Goal: Task Accomplishment & Management: Complete application form

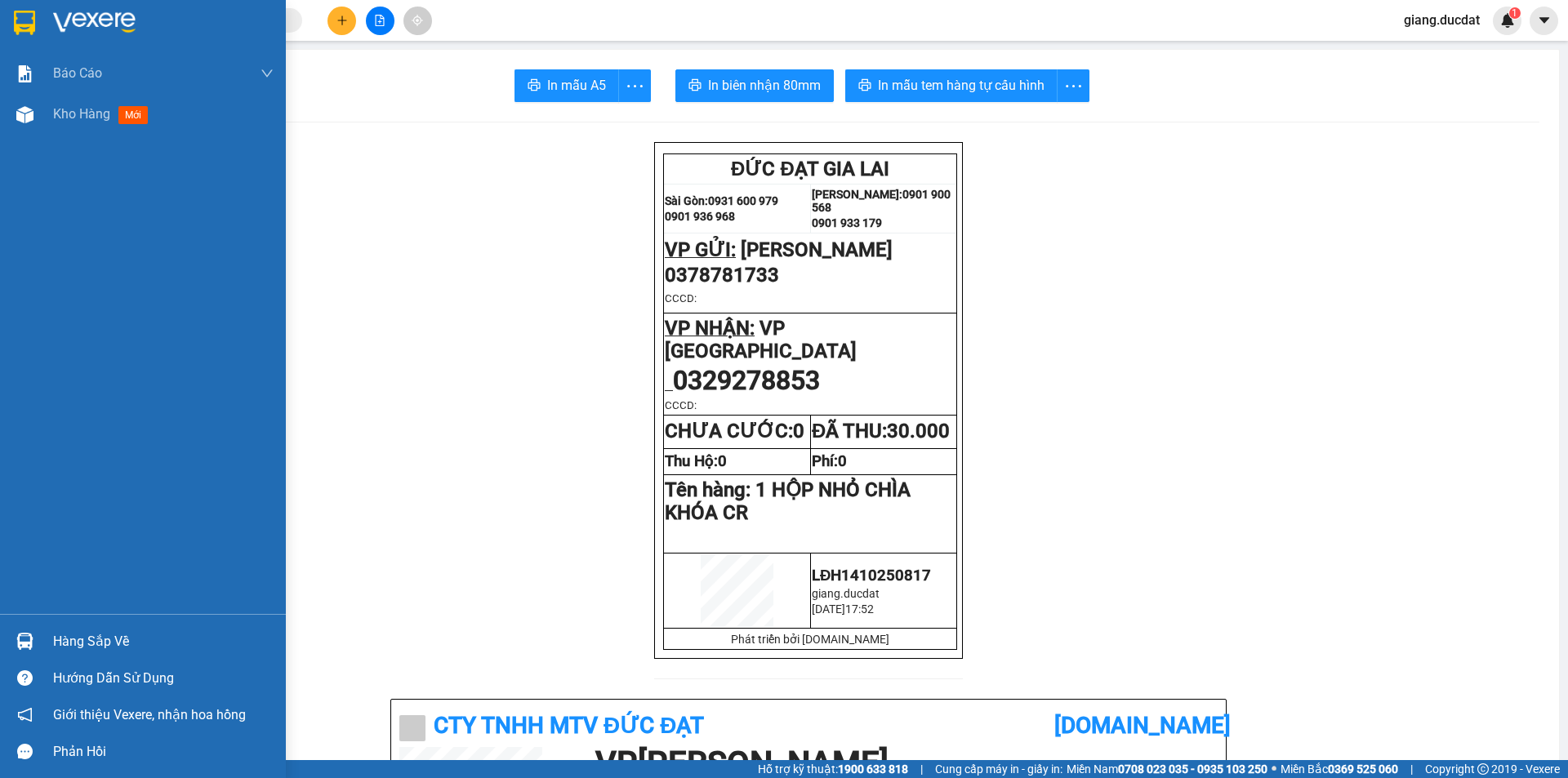
click at [46, 19] on div at bounding box center [143, 26] width 286 height 53
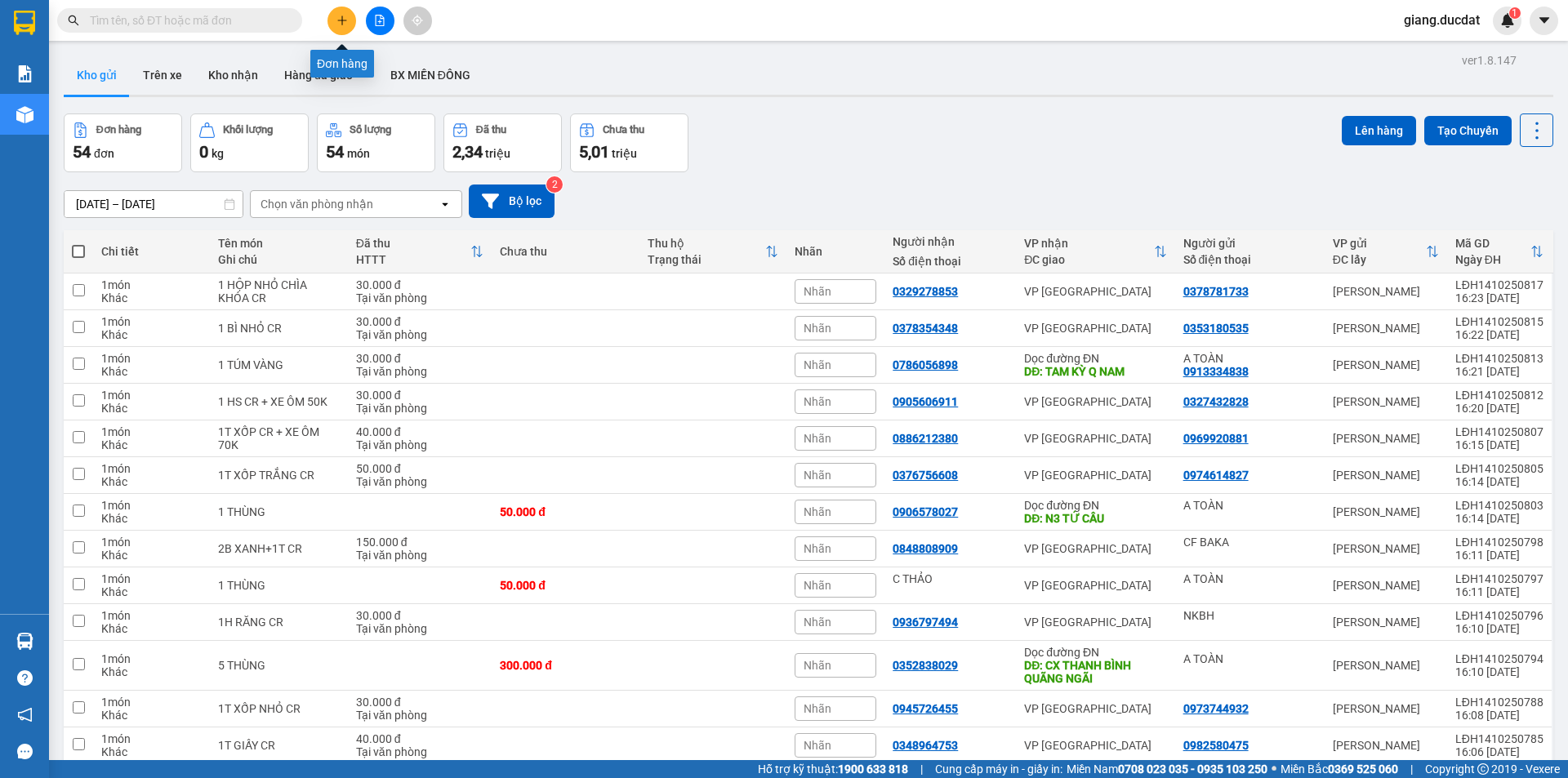
click at [344, 28] on button at bounding box center [342, 21] width 29 height 29
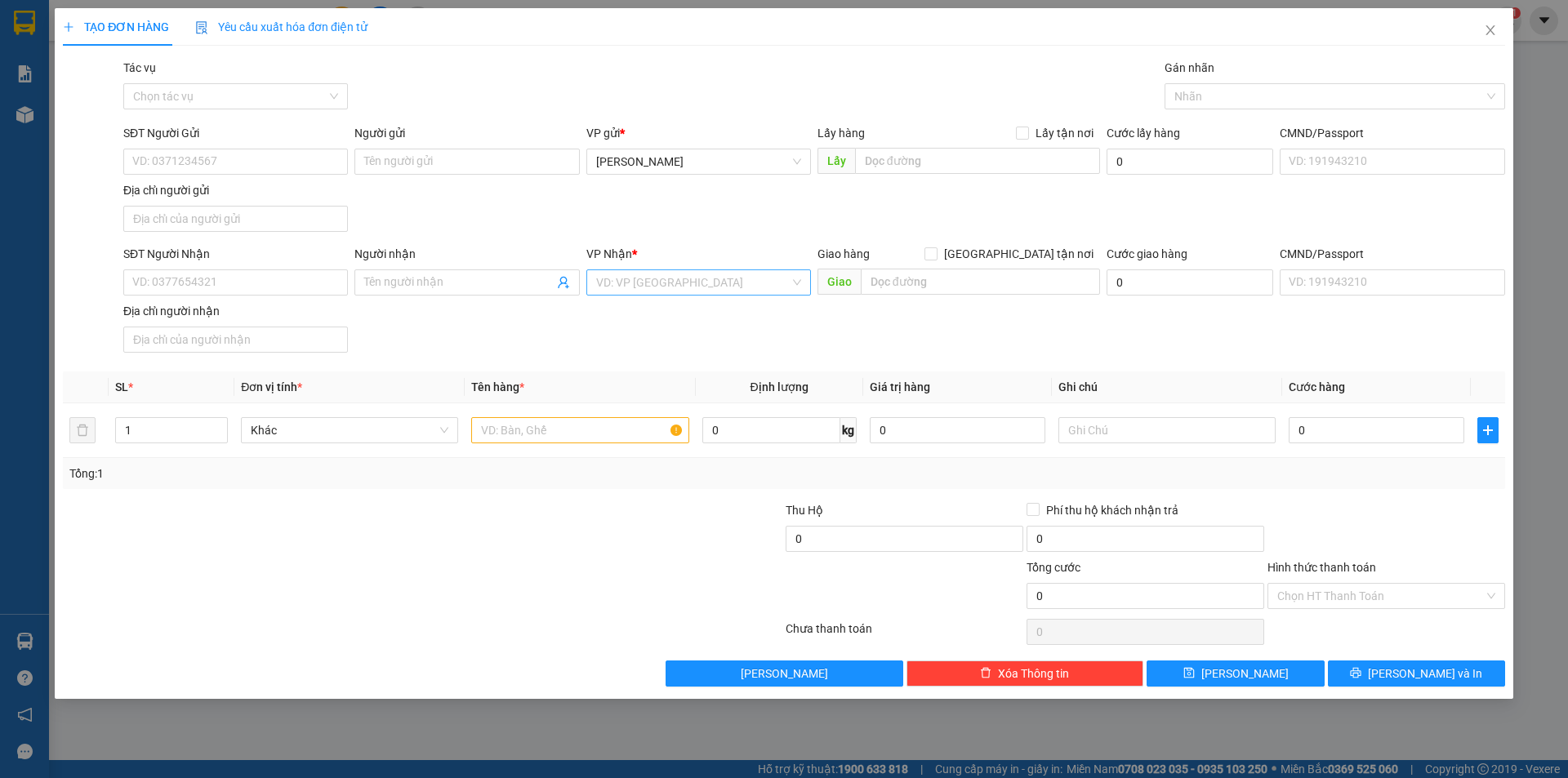
click at [701, 278] on input "search" at bounding box center [692, 282] width 193 height 24
type input "dọc"
click at [680, 373] on div "Dọc đường SG" at bounding box center [698, 367] width 205 height 18
click at [527, 437] on input "text" at bounding box center [580, 430] width 217 height 26
type input "1T CR"
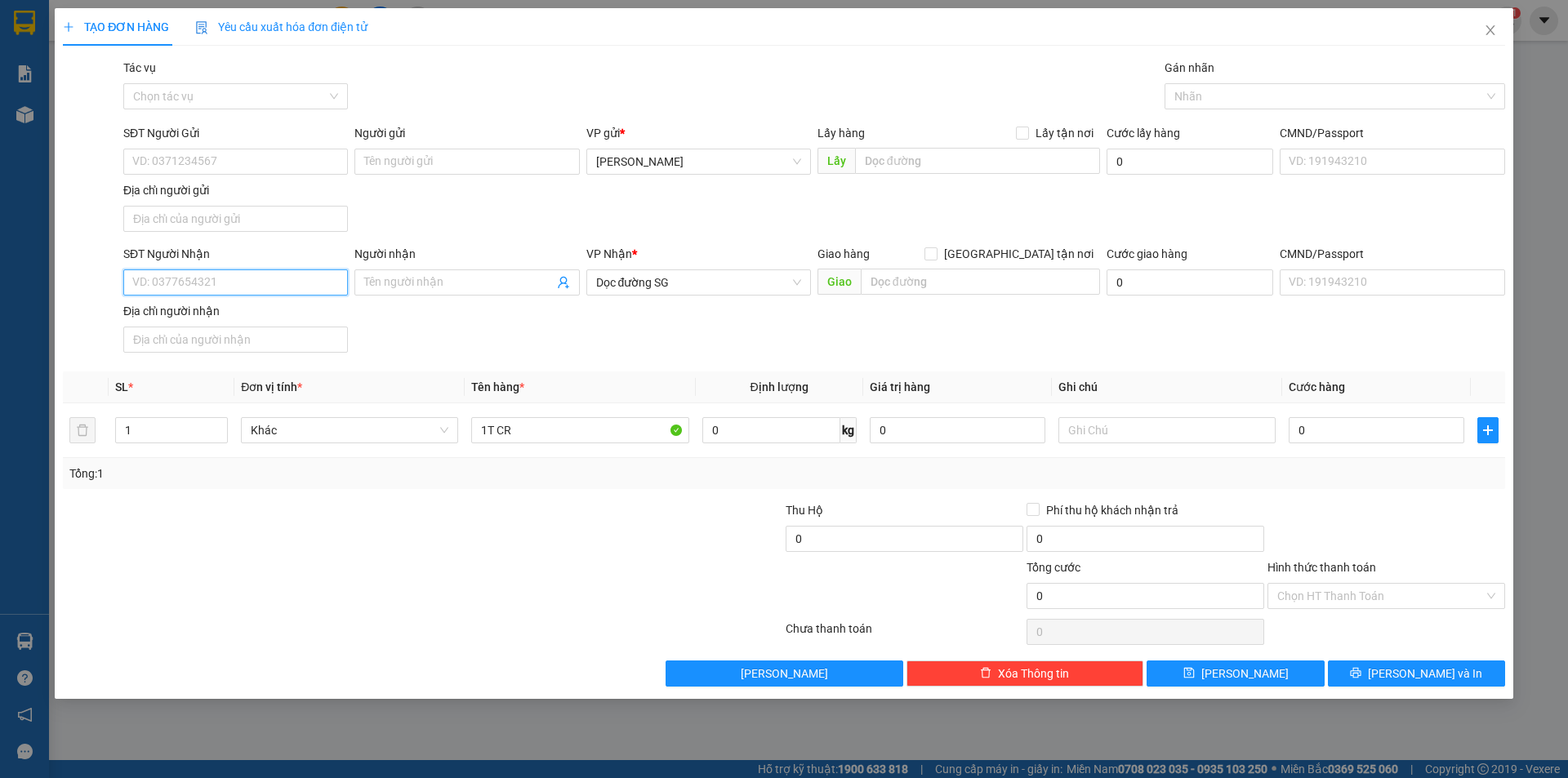
click at [247, 282] on input "SĐT Người Nhận" at bounding box center [235, 282] width 224 height 26
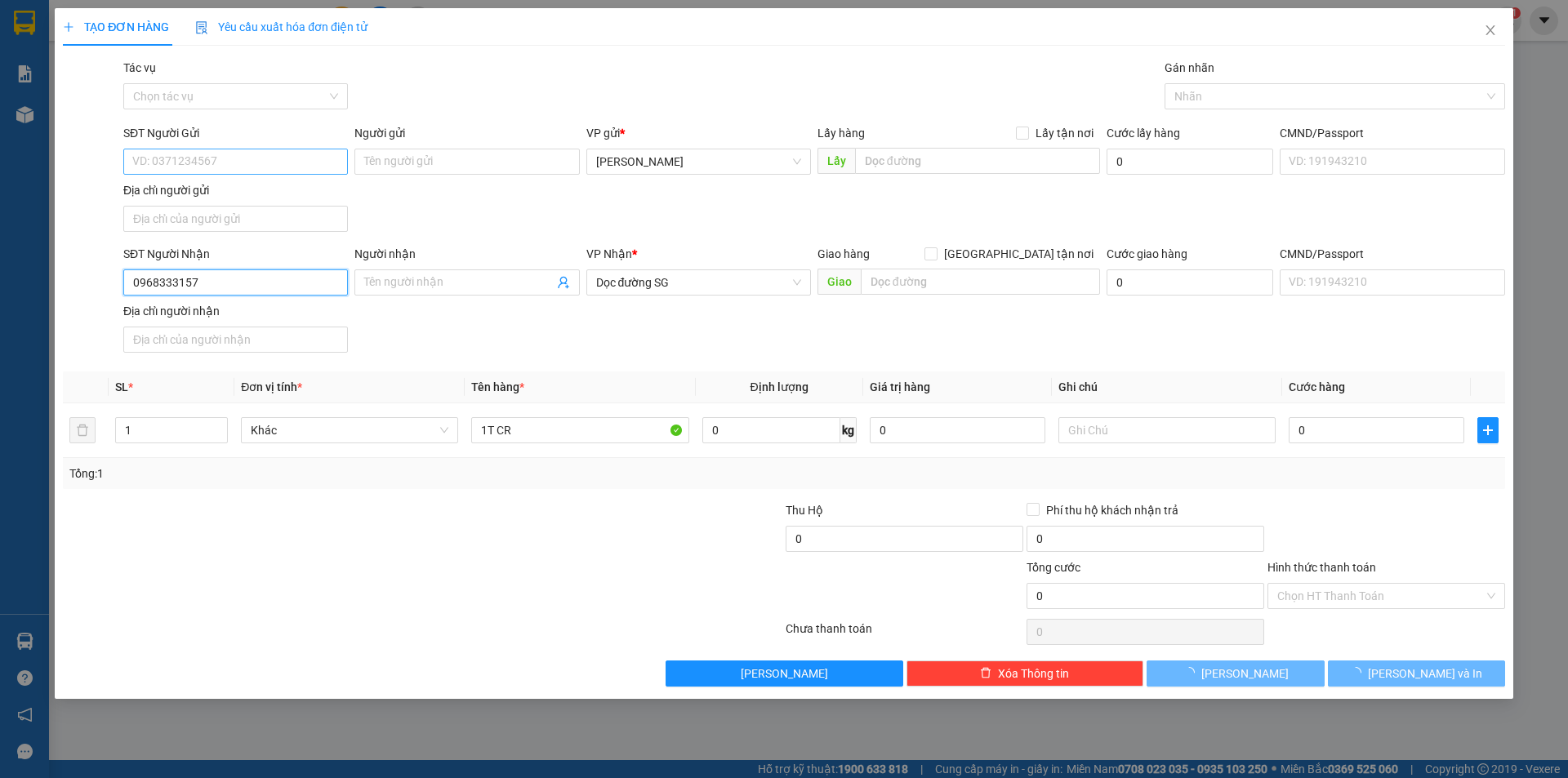
type input "0968333157"
click at [158, 166] on input "SĐT Người Gửi" at bounding box center [235, 161] width 224 height 26
type input "0975028567"
click at [962, 283] on input "text" at bounding box center [980, 281] width 239 height 26
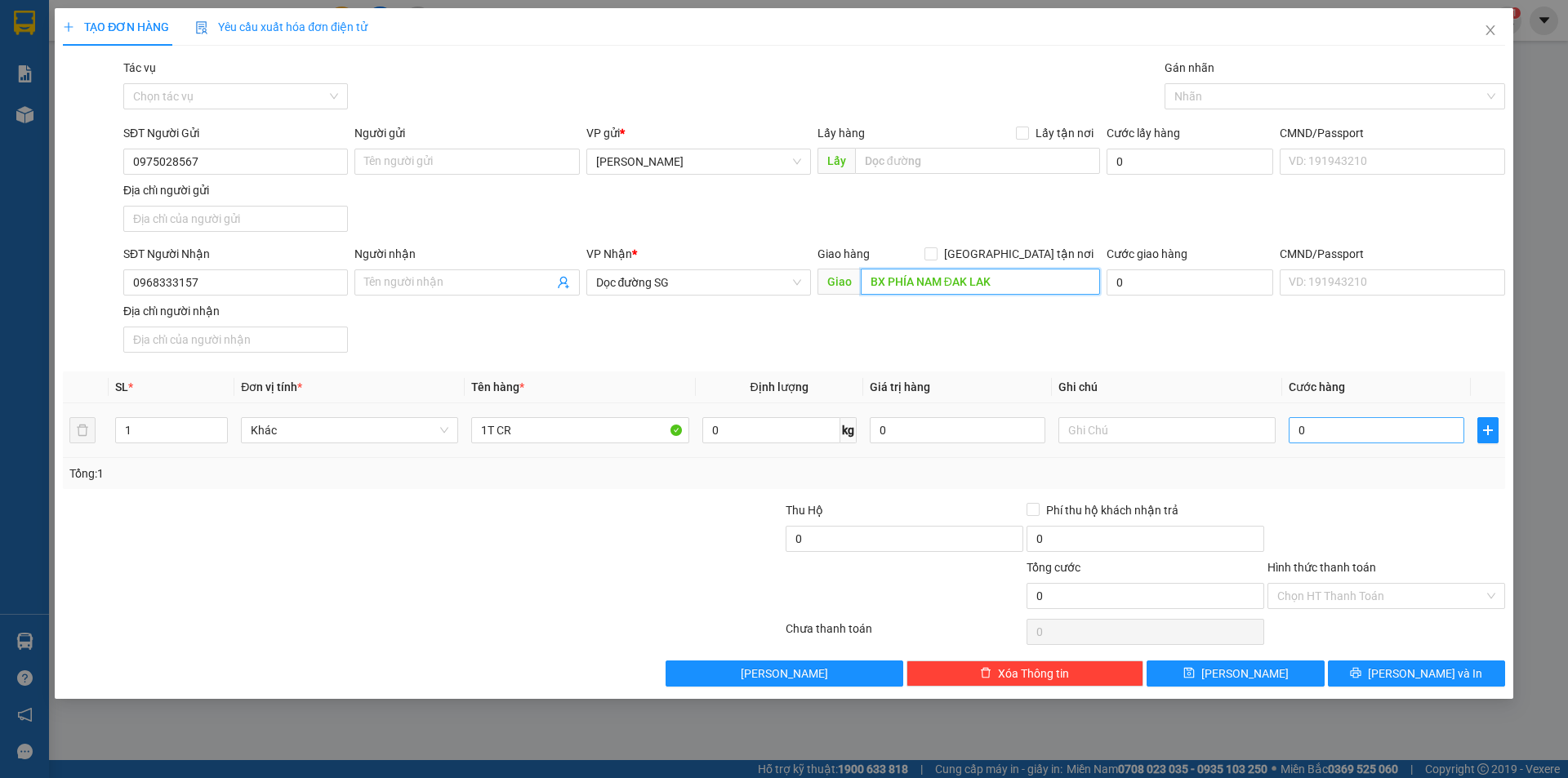
type input "BX PHÍA NAM ĐAK LAK"
click at [1342, 428] on input "0" at bounding box center [1376, 430] width 176 height 26
type input "6"
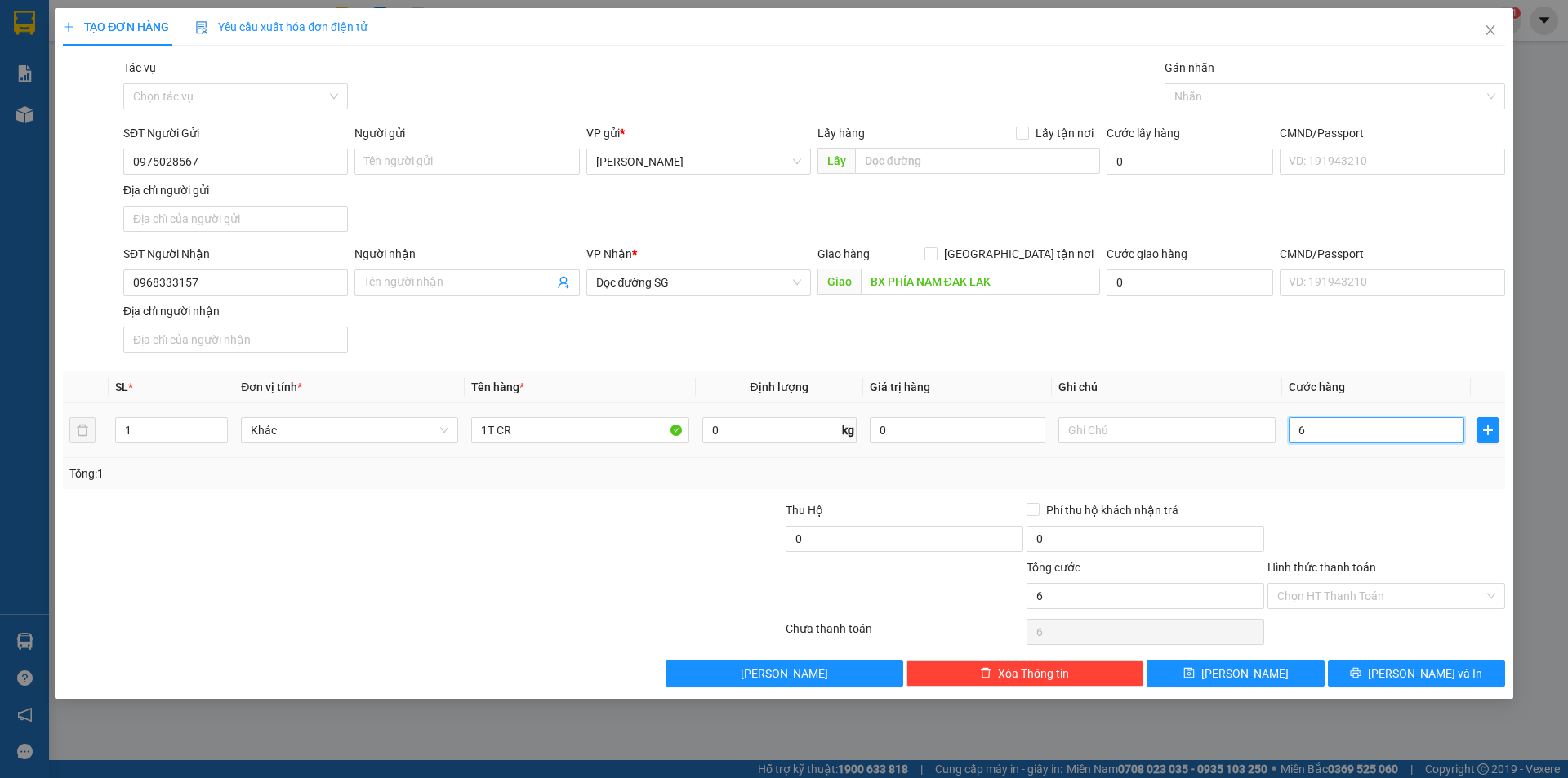
type input "60"
type input "60.000"
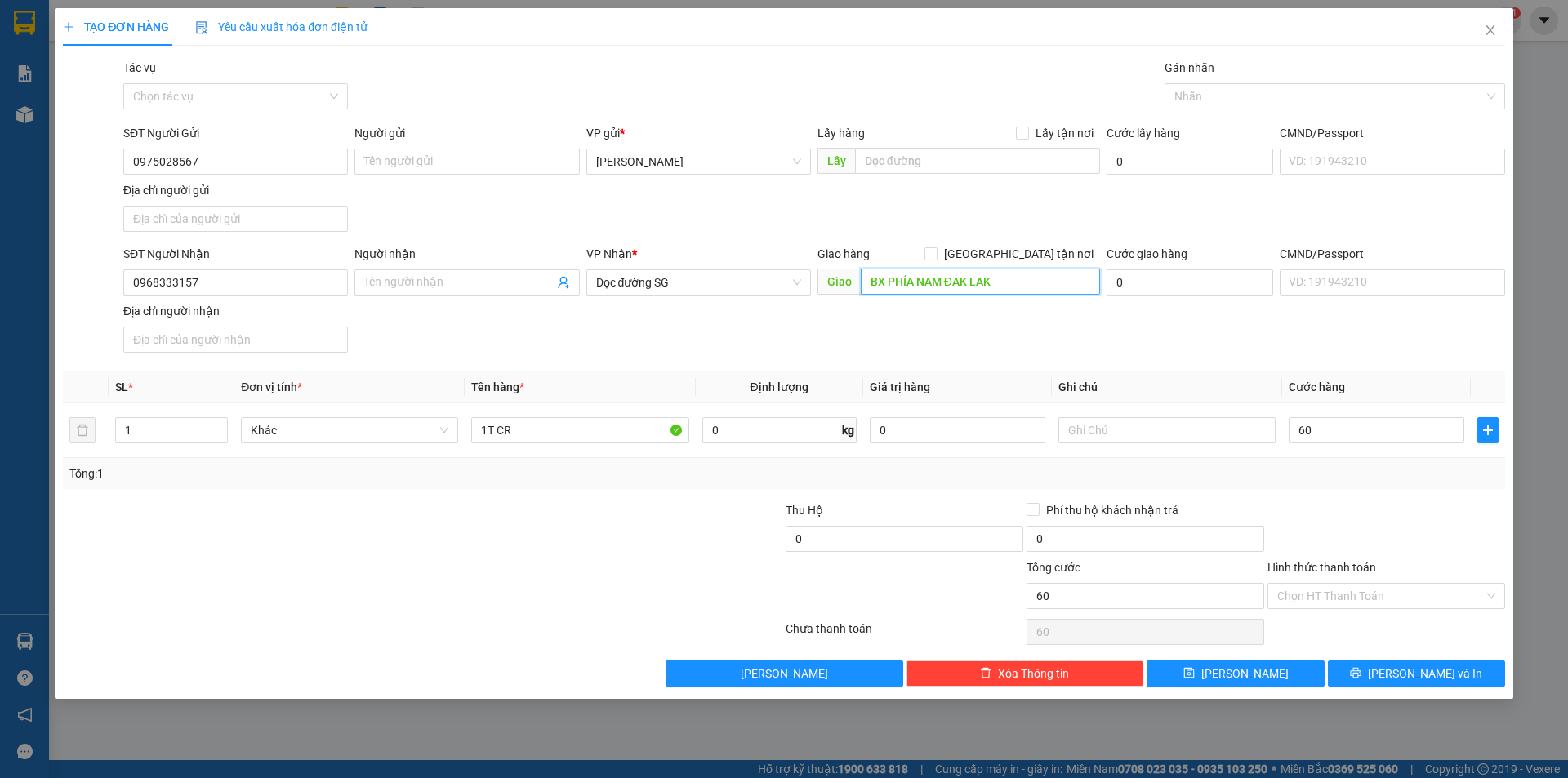
type input "60.000"
click at [1051, 274] on input "BX PHÍA NAM ĐAK LAK" at bounding box center [980, 281] width 239 height 26
type input "BX PHÍA NAM BMT"
click at [929, 346] on div "SĐT Người Nhận 0968333157 Người nhận Tên người nhận VP Nhận * Dọc đường SG Giao…" at bounding box center [814, 302] width 1388 height 114
click at [1366, 514] on div at bounding box center [1386, 530] width 241 height 57
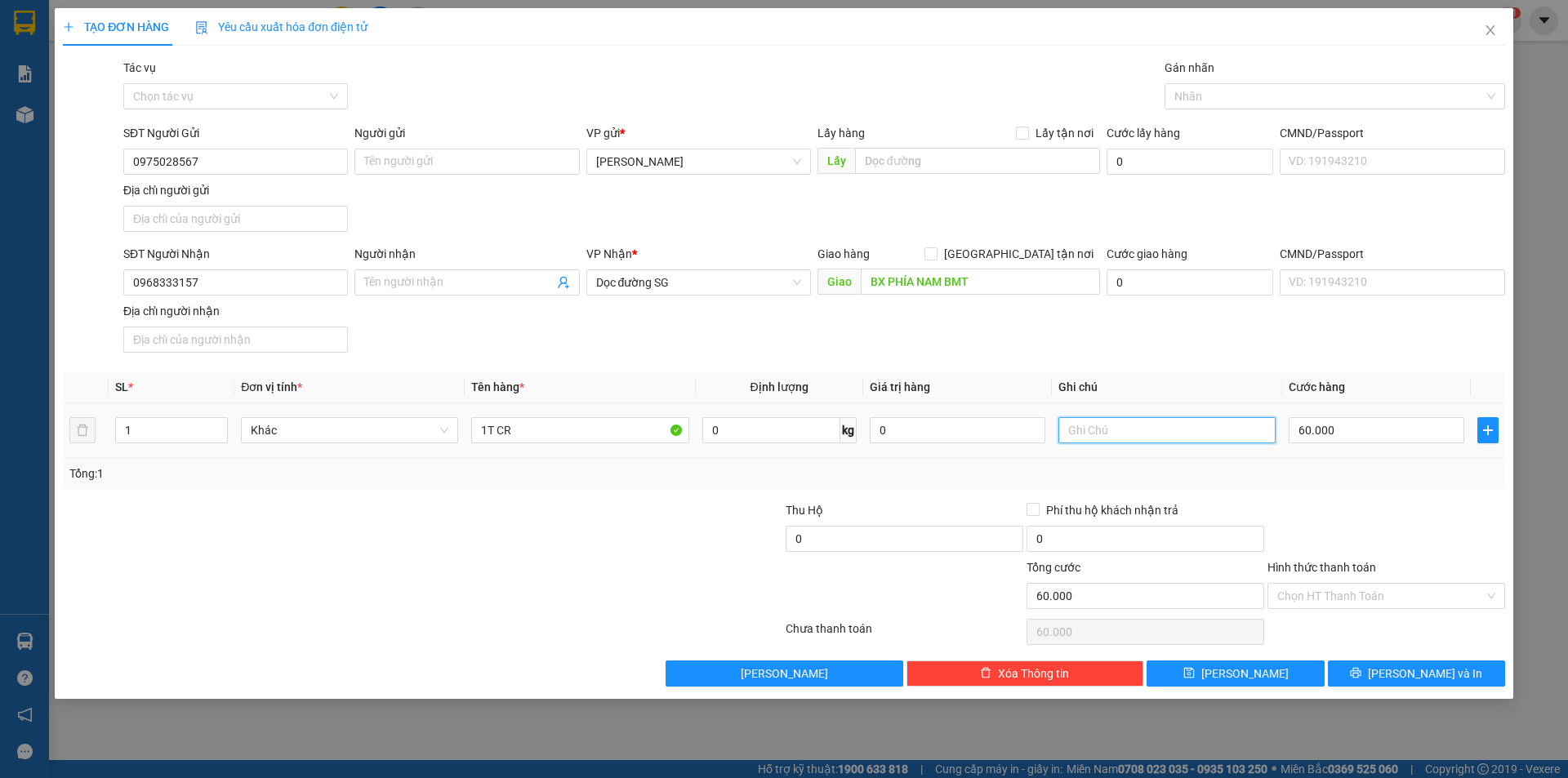
click at [1205, 430] on input "text" at bounding box center [1166, 430] width 217 height 26
type input "GL NỢ CƯỚC"
click at [1377, 675] on button "[PERSON_NAME] và In" at bounding box center [1416, 673] width 177 height 26
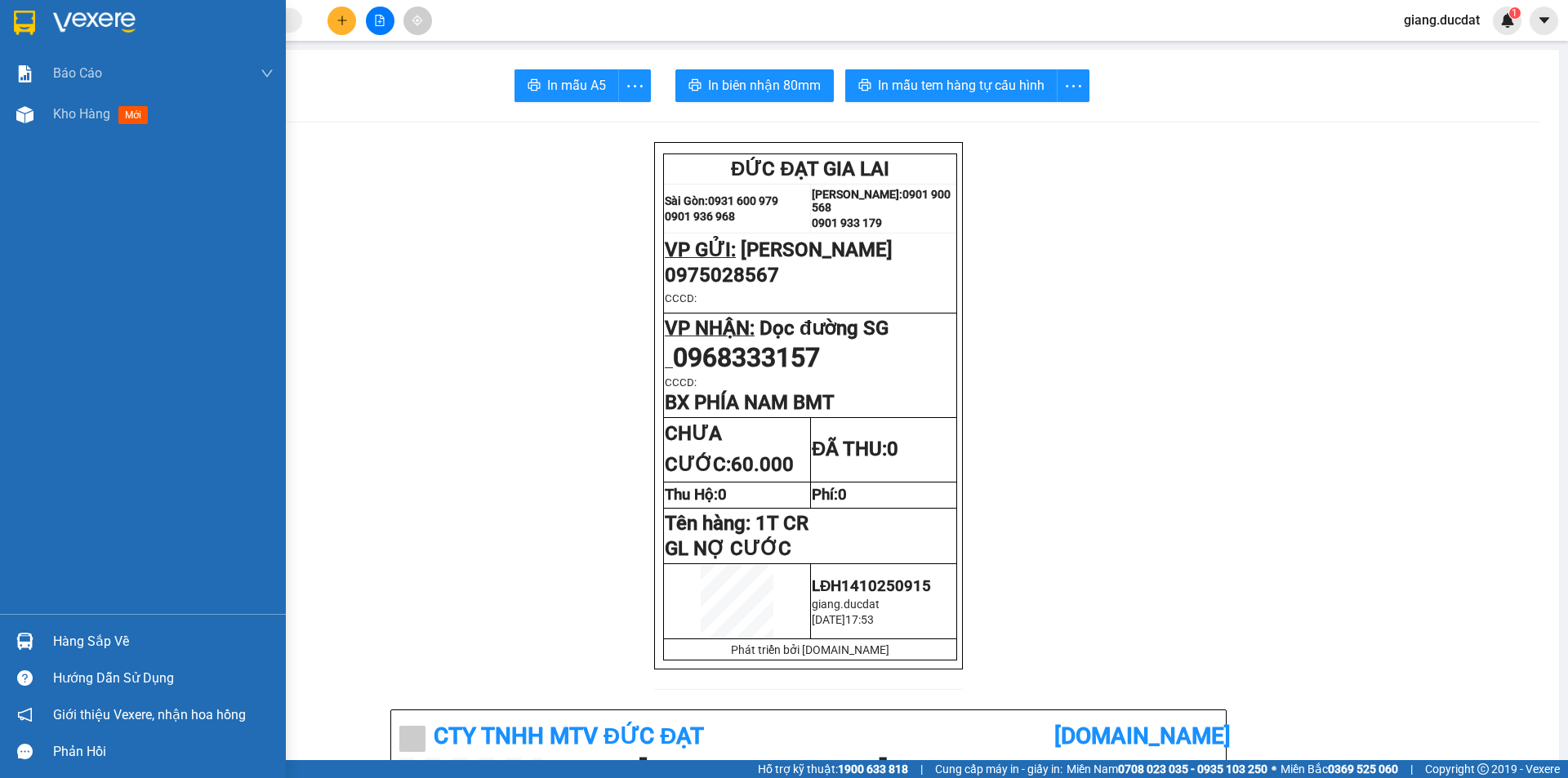
click at [39, 29] on div at bounding box center [143, 26] width 286 height 53
click at [53, 22] on img at bounding box center [94, 23] width 82 height 24
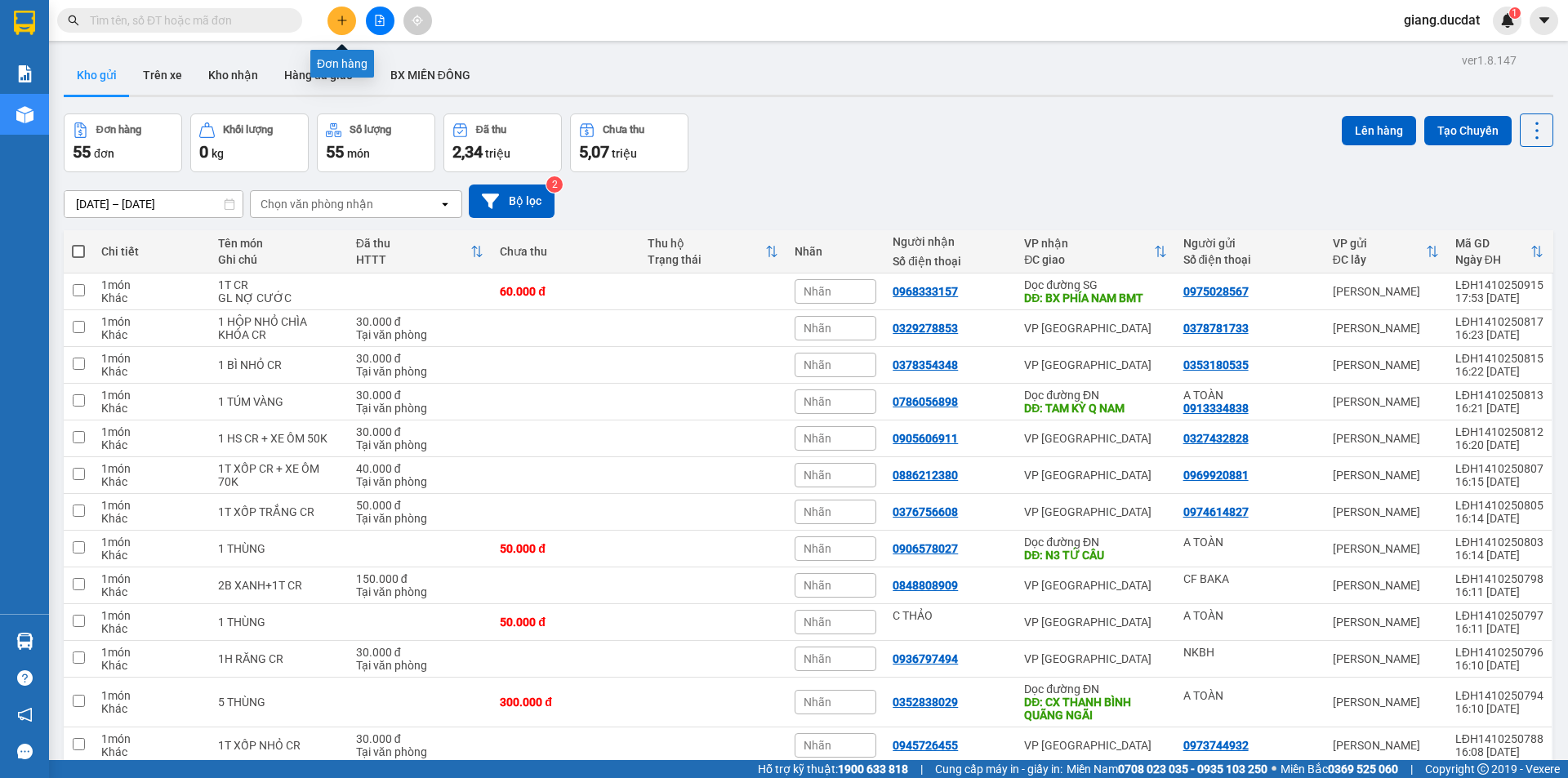
click at [343, 29] on button at bounding box center [342, 21] width 29 height 29
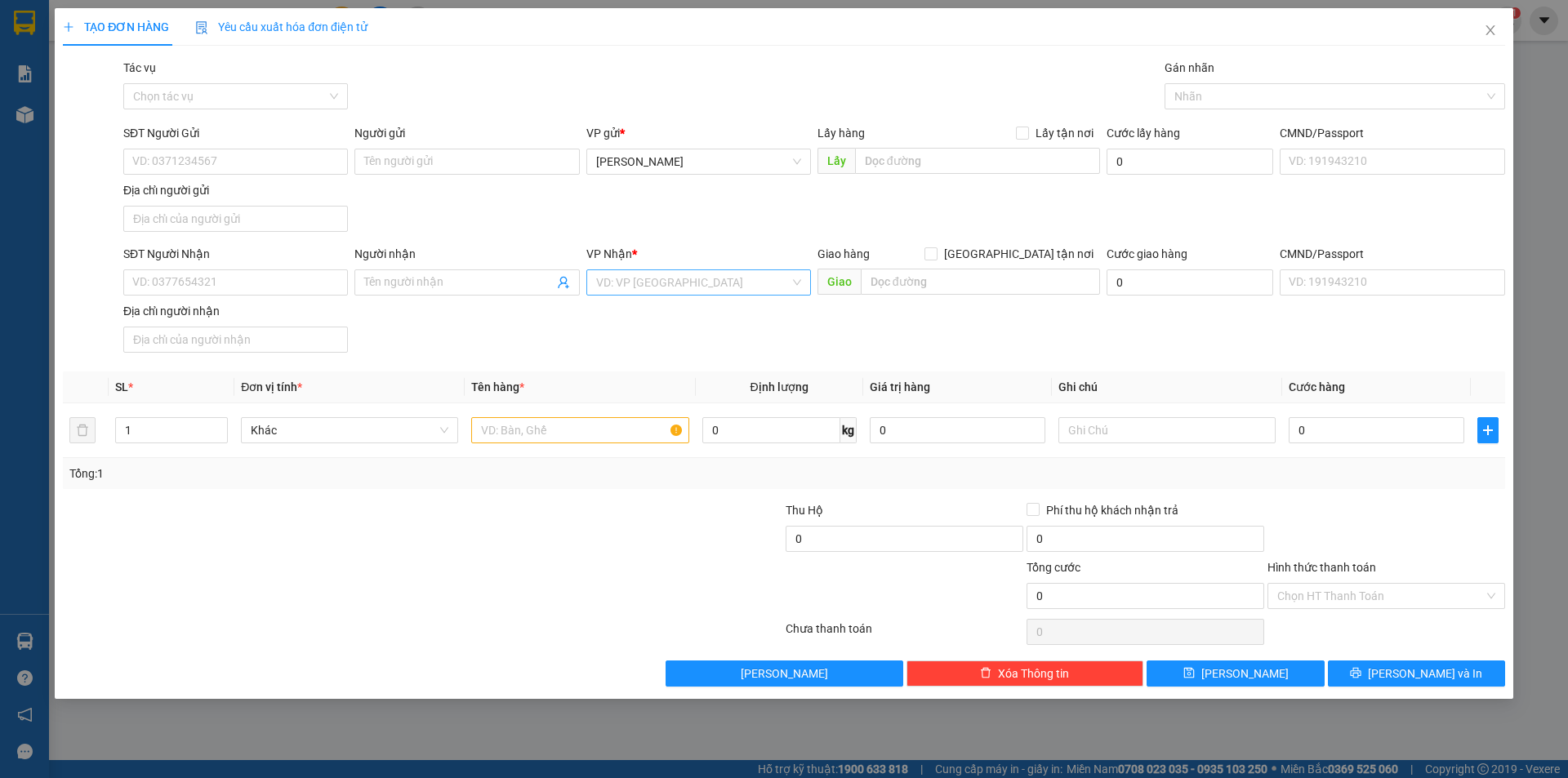
click at [704, 283] on input "search" at bounding box center [692, 282] width 193 height 24
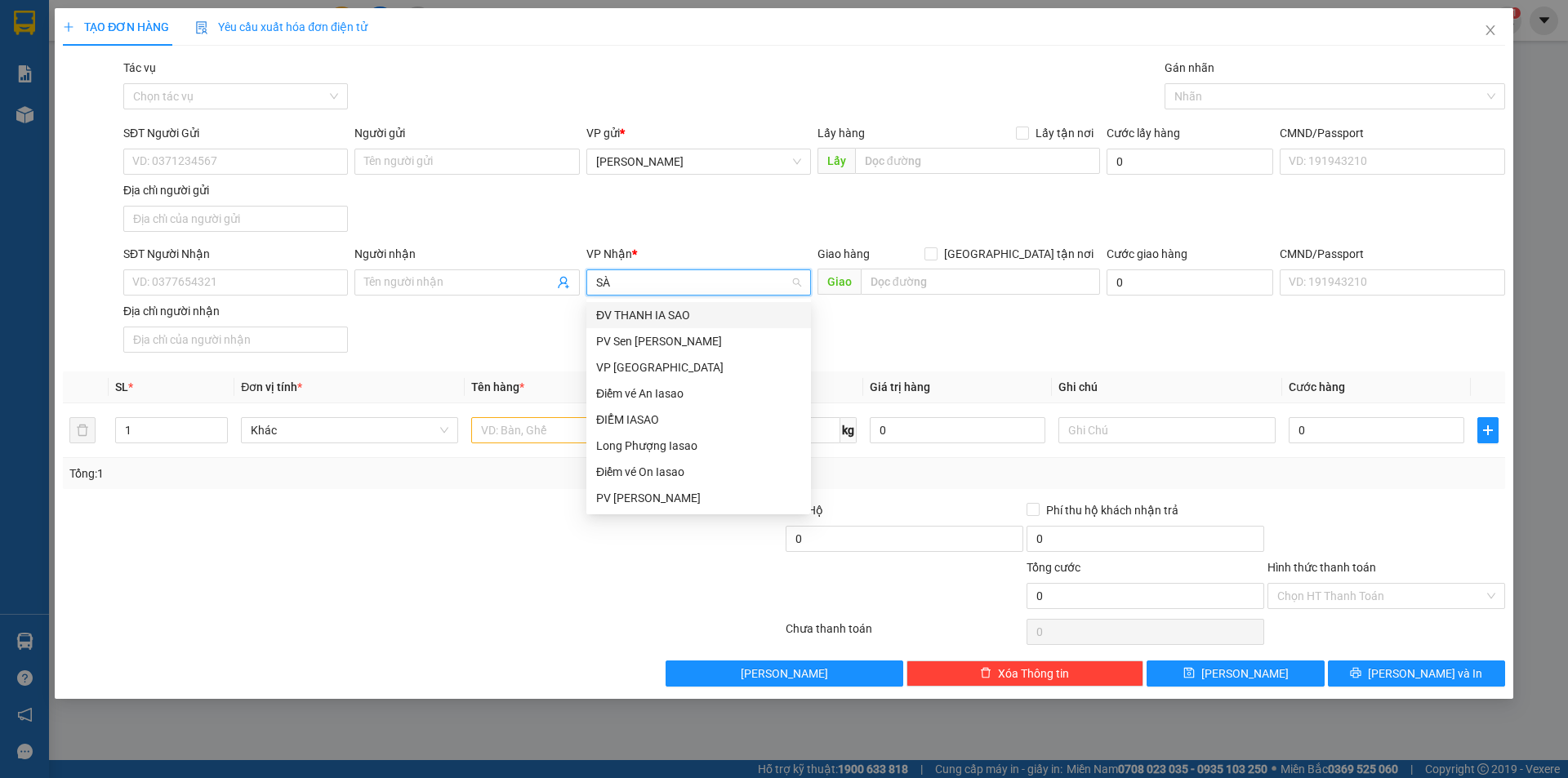
type input "S"
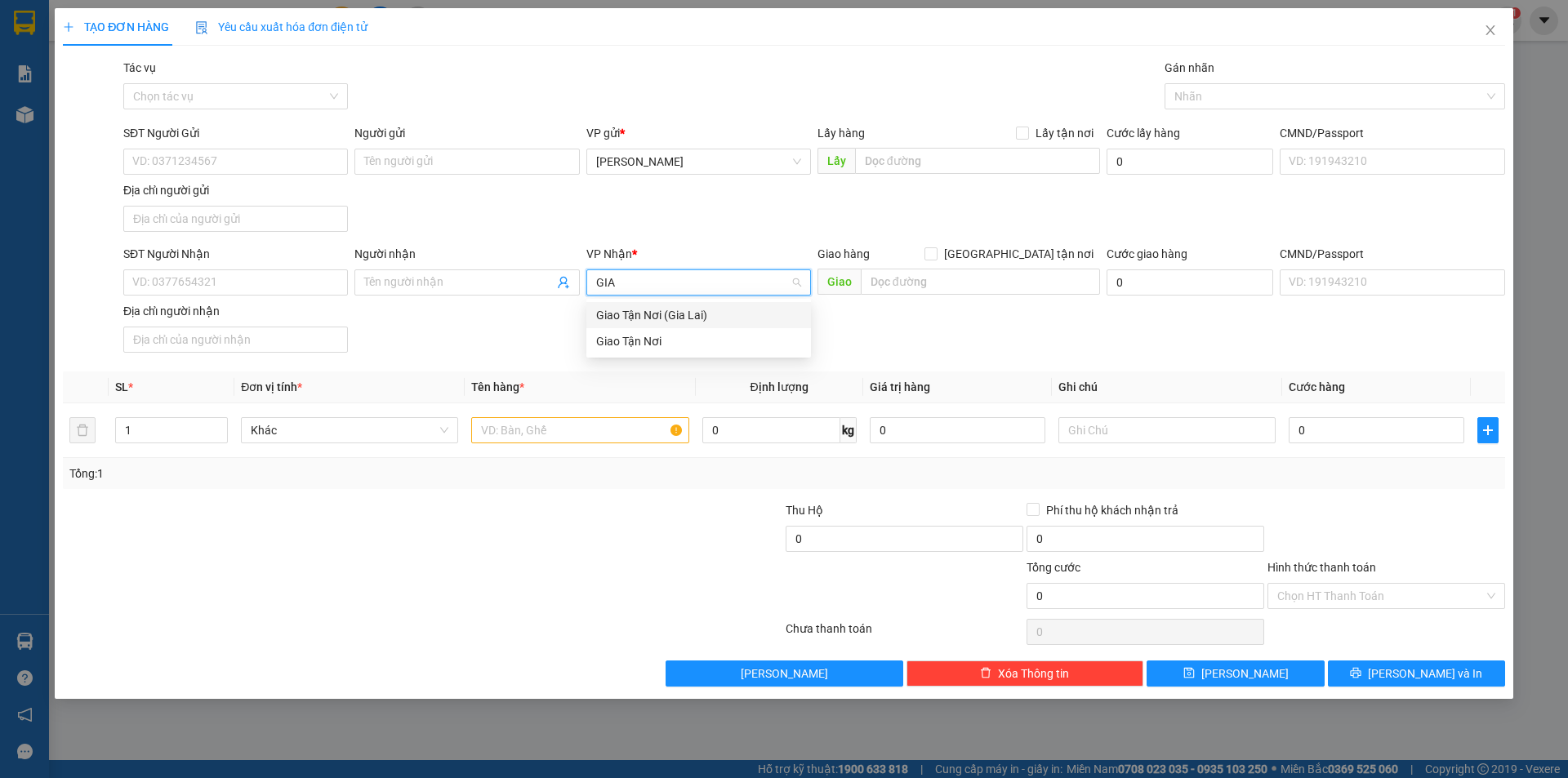
type input "GIAO"
click at [637, 337] on div "Giao Tận Nơi" at bounding box center [698, 340] width 205 height 18
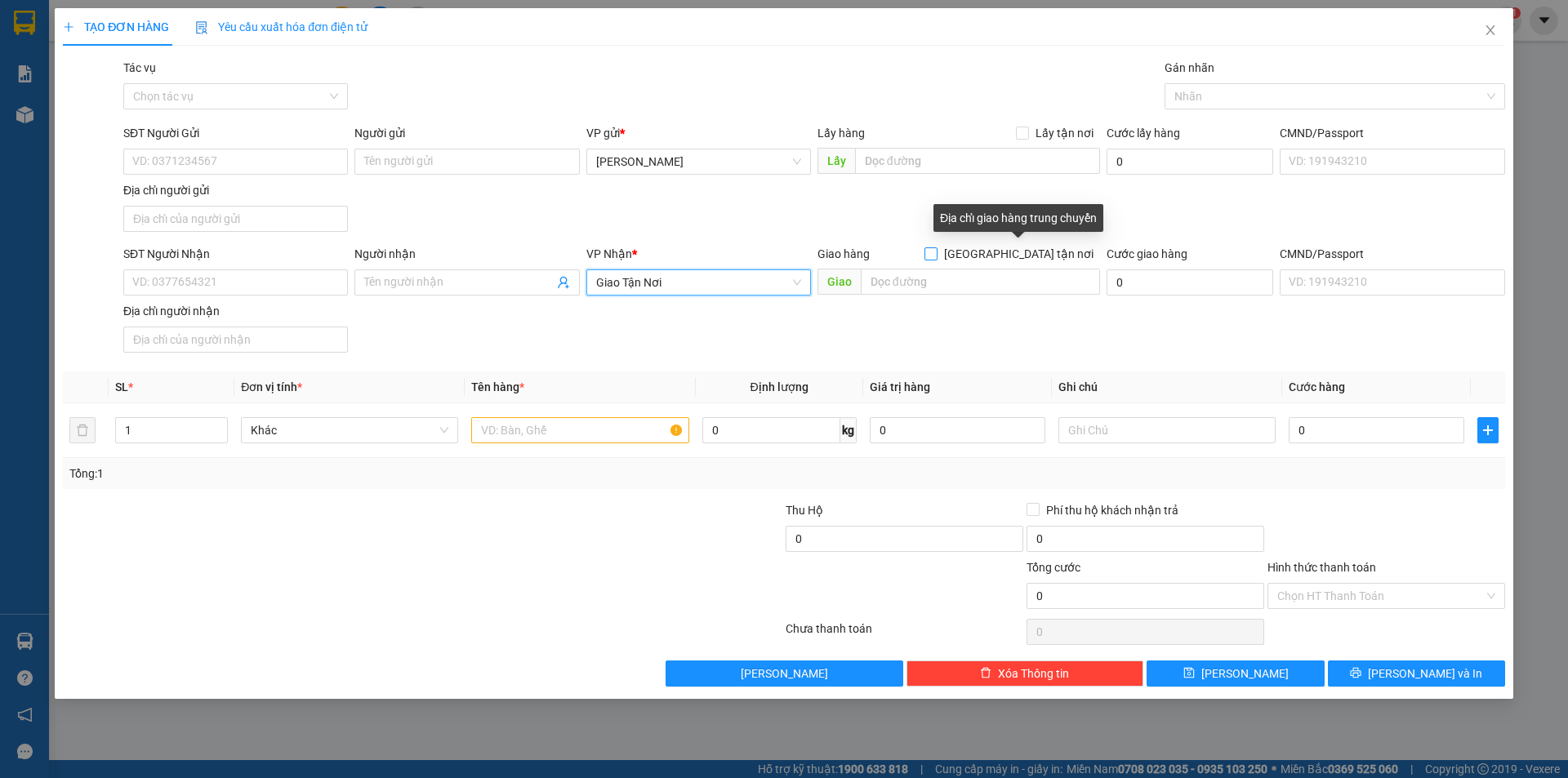
click at [936, 255] on input "[GEOGRAPHIC_DATA] tận nơi" at bounding box center [930, 253] width 12 height 12
checkbox input "true"
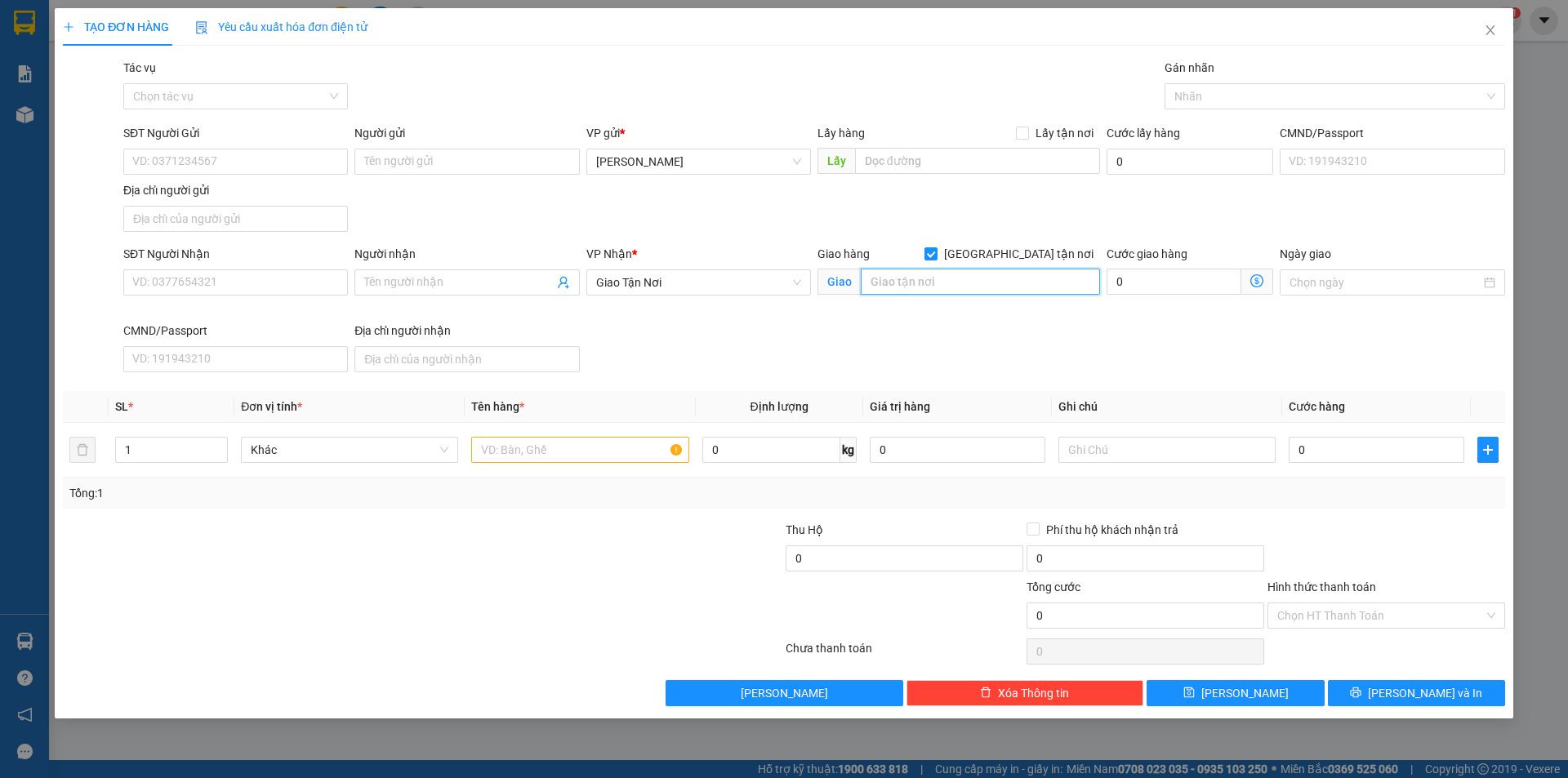
click at [939, 291] on input "text" at bounding box center [980, 281] width 239 height 26
type input "81 XÔ VIẾT P17 Q BÌNH THẠNH"
click at [290, 279] on input "SĐT Người Nhận" at bounding box center [235, 282] width 224 height 26
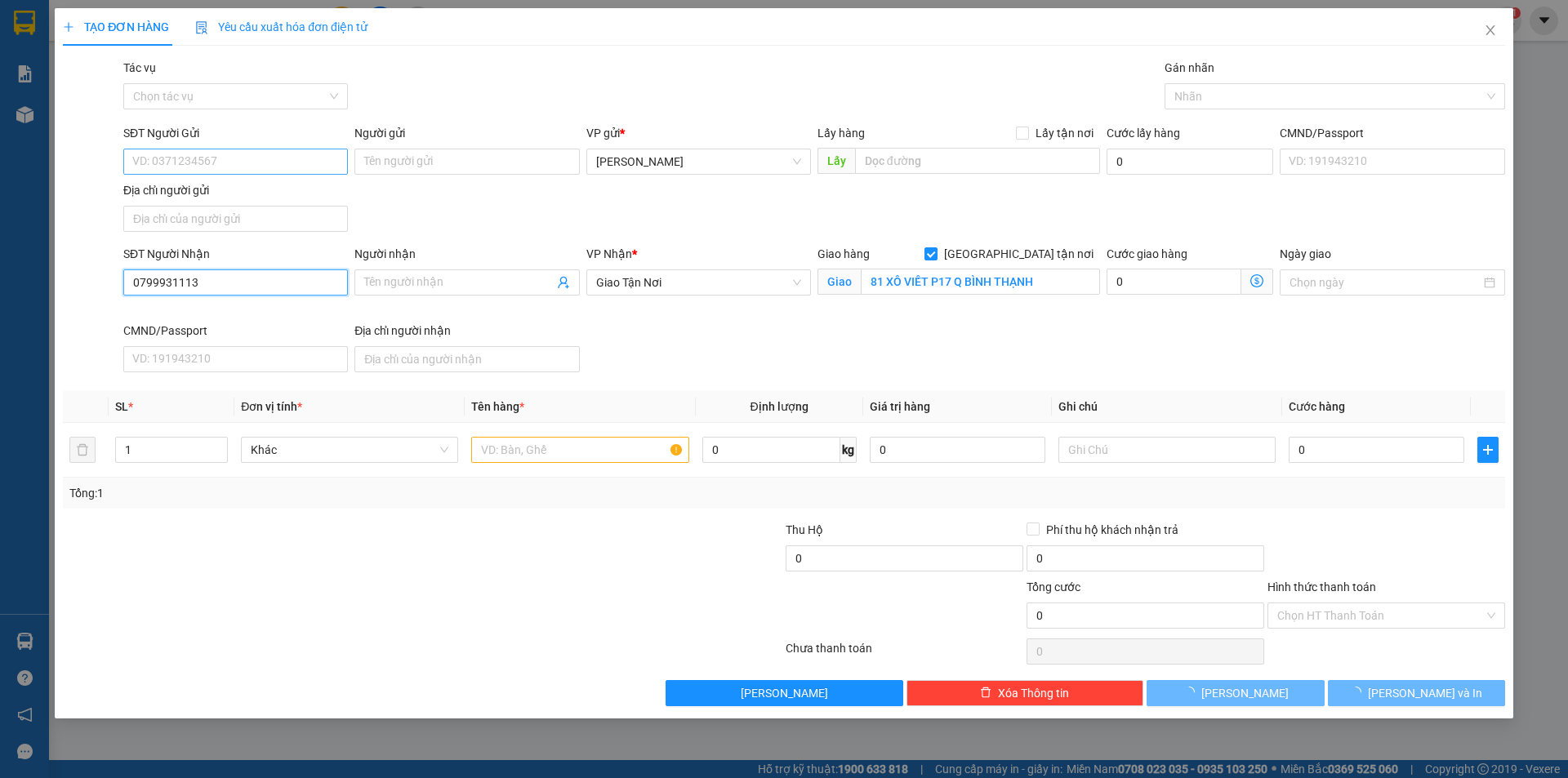
type input "0799931113"
click at [229, 150] on input "SĐT Người Gửi" at bounding box center [235, 161] width 224 height 26
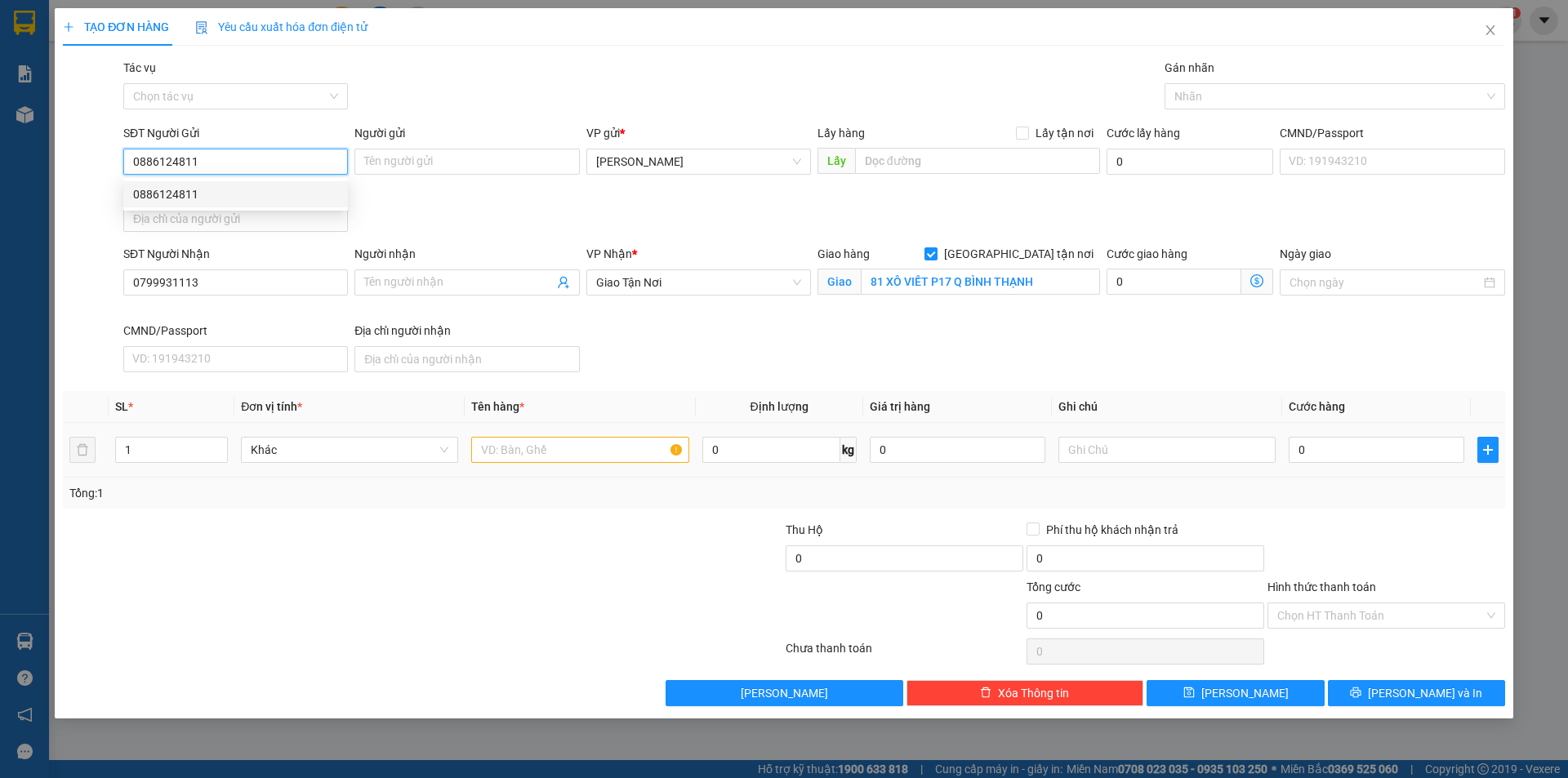
type input "0886124811"
click at [563, 458] on input "text" at bounding box center [580, 449] width 217 height 26
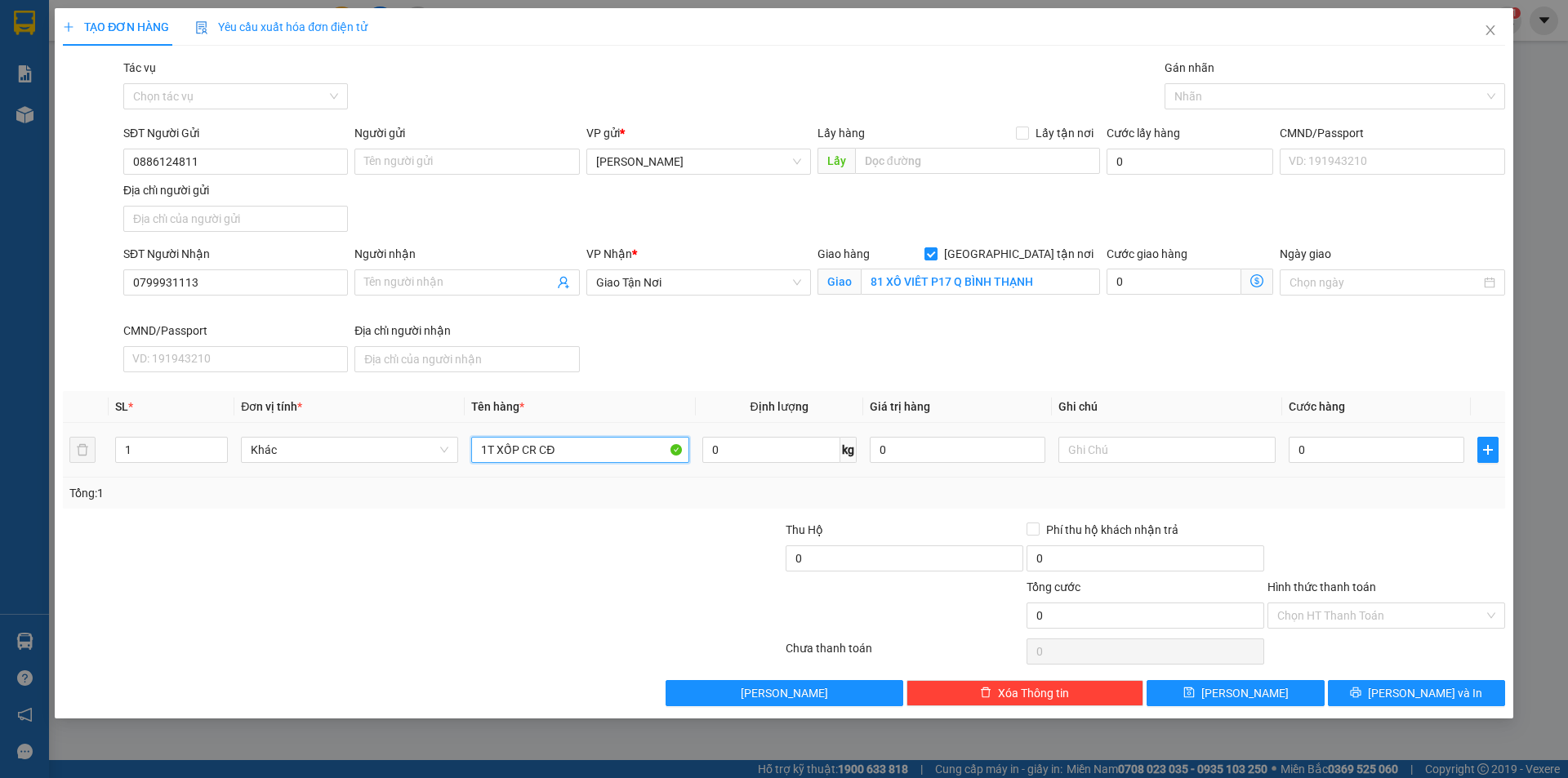
click at [560, 447] on input "1T XỐP CR CĐ" at bounding box center [580, 449] width 217 height 26
click at [586, 450] on input "1T XỐP CR CĐ" at bounding box center [580, 449] width 217 height 26
type input "1T XỐP CR"
click at [1150, 447] on input "text" at bounding box center [1166, 449] width 217 height 26
click at [1381, 449] on input "0" at bounding box center [1376, 449] width 176 height 26
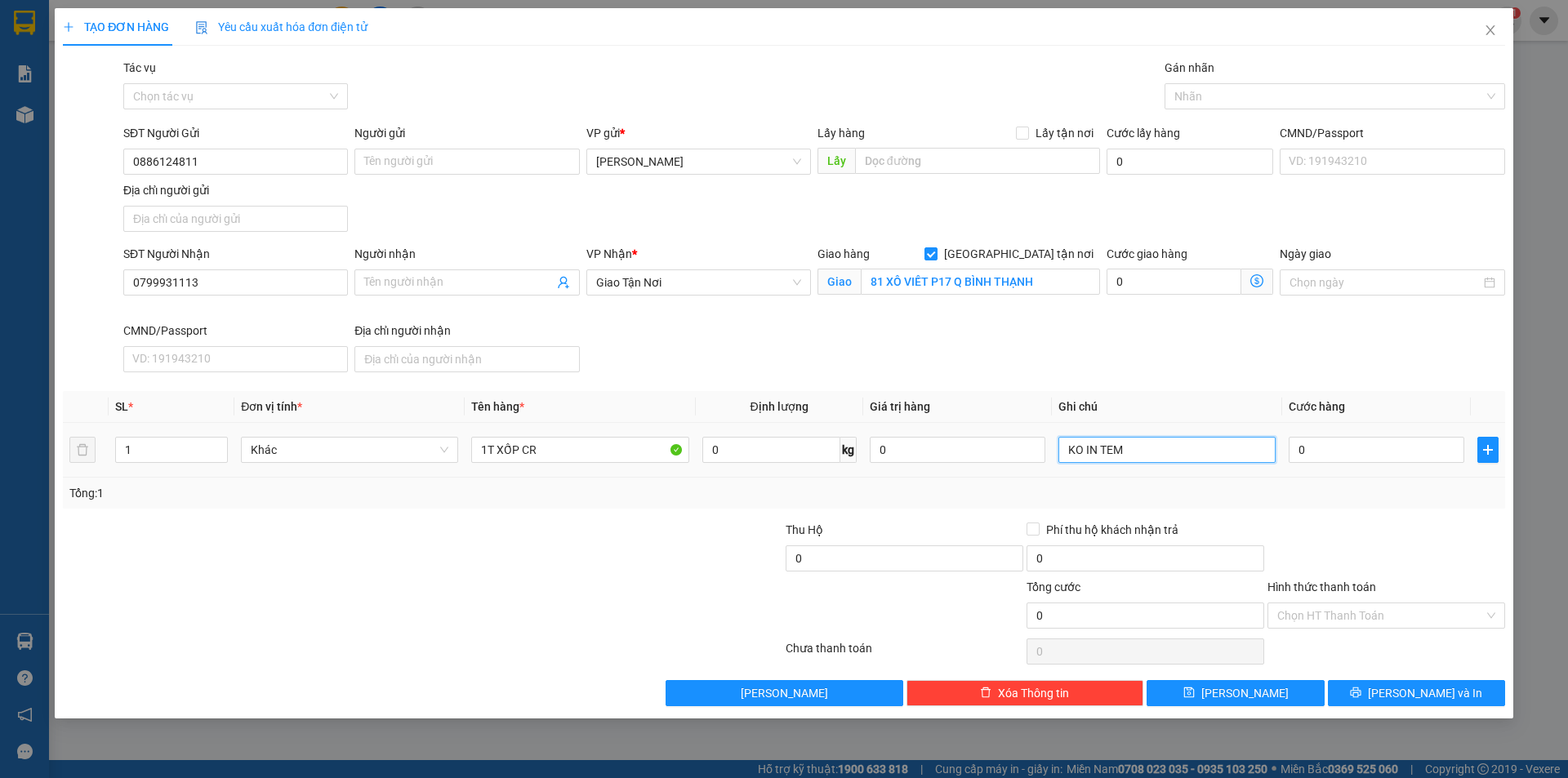
click at [1152, 448] on input "KO IN TEM" at bounding box center [1166, 449] width 217 height 26
click at [1147, 446] on input "KO IN TEM" at bounding box center [1166, 449] width 217 height 26
type input "GTN BÌNH THẠNH 70K"
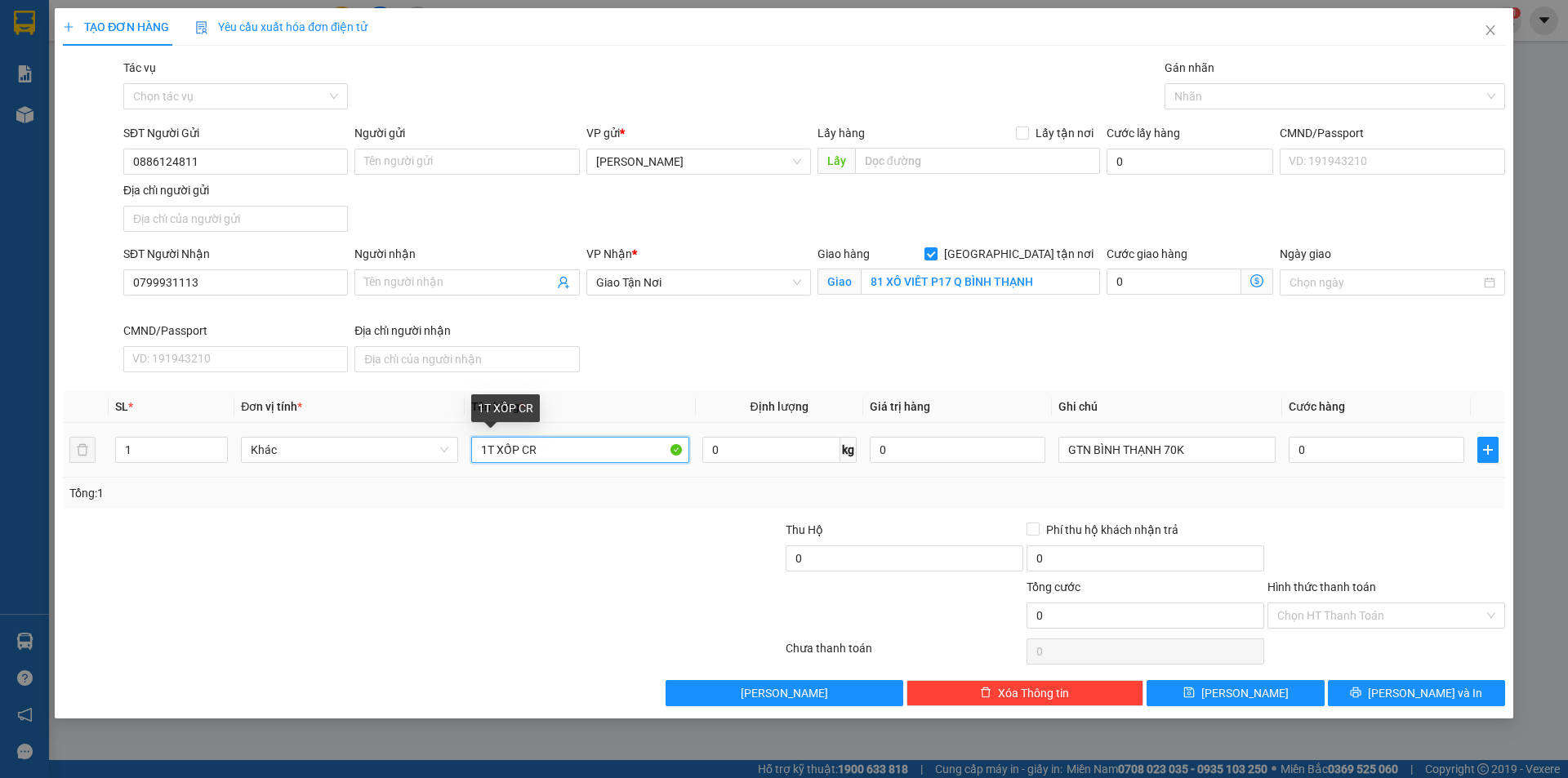
click at [600, 454] on input "1T XỐP CR" at bounding box center [580, 449] width 217 height 26
type input "1T XỐP CR CĐ"
click at [1342, 439] on input "0" at bounding box center [1376, 449] width 176 height 26
type input "7"
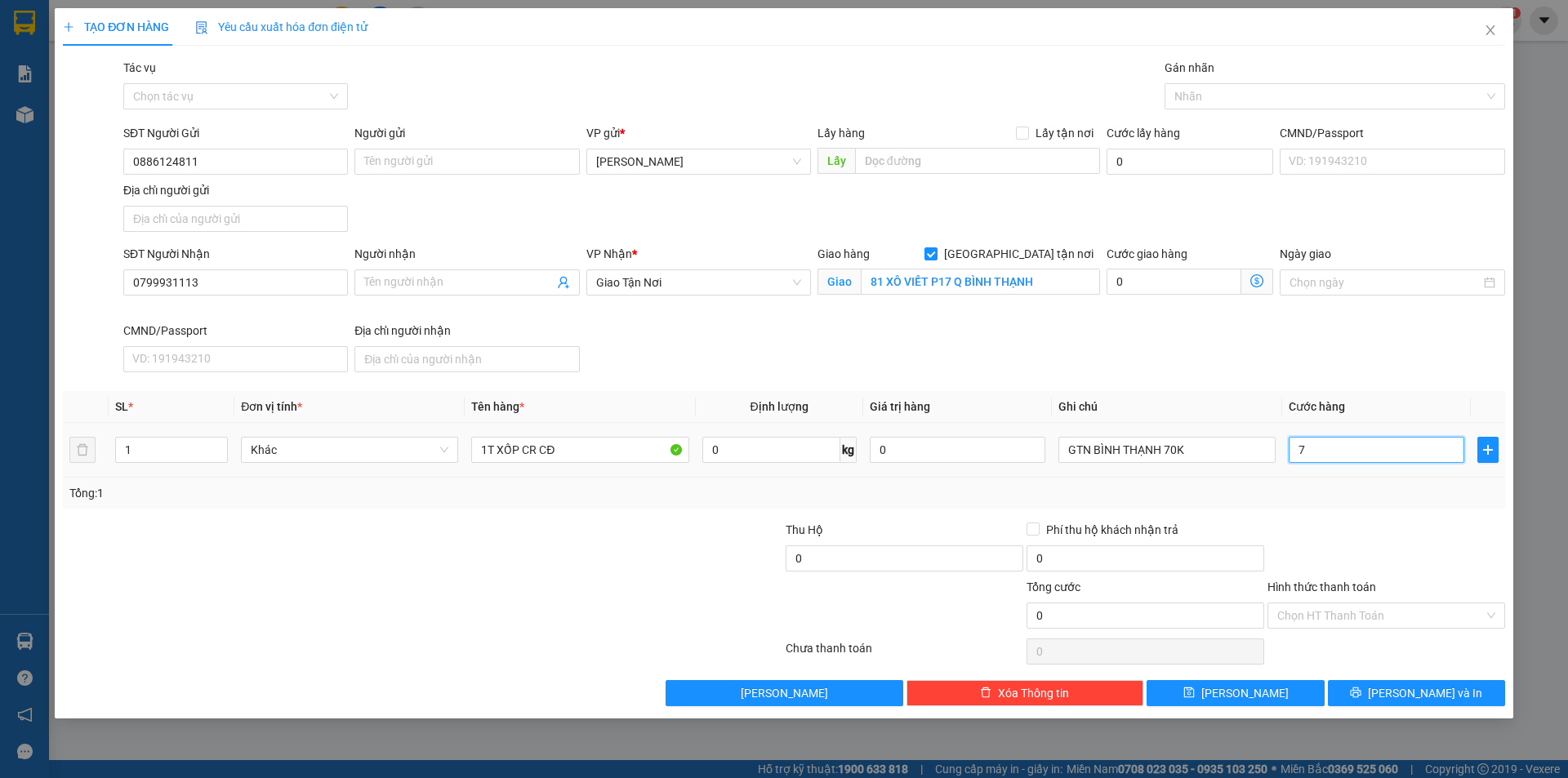
type input "7"
type input "70"
type input "70.000"
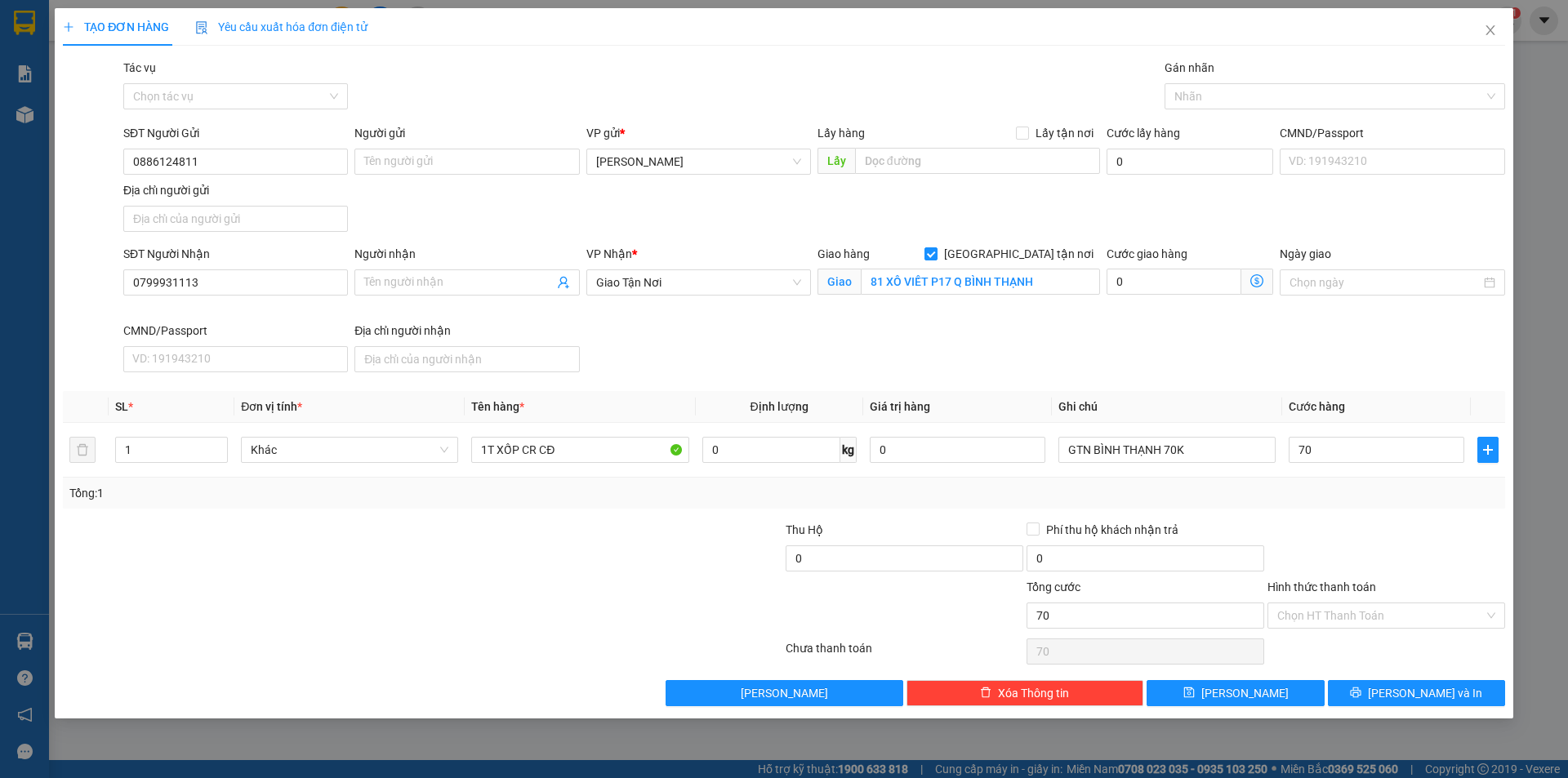
type input "70.000"
click at [725, 376] on div "SĐT Người Nhận 0799931113 Người nhận Tên người nhận VP Nhận * Giao Tận Nơi Gia…" at bounding box center [814, 311] width 1388 height 134
click at [1347, 615] on input "Hình thức thanh toán" at bounding box center [1381, 615] width 207 height 24
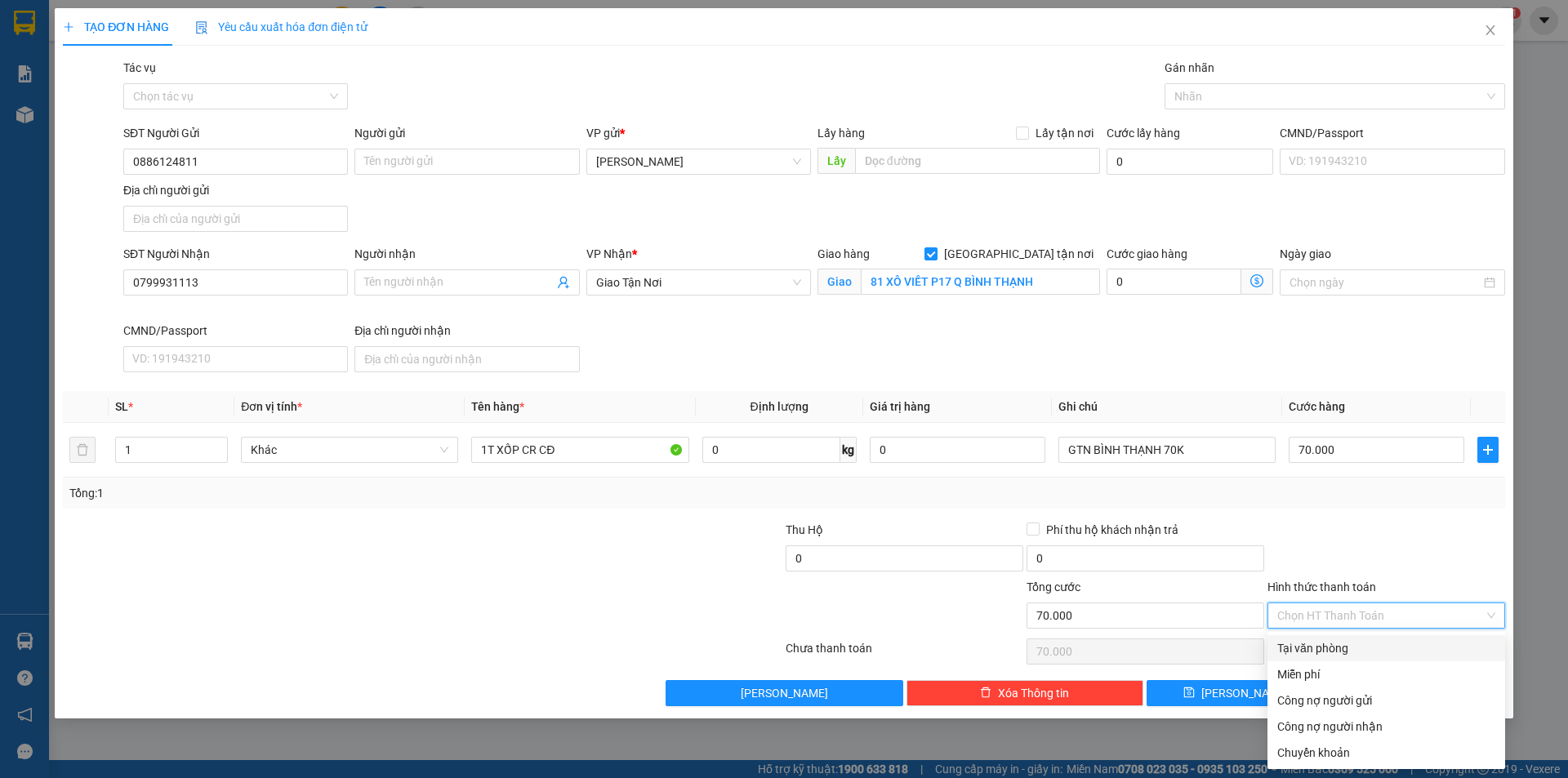
click at [1360, 646] on div "Tại văn phòng" at bounding box center [1386, 648] width 218 height 18
type input "0"
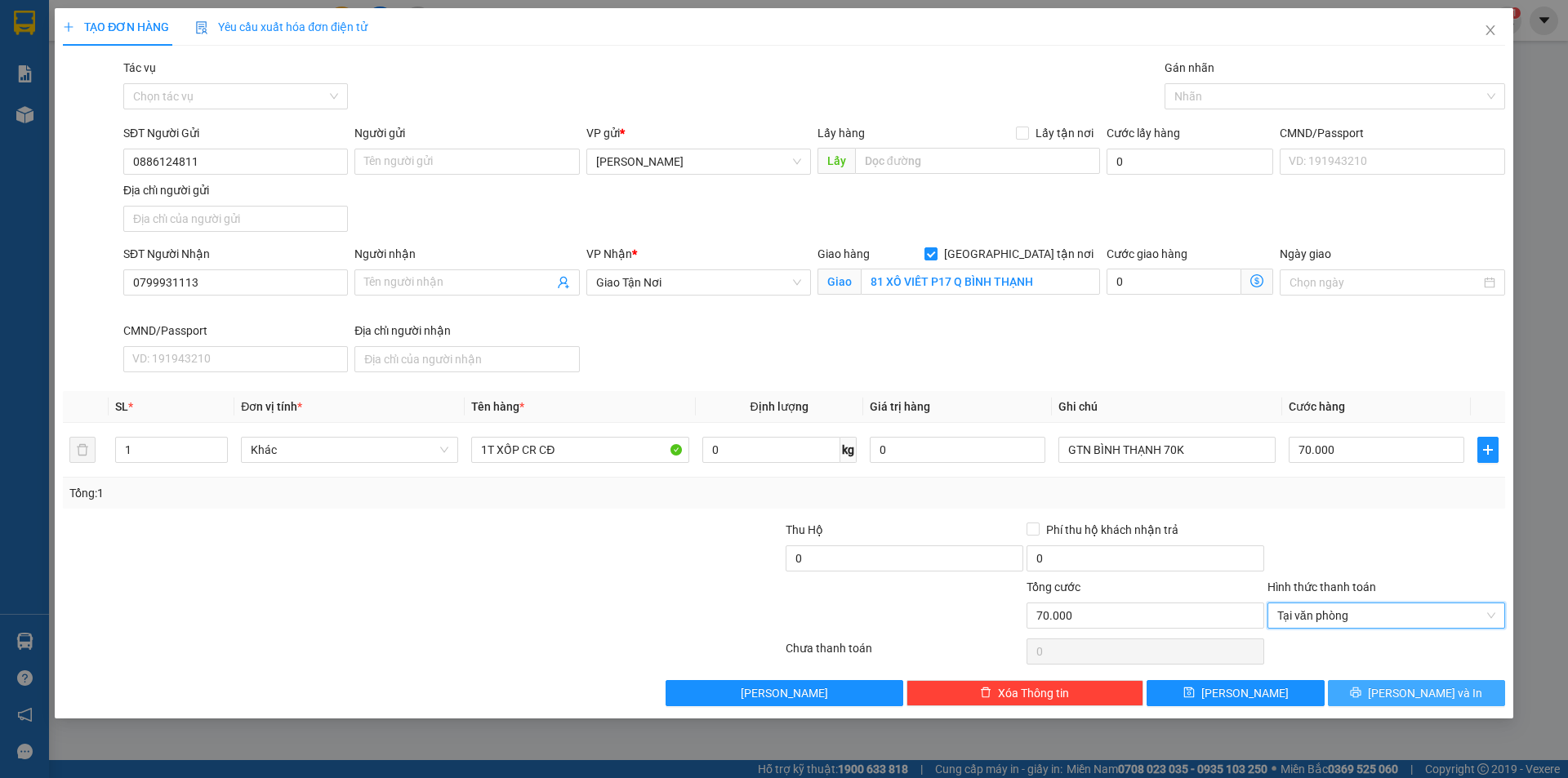
click at [1408, 692] on span "[PERSON_NAME] và In" at bounding box center [1425, 692] width 114 height 18
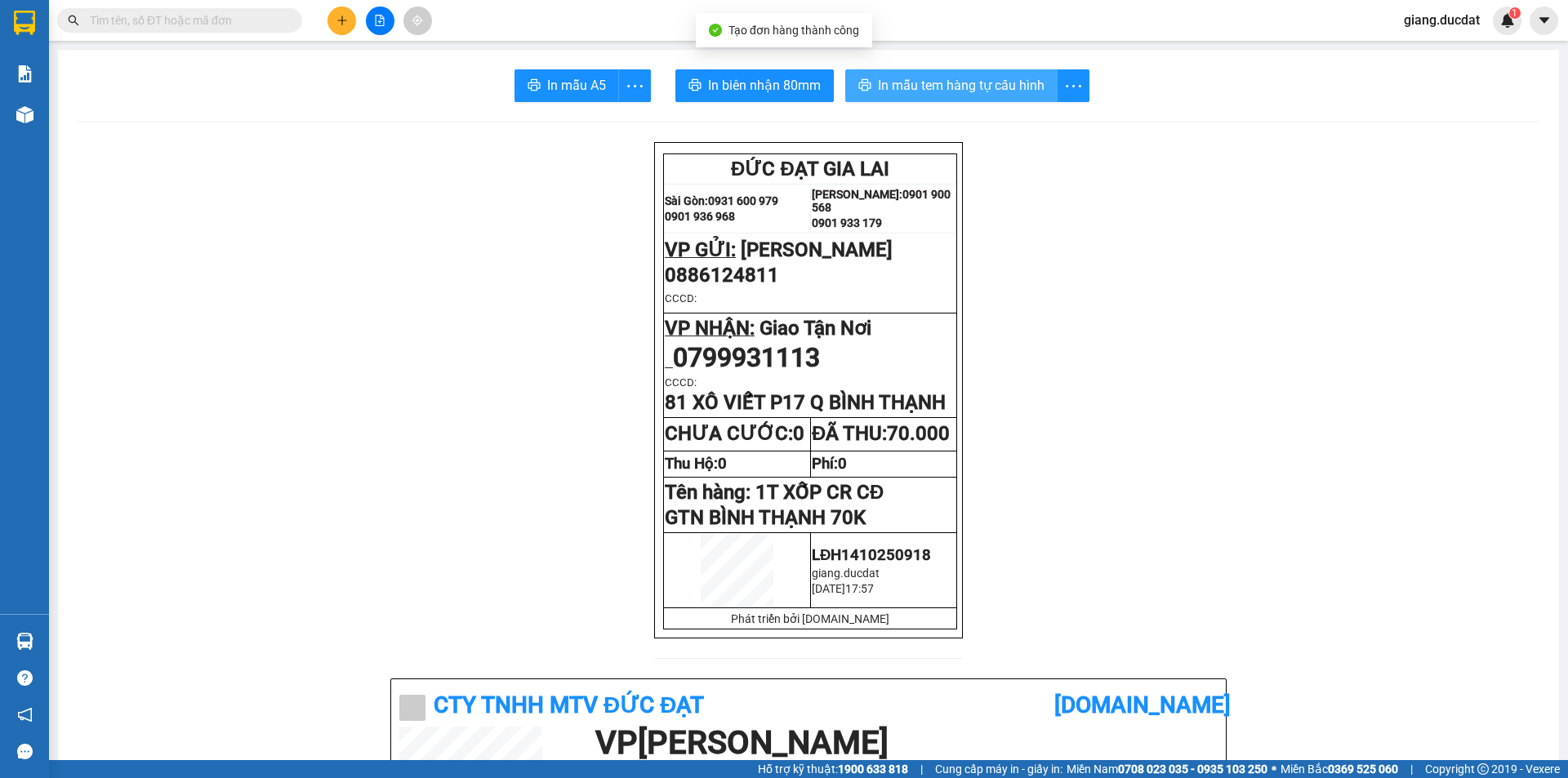
click at [926, 87] on span "In mẫu tem hàng tự cấu hình" at bounding box center [961, 85] width 166 height 20
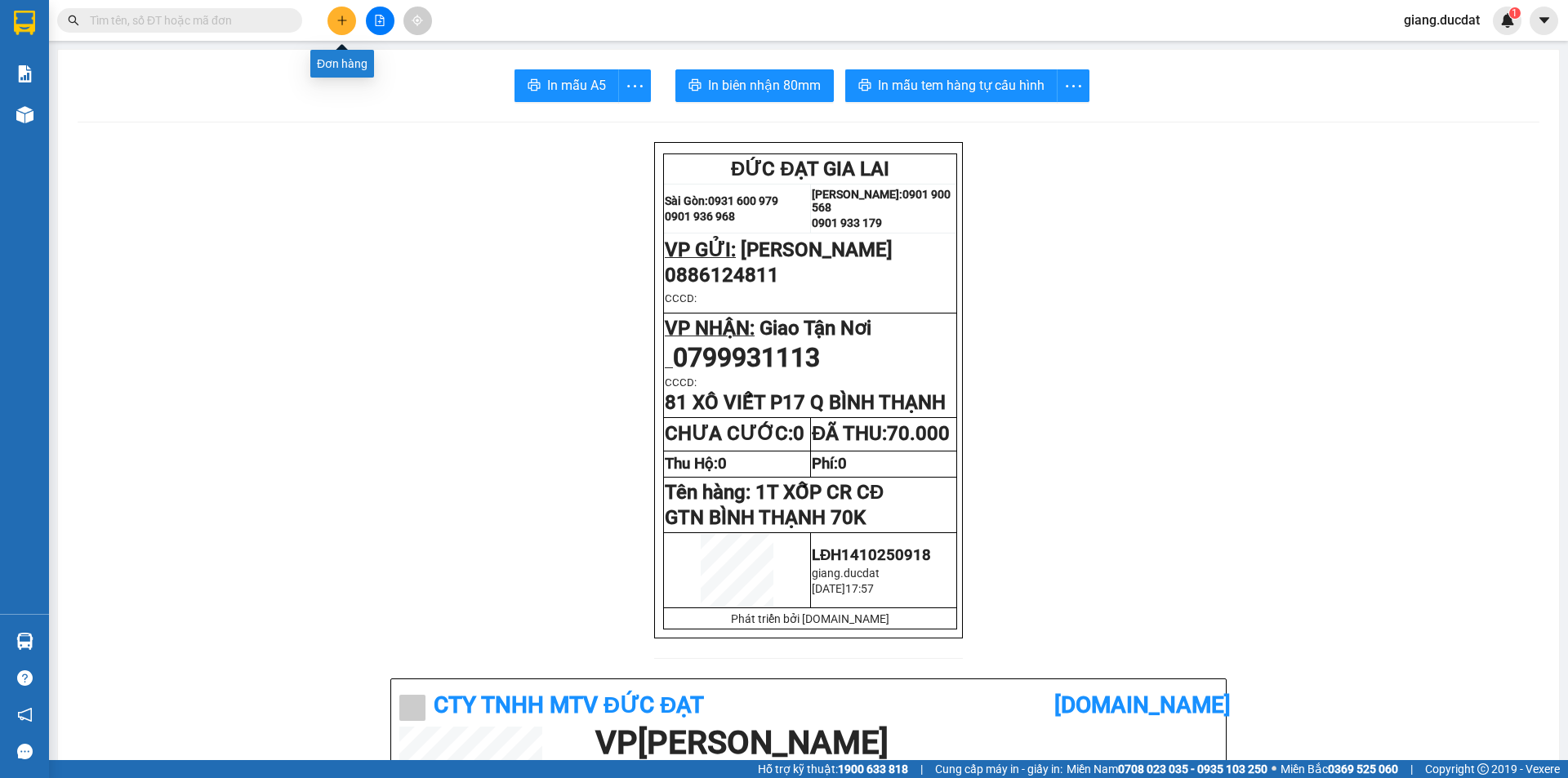
click at [331, 22] on button at bounding box center [342, 21] width 29 height 29
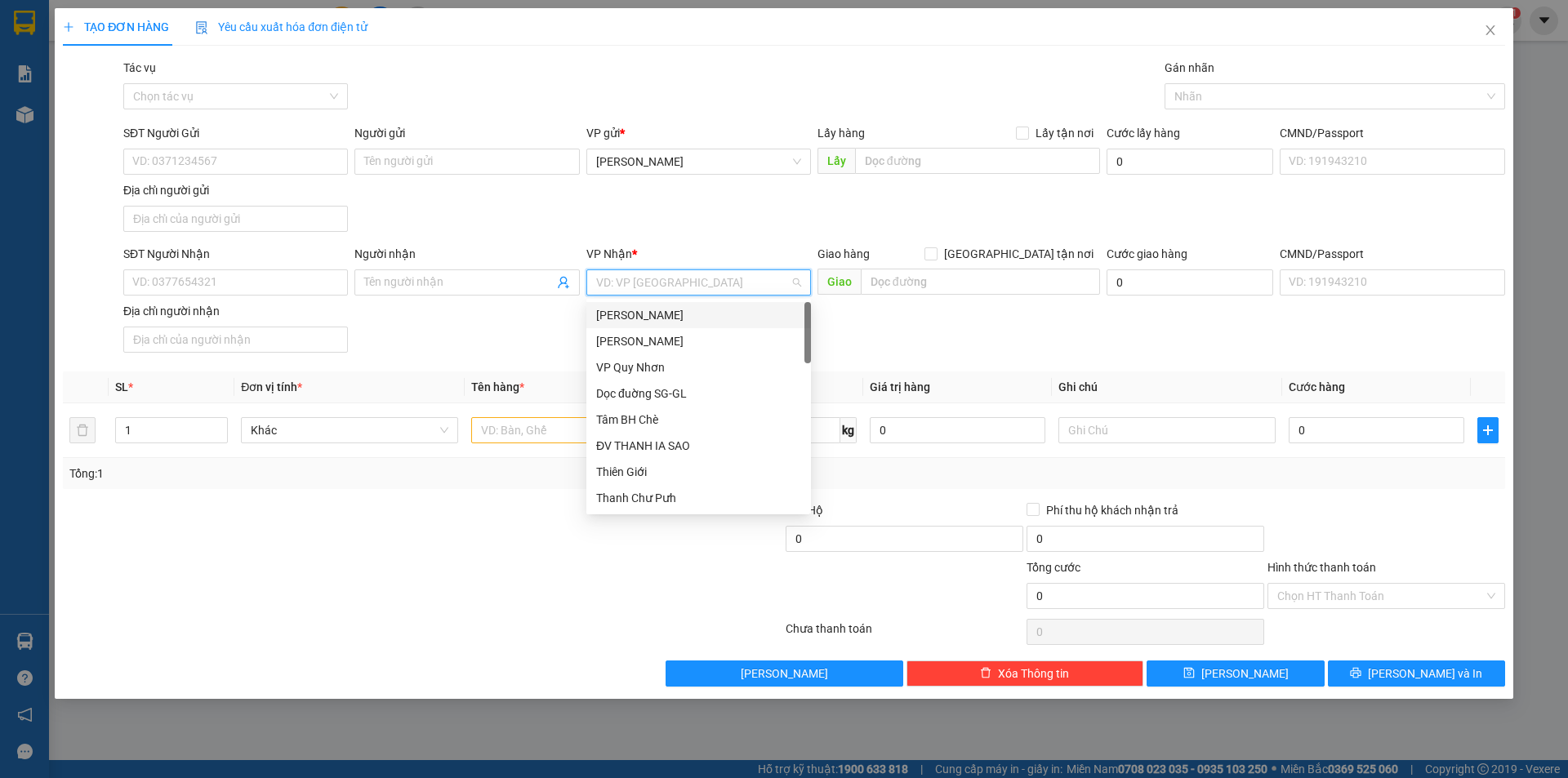
click at [617, 278] on input "search" at bounding box center [692, 282] width 193 height 24
type input "SÀ"
click at [649, 367] on div "VP [GEOGRAPHIC_DATA]" at bounding box center [698, 367] width 205 height 18
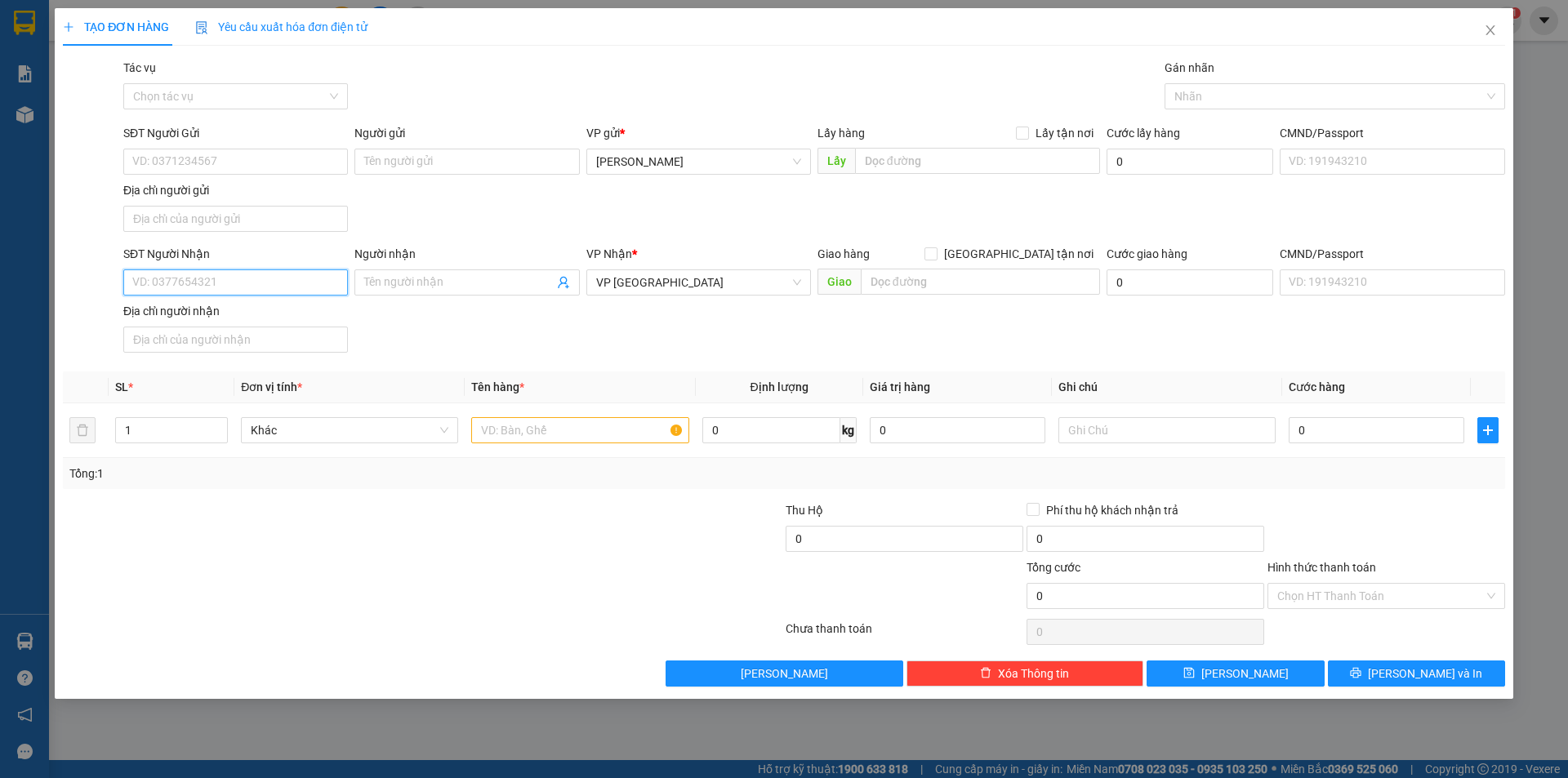
click at [218, 287] on input "SĐT Người Nhận" at bounding box center [235, 282] width 224 height 26
type input "0988031333"
type input "0968781388"
click at [198, 152] on input "SĐT Người Gửi" at bounding box center [235, 161] width 224 height 26
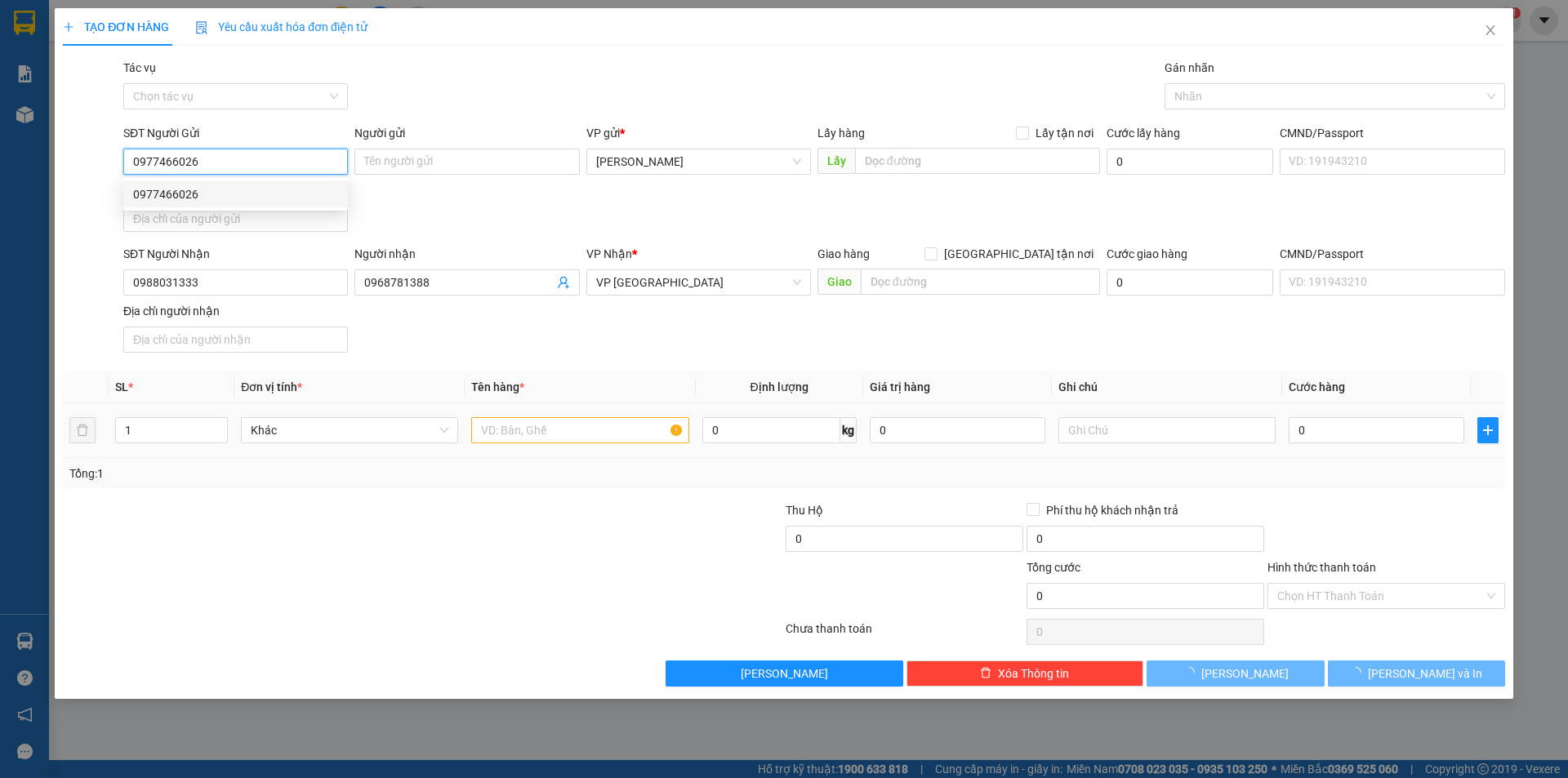
type input "0977466026"
click at [545, 434] on input "text" at bounding box center [580, 430] width 217 height 26
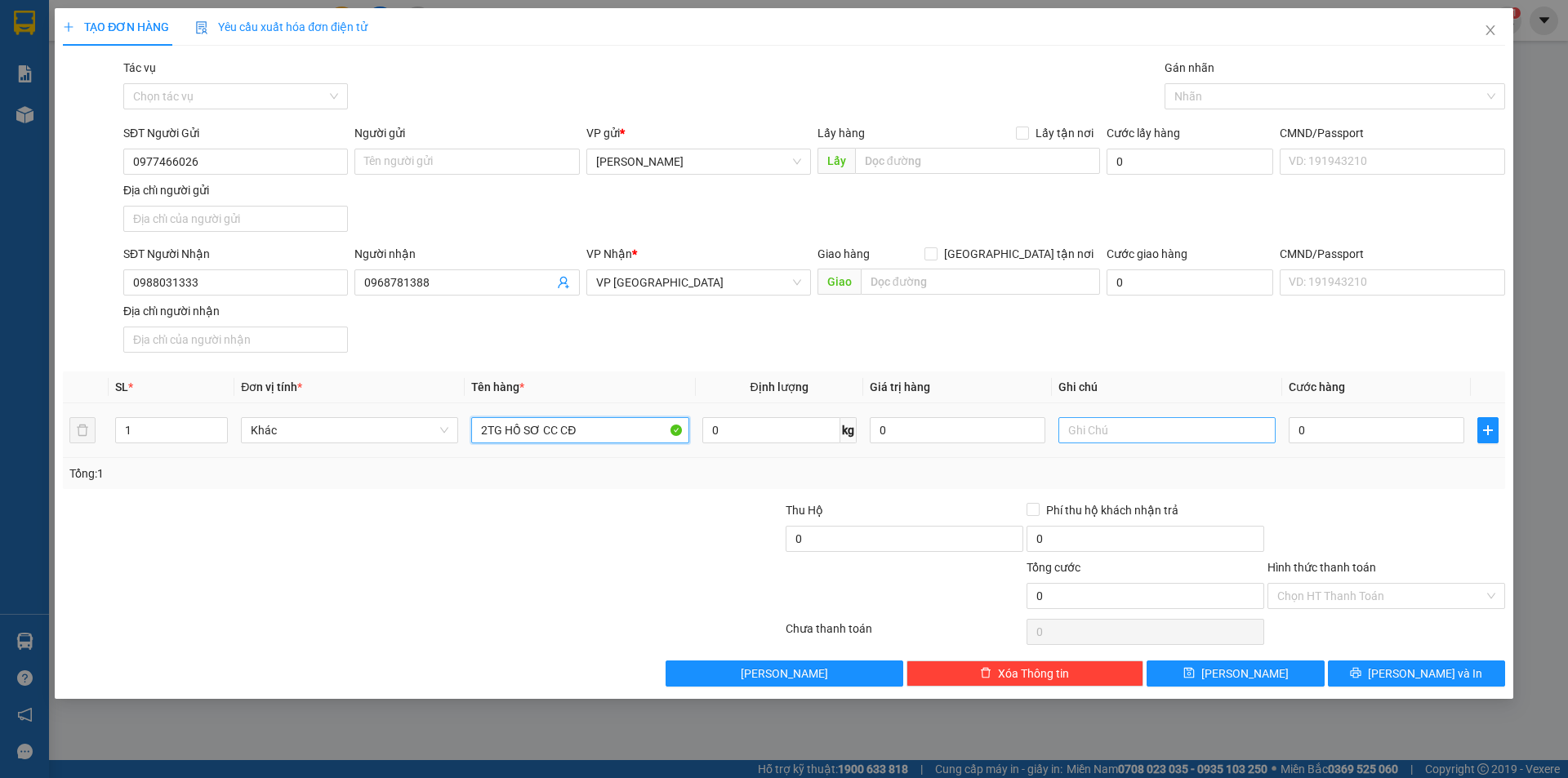
type input "2TG HỒ SƠ CC CĐ"
click at [1160, 423] on input "text" at bounding box center [1166, 430] width 217 height 26
click at [1409, 433] on input "0" at bounding box center [1376, 430] width 176 height 26
type input "7"
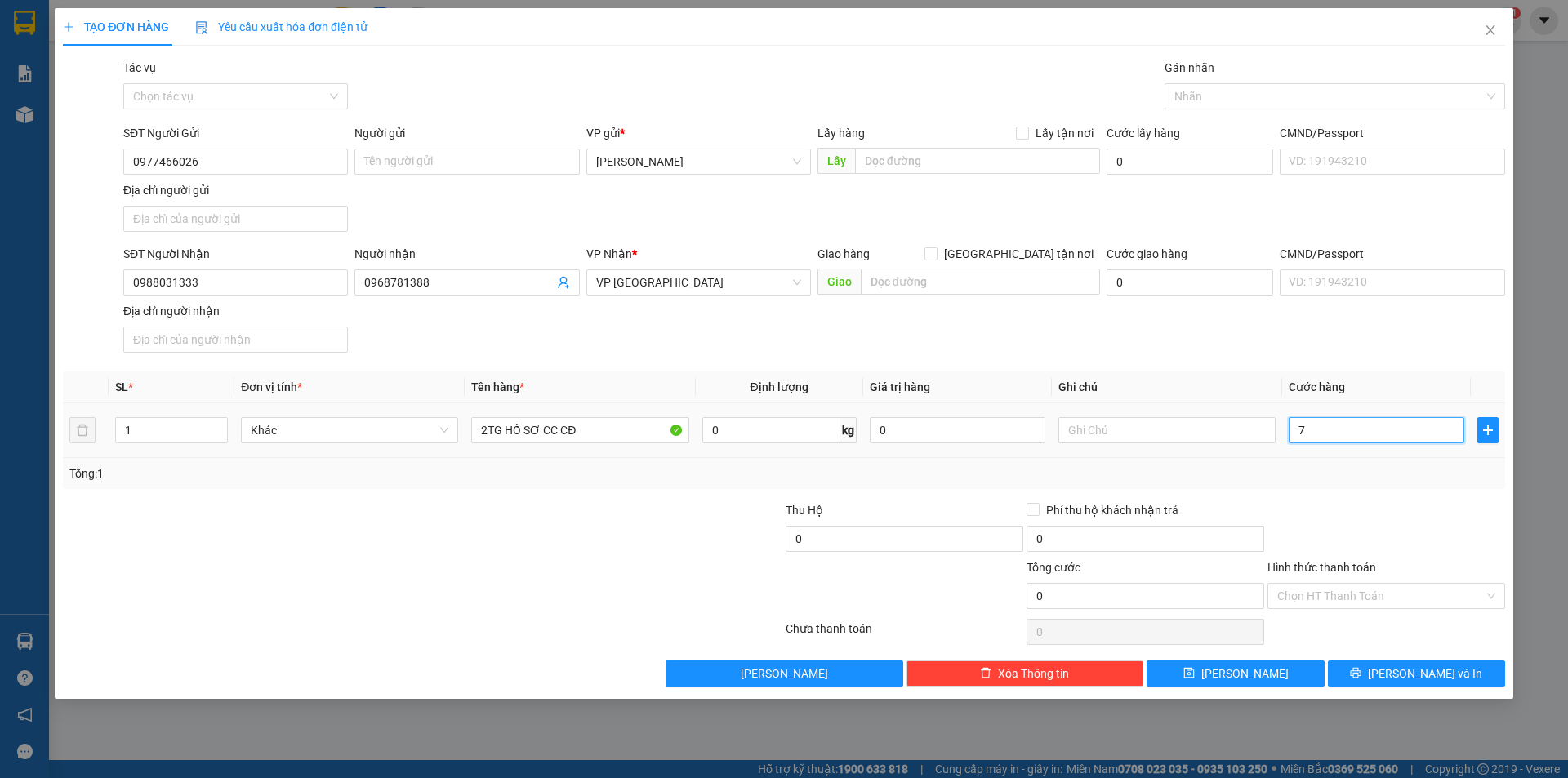
type input "7"
type input "70"
type input "70.000"
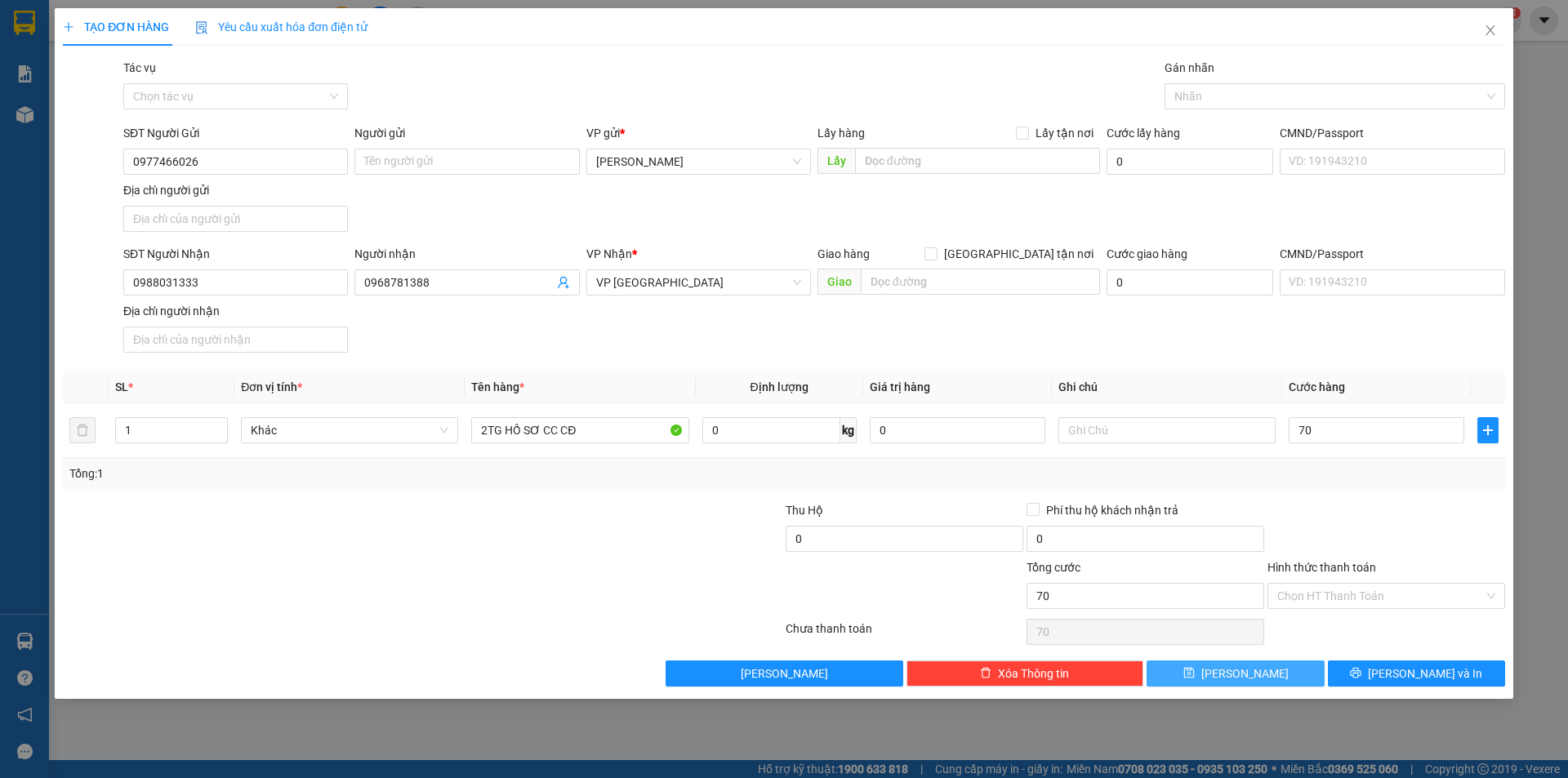
type input "70.000"
click at [1272, 670] on button "[PERSON_NAME]" at bounding box center [1234, 673] width 177 height 26
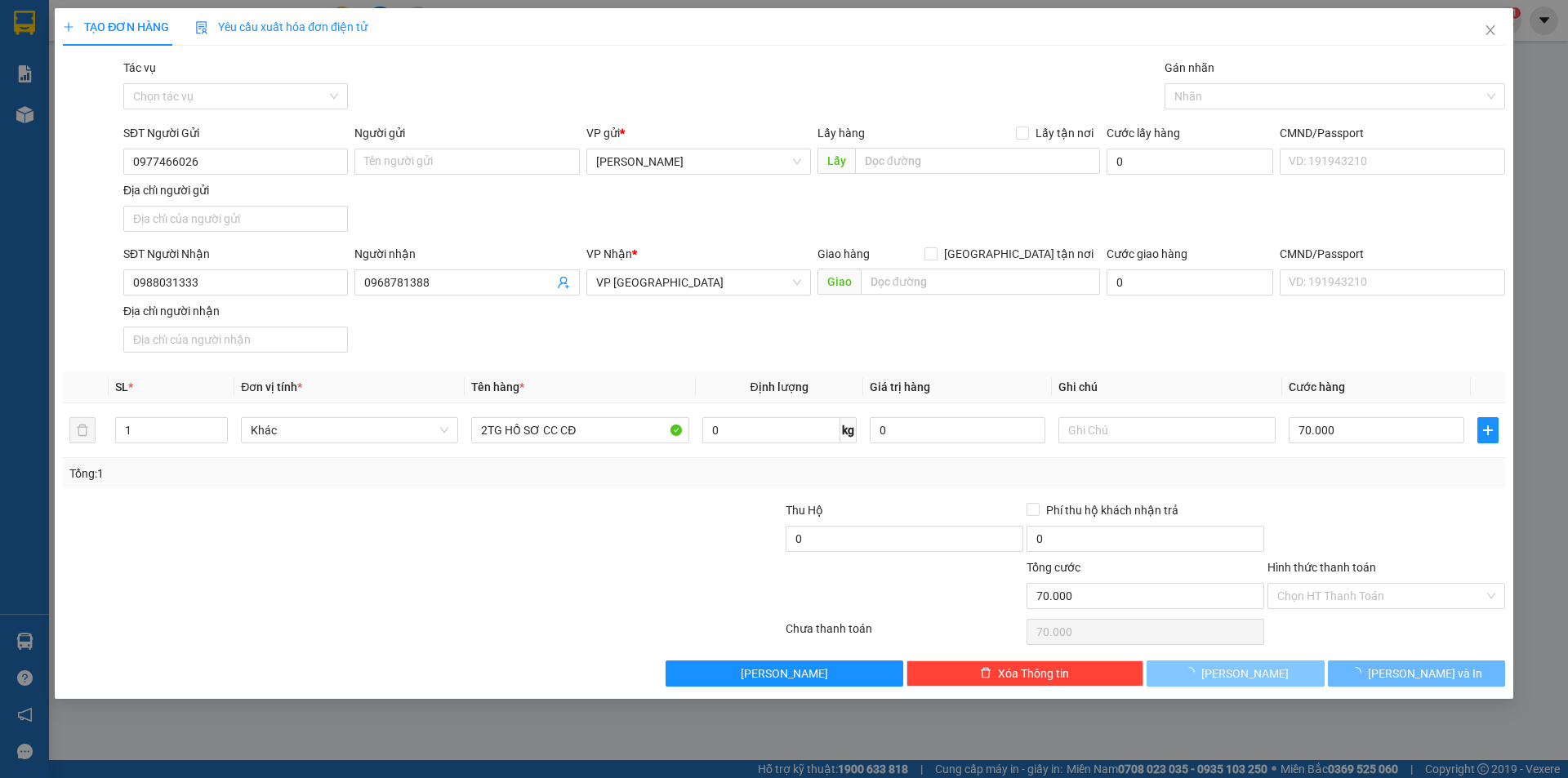
type input "0"
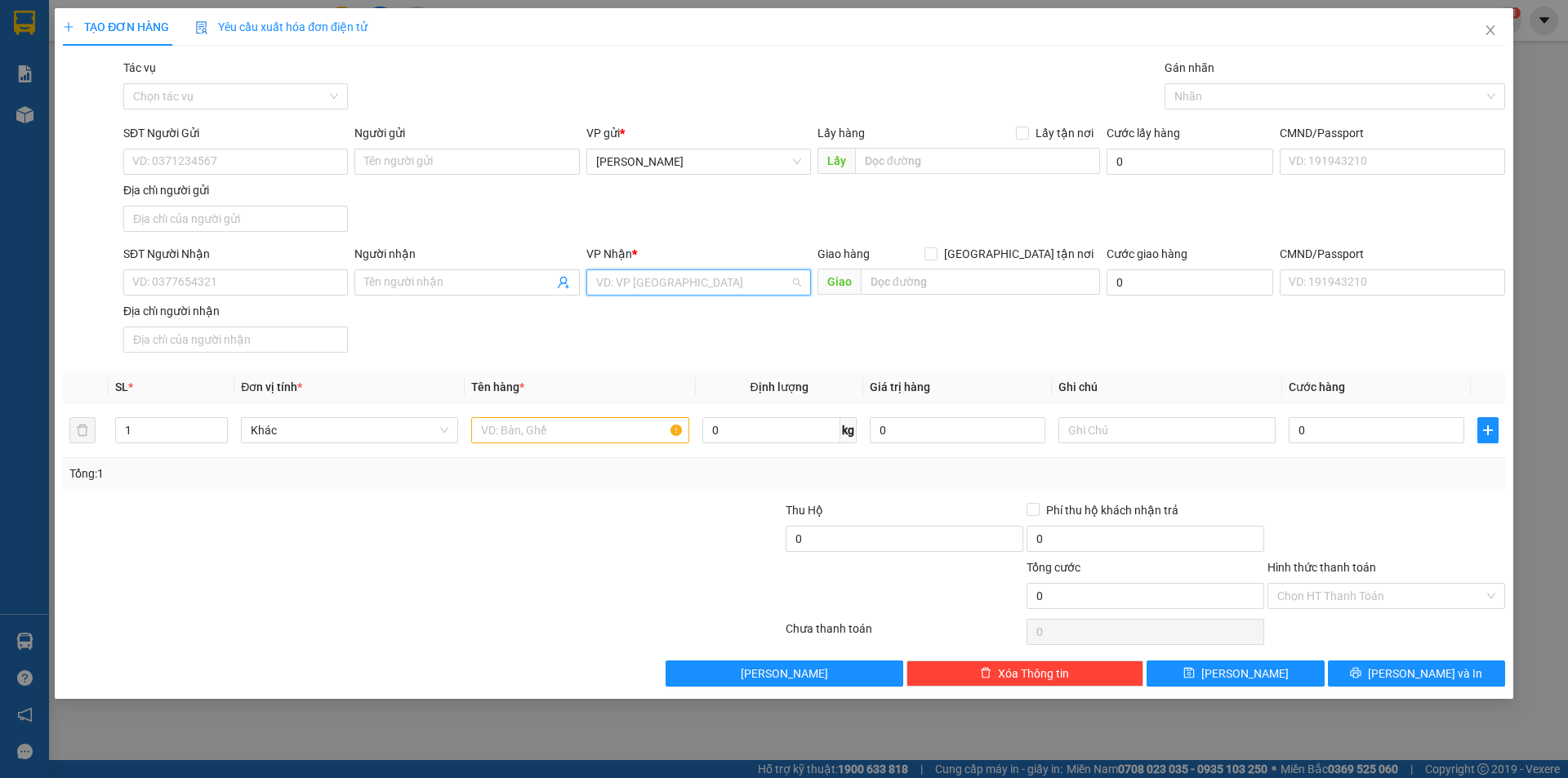
click at [707, 278] on input "search" at bounding box center [692, 282] width 193 height 24
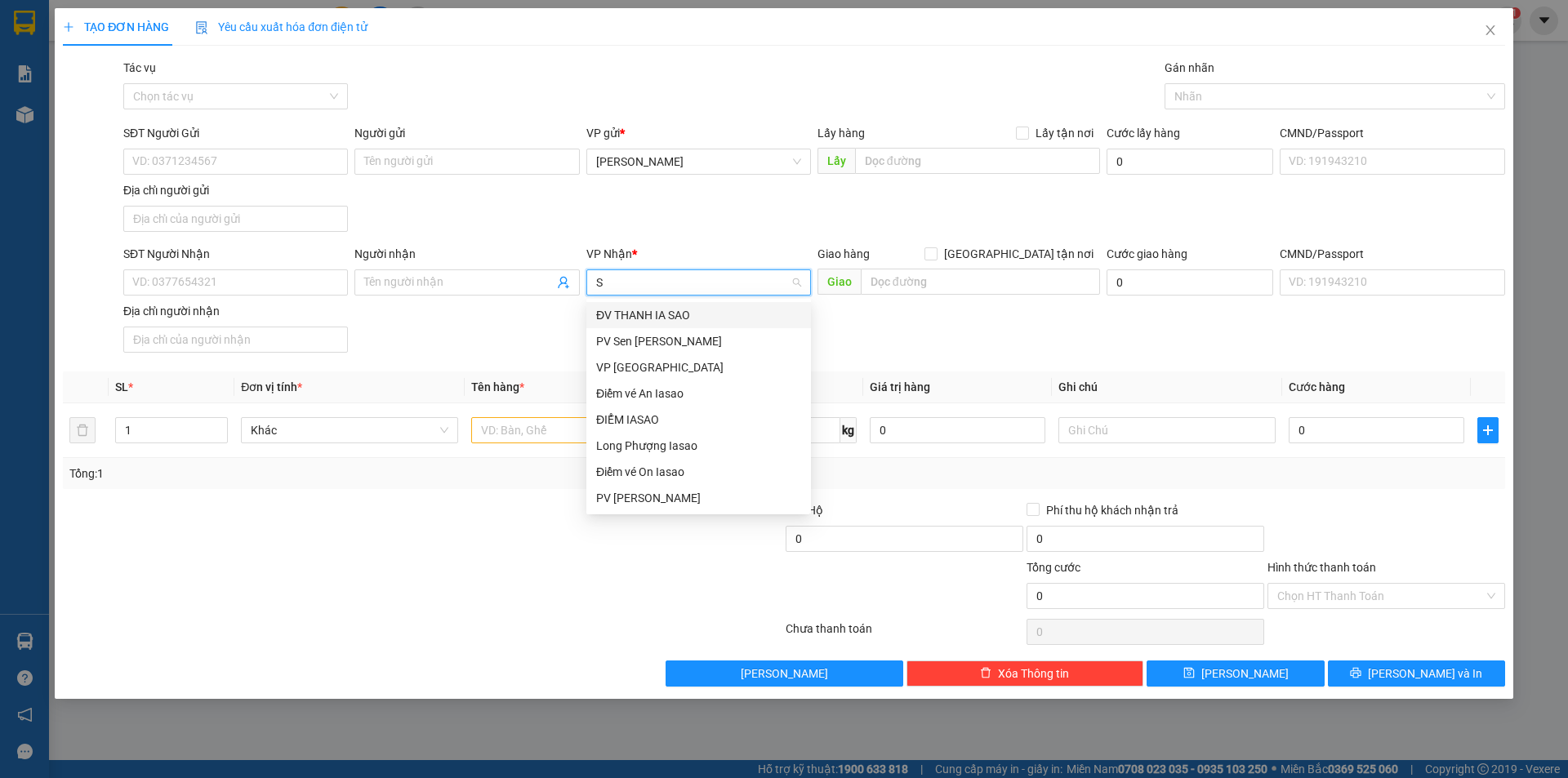
type input "SÀ"
click at [645, 360] on div "VP [GEOGRAPHIC_DATA]" at bounding box center [698, 367] width 205 height 18
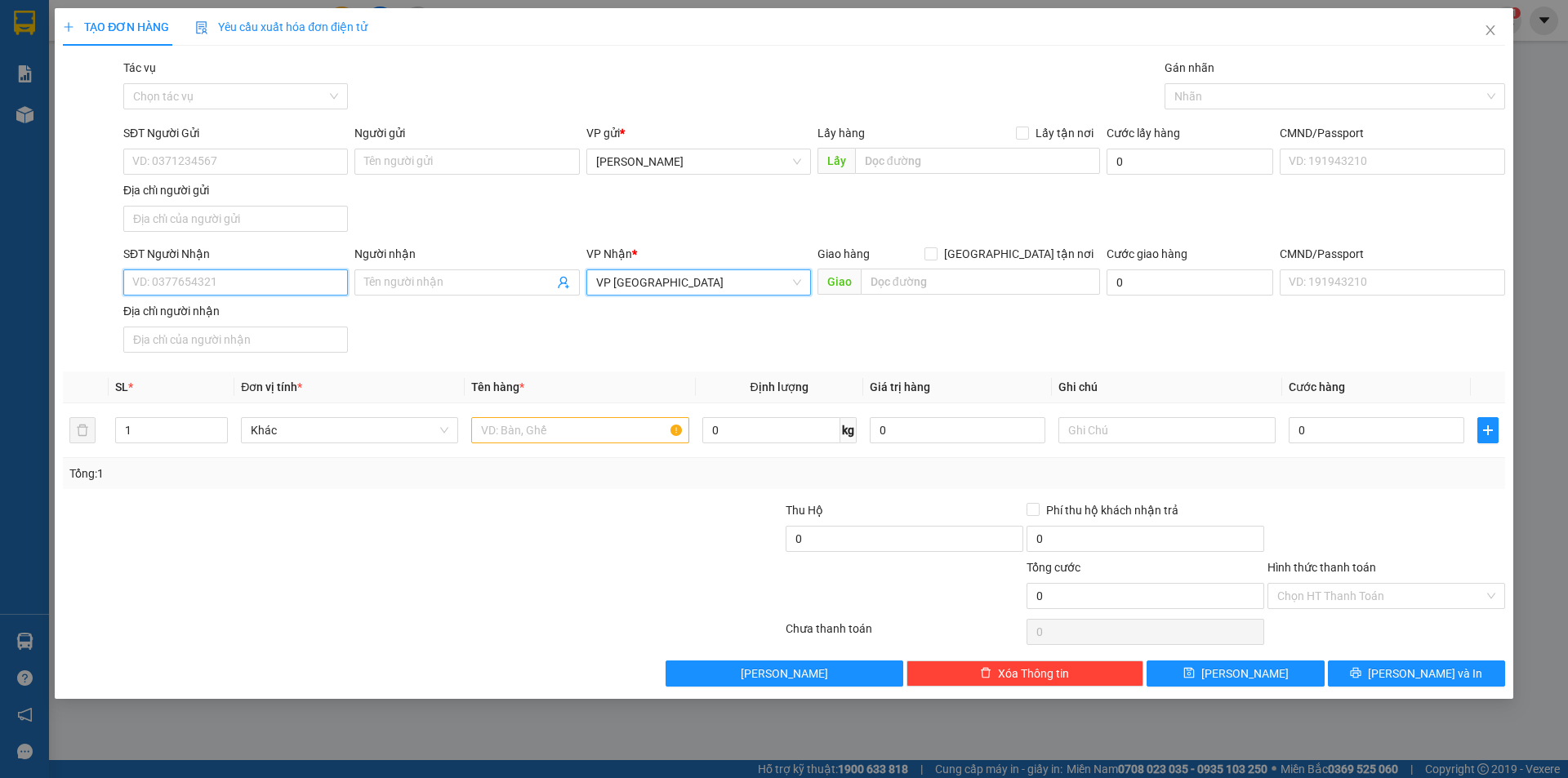
click at [277, 276] on input "SĐT Người Nhận" at bounding box center [235, 282] width 224 height 26
type input "0385949474"
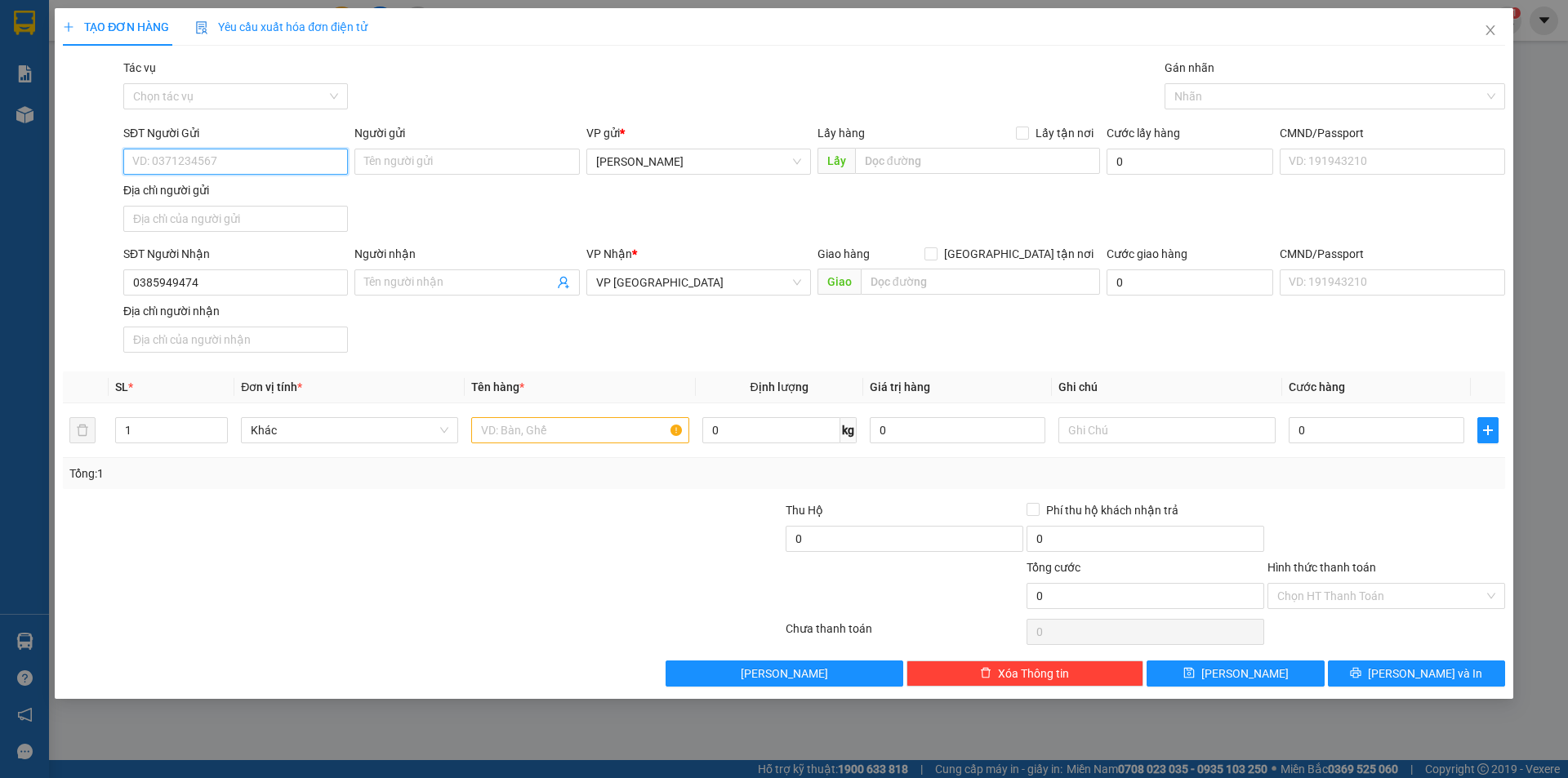
click at [225, 160] on input "SĐT Người Gửi" at bounding box center [235, 161] width 224 height 26
type input "0385470176"
click at [566, 443] on input "text" at bounding box center [580, 430] width 217 height 26
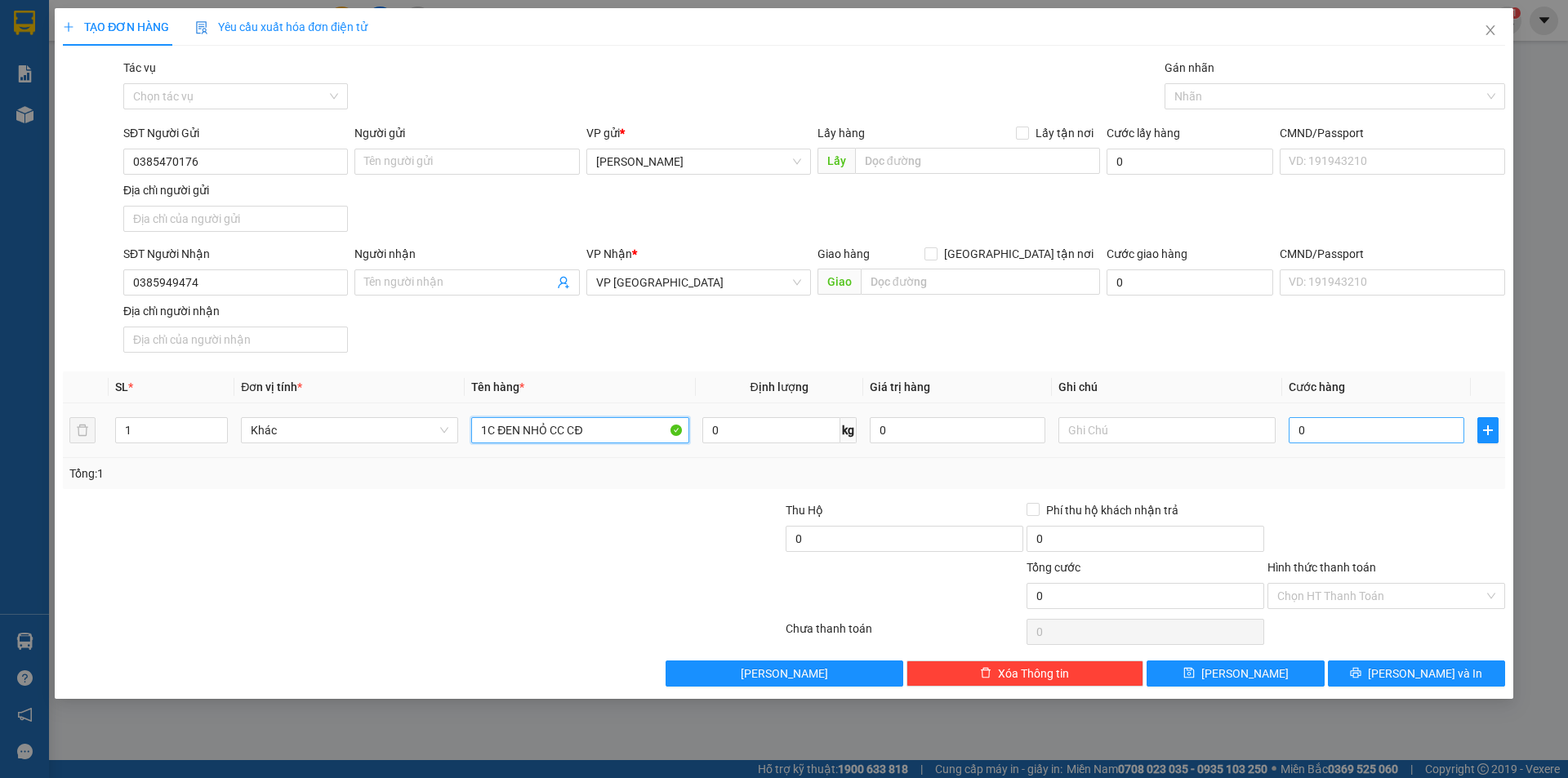
type input "1C ĐEN NHỎ CC CĐ"
click at [1361, 427] on input "0" at bounding box center [1376, 430] width 176 height 26
type input "3"
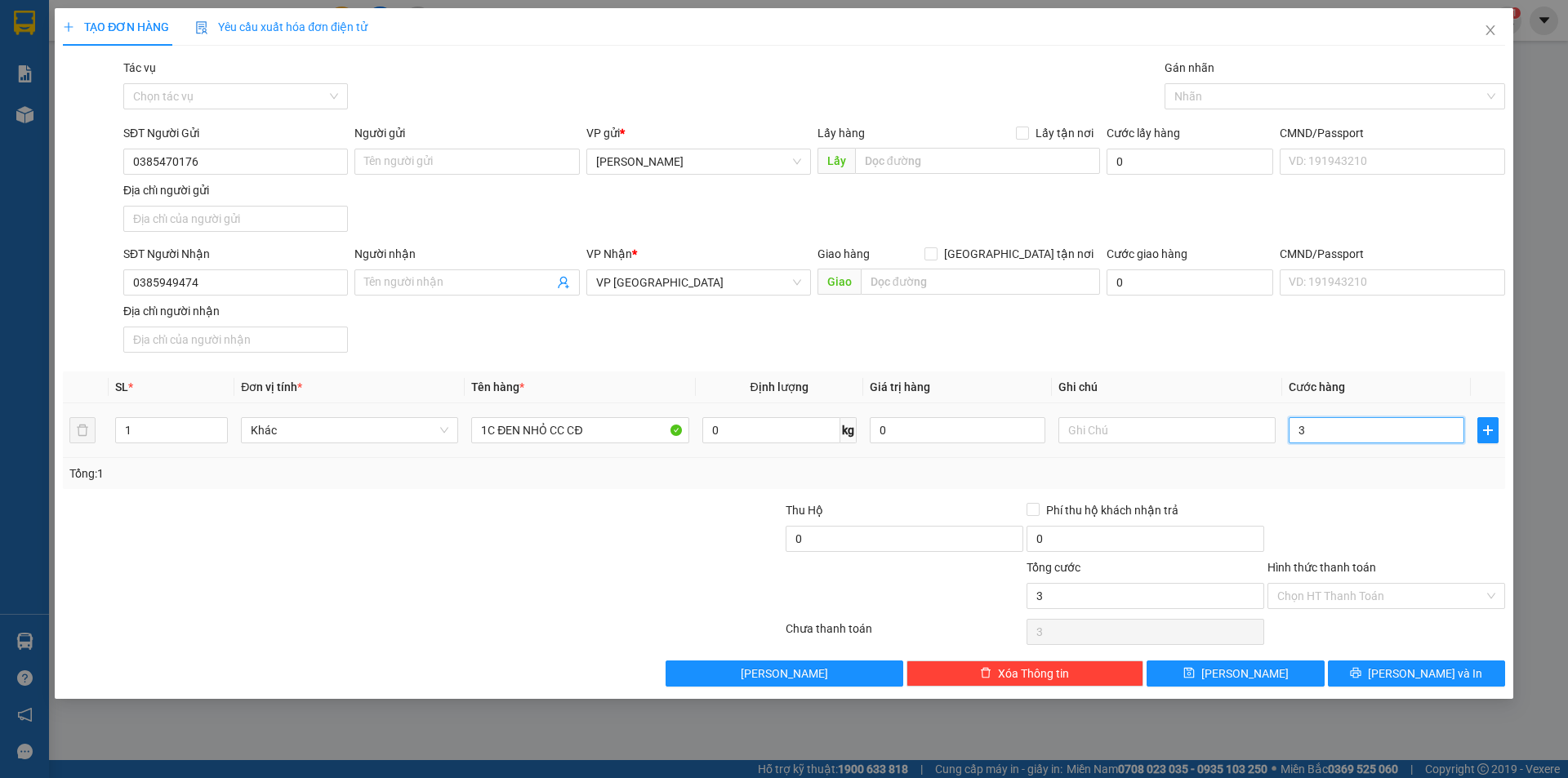
type input "30"
type input "30.000"
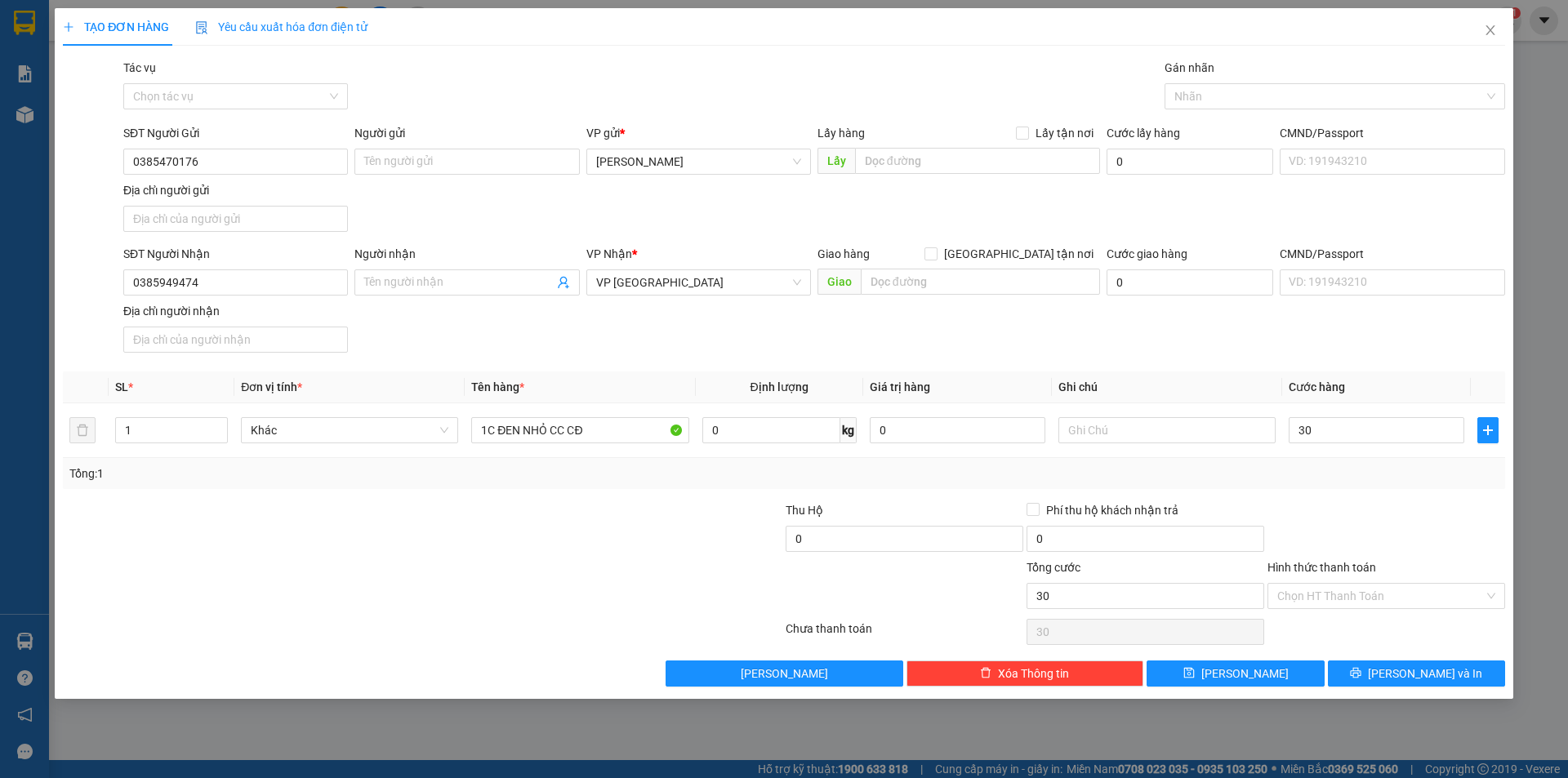
type input "30.000"
click at [1376, 535] on div at bounding box center [1386, 530] width 241 height 57
click at [1255, 679] on button "[PERSON_NAME]" at bounding box center [1234, 673] width 177 height 26
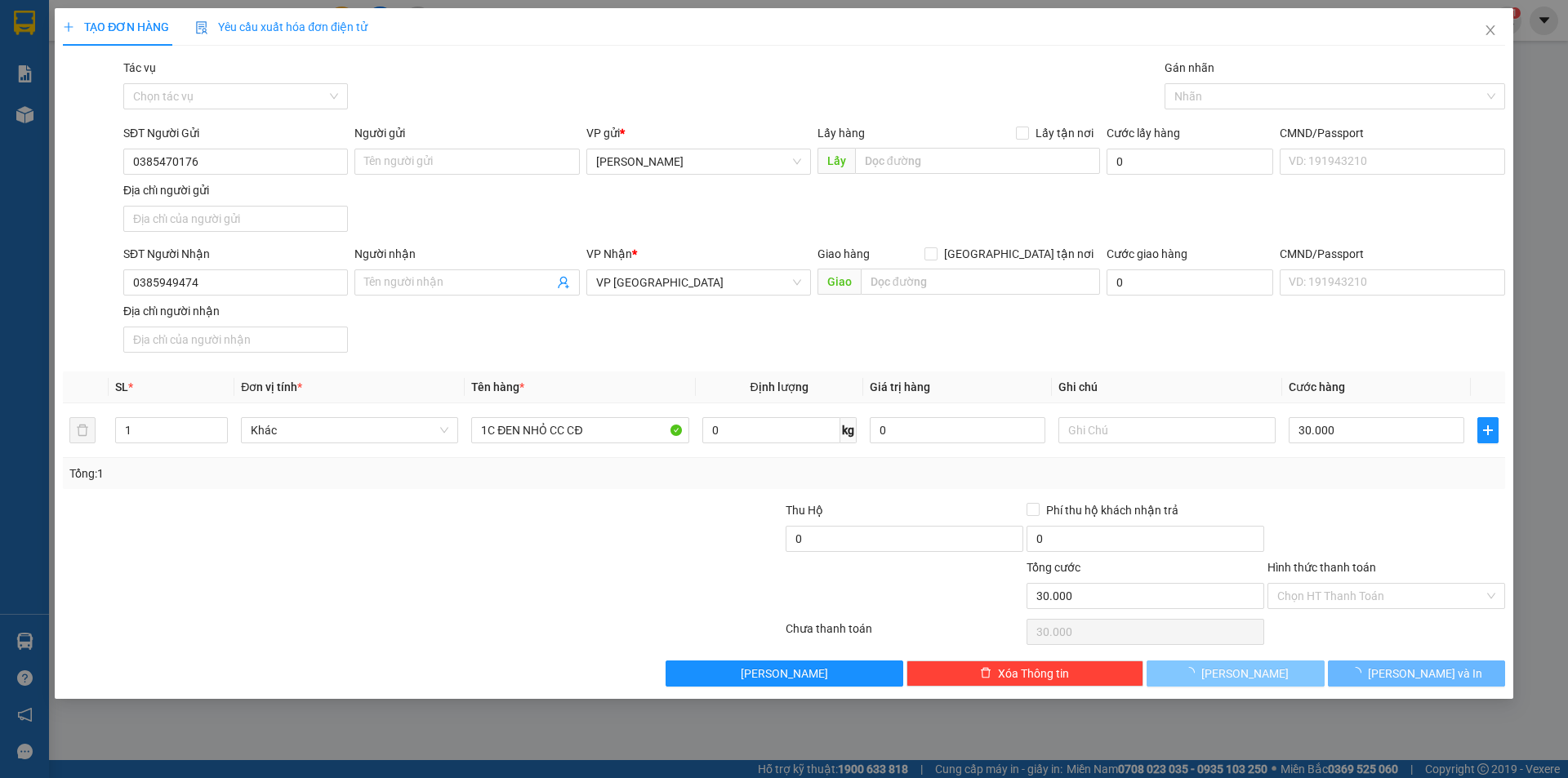
type input "0"
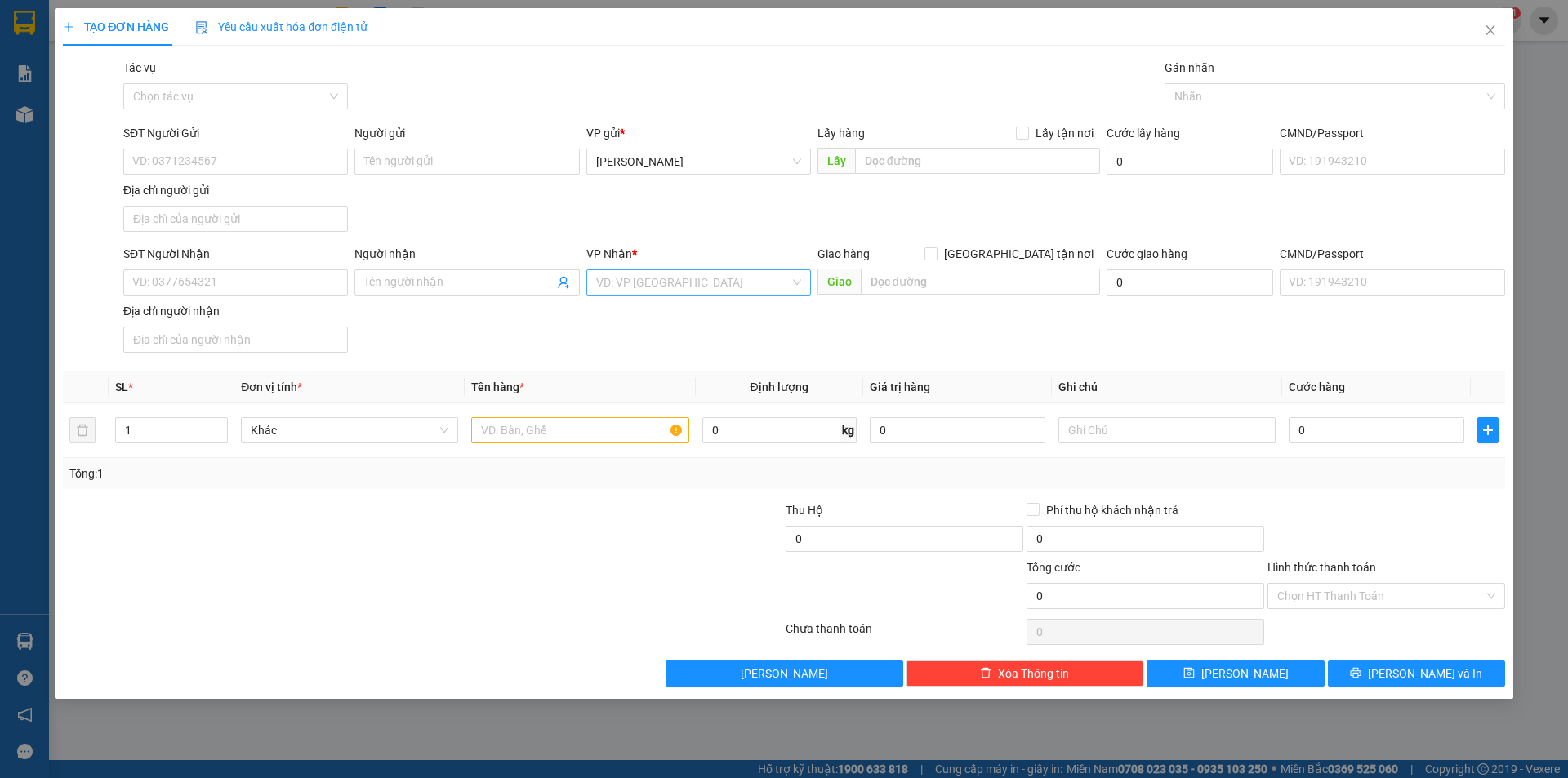
click at [704, 286] on input "search" at bounding box center [692, 282] width 193 height 24
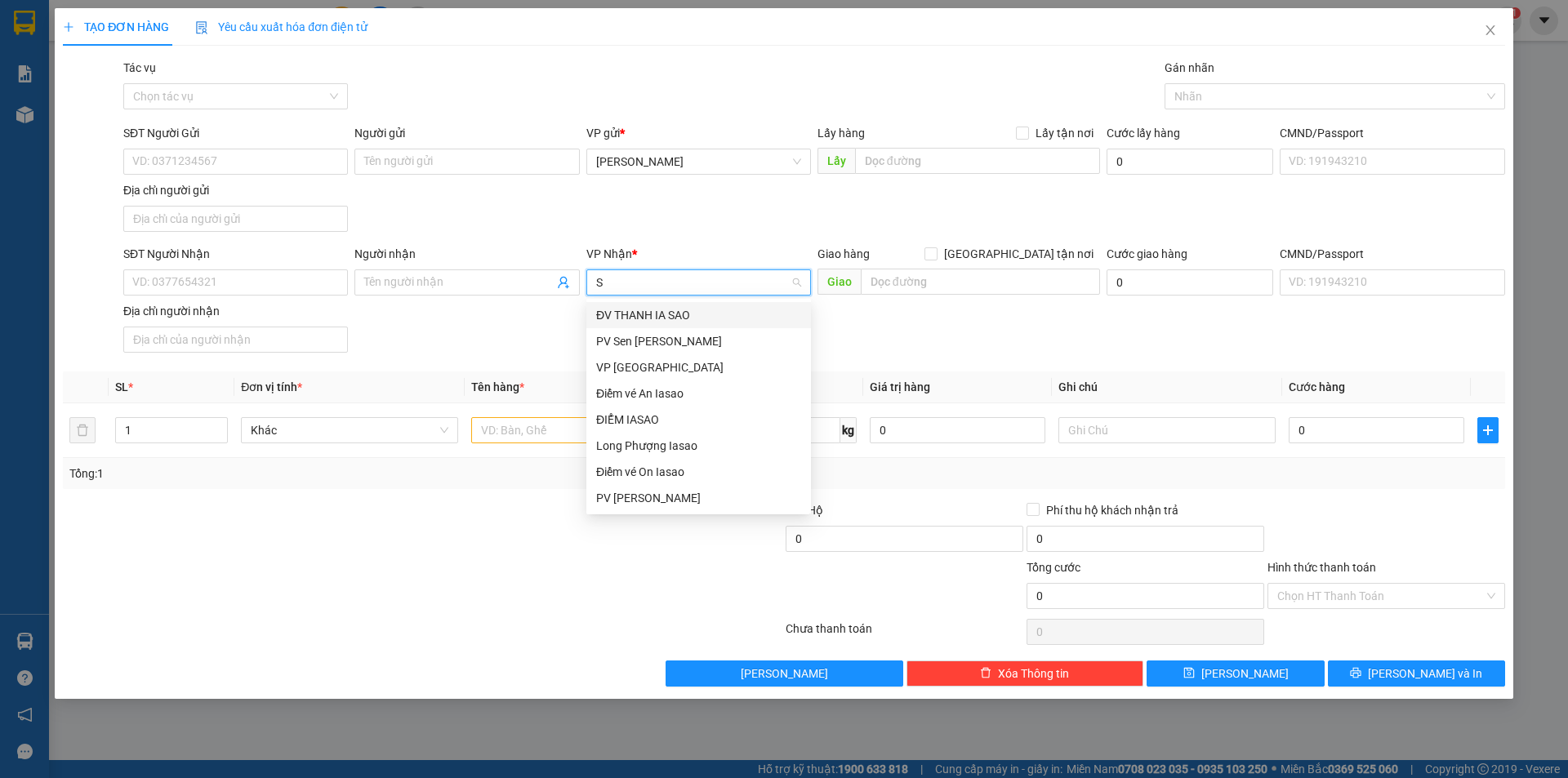
type input "SÀ"
click at [650, 376] on div "VP [GEOGRAPHIC_DATA]" at bounding box center [698, 367] width 224 height 26
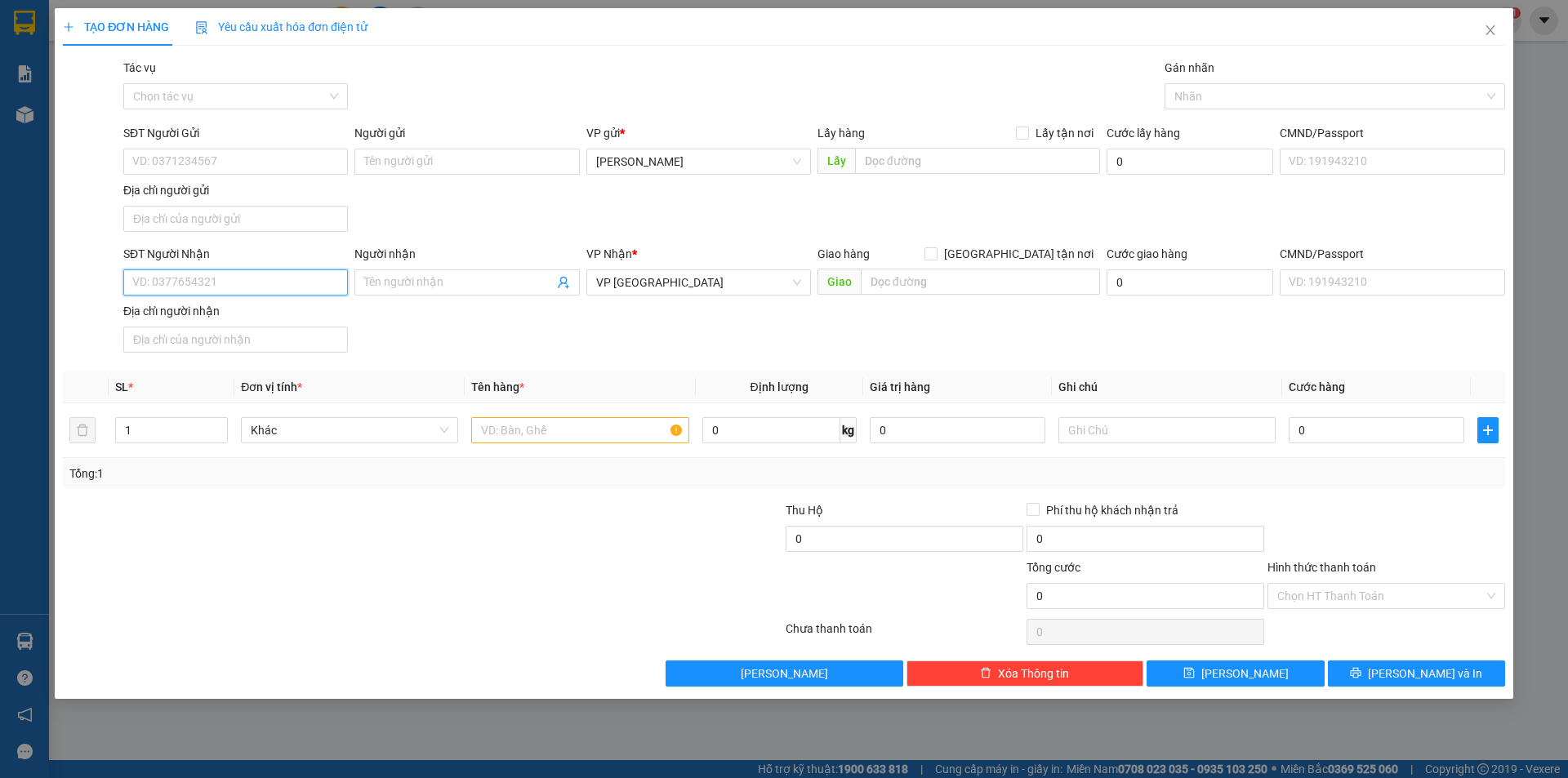
click at [218, 276] on input "SĐT Người Nhận" at bounding box center [235, 282] width 224 height 26
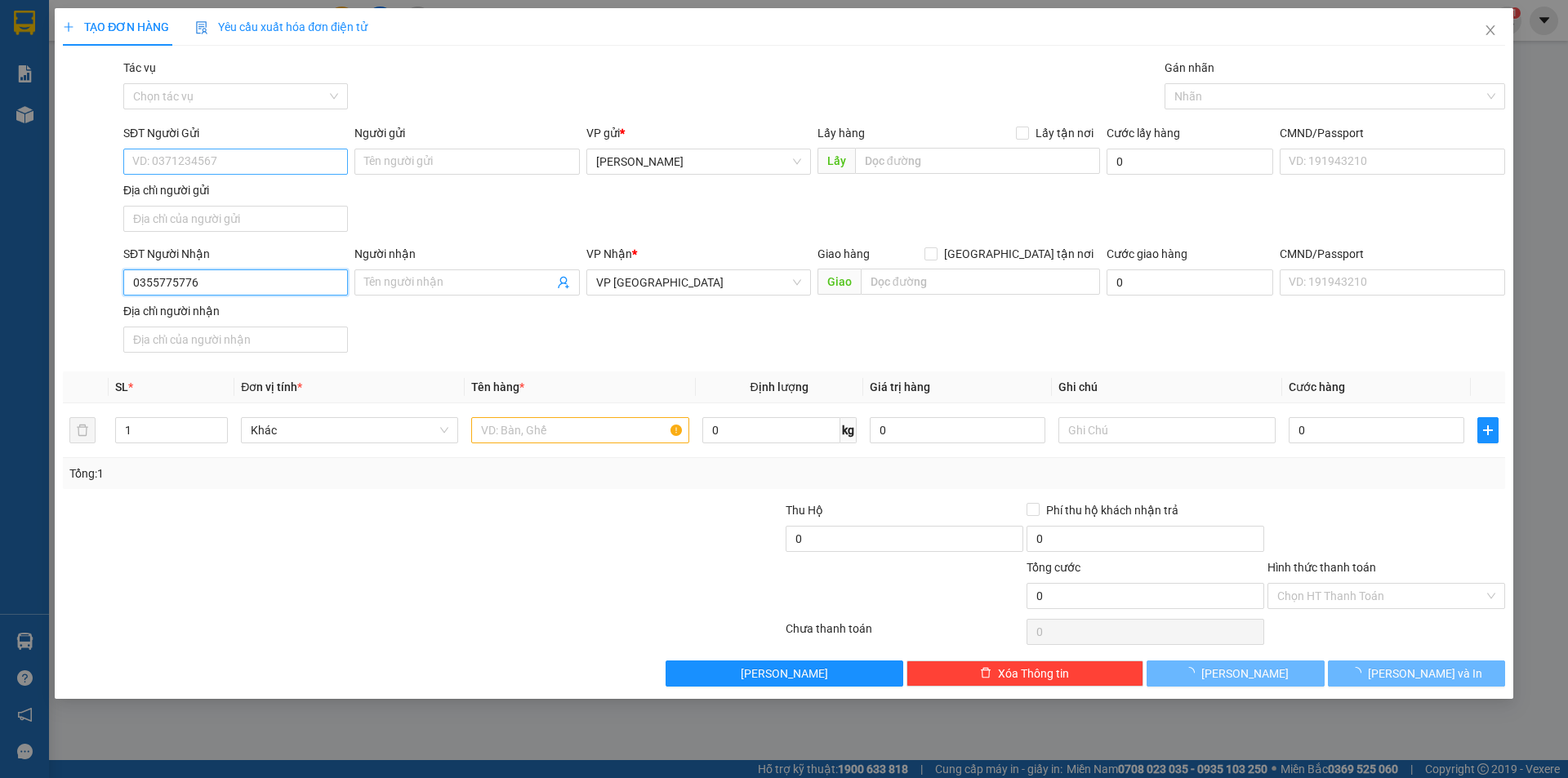
type input "0355775776"
click at [228, 166] on input "SĐT Người Gửi" at bounding box center [235, 161] width 224 height 26
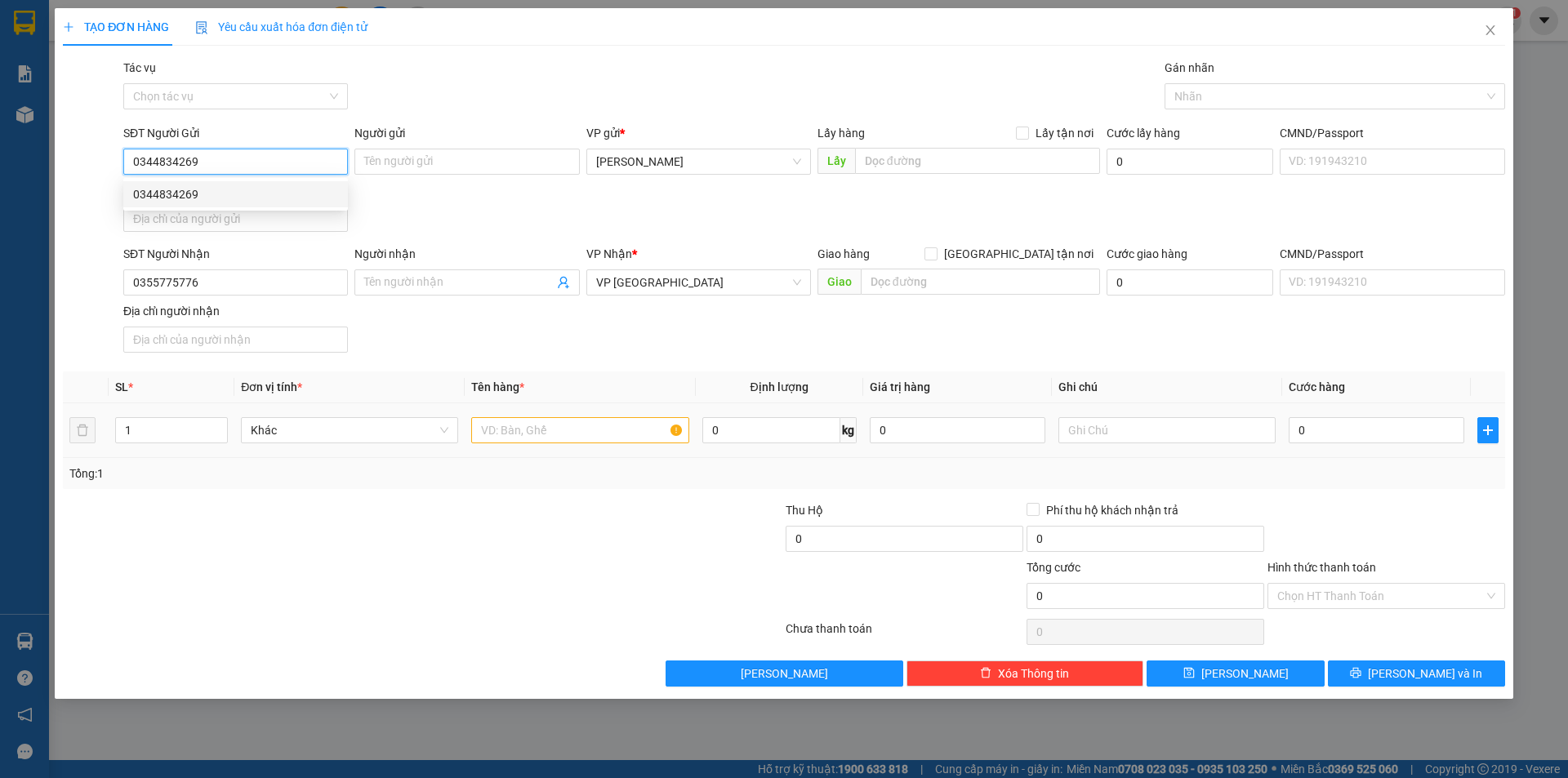
type input "0344834269"
click at [541, 411] on td at bounding box center [580, 430] width 230 height 55
click at [585, 428] on input "text" at bounding box center [580, 430] width 217 height 26
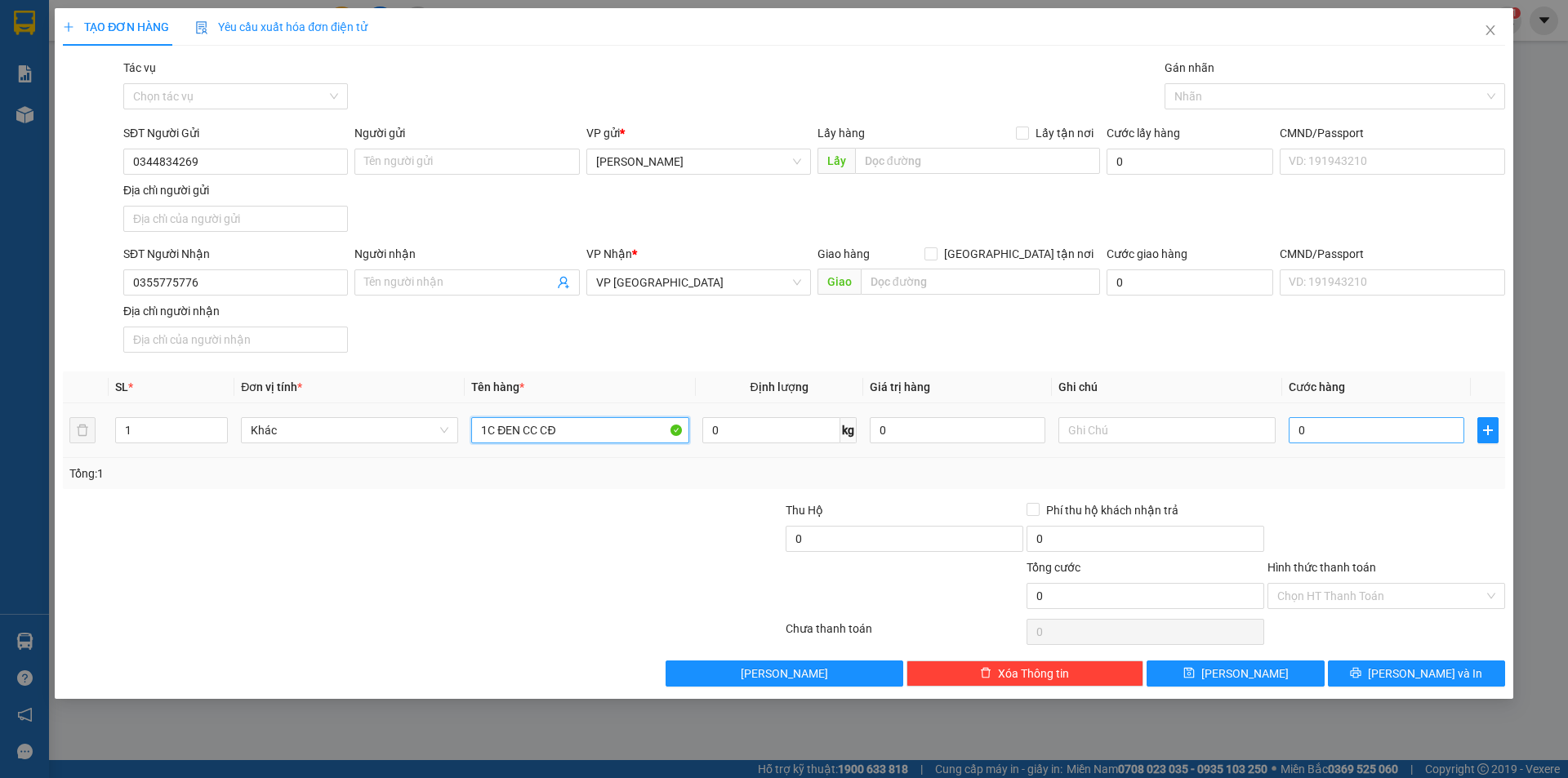
type input "1C ĐEN CC CĐ"
click at [1369, 422] on input "0" at bounding box center [1376, 430] width 176 height 26
type input "3"
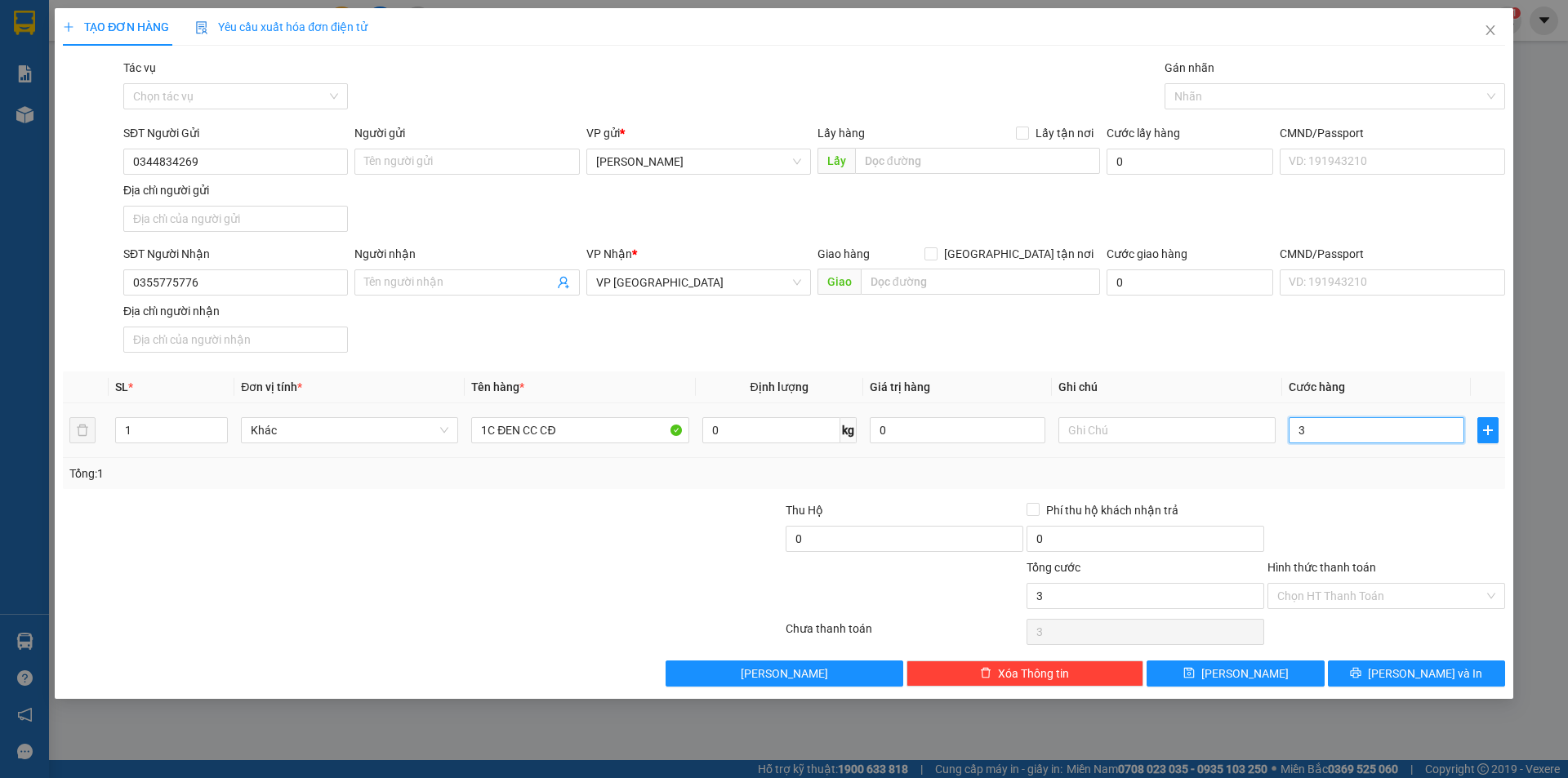
type input "30"
type input "30.000"
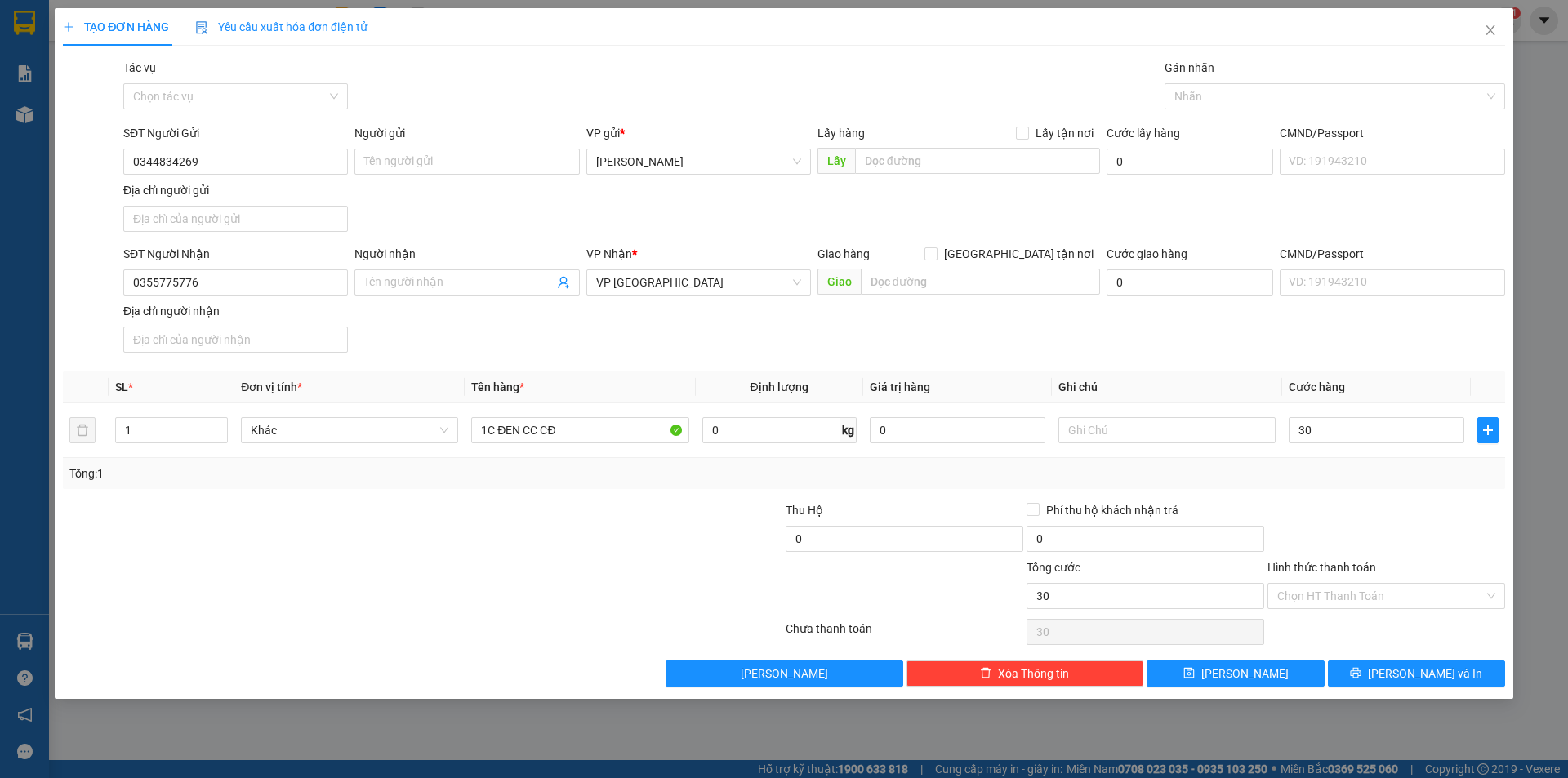
type input "30.000"
click at [1304, 510] on div at bounding box center [1386, 530] width 241 height 57
click at [1230, 669] on button "[PERSON_NAME]" at bounding box center [1234, 673] width 177 height 26
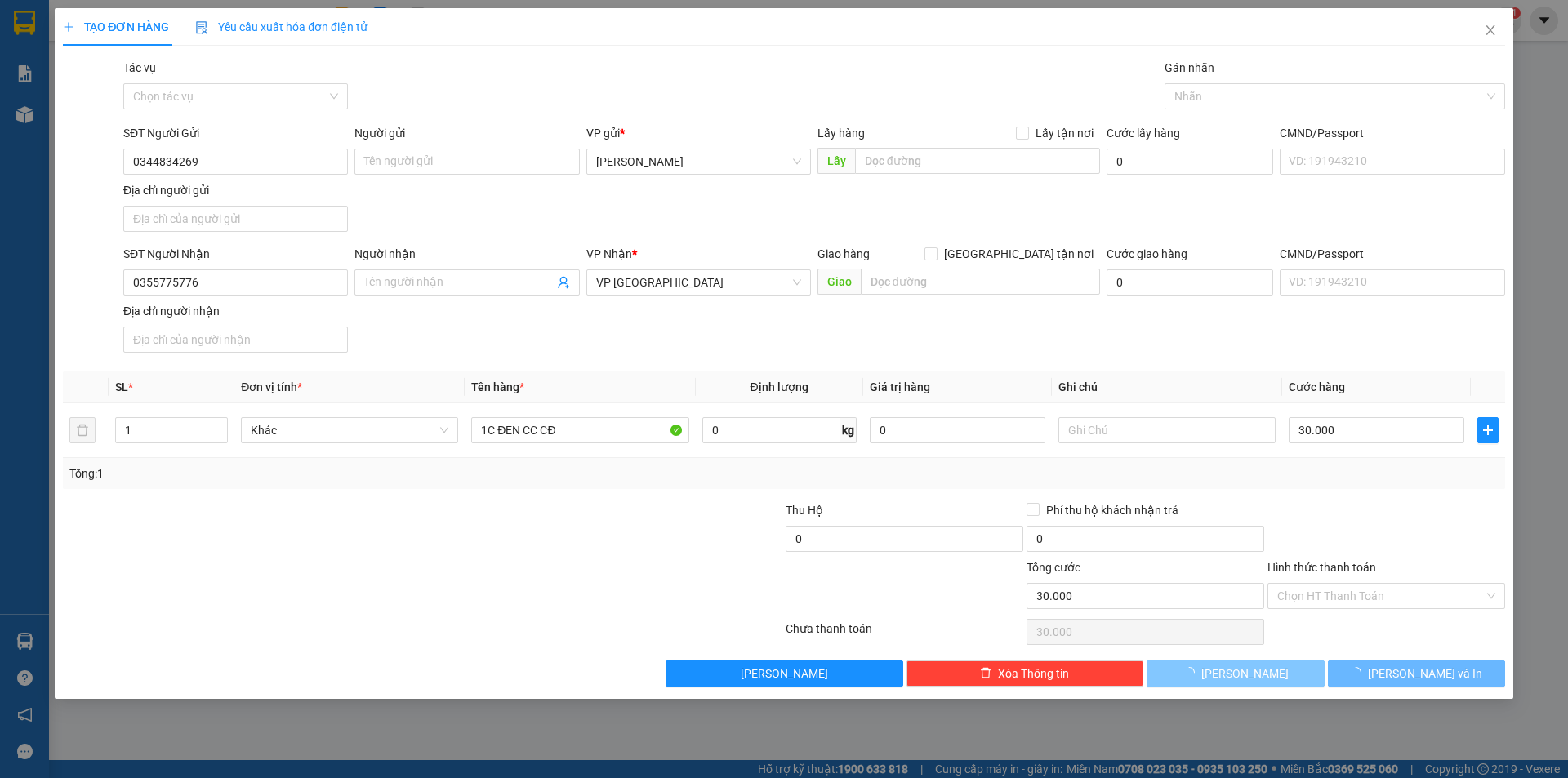
type input "0"
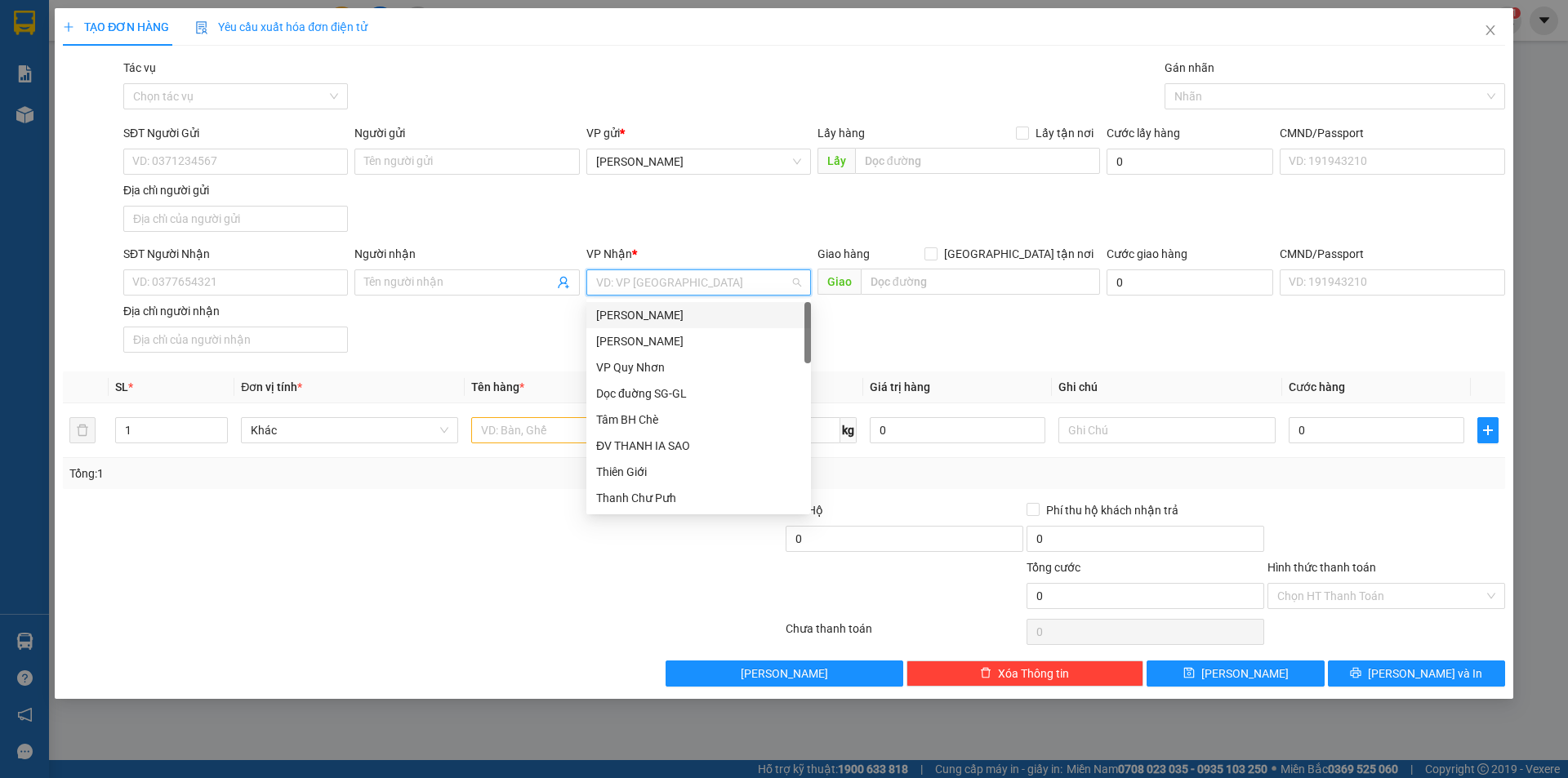
click at [652, 286] on input "search" at bounding box center [692, 282] width 193 height 24
type input "SÀ"
click at [634, 376] on div "VP [GEOGRAPHIC_DATA]" at bounding box center [698, 367] width 205 height 18
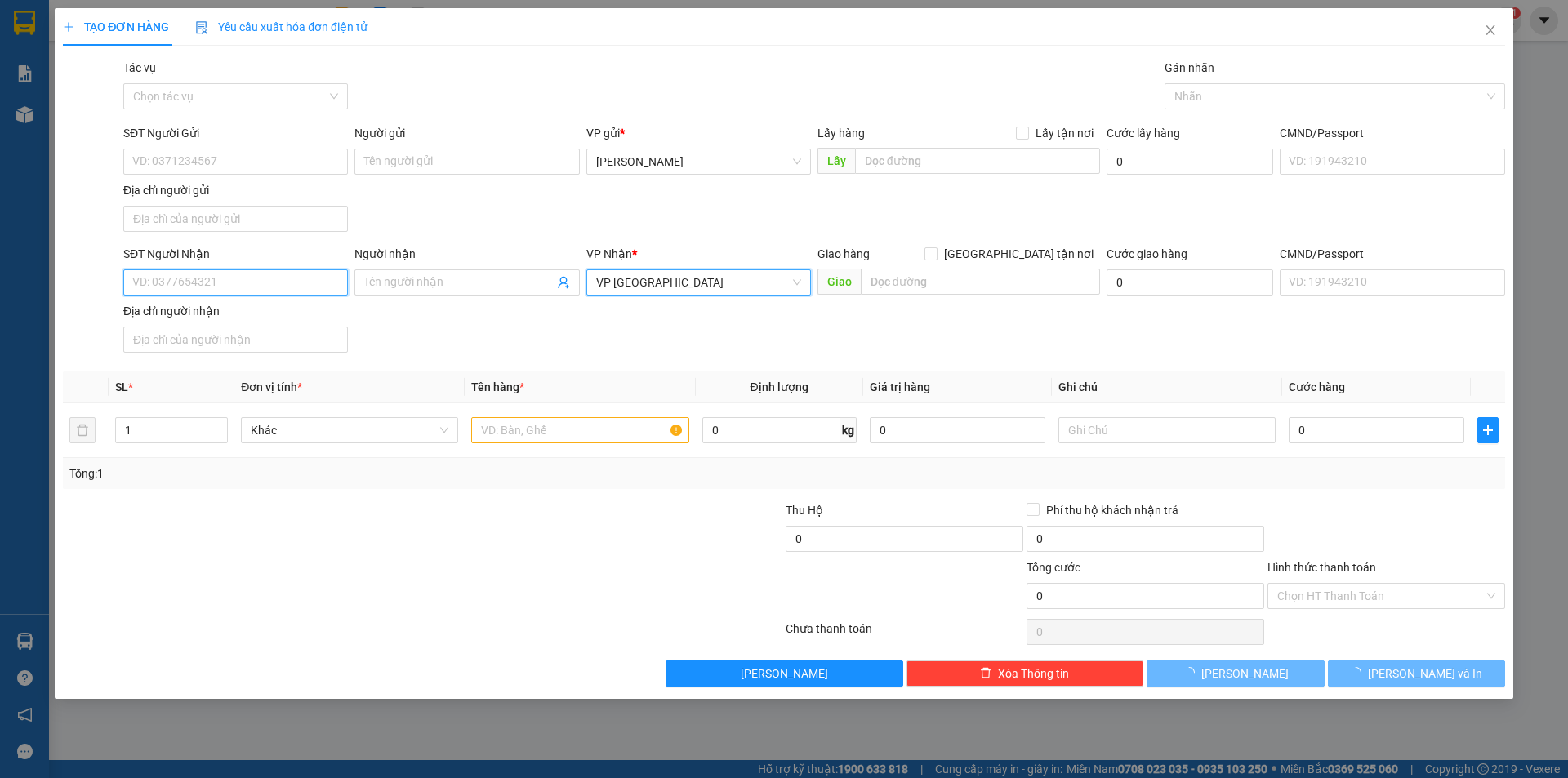
click at [230, 288] on input "SĐT Người Nhận" at bounding box center [235, 282] width 224 height 26
type input "0965888269"
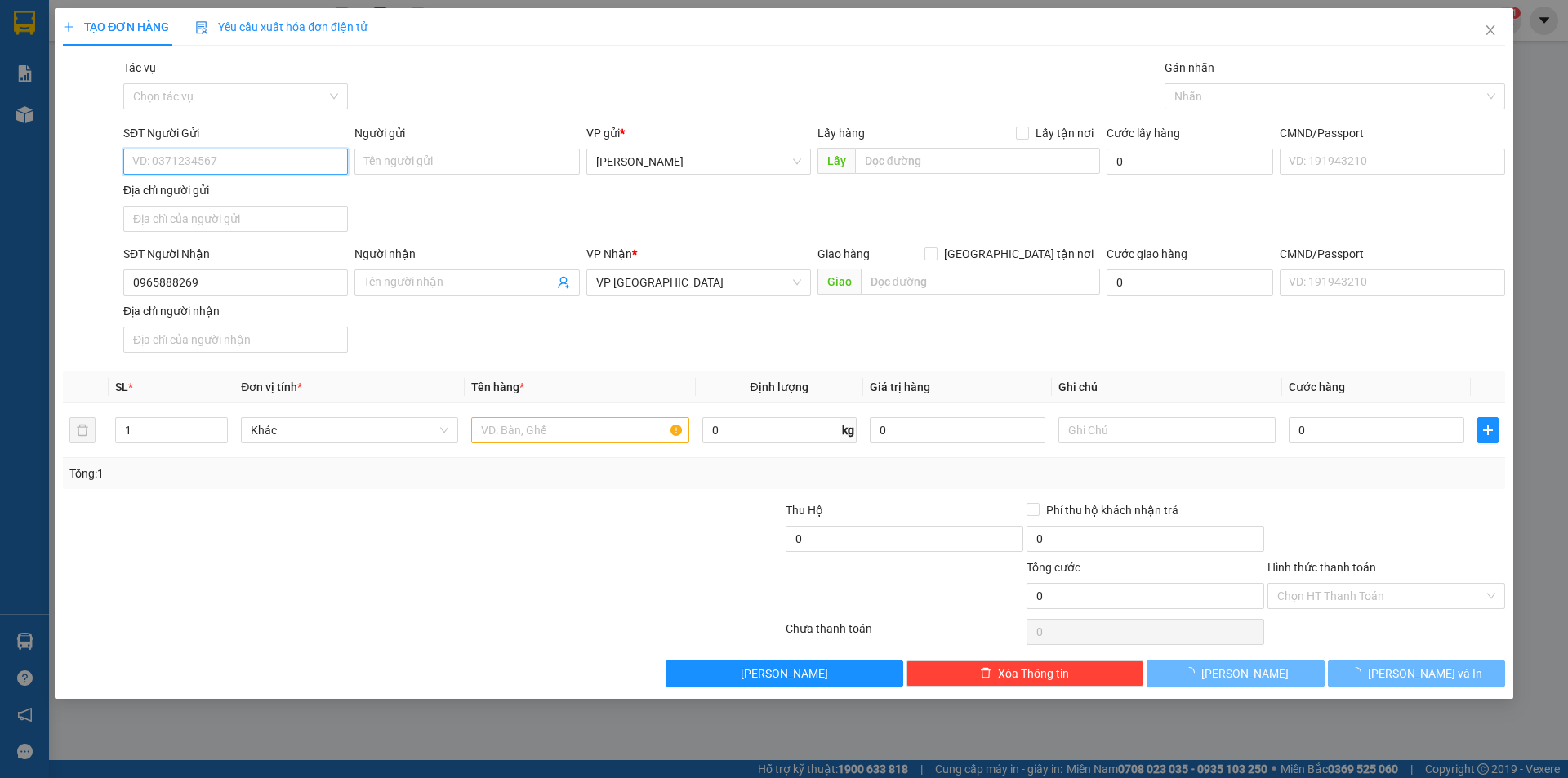
click at [242, 157] on input "SĐT Người Gửi" at bounding box center [235, 161] width 224 height 26
type input "0965888269"
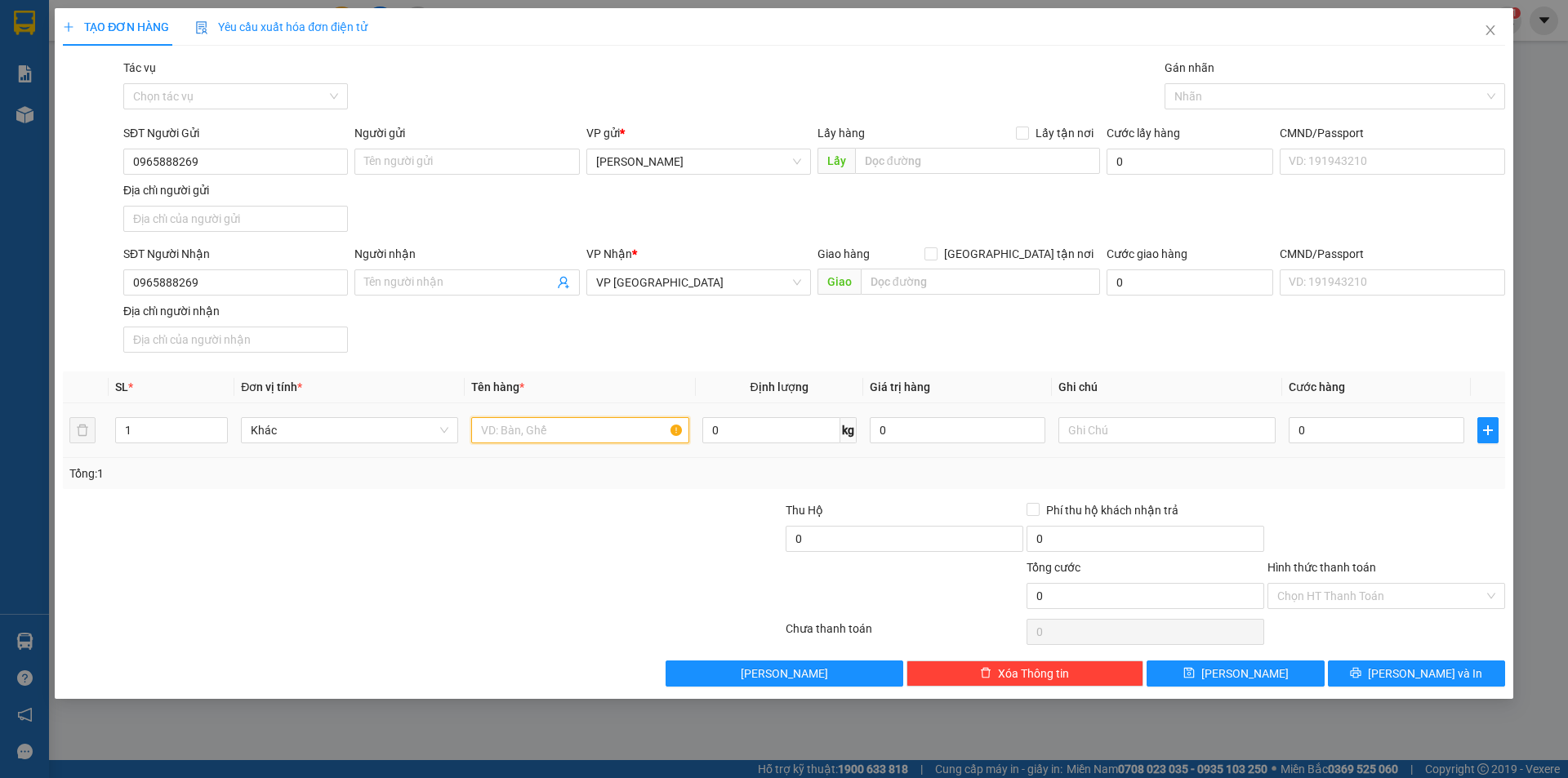
click at [547, 430] on input "text" at bounding box center [580, 430] width 217 height 26
type input "6 BAO MÀU XANH CR CĐ"
click at [1368, 428] on input "0" at bounding box center [1376, 430] width 176 height 26
type input "4"
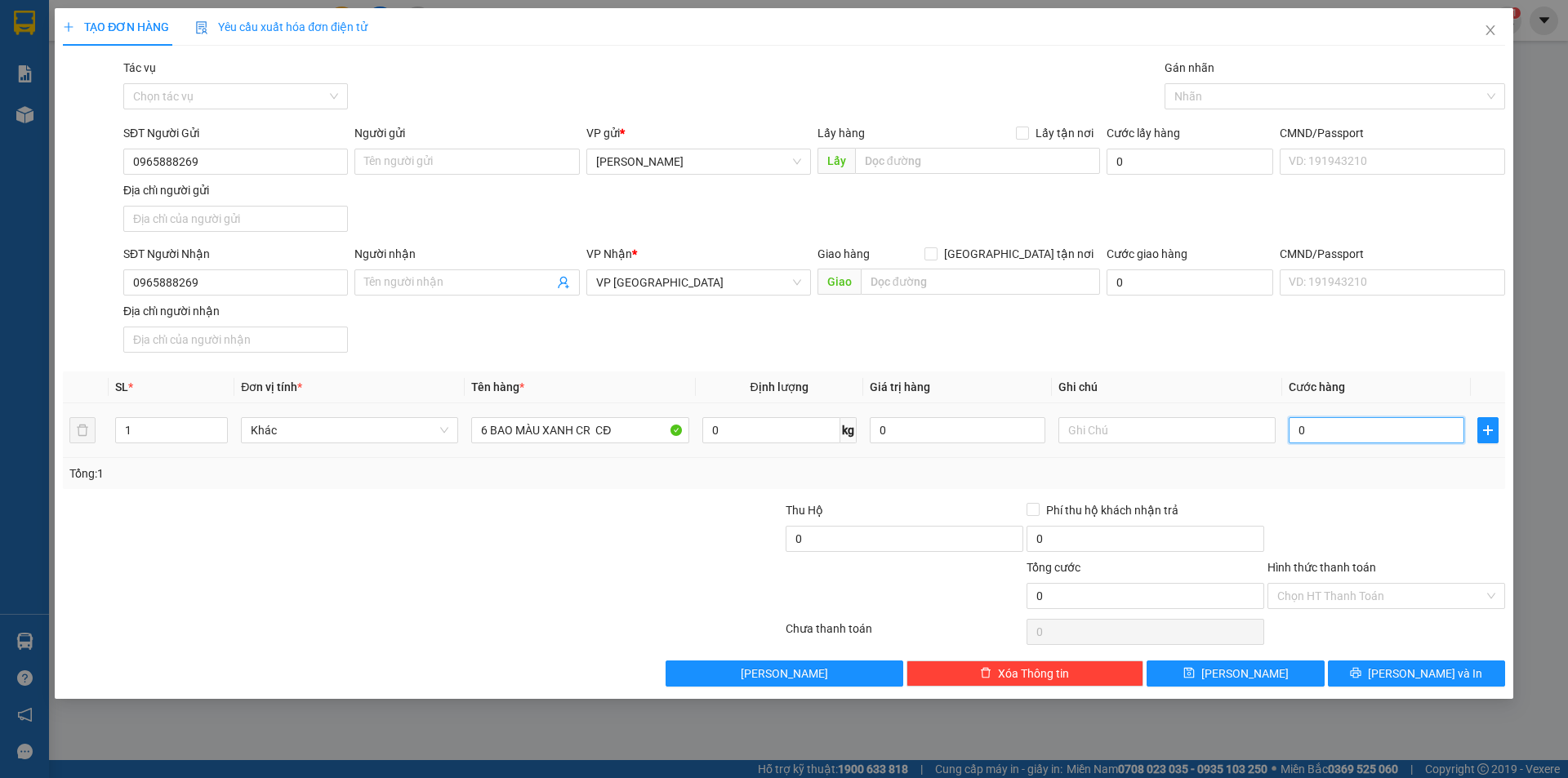
type input "4"
type input "48"
type input "480"
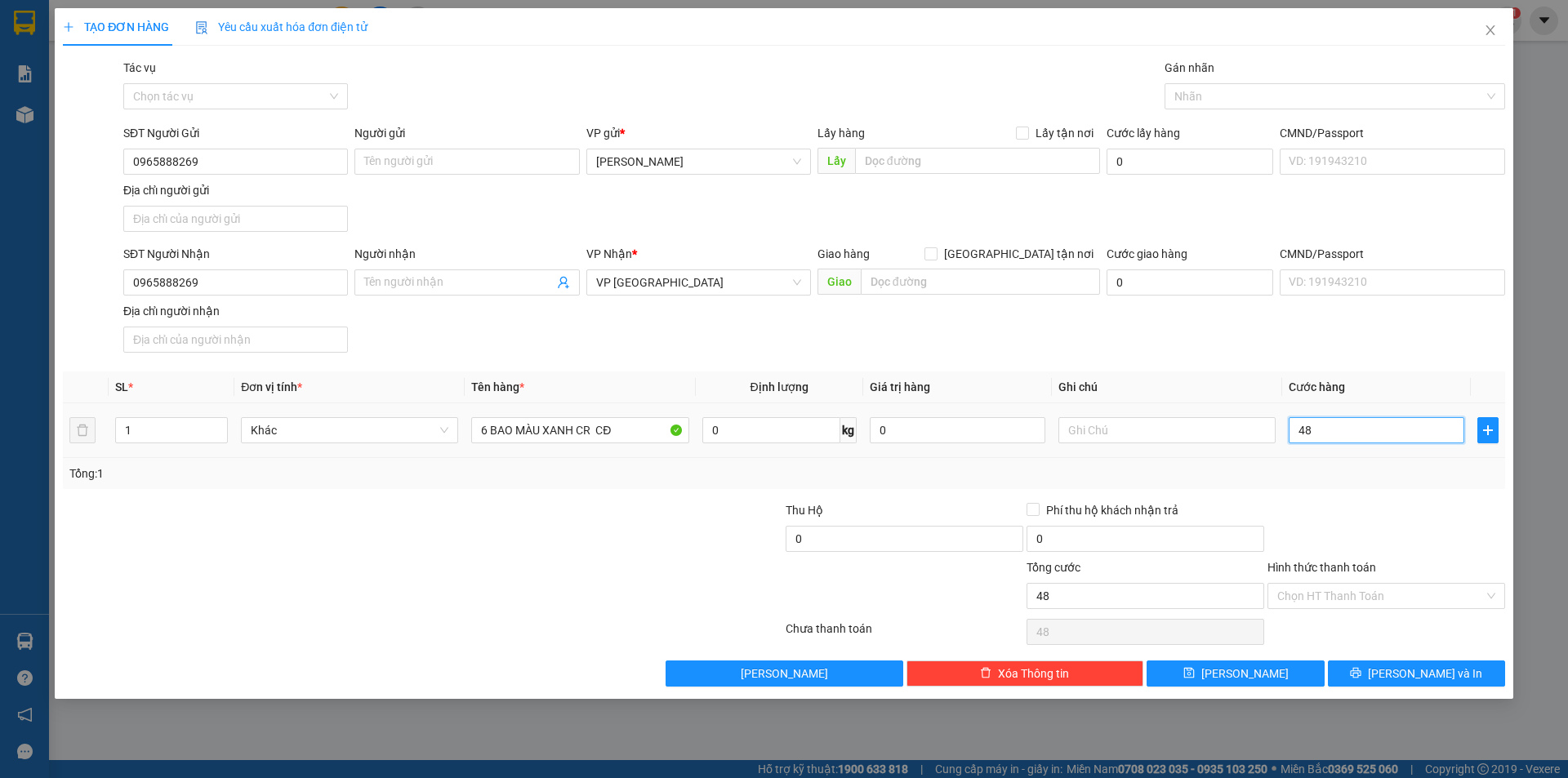
type input "480"
type input "480.000"
click at [1360, 490] on div "Transit Pickup Surcharge Ids Transit Deliver Surcharge Ids Transit Deliver Surc…" at bounding box center [784, 372] width 1442 height 628
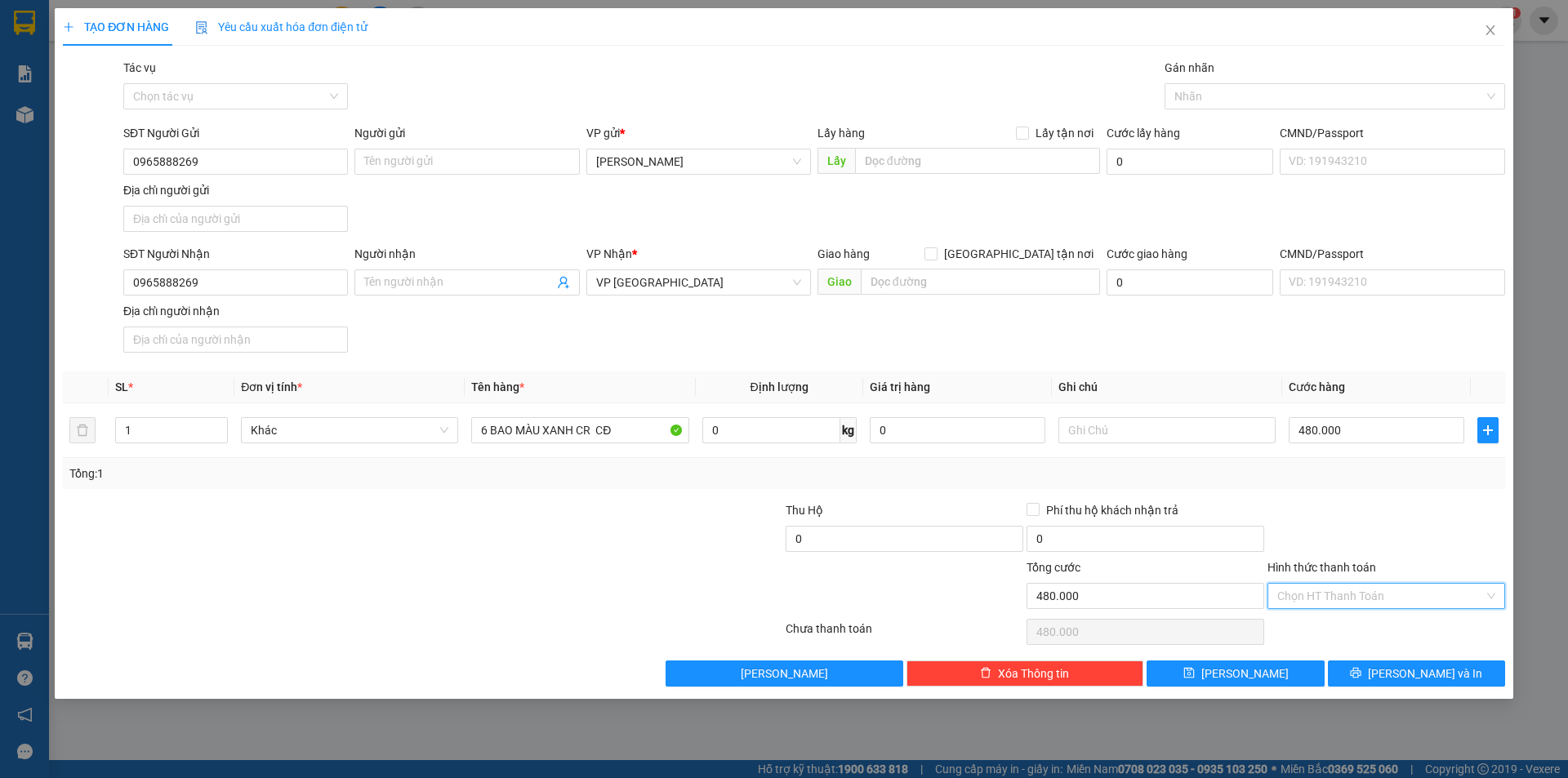
click at [1368, 599] on input "Hình thức thanh toán" at bounding box center [1381, 596] width 207 height 24
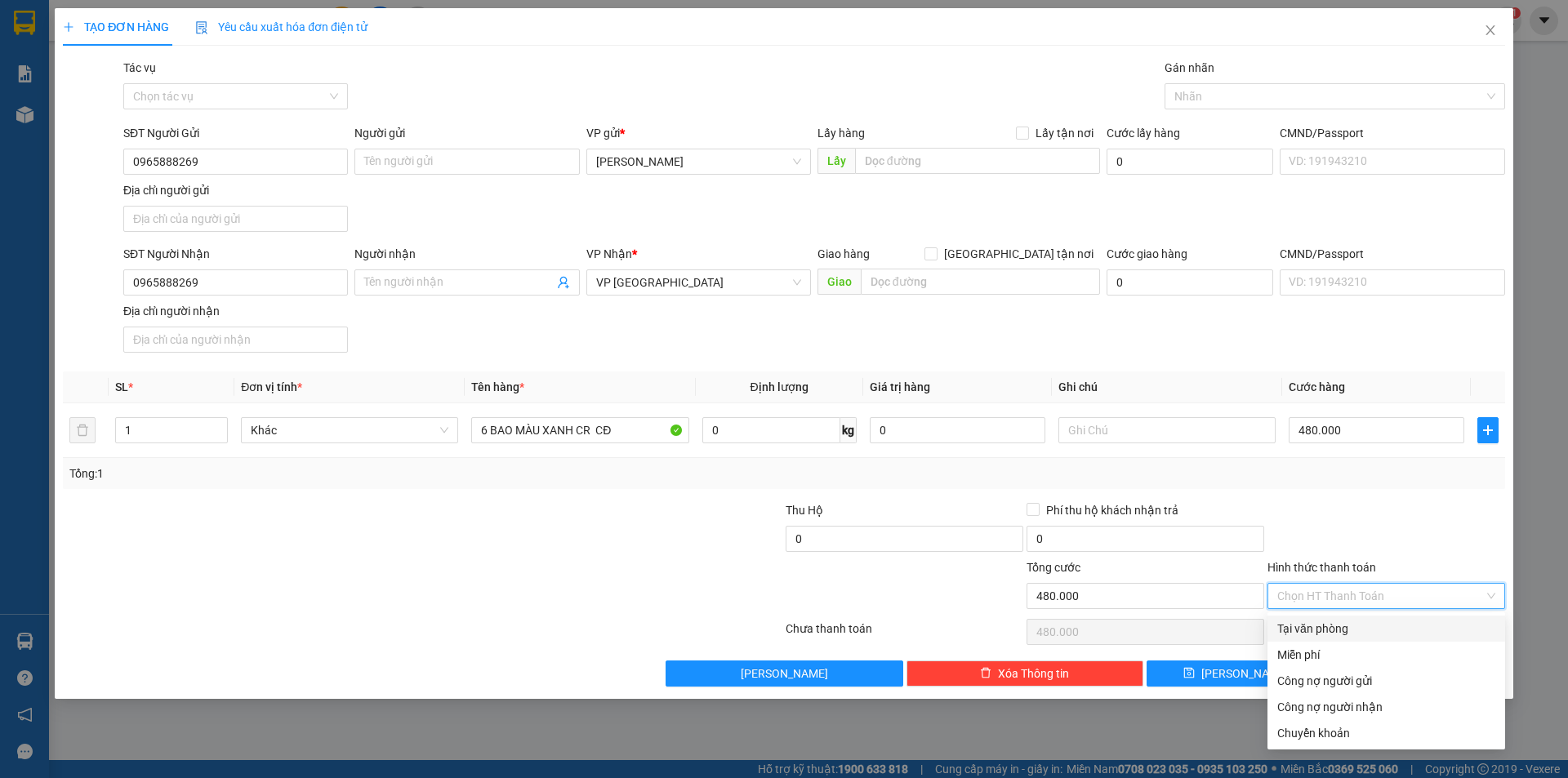
click at [1361, 625] on div "Tại văn phòng" at bounding box center [1386, 628] width 218 height 18
type input "0"
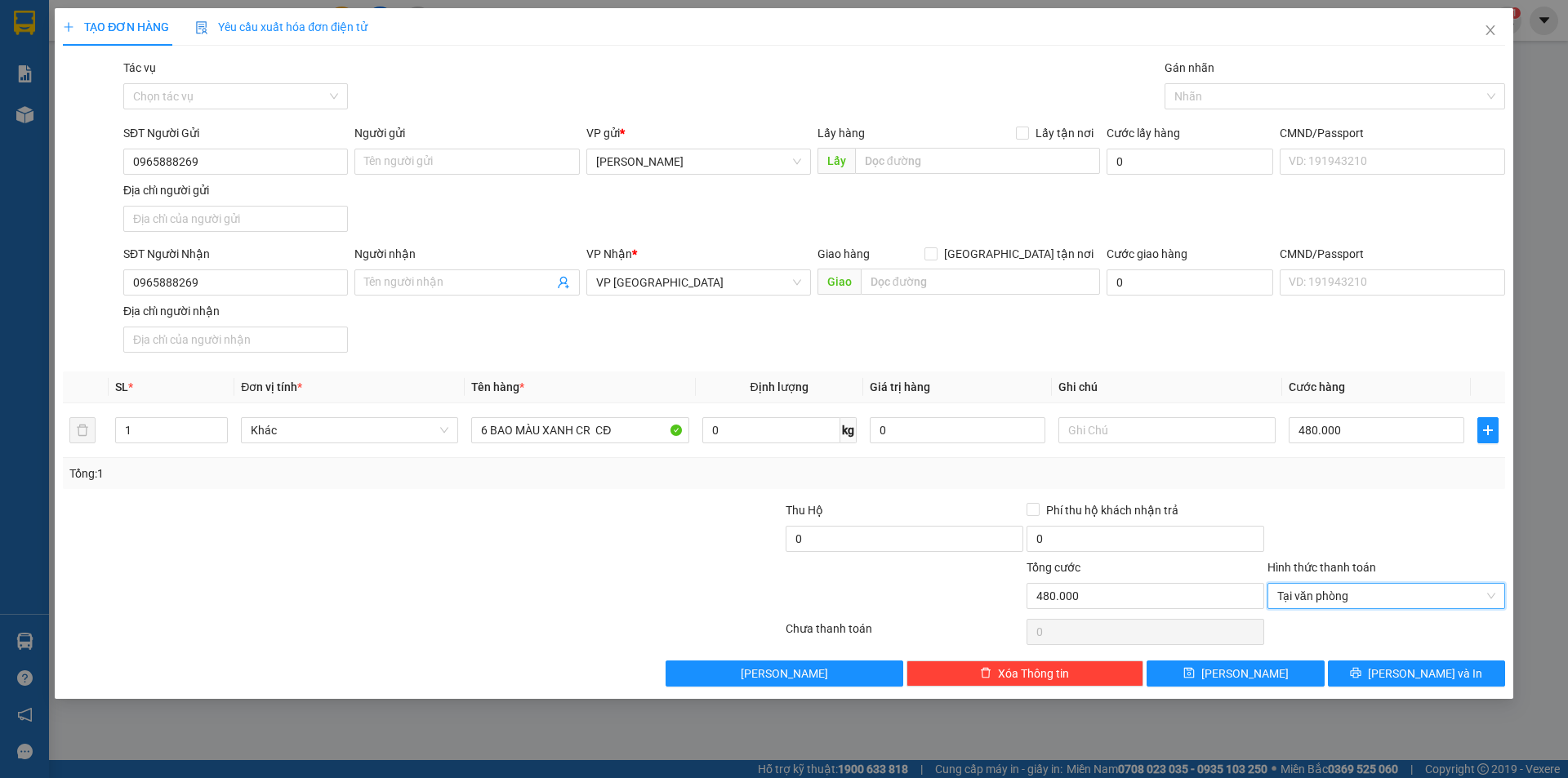
click at [1347, 510] on div at bounding box center [1386, 530] width 241 height 57
click at [1261, 670] on button "[PERSON_NAME]" at bounding box center [1234, 673] width 177 height 26
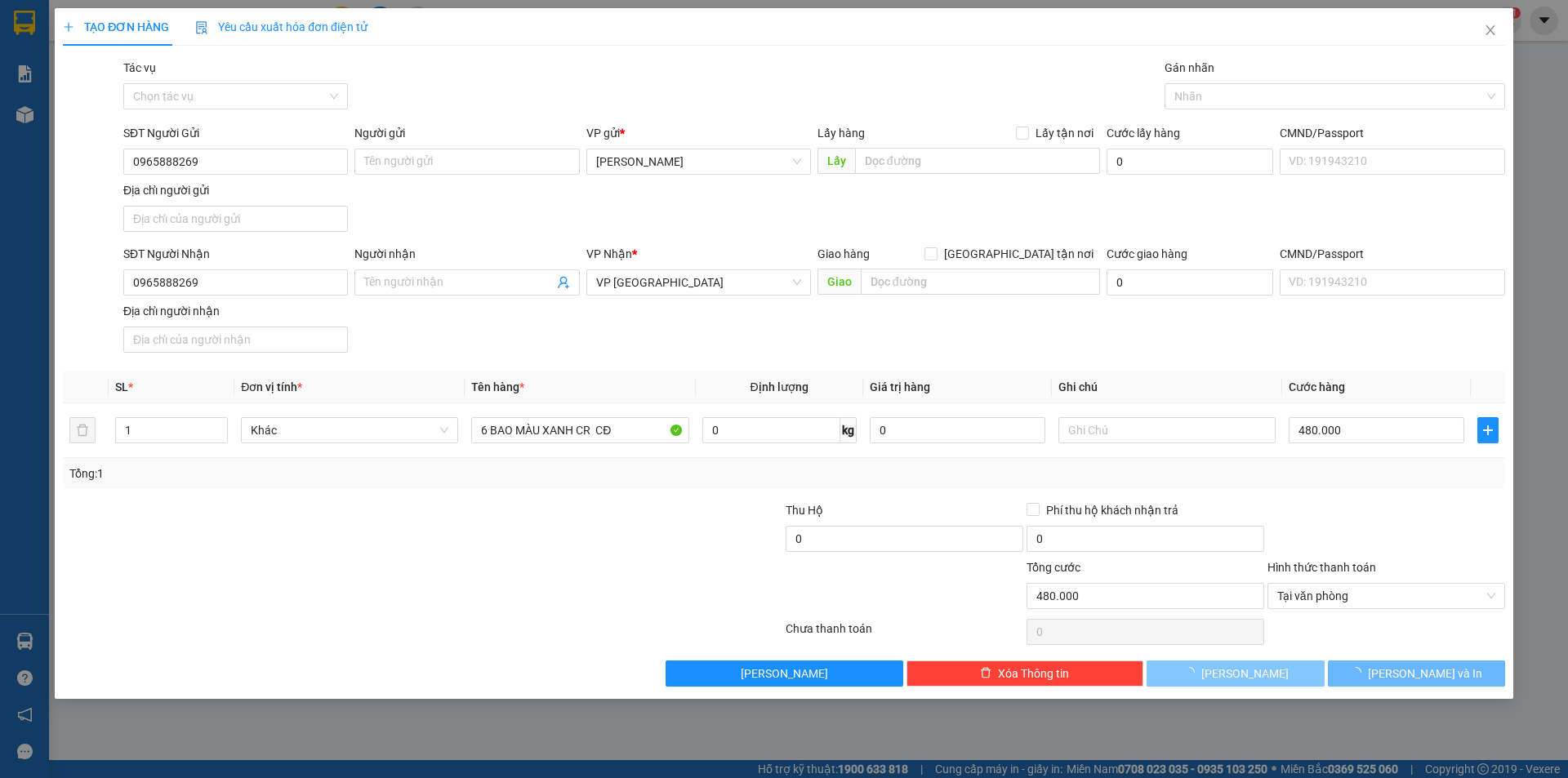
type input "0"
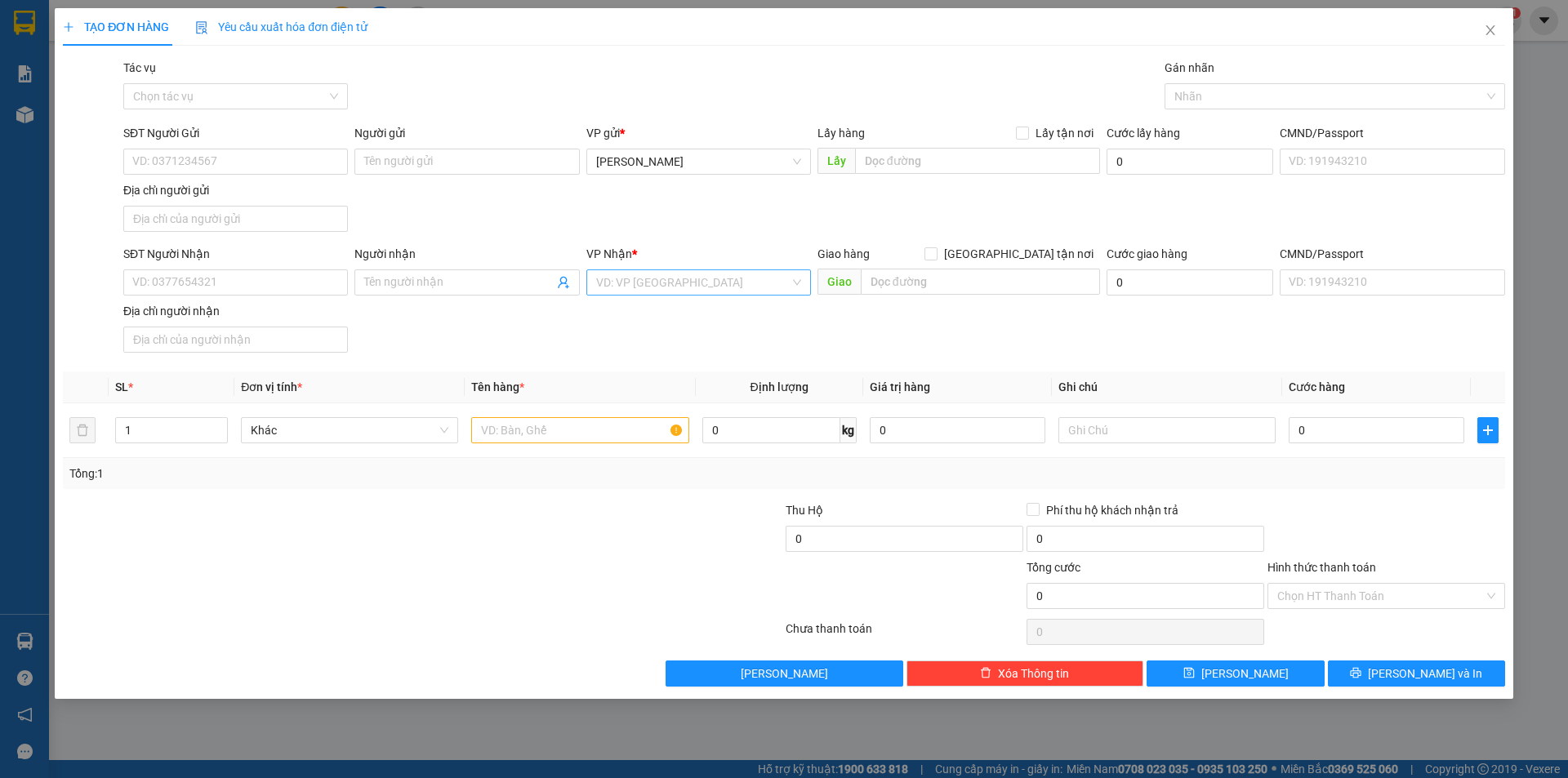
click at [619, 281] on input "search" at bounding box center [692, 282] width 193 height 24
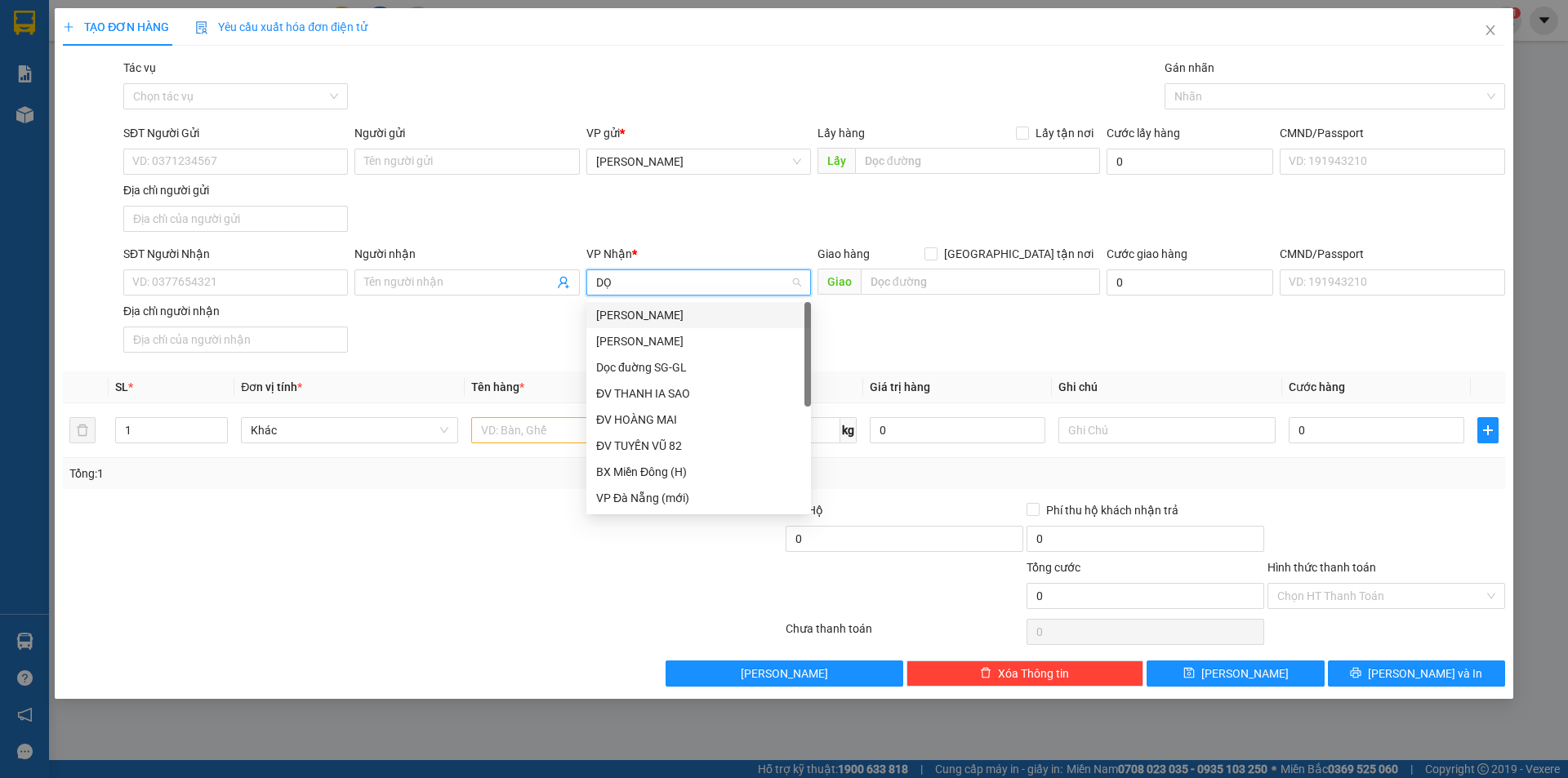
type input "DỌC"
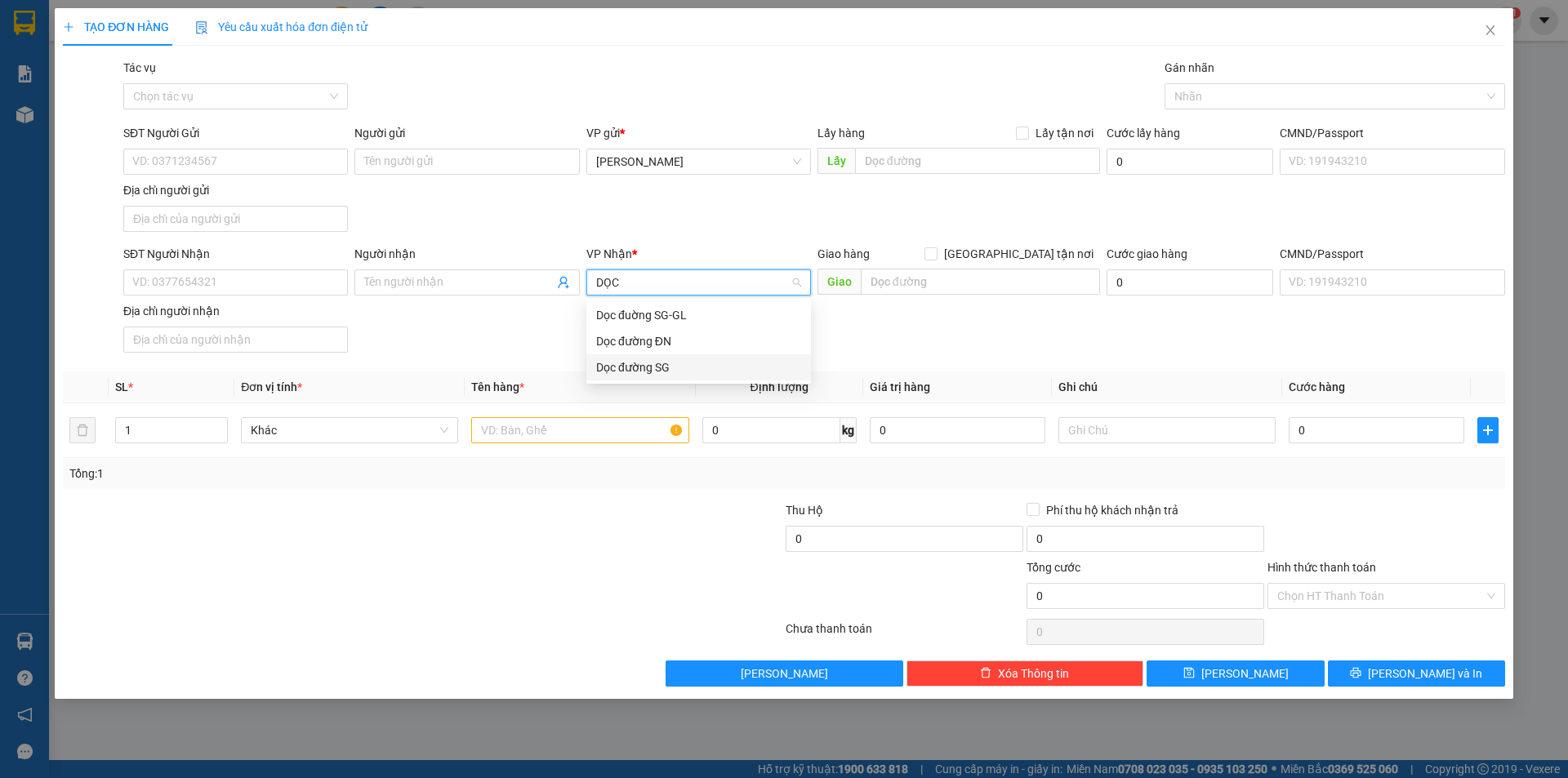
click at [636, 362] on div "Dọc đường SG" at bounding box center [698, 367] width 205 height 18
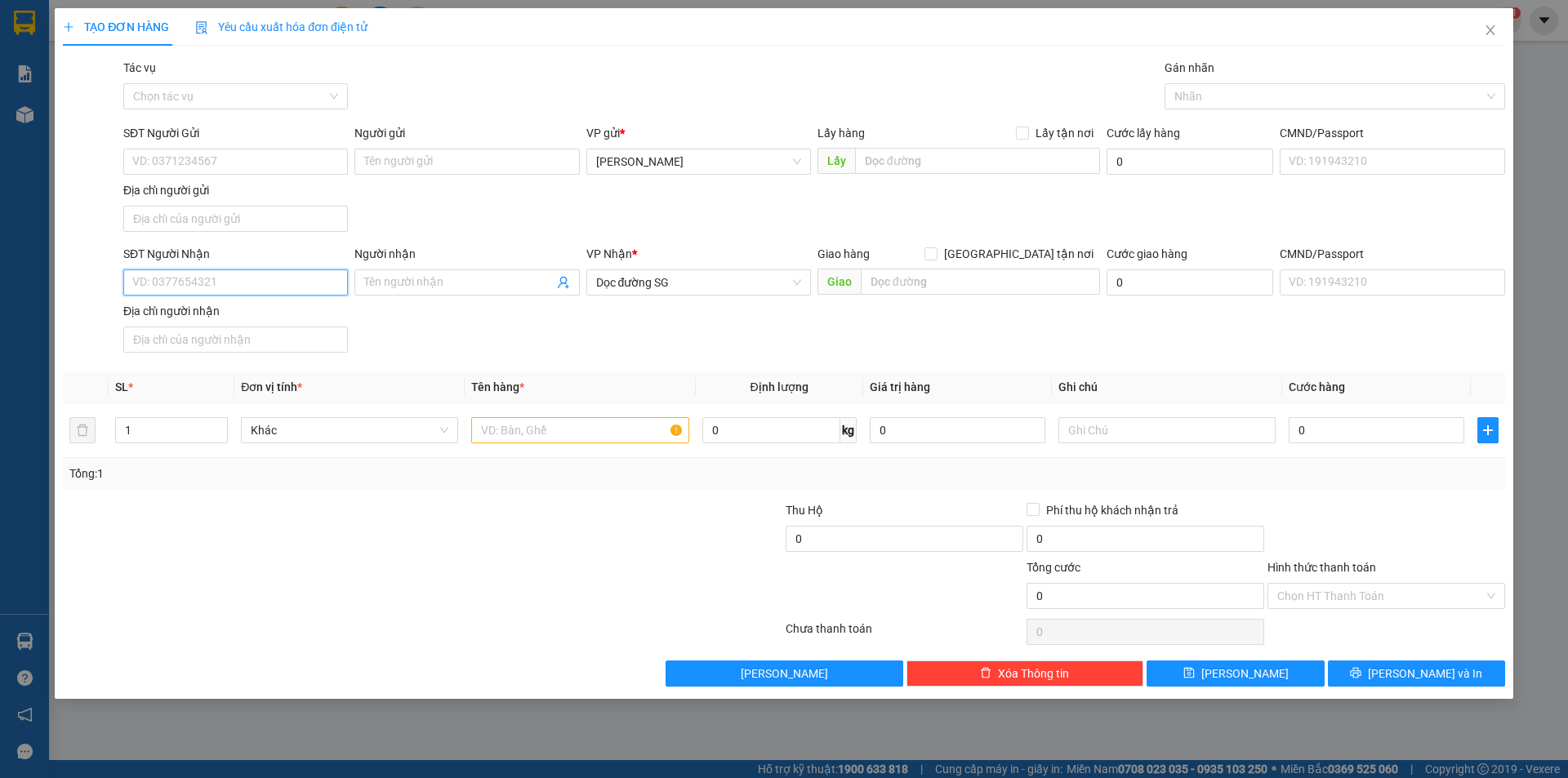
click at [176, 279] on input "SĐT Người Nhận" at bounding box center [235, 282] width 224 height 26
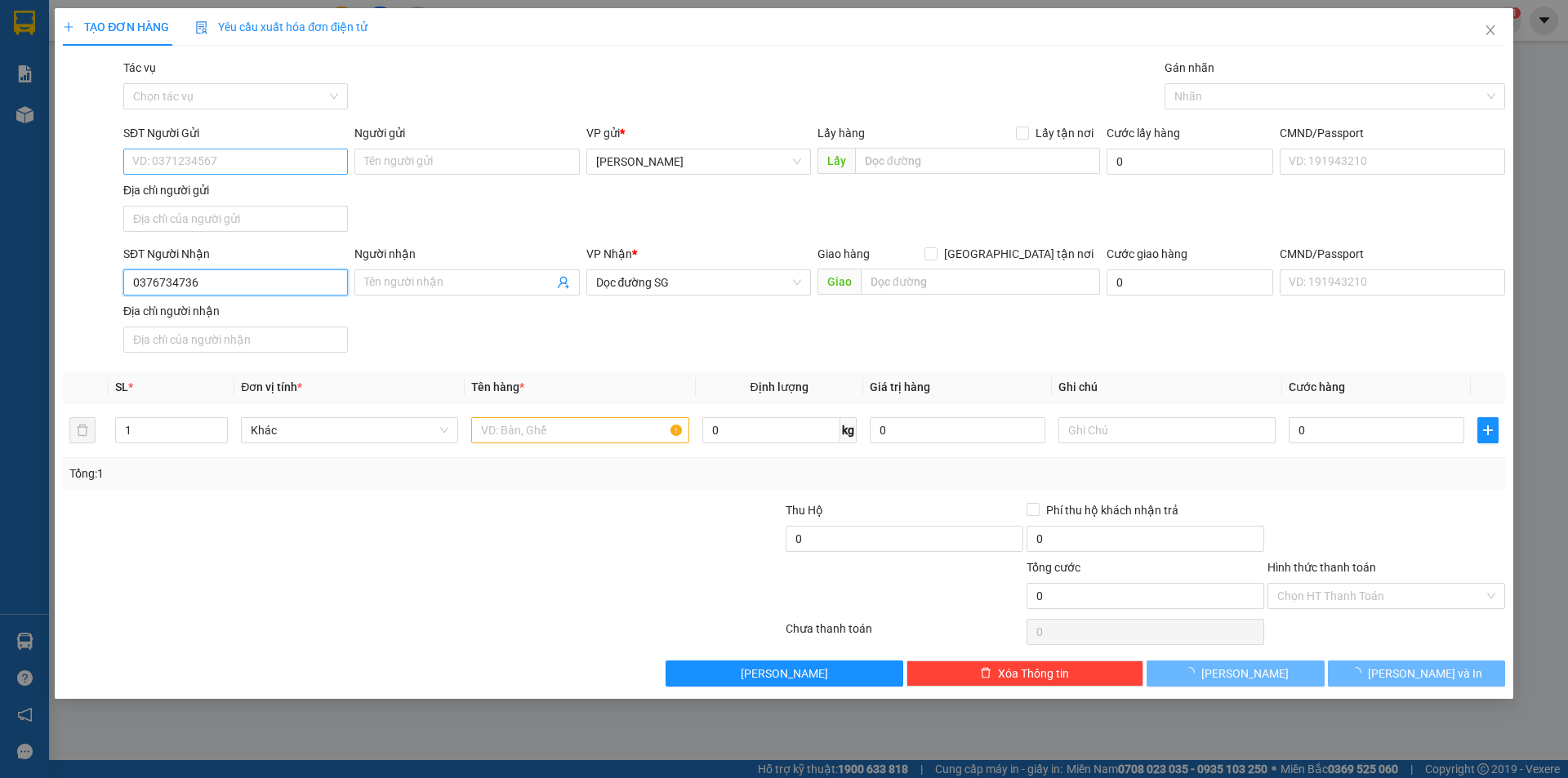
type input "0376734736"
click at [197, 160] on input "SĐT Người Gửi" at bounding box center [235, 161] width 224 height 26
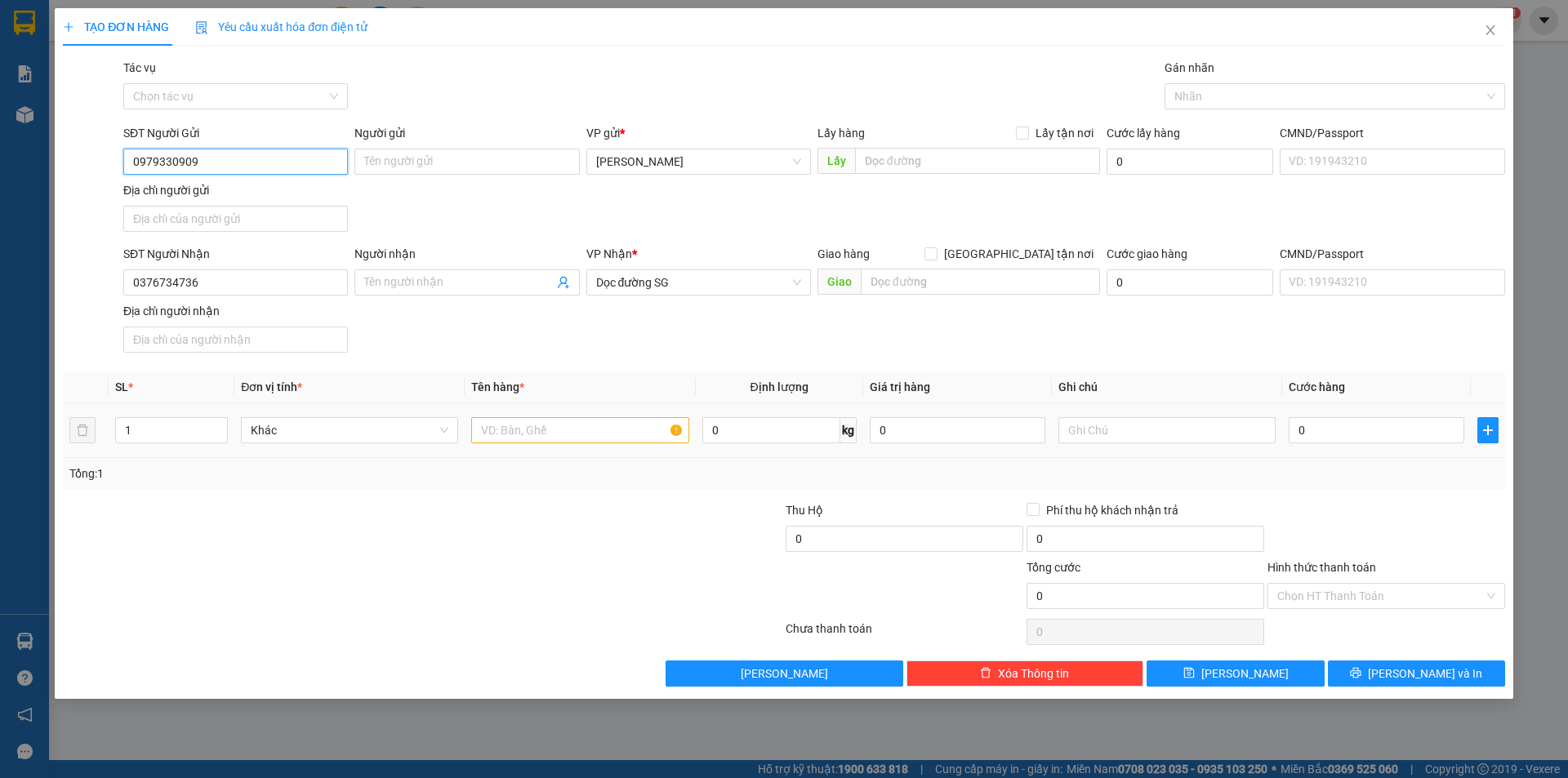
type input "0979330909"
click at [591, 431] on input "text" at bounding box center [580, 430] width 217 height 26
type input "1T GIẤY CR"
drag, startPoint x: 1304, startPoint y: 446, endPoint x: 1332, endPoint y: 434, distance: 30.5
click at [1313, 443] on div "0" at bounding box center [1376, 430] width 176 height 33
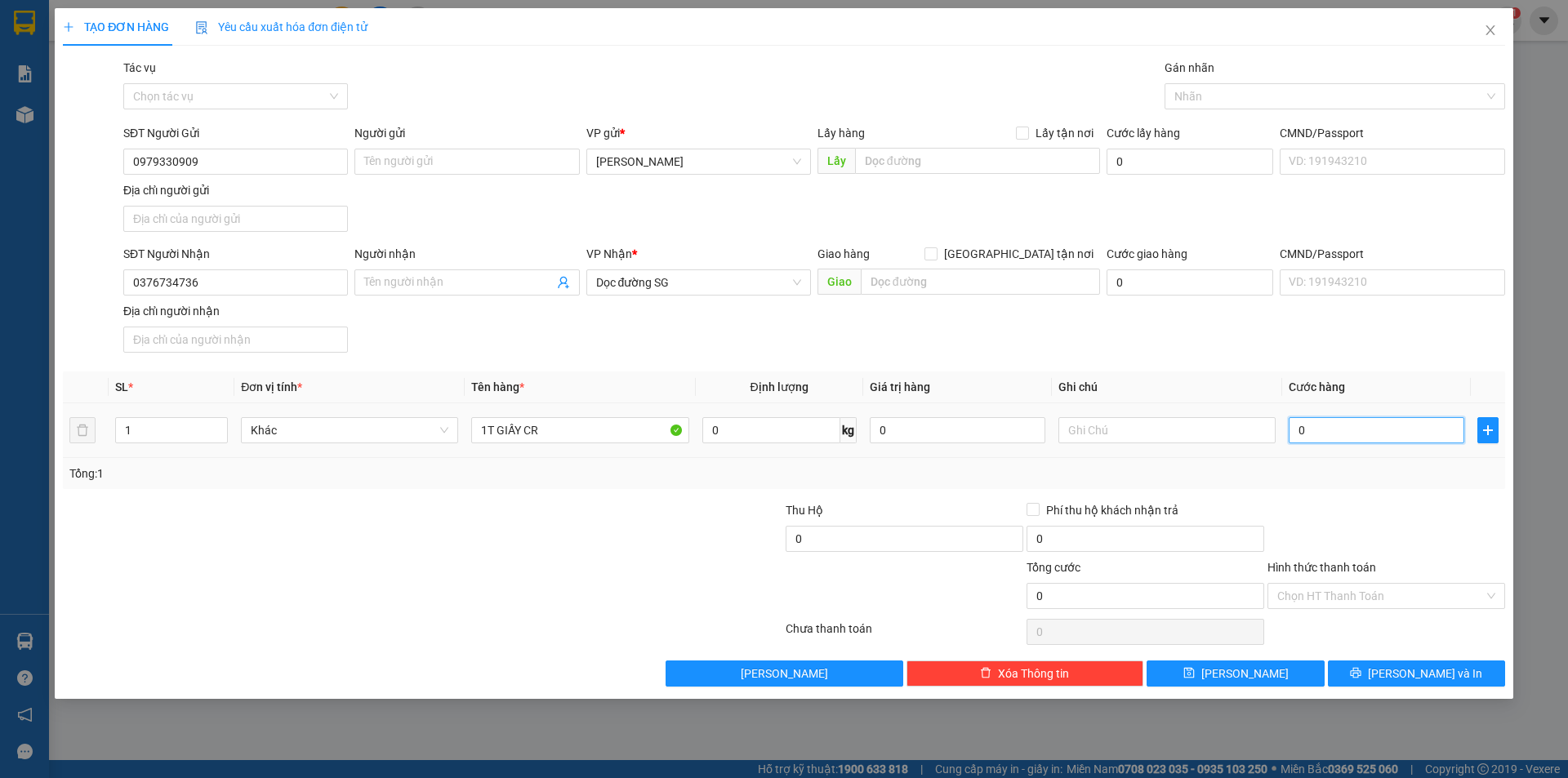
click at [1332, 434] on input "0" at bounding box center [1376, 430] width 176 height 26
type input "5"
type input "50"
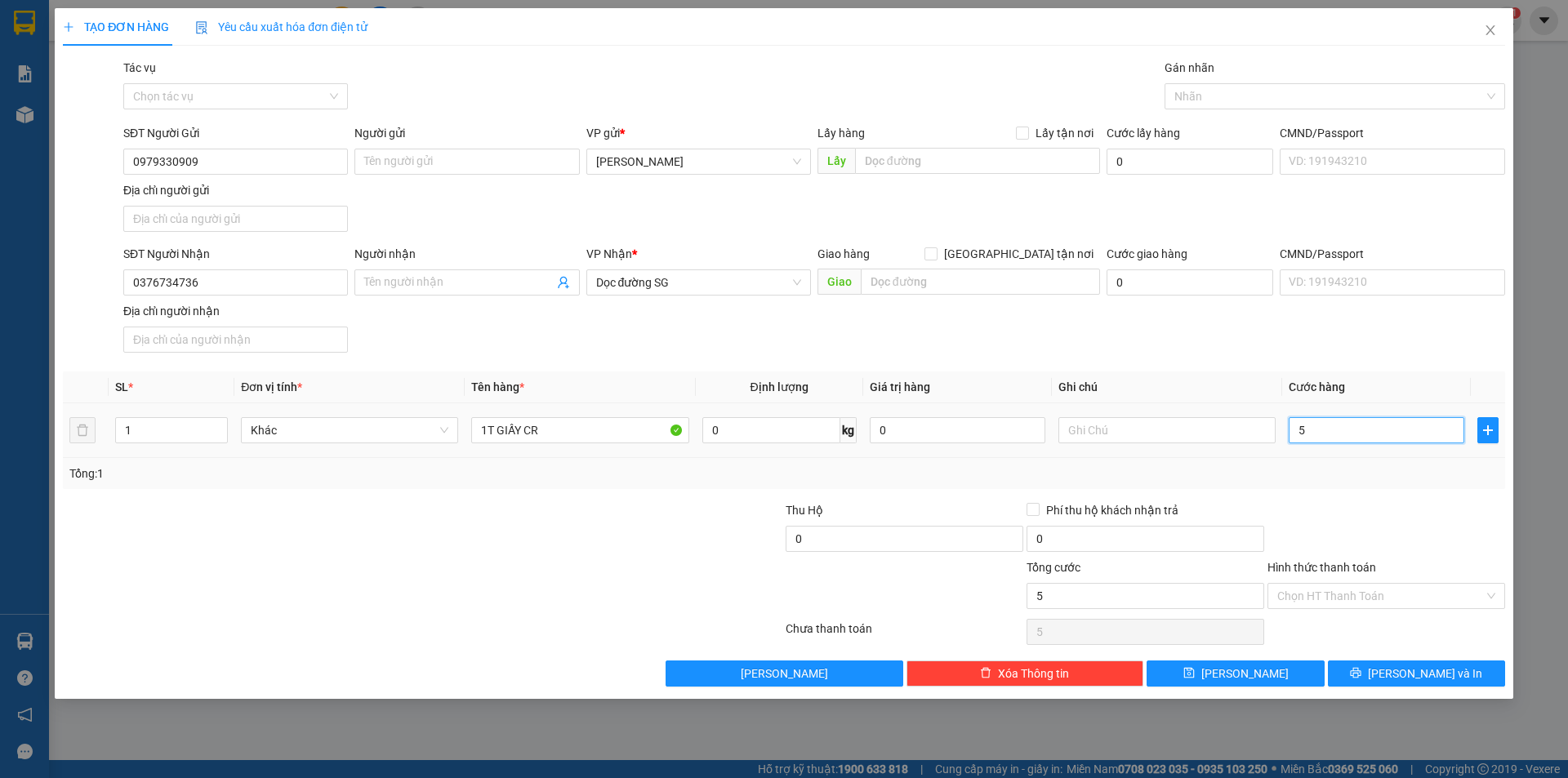
type input "50"
type input "50.000"
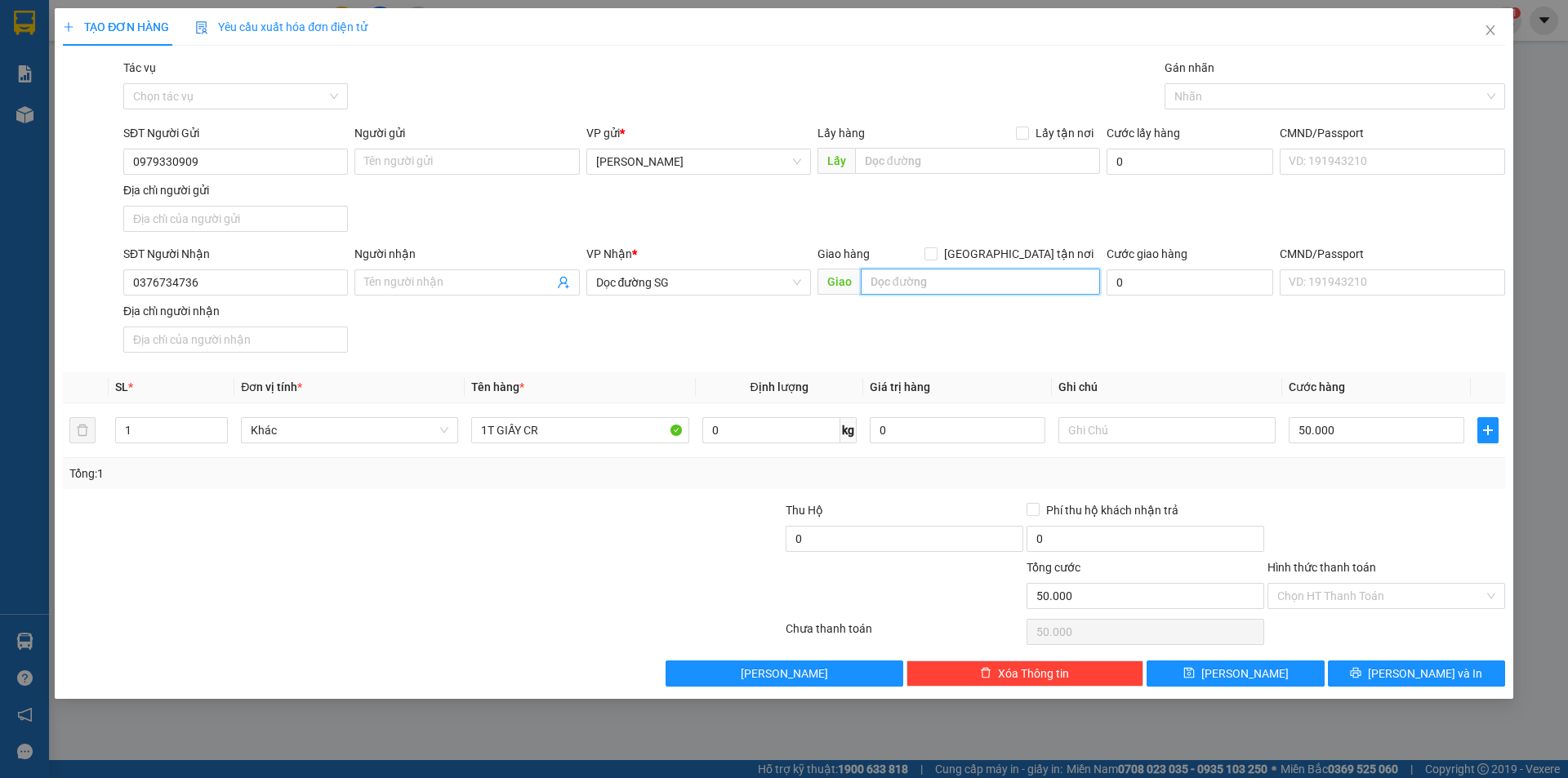
click at [943, 285] on input "text" at bounding box center [980, 281] width 239 height 26
type input "O"
type input "ÔNG BỐ CX SỐ 4"
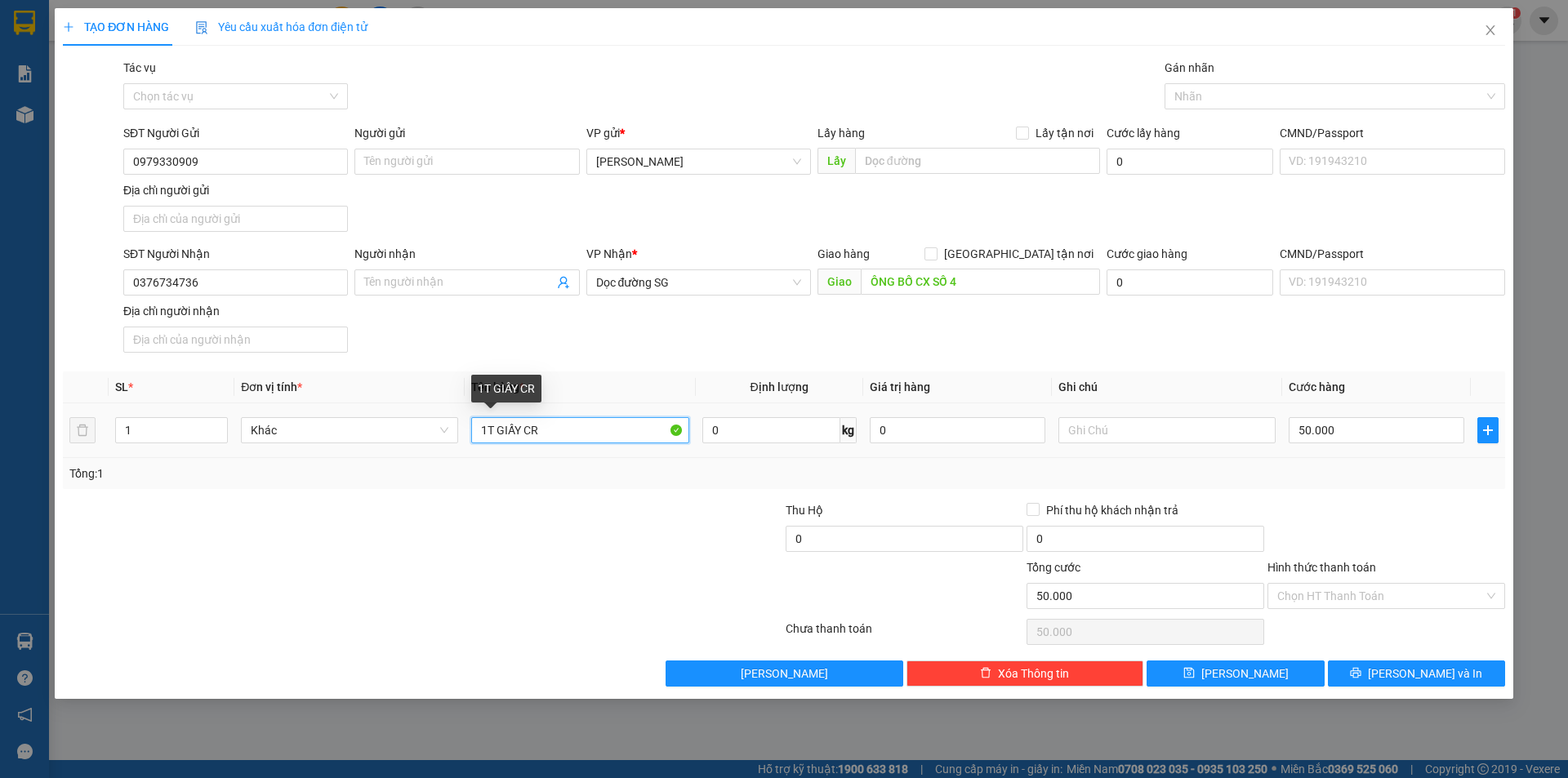
click at [602, 426] on input "1T GIẤY CR" at bounding box center [580, 430] width 217 height 26
type input "1T GIẤY CR CĐ"
click at [1308, 599] on input "Hình thức thanh toán" at bounding box center [1381, 596] width 207 height 24
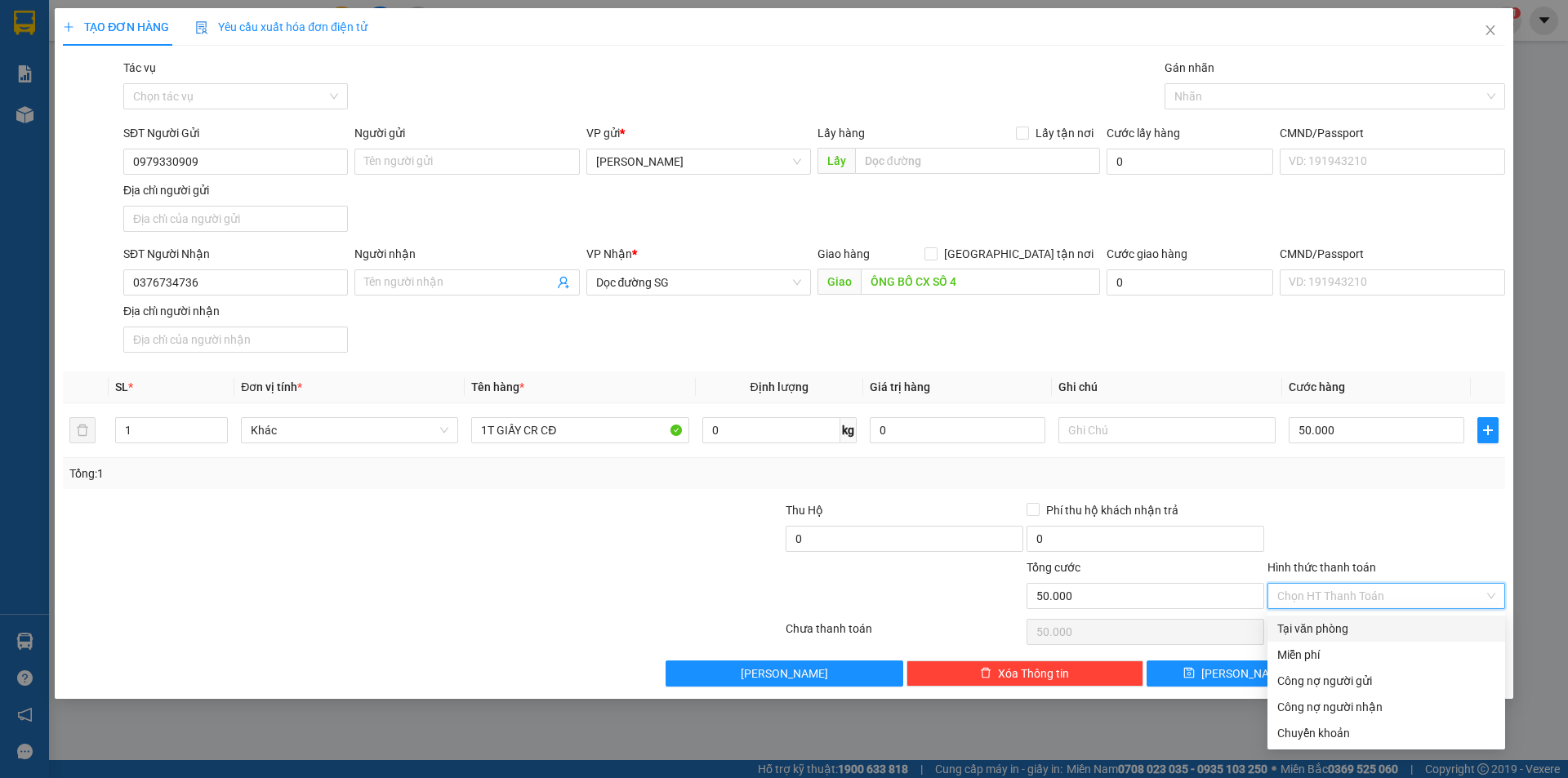
click at [1313, 625] on div "Tại văn phòng" at bounding box center [1386, 628] width 218 height 18
type input "0"
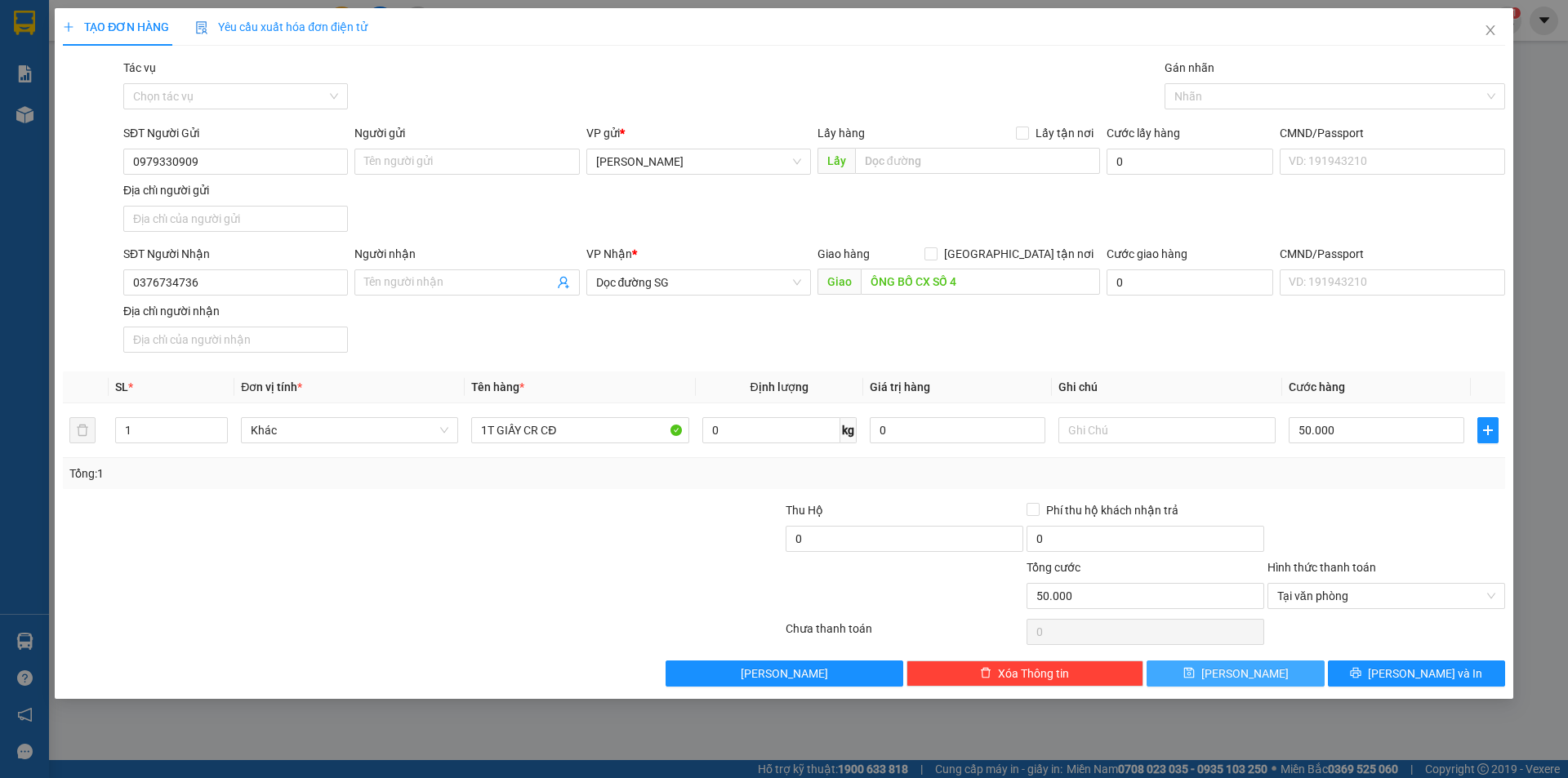
click at [1235, 672] on span "[PERSON_NAME]" at bounding box center [1244, 673] width 87 height 18
type input "0"
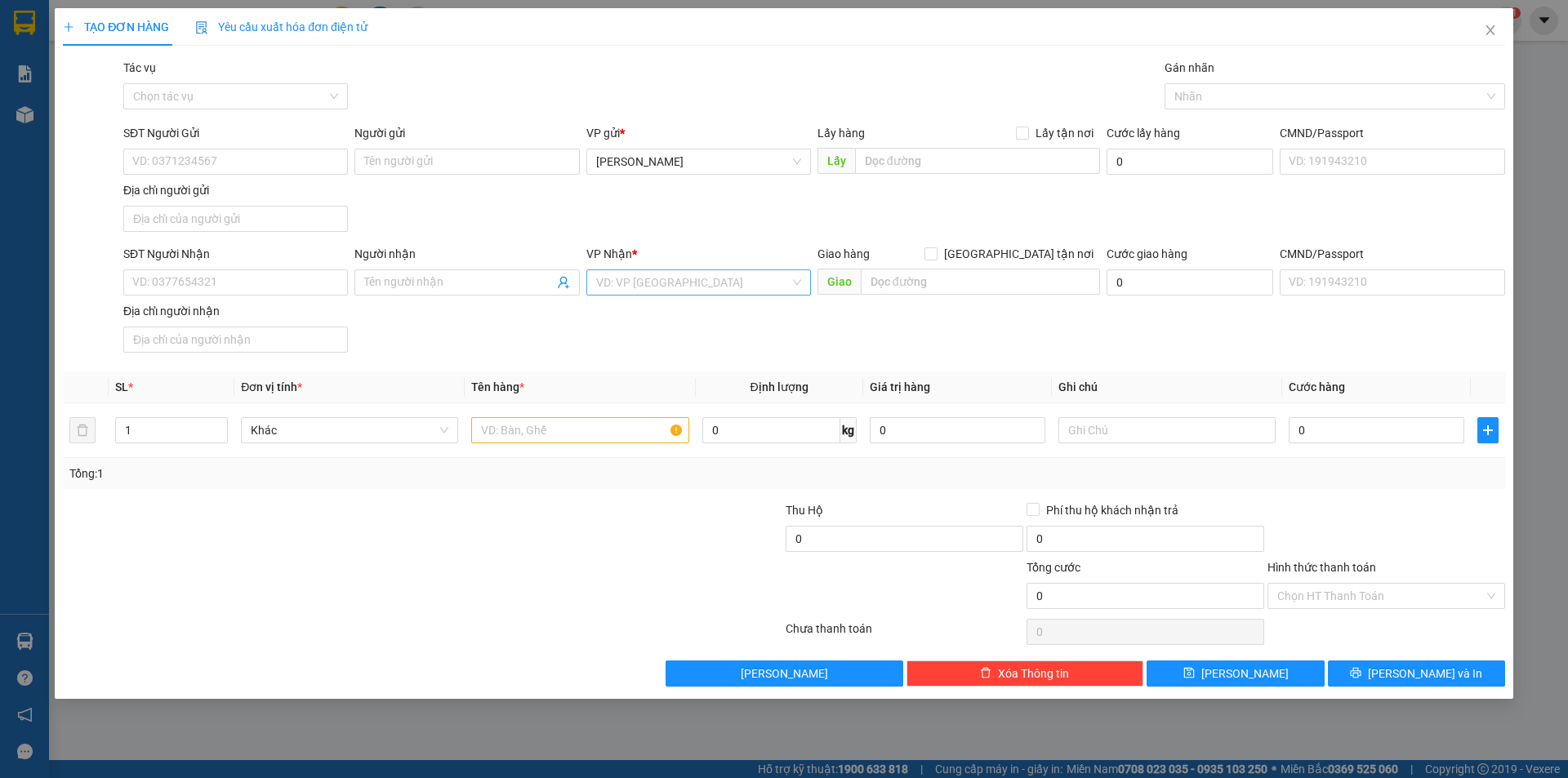
click at [713, 286] on input "search" at bounding box center [692, 282] width 193 height 24
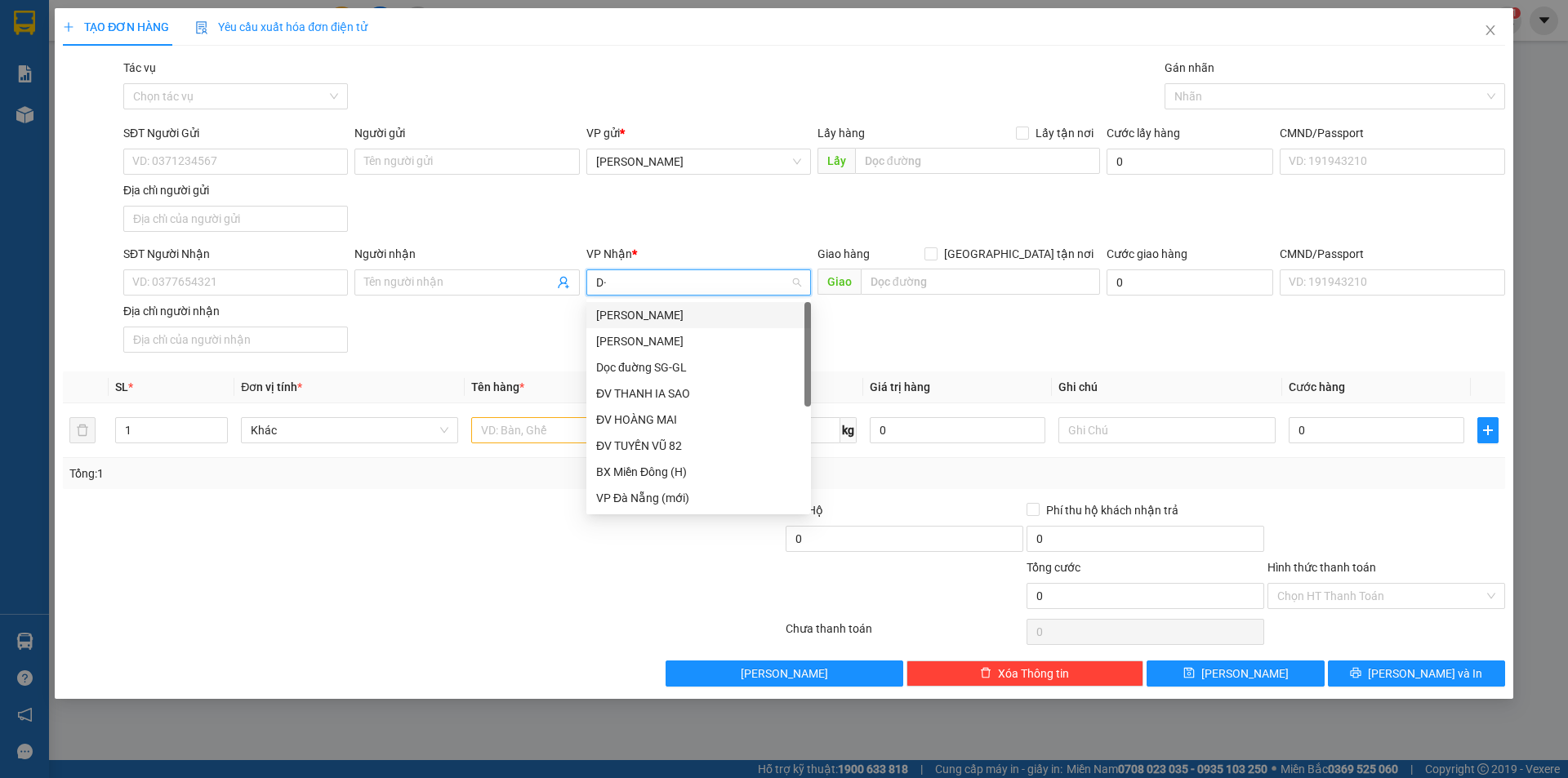
type input "D"
type input "ĐÀ"
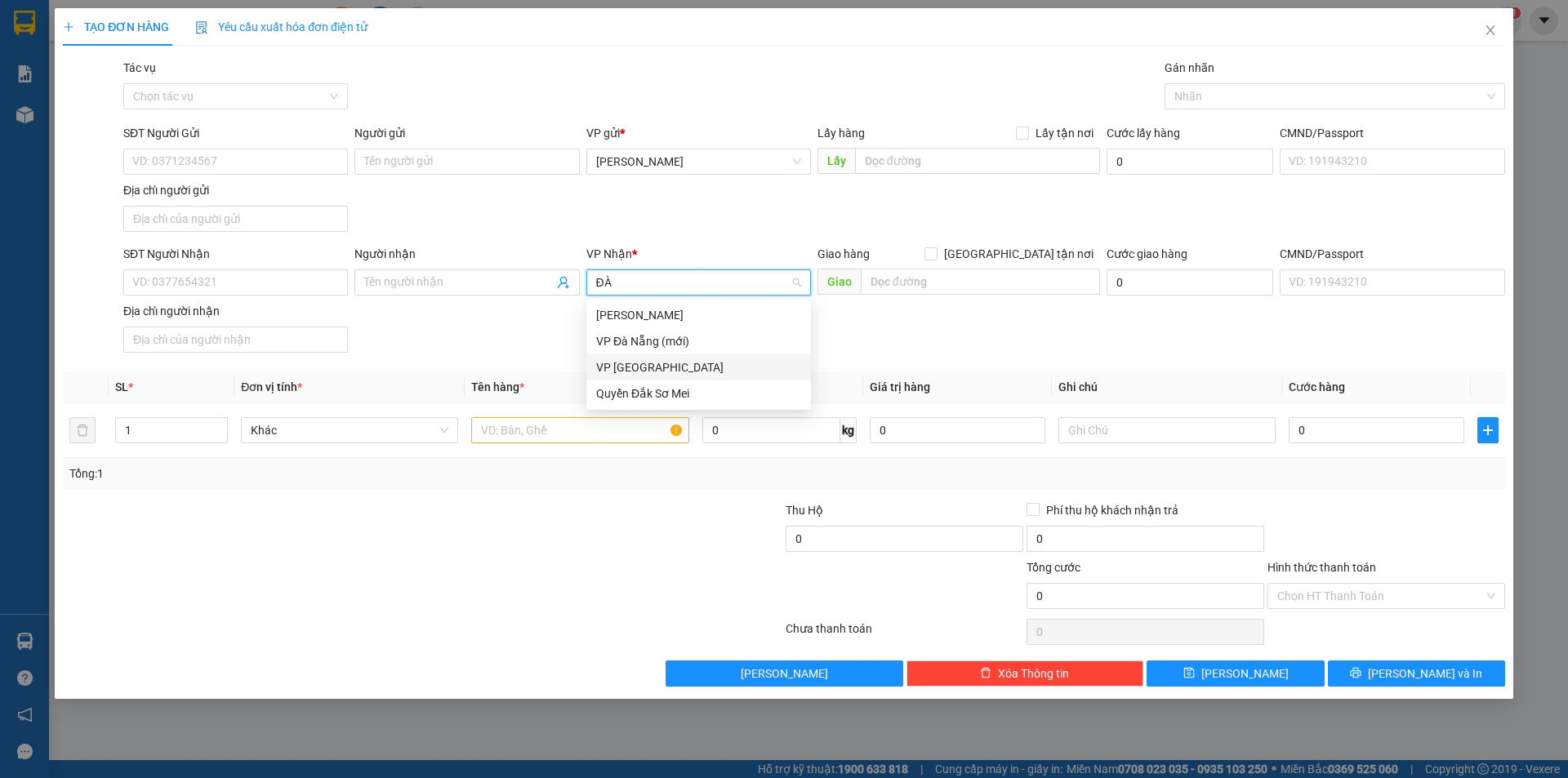
click at [629, 368] on div "VP [GEOGRAPHIC_DATA]" at bounding box center [698, 367] width 205 height 18
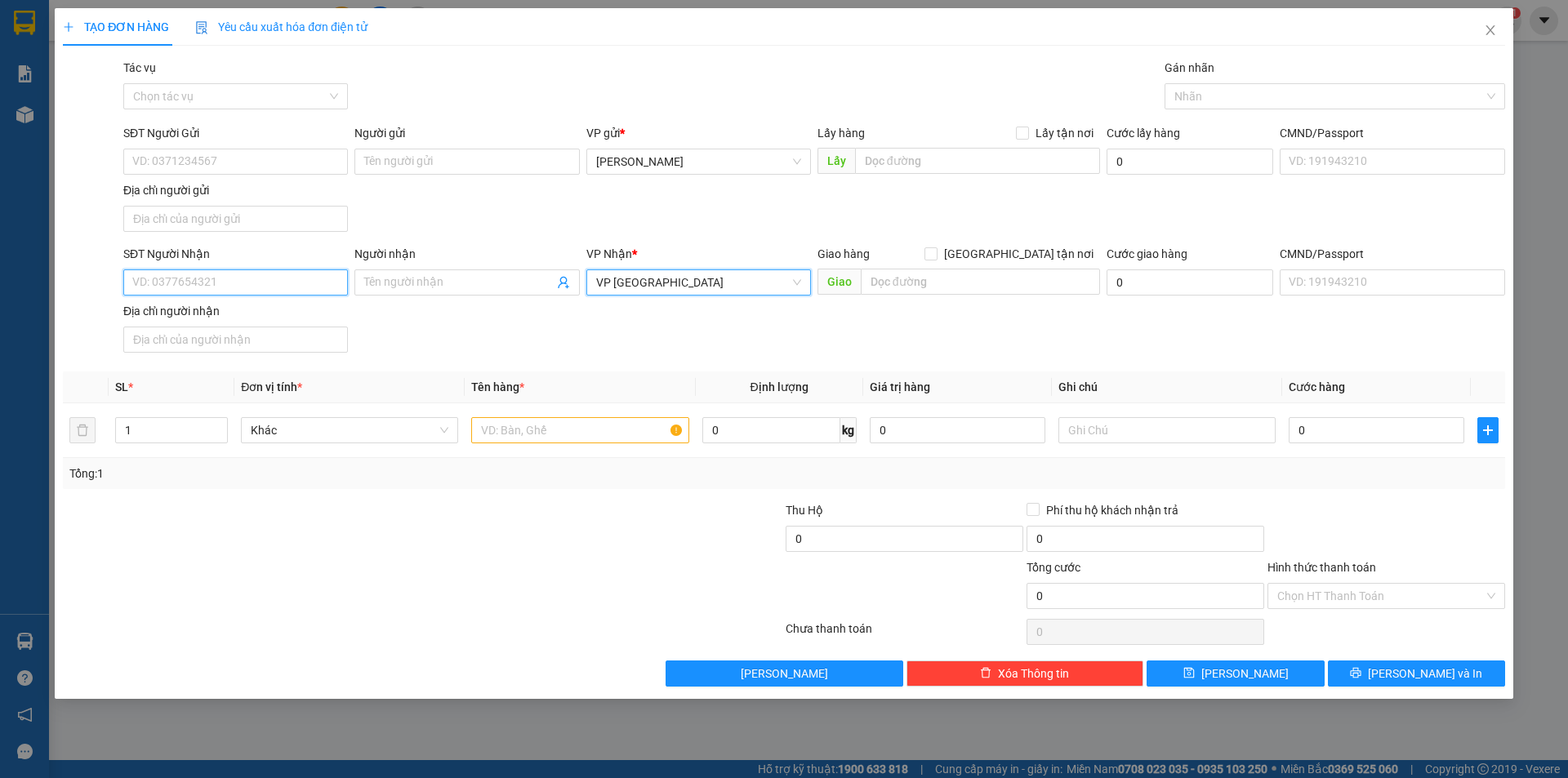
click at [254, 288] on input "SĐT Người Nhận" at bounding box center [235, 282] width 224 height 26
type input "0375127146"
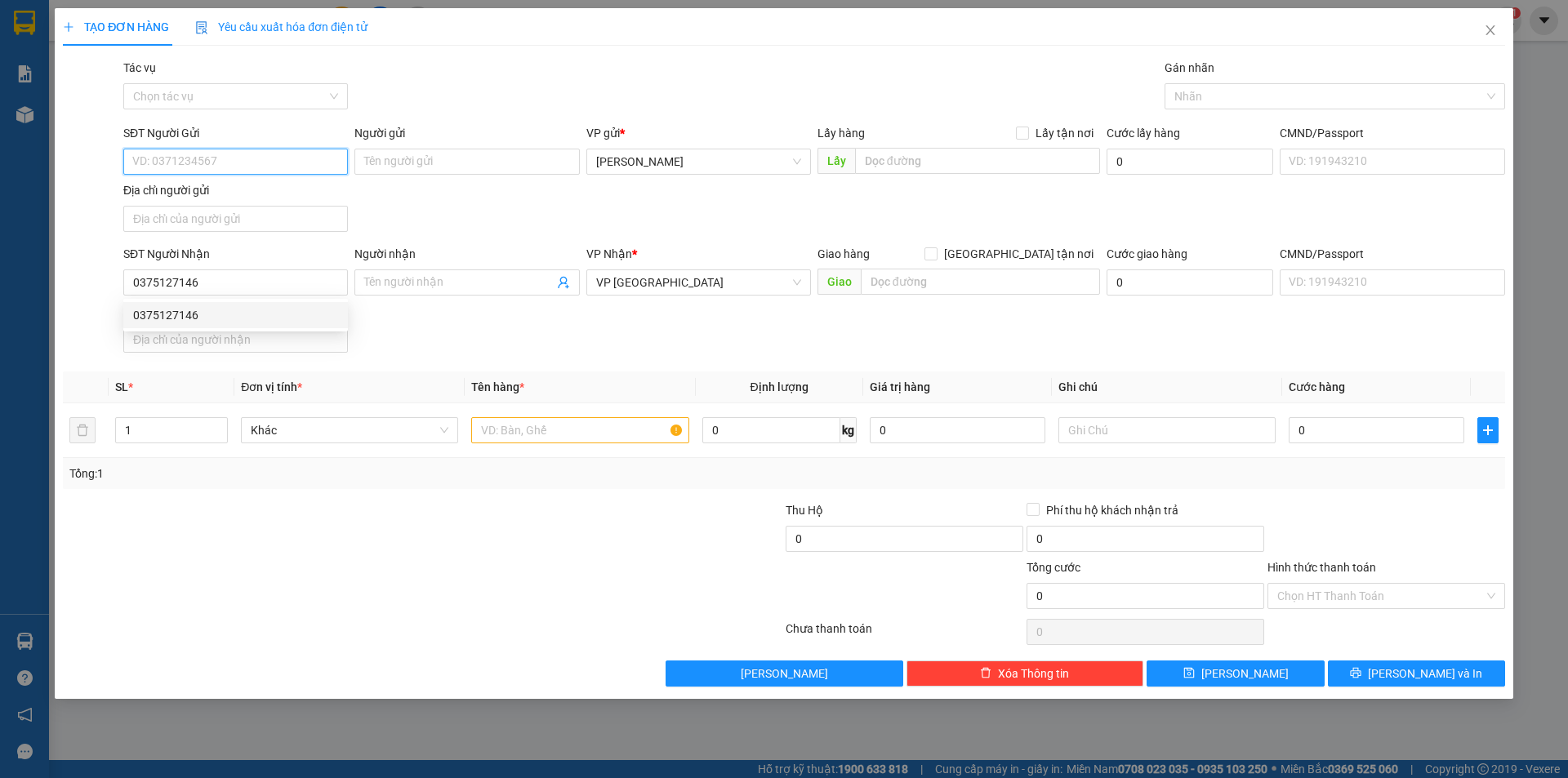
click at [245, 171] on input "SĐT Người Gửi" at bounding box center [235, 161] width 224 height 26
type input "0388118947"
click at [497, 423] on input "text" at bounding box center [580, 430] width 217 height 26
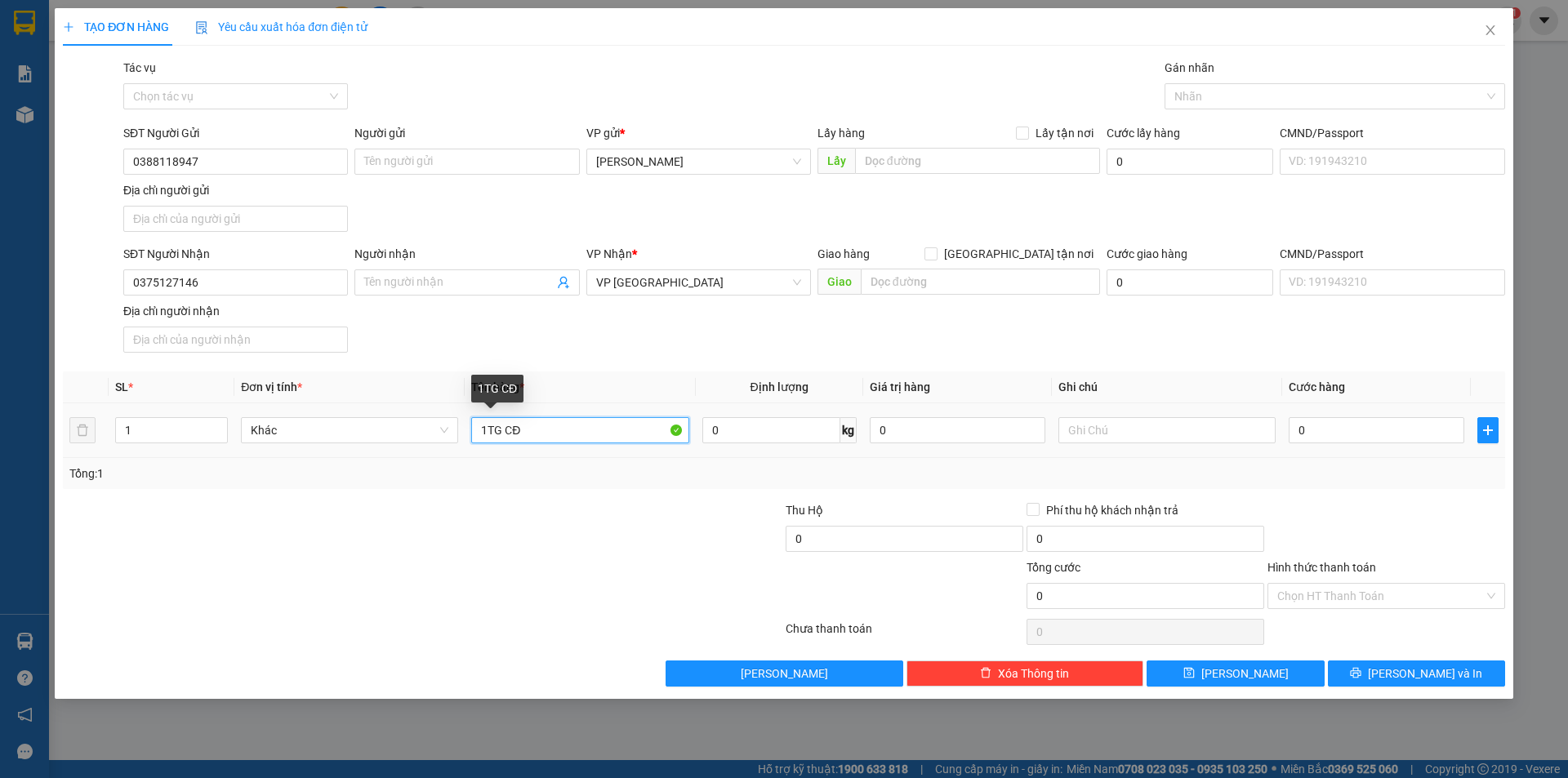
click at [503, 431] on input "1TG CĐ" at bounding box center [580, 430] width 217 height 26
type input "1TG CR CĐ"
click at [1343, 434] on input "0" at bounding box center [1376, 430] width 176 height 26
type input "4"
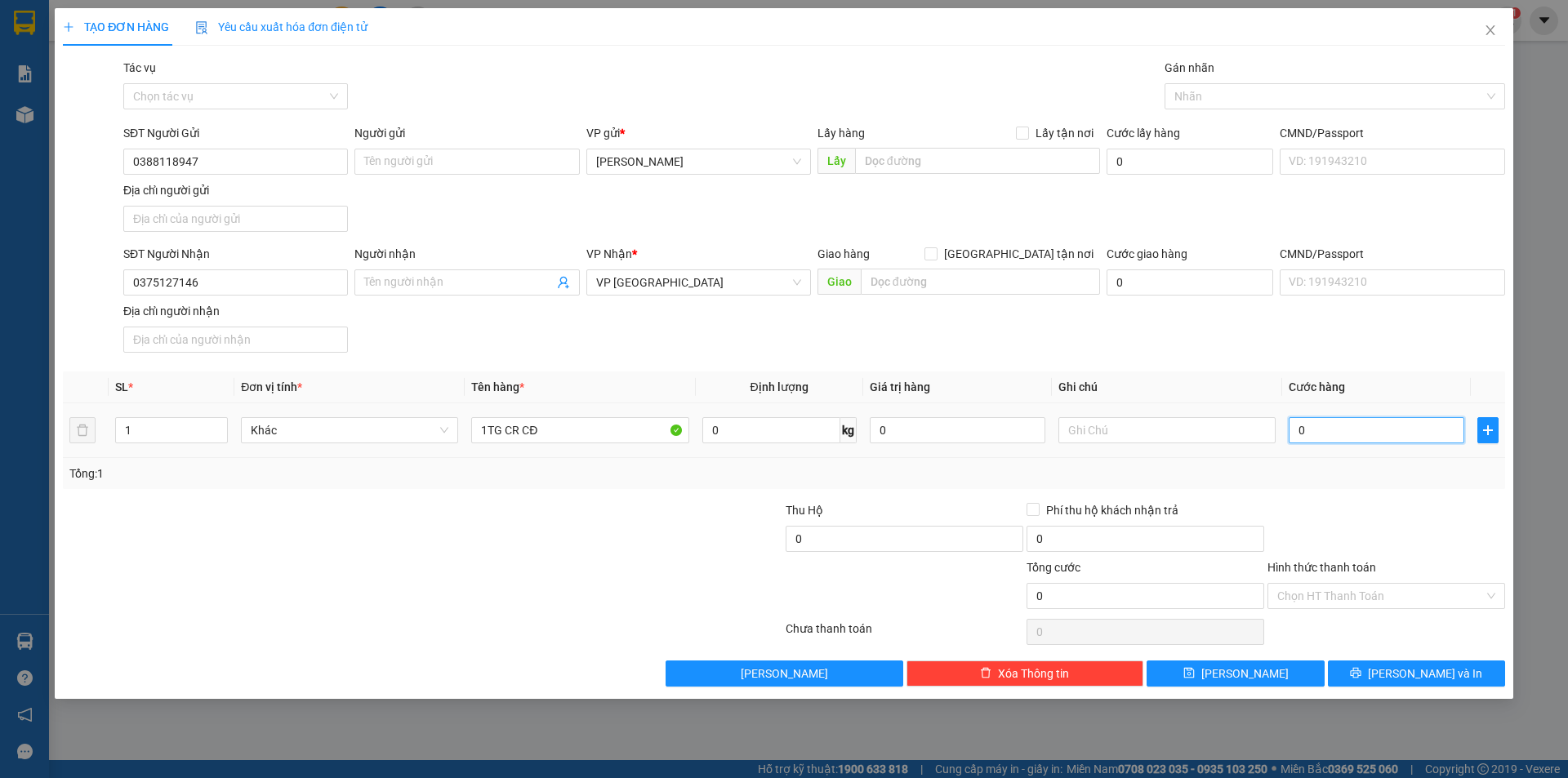
type input "4"
type input "40"
type input "40.000"
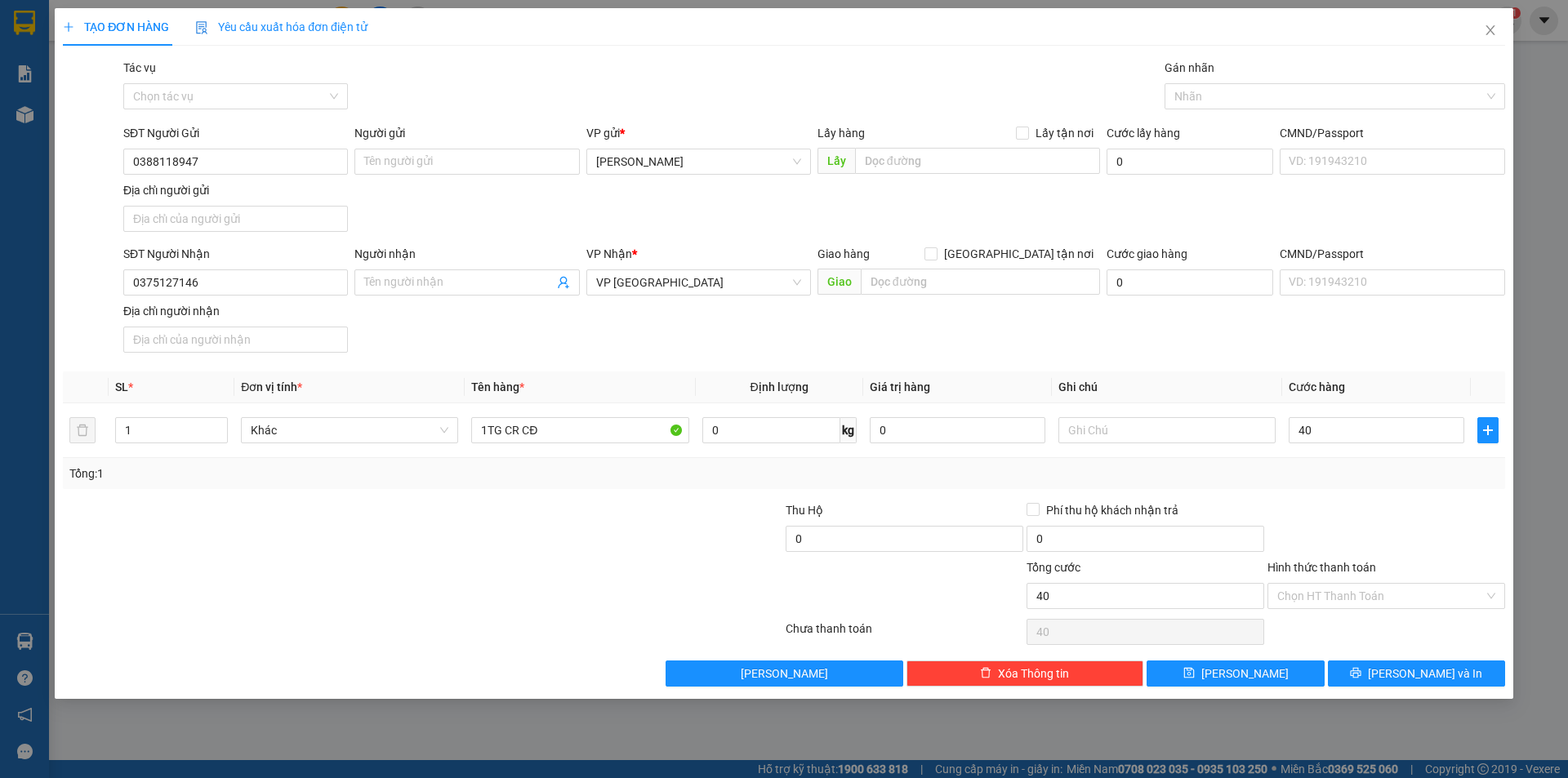
type input "40.000"
click at [1306, 512] on div at bounding box center [1386, 530] width 241 height 57
click at [1360, 595] on input "Hình thức thanh toán" at bounding box center [1381, 596] width 207 height 24
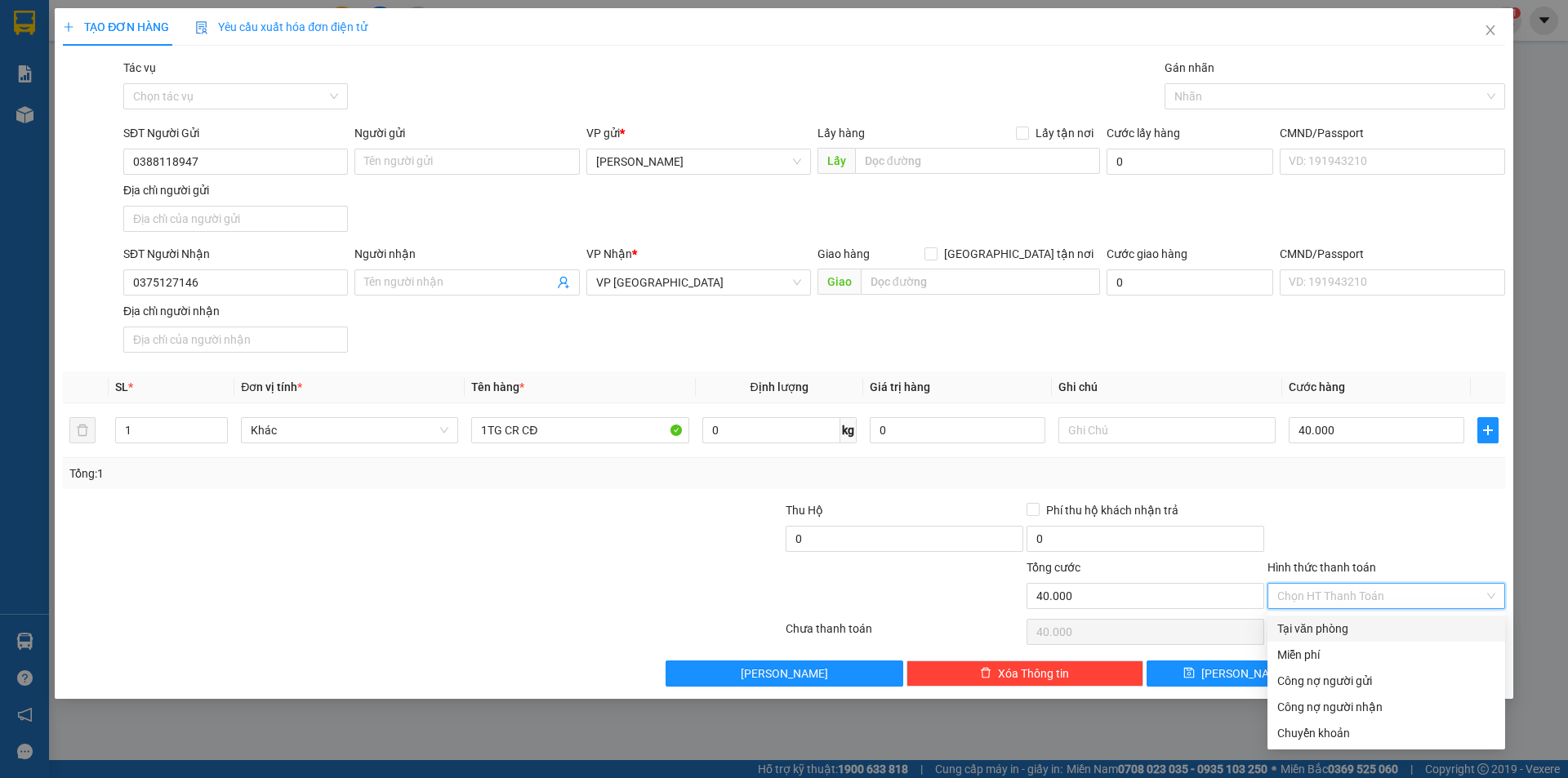
click at [1329, 638] on div "Tại văn phòng" at bounding box center [1386, 628] width 238 height 26
type input "0"
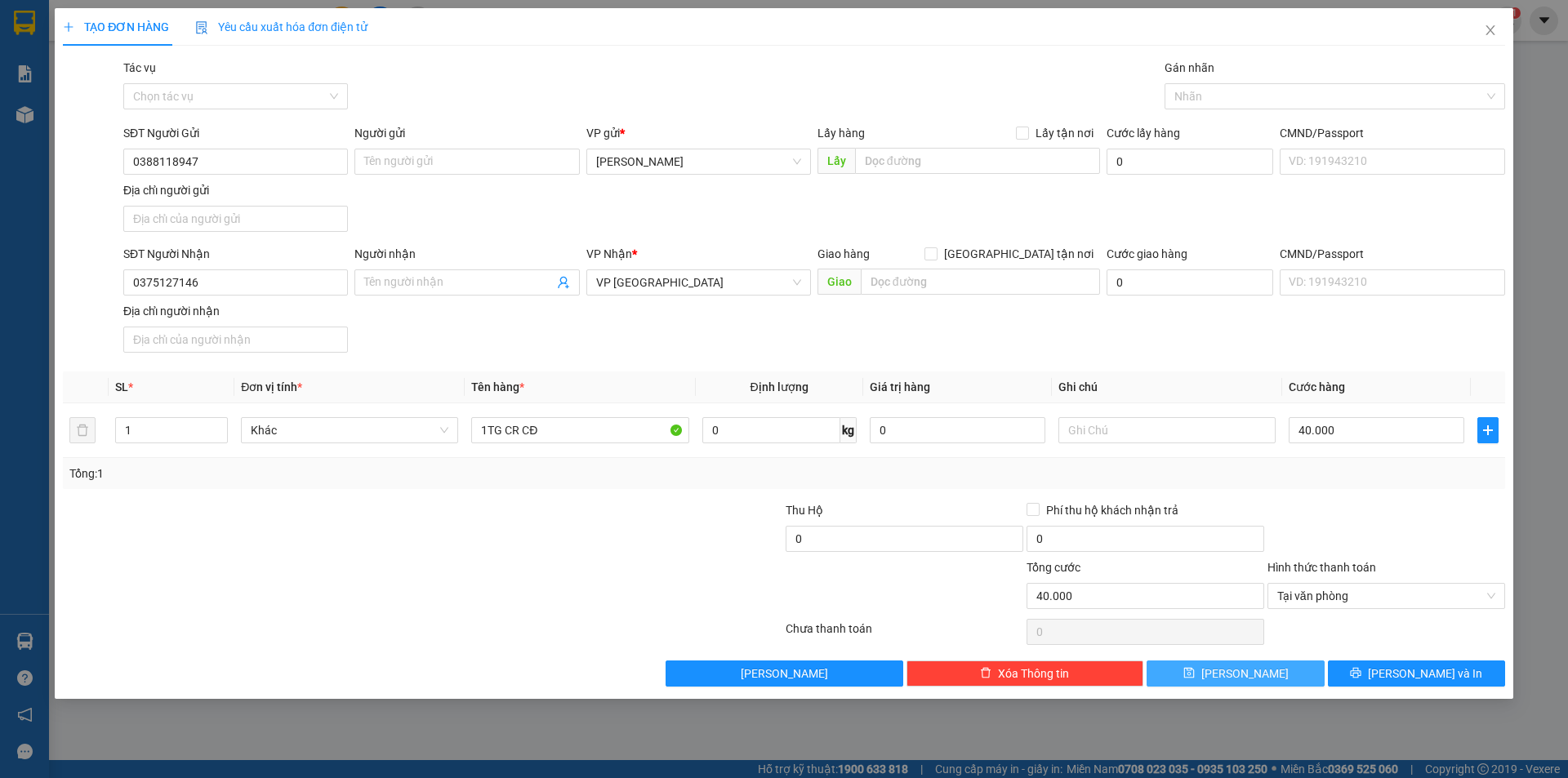
click at [1278, 679] on button "[PERSON_NAME]" at bounding box center [1234, 673] width 177 height 26
type input "0"
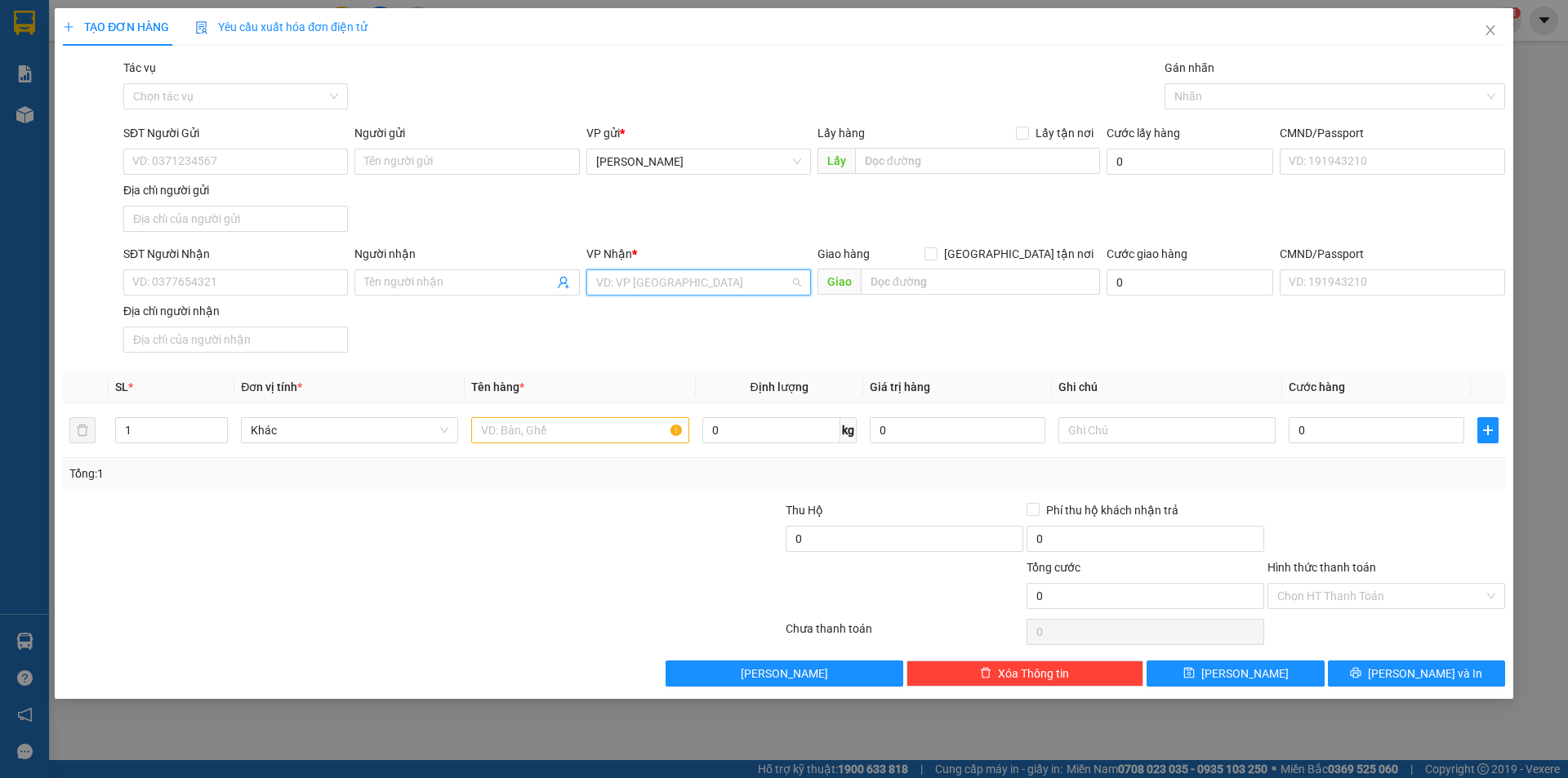
click at [617, 287] on input "search" at bounding box center [692, 282] width 193 height 24
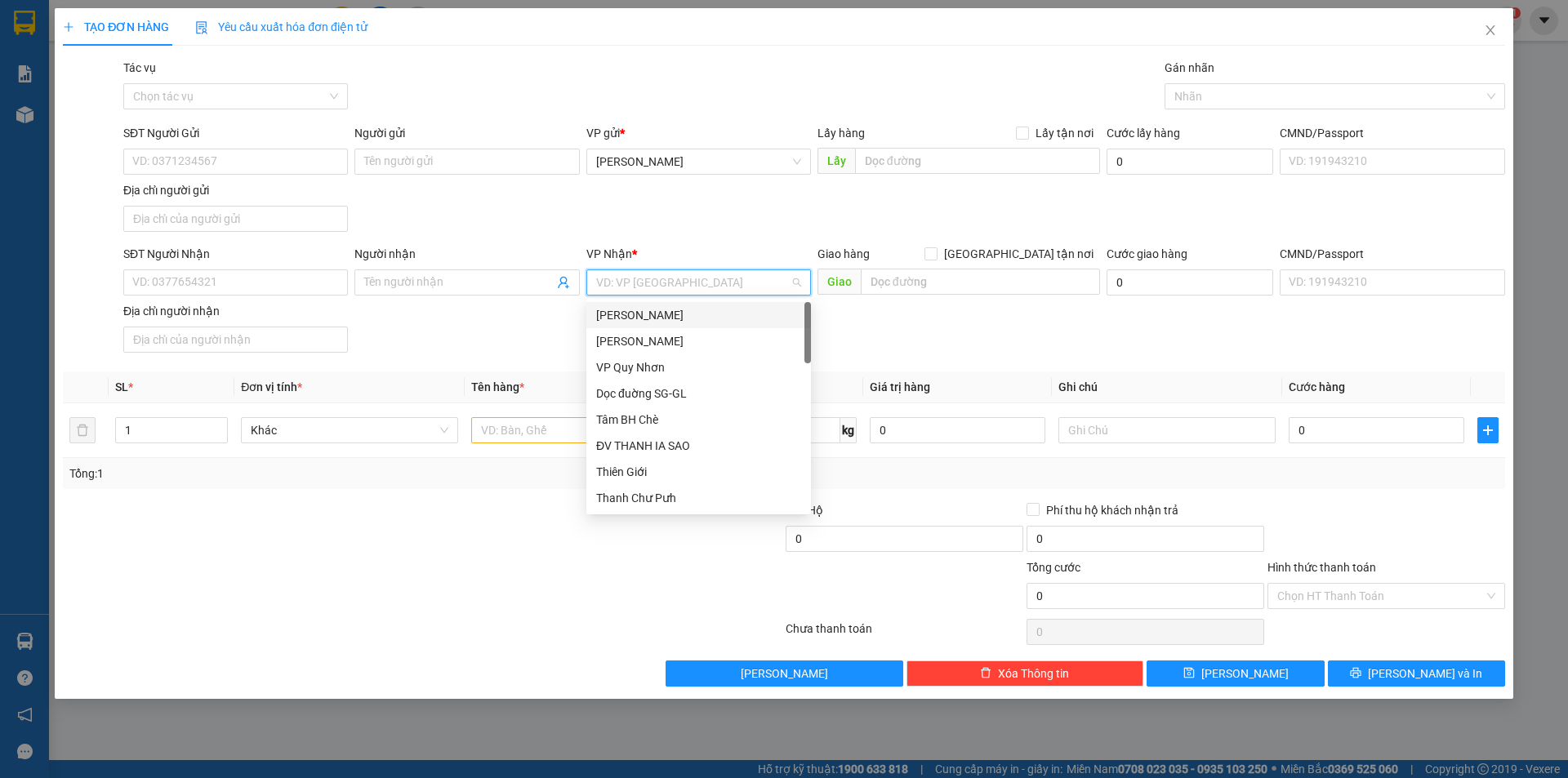
type input "H"
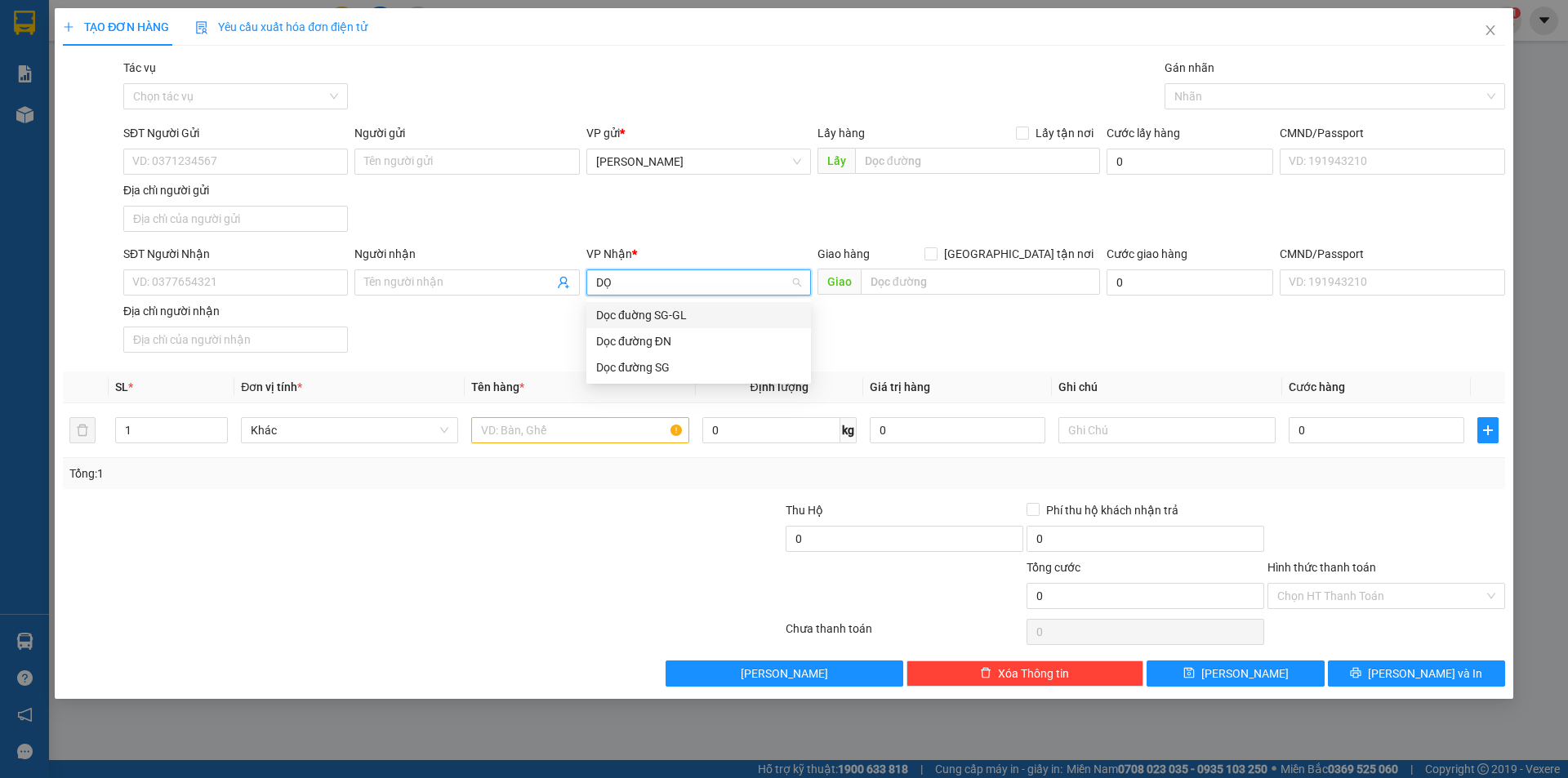
type input "DỌC"
click at [750, 350] on div "Dọc đường ĐN" at bounding box center [698, 341] width 224 height 26
click at [942, 298] on div "Giao hàng [GEOGRAPHIC_DATA] tận nơi [GEOGRAPHIC_DATA]" at bounding box center [959, 273] width 282 height 57
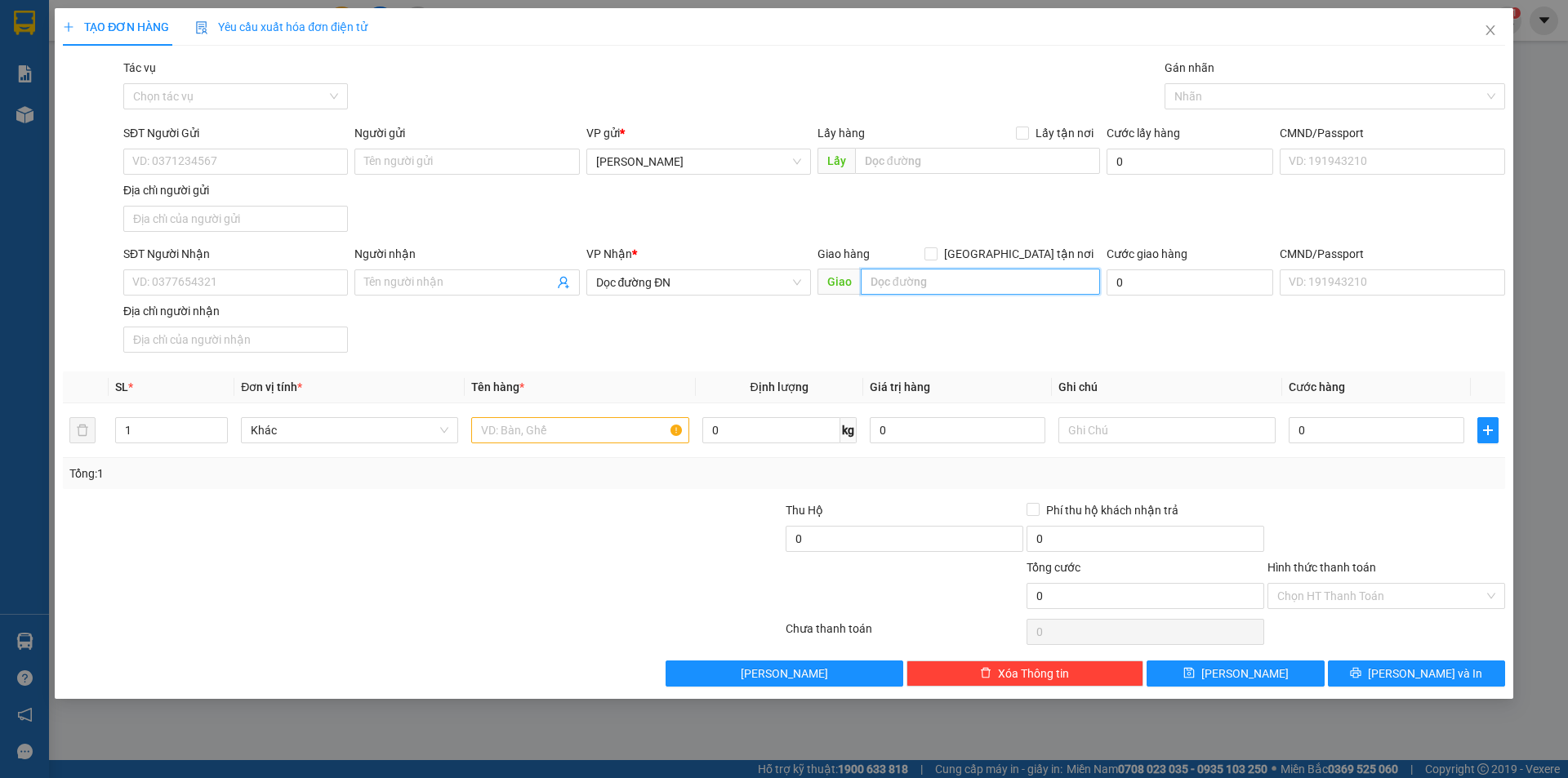
click at [941, 288] on input "text" at bounding box center [980, 281] width 239 height 26
type input "[PERSON_NAME]"
click at [193, 276] on input "SĐT Người Nhận" at bounding box center [235, 282] width 224 height 26
type input "0339050733"
click at [191, 168] on input "SĐT Người Gửi" at bounding box center [235, 161] width 224 height 26
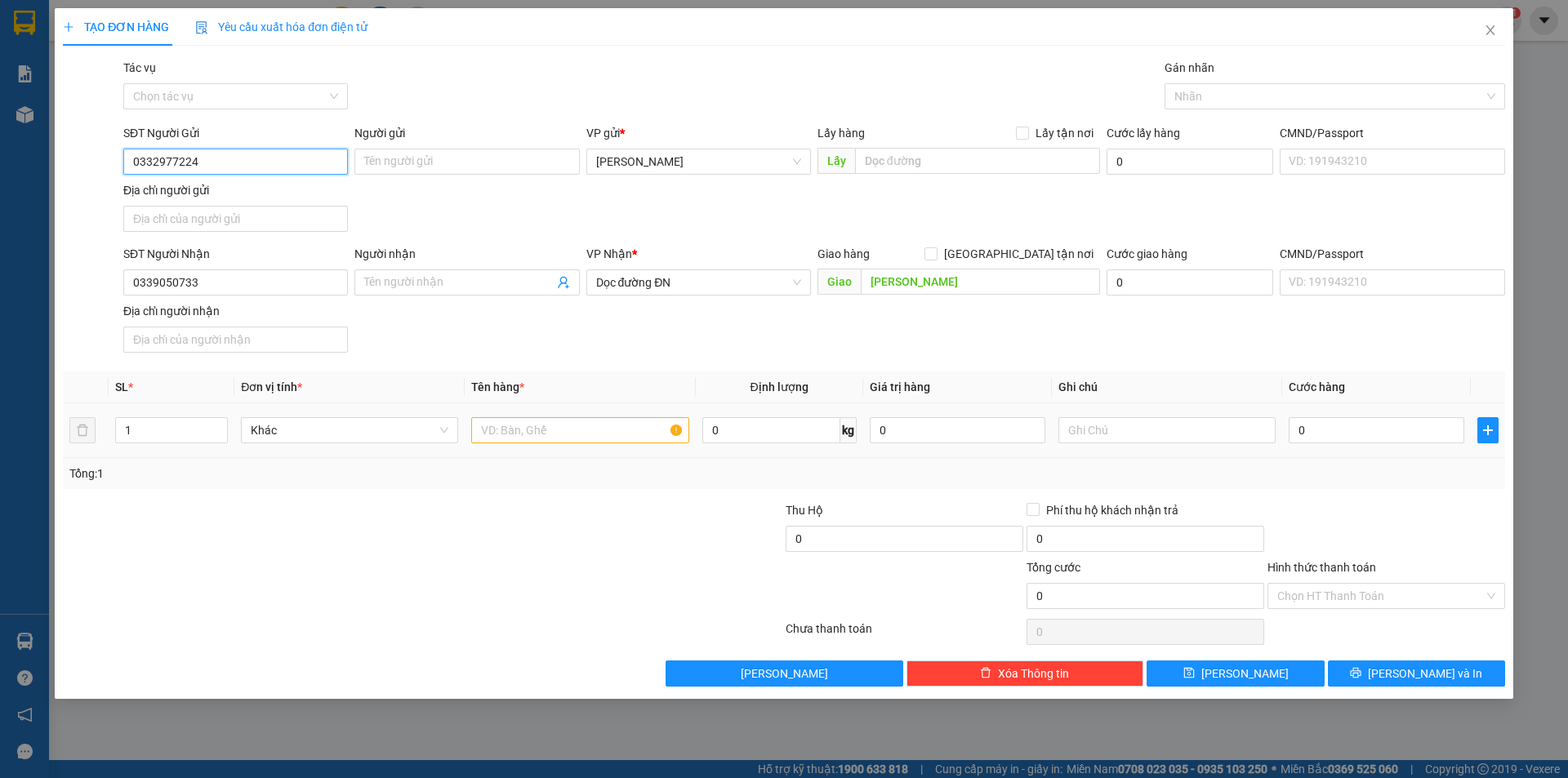
type input "0332977224"
click at [544, 437] on input "text" at bounding box center [580, 430] width 217 height 26
type input "1T XỐP TRẮNG CR CĐ"
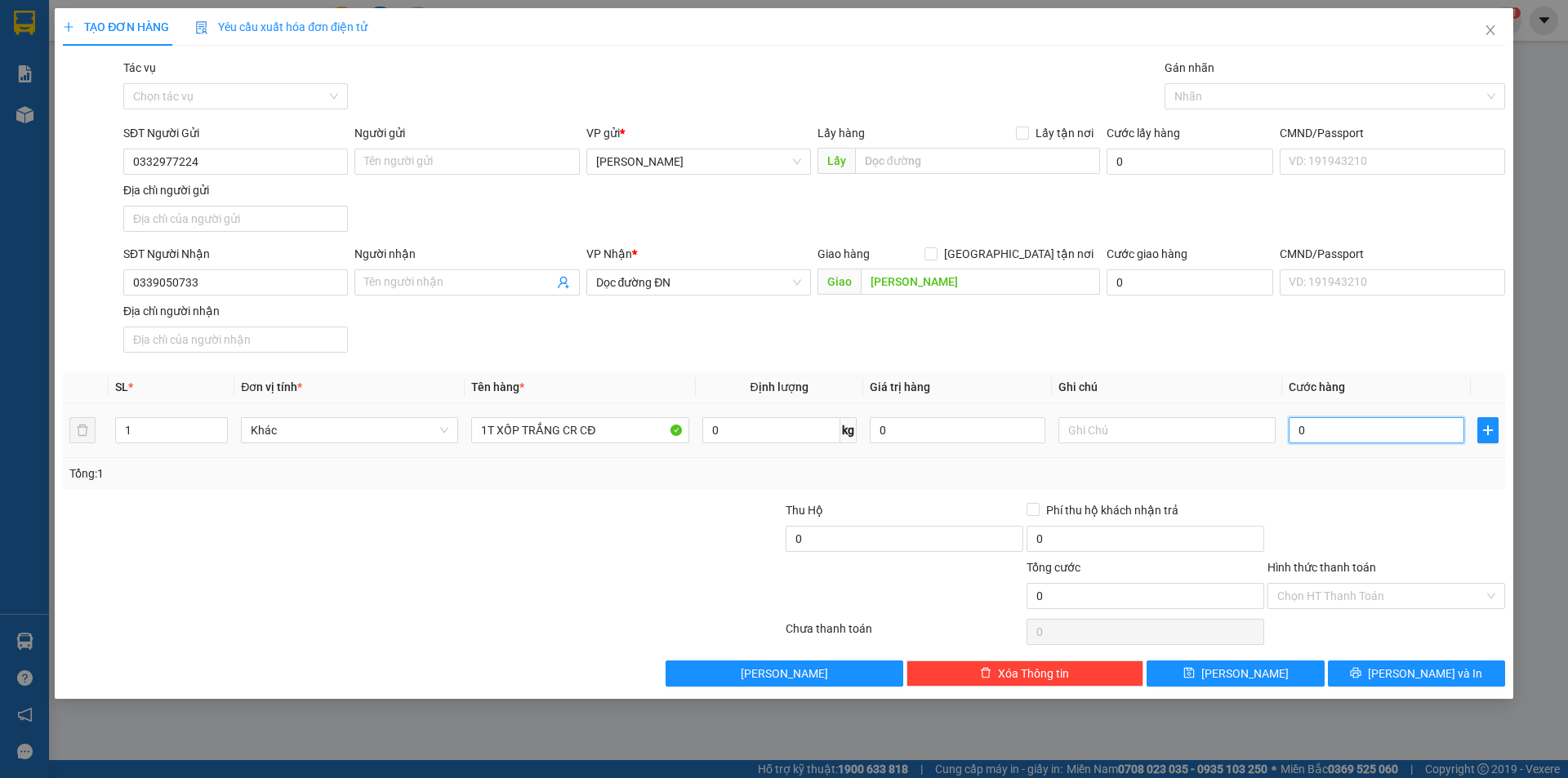
click at [1359, 431] on input "0" at bounding box center [1376, 430] width 176 height 26
type input "4"
type input "40"
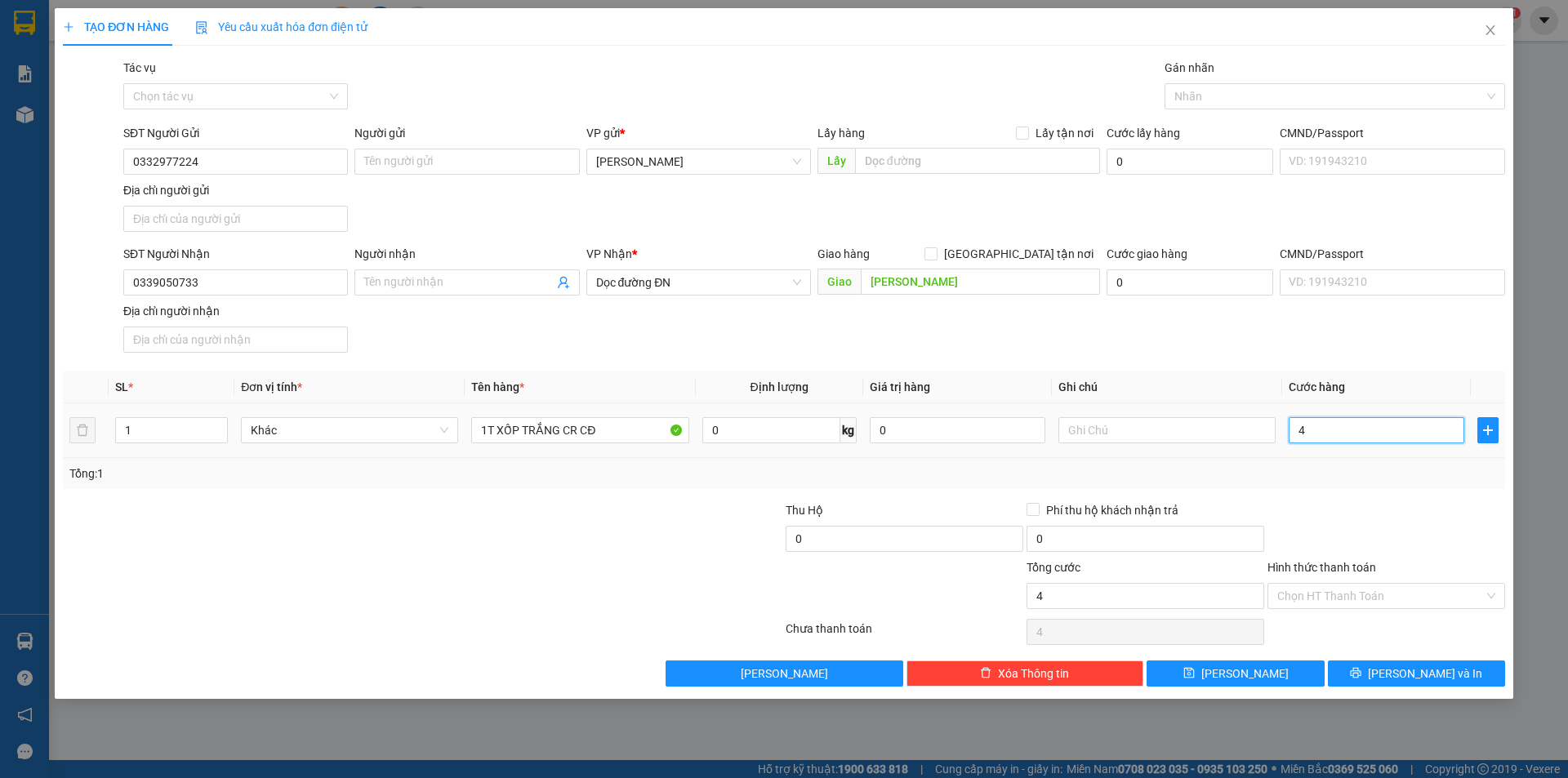
type input "40"
click at [1448, 546] on div at bounding box center [1386, 530] width 241 height 57
type input "40.000"
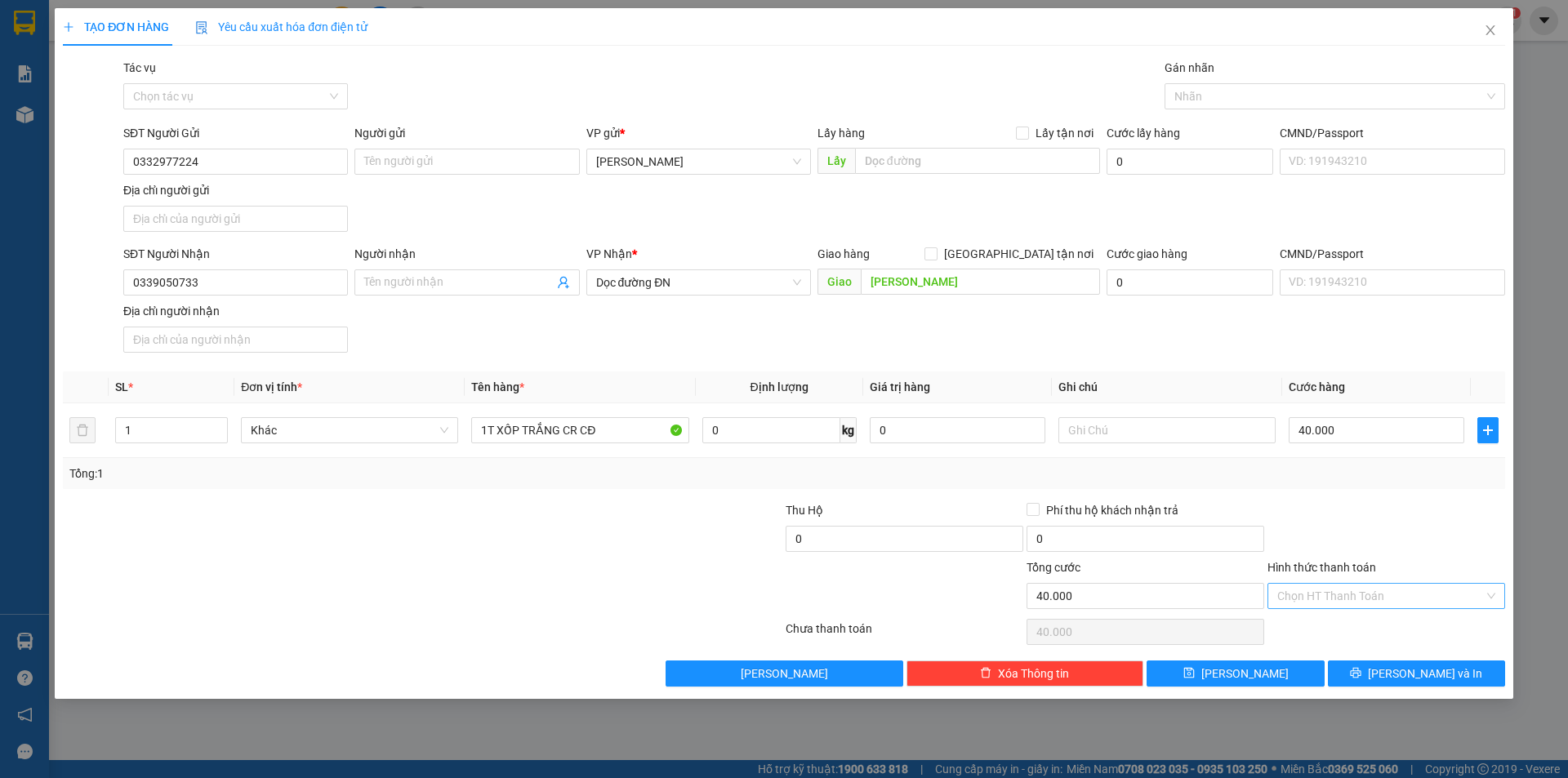
click at [1395, 598] on input "Hình thức thanh toán" at bounding box center [1381, 596] width 207 height 24
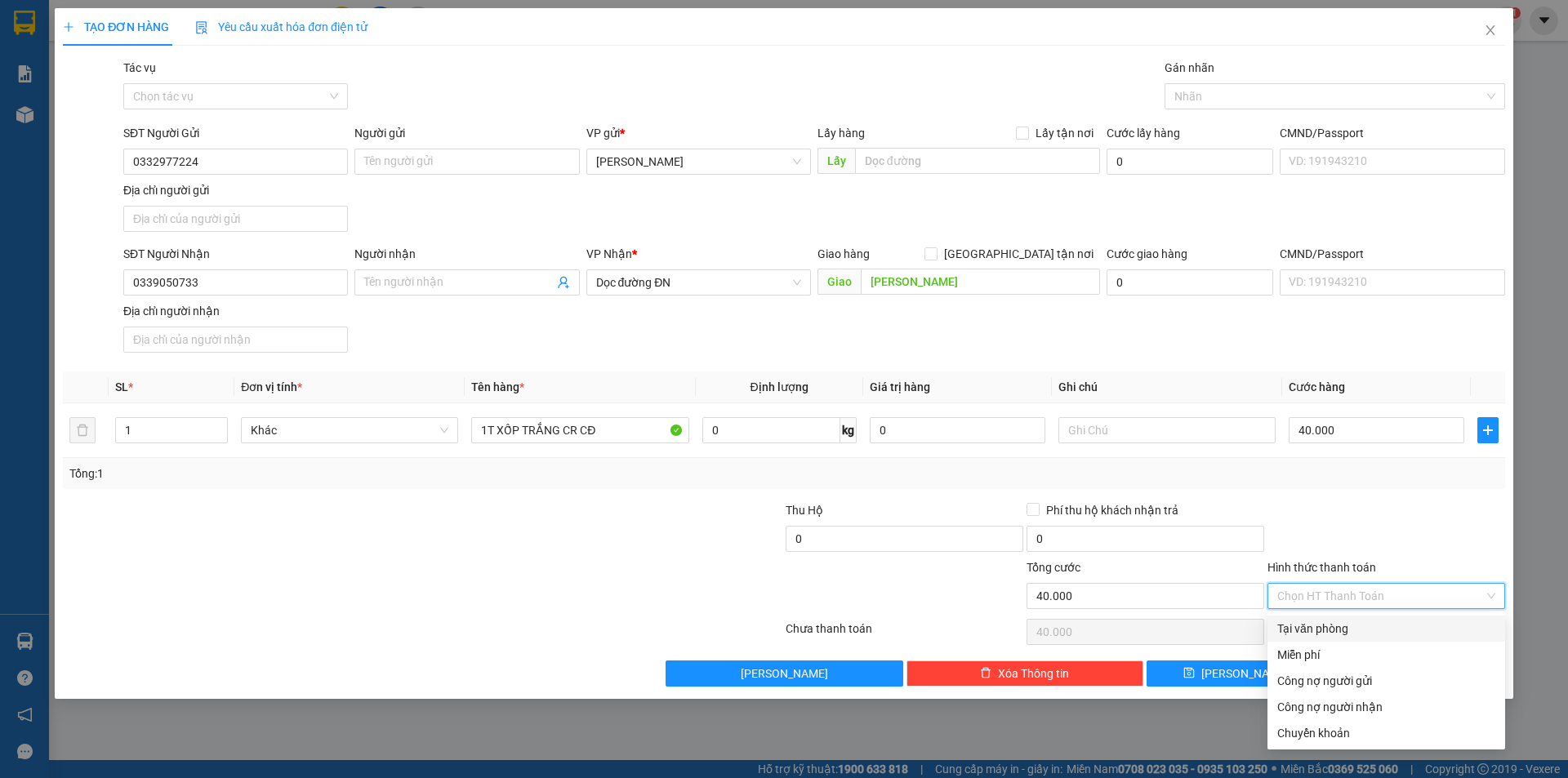
click at [1381, 633] on div "Tại văn phòng" at bounding box center [1386, 628] width 218 height 18
type input "0"
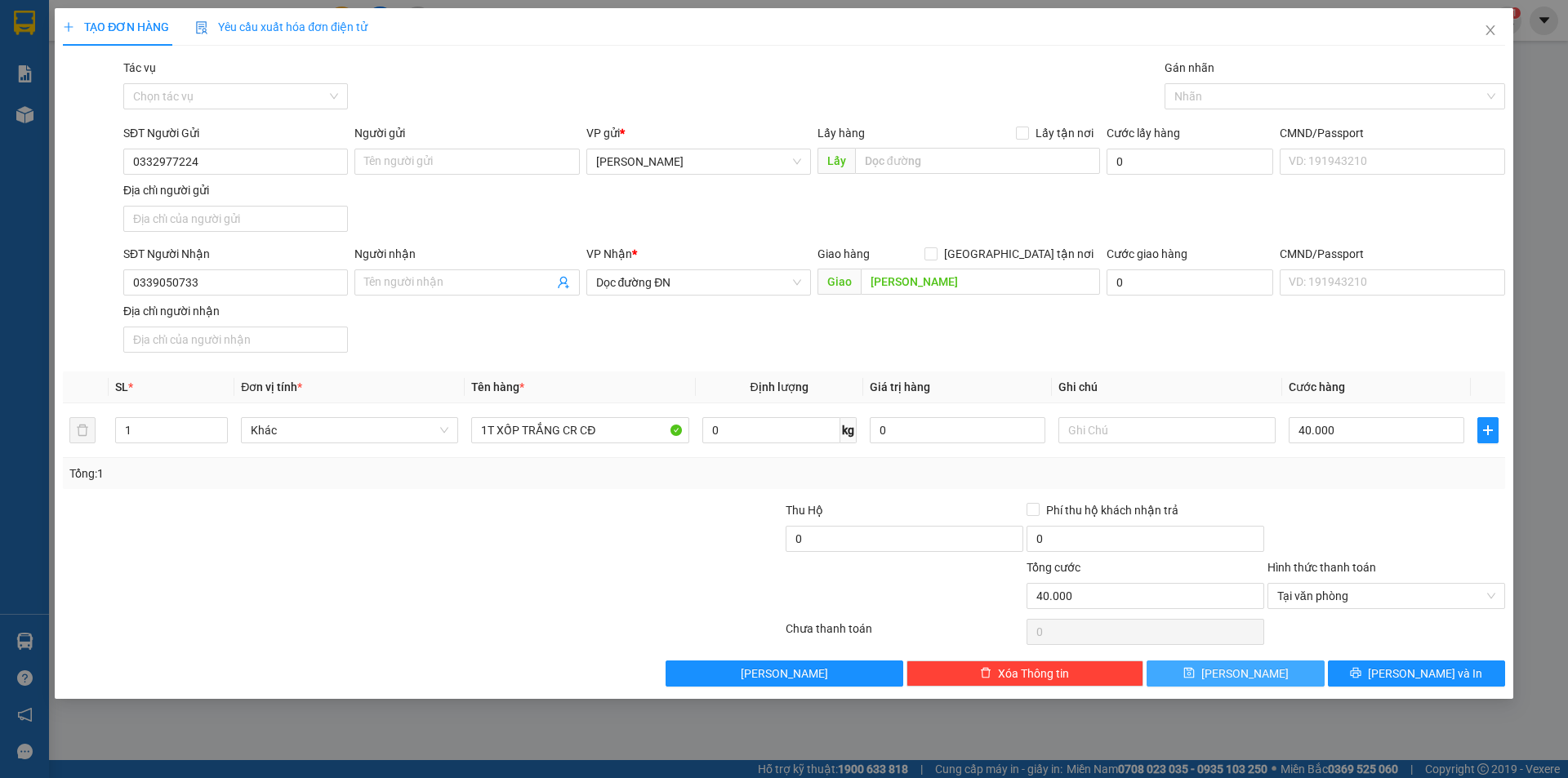
click at [1279, 665] on button "[PERSON_NAME]" at bounding box center [1234, 673] width 177 height 26
type input "0"
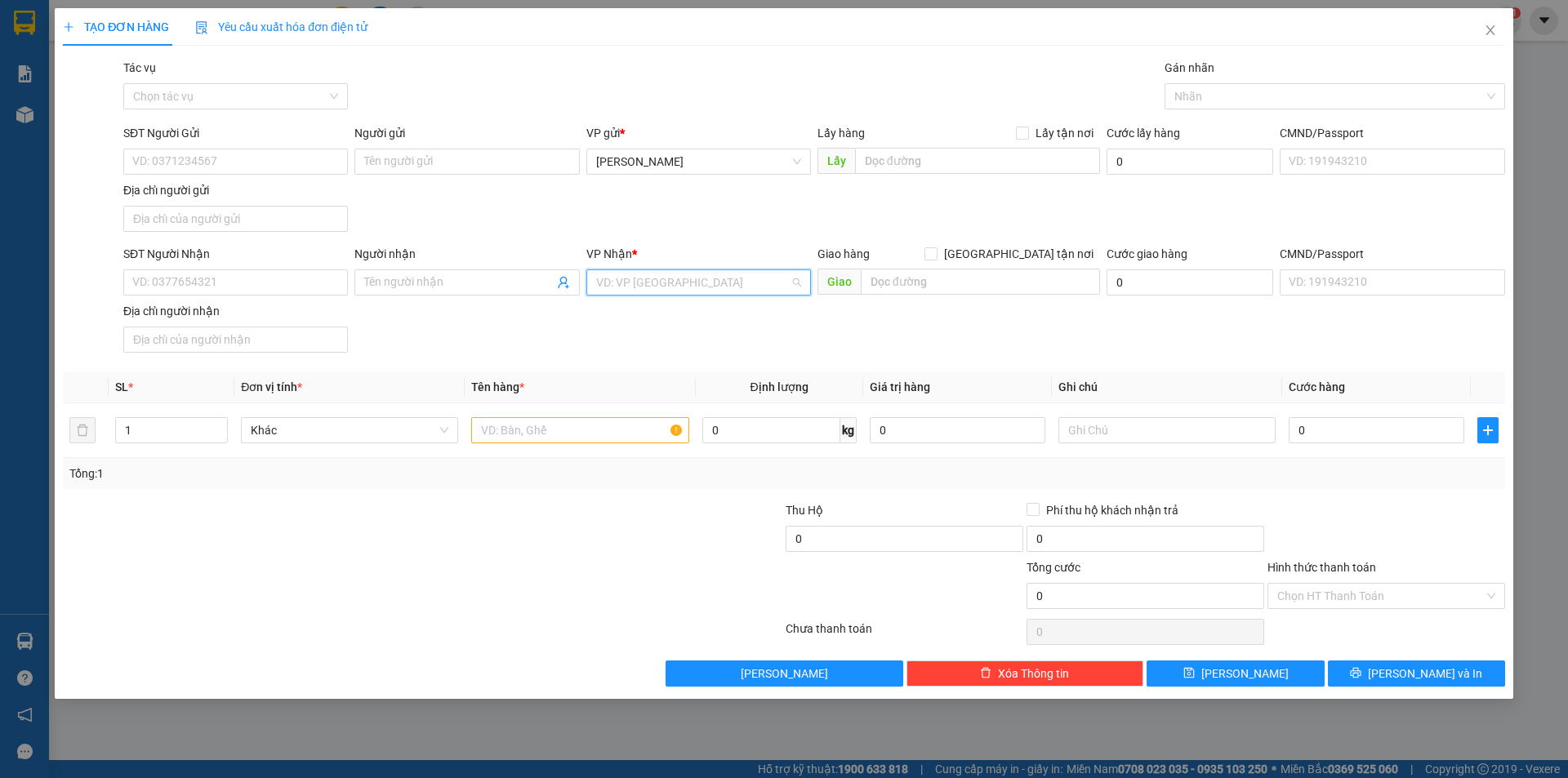
click at [629, 282] on input "search" at bounding box center [692, 282] width 193 height 24
click at [644, 279] on input "DỌC" at bounding box center [692, 282] width 193 height 24
type input "GIAO"
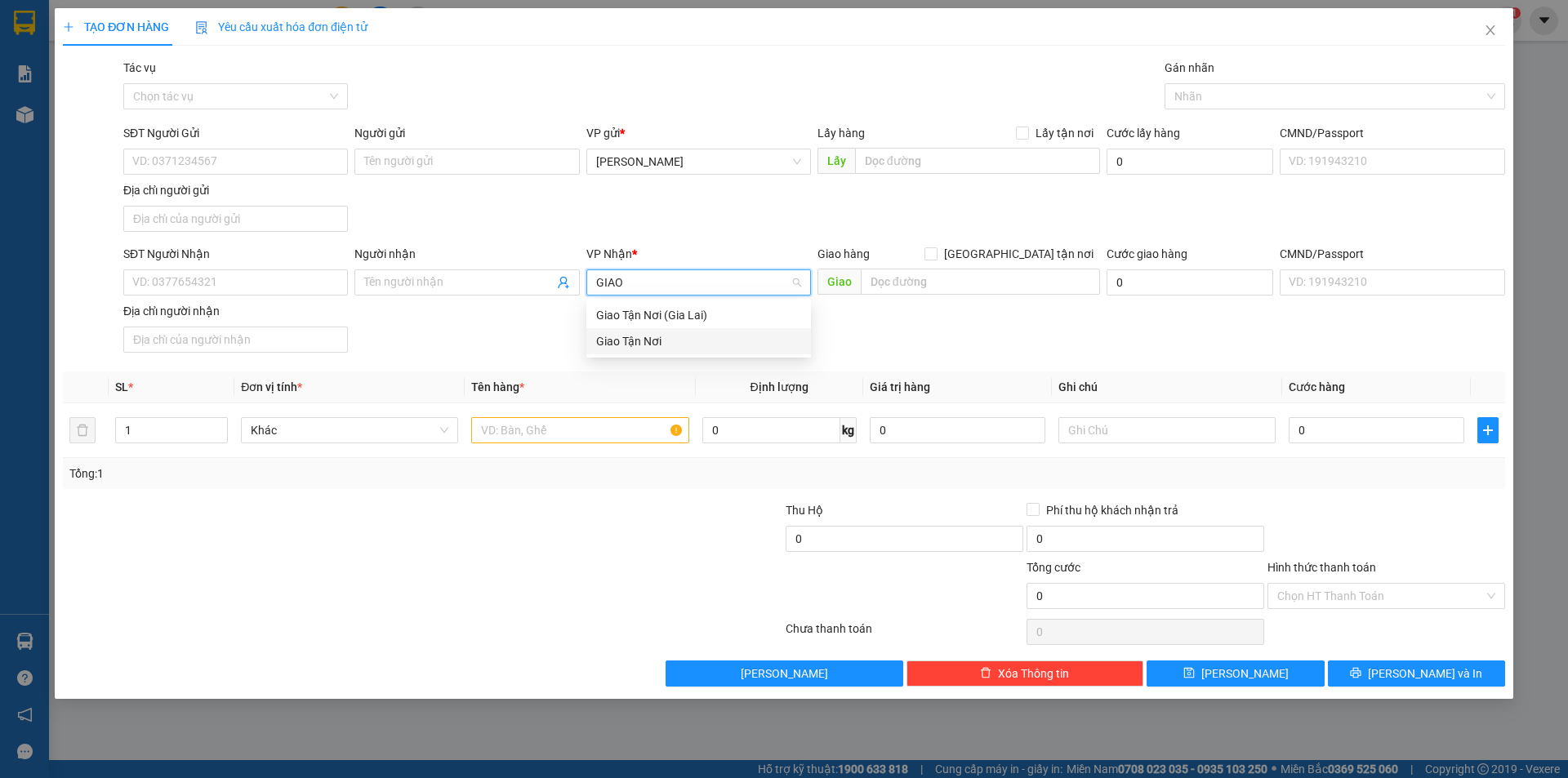
click at [641, 339] on div "Giao Tận Nơi" at bounding box center [698, 340] width 205 height 18
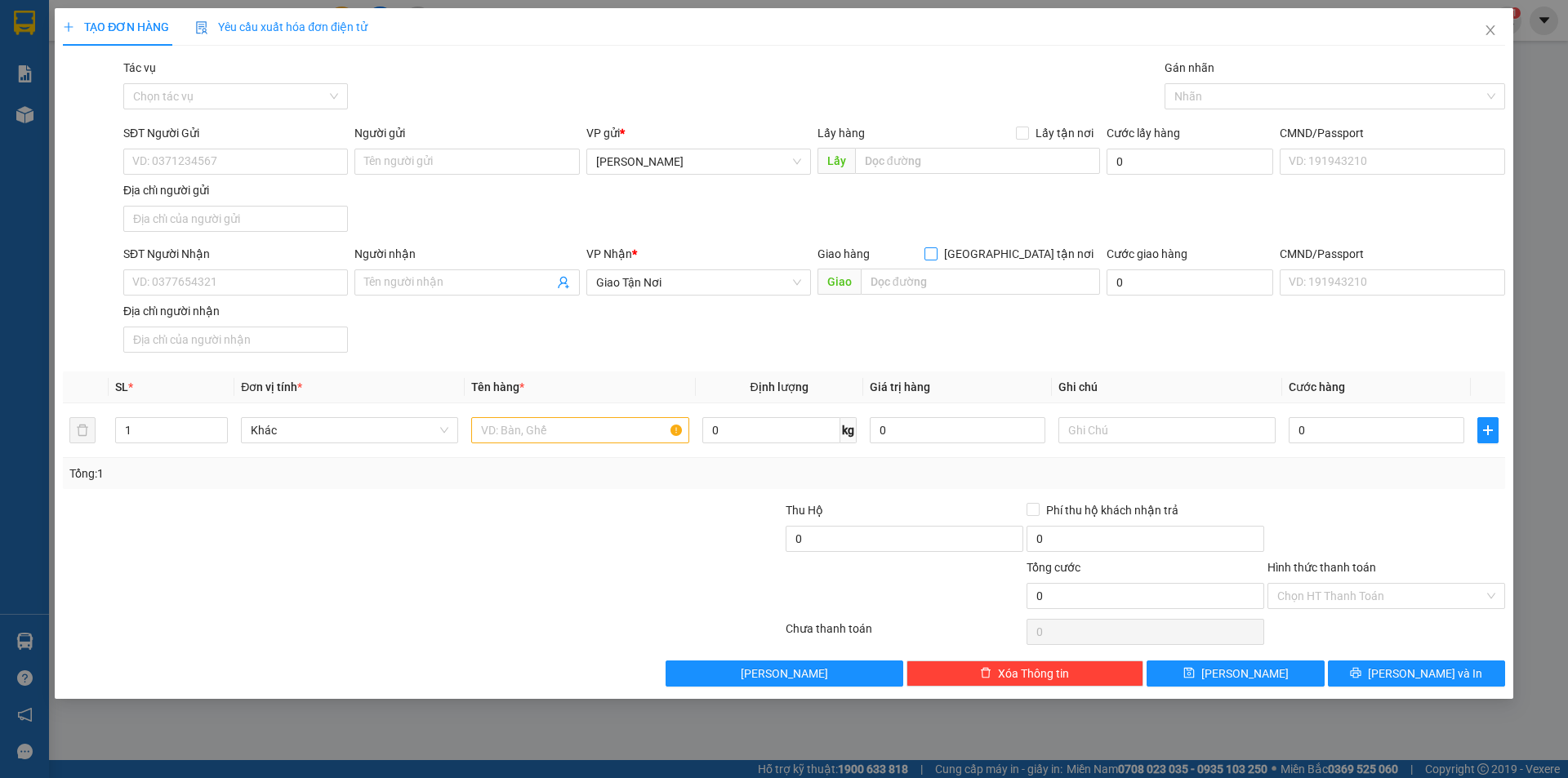
click at [936, 250] on input "[GEOGRAPHIC_DATA] tận nơi" at bounding box center [930, 253] width 12 height 12
checkbox input "true"
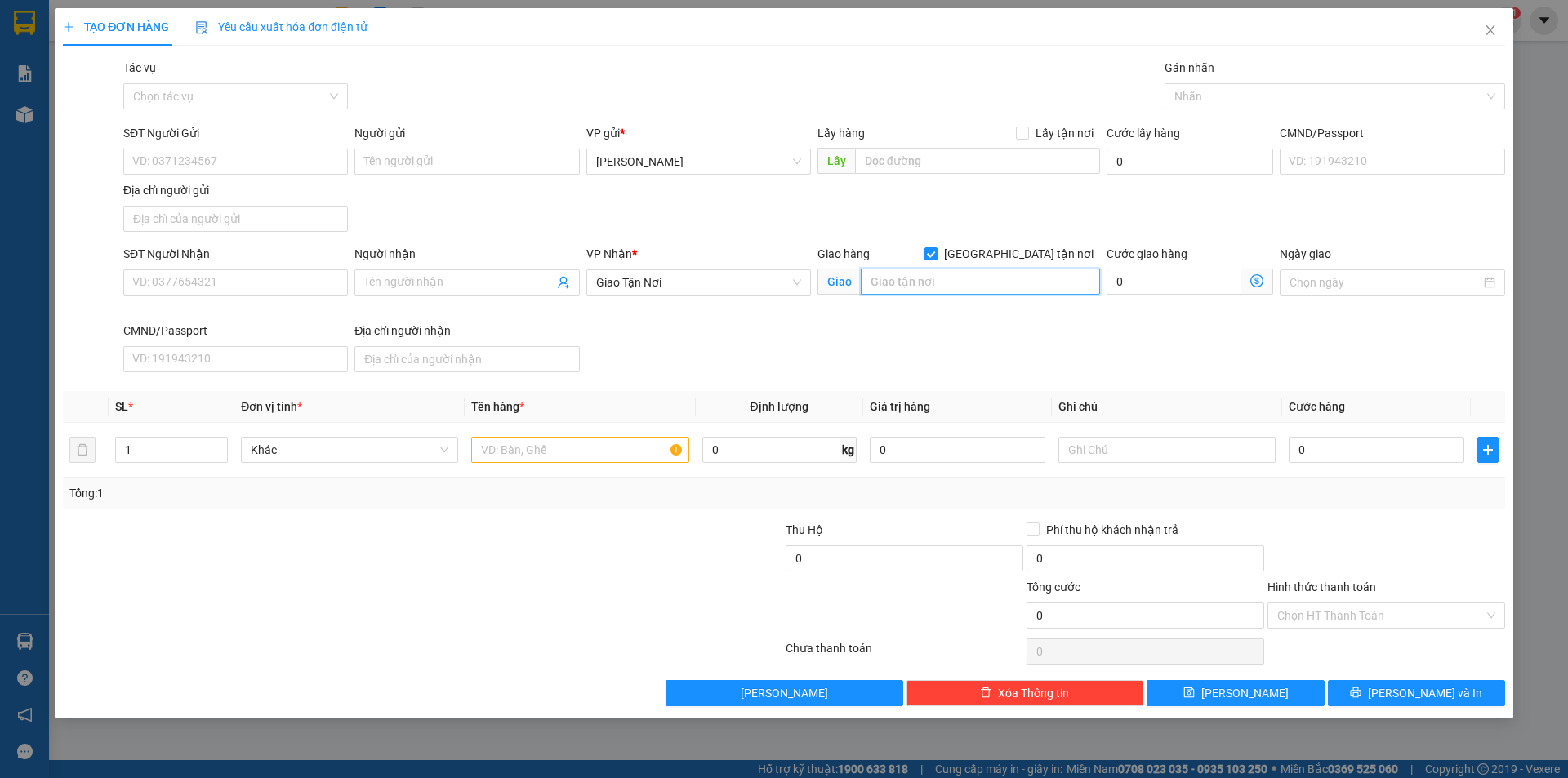
click at [955, 281] on input "text" at bounding box center [980, 281] width 239 height 26
type input "01 ĐƯỜNG SỐ 3 KP5 HIỆP [GEOGRAPHIC_DATA]"
click at [551, 455] on input "text" at bounding box center [580, 449] width 217 height 26
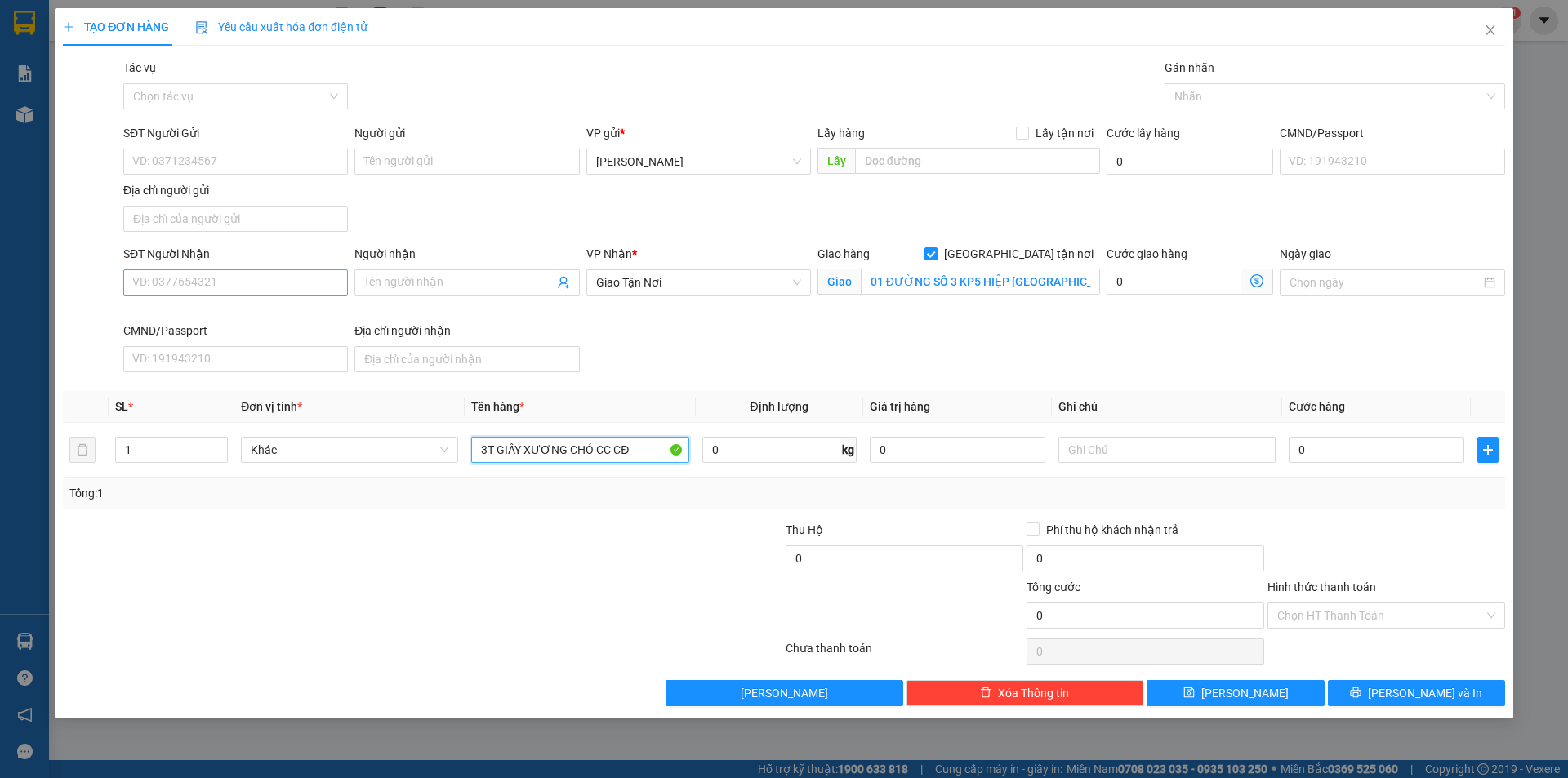
type input "3T GIẤY XƯƠNG CHÓ CC CĐ"
click at [251, 278] on input "SĐT Người Nhận" at bounding box center [235, 282] width 224 height 26
type input "0347800167"
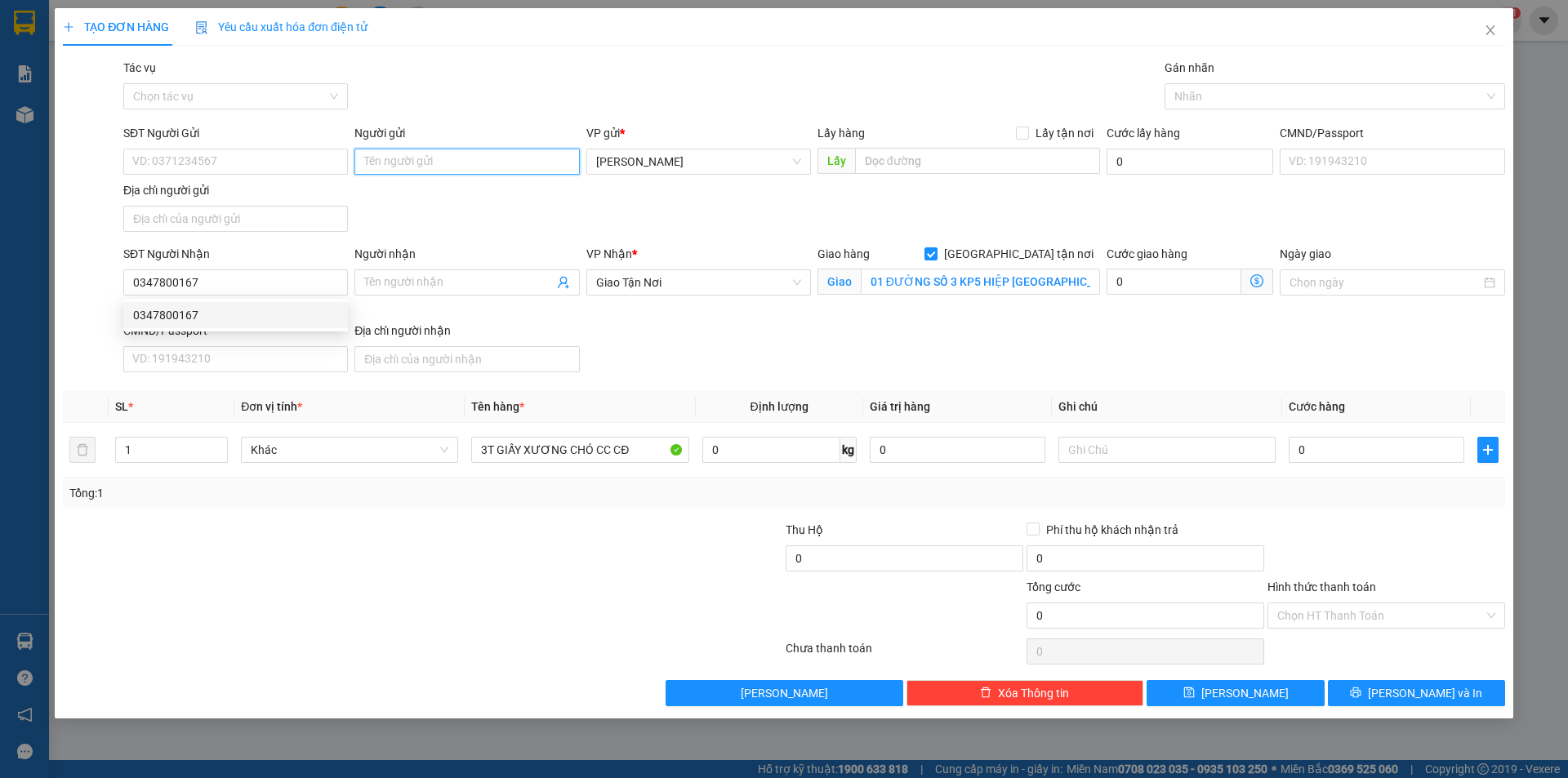
click at [446, 173] on input "Người gửi" at bounding box center [466, 161] width 224 height 26
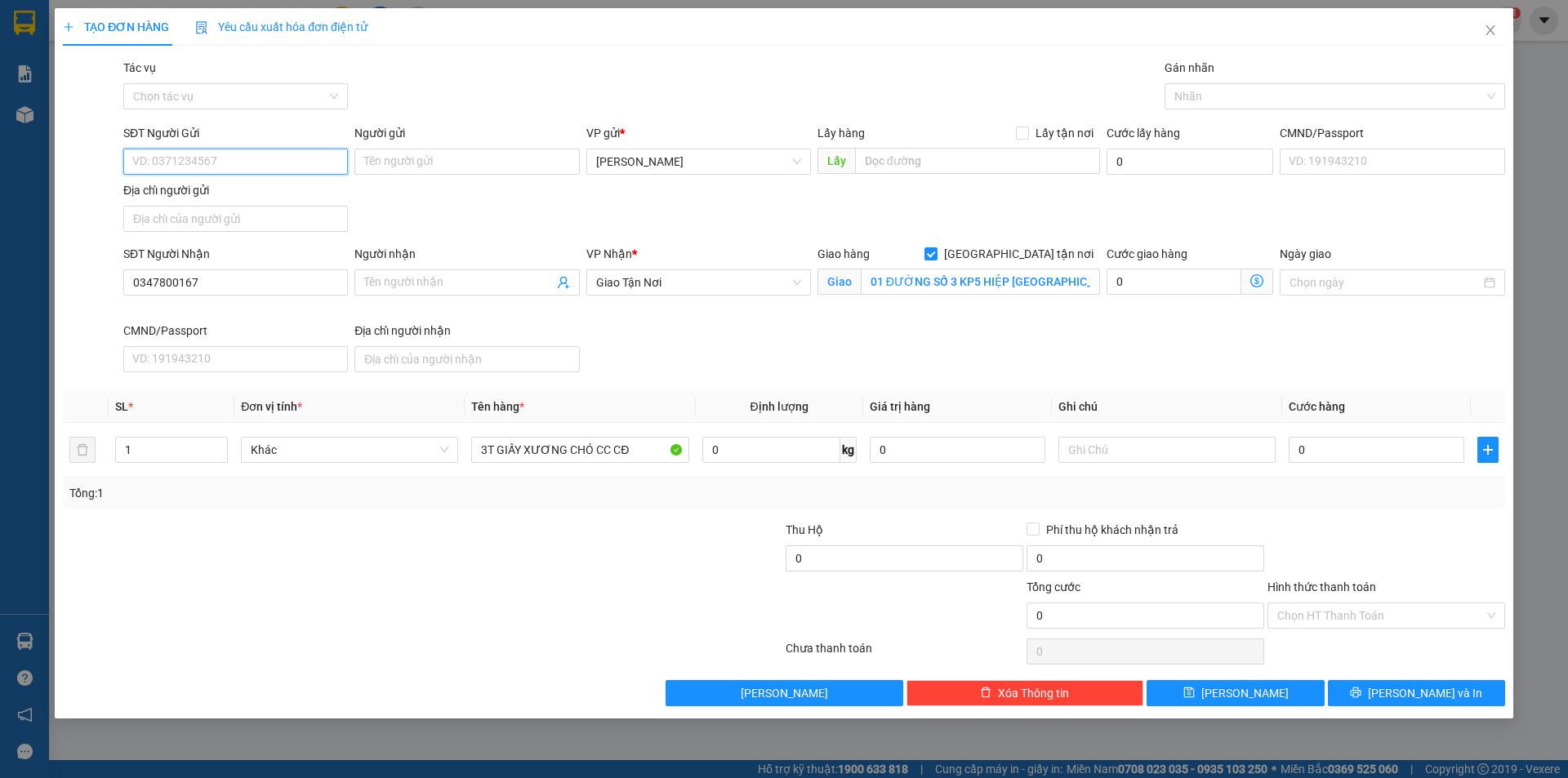
click at [257, 162] on input "SĐT Người Gửi" at bounding box center [235, 161] width 224 height 26
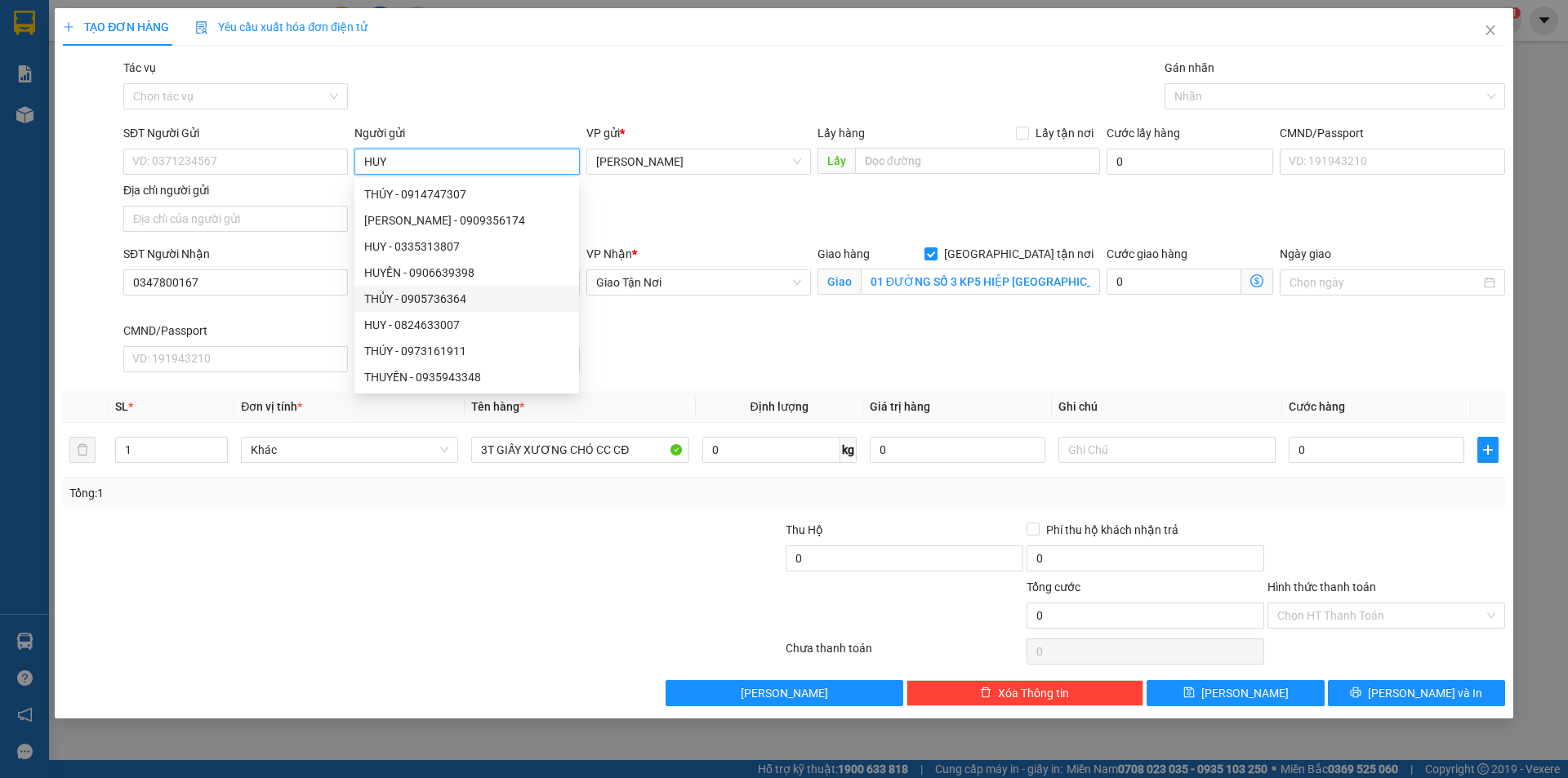
type input "HUY"
drag, startPoint x: 1124, startPoint y: 379, endPoint x: 1239, endPoint y: 433, distance: 127.0
click at [1125, 379] on div "Transit Pickup Surcharge Ids Transit Deliver Surcharge Ids Transit Deliver Surc…" at bounding box center [784, 382] width 1442 height 648
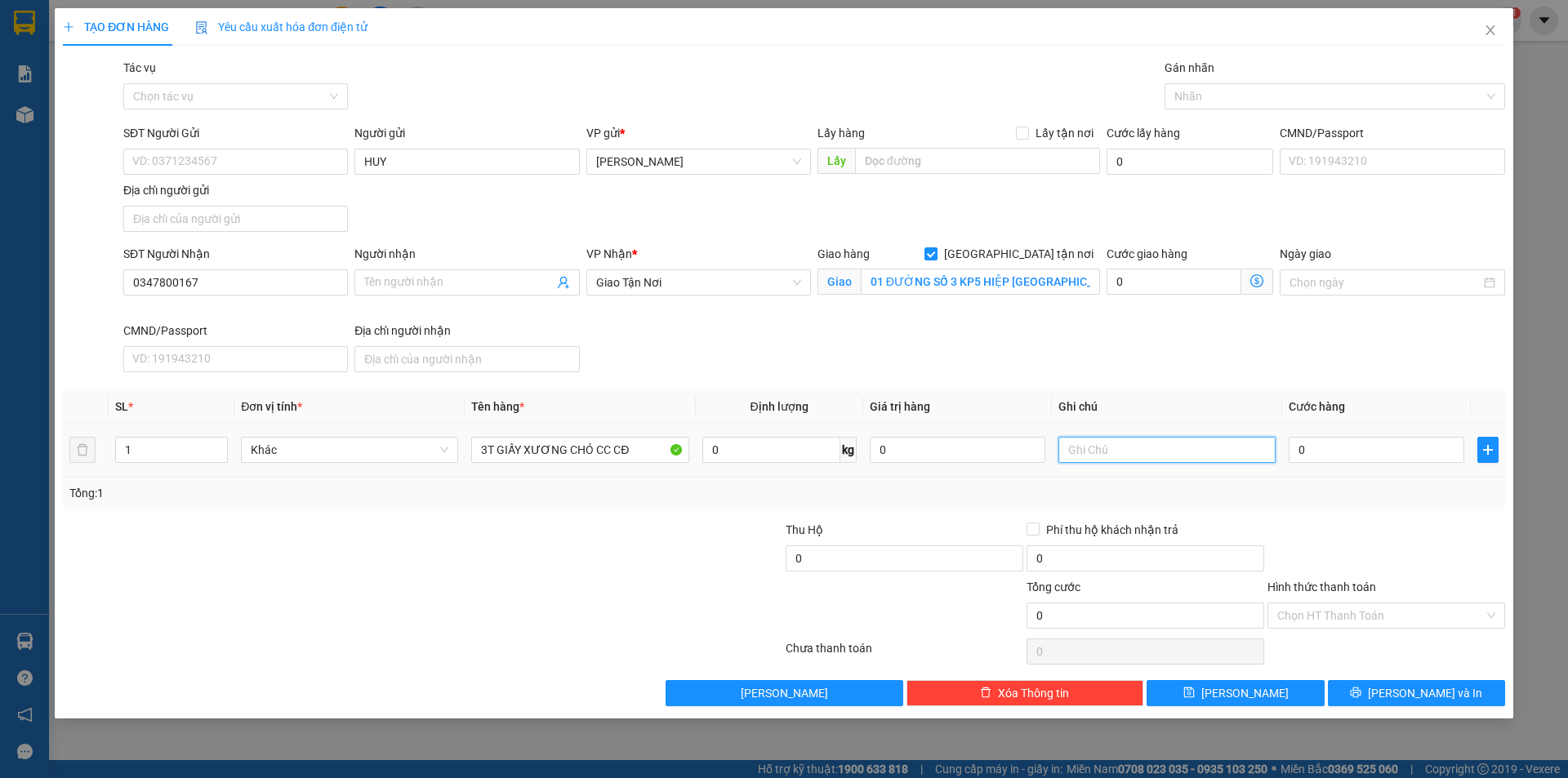
click at [1195, 450] on input "text" at bounding box center [1166, 449] width 217 height 26
click at [1197, 457] on input "text" at bounding box center [1166, 449] width 217 height 26
type input "GTN THỦ ĐỨC CC"
click at [1352, 455] on input "0" at bounding box center [1376, 449] width 176 height 26
type input "1"
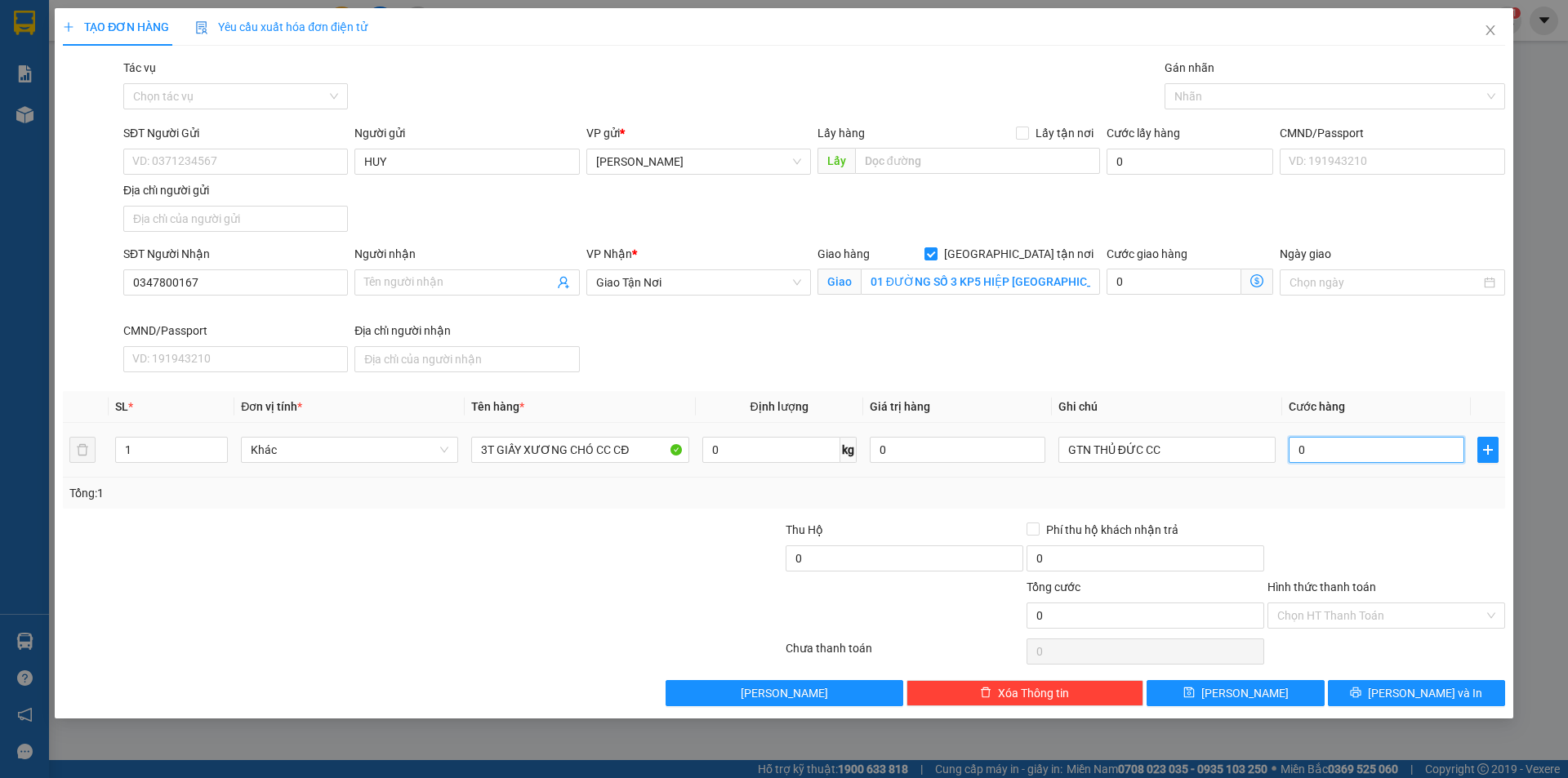
type input "1"
type input "15"
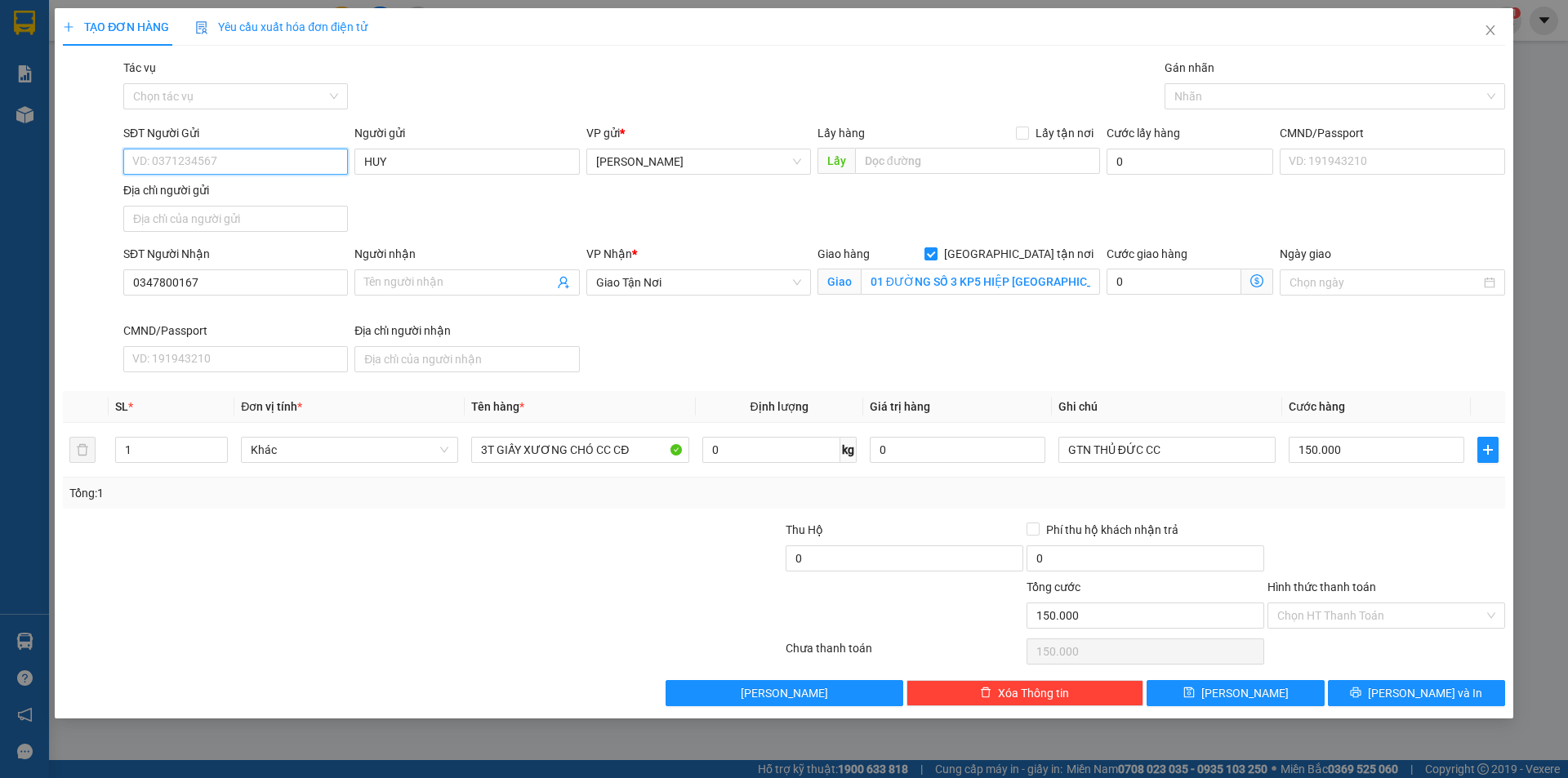
click at [215, 163] on input "SĐT Người Gửi" at bounding box center [235, 161] width 224 height 26
click at [1338, 523] on div at bounding box center [1386, 549] width 241 height 57
click at [1190, 686] on button "[PERSON_NAME]" at bounding box center [1234, 692] width 177 height 26
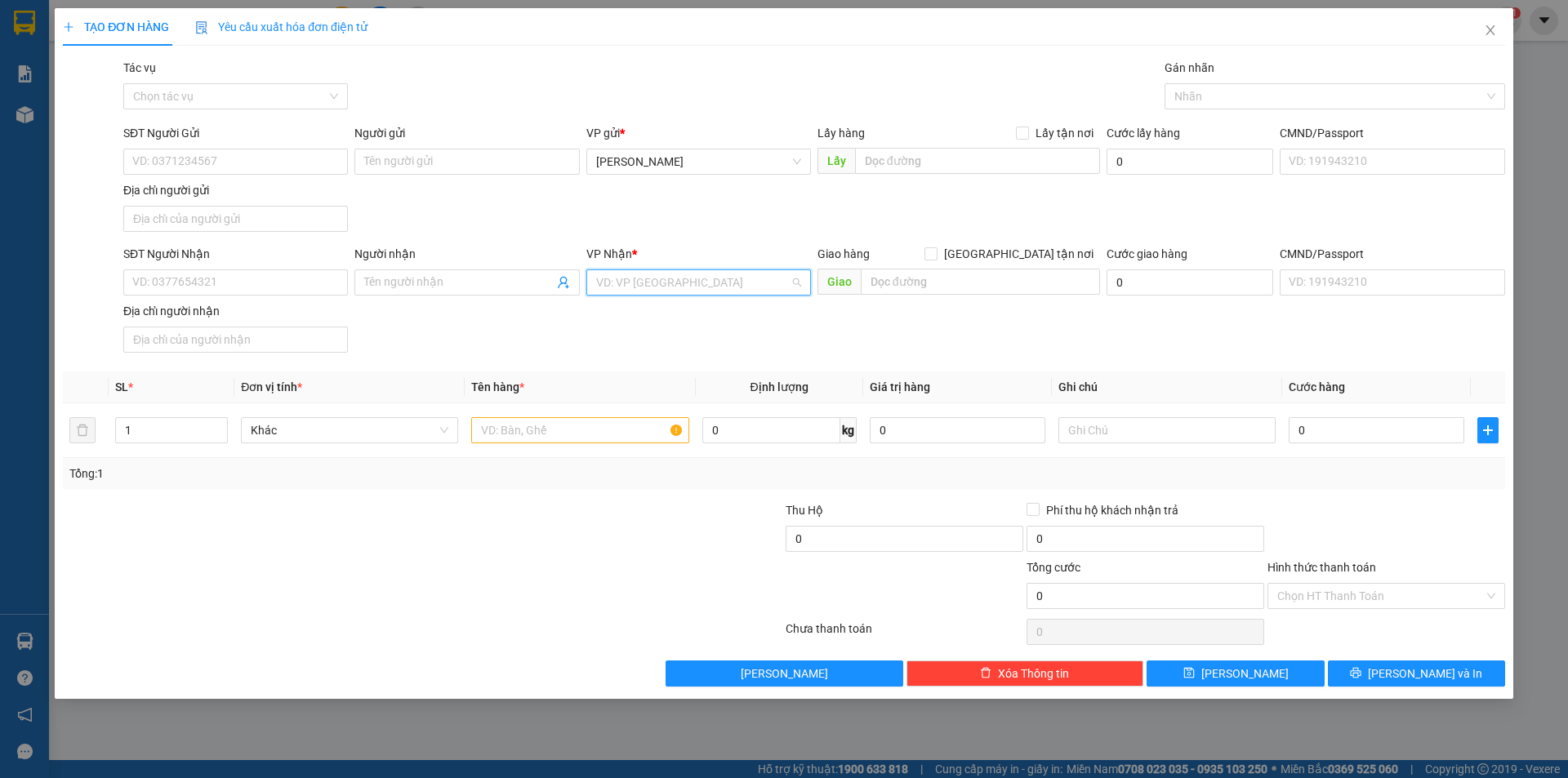
click at [670, 288] on input "search" at bounding box center [692, 282] width 193 height 24
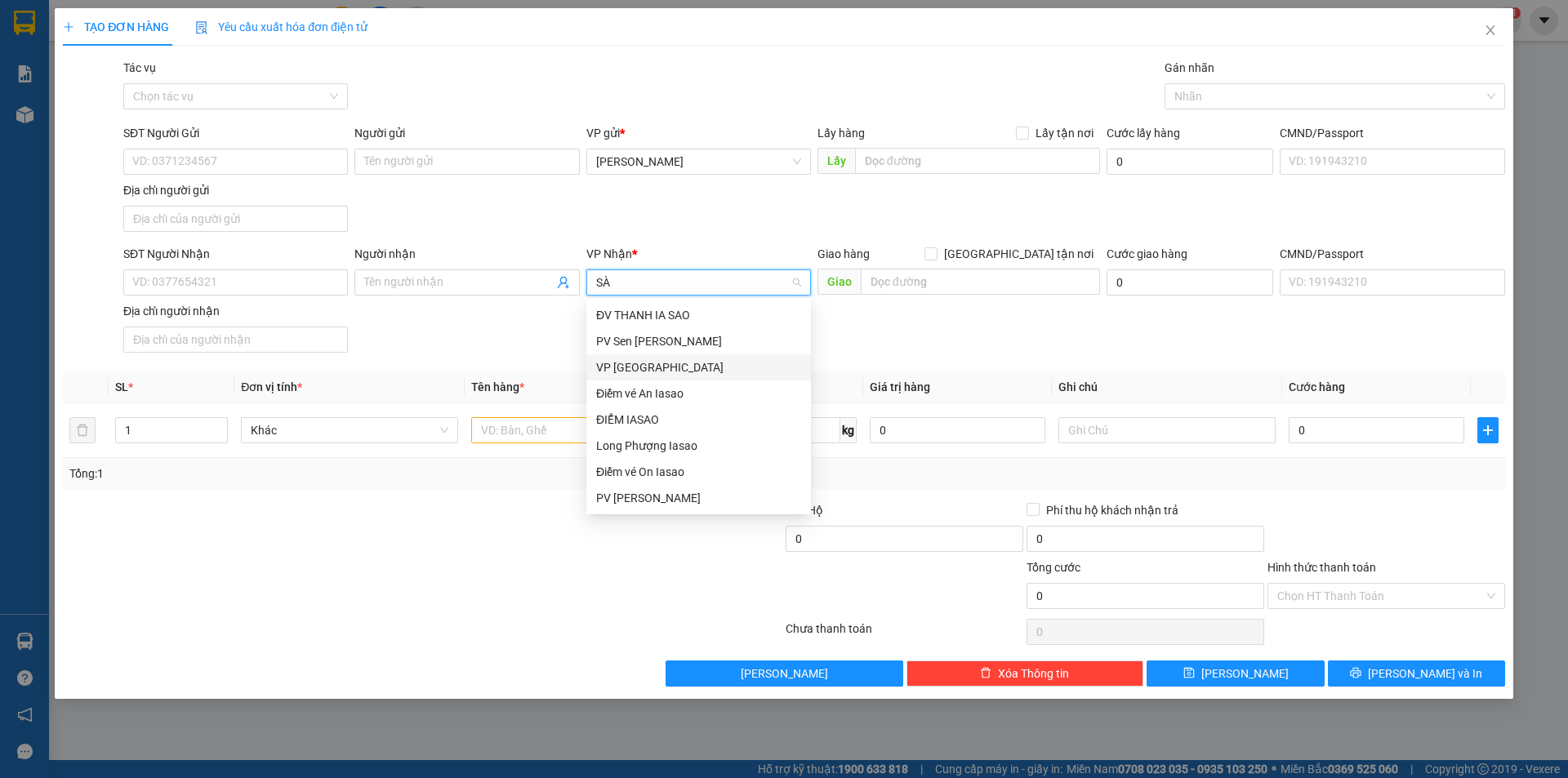
click at [634, 367] on div "VP [GEOGRAPHIC_DATA]" at bounding box center [698, 367] width 205 height 18
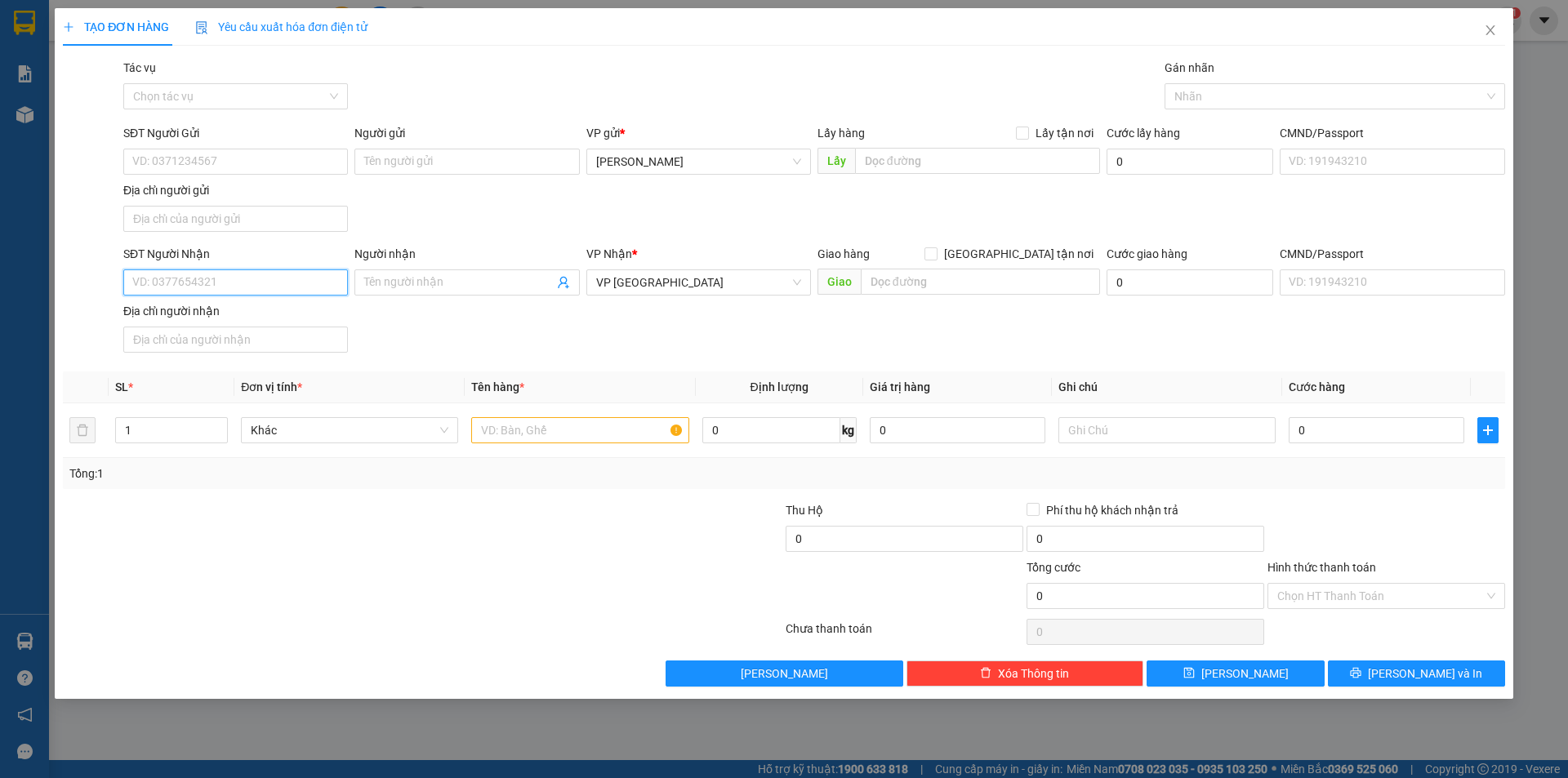
click at [260, 286] on input "SĐT Người Nhận" at bounding box center [235, 282] width 224 height 26
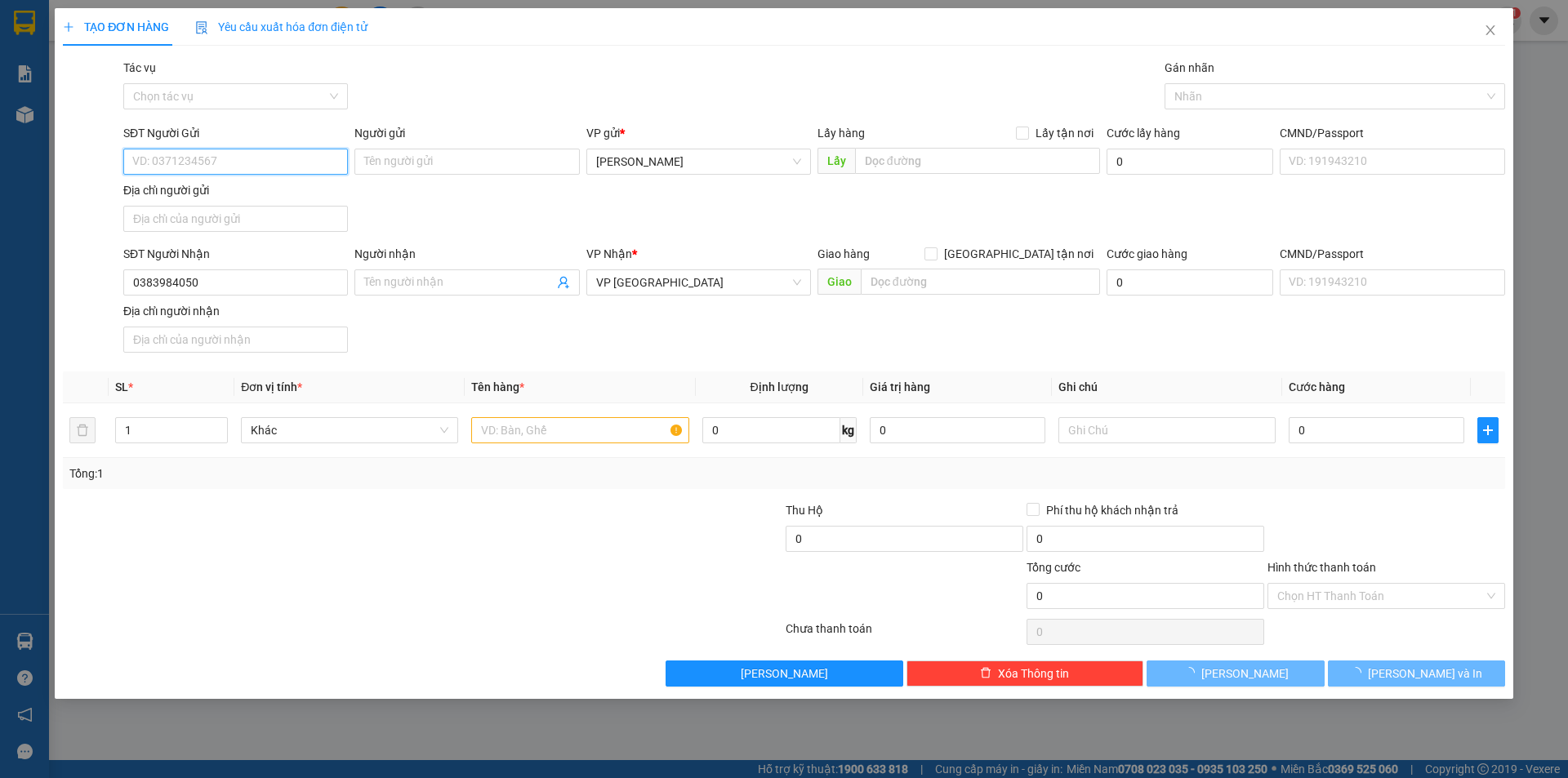
click at [247, 159] on input "SĐT Người Gửi" at bounding box center [235, 161] width 224 height 26
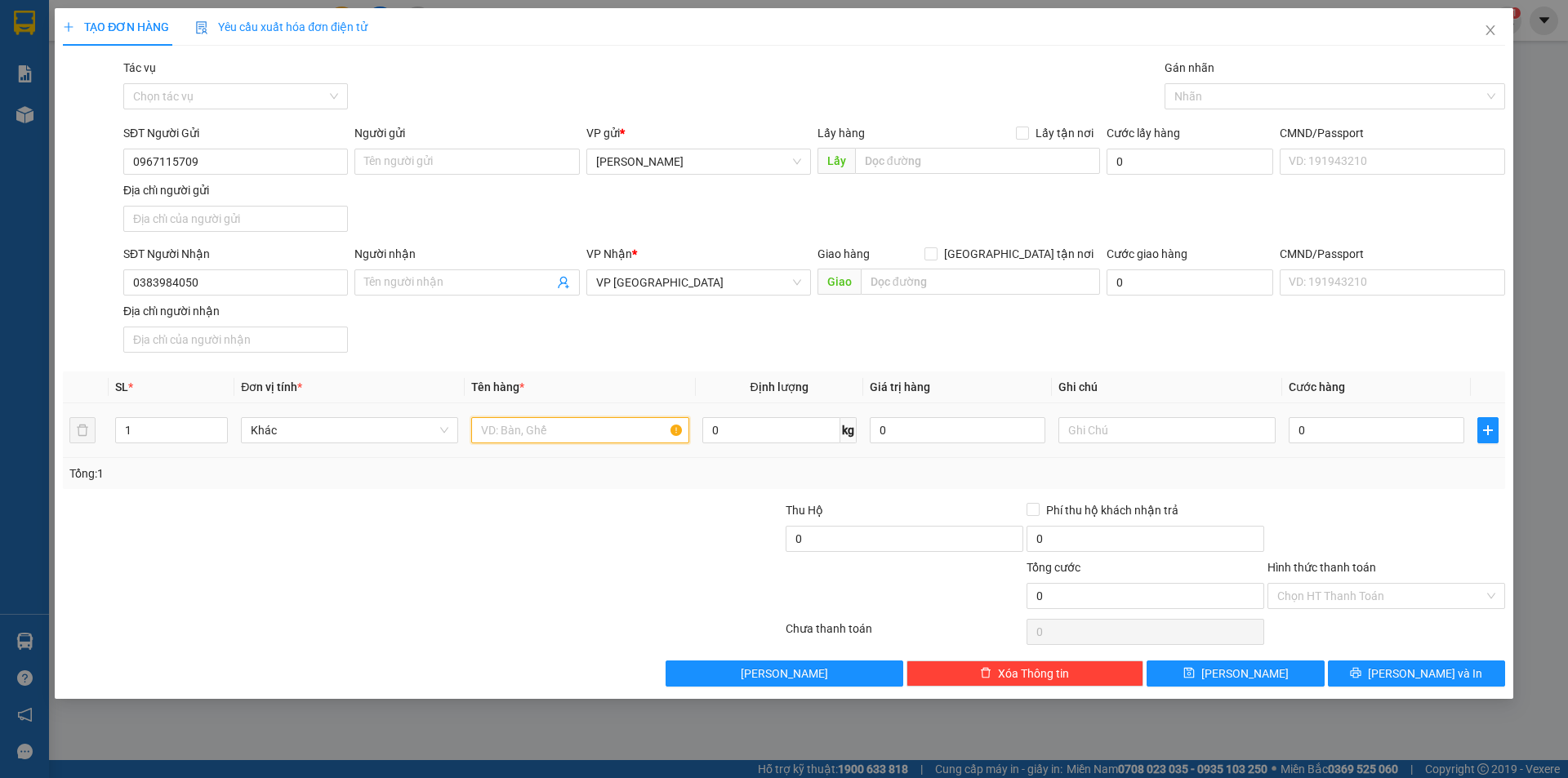
click at [530, 428] on input "text" at bounding box center [580, 430] width 217 height 26
click at [1313, 424] on input "0" at bounding box center [1376, 430] width 176 height 26
click at [599, 442] on input "1 XM 93185 CC CĐ" at bounding box center [580, 430] width 217 height 26
click at [1204, 424] on input "text" at bounding box center [1166, 430] width 217 height 26
drag, startPoint x: 1249, startPoint y: 687, endPoint x: 1260, endPoint y: 674, distance: 17.0
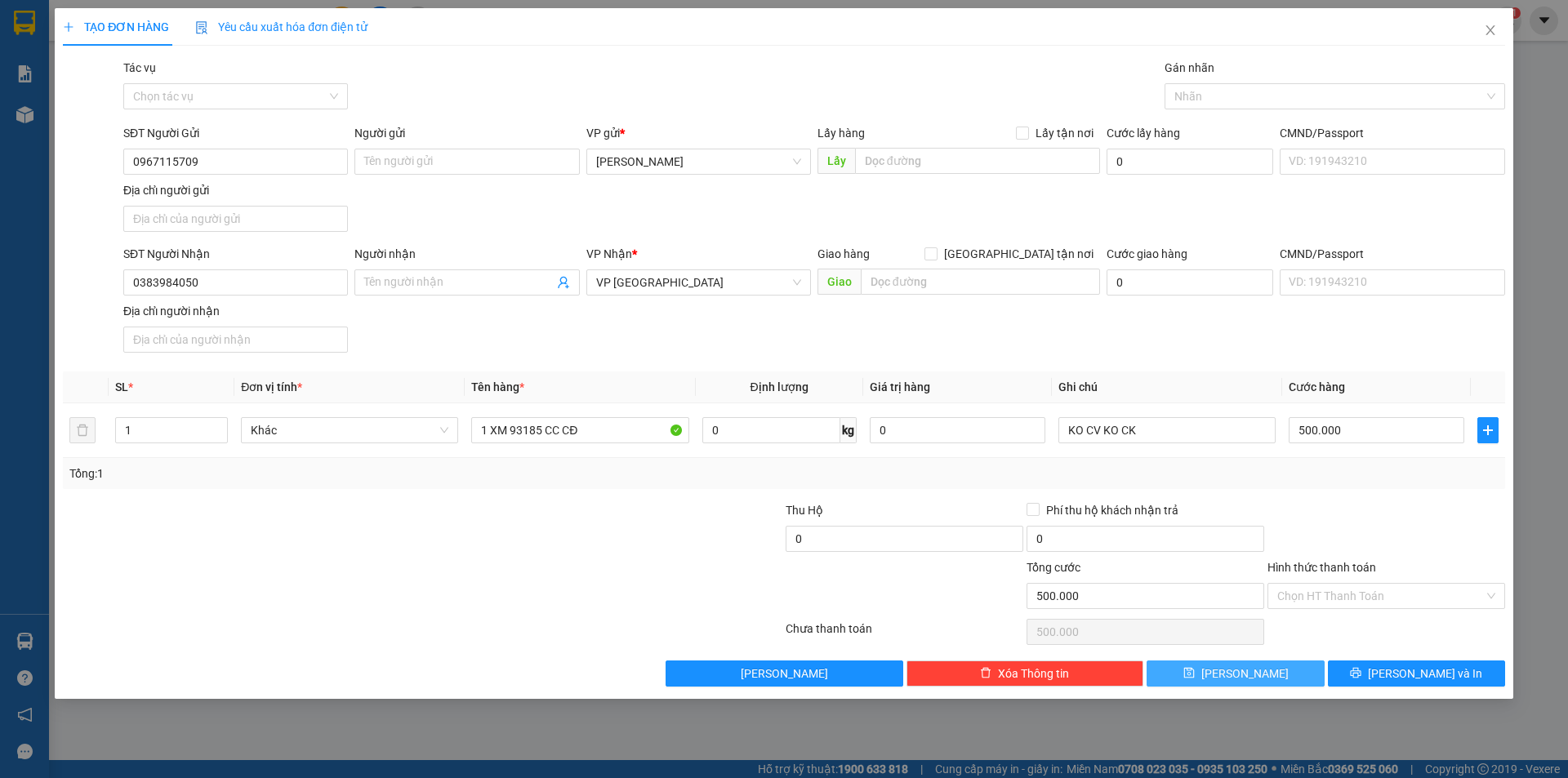
click at [1250, 688] on div "TẠO ĐƠN HÀNG Yêu cầu xuất hóa đơn điện tử Transit Pickup Surcharge Ids Transit …" at bounding box center [783, 354] width 1458 height 691
click at [1272, 675] on button "[PERSON_NAME]" at bounding box center [1234, 673] width 177 height 26
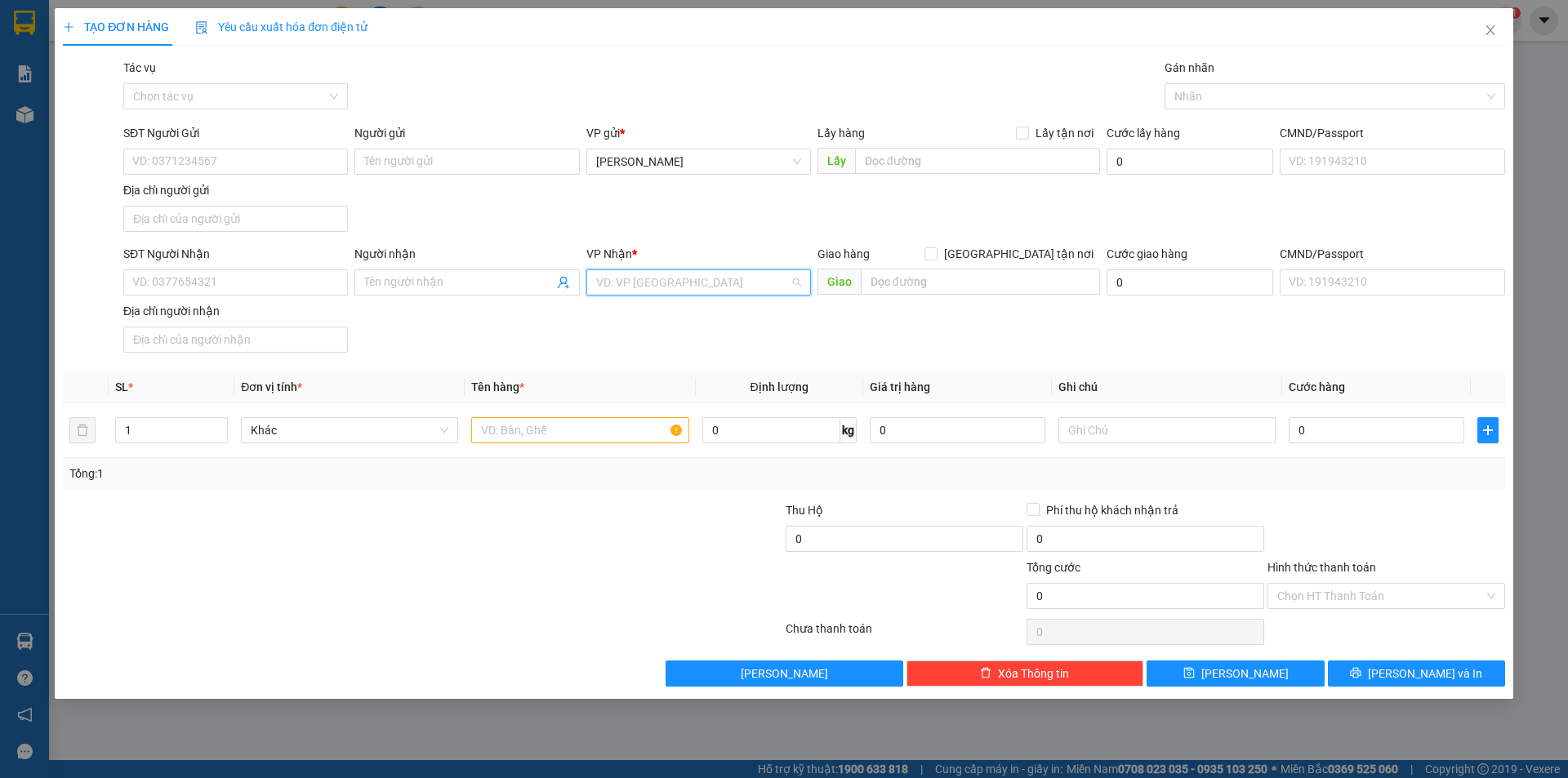
click at [736, 274] on input "search" at bounding box center [692, 282] width 193 height 24
click at [613, 319] on div "VP Quy Nhơn" at bounding box center [698, 314] width 205 height 18
click at [240, 287] on input "SĐT Người Nhận" at bounding box center [235, 282] width 224 height 26
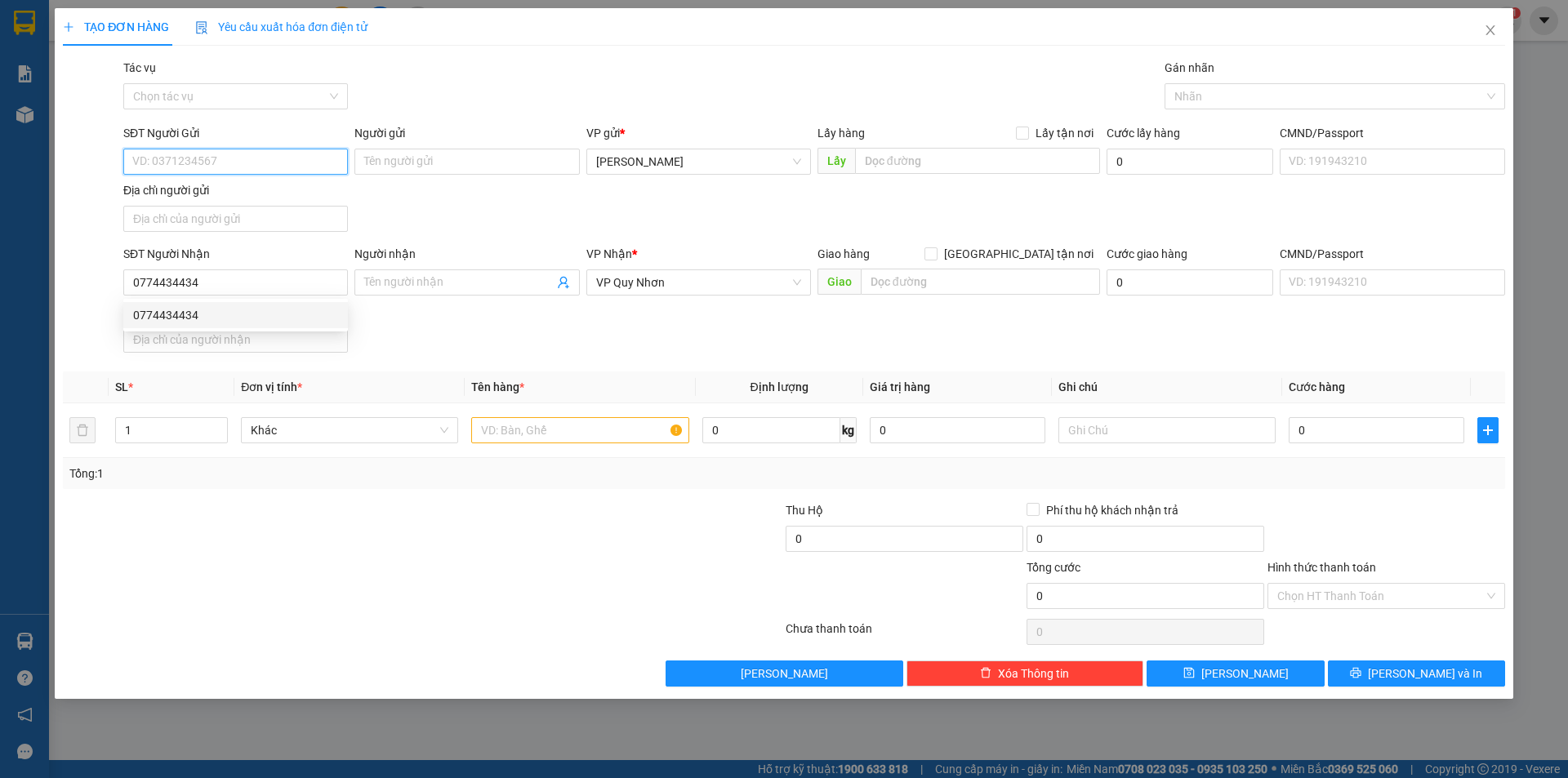
click at [204, 162] on input "SĐT Người Gửi" at bounding box center [235, 161] width 224 height 26
click at [557, 438] on input "text" at bounding box center [580, 430] width 217 height 26
click at [1336, 449] on td "0" at bounding box center [1376, 430] width 188 height 55
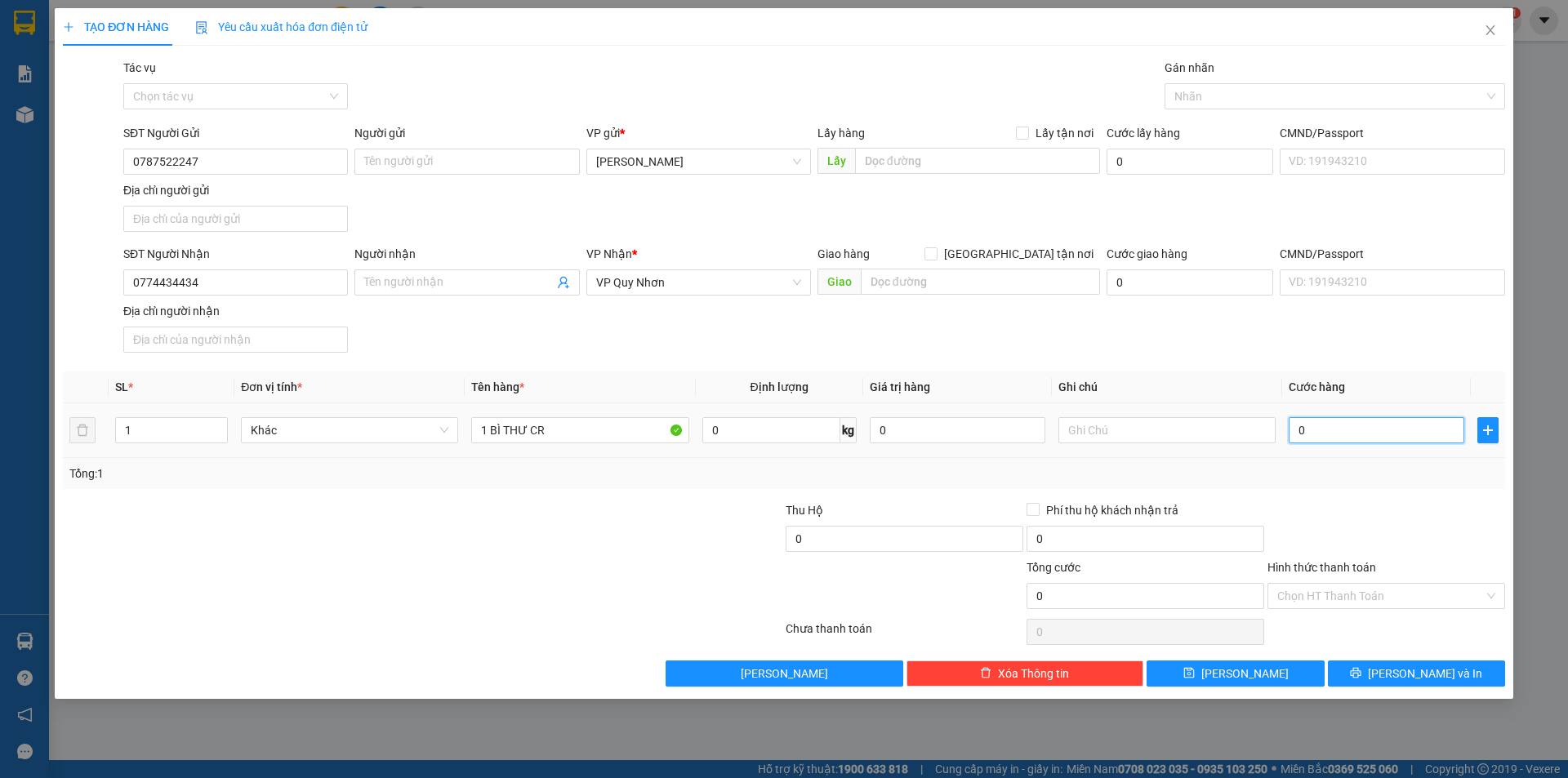
click at [1351, 441] on input "0" at bounding box center [1376, 430] width 176 height 26
click at [1331, 597] on input "Hình thức thanh toán" at bounding box center [1381, 596] width 207 height 24
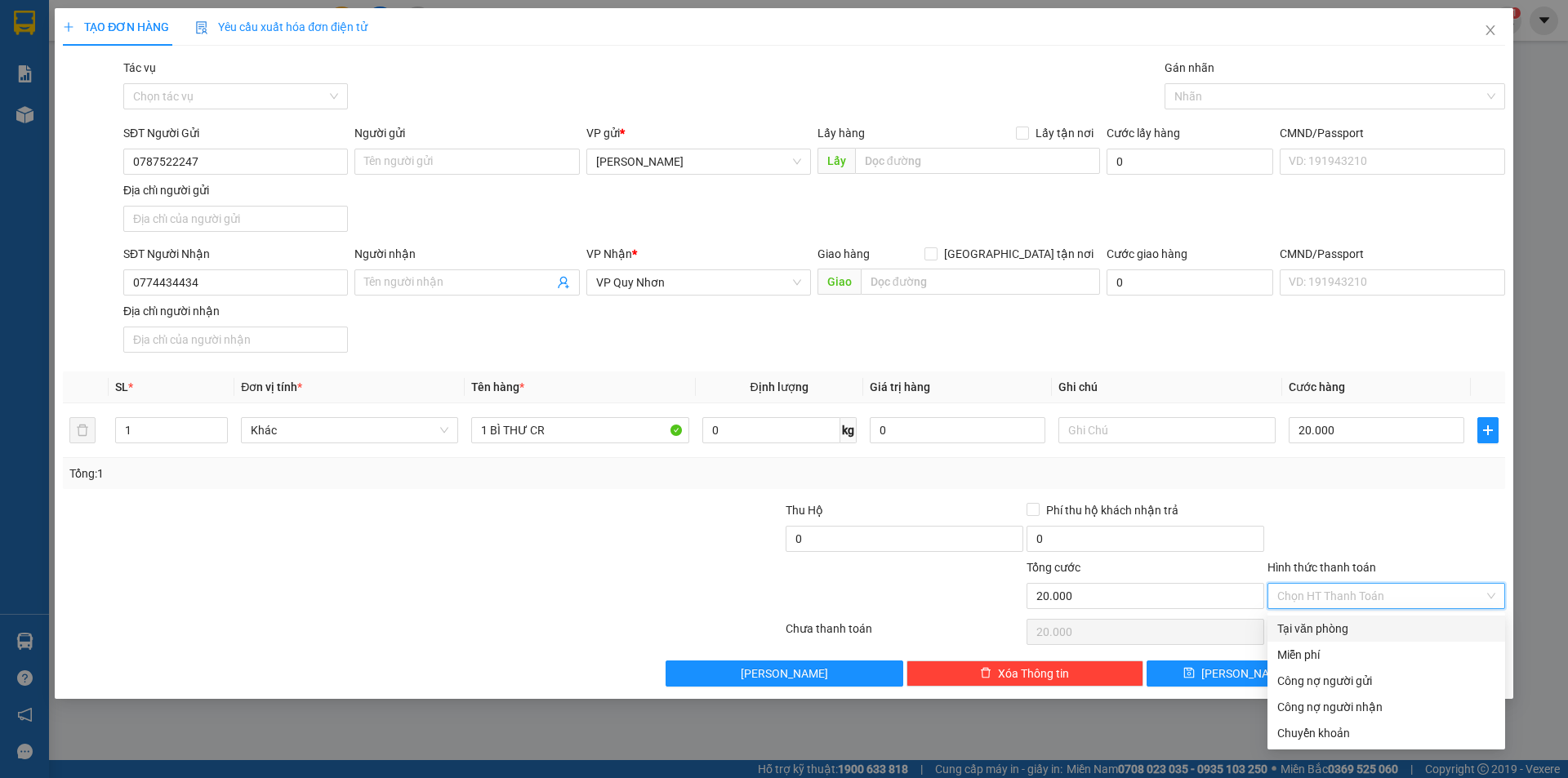
click at [1330, 624] on div "Tại văn phòng" at bounding box center [1386, 628] width 218 height 18
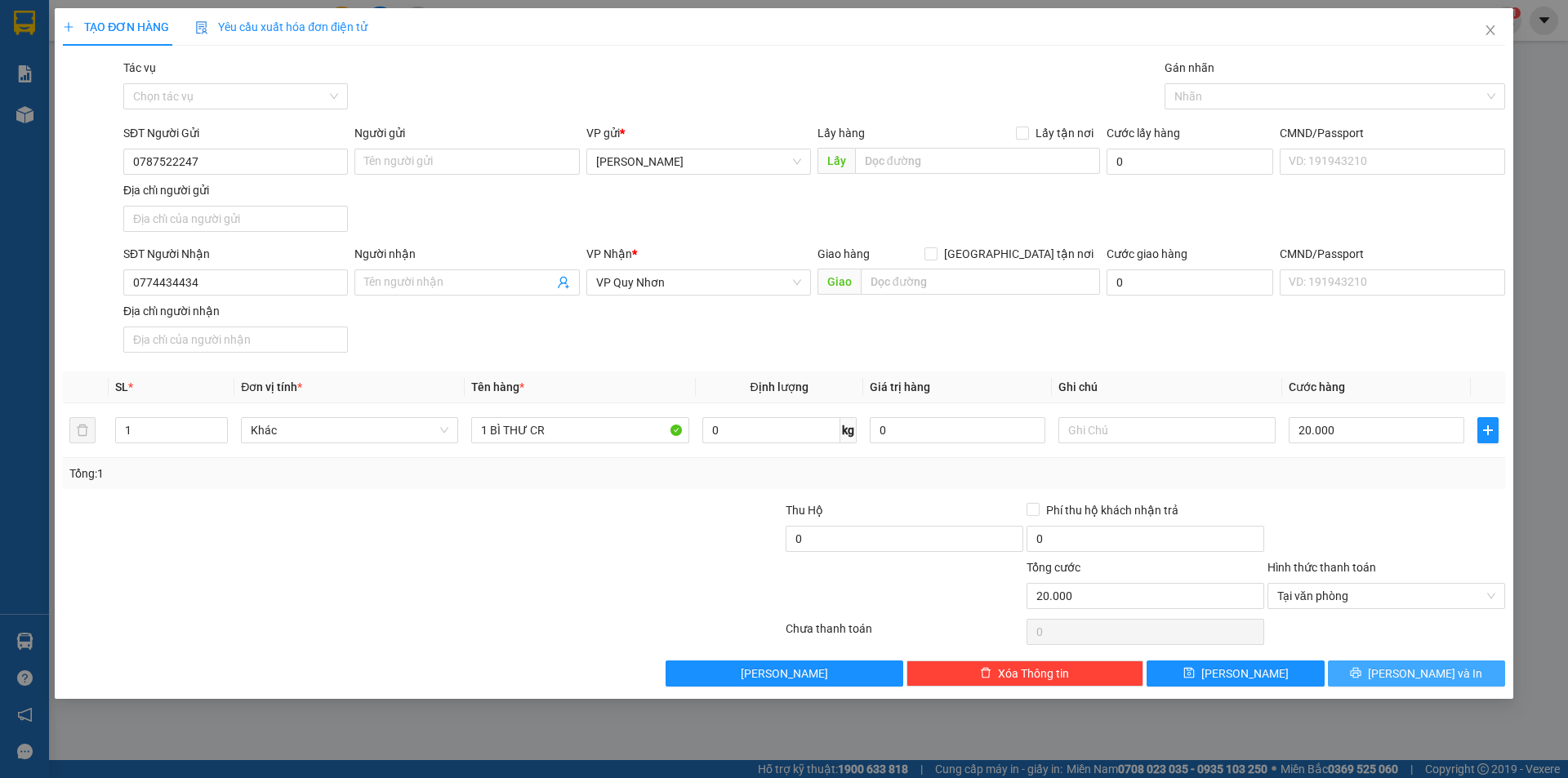
click at [1364, 669] on button "[PERSON_NAME] và In" at bounding box center [1416, 673] width 177 height 26
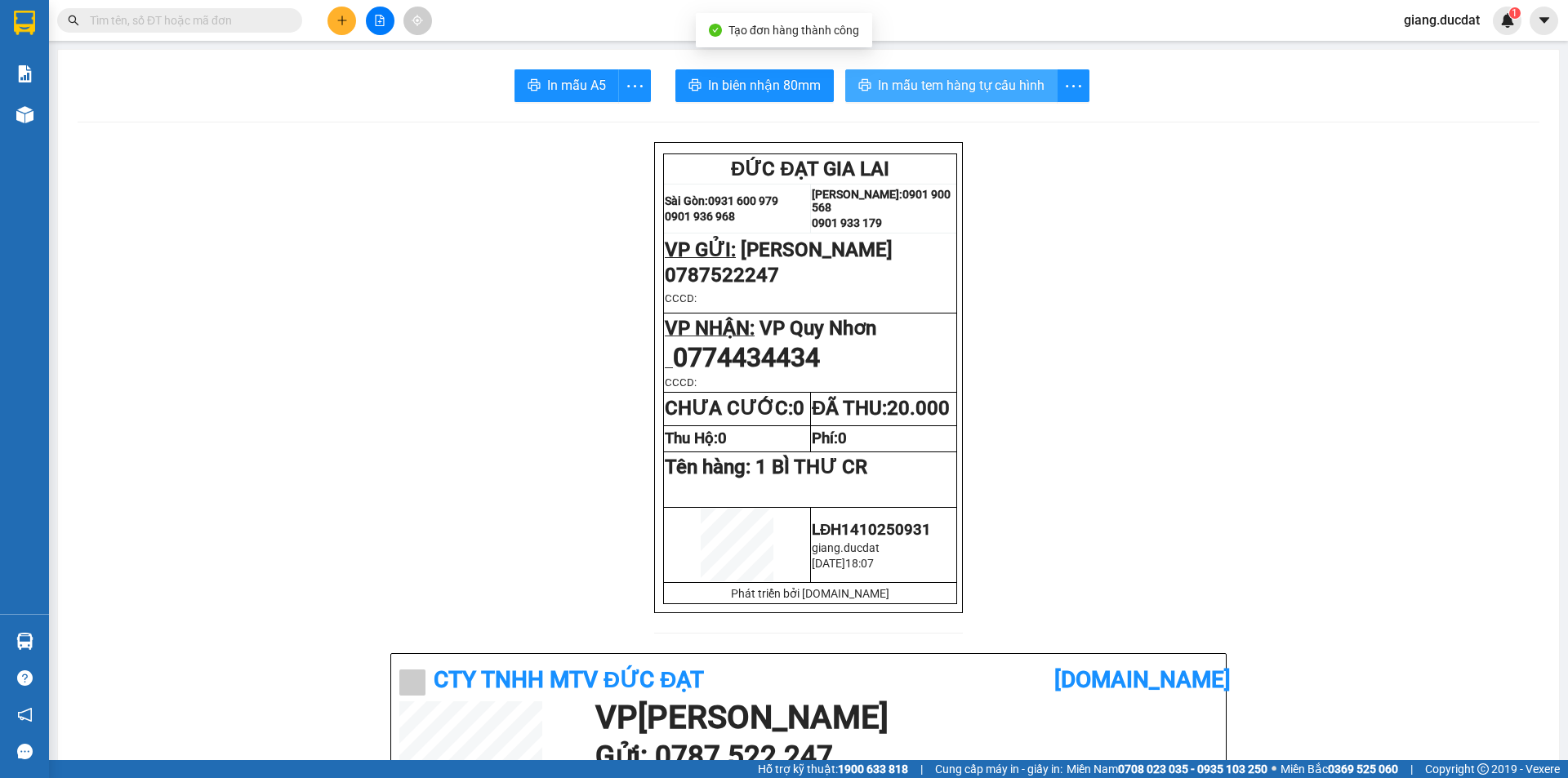
click at [950, 95] on span "In mẫu tem hàng tự cấu hình" at bounding box center [961, 85] width 166 height 20
click at [341, 31] on button at bounding box center [342, 21] width 29 height 29
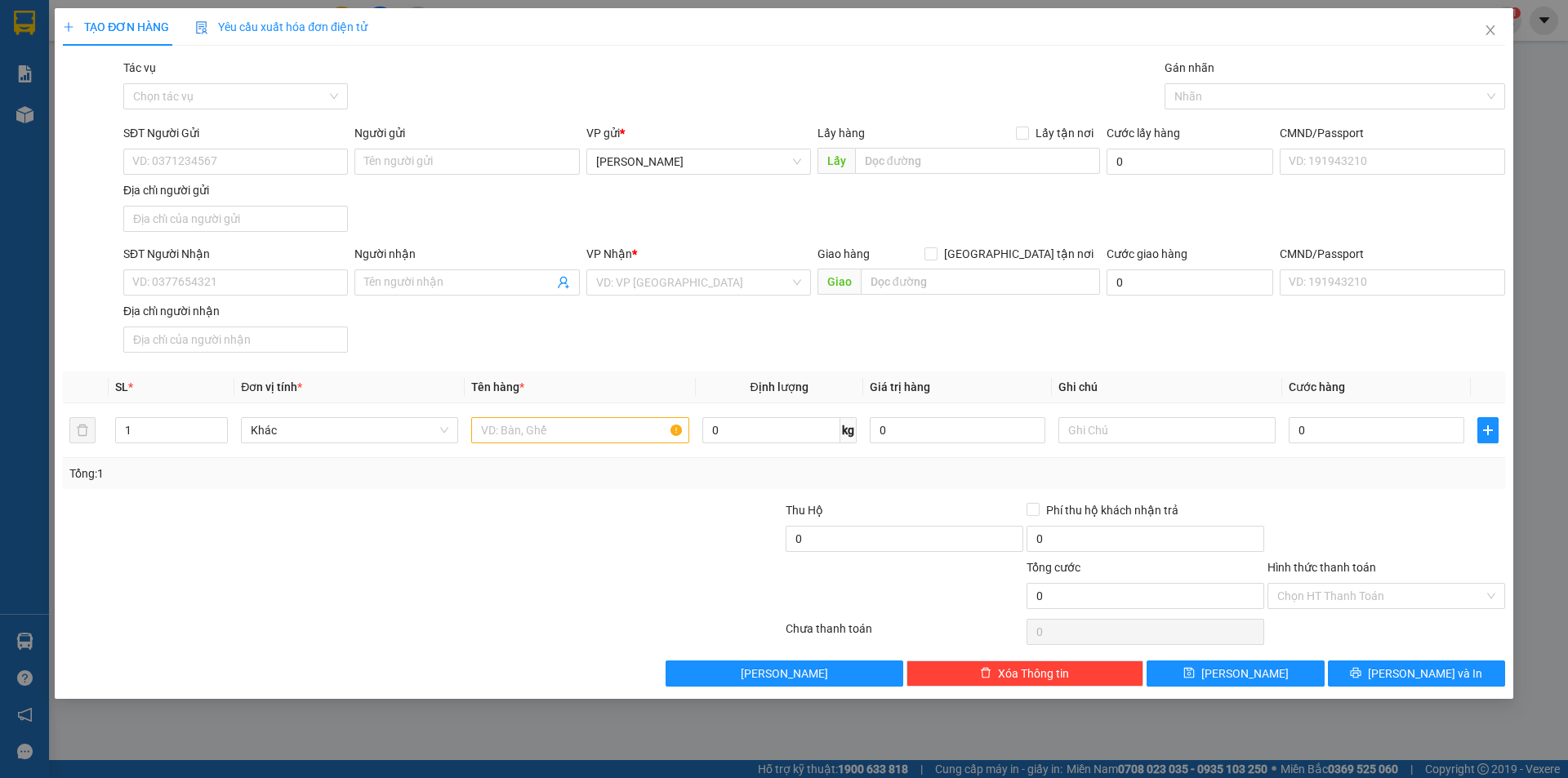
click at [663, 269] on div "VP Nhận *" at bounding box center [698, 256] width 224 height 24
click at [663, 284] on input "search" at bounding box center [692, 282] width 193 height 24
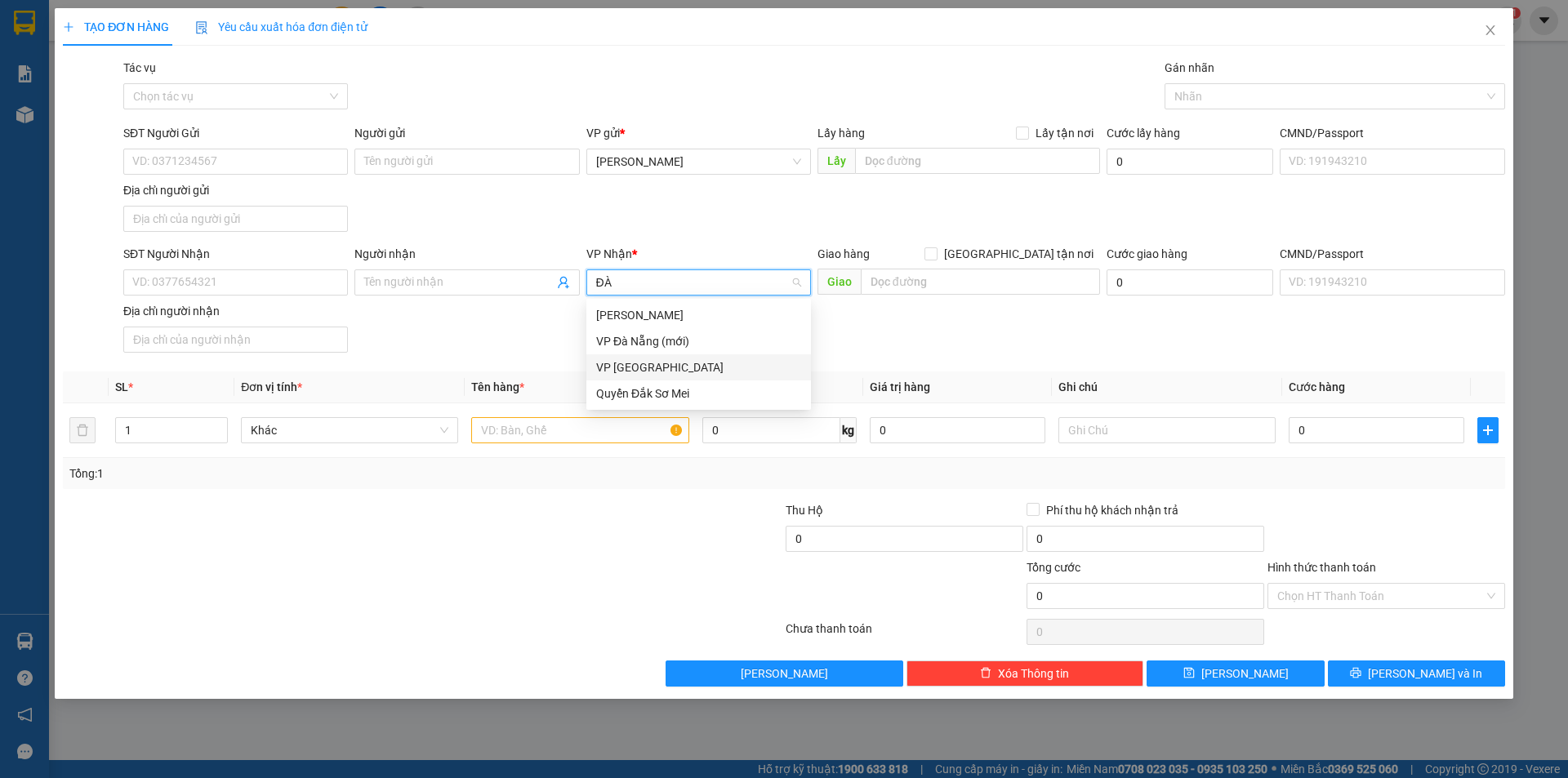
click at [639, 362] on div "VP [GEOGRAPHIC_DATA]" at bounding box center [698, 367] width 205 height 18
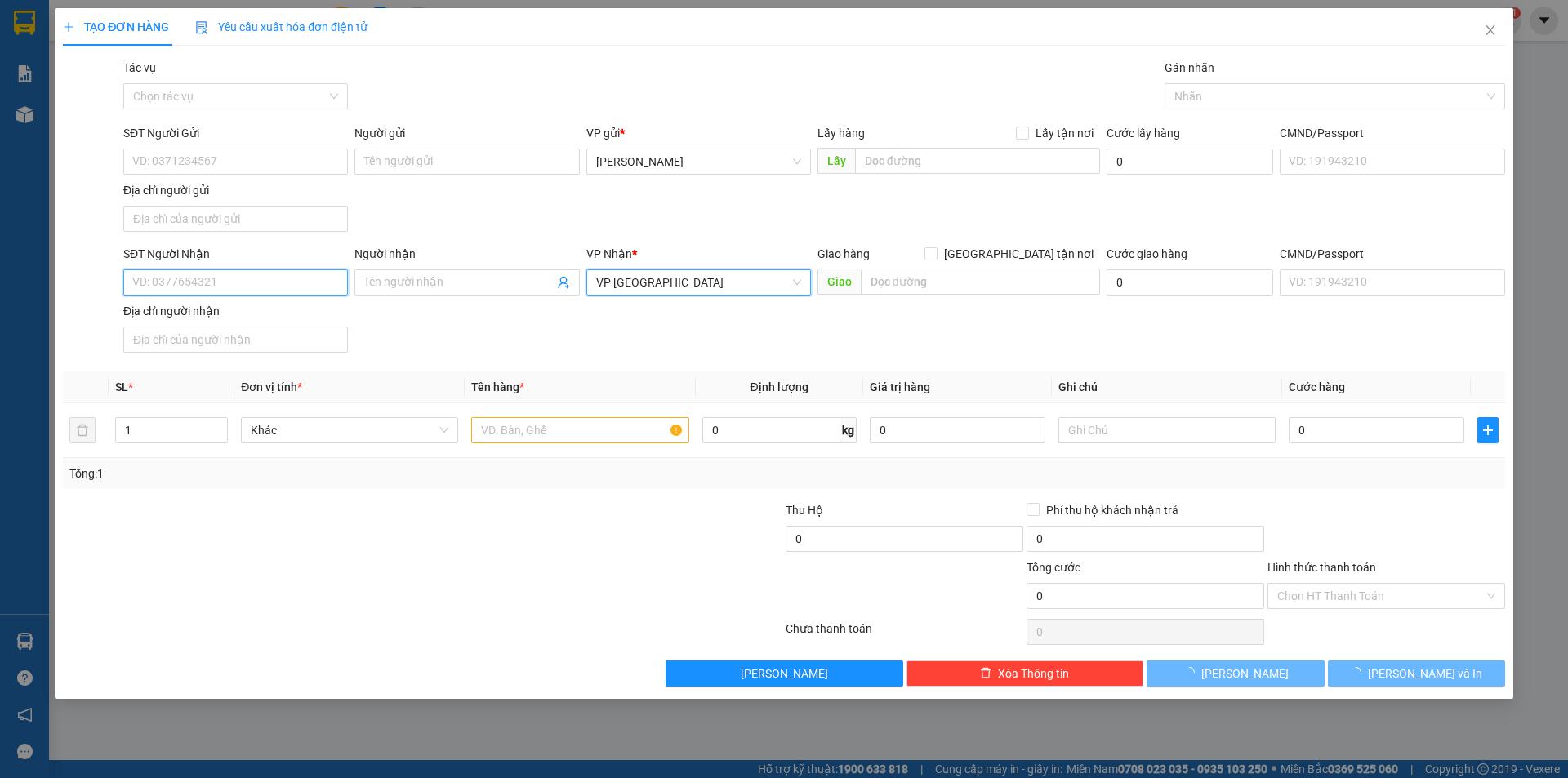
click at [241, 294] on input "SĐT Người Nhận" at bounding box center [235, 282] width 224 height 26
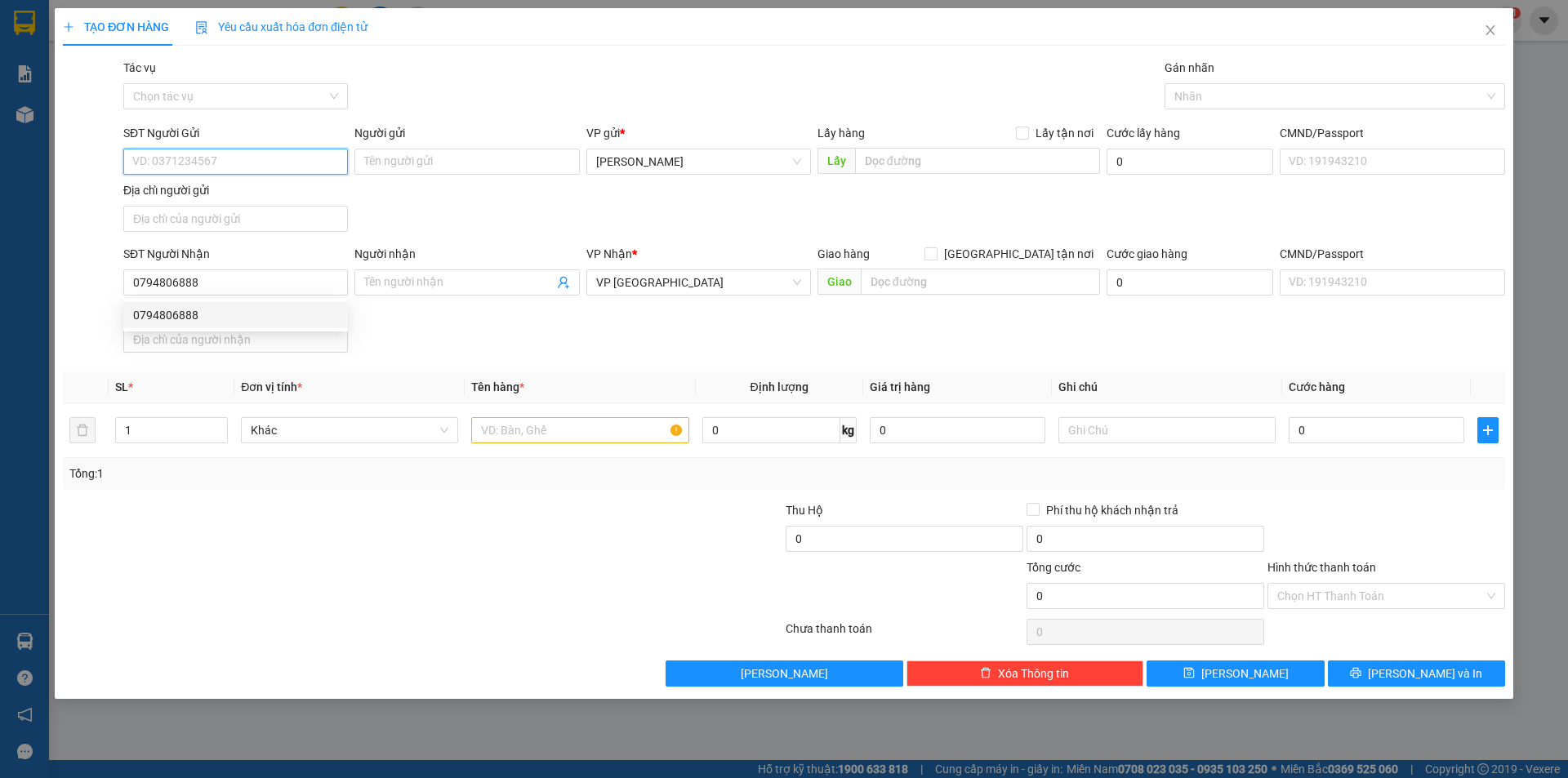
click at [246, 159] on input "SĐT Người Gửi" at bounding box center [235, 161] width 224 height 26
click at [515, 423] on input "text" at bounding box center [580, 430] width 217 height 26
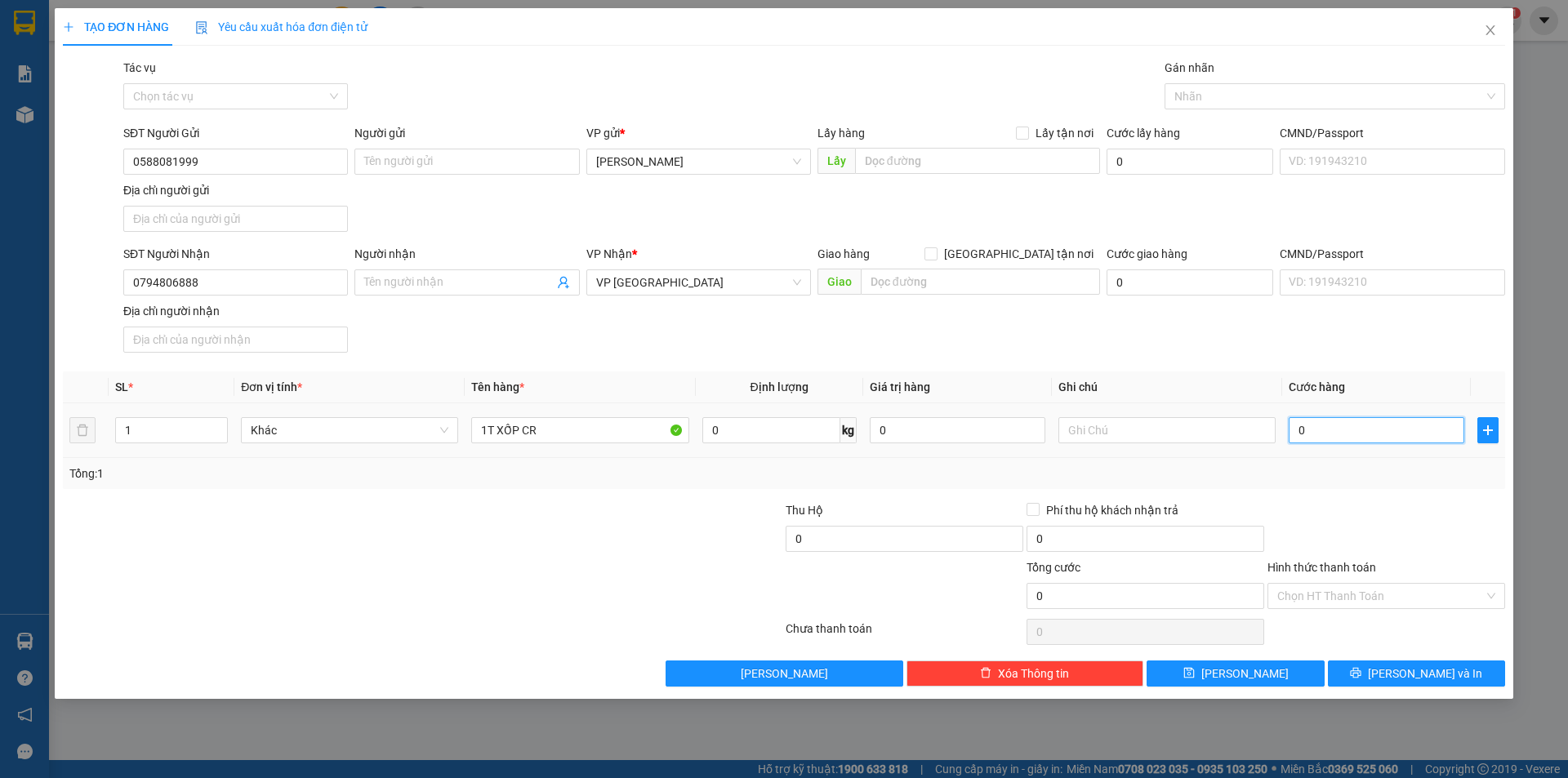
click at [1384, 422] on input "0" at bounding box center [1376, 430] width 176 height 26
click at [1376, 503] on div at bounding box center [1386, 530] width 241 height 57
click at [1378, 600] on input "Hình thức thanh toán" at bounding box center [1381, 596] width 207 height 24
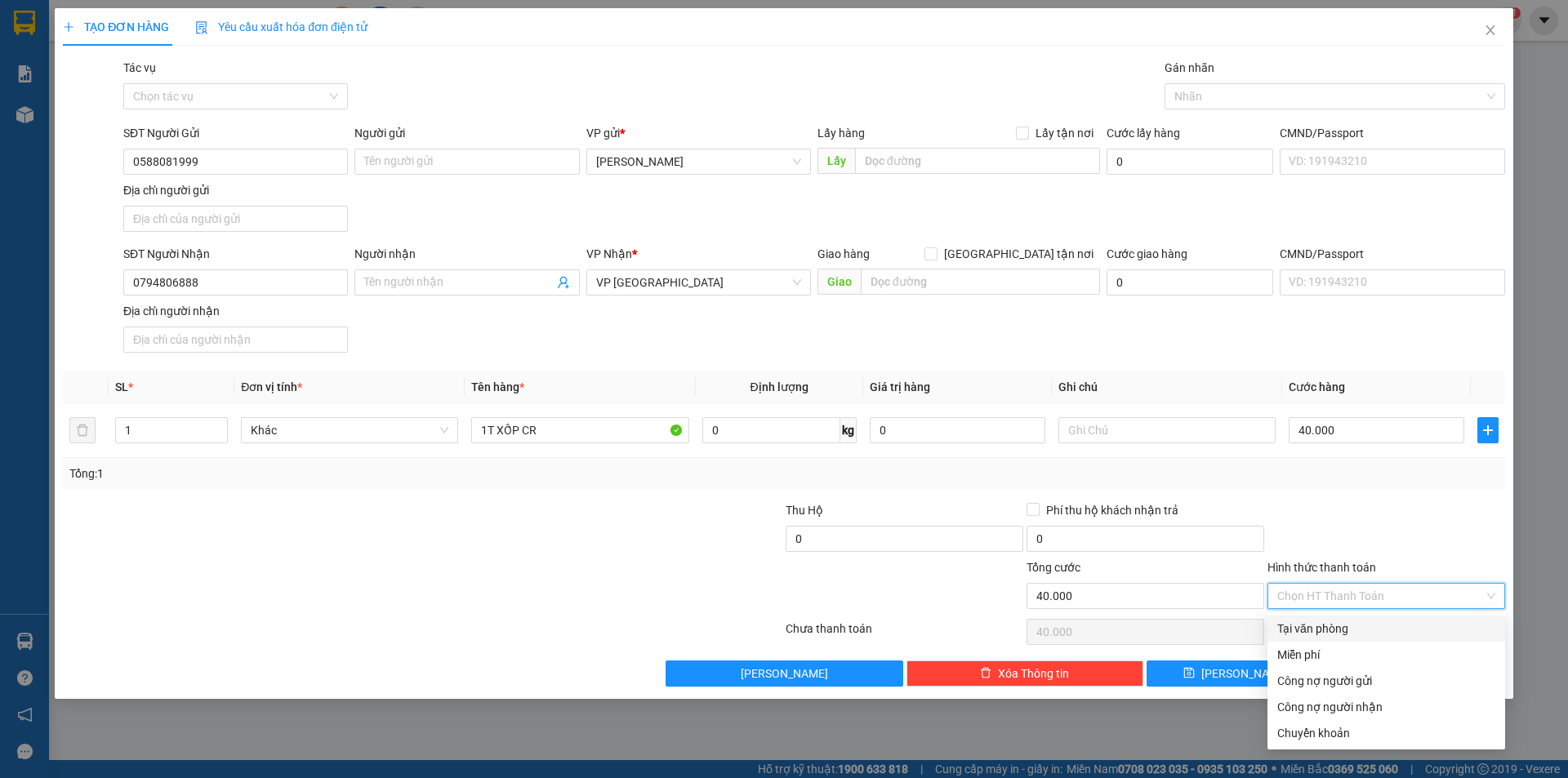
click at [1357, 628] on div "Tại văn phòng" at bounding box center [1386, 628] width 218 height 18
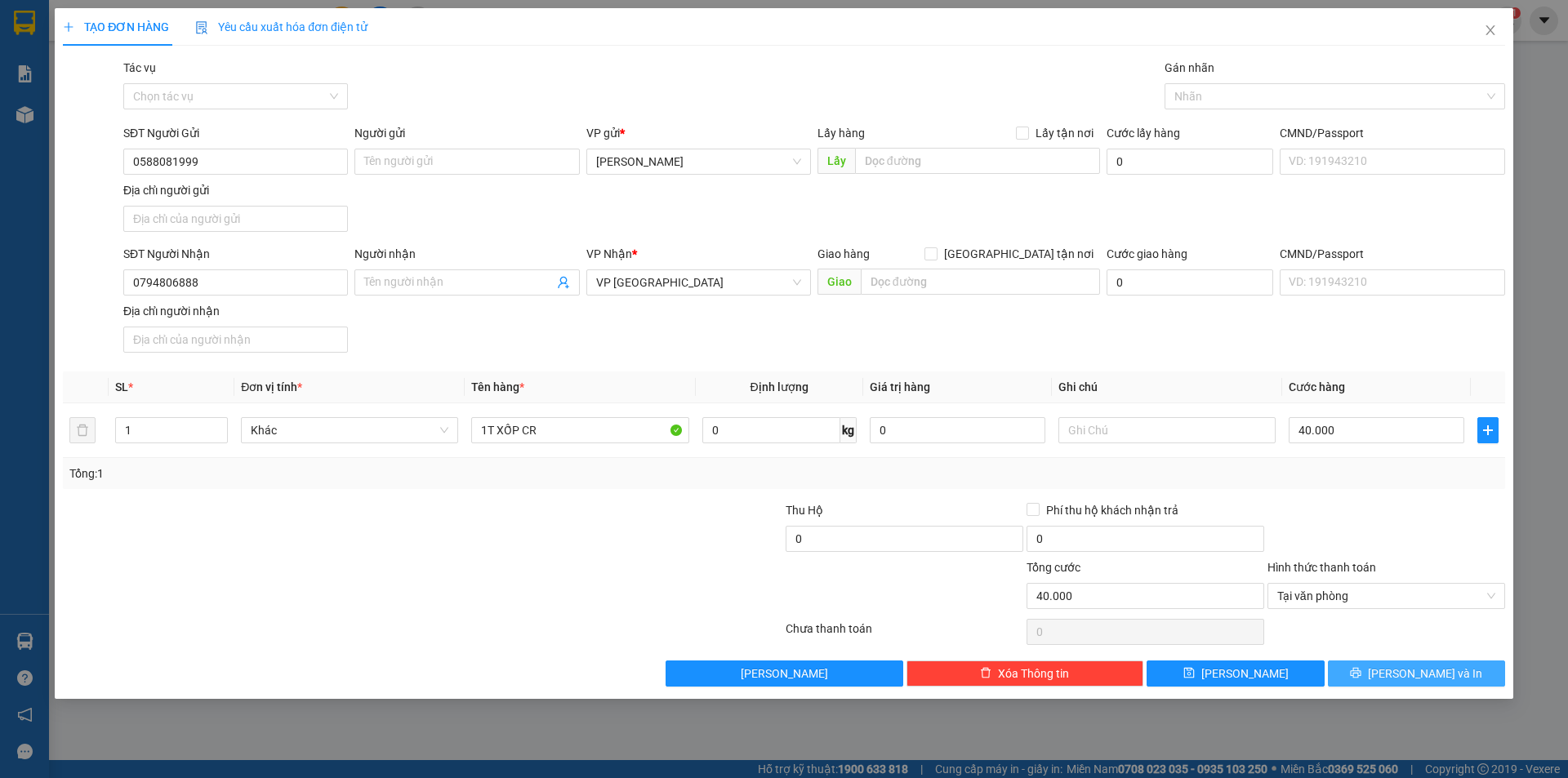
click at [1398, 673] on button "[PERSON_NAME] và In" at bounding box center [1416, 673] width 177 height 26
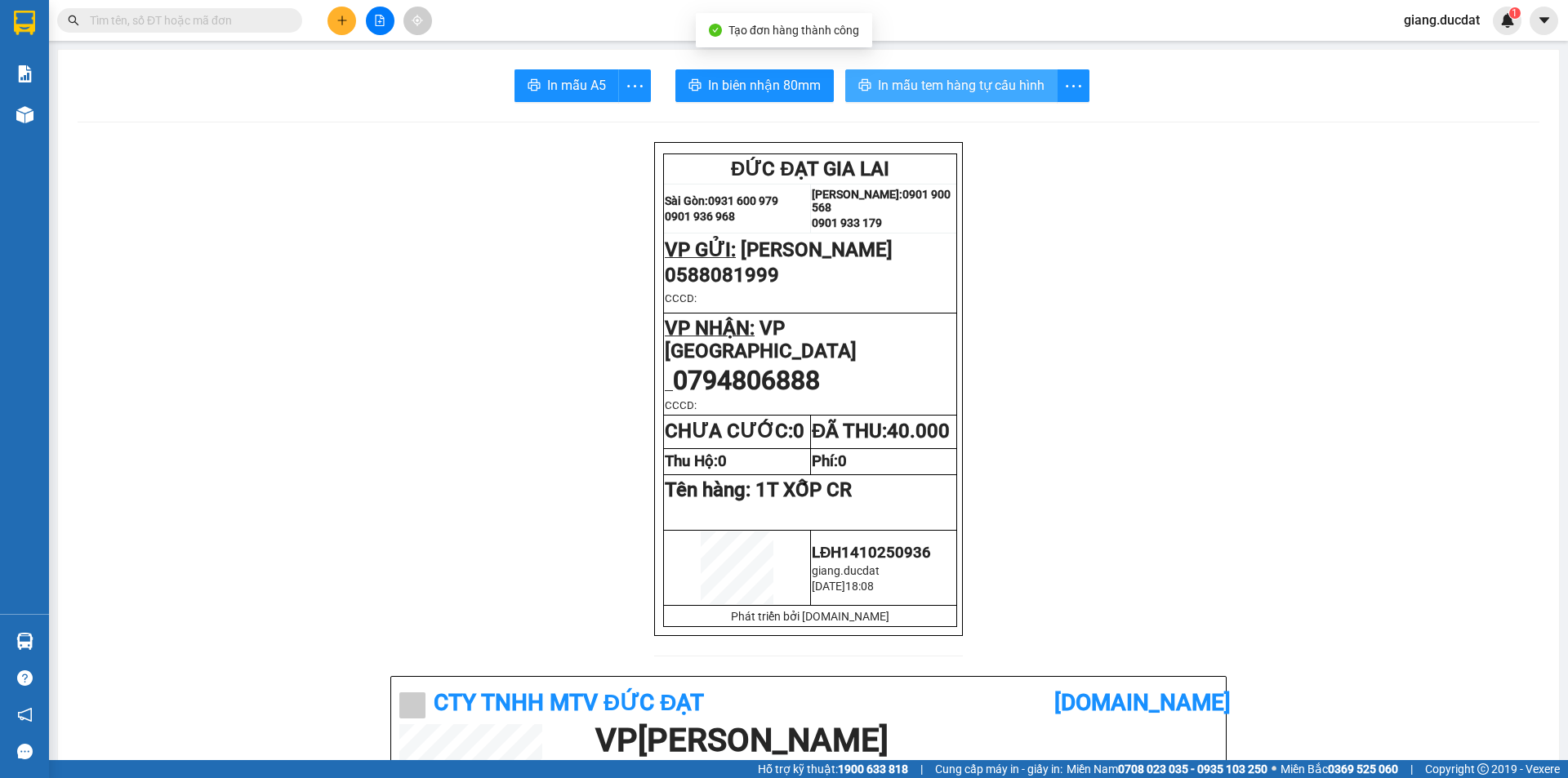
click at [993, 92] on span "In mẫu tem hàng tự cấu hình" at bounding box center [961, 85] width 166 height 20
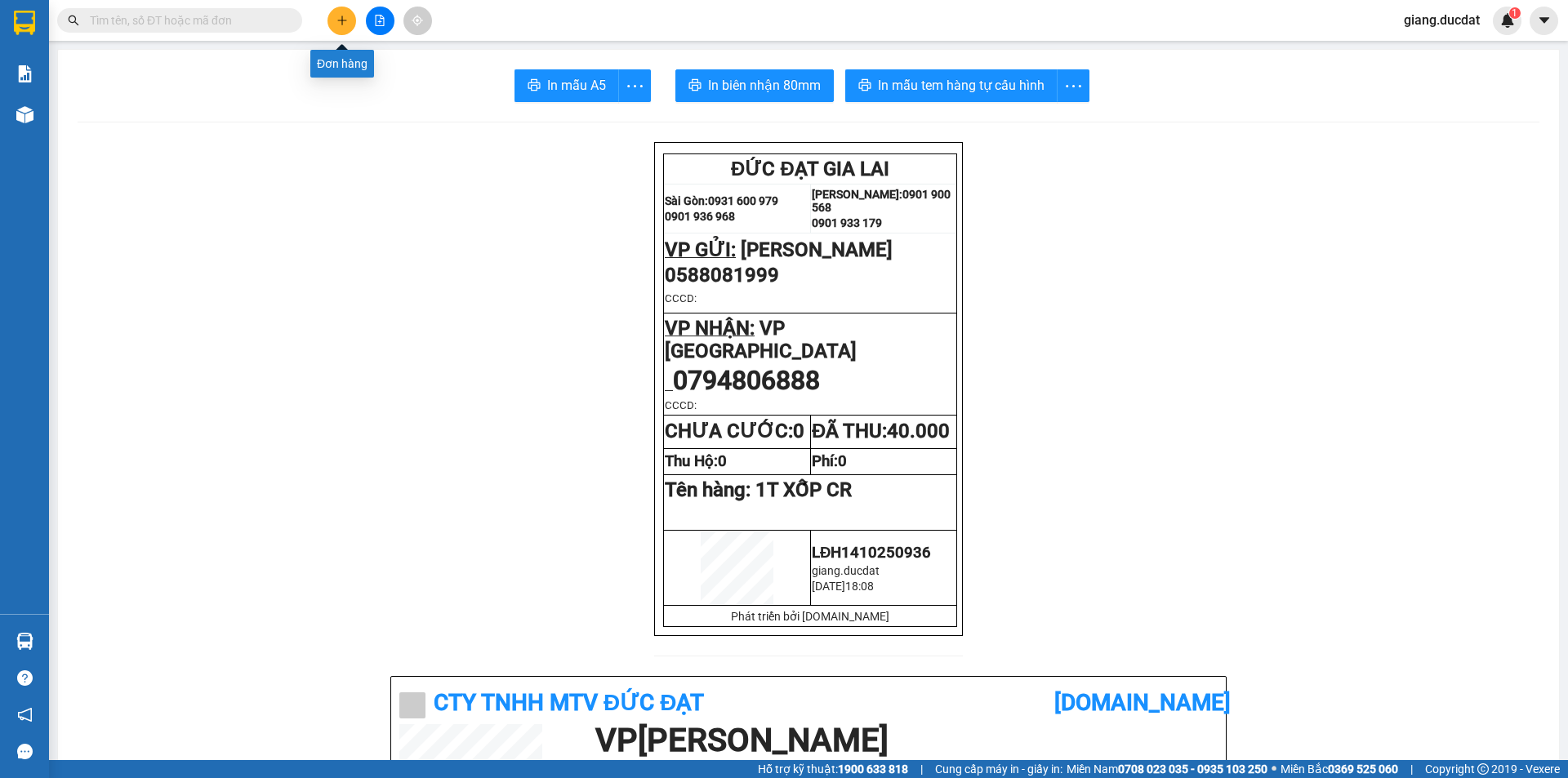
click at [346, 22] on icon "plus" at bounding box center [342, 20] width 12 height 12
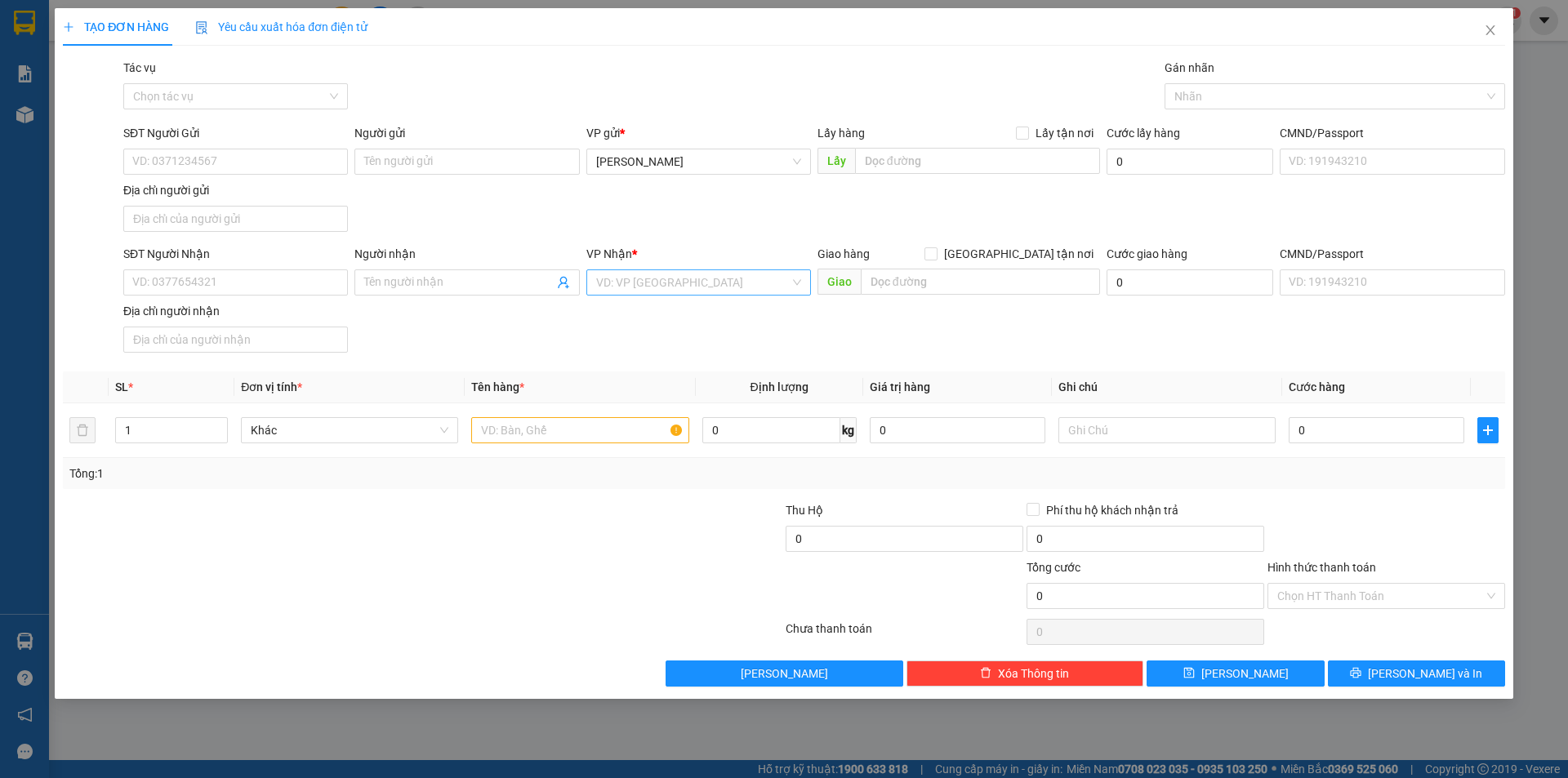
click at [666, 284] on input "search" at bounding box center [692, 282] width 193 height 24
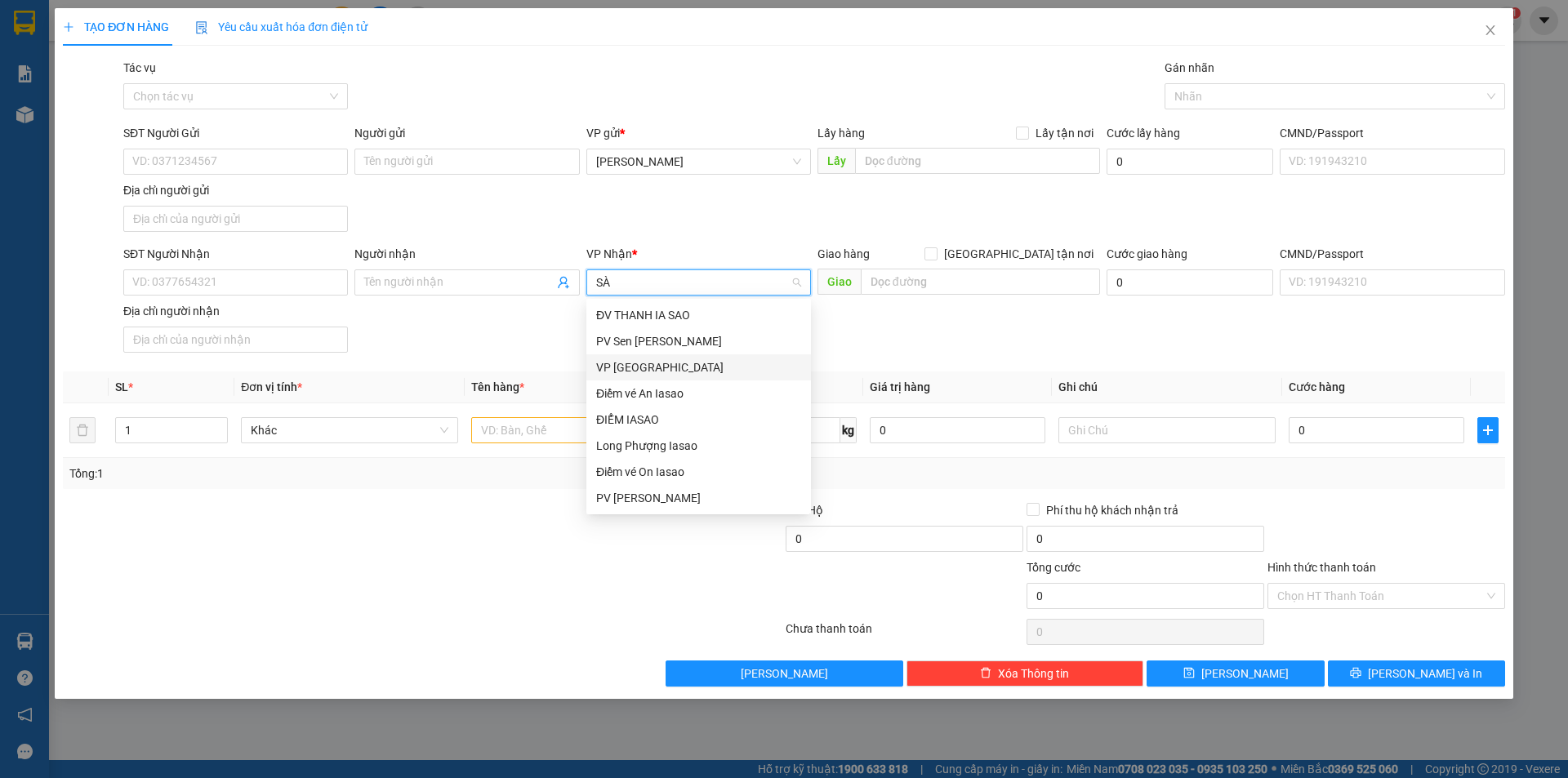
click at [652, 365] on div "VP [GEOGRAPHIC_DATA]" at bounding box center [698, 367] width 205 height 18
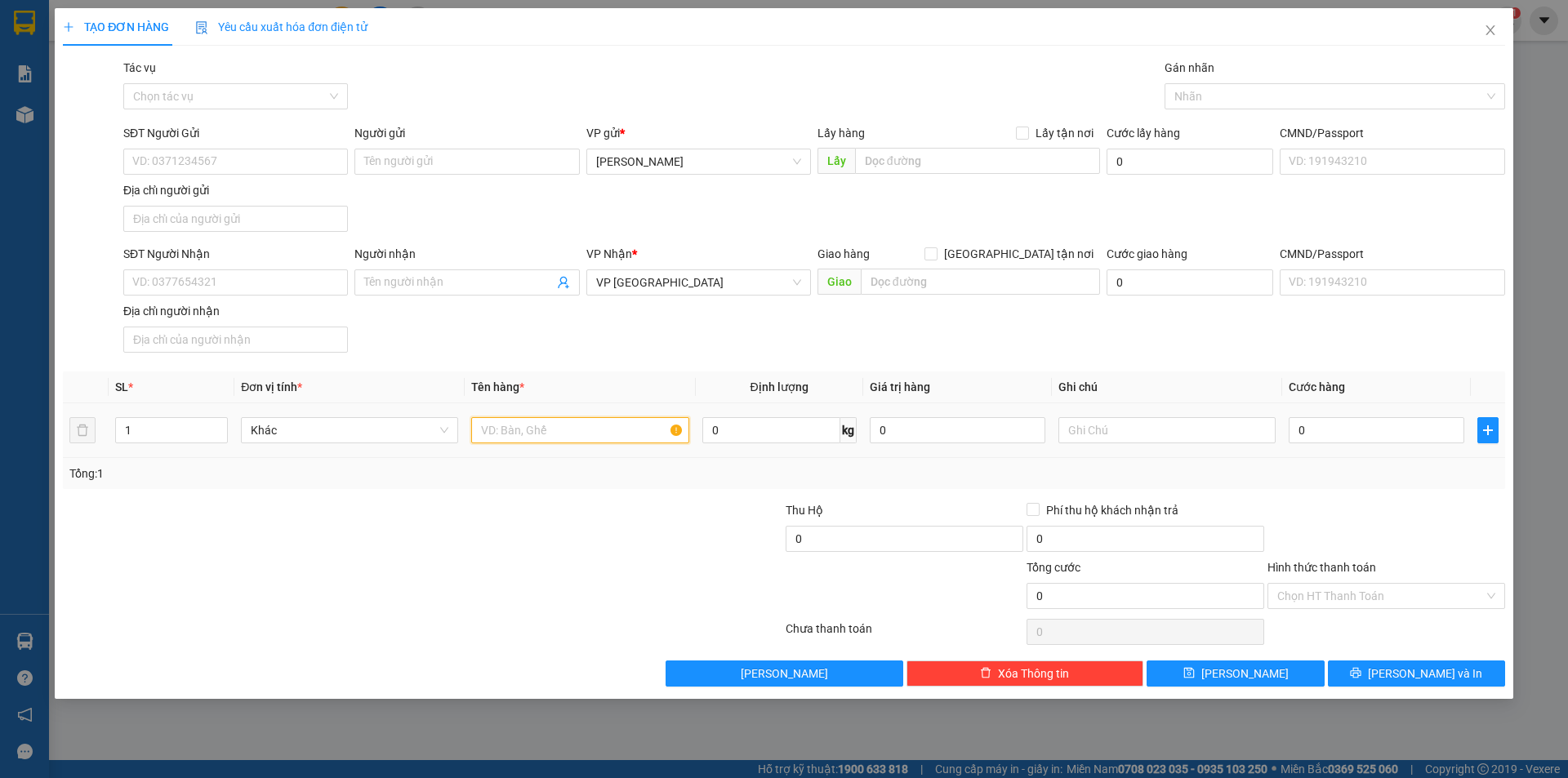
click at [567, 421] on input "text" at bounding box center [580, 430] width 217 height 26
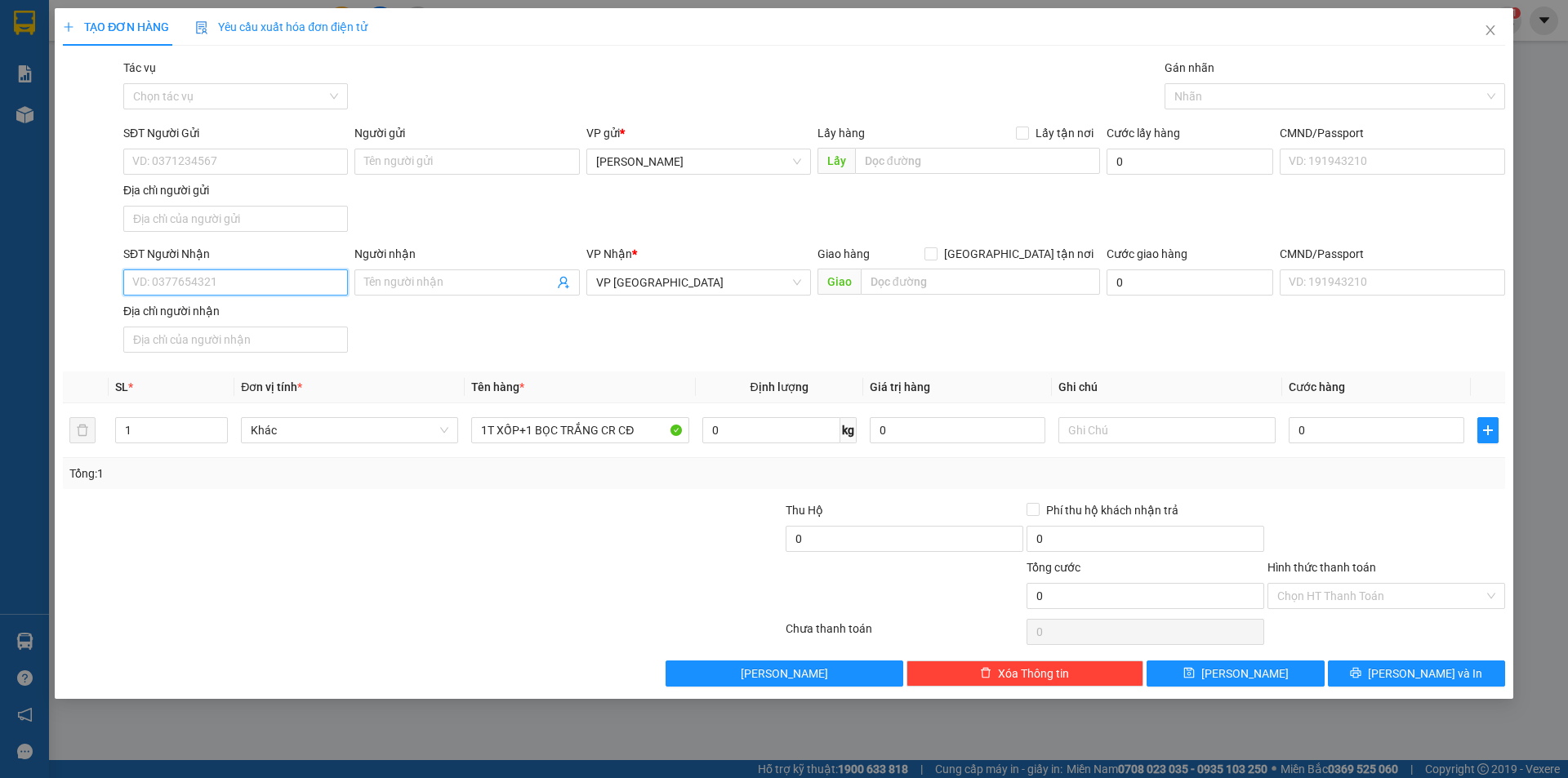
click at [245, 291] on input "SĐT Người Nhận" at bounding box center [235, 282] width 224 height 26
click at [225, 163] on input "SĐT Người Gửi" at bounding box center [235, 161] width 224 height 26
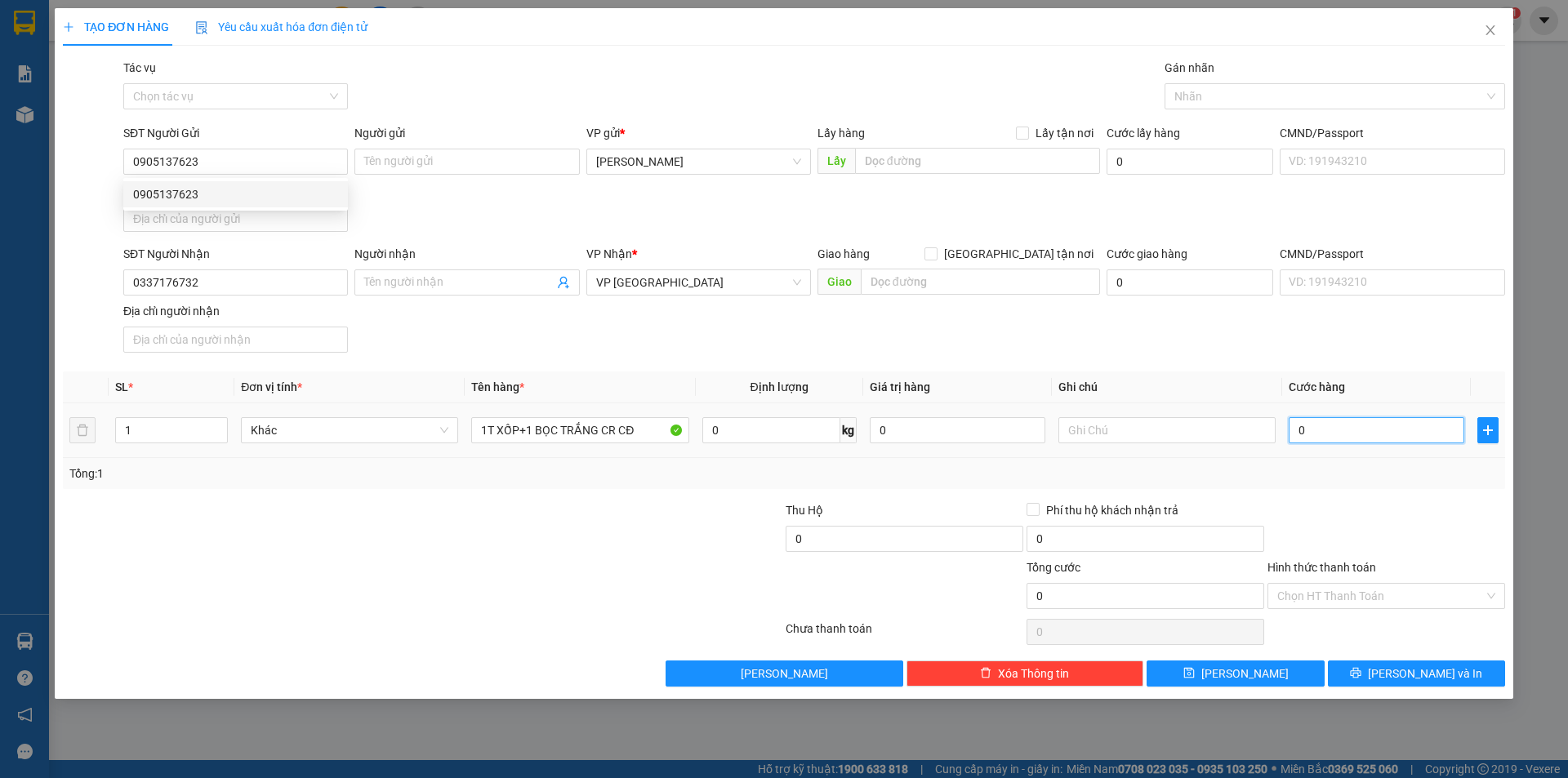
click at [1326, 430] on input "0" at bounding box center [1376, 430] width 176 height 26
click at [1347, 593] on input "Hình thức thanh toán" at bounding box center [1381, 596] width 207 height 24
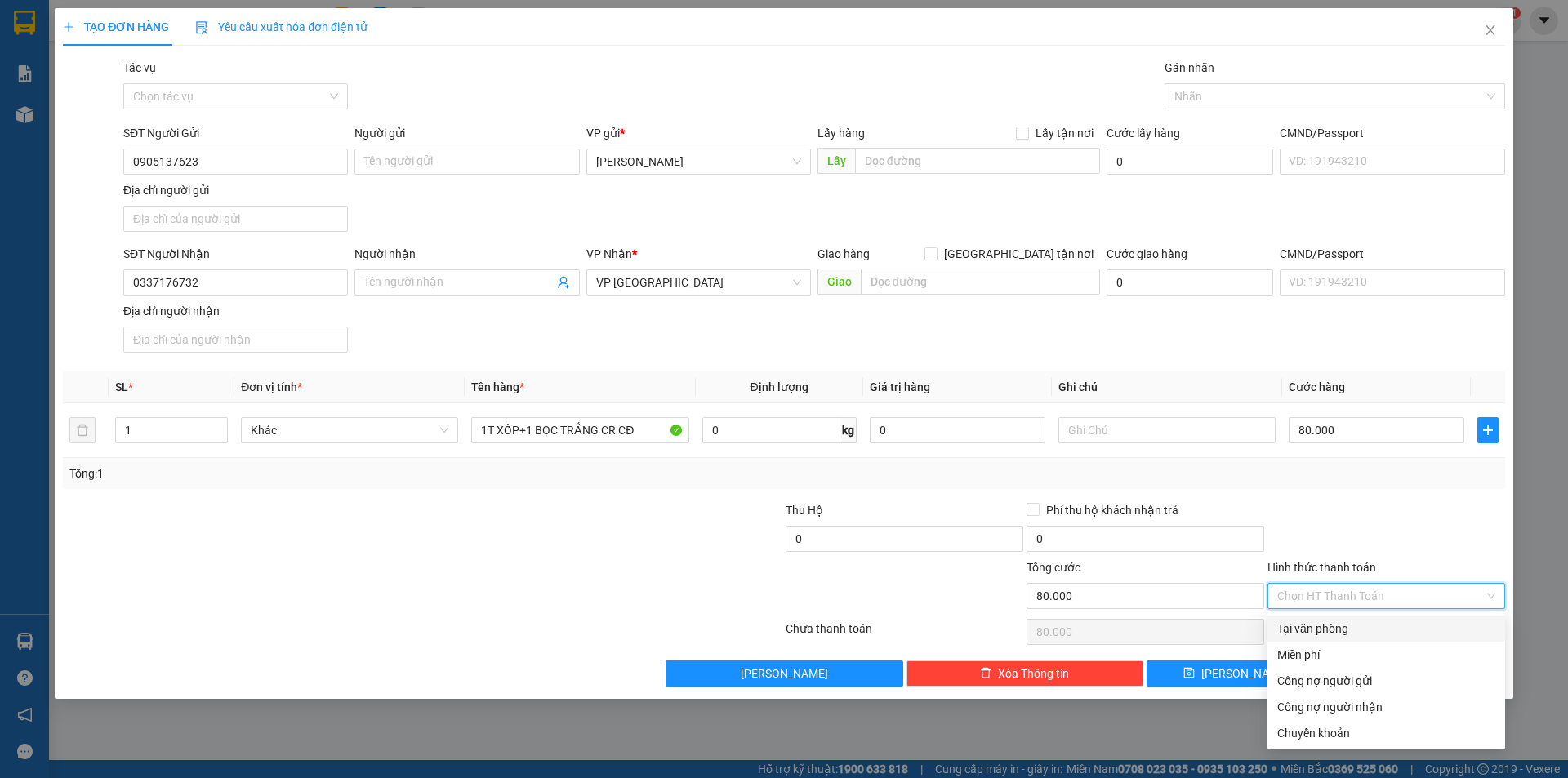
click at [1340, 628] on div "Tại văn phòng" at bounding box center [1386, 628] width 218 height 18
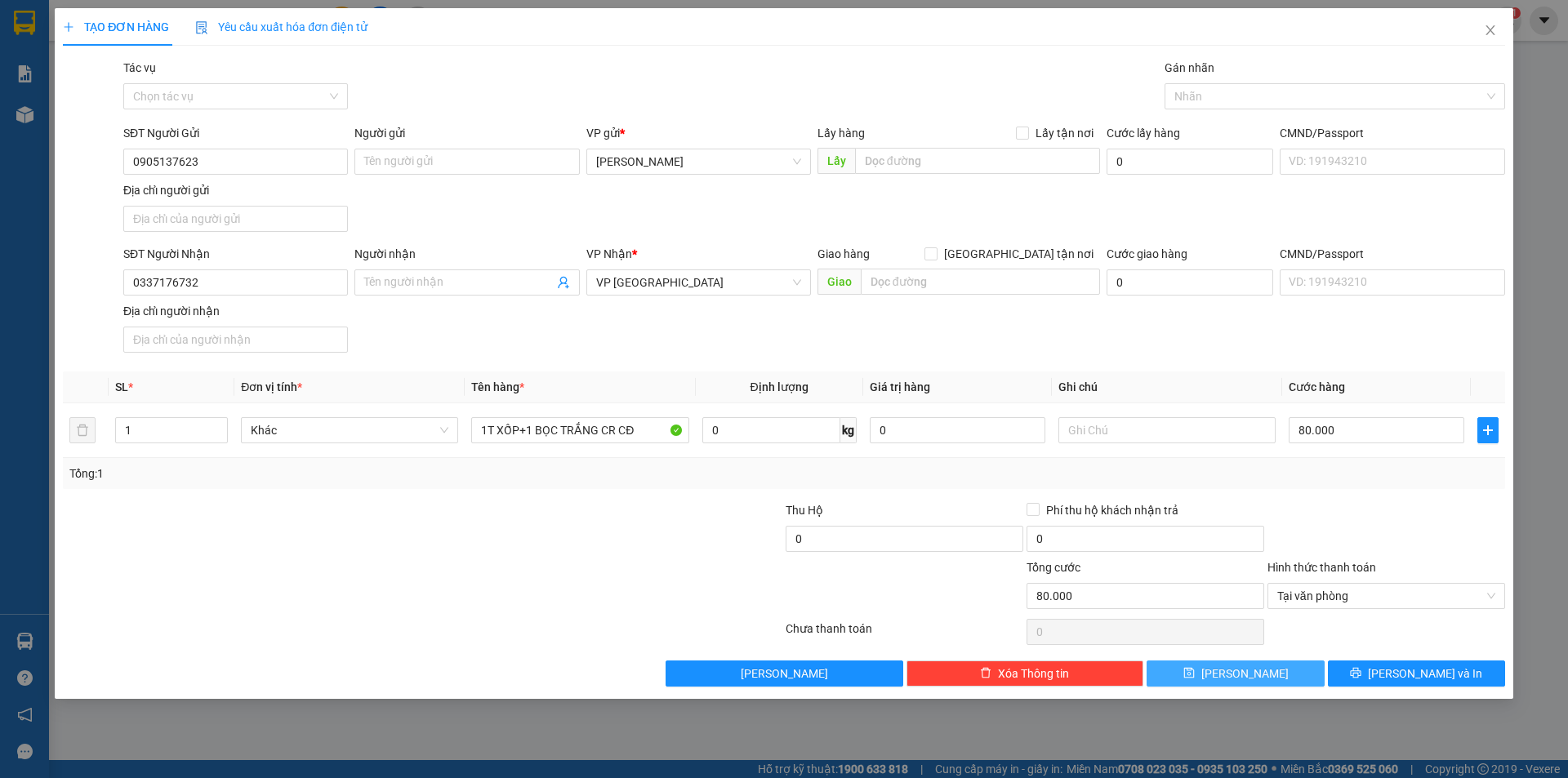
click at [1238, 670] on span "[PERSON_NAME]" at bounding box center [1244, 673] width 87 height 18
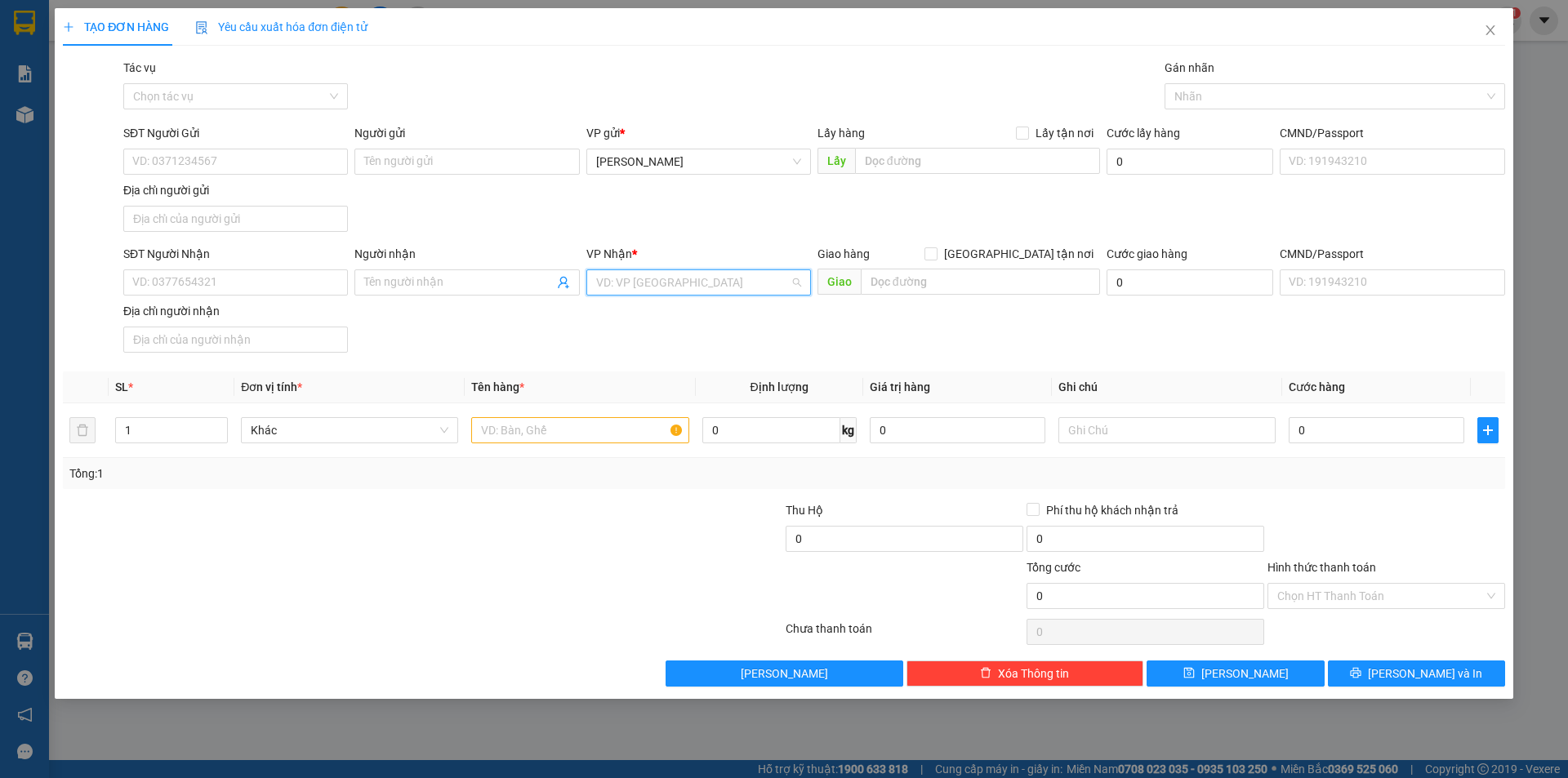
click at [650, 281] on input "search" at bounding box center [692, 282] width 193 height 24
drag, startPoint x: 660, startPoint y: 364, endPoint x: 336, endPoint y: 297, distance: 330.9
click at [660, 365] on div "VP [GEOGRAPHIC_DATA]" at bounding box center [698, 367] width 205 height 18
click at [206, 276] on input "SĐT Người Nhận" at bounding box center [235, 282] width 224 height 26
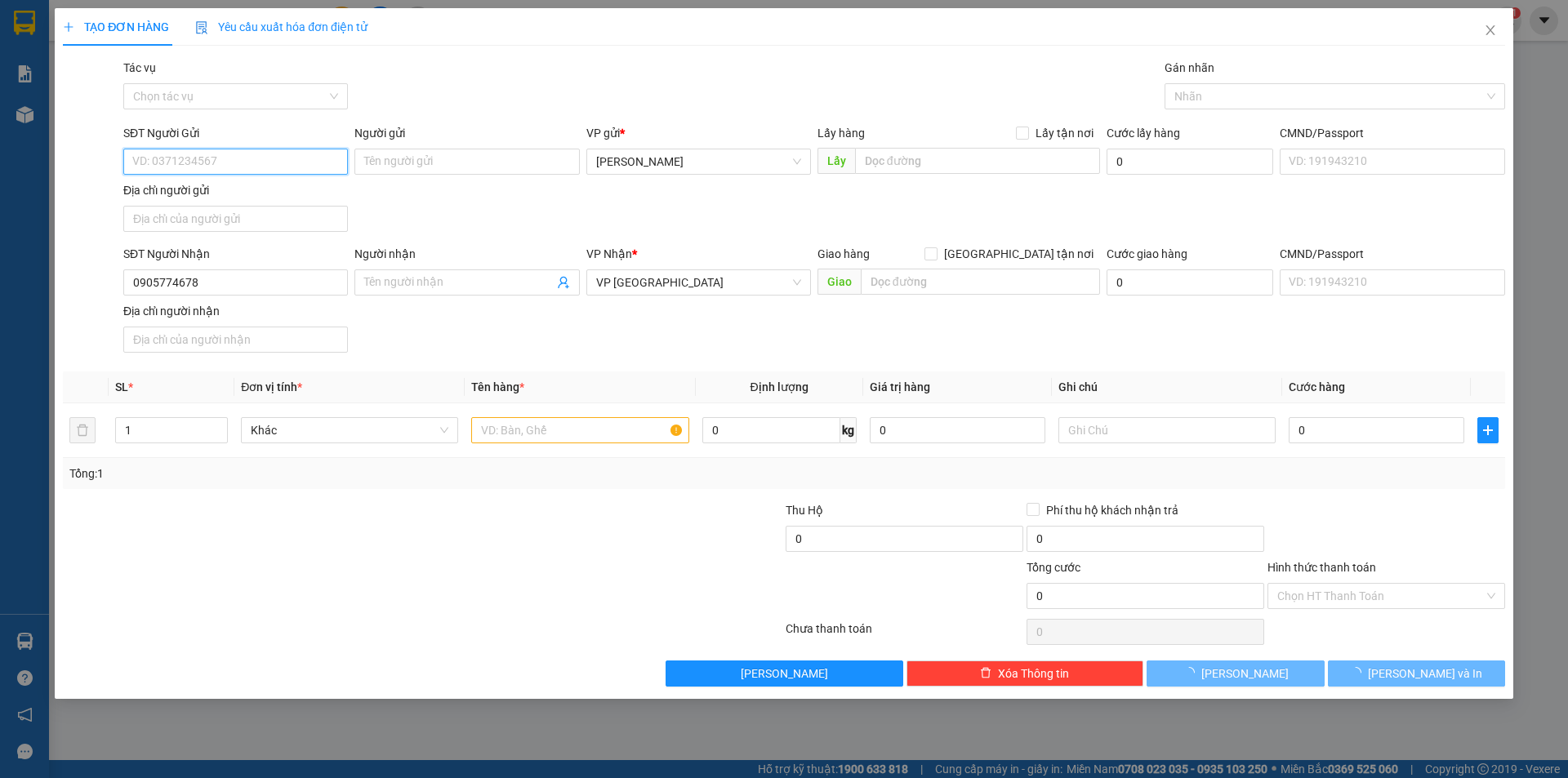
click at [204, 165] on input "SĐT Người Gửi" at bounding box center [235, 161] width 224 height 26
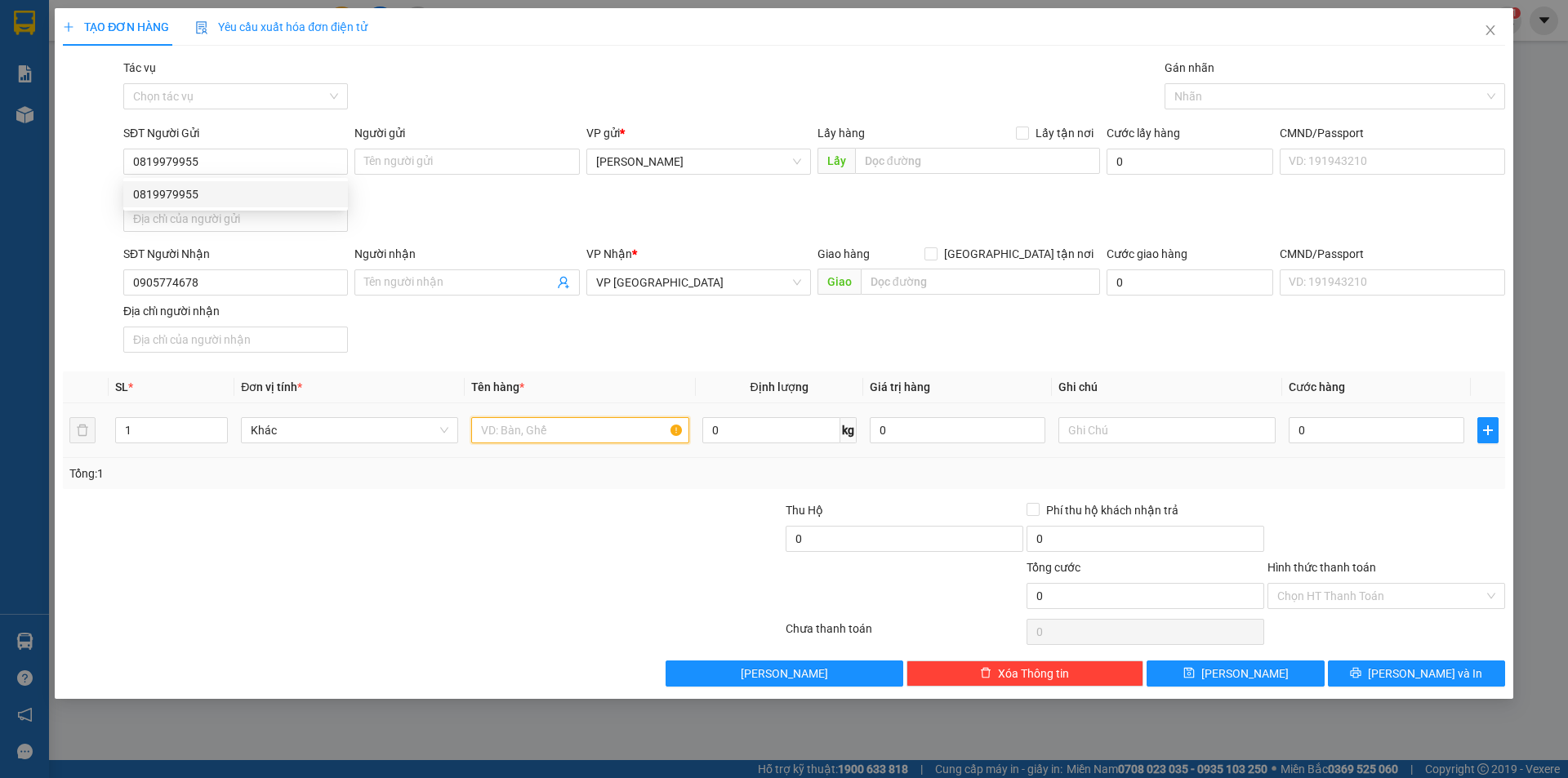
click at [545, 442] on input "text" at bounding box center [580, 430] width 217 height 26
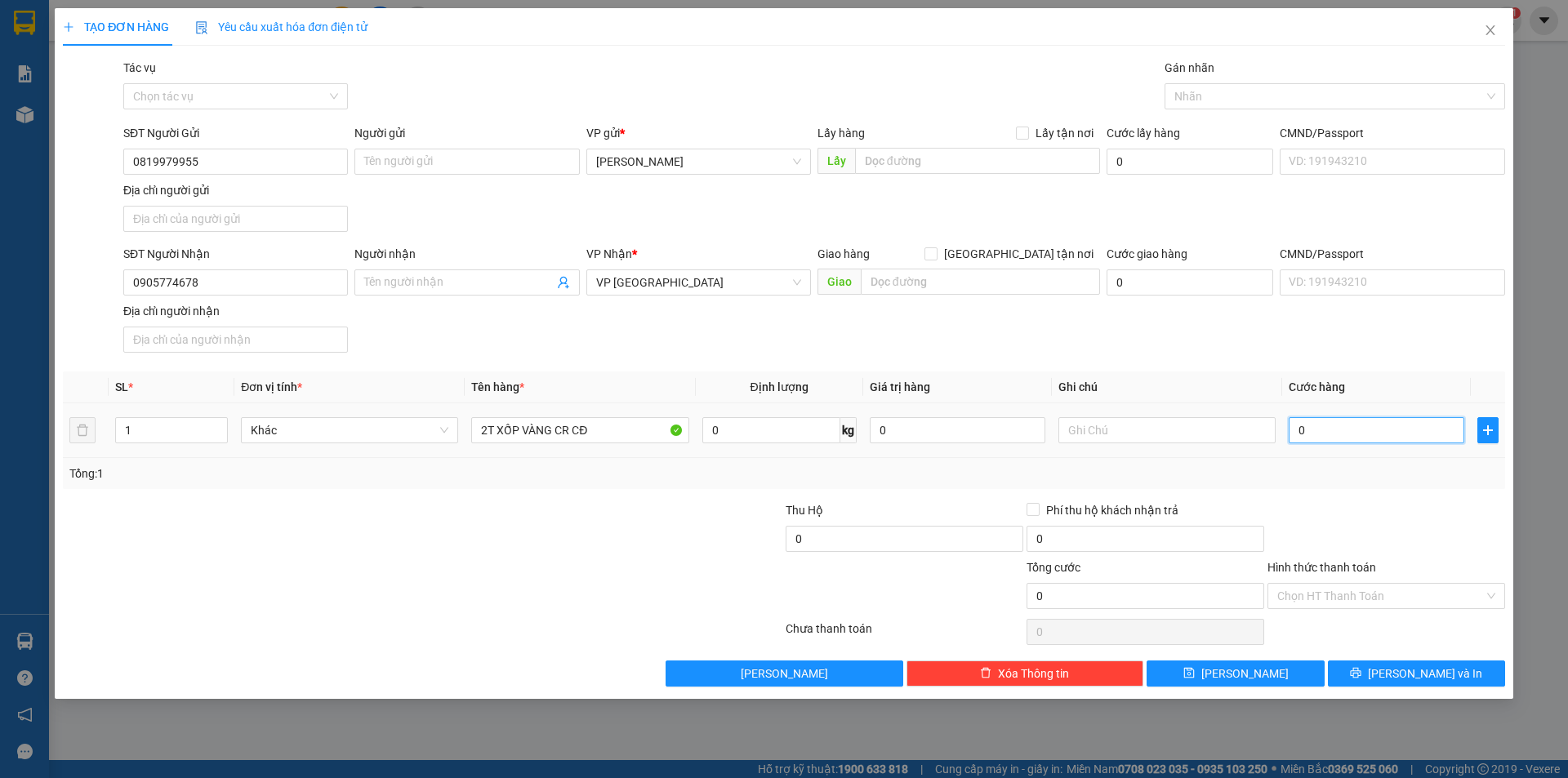
click at [1346, 430] on input "0" at bounding box center [1376, 430] width 176 height 26
click at [1359, 493] on div "Transit Pickup Surcharge Ids Transit Deliver Surcharge Ids Transit Deliver Surc…" at bounding box center [784, 372] width 1442 height 628
click at [1335, 591] on input "Hình thức thanh toán" at bounding box center [1381, 596] width 207 height 24
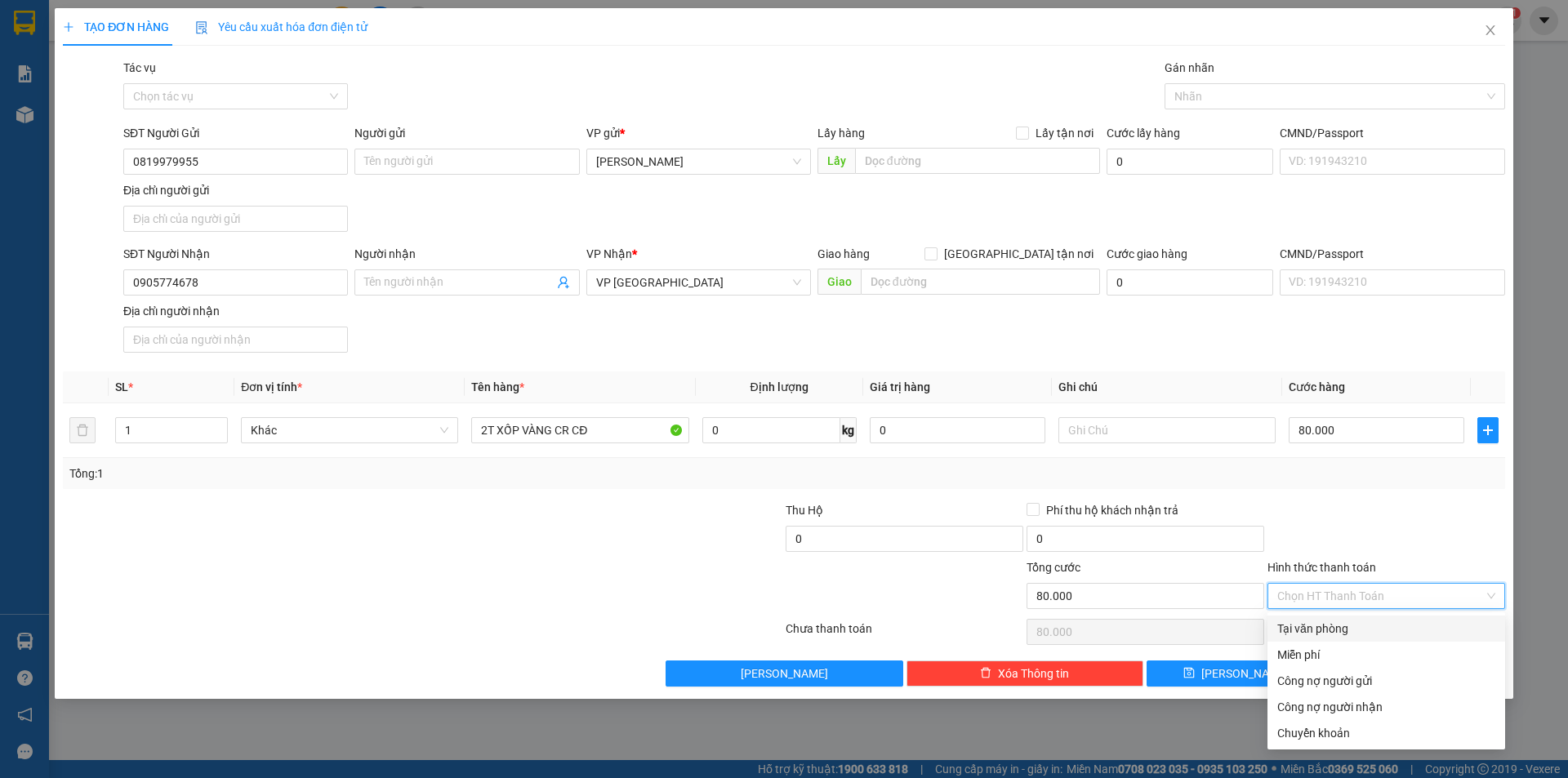
click at [1333, 623] on div "Tại văn phòng" at bounding box center [1386, 628] width 218 height 18
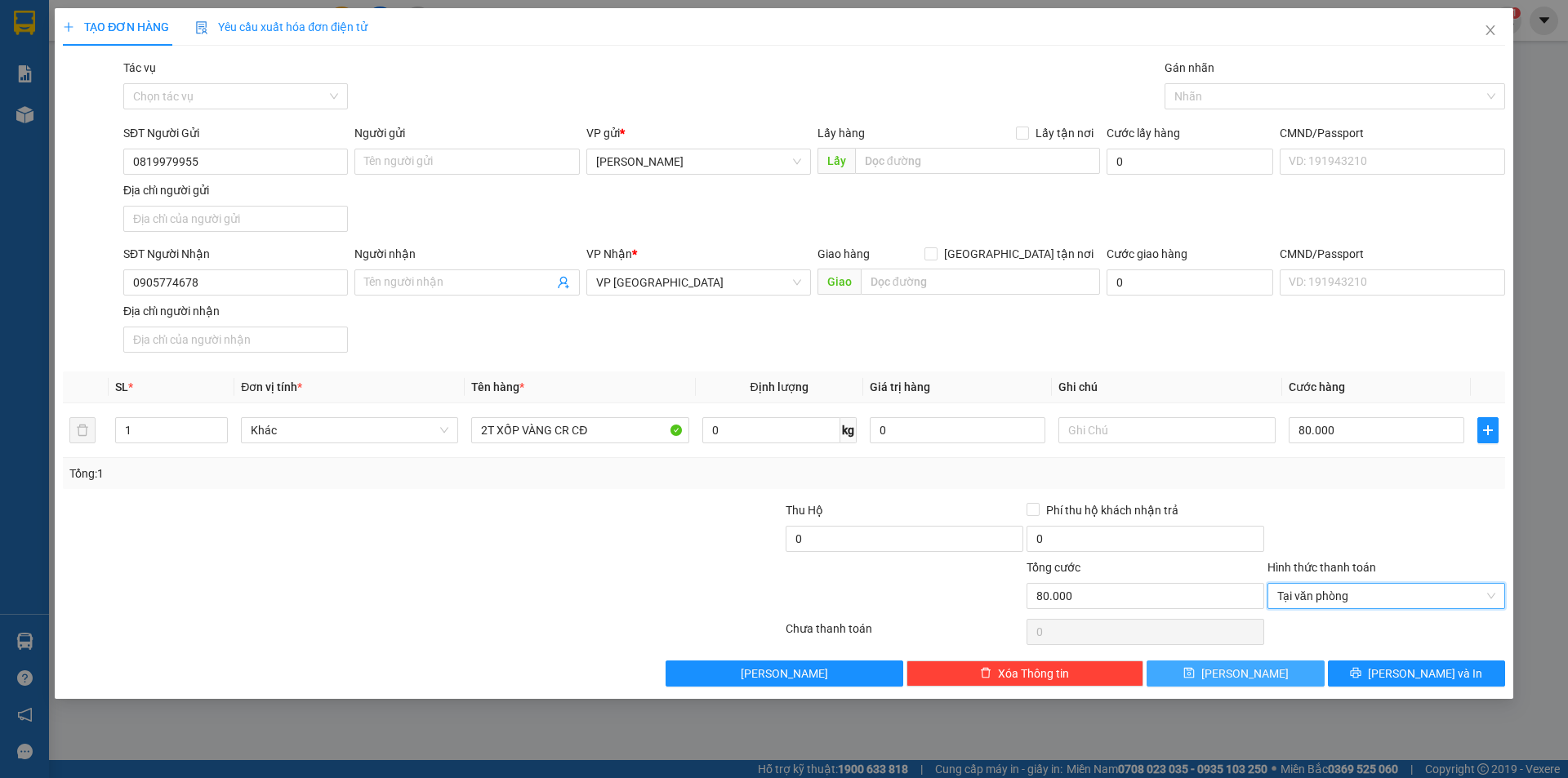
click at [1245, 675] on span "[PERSON_NAME]" at bounding box center [1244, 673] width 87 height 18
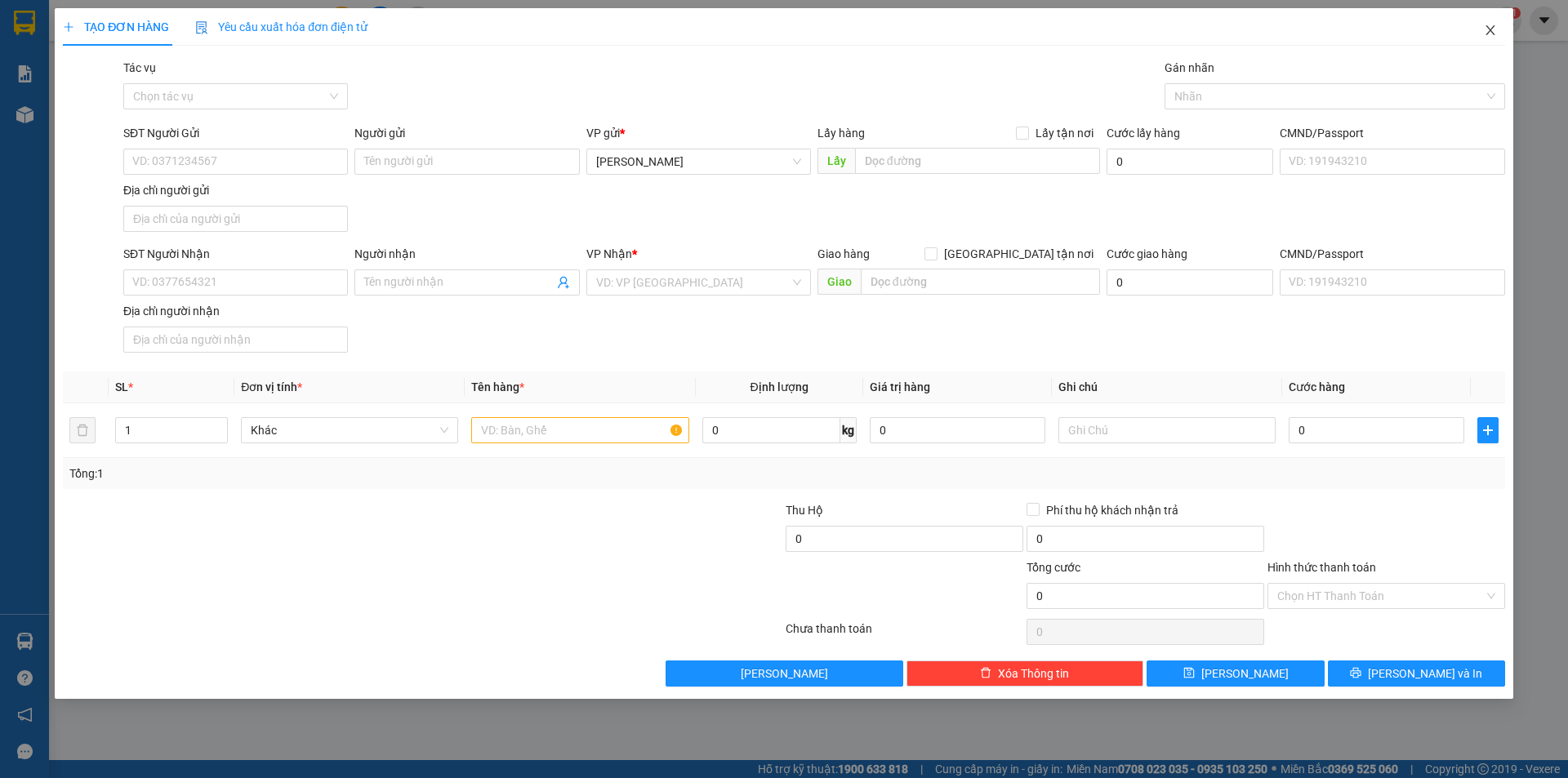
click at [1494, 31] on icon "close" at bounding box center [1490, 30] width 13 height 13
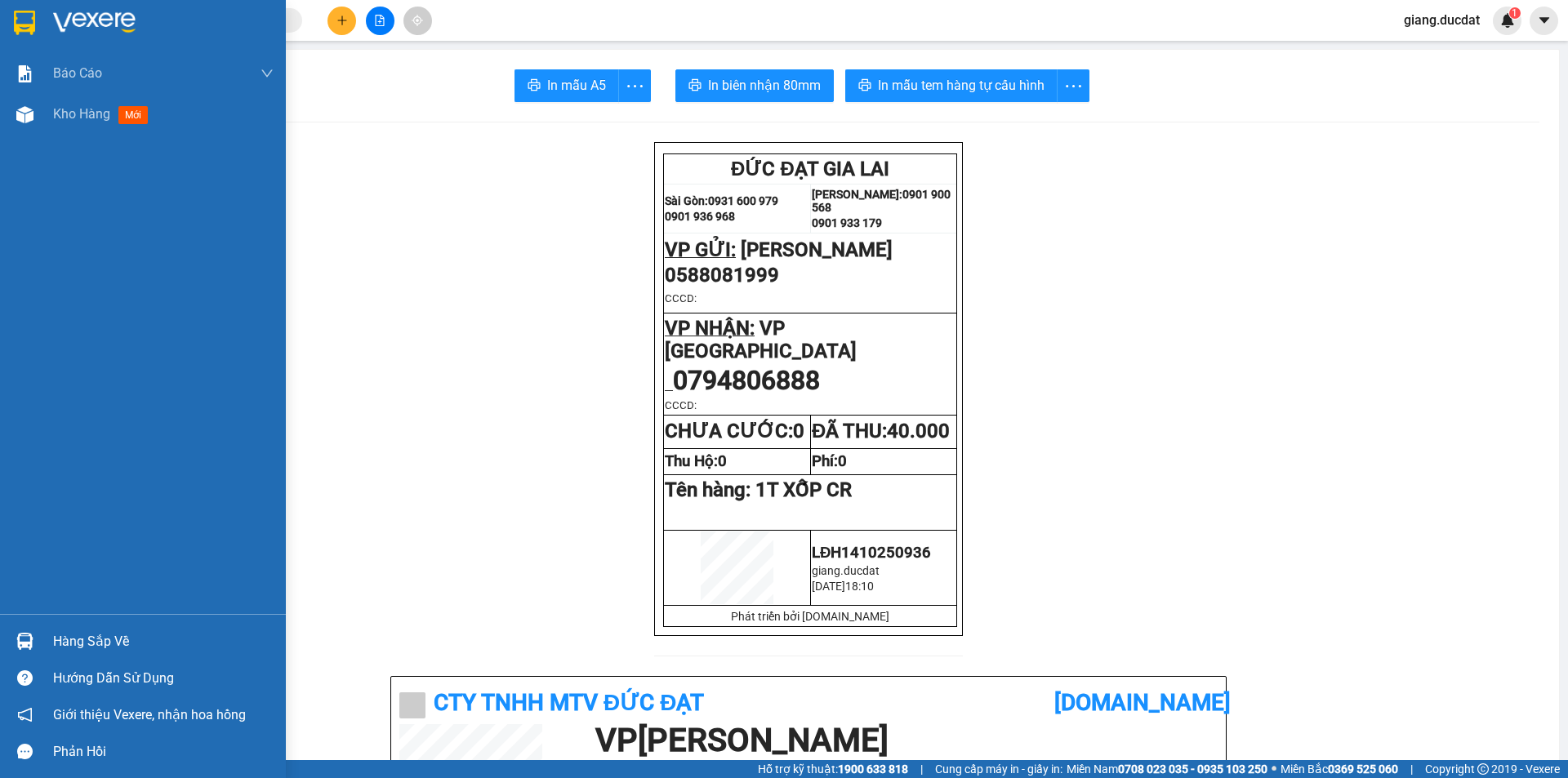
click at [42, 18] on div at bounding box center [143, 26] width 286 height 53
click at [58, 21] on img at bounding box center [94, 23] width 82 height 24
click at [58, 22] on img at bounding box center [94, 23] width 82 height 24
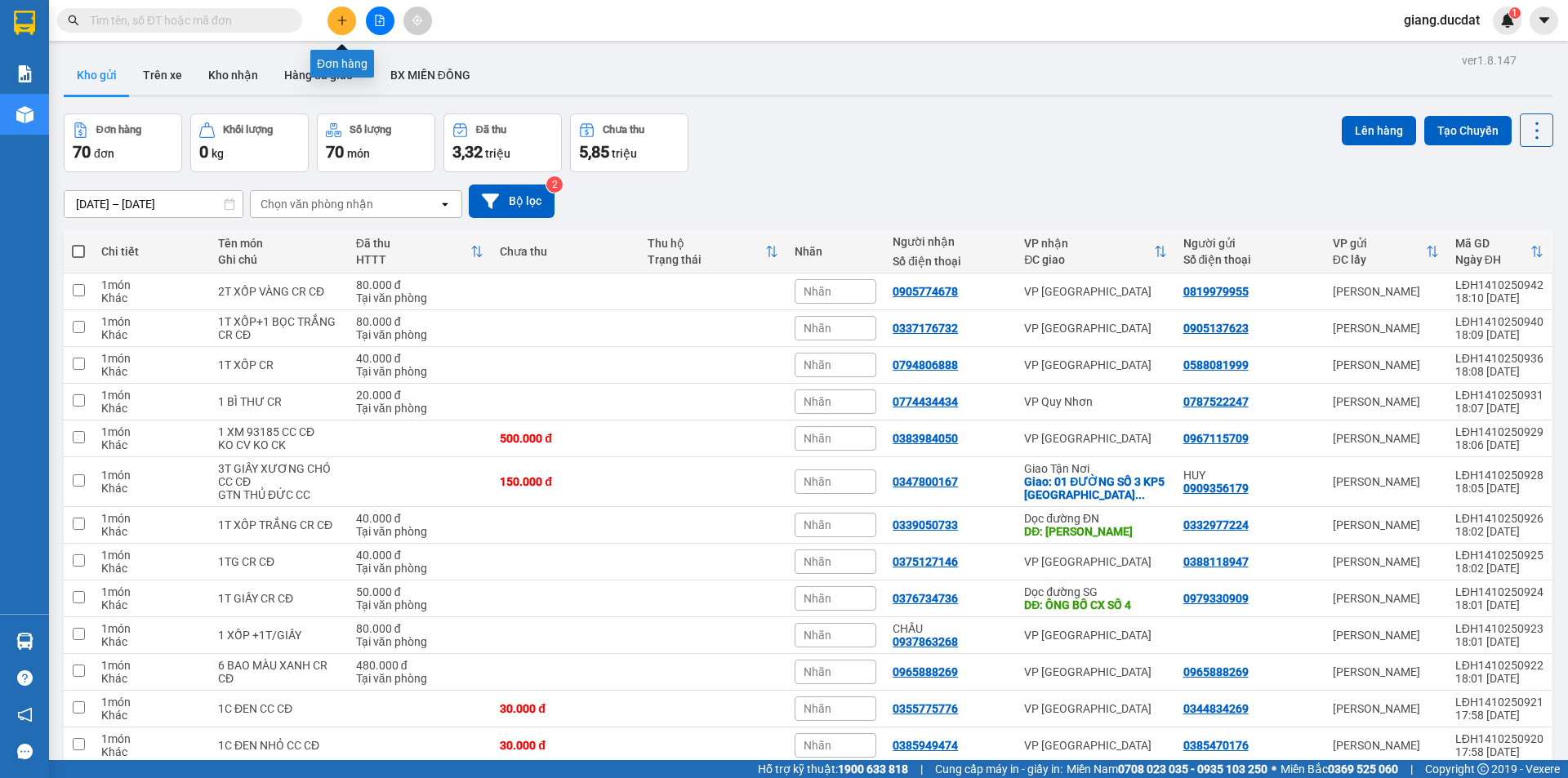
click at [345, 29] on button at bounding box center [342, 21] width 29 height 29
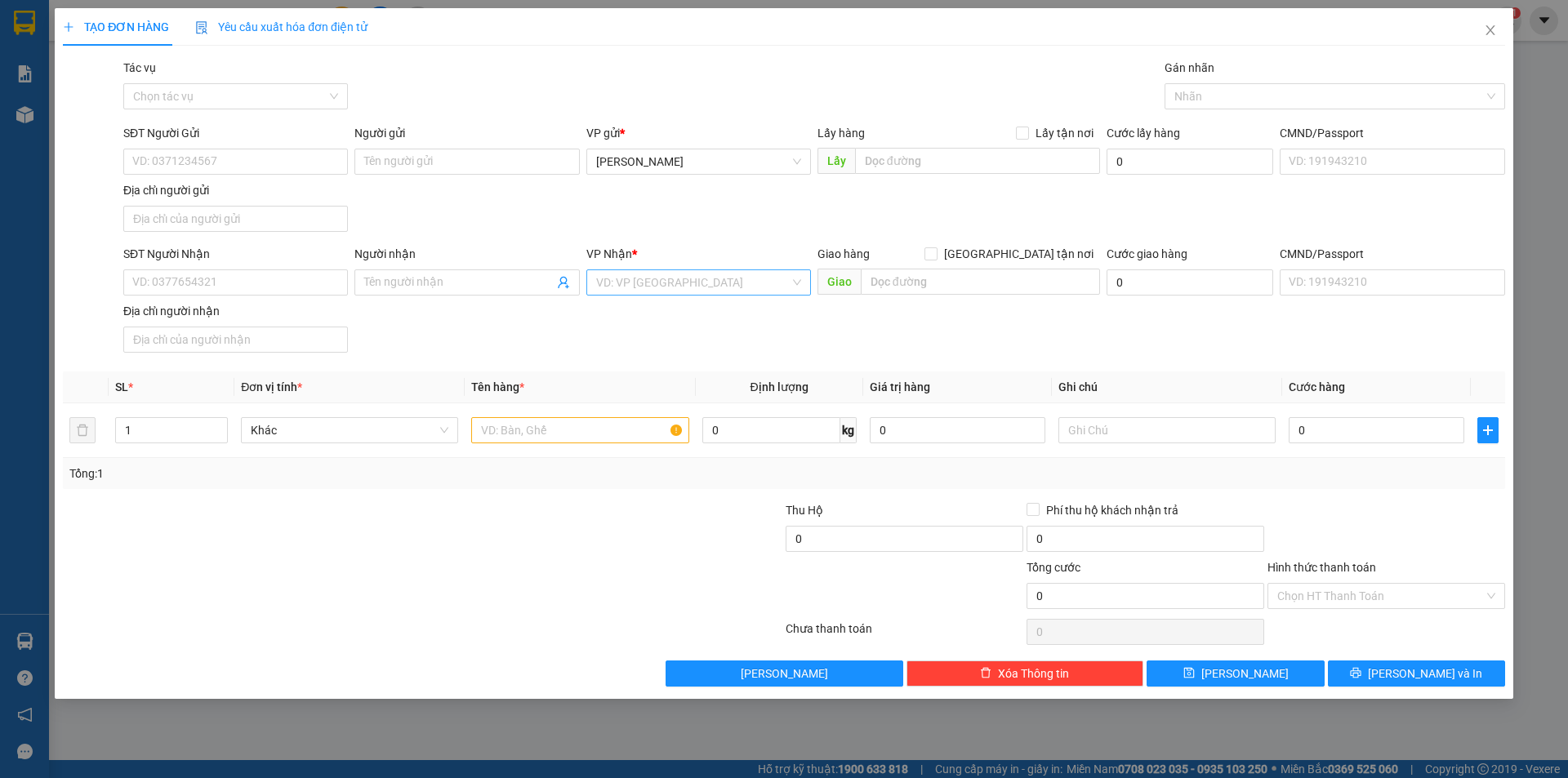
click at [671, 271] on input "search" at bounding box center [692, 282] width 193 height 24
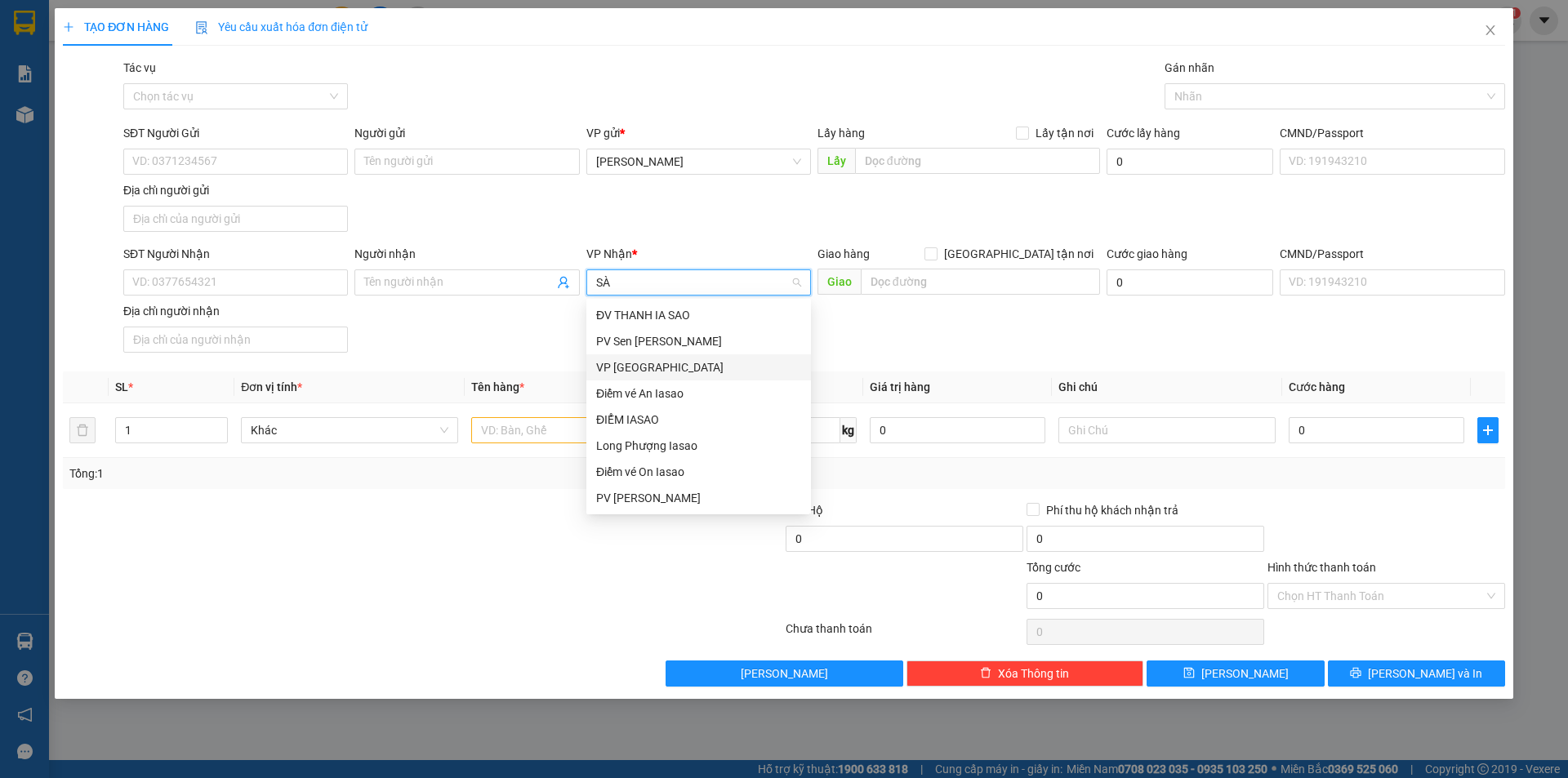
click at [651, 371] on div "VP [GEOGRAPHIC_DATA]" at bounding box center [698, 367] width 205 height 18
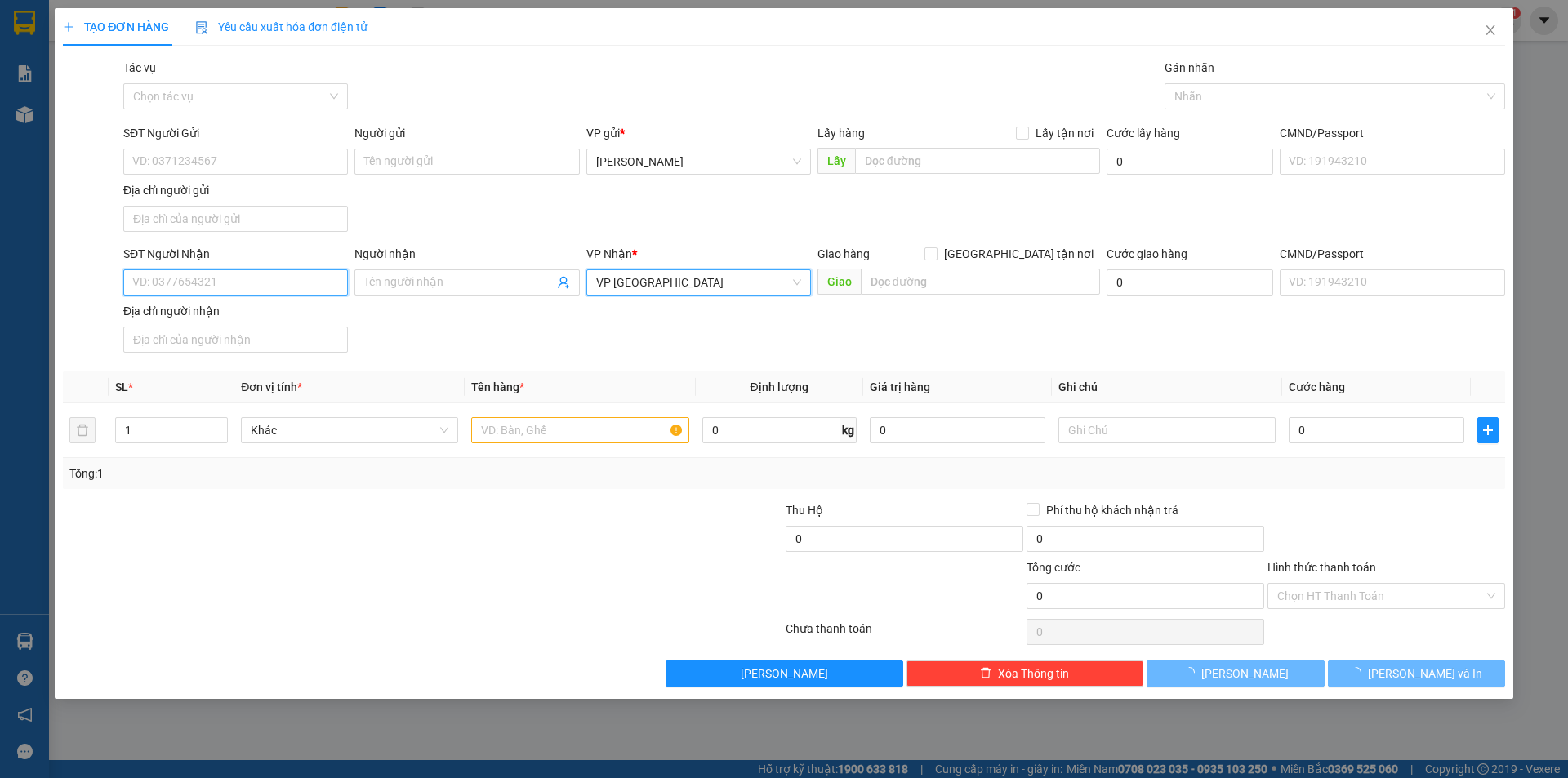
click at [266, 276] on input "SĐT Người Nhận" at bounding box center [235, 282] width 224 height 26
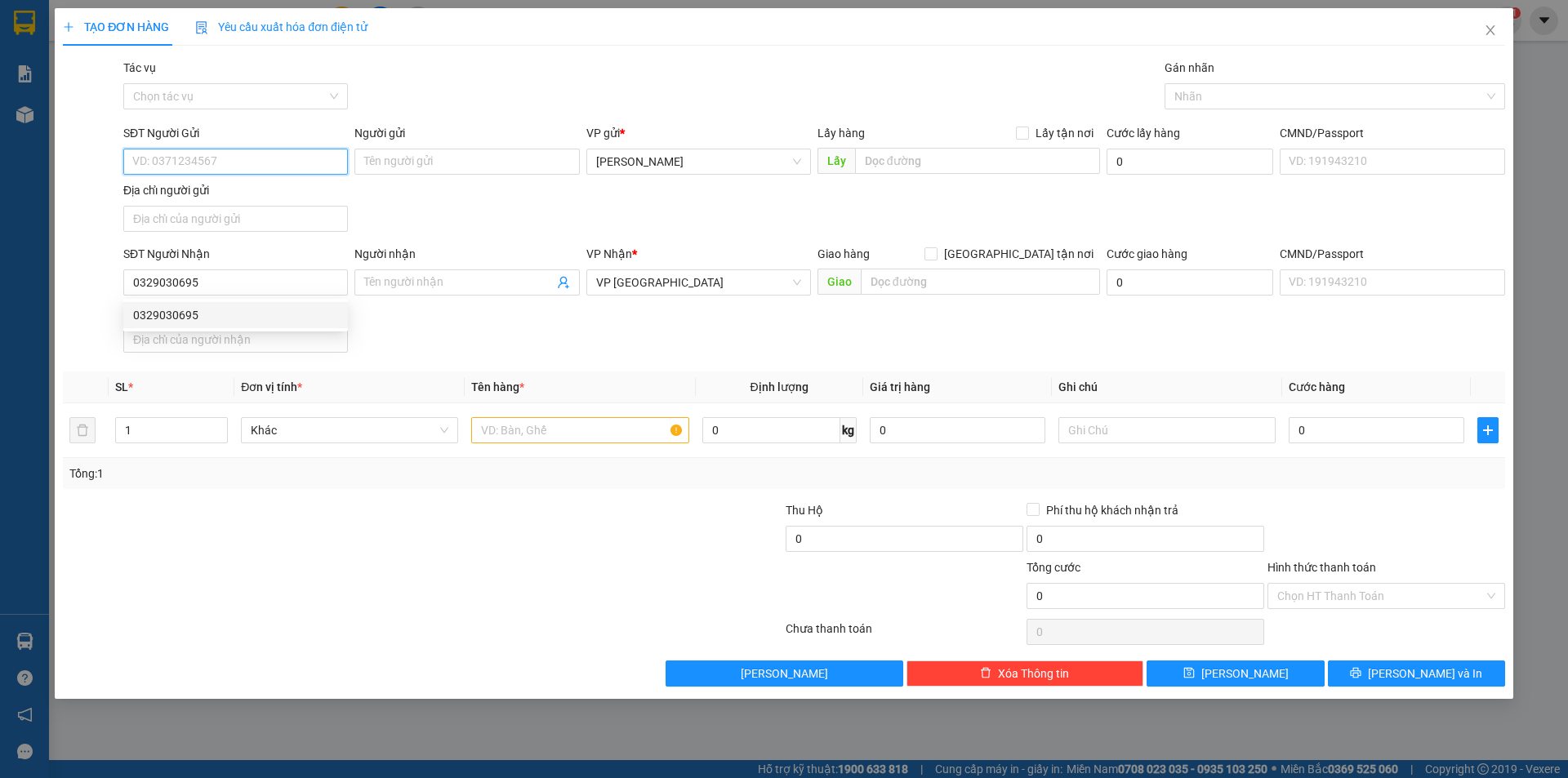
click at [219, 158] on input "SĐT Người Gửi" at bounding box center [235, 161] width 224 height 26
drag, startPoint x: 219, startPoint y: 159, endPoint x: 796, endPoint y: 370, distance: 614.4
click at [886, 333] on div "SĐT Người Nhận 0329030695 Người nhận Tên người nhận VP Nhận * VP [GEOGRAPHIC_DA…" at bounding box center [814, 302] width 1388 height 114
click at [577, 424] on input "text" at bounding box center [580, 430] width 217 height 26
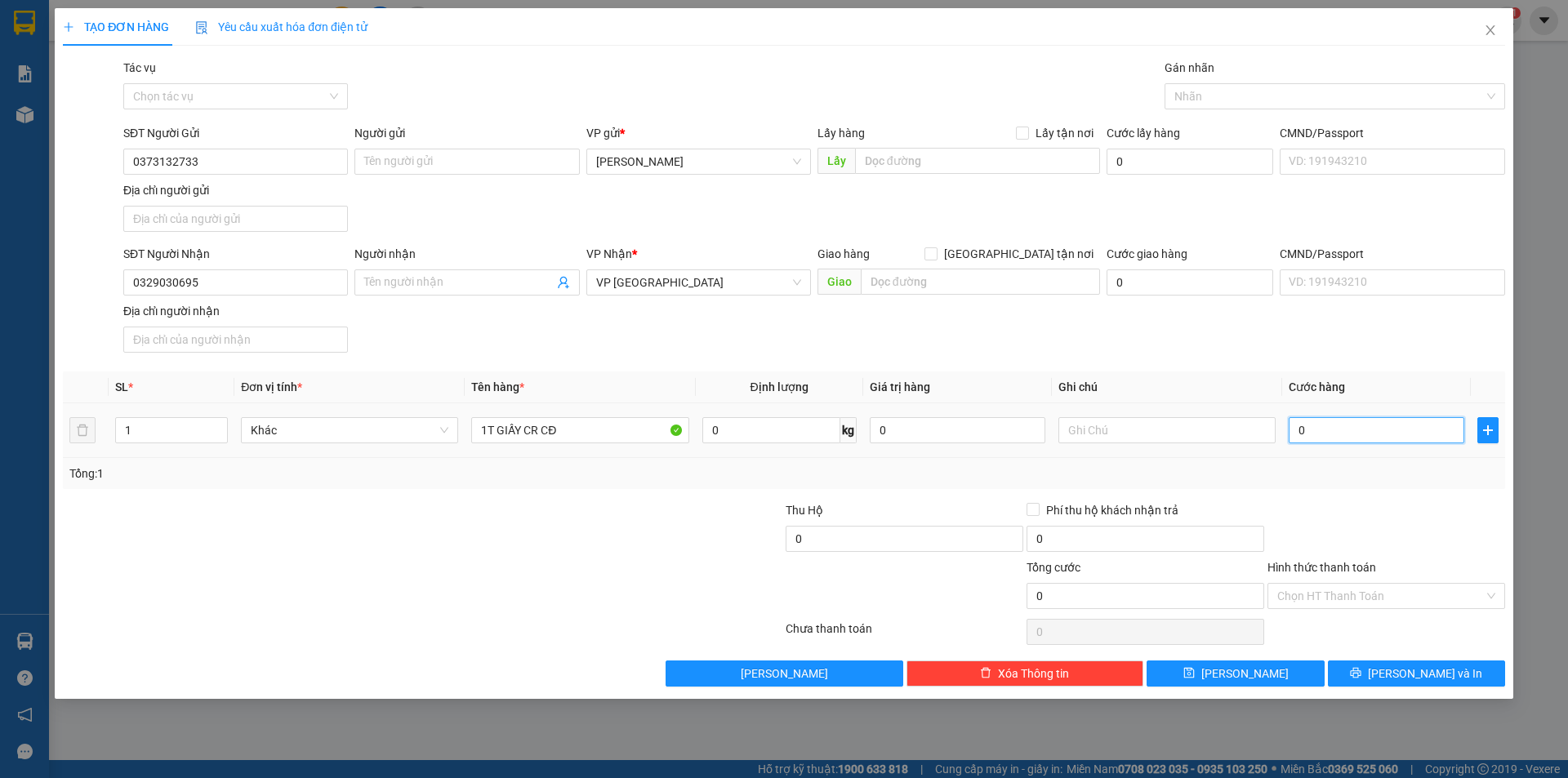
click at [1337, 423] on input "0" at bounding box center [1376, 430] width 176 height 26
click at [759, 351] on div "SĐT Người Nhận 0329030695 Người nhận Tên người nhận VP Nhận * VP [GEOGRAPHIC_DA…" at bounding box center [814, 302] width 1388 height 114
click at [1408, 598] on input "Hình thức thanh toán" at bounding box center [1381, 596] width 207 height 24
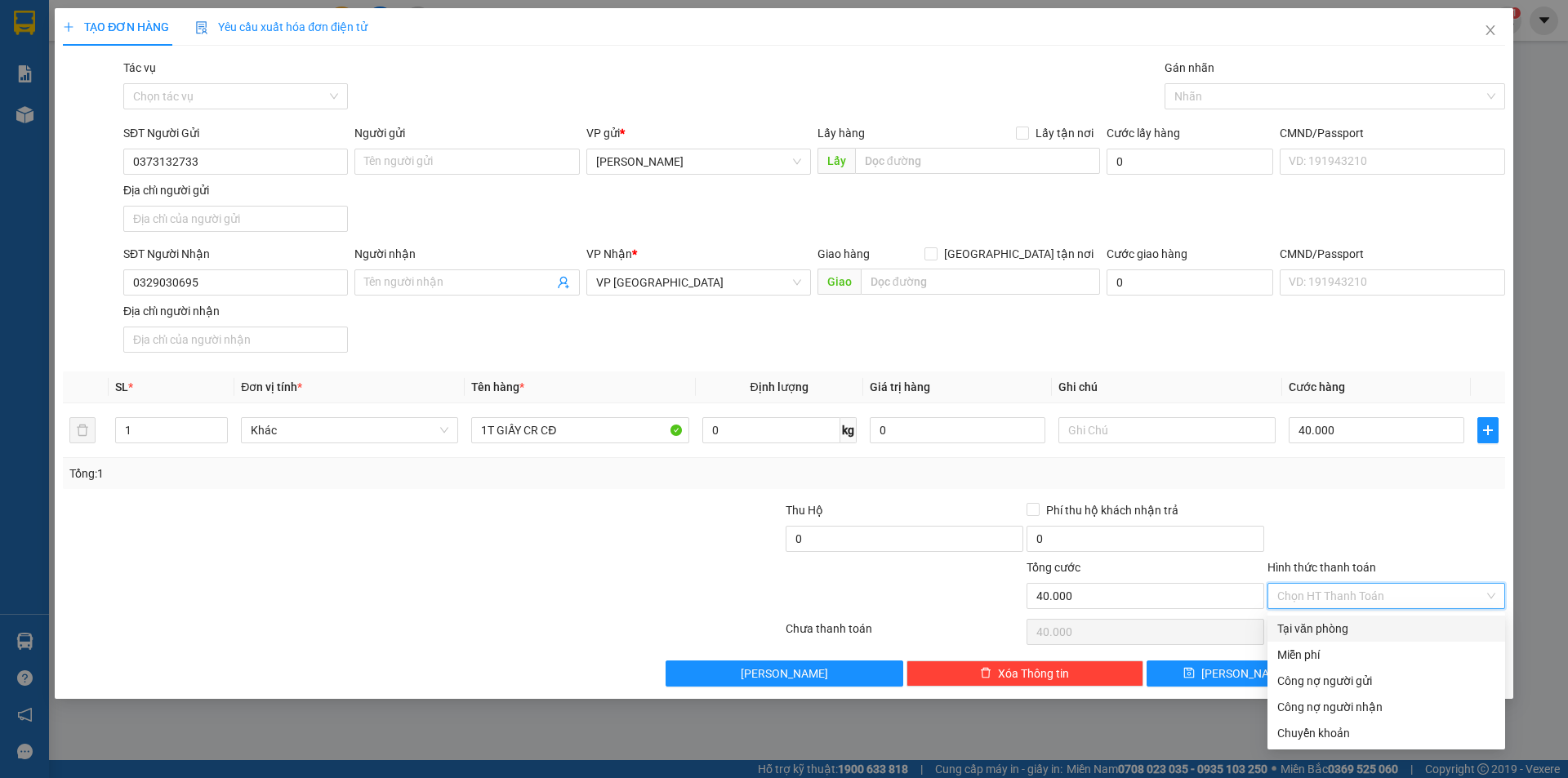
drag, startPoint x: 1346, startPoint y: 626, endPoint x: 1319, endPoint y: 634, distance: 28.2
click at [1345, 626] on div "Tại văn phòng" at bounding box center [1386, 628] width 218 height 18
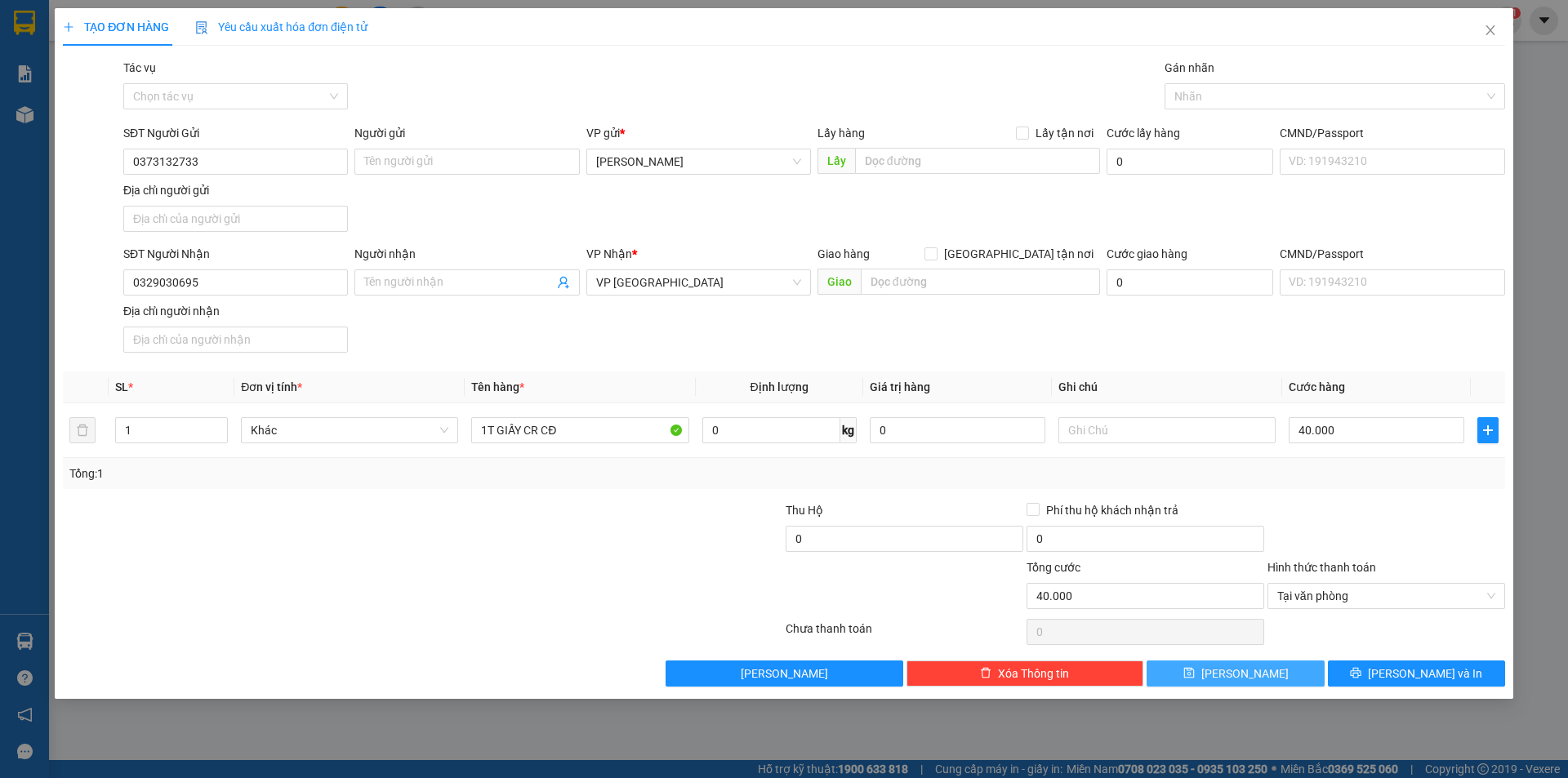
click at [1197, 678] on button "[PERSON_NAME]" at bounding box center [1234, 673] width 177 height 26
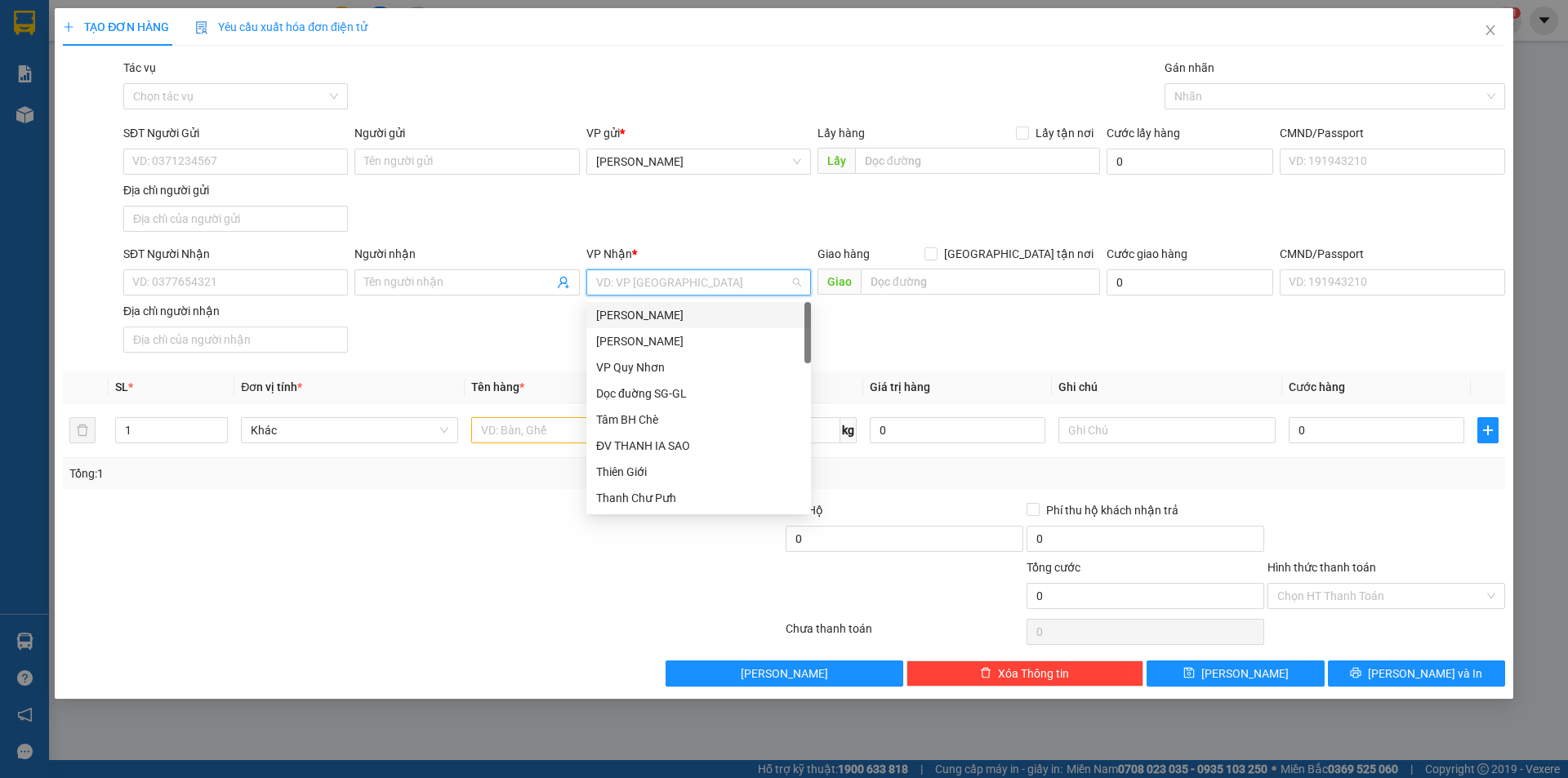
click at [661, 285] on input "search" at bounding box center [692, 282] width 193 height 24
click at [660, 365] on div "VP [GEOGRAPHIC_DATA]" at bounding box center [698, 367] width 205 height 18
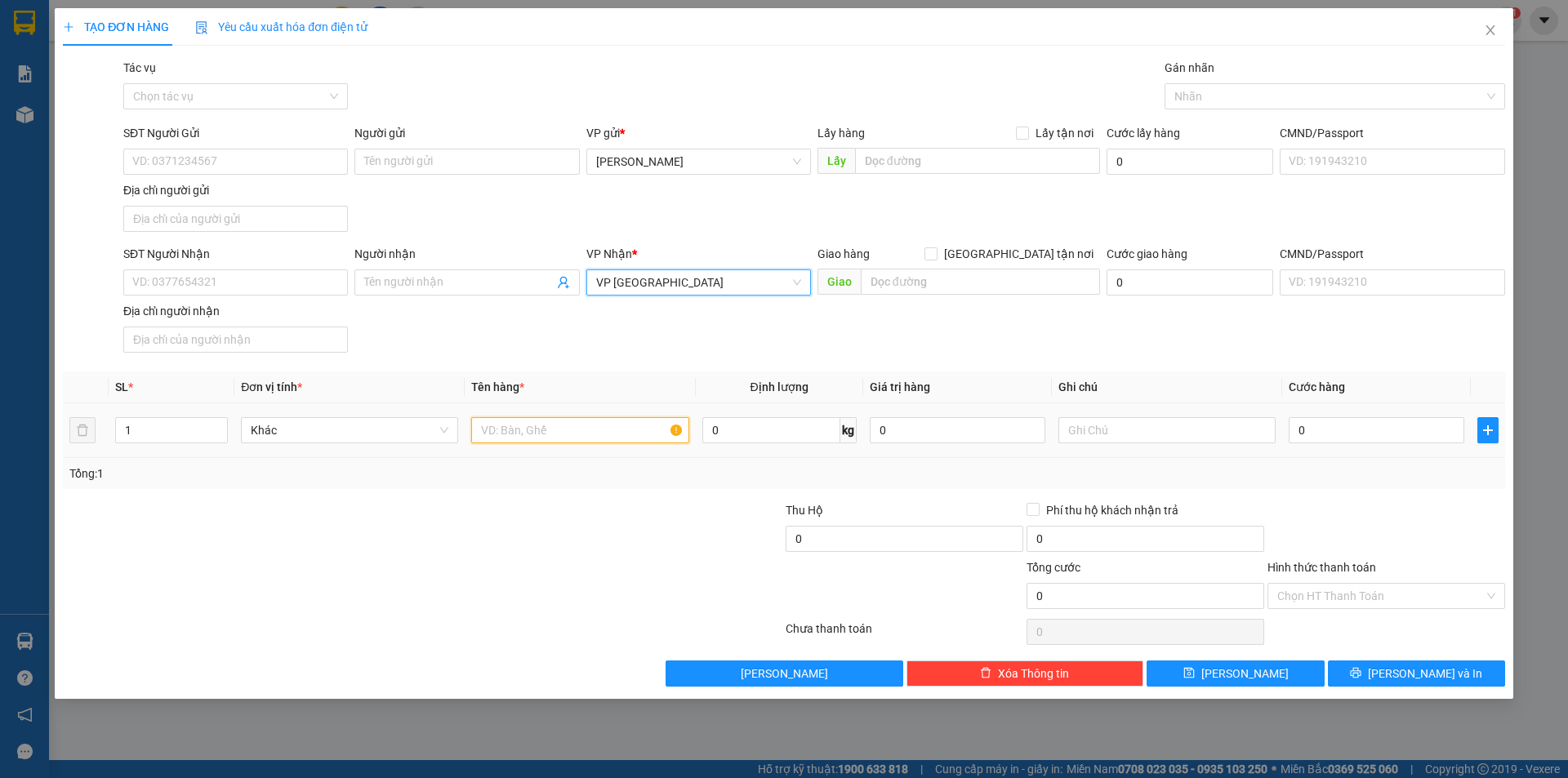
click at [524, 432] on input "text" at bounding box center [580, 430] width 217 height 26
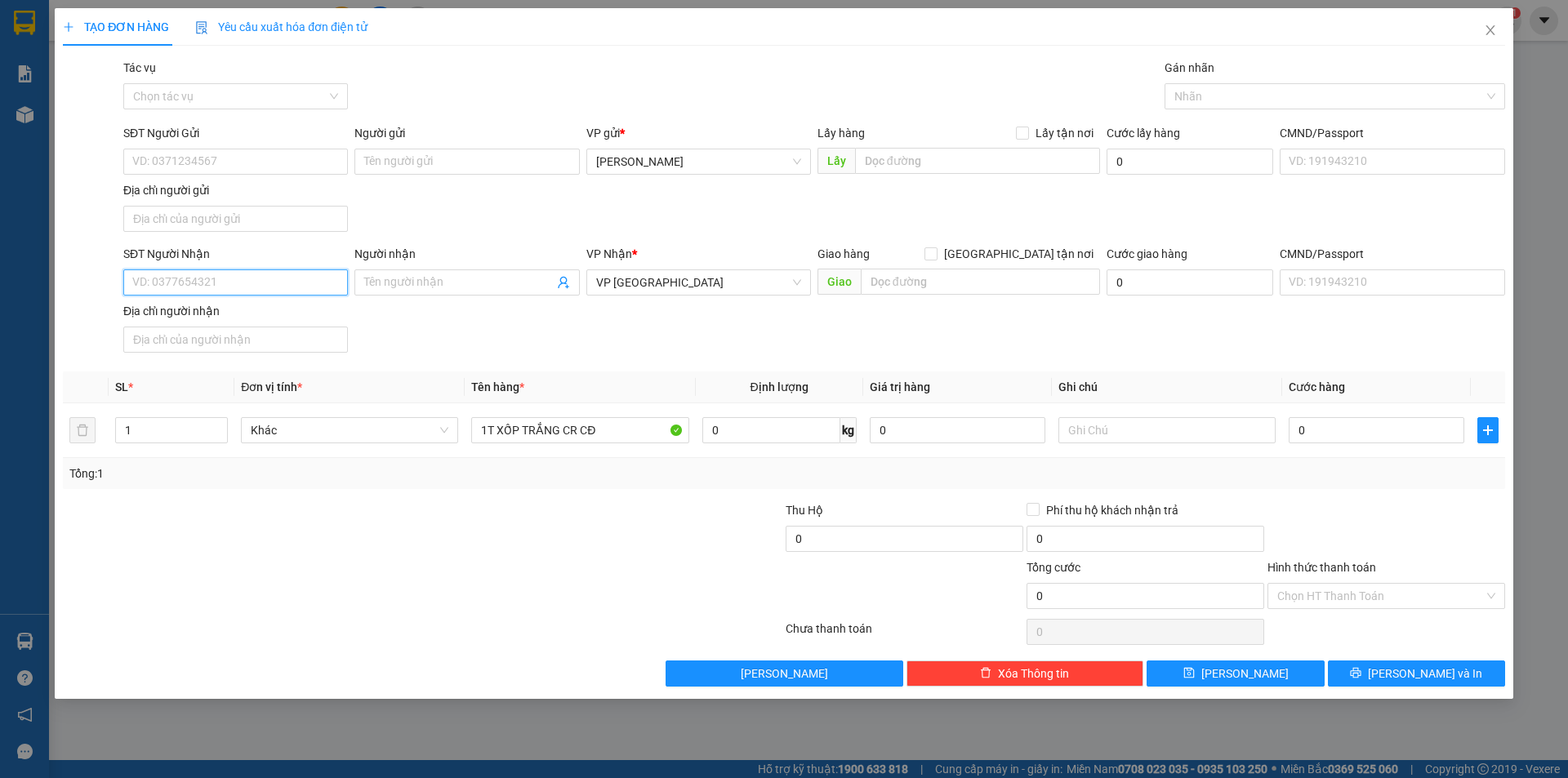
click at [282, 275] on input "SĐT Người Nhận" at bounding box center [235, 282] width 224 height 26
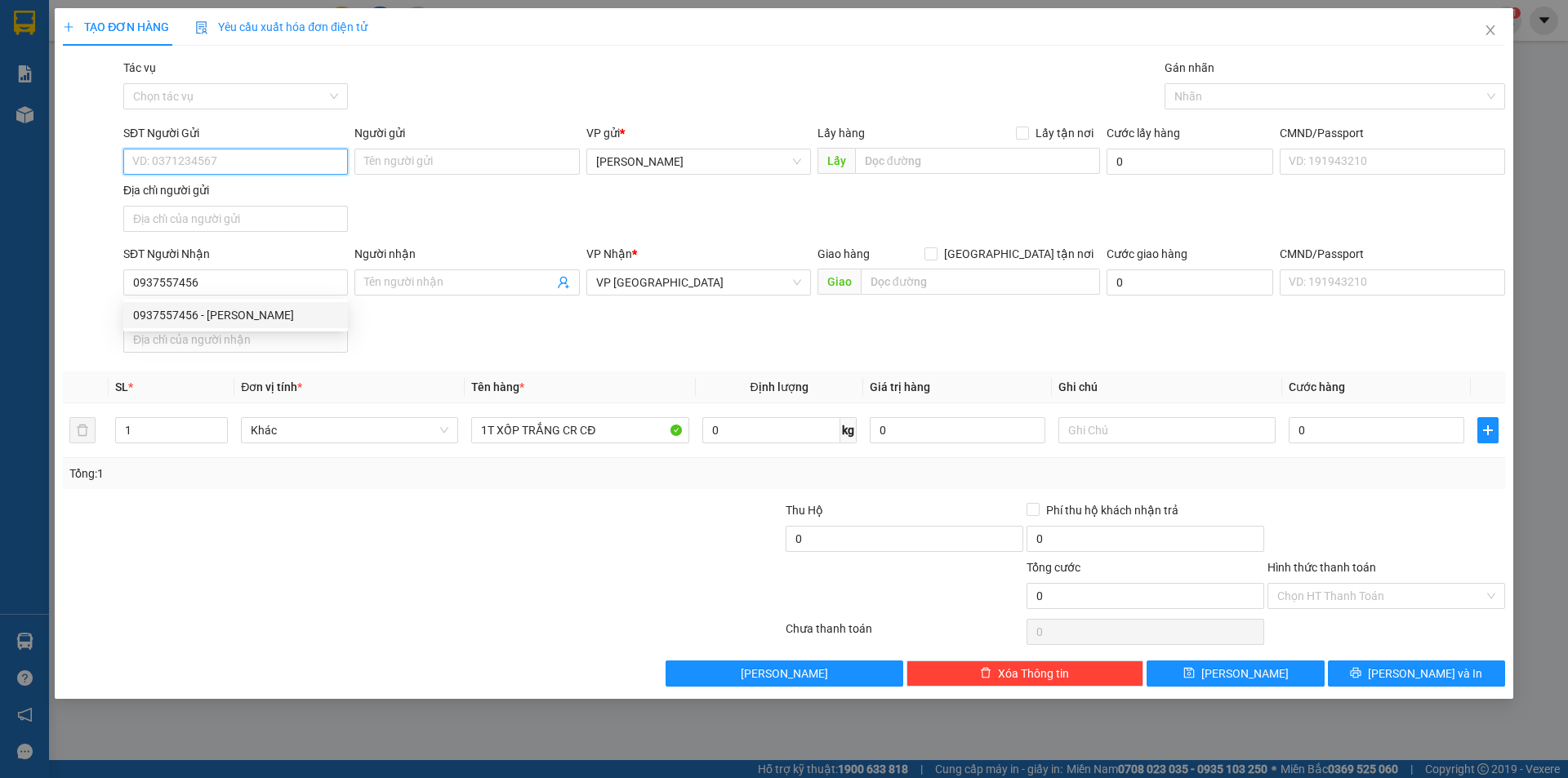
click at [256, 153] on input "SĐT Người Gửi" at bounding box center [235, 161] width 224 height 26
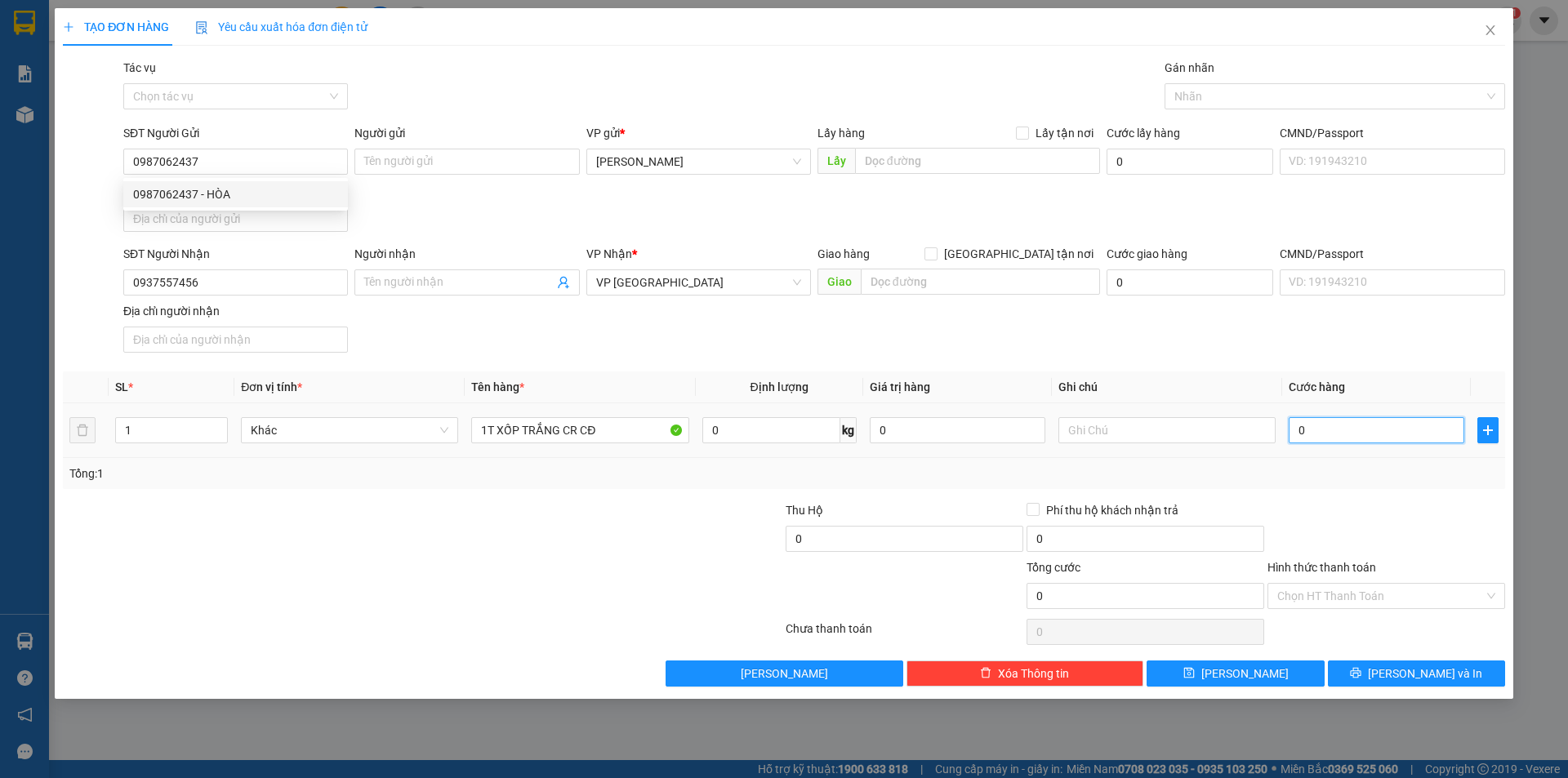
click at [1365, 436] on input "0" at bounding box center [1376, 430] width 176 height 26
click at [1315, 518] on div at bounding box center [1386, 530] width 241 height 57
click at [1323, 589] on input "Hình thức thanh toán" at bounding box center [1381, 596] width 207 height 24
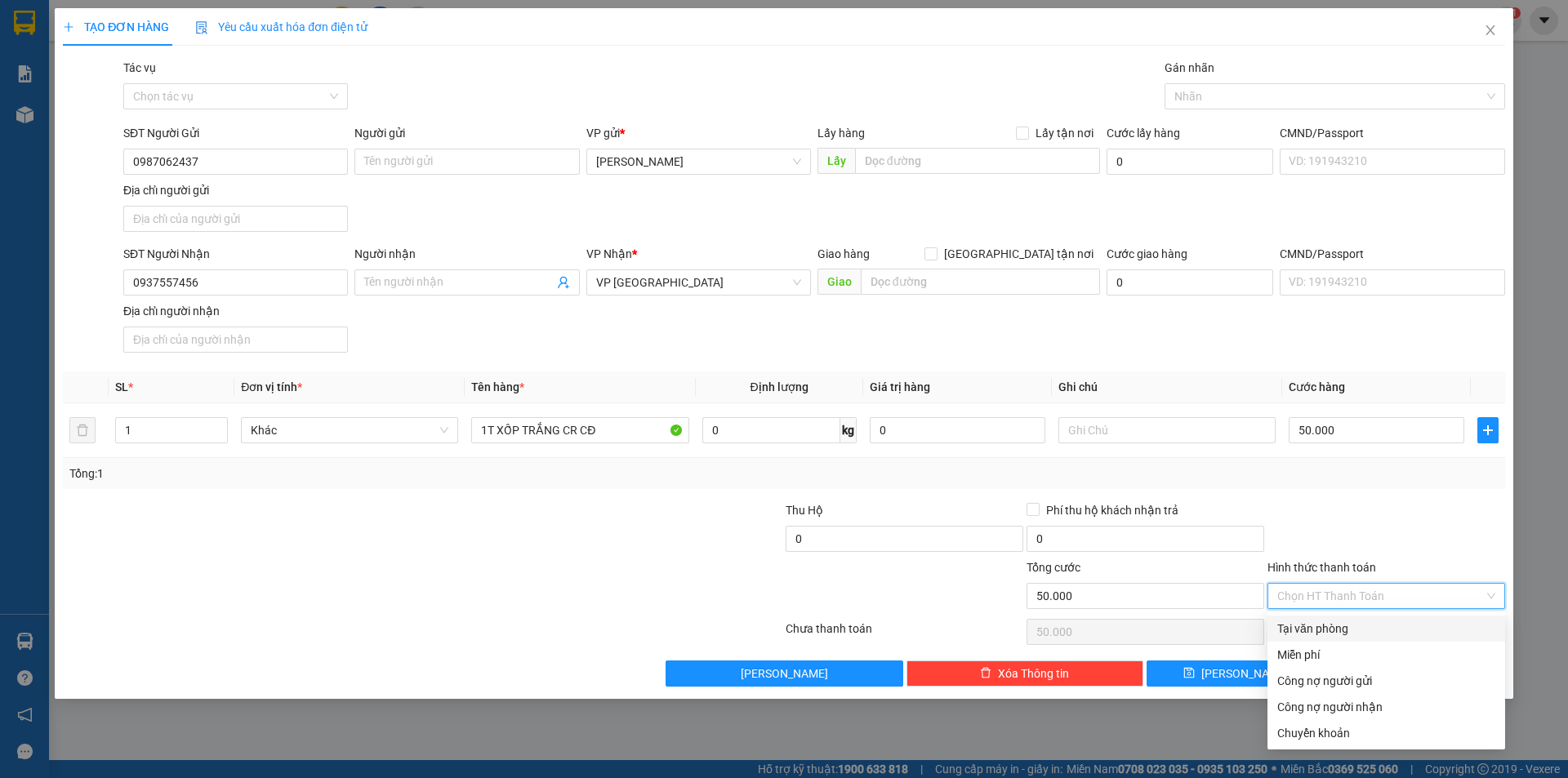
click at [1320, 625] on div "Tại văn phòng" at bounding box center [1386, 628] width 218 height 18
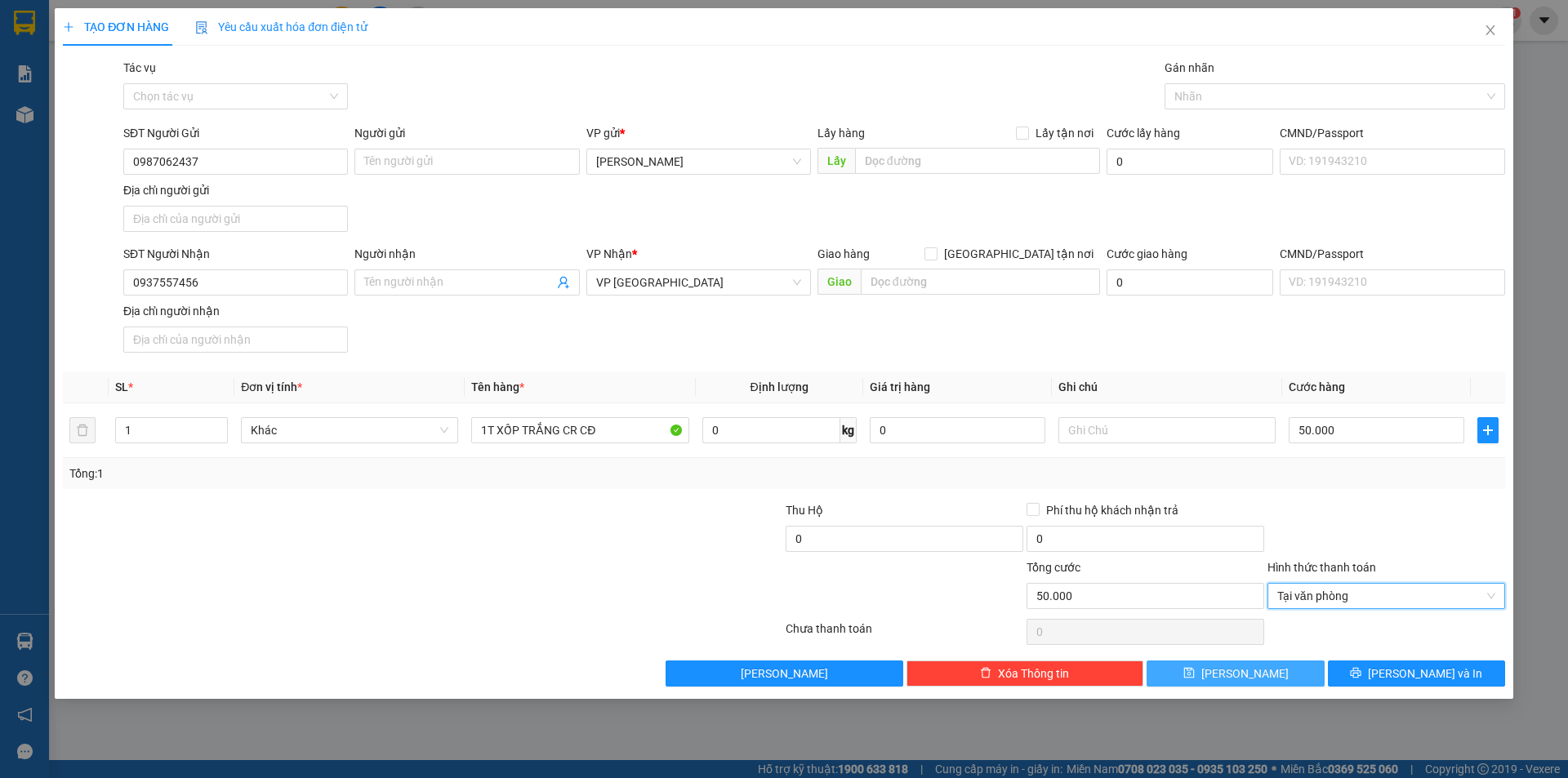
click at [1229, 676] on button "[PERSON_NAME]" at bounding box center [1234, 673] width 177 height 26
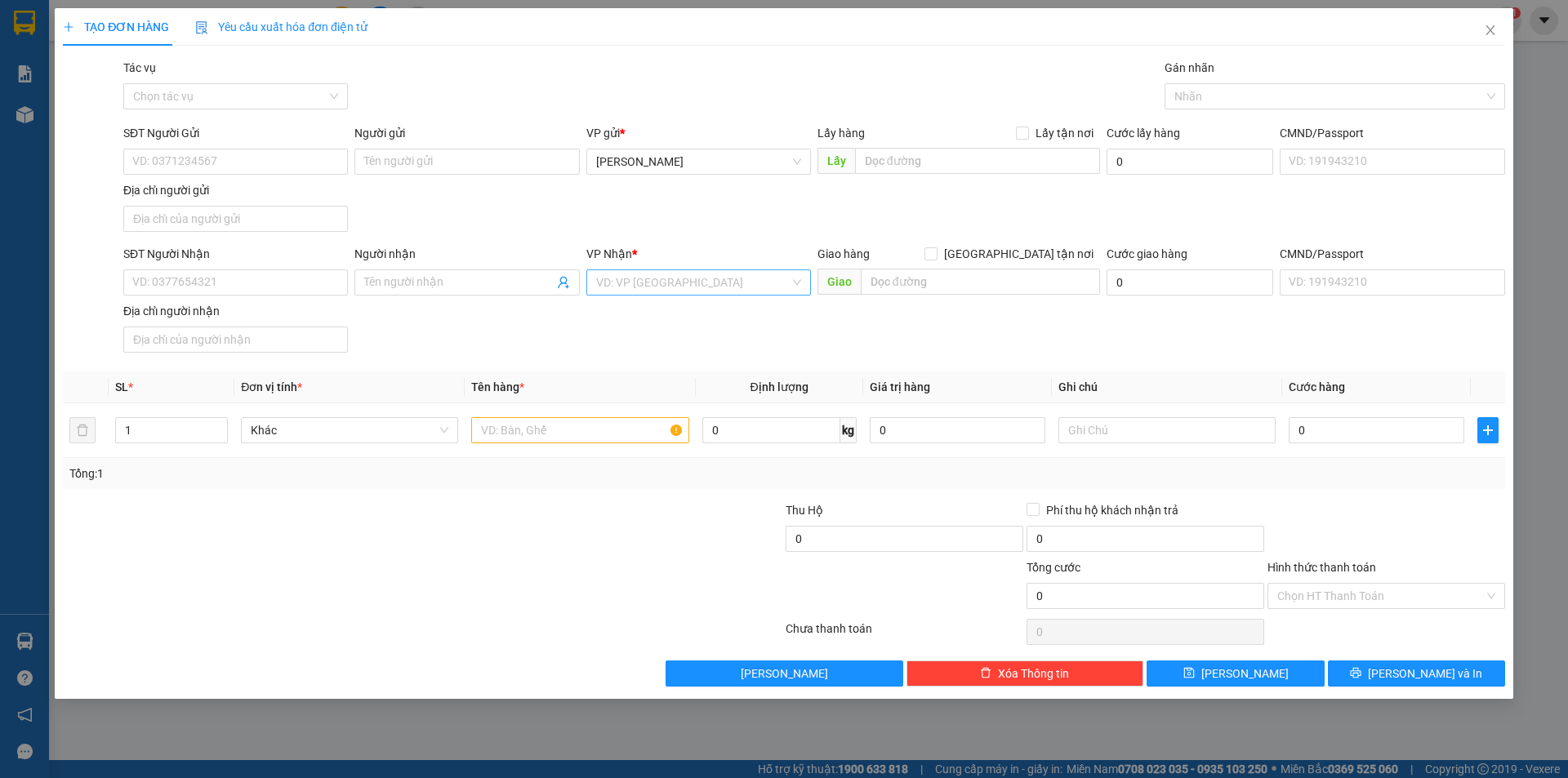
click at [736, 274] on input "search" at bounding box center [692, 282] width 193 height 24
click at [698, 318] on div "VP Quy Nhơn" at bounding box center [698, 314] width 205 height 18
click at [176, 284] on input "SĐT Người Nhận" at bounding box center [235, 282] width 224 height 26
click at [221, 160] on input "SĐT Người Gửi" at bounding box center [235, 161] width 224 height 26
click at [613, 432] on input "text" at bounding box center [580, 430] width 217 height 26
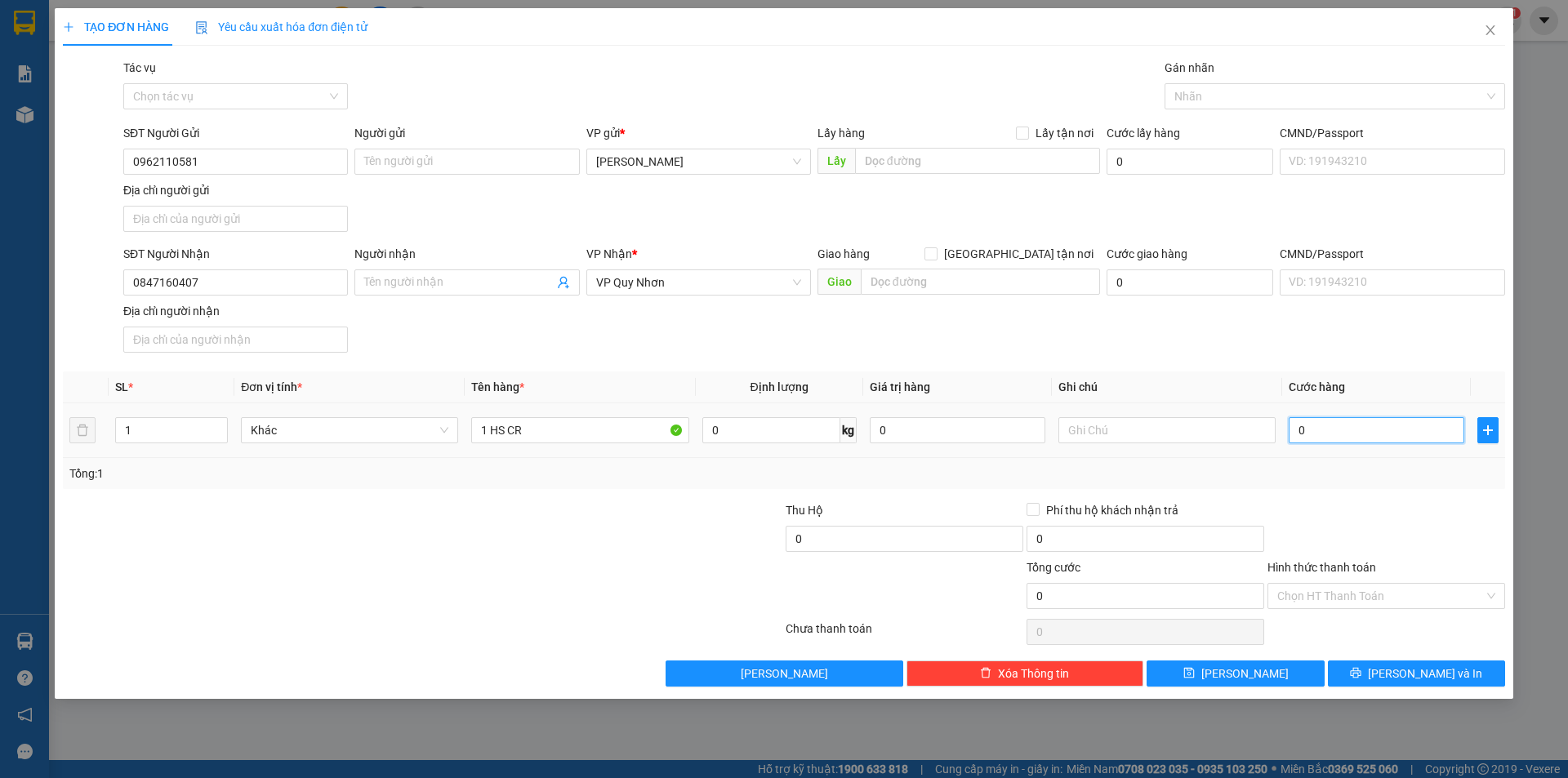
click at [1371, 442] on input "0" at bounding box center [1376, 430] width 176 height 26
click at [1371, 432] on input "0" at bounding box center [1376, 430] width 176 height 26
click at [1368, 437] on input "030" at bounding box center [1376, 430] width 176 height 26
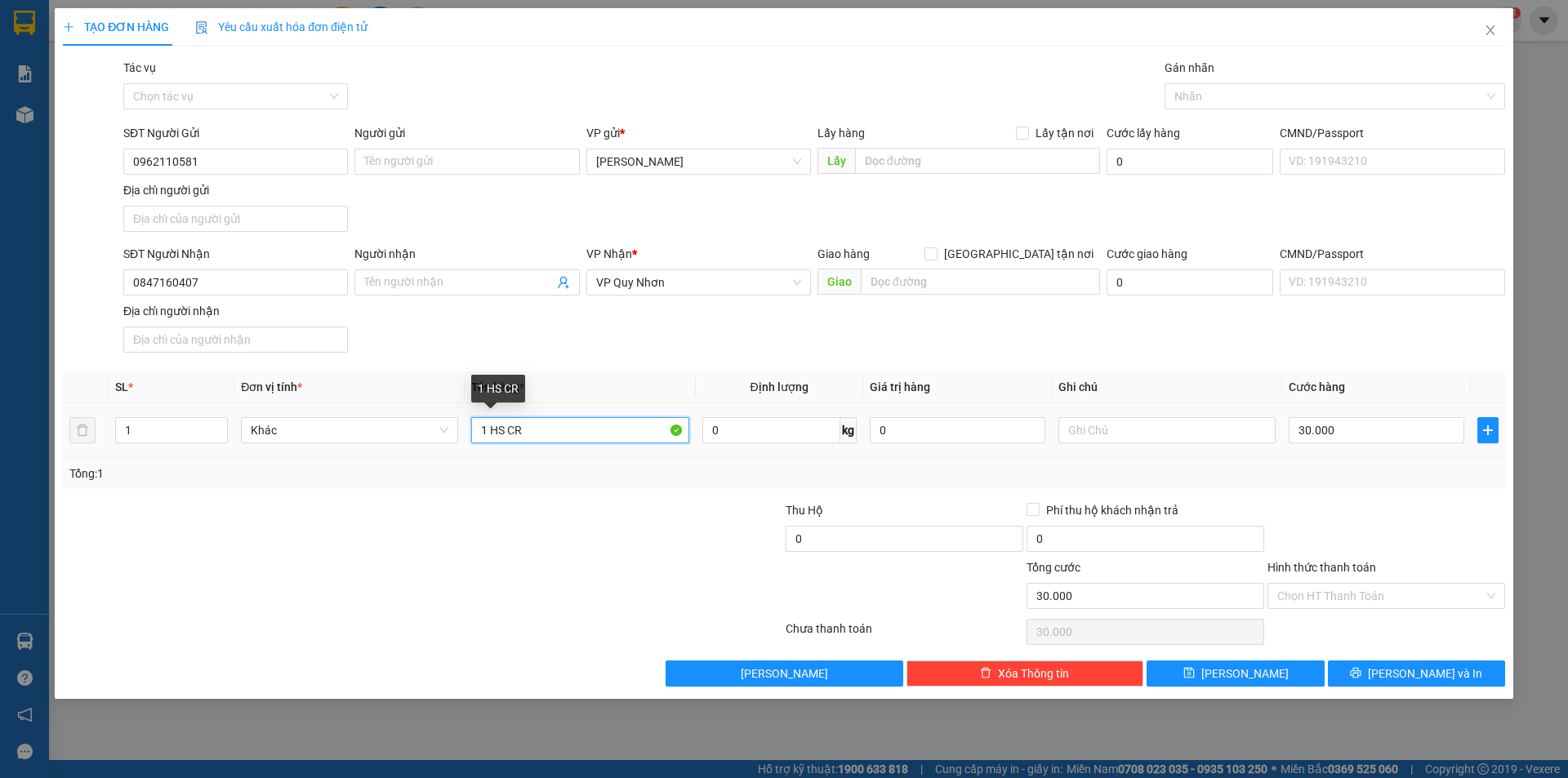
click at [577, 433] on input "1 HS CR" at bounding box center [580, 430] width 217 height 26
click at [1414, 589] on input "Hình thức thanh toán" at bounding box center [1381, 596] width 207 height 24
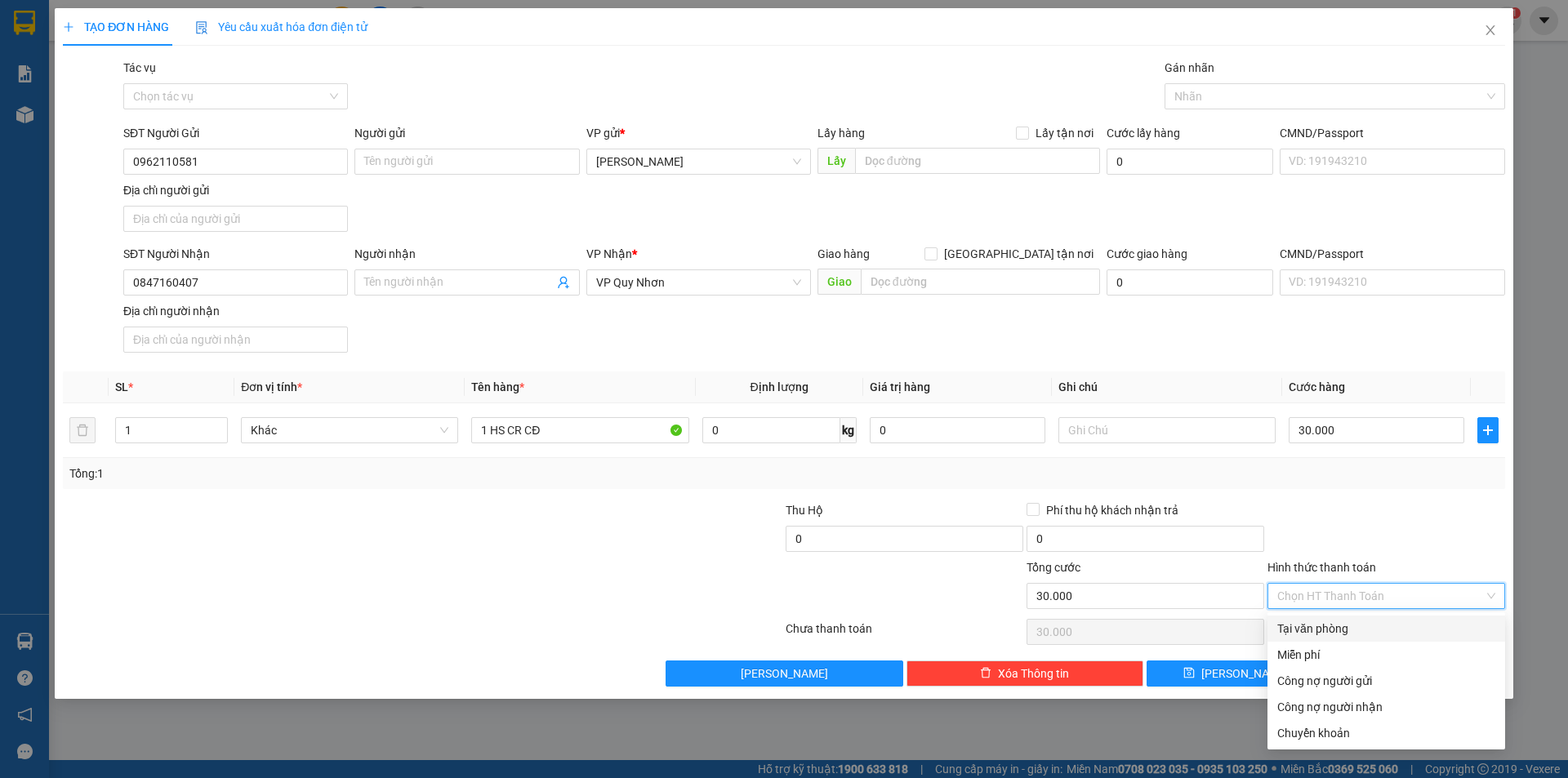
click at [1397, 623] on div "Tại văn phòng" at bounding box center [1386, 628] width 218 height 18
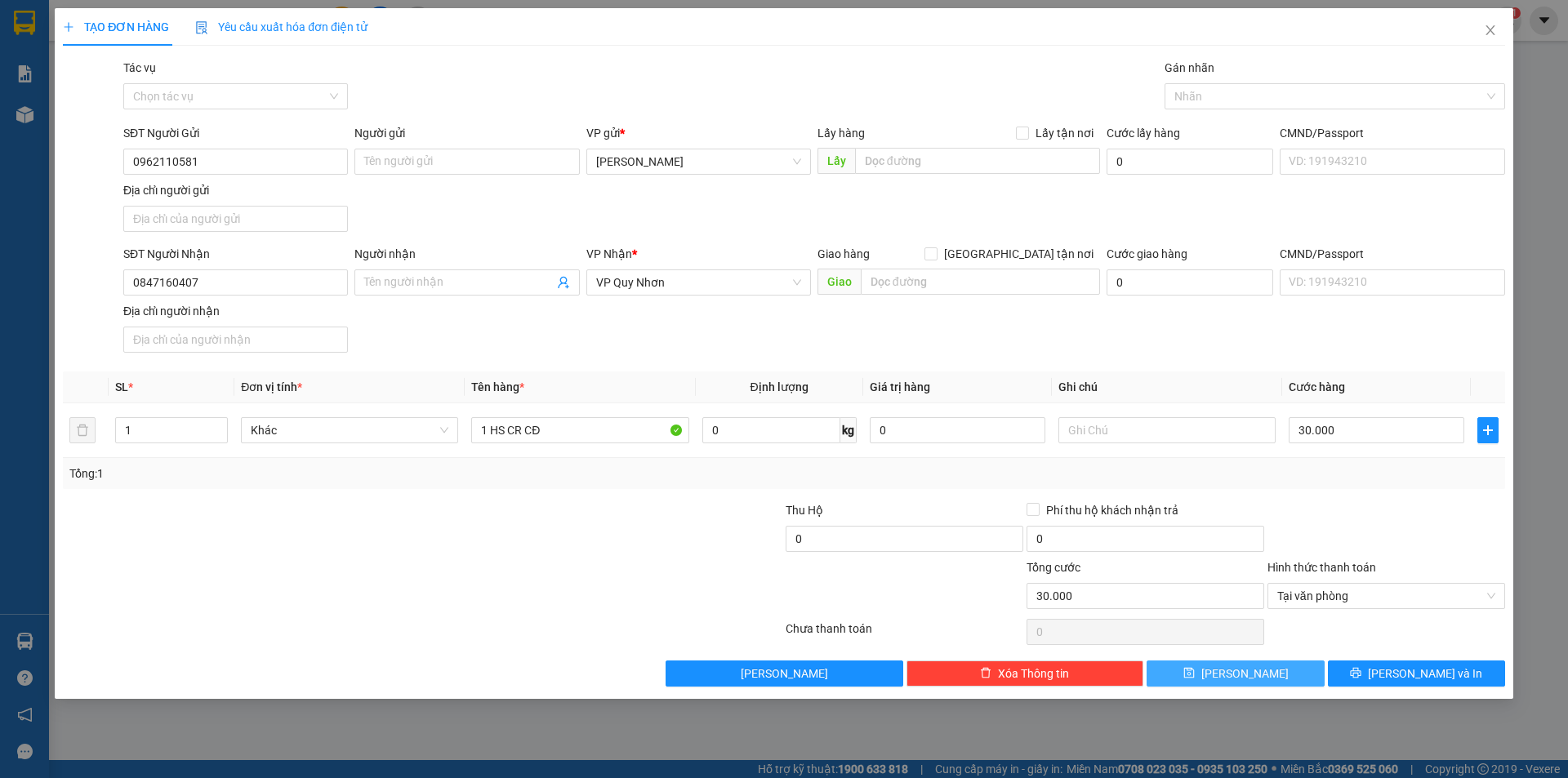
click at [1268, 675] on button "[PERSON_NAME]" at bounding box center [1234, 673] width 177 height 26
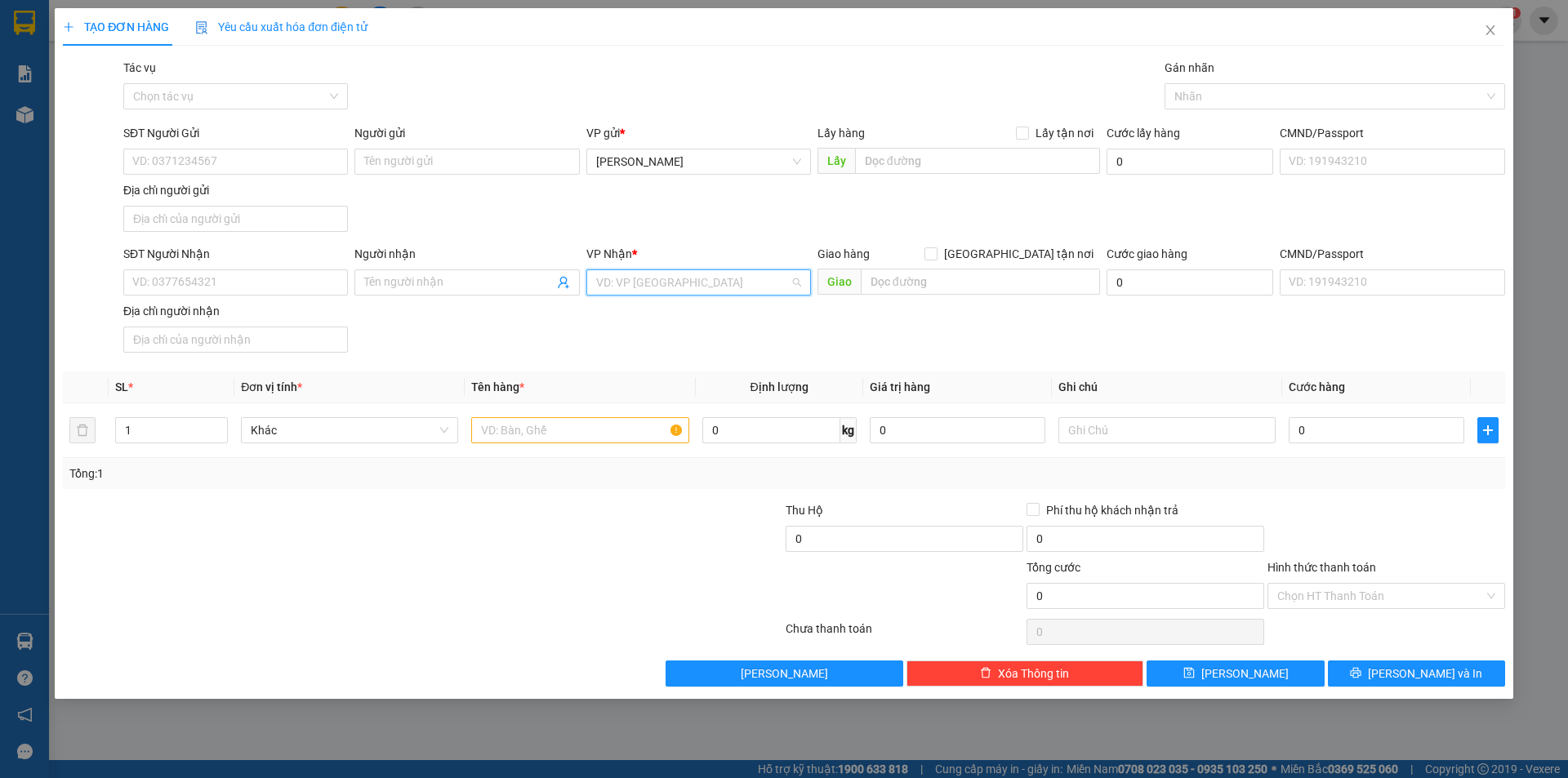
click at [661, 285] on input "search" at bounding box center [692, 282] width 193 height 24
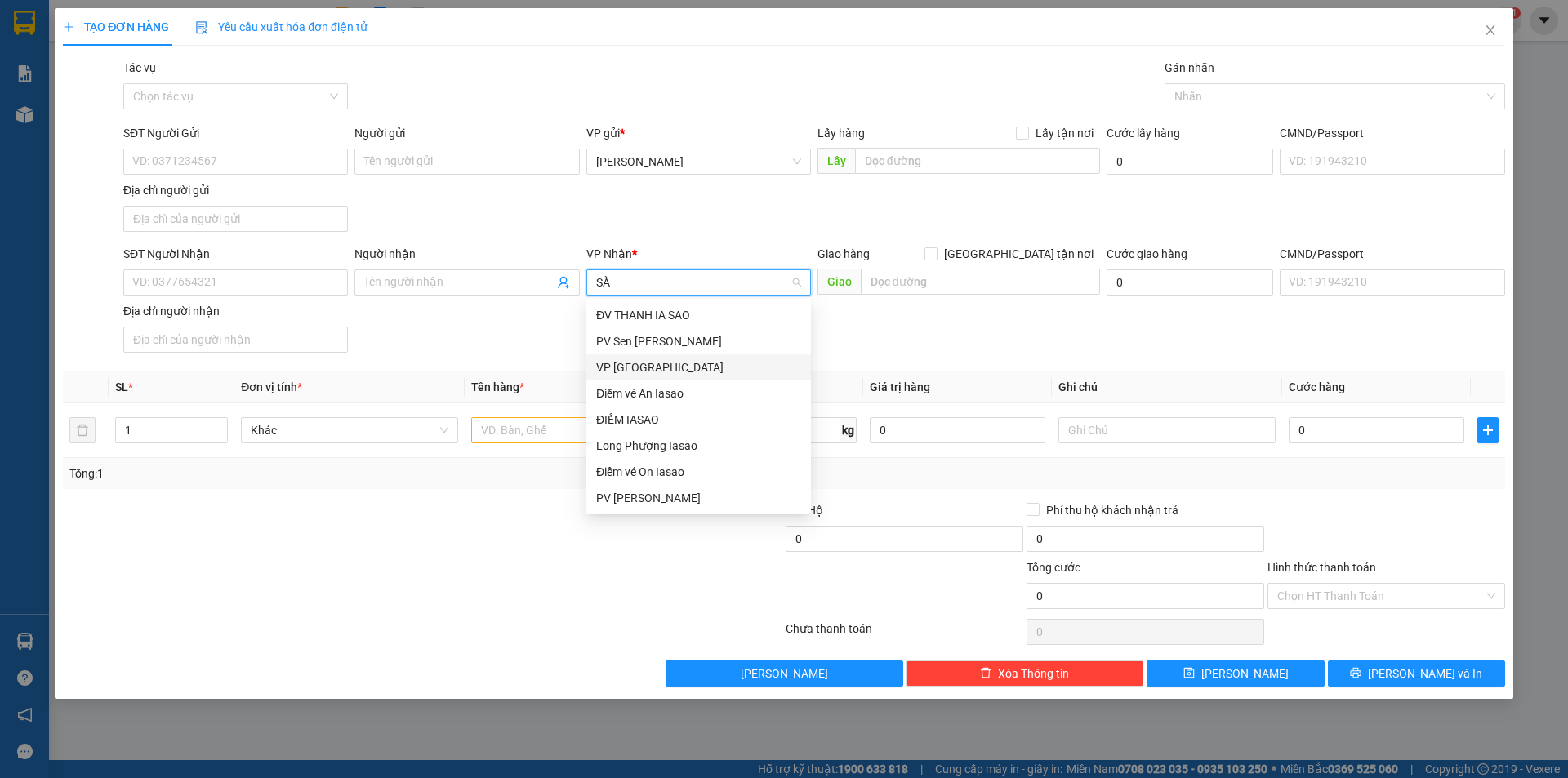
click at [624, 365] on div "VP [GEOGRAPHIC_DATA]" at bounding box center [698, 367] width 205 height 18
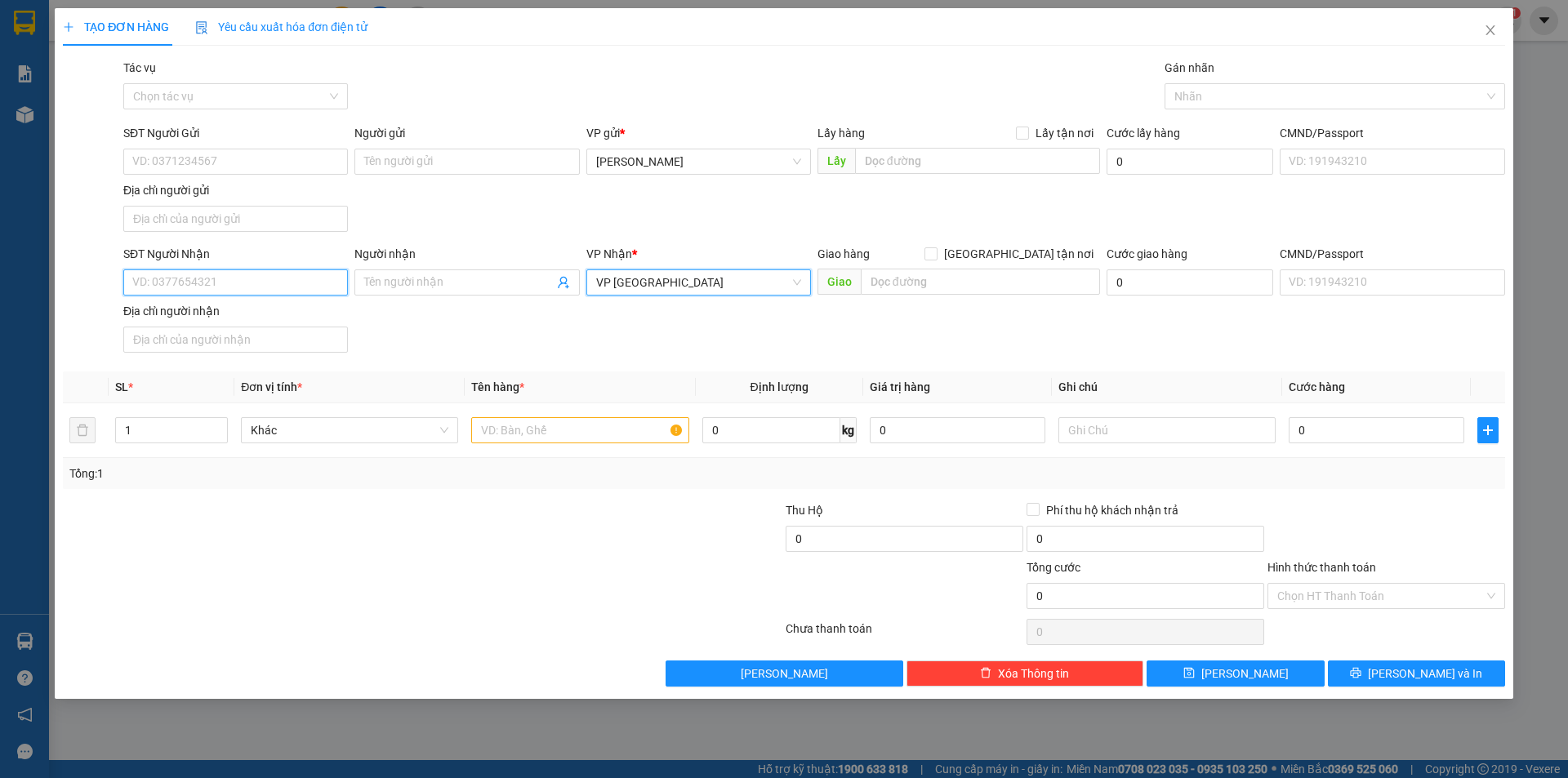
click at [227, 290] on input "SĐT Người Nhận" at bounding box center [235, 282] width 224 height 26
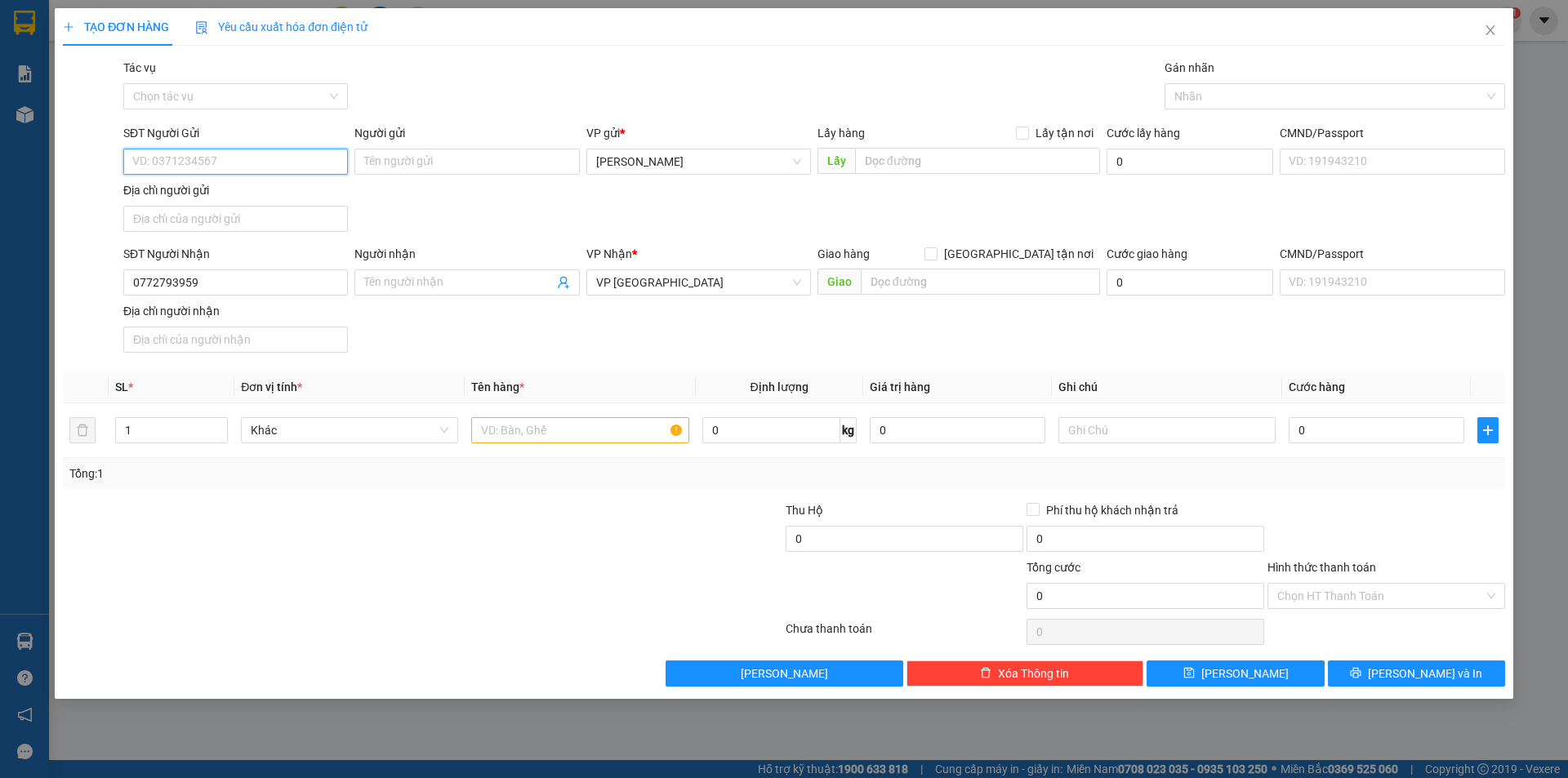
click at [219, 166] on input "SĐT Người Gửi" at bounding box center [235, 161] width 224 height 26
click at [586, 430] on input "text" at bounding box center [580, 430] width 217 height 26
click at [1311, 431] on input "0" at bounding box center [1376, 430] width 176 height 26
click at [1265, 522] on div at bounding box center [1386, 530] width 241 height 57
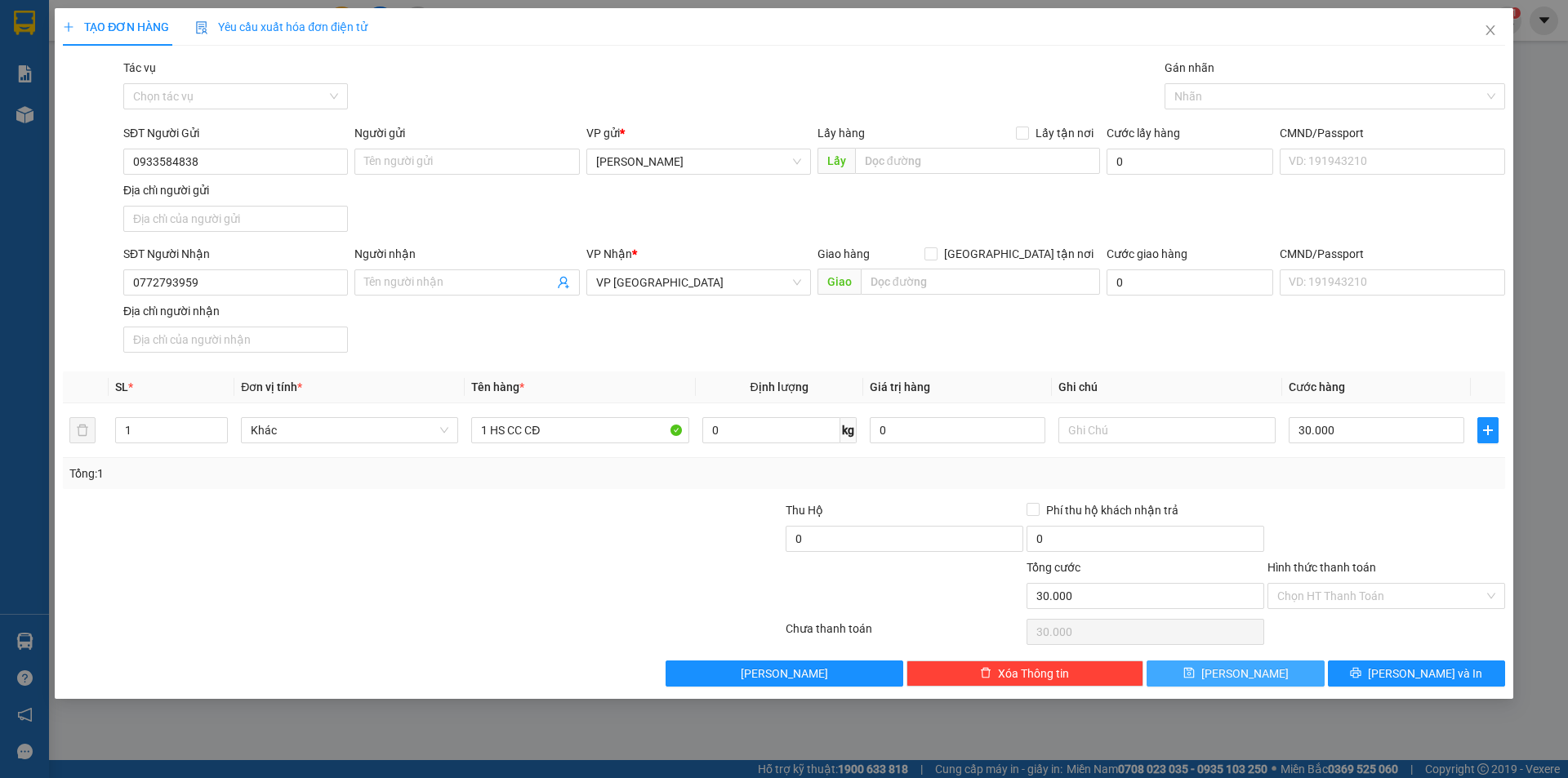
click at [1272, 667] on button "[PERSON_NAME]" at bounding box center [1234, 673] width 177 height 26
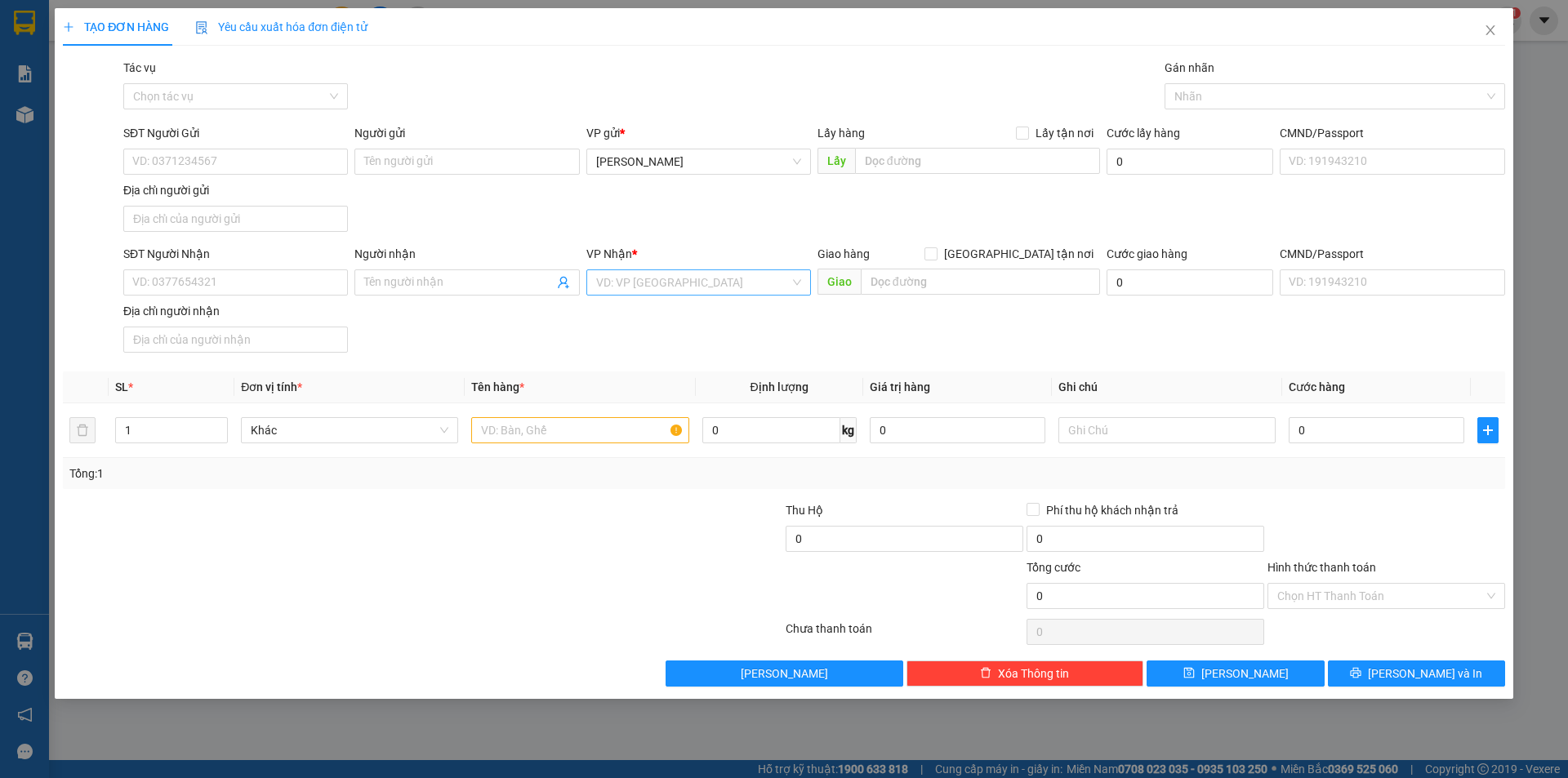
click at [711, 284] on input "search" at bounding box center [692, 282] width 193 height 24
click at [658, 361] on div "VP [GEOGRAPHIC_DATA]" at bounding box center [698, 367] width 205 height 18
click at [265, 286] on input "SĐT Người Nhận" at bounding box center [235, 282] width 224 height 26
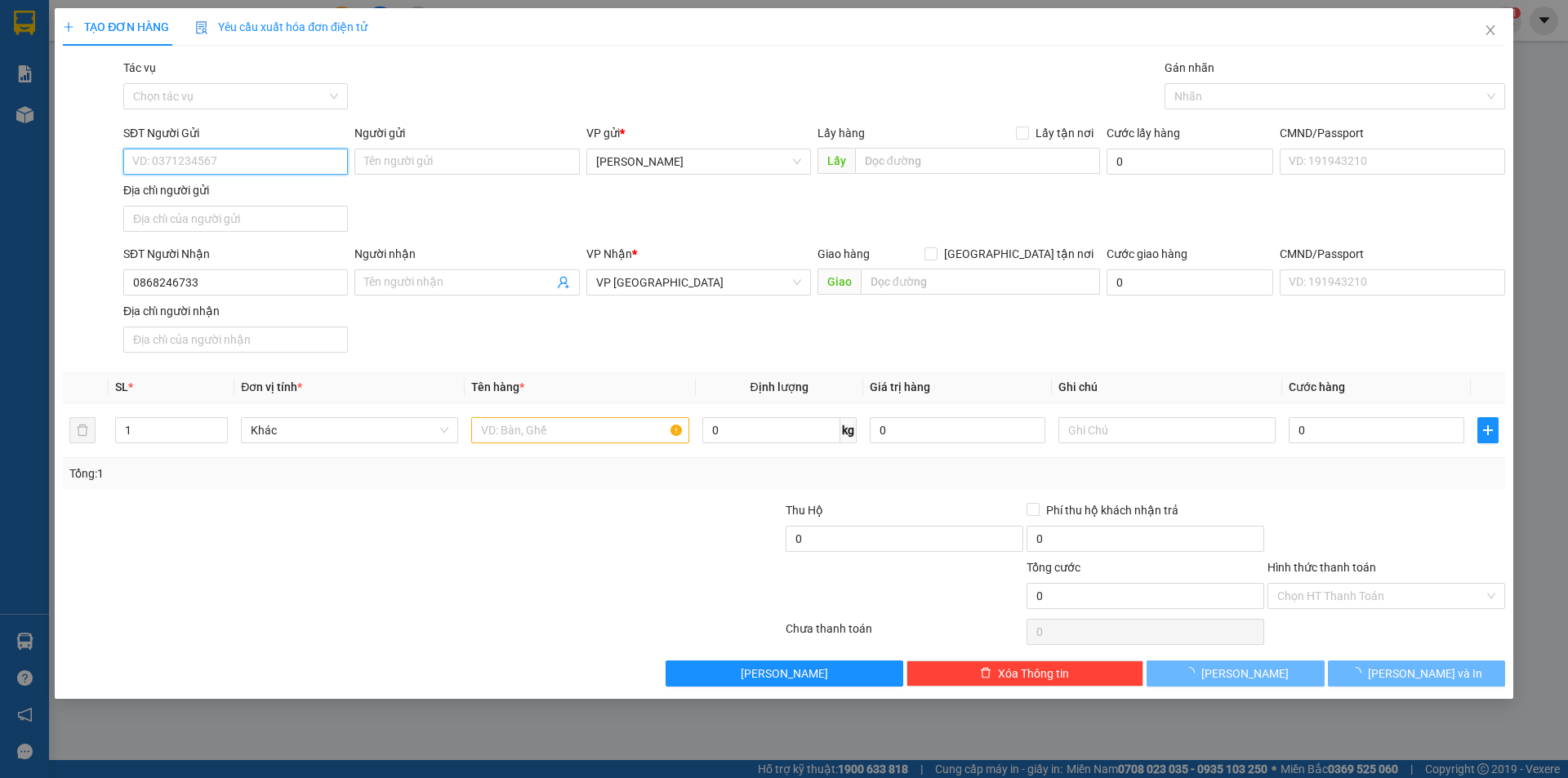
click at [255, 160] on input "SĐT Người Gửi" at bounding box center [235, 161] width 224 height 26
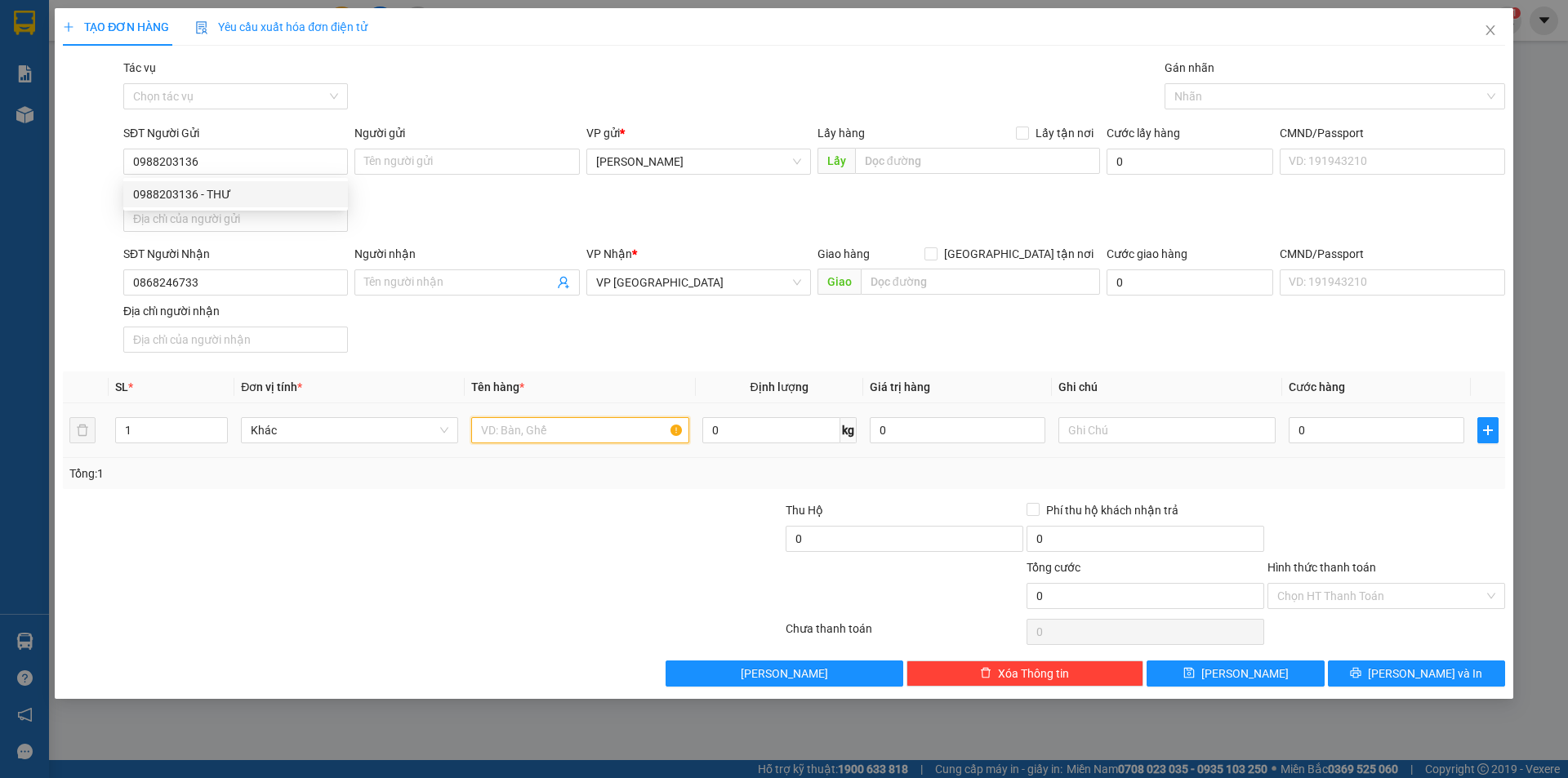
click at [591, 423] on input "text" at bounding box center [580, 430] width 217 height 26
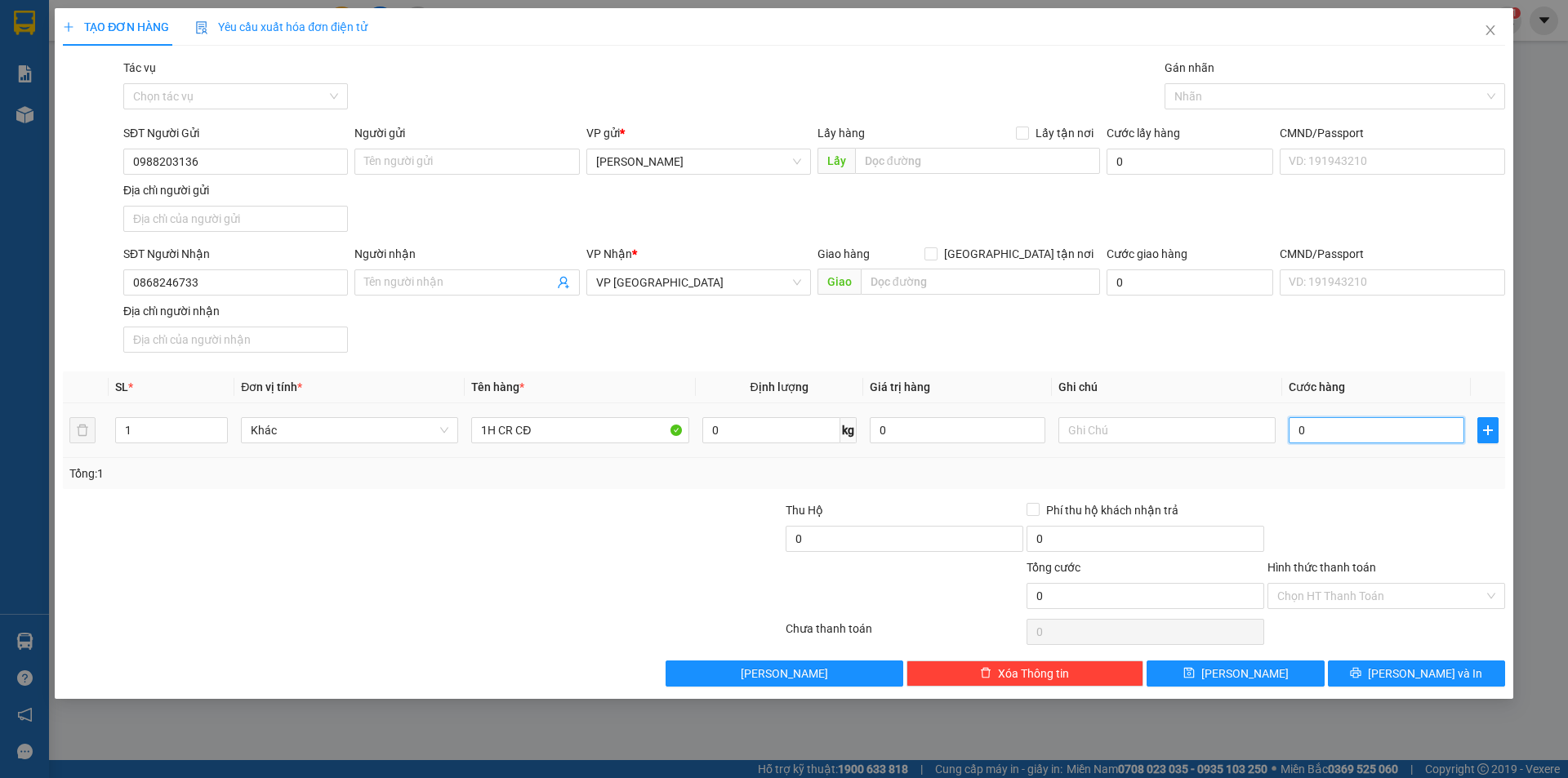
click at [1330, 441] on input "0" at bounding box center [1376, 430] width 176 height 26
click at [1342, 506] on div at bounding box center [1386, 530] width 241 height 57
click at [1355, 597] on input "Hình thức thanh toán" at bounding box center [1381, 596] width 207 height 24
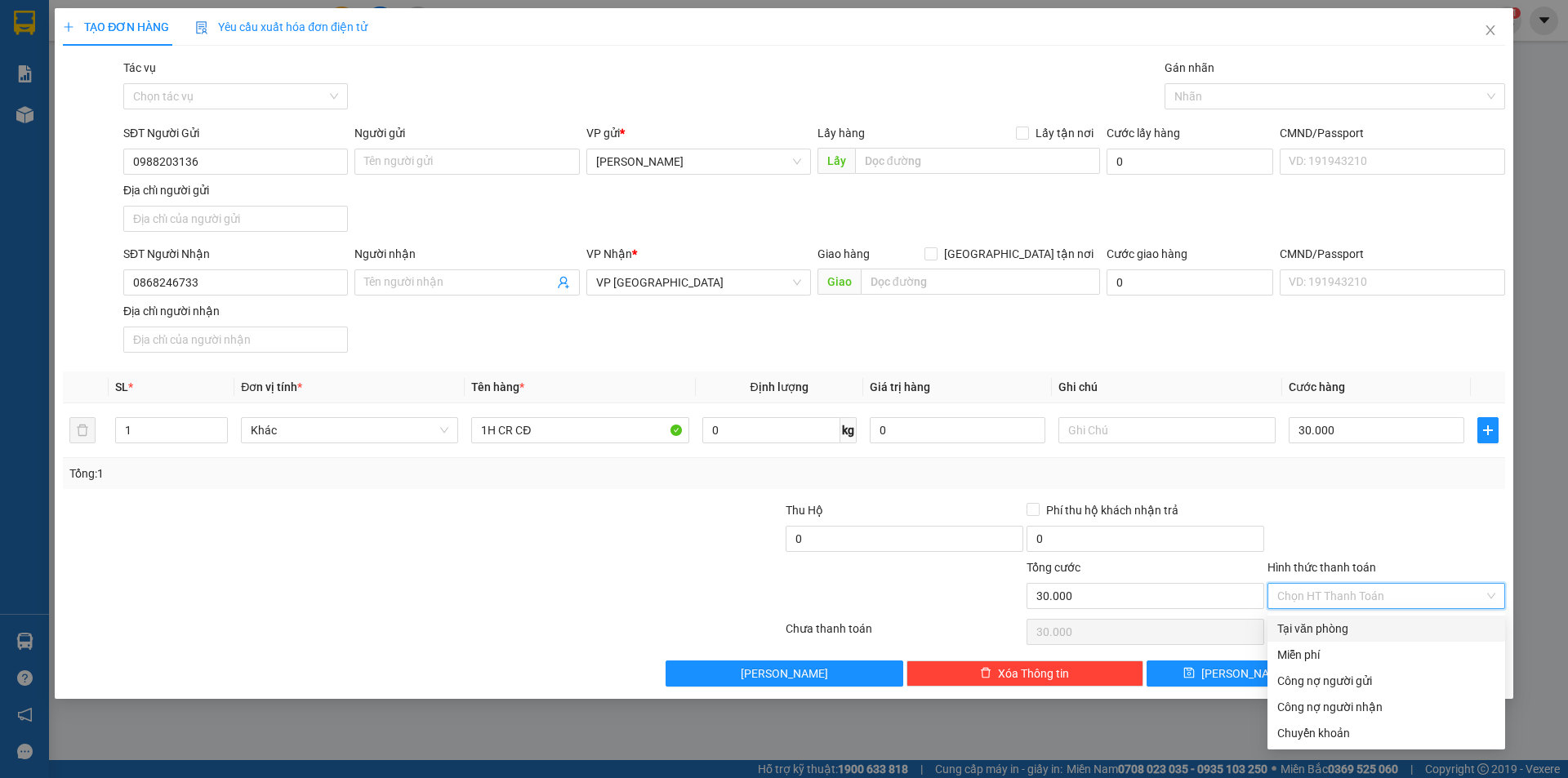
click at [1321, 632] on div "Tại văn phòng" at bounding box center [1386, 628] width 218 height 18
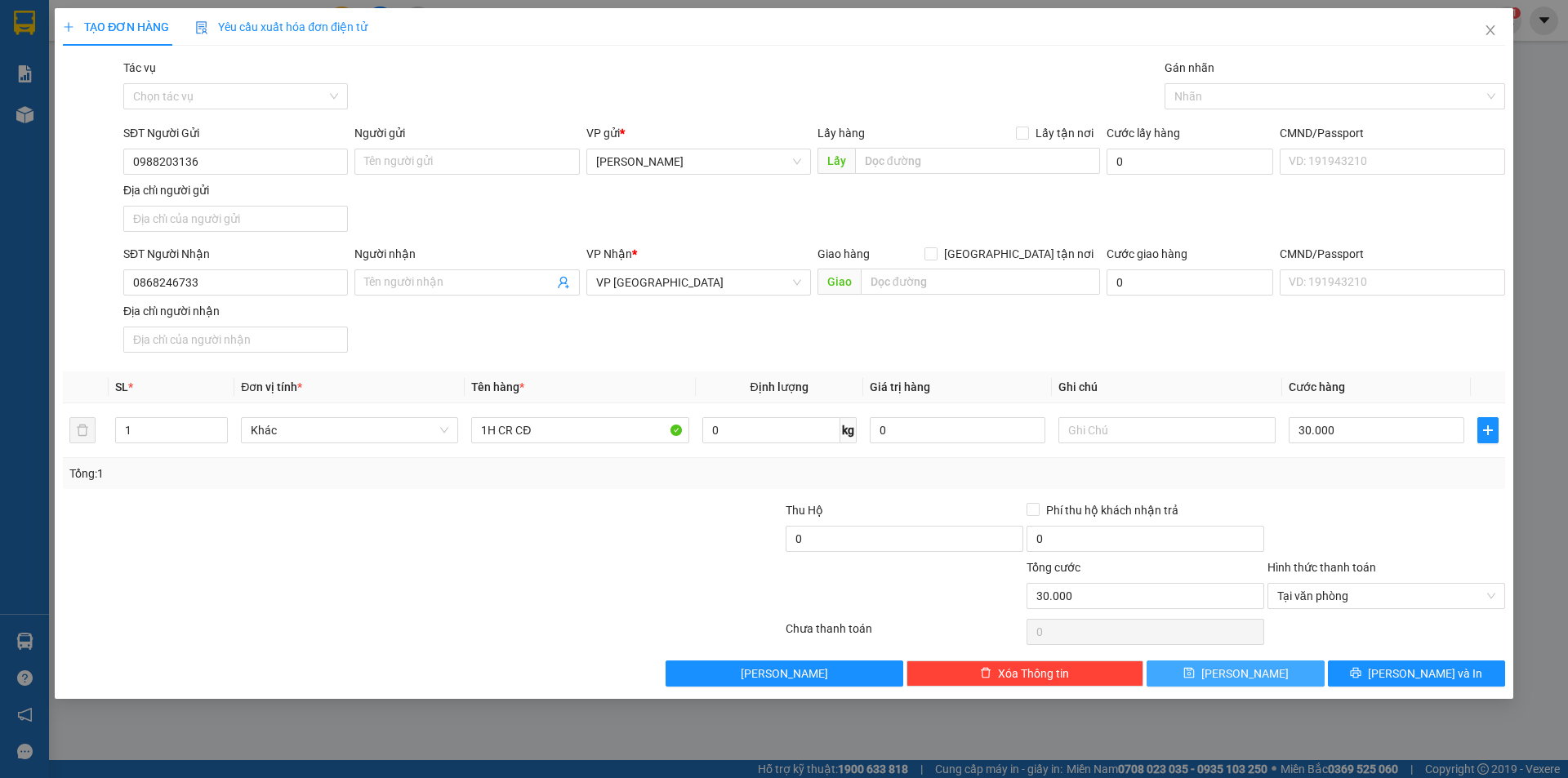
click at [1250, 673] on span "[PERSON_NAME]" at bounding box center [1244, 673] width 87 height 18
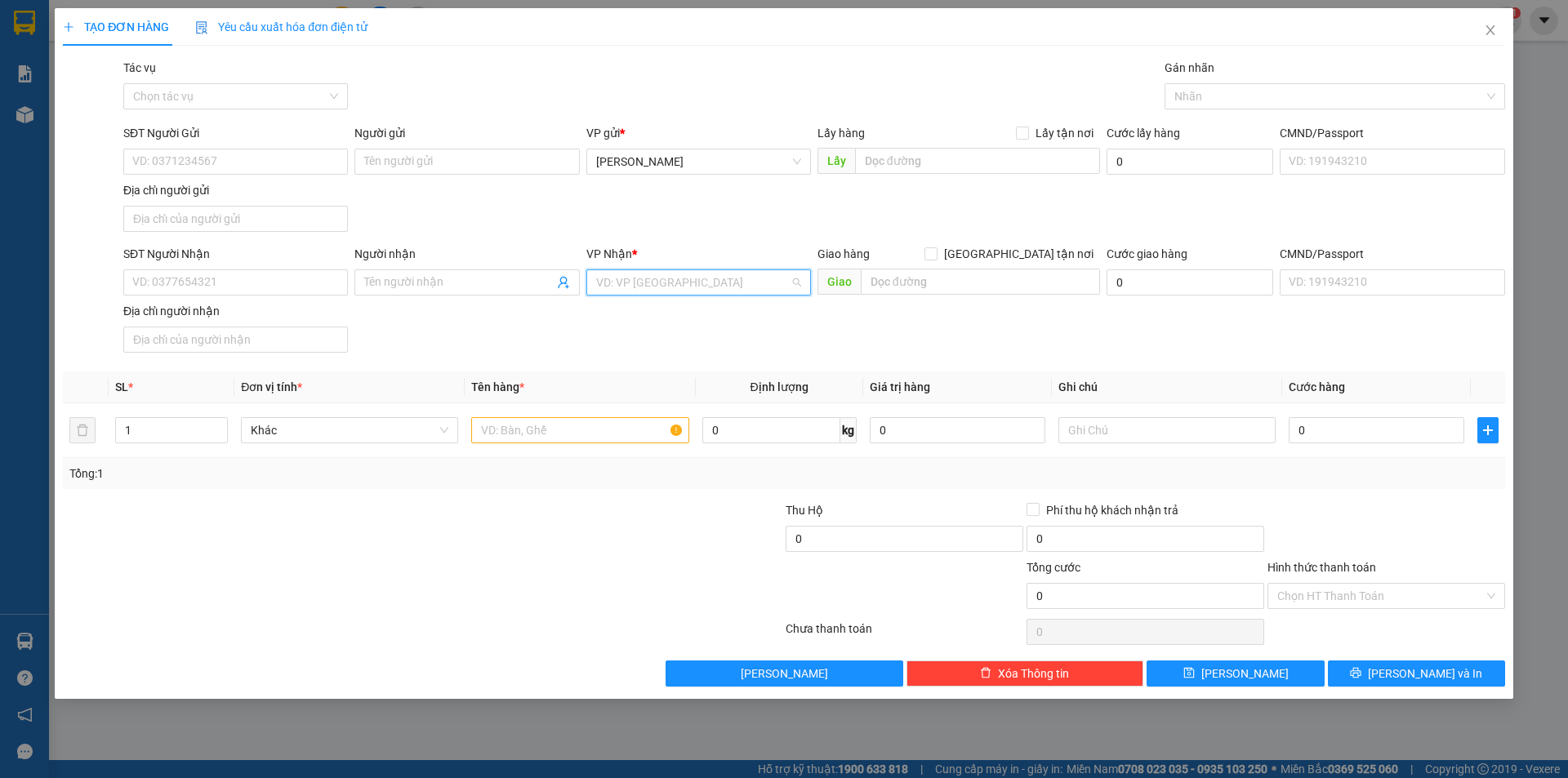
click at [613, 277] on input "search" at bounding box center [692, 282] width 193 height 24
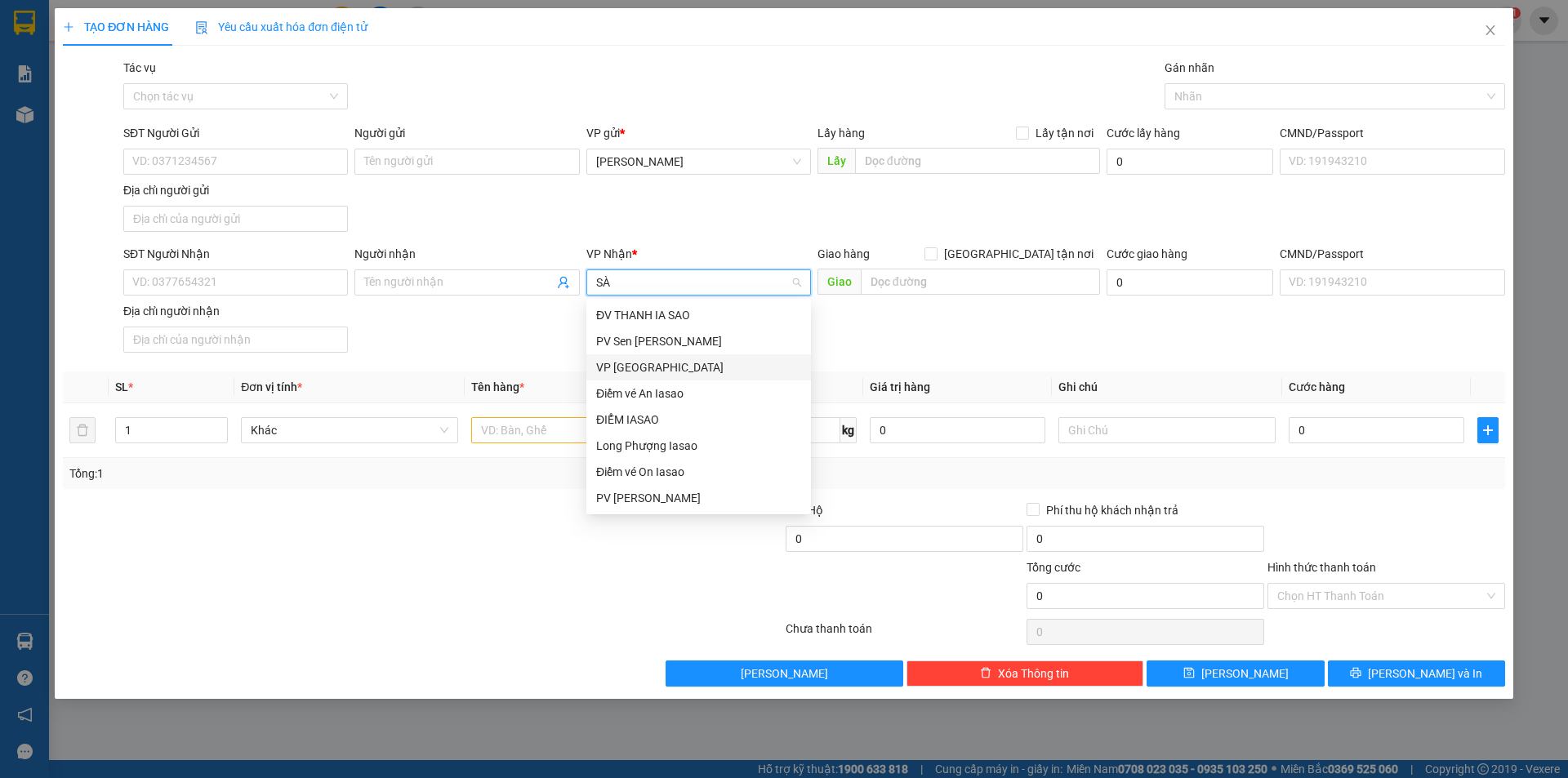
click at [639, 365] on div "VP [GEOGRAPHIC_DATA]" at bounding box center [698, 367] width 205 height 18
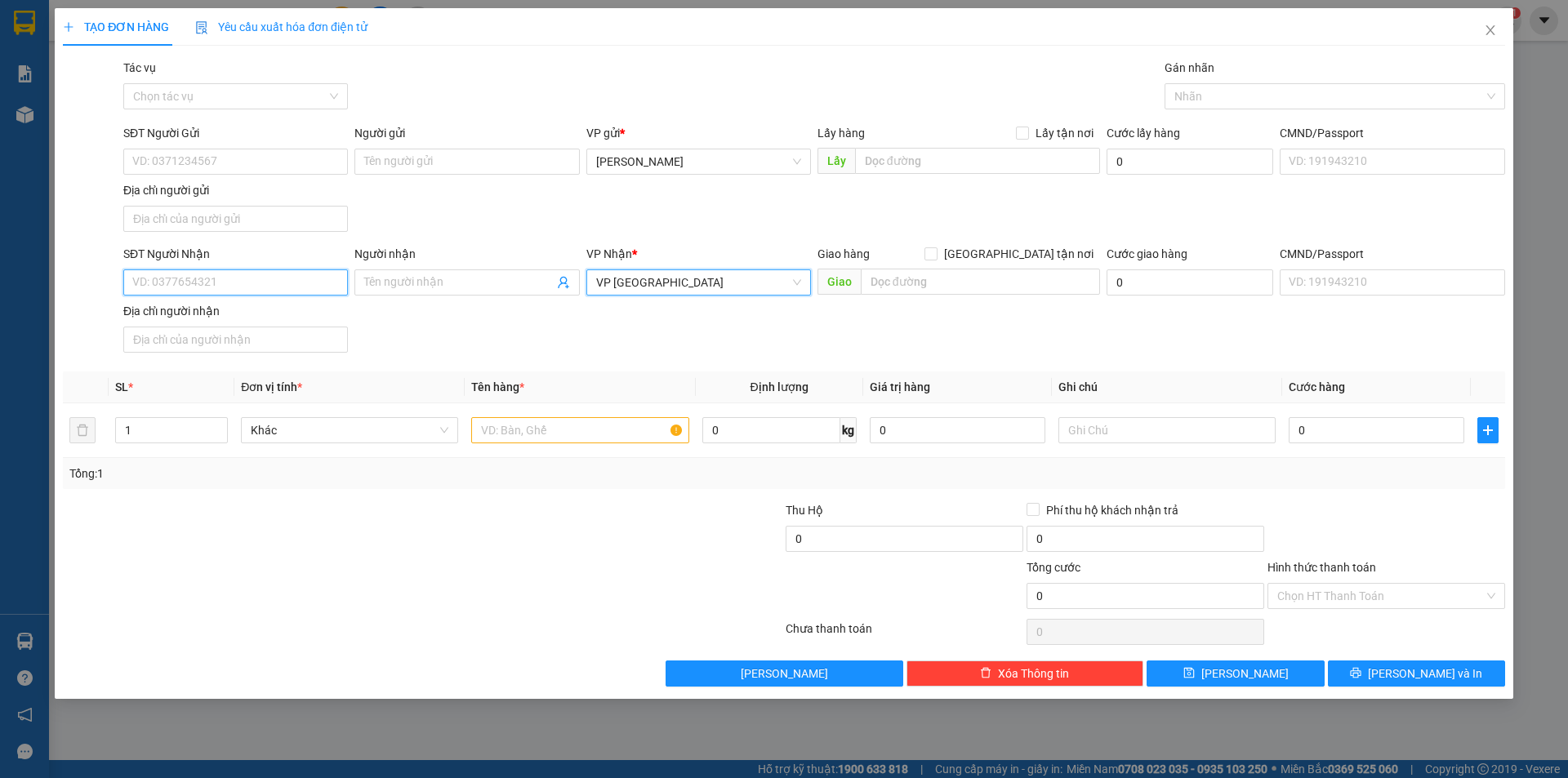
click at [303, 283] on input "SĐT Người Nhận" at bounding box center [235, 282] width 224 height 26
drag, startPoint x: 171, startPoint y: 144, endPoint x: 172, endPoint y: 161, distance: 17.0
click at [171, 146] on div "SĐT Người Gửi" at bounding box center [235, 136] width 224 height 24
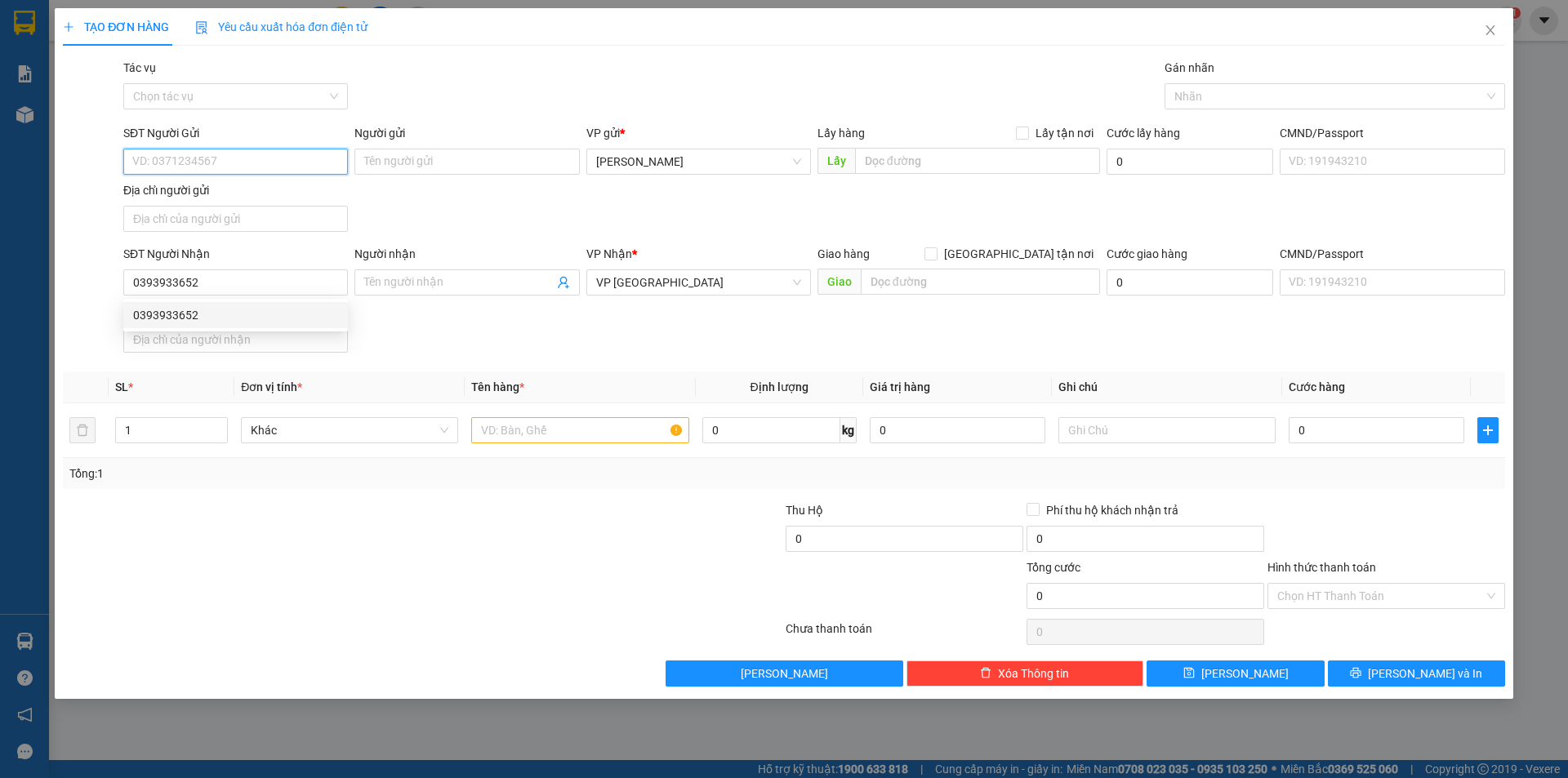
click at [172, 161] on input "SĐT Người Gửi" at bounding box center [235, 161] width 224 height 26
click at [560, 435] on input "text" at bounding box center [580, 430] width 217 height 26
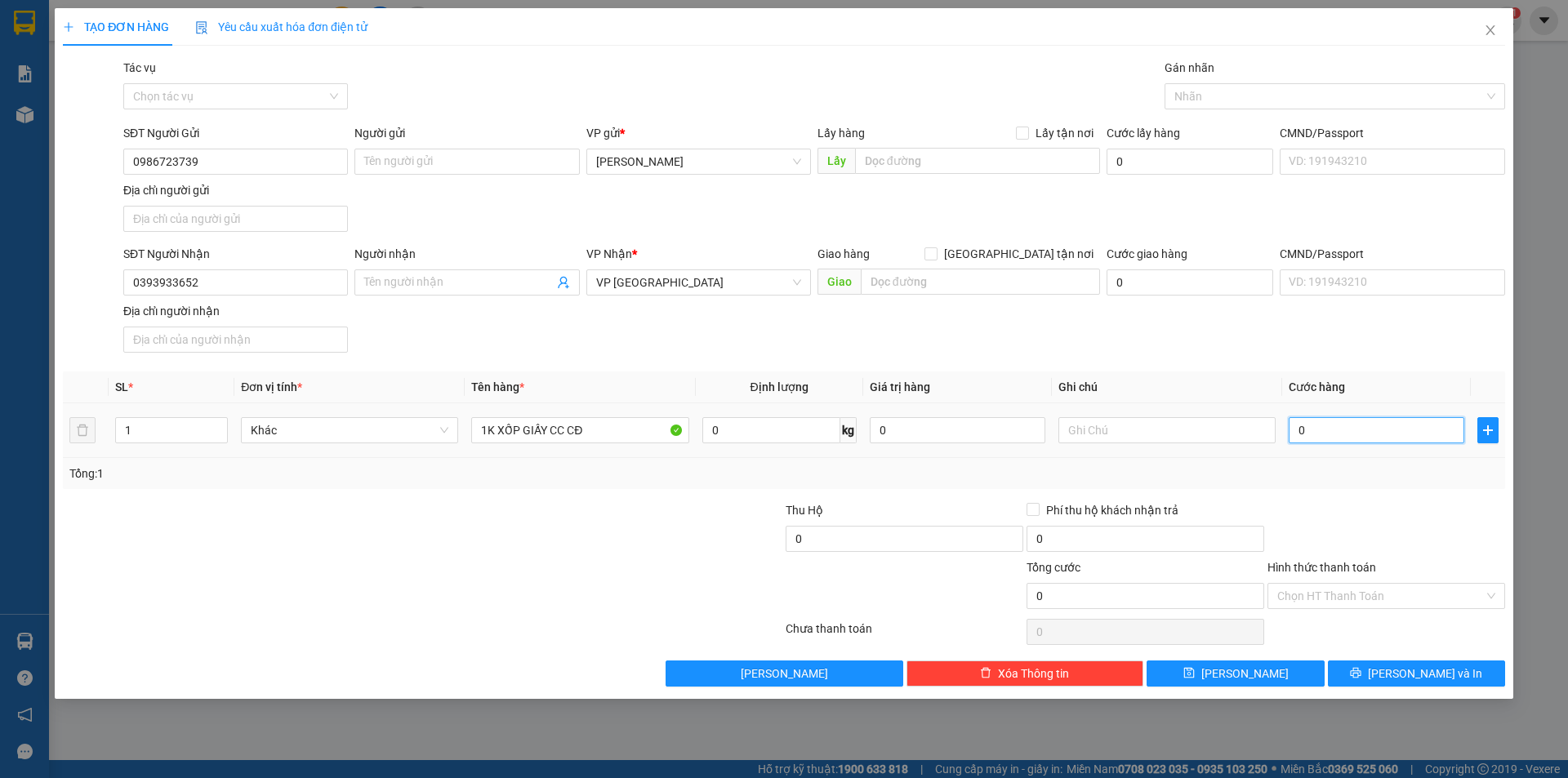
click at [1340, 430] on input "0" at bounding box center [1376, 430] width 176 height 26
click at [1337, 482] on div "Tổng: 1" at bounding box center [784, 473] width 1442 height 31
click at [1234, 673] on span "[PERSON_NAME]" at bounding box center [1244, 673] width 87 height 18
click at [645, 285] on input "search" at bounding box center [692, 282] width 193 height 24
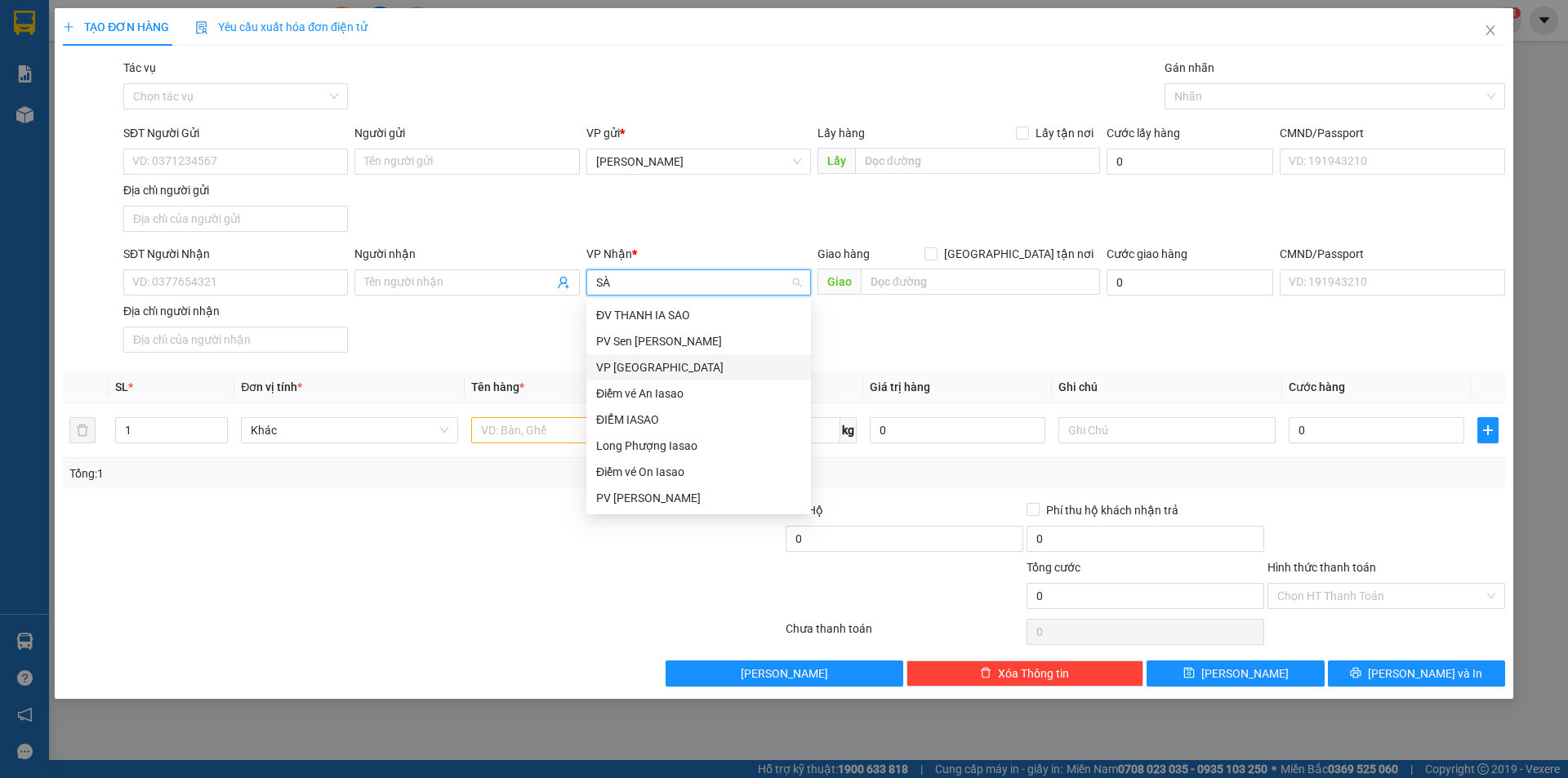
click at [659, 360] on div "VP [GEOGRAPHIC_DATA]" at bounding box center [698, 367] width 205 height 18
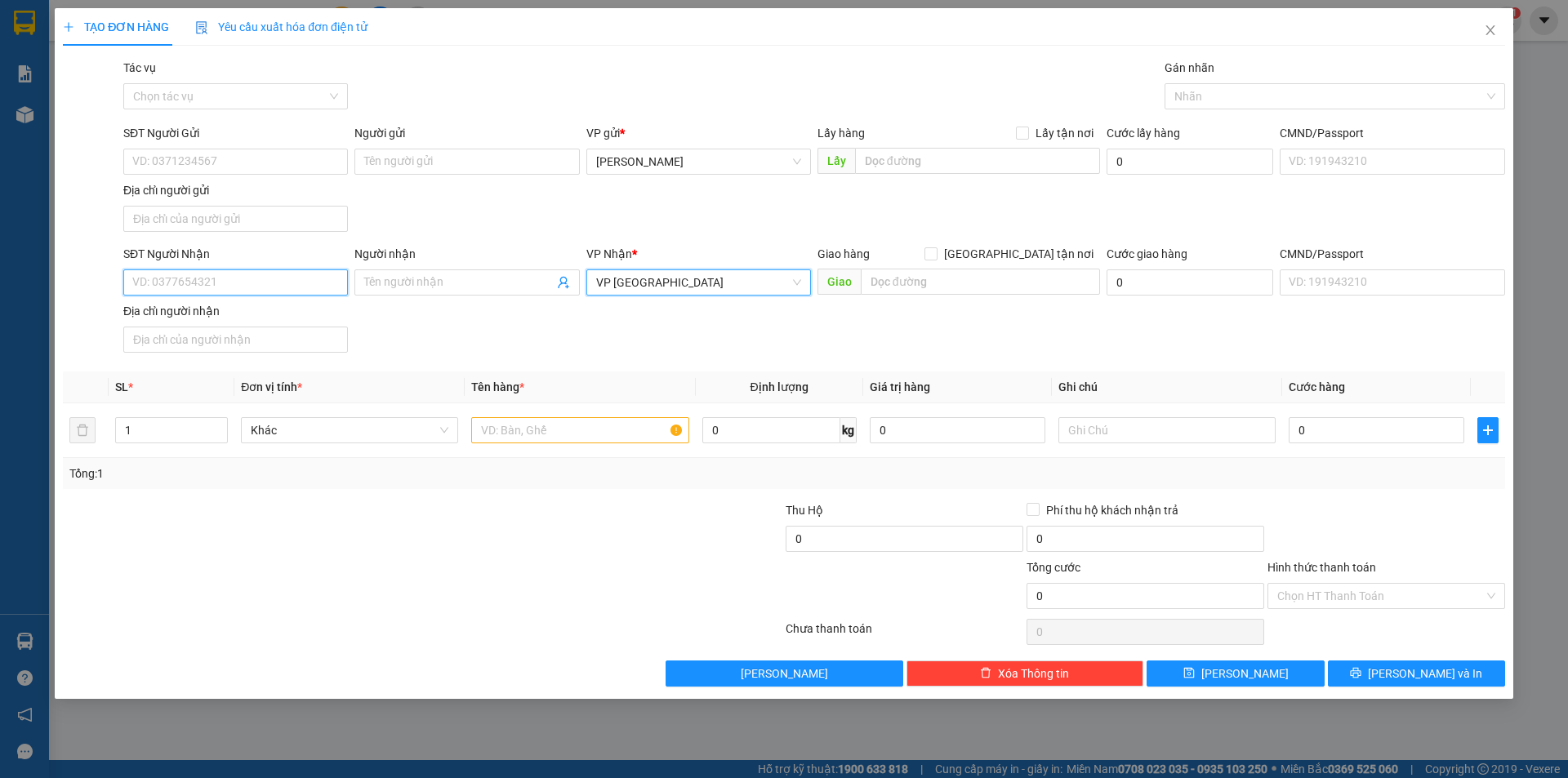
click at [190, 275] on input "SĐT Người Nhận" at bounding box center [235, 282] width 224 height 26
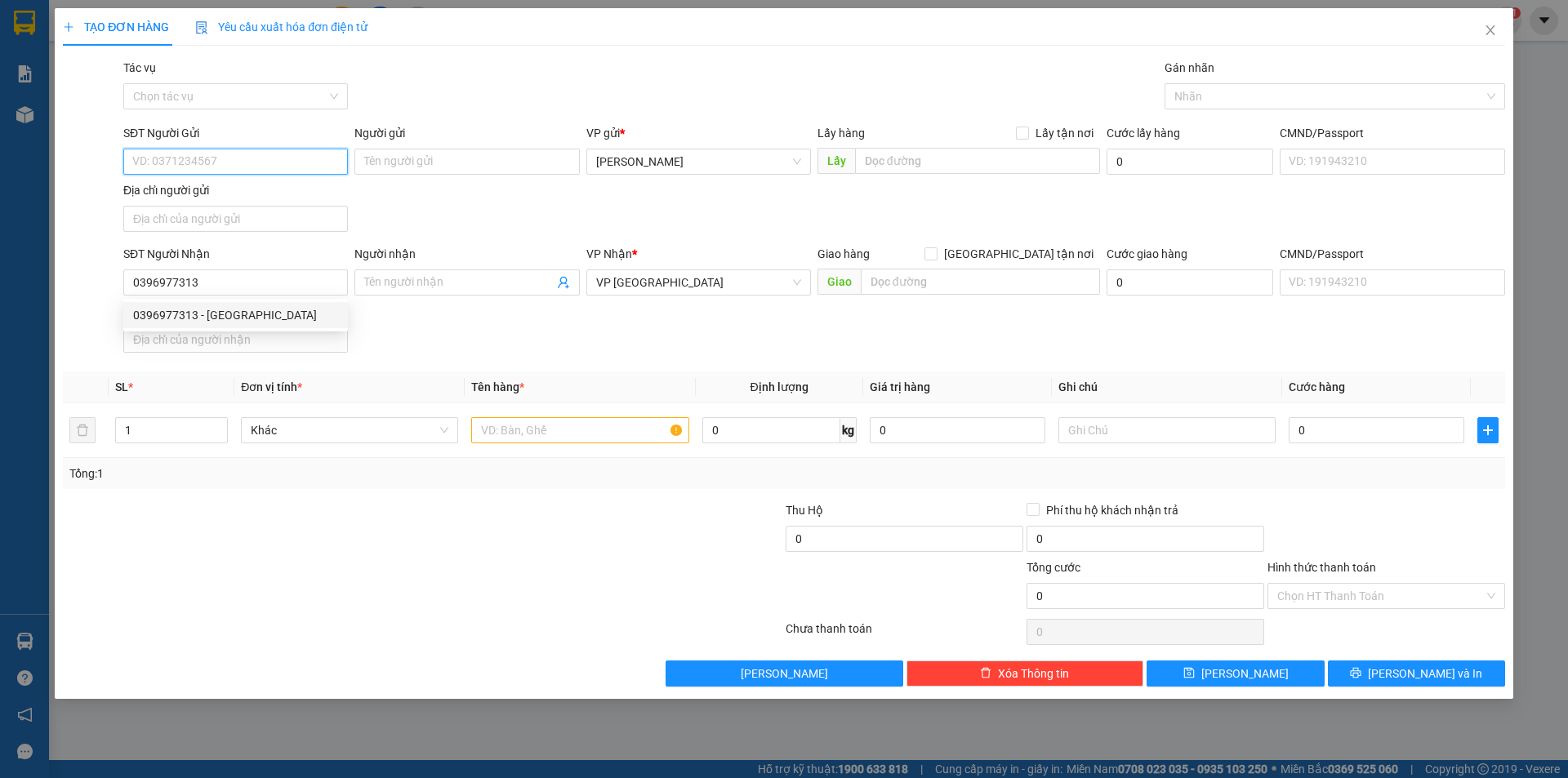
click at [187, 168] on input "SĐT Người Gửi" at bounding box center [235, 161] width 224 height 26
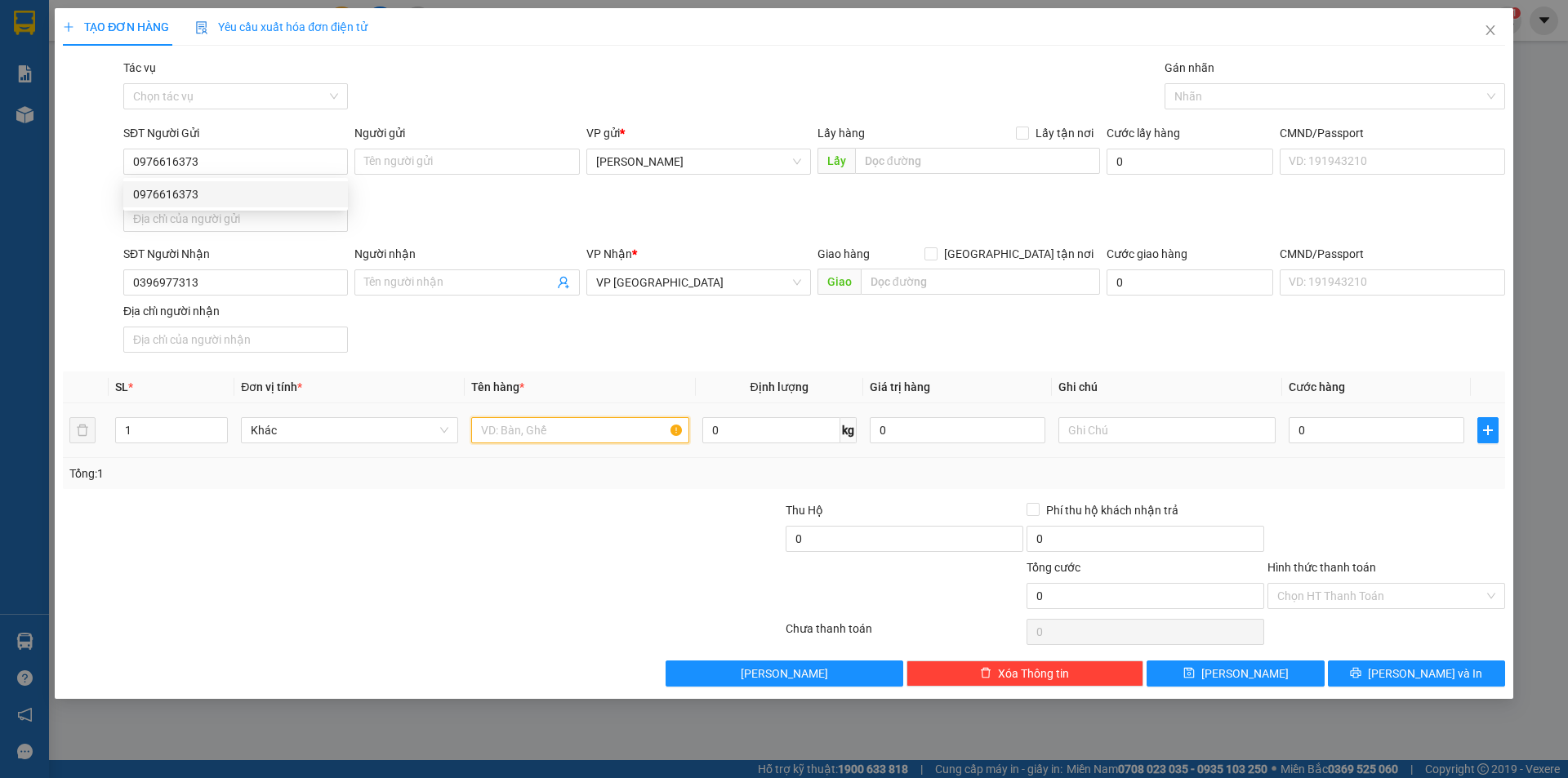
click at [563, 429] on input "text" at bounding box center [580, 430] width 217 height 26
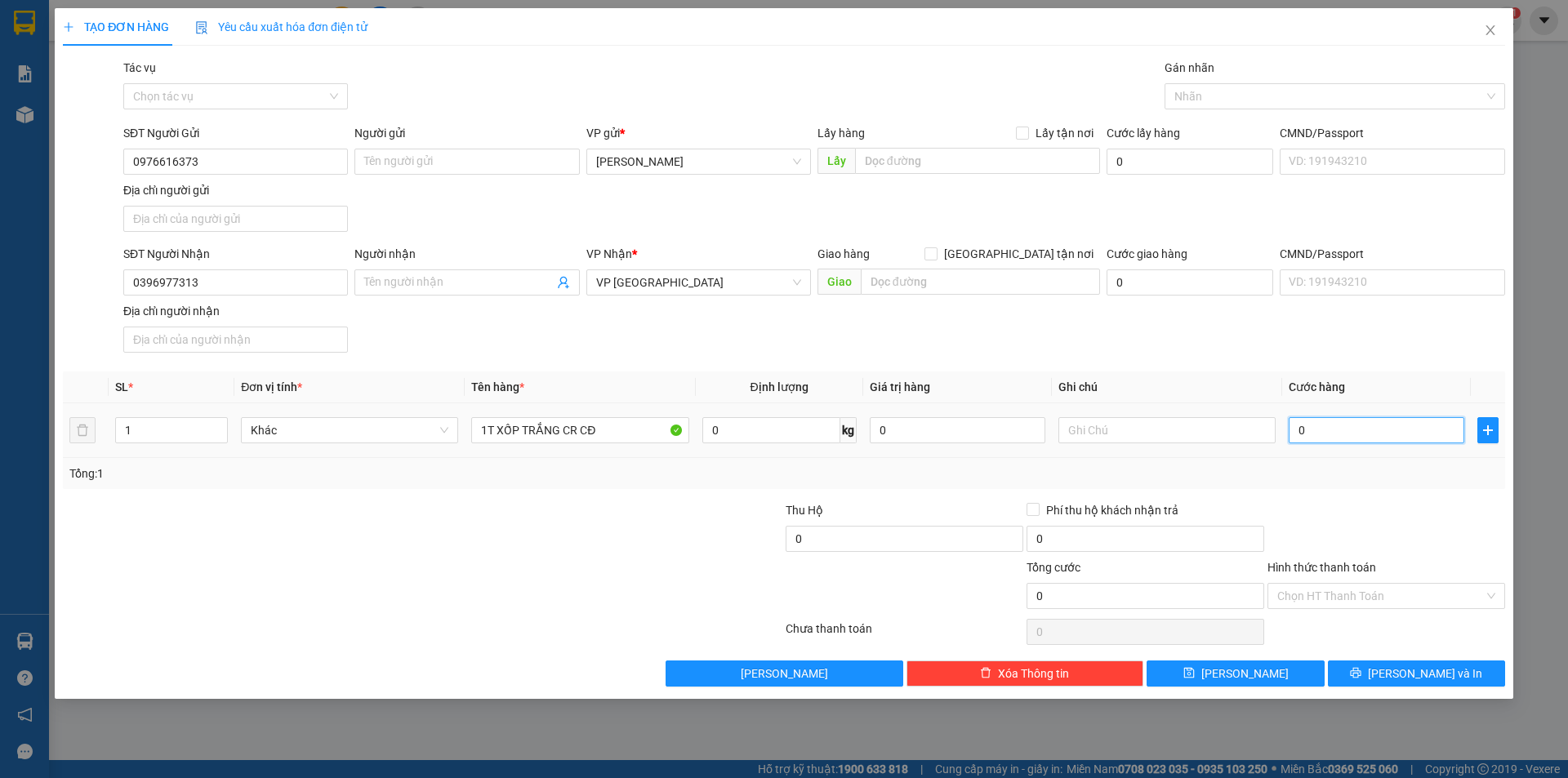
click at [1377, 427] on input "0" at bounding box center [1376, 430] width 176 height 26
click at [1385, 518] on div at bounding box center [1386, 530] width 241 height 57
click at [1327, 590] on input "Hình thức thanh toán" at bounding box center [1381, 596] width 207 height 24
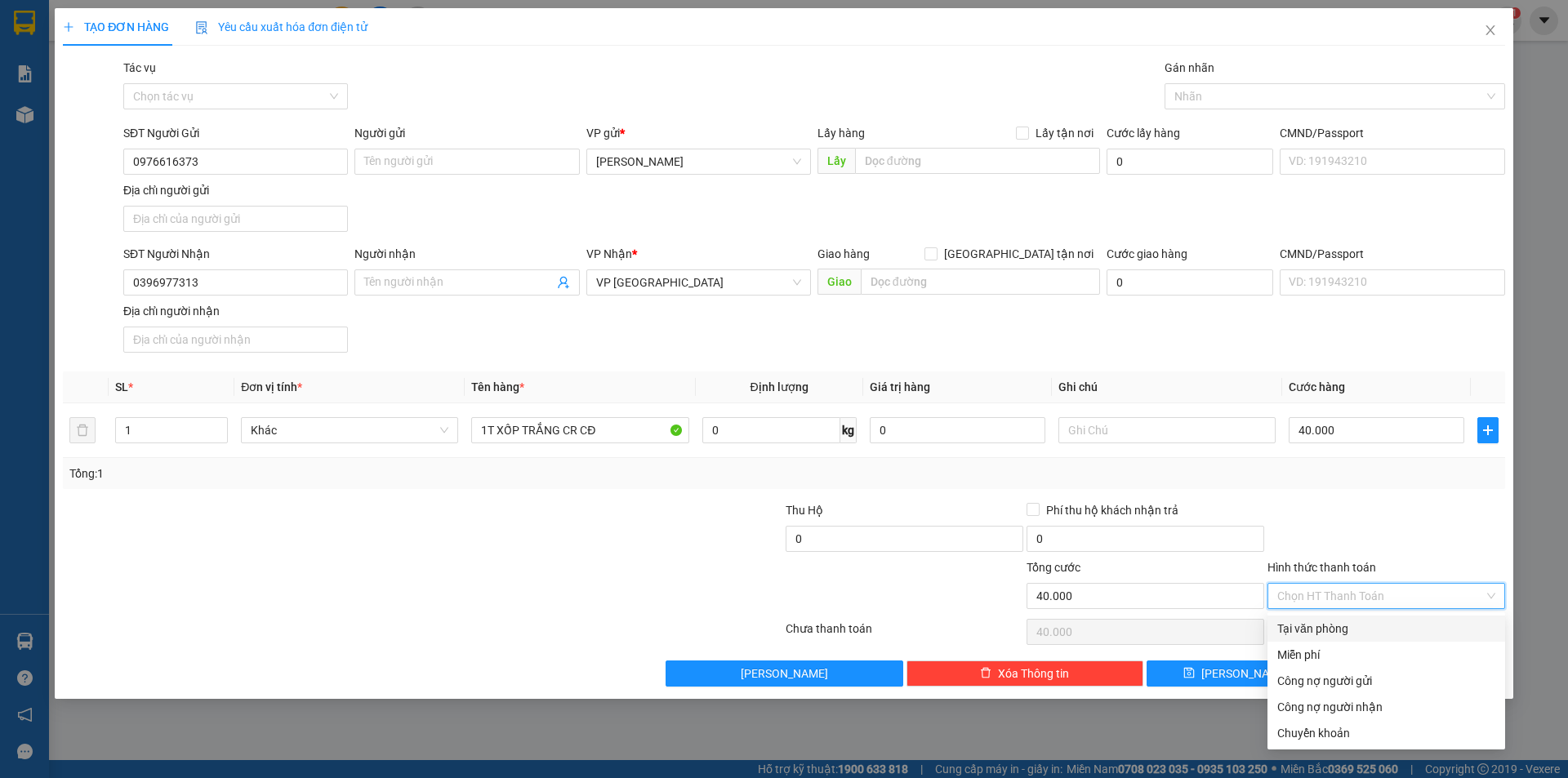
click at [1339, 624] on div "Tại văn phòng" at bounding box center [1386, 628] width 218 height 18
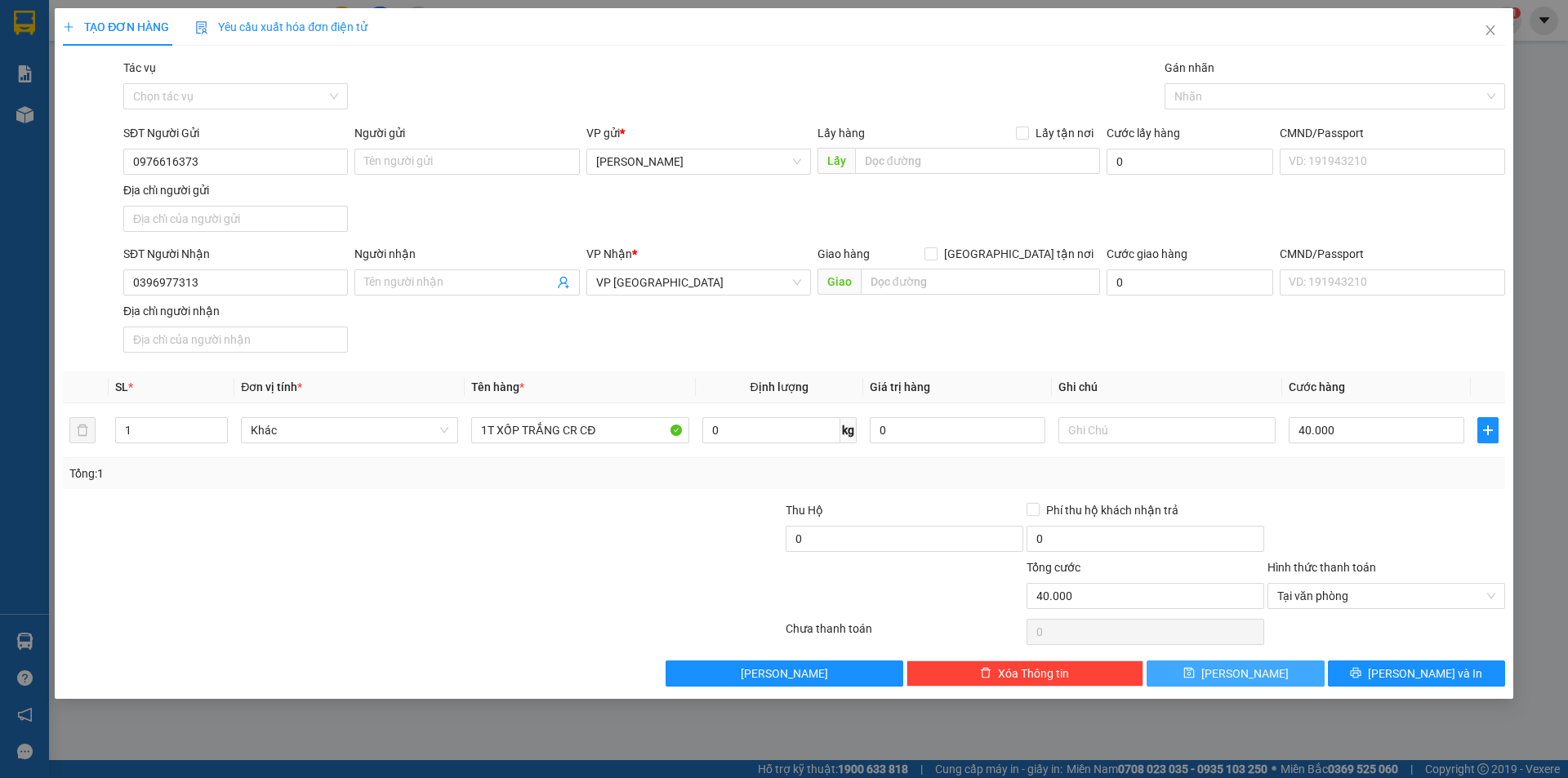
click at [1256, 670] on button "[PERSON_NAME]" at bounding box center [1234, 673] width 177 height 26
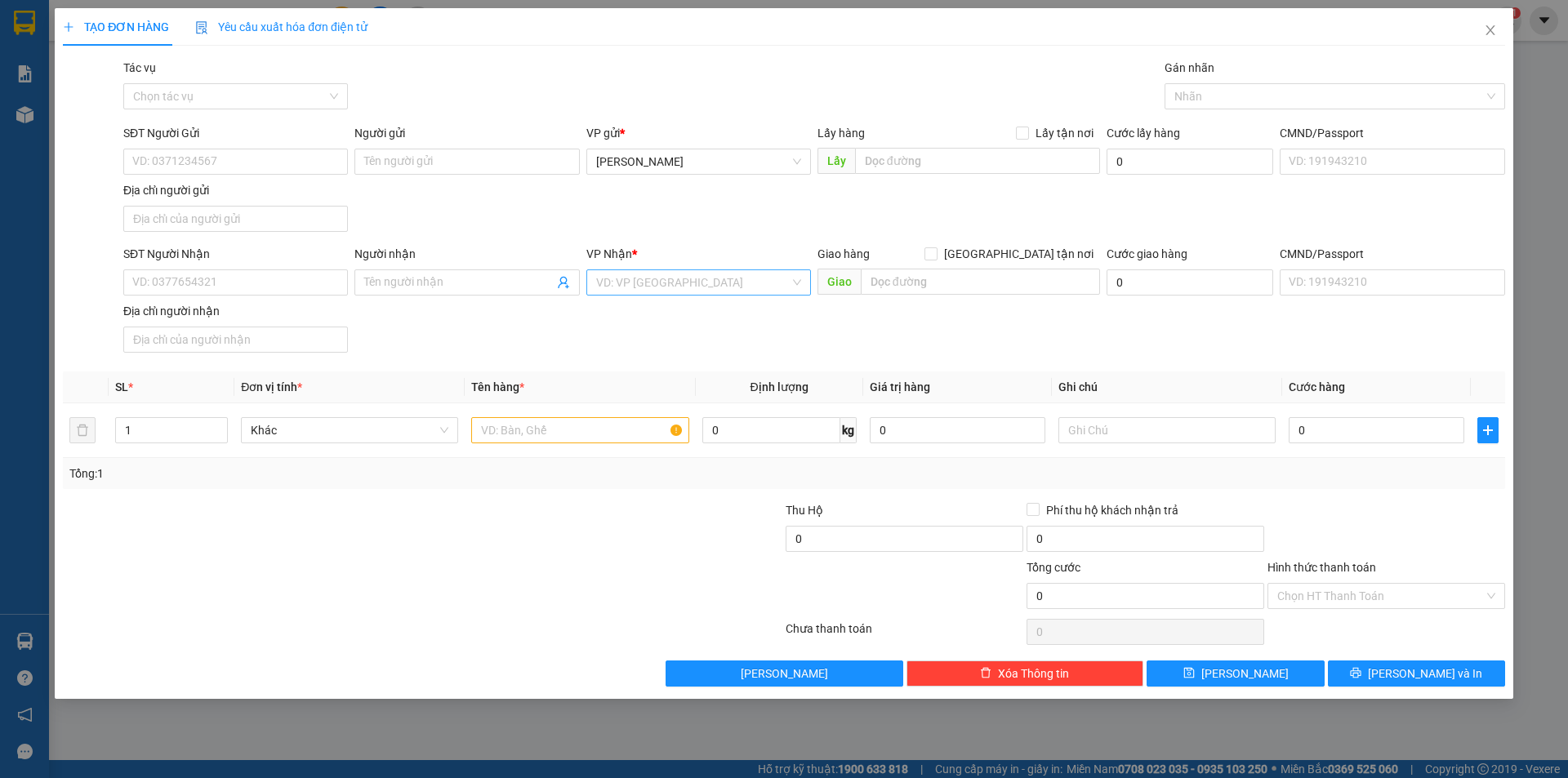
click at [645, 275] on input "search" at bounding box center [692, 282] width 193 height 24
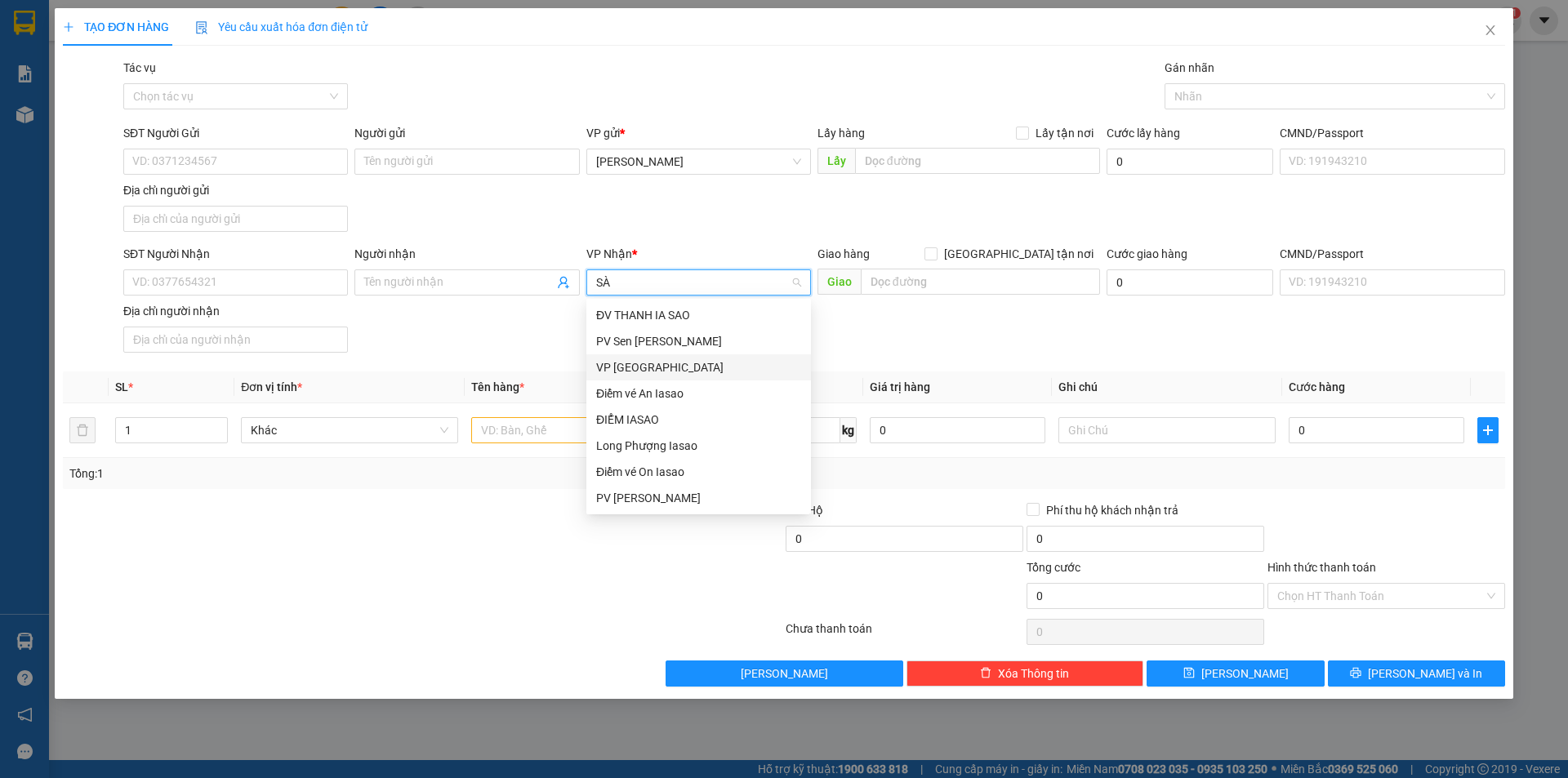
click at [654, 359] on div "VP [GEOGRAPHIC_DATA]" at bounding box center [698, 367] width 205 height 18
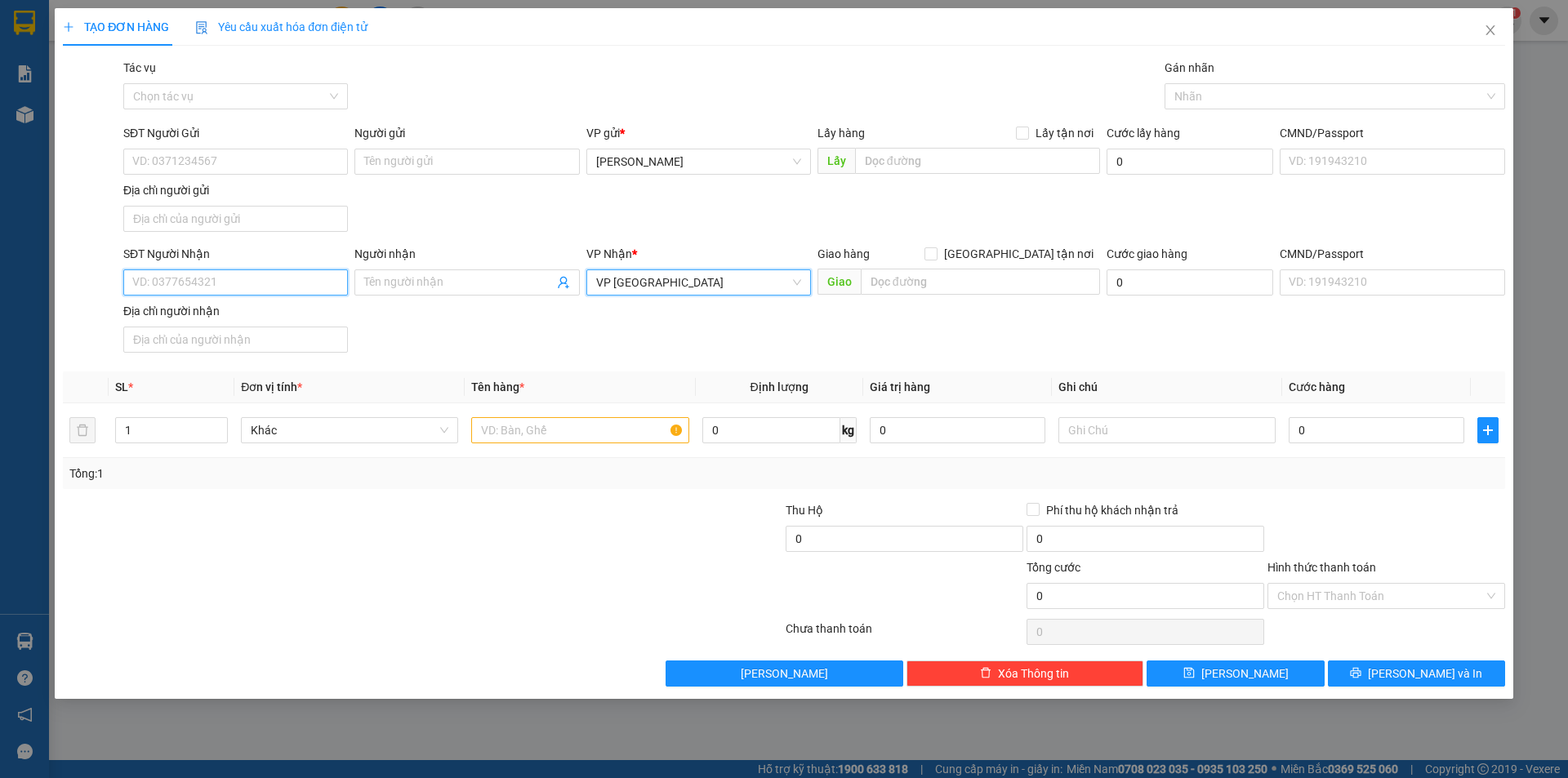
click at [238, 292] on input "SĐT Người Nhận" at bounding box center [235, 282] width 224 height 26
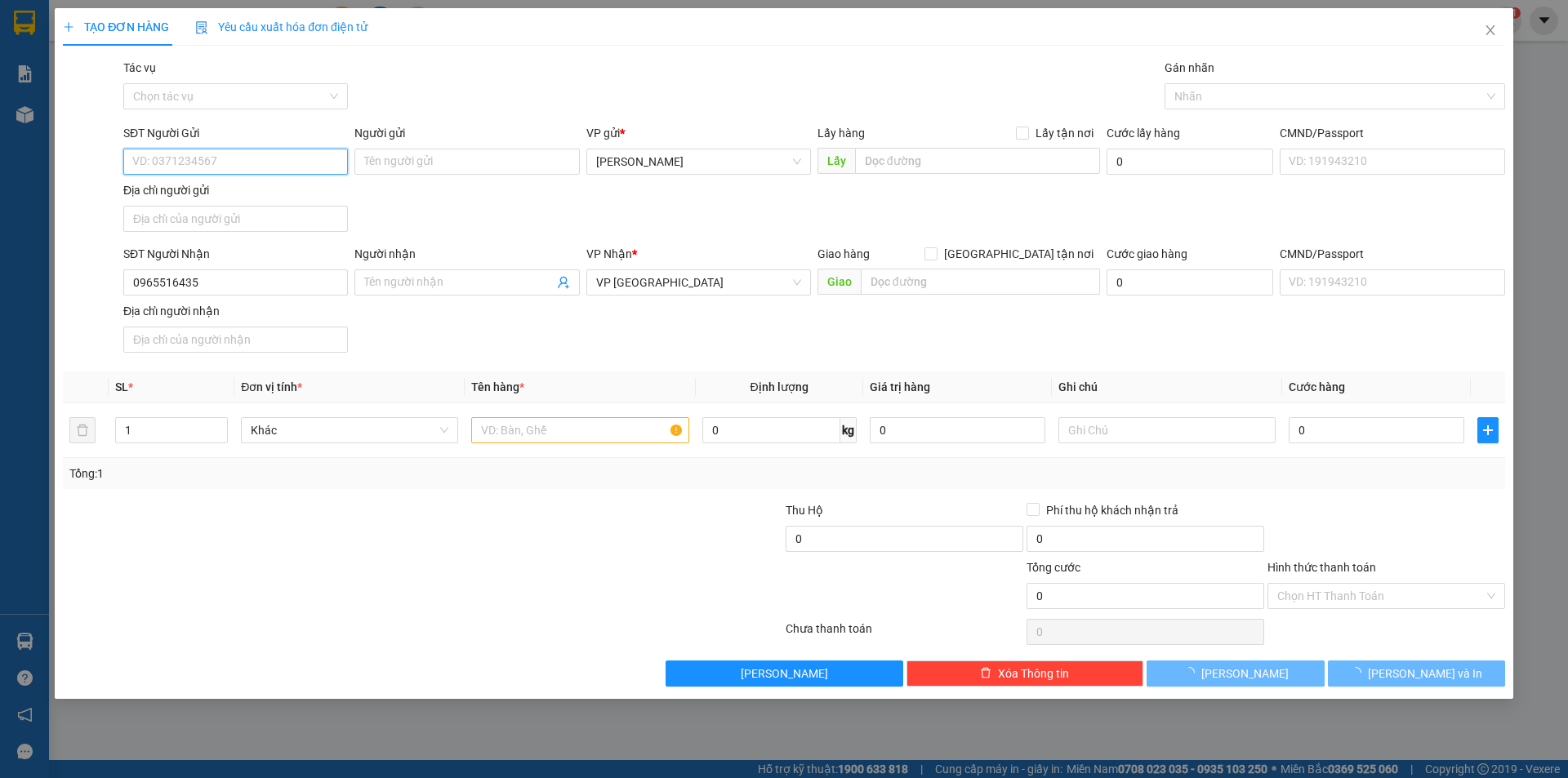
click at [257, 156] on input "SĐT Người Gửi" at bounding box center [235, 161] width 224 height 26
click at [529, 434] on input "text" at bounding box center [580, 430] width 217 height 26
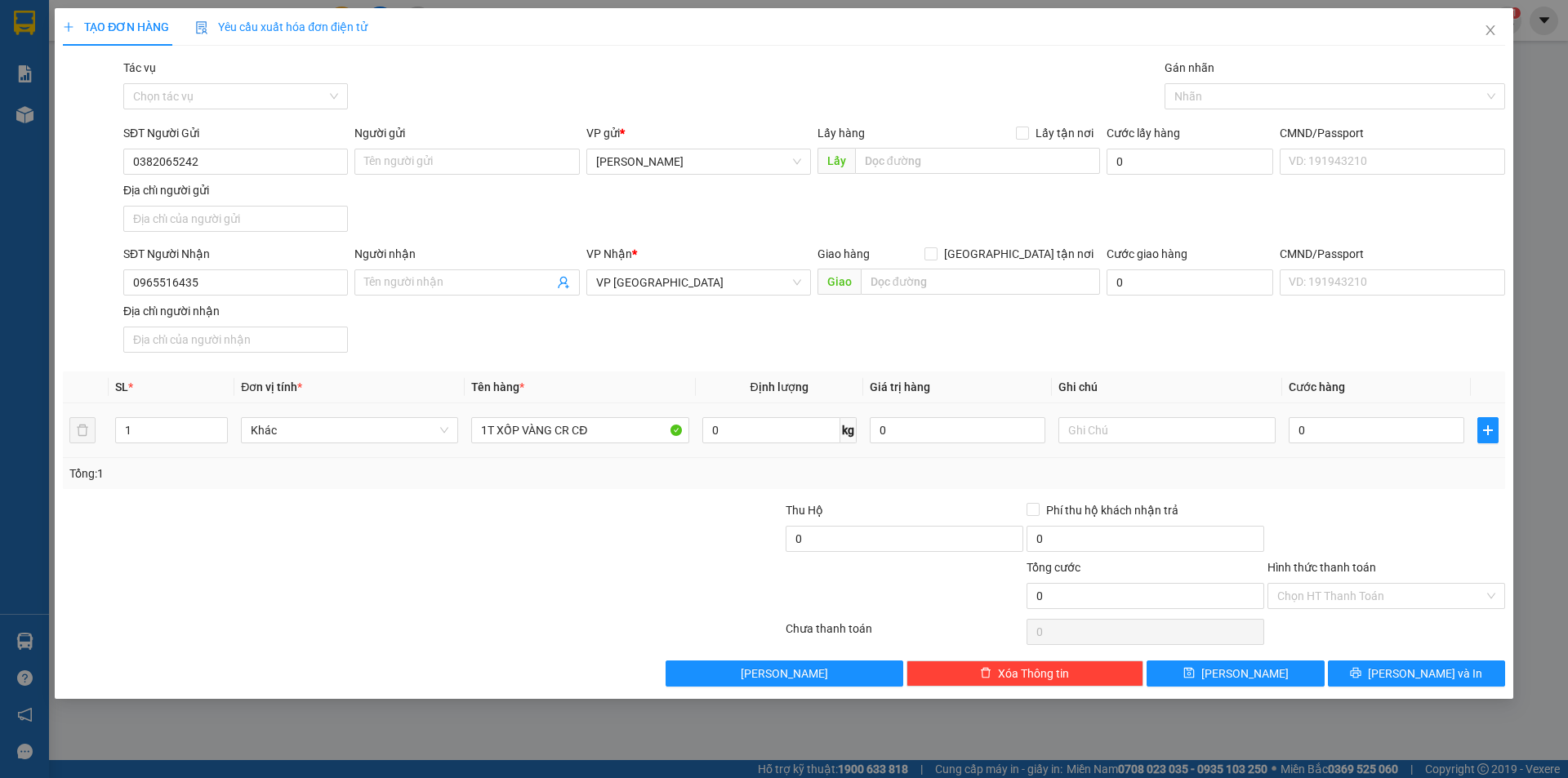
click at [1363, 445] on div "0" at bounding box center [1376, 430] width 176 height 33
click at [1368, 437] on input "0" at bounding box center [1376, 430] width 176 height 26
click at [1358, 591] on input "Hình thức thanh toán" at bounding box center [1381, 596] width 207 height 24
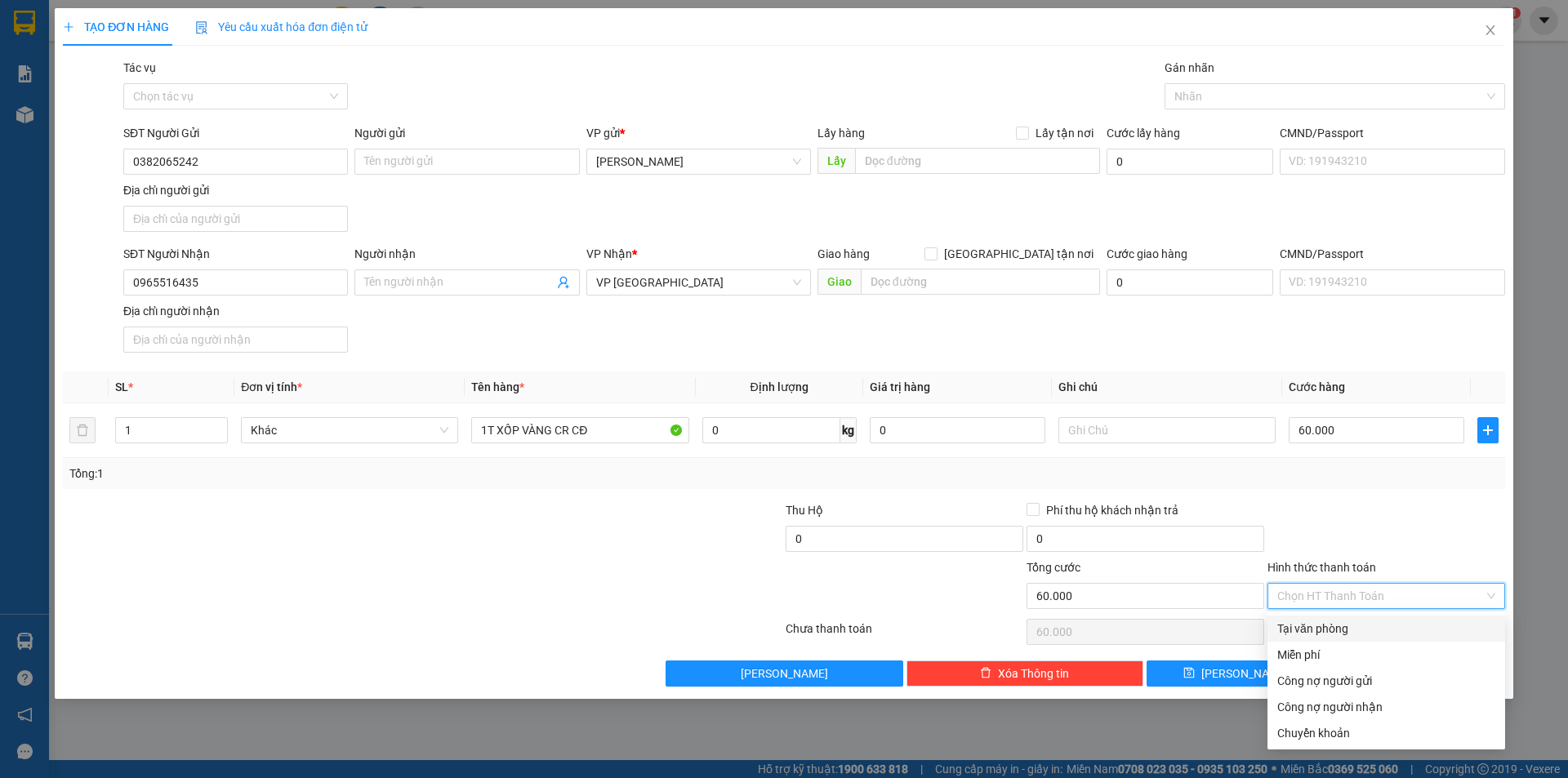
click at [1314, 622] on div "Tại văn phòng" at bounding box center [1386, 628] width 218 height 18
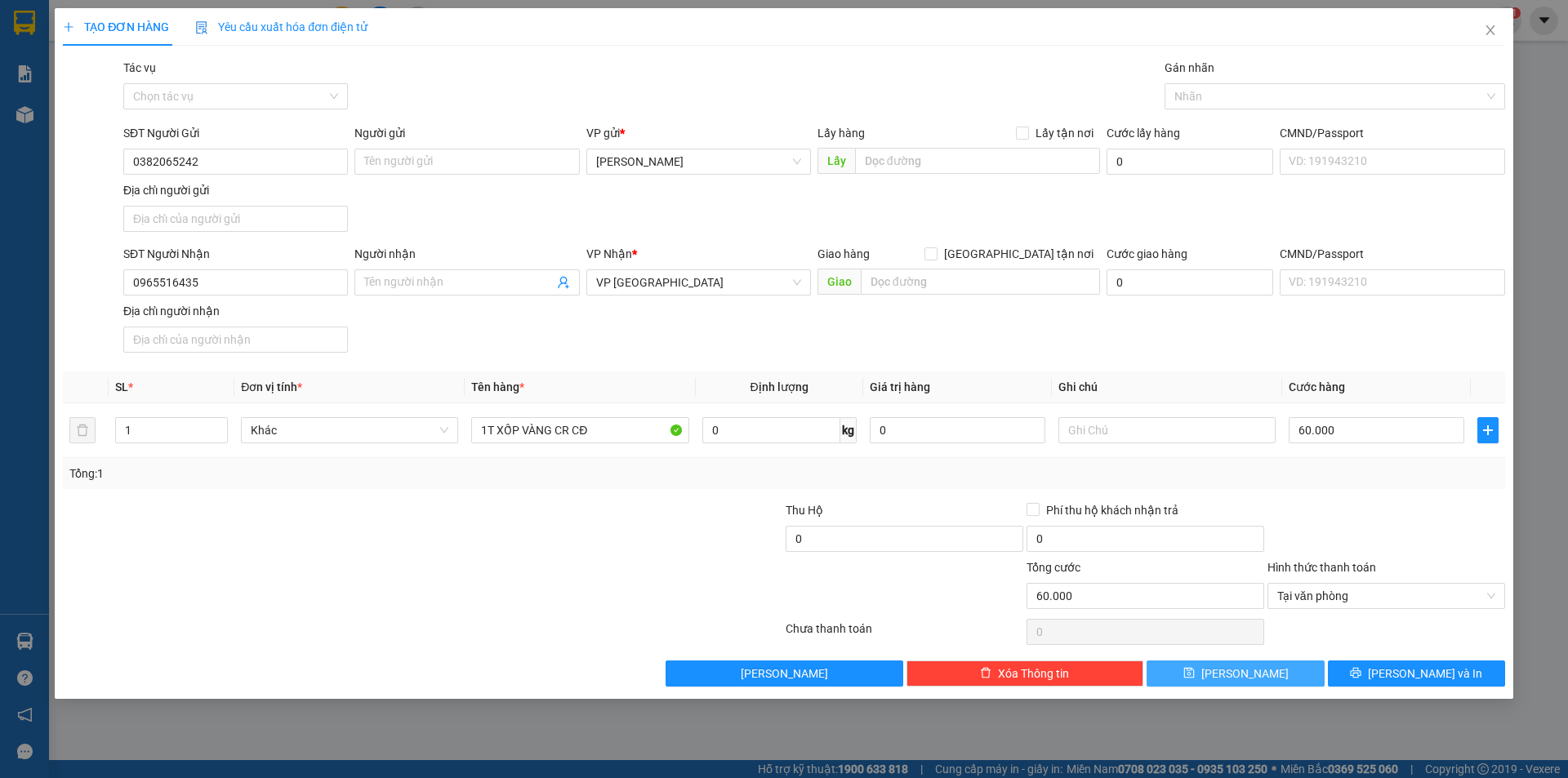
click at [1195, 675] on icon "save" at bounding box center [1189, 673] width 12 height 12
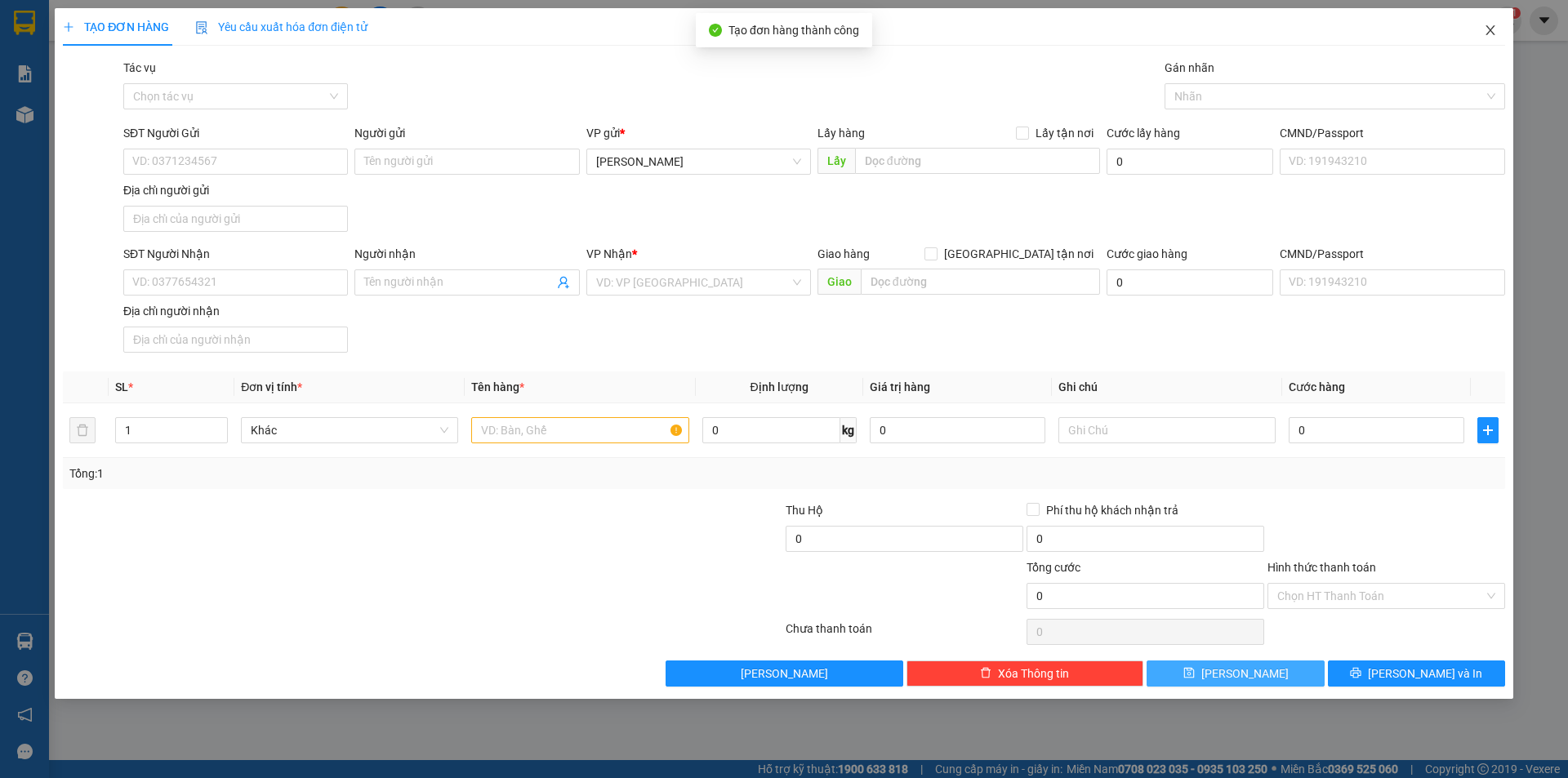
click at [1492, 40] on span "Close" at bounding box center [1490, 31] width 45 height 45
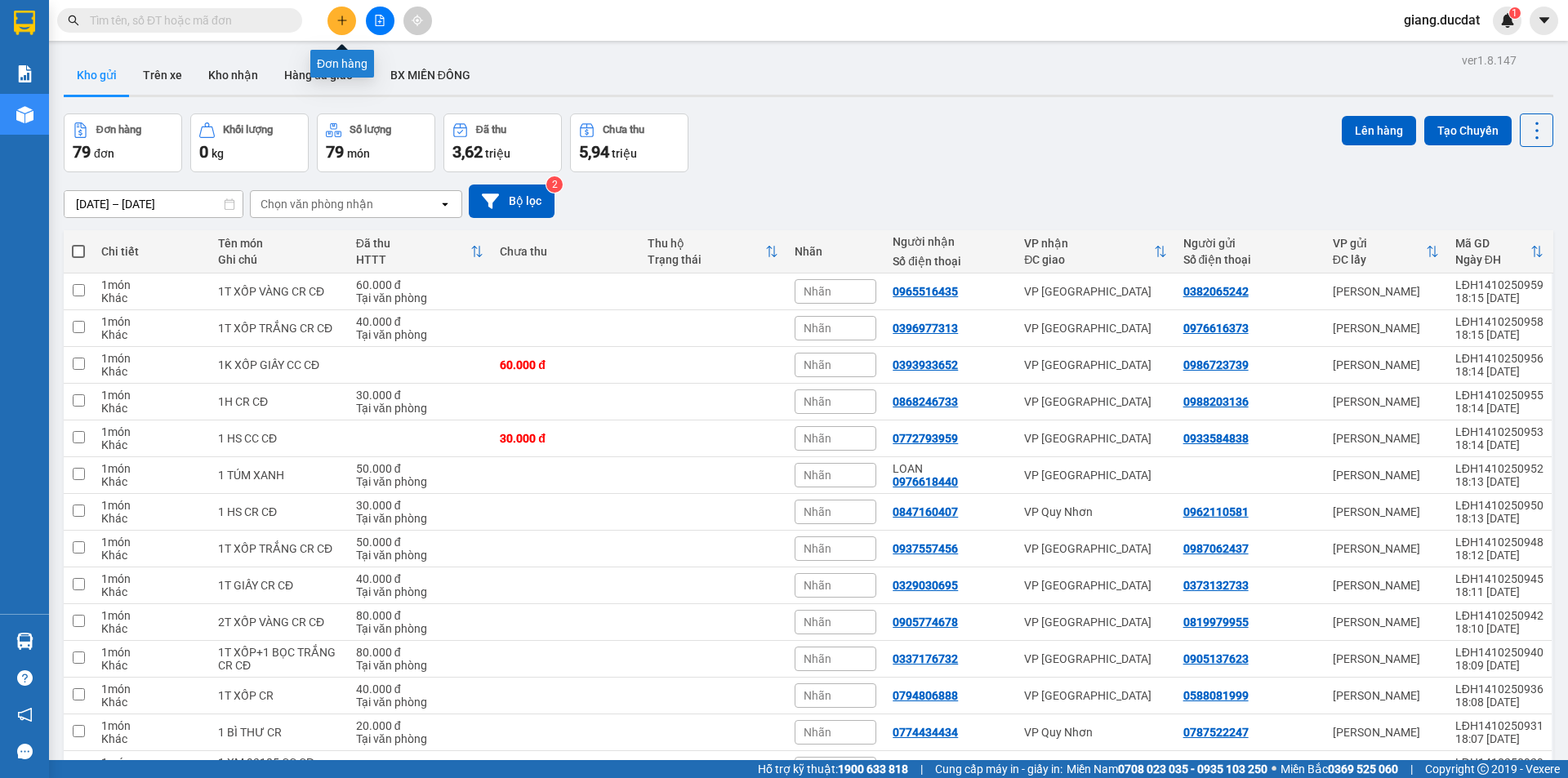
click at [340, 19] on icon "plus" at bounding box center [342, 20] width 12 height 12
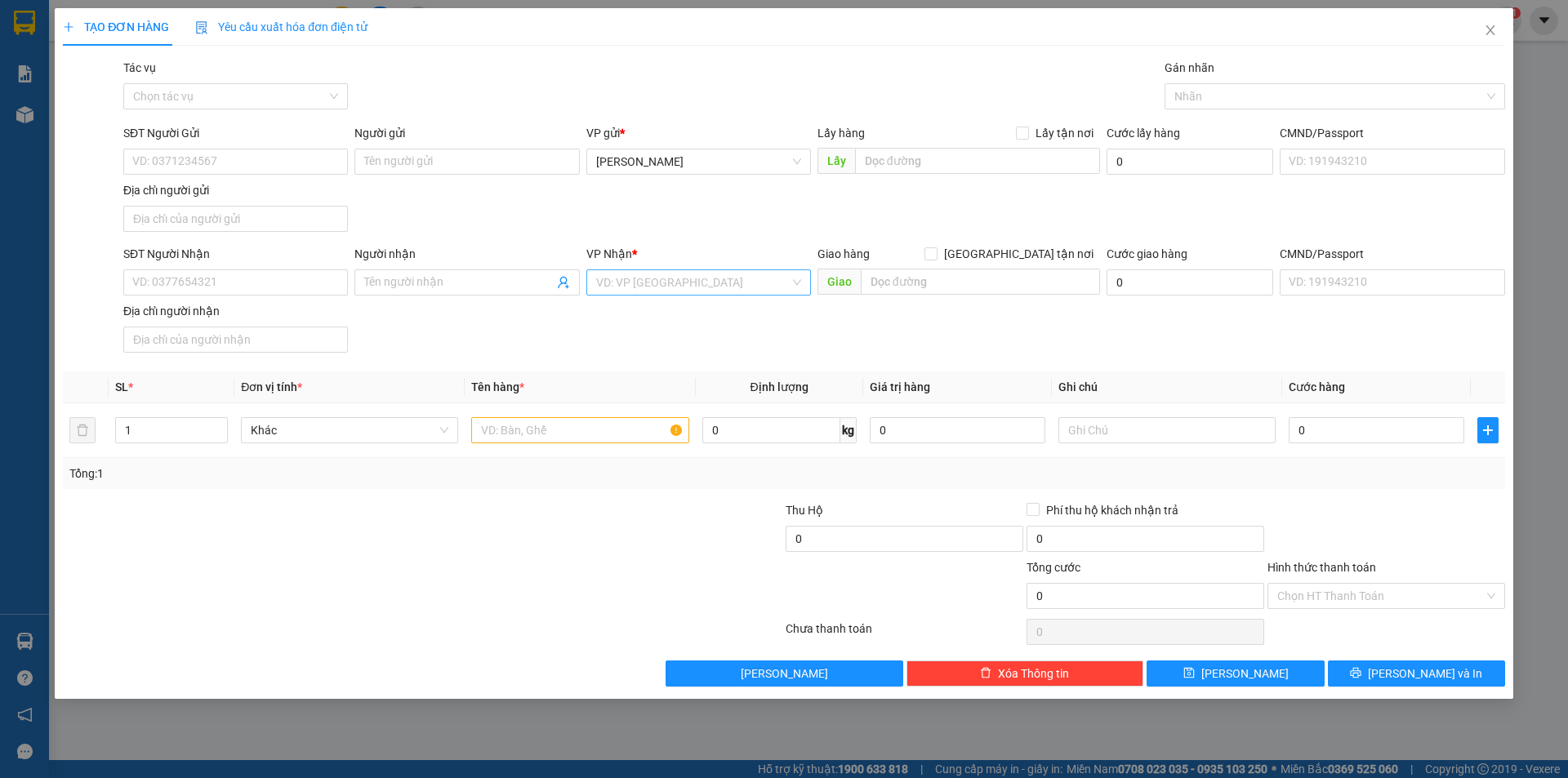
click at [667, 272] on input "search" at bounding box center [692, 282] width 193 height 24
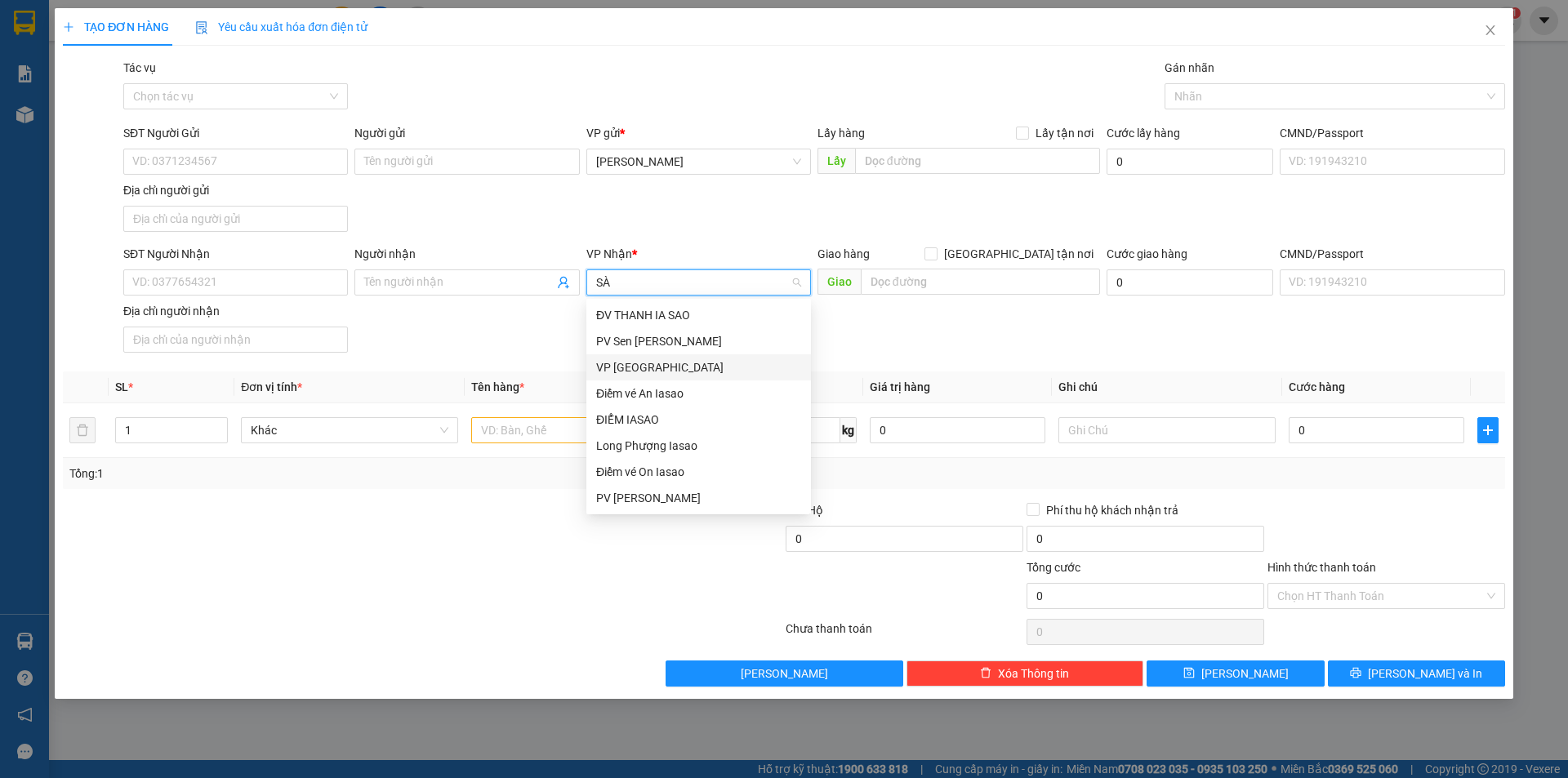
click at [667, 363] on div "VP [GEOGRAPHIC_DATA]" at bounding box center [698, 367] width 205 height 18
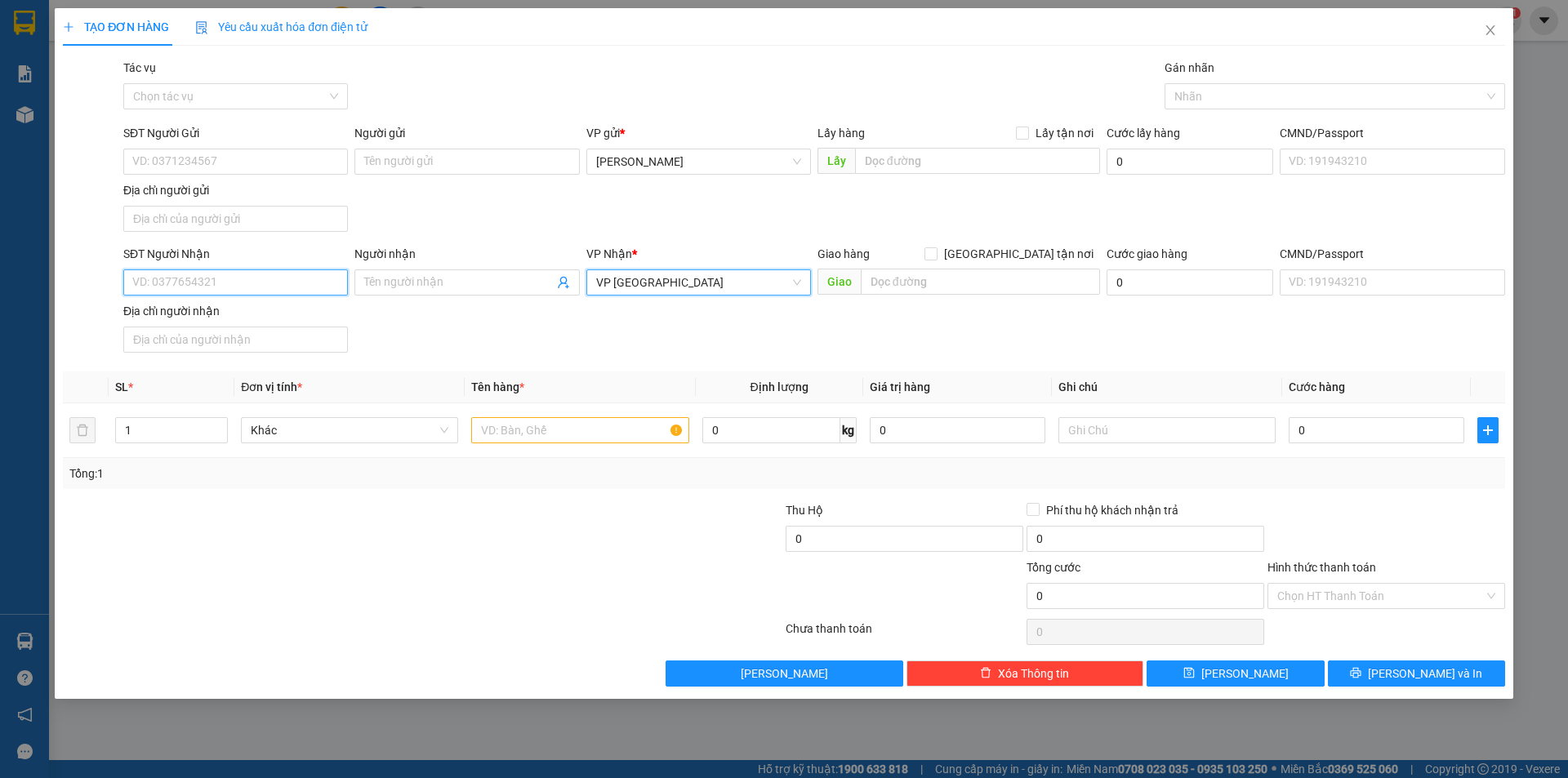
click at [234, 278] on input "SĐT Người Nhận" at bounding box center [235, 282] width 224 height 26
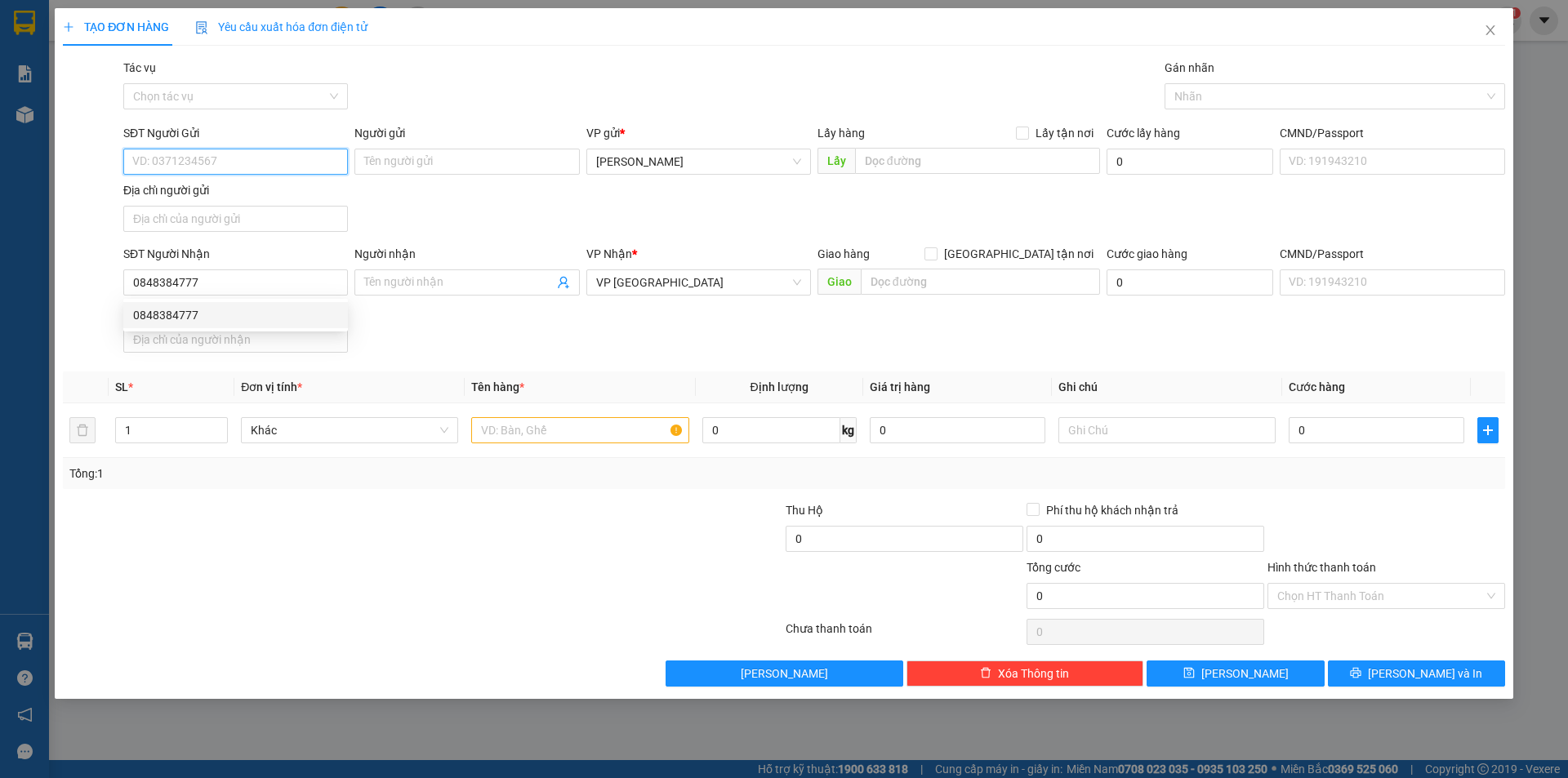
click at [223, 167] on input "SĐT Người Gửi" at bounding box center [235, 161] width 224 height 26
click at [513, 428] on input "text" at bounding box center [580, 430] width 217 height 26
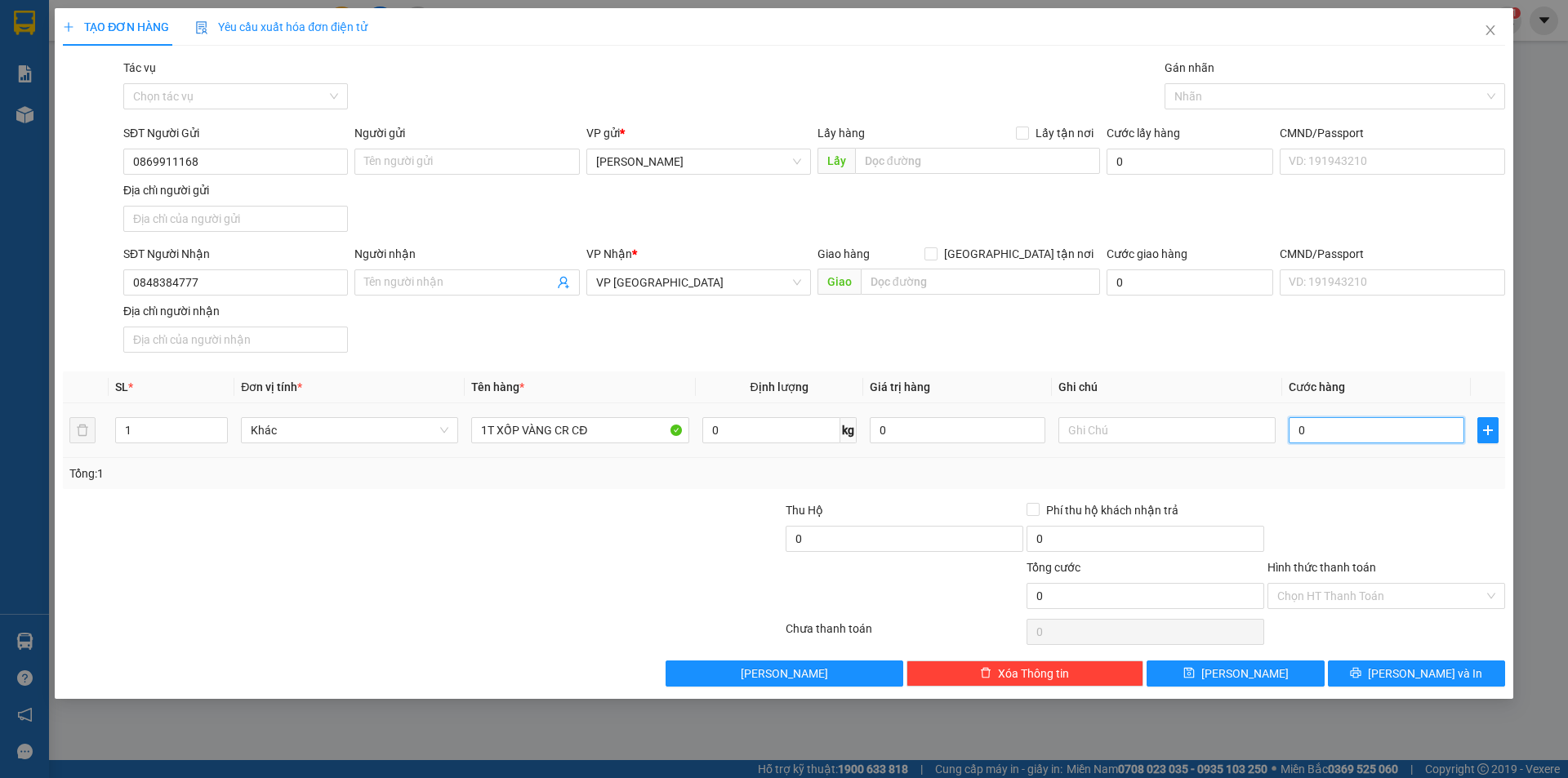
click at [1374, 432] on input "0" at bounding box center [1376, 430] width 176 height 26
click at [1351, 523] on div at bounding box center [1386, 530] width 241 height 57
click at [1377, 603] on input "Hình thức thanh toán" at bounding box center [1381, 596] width 207 height 24
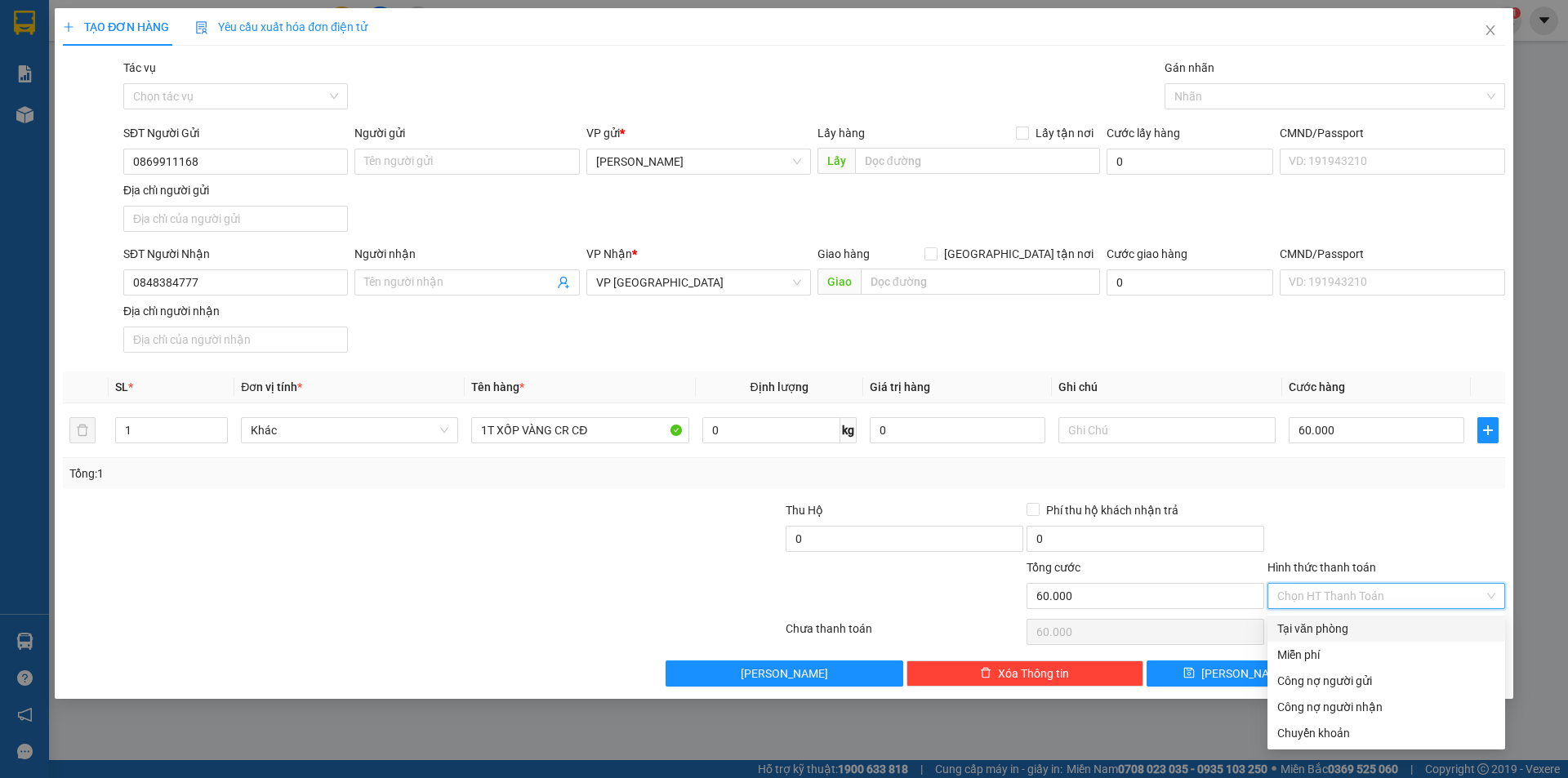
click at [1357, 628] on div "Tại văn phòng" at bounding box center [1386, 628] width 218 height 18
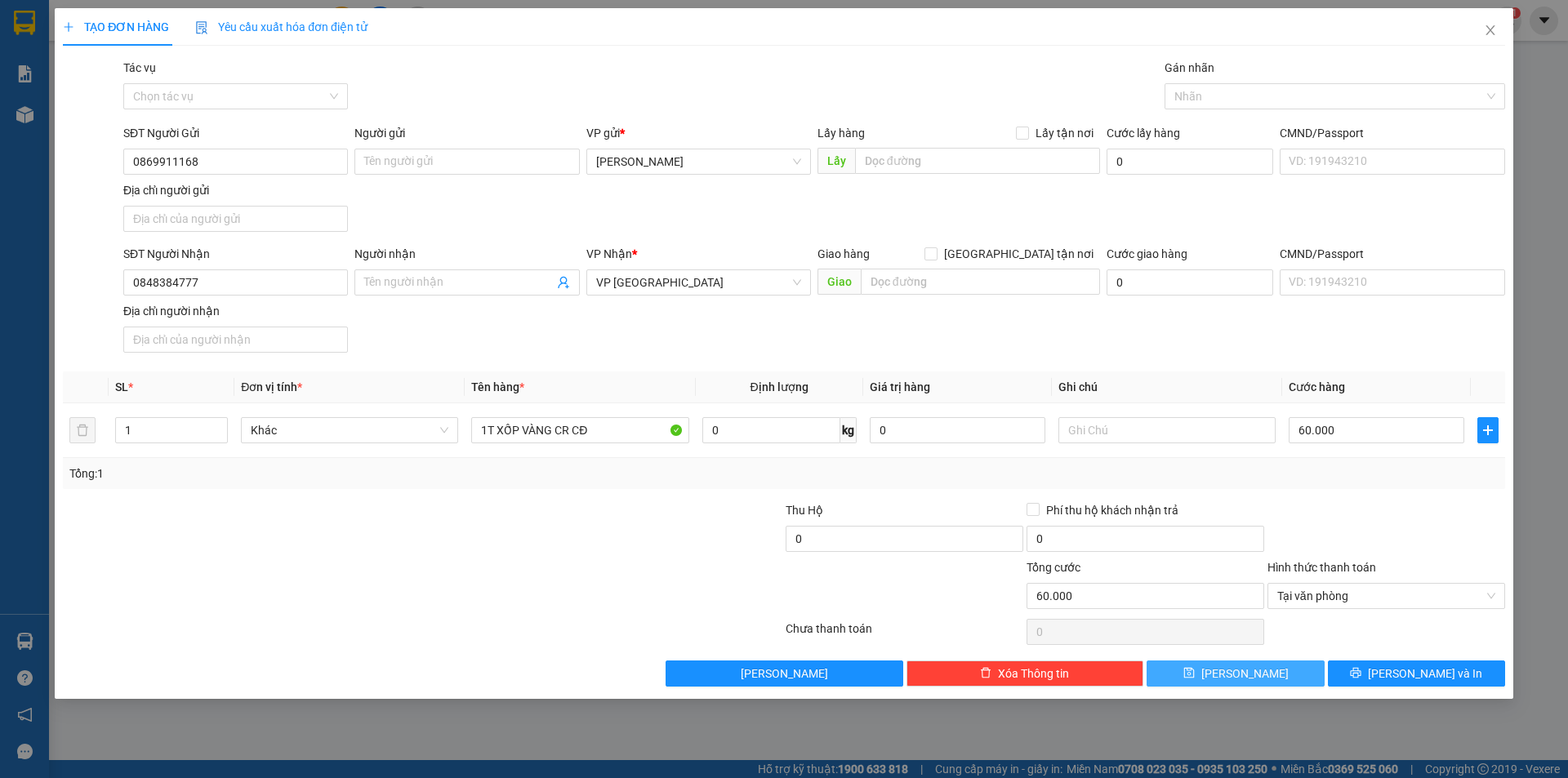
click at [1230, 675] on button "[PERSON_NAME]" at bounding box center [1234, 673] width 177 height 26
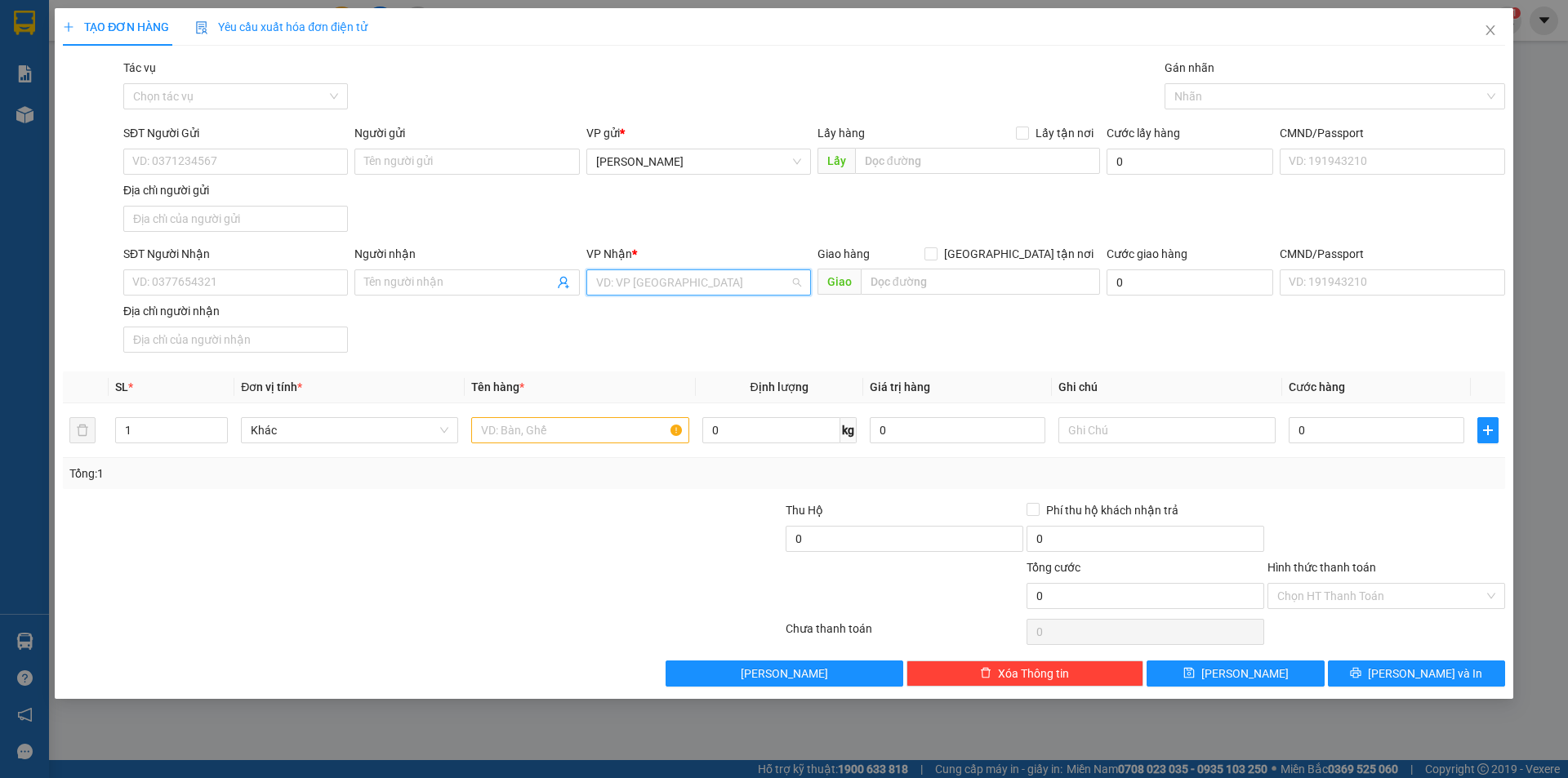
click at [657, 278] on input "search" at bounding box center [692, 282] width 193 height 24
click at [624, 366] on div "VP [GEOGRAPHIC_DATA]" at bounding box center [698, 367] width 205 height 18
click at [230, 284] on input "SĐT Người Nhận" at bounding box center [235, 282] width 224 height 26
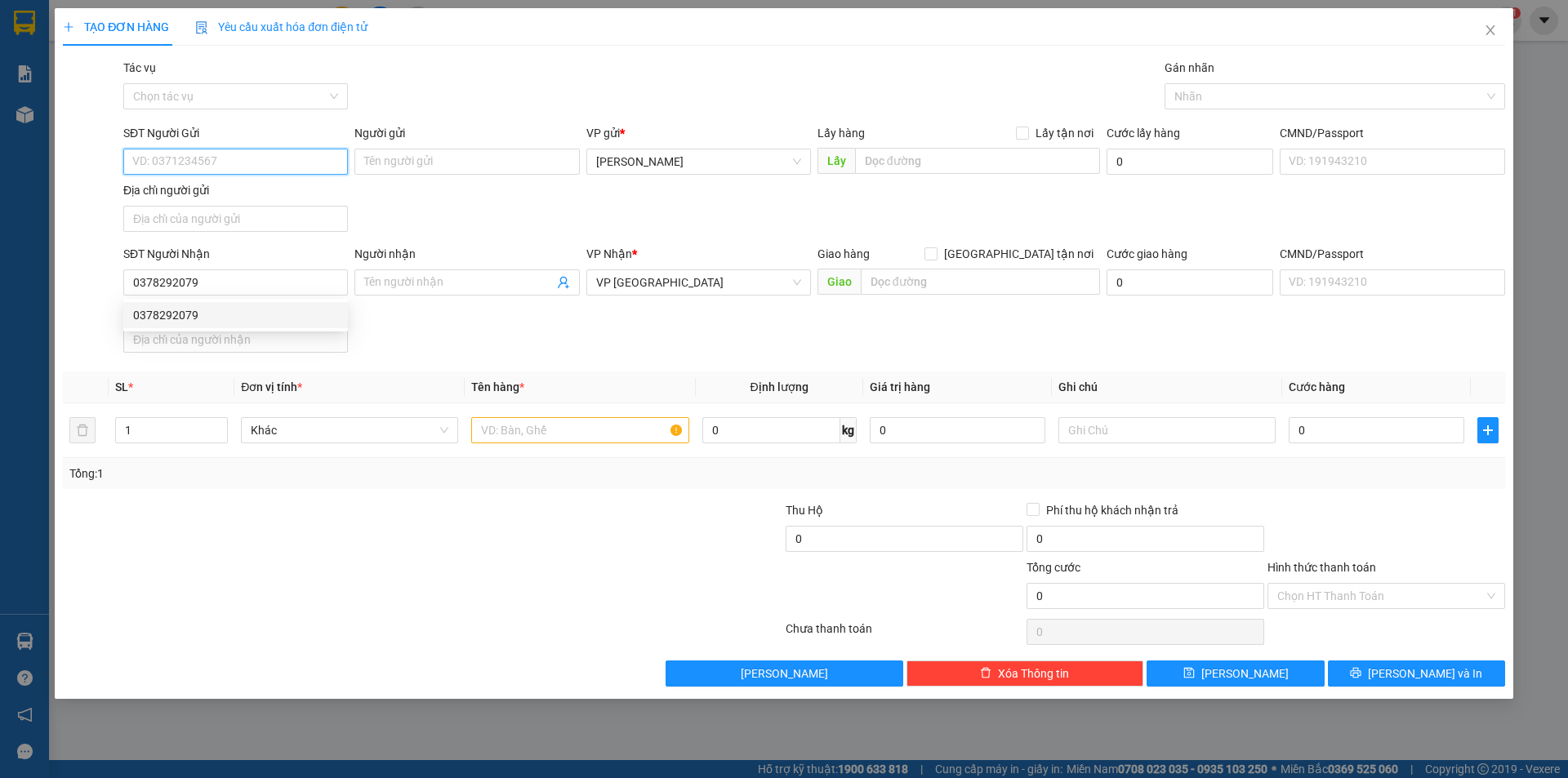
click at [259, 160] on input "SĐT Người Gửi" at bounding box center [235, 161] width 224 height 26
click at [613, 438] on input "text" at bounding box center [580, 430] width 217 height 26
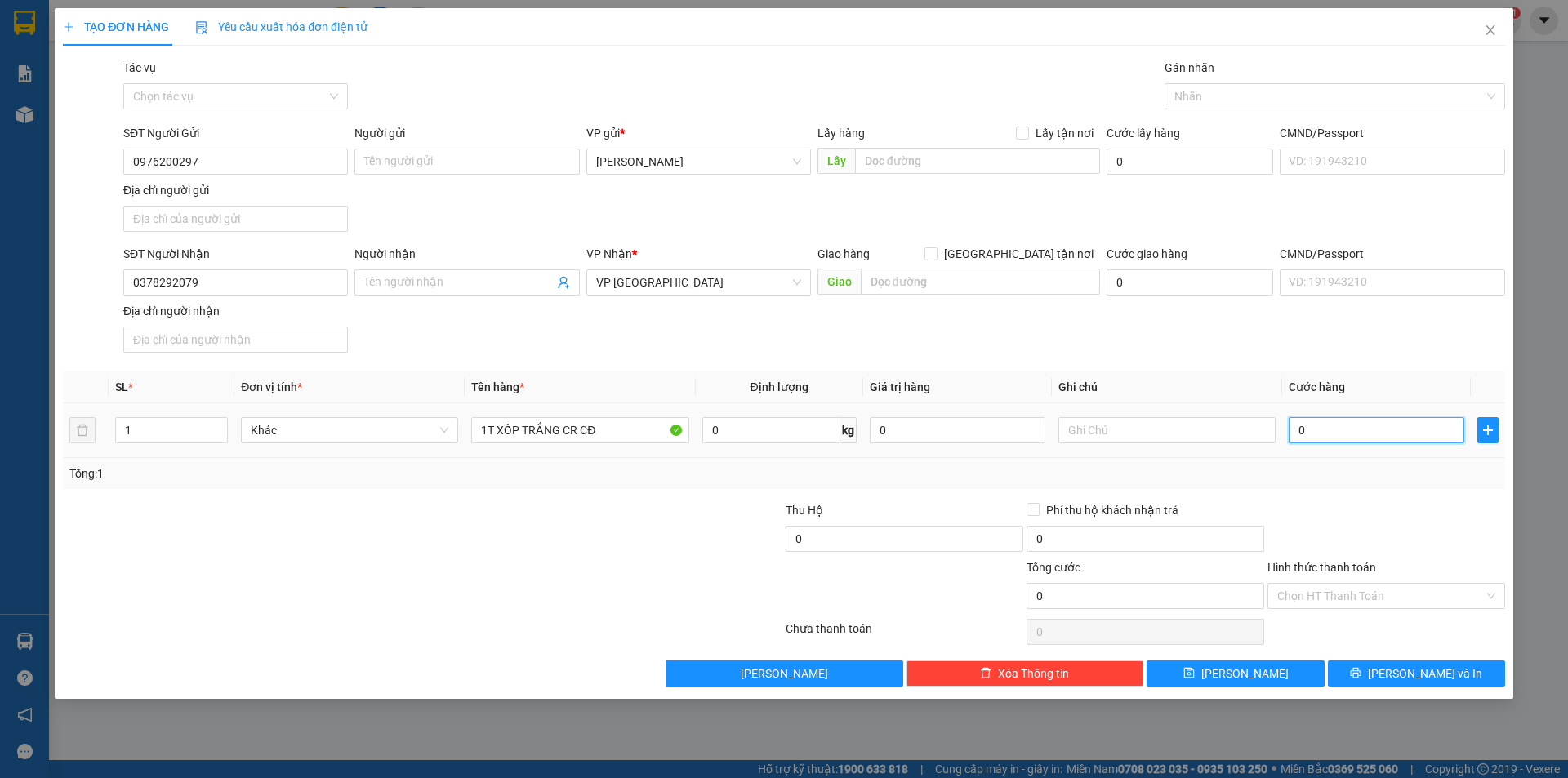
click at [1397, 434] on input "0" at bounding box center [1376, 430] width 176 height 26
click at [1445, 506] on div at bounding box center [1386, 530] width 241 height 57
click at [1407, 595] on input "Hình thức thanh toán" at bounding box center [1381, 596] width 207 height 24
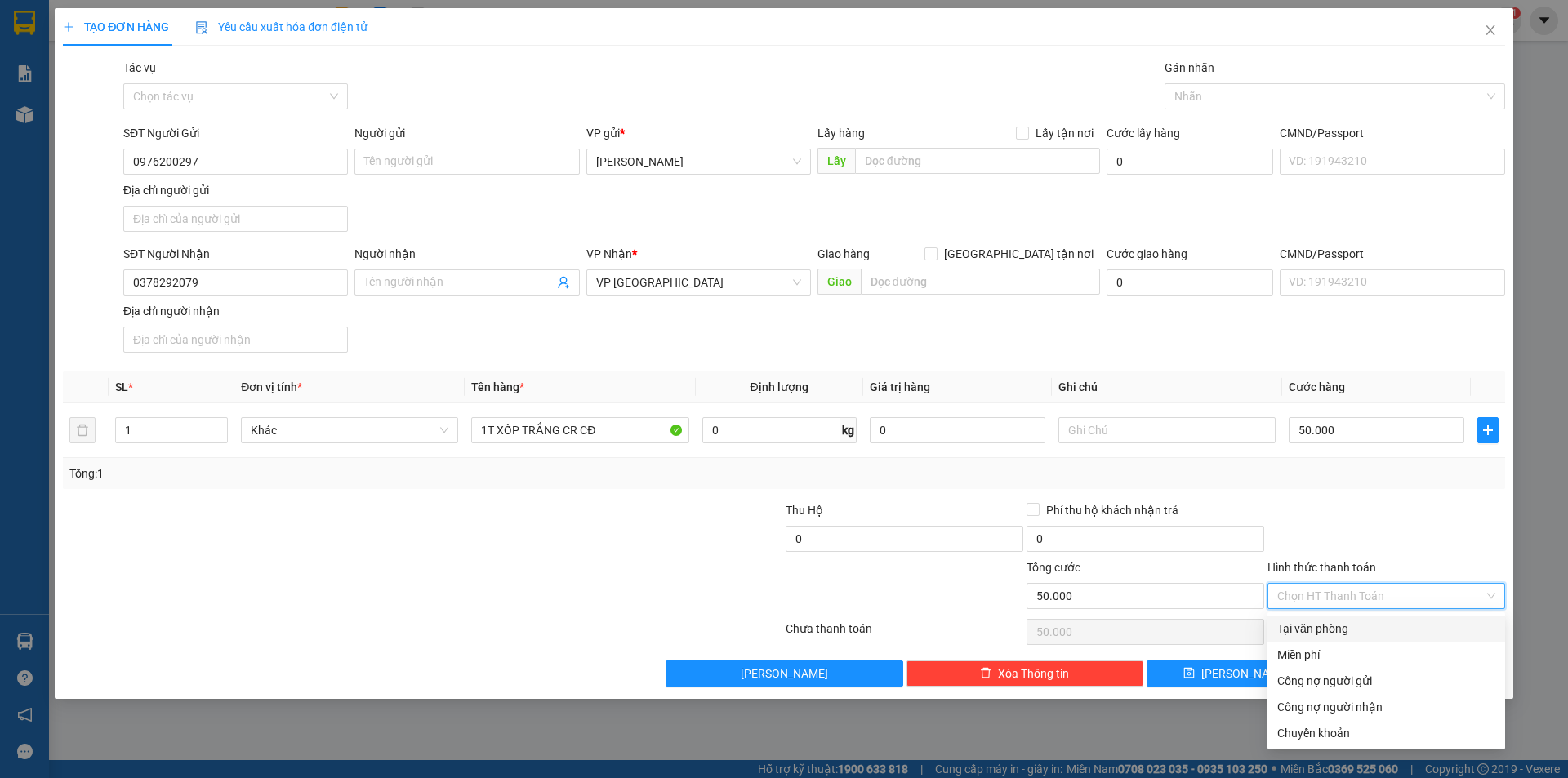
click at [1371, 630] on div "Tại văn phòng" at bounding box center [1386, 628] width 218 height 18
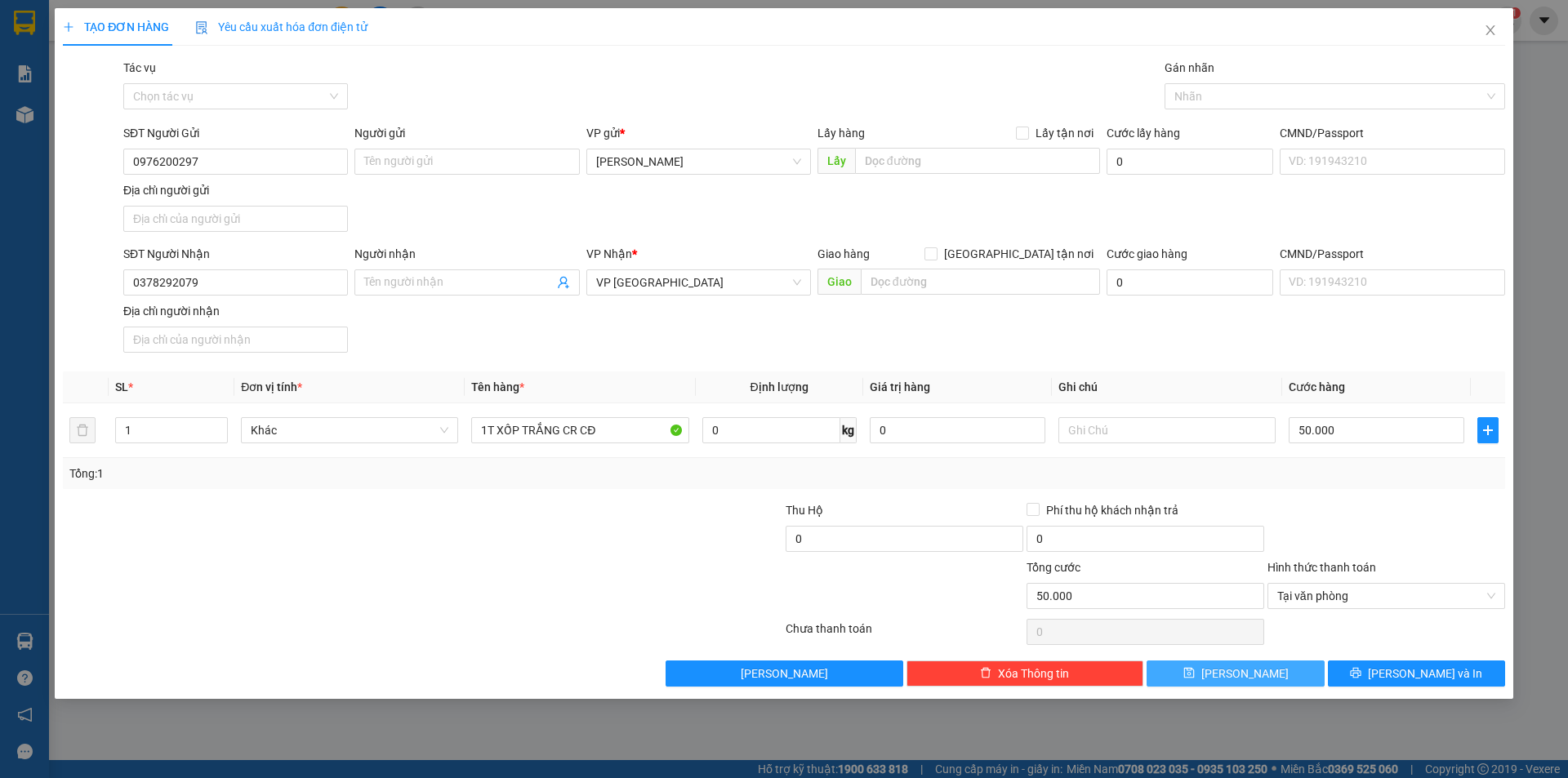
click at [1246, 676] on span "[PERSON_NAME]" at bounding box center [1244, 673] width 87 height 18
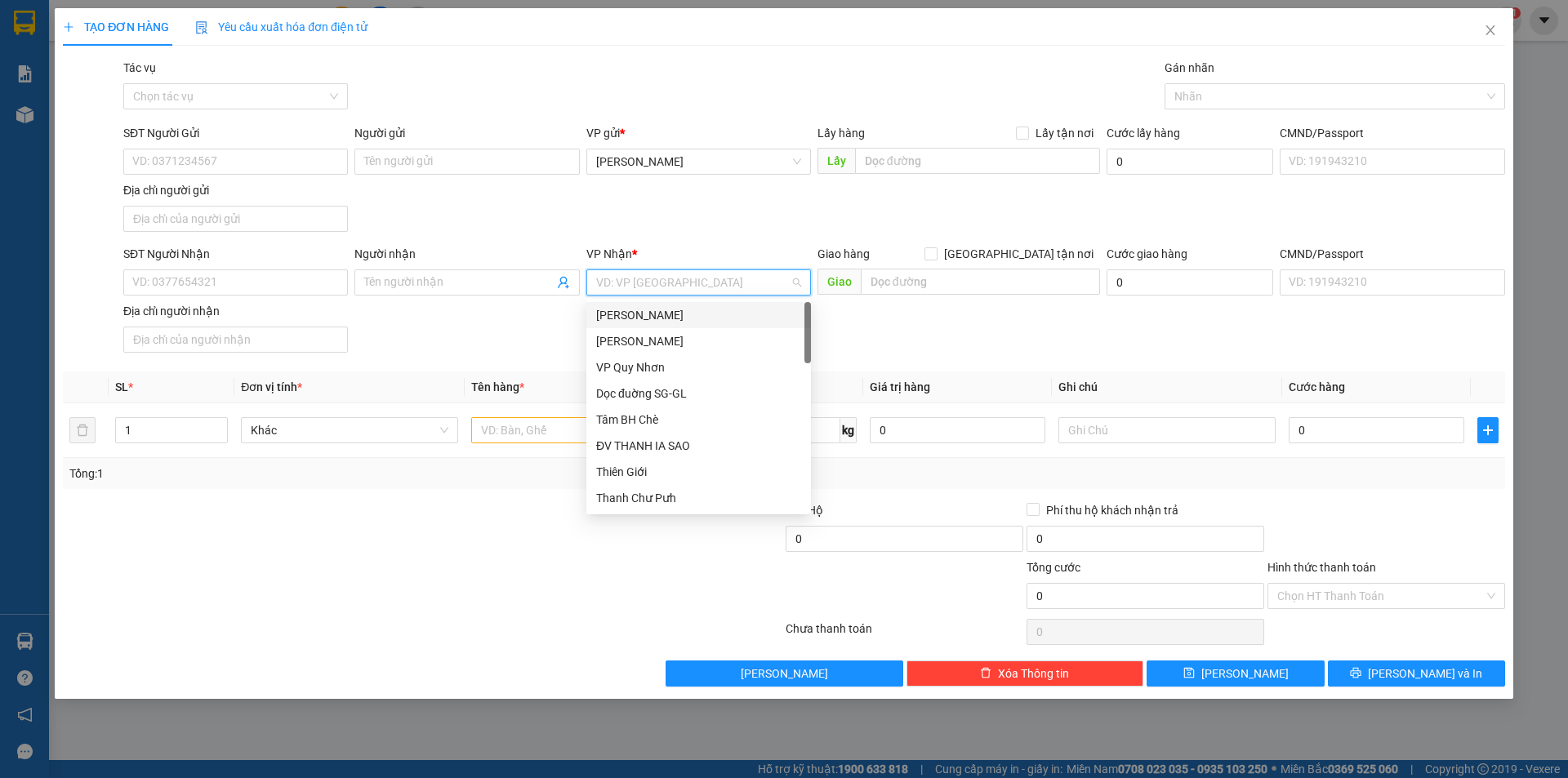
click at [729, 276] on input "search" at bounding box center [692, 282] width 193 height 24
click at [655, 359] on div "VP [GEOGRAPHIC_DATA]" at bounding box center [698, 367] width 205 height 18
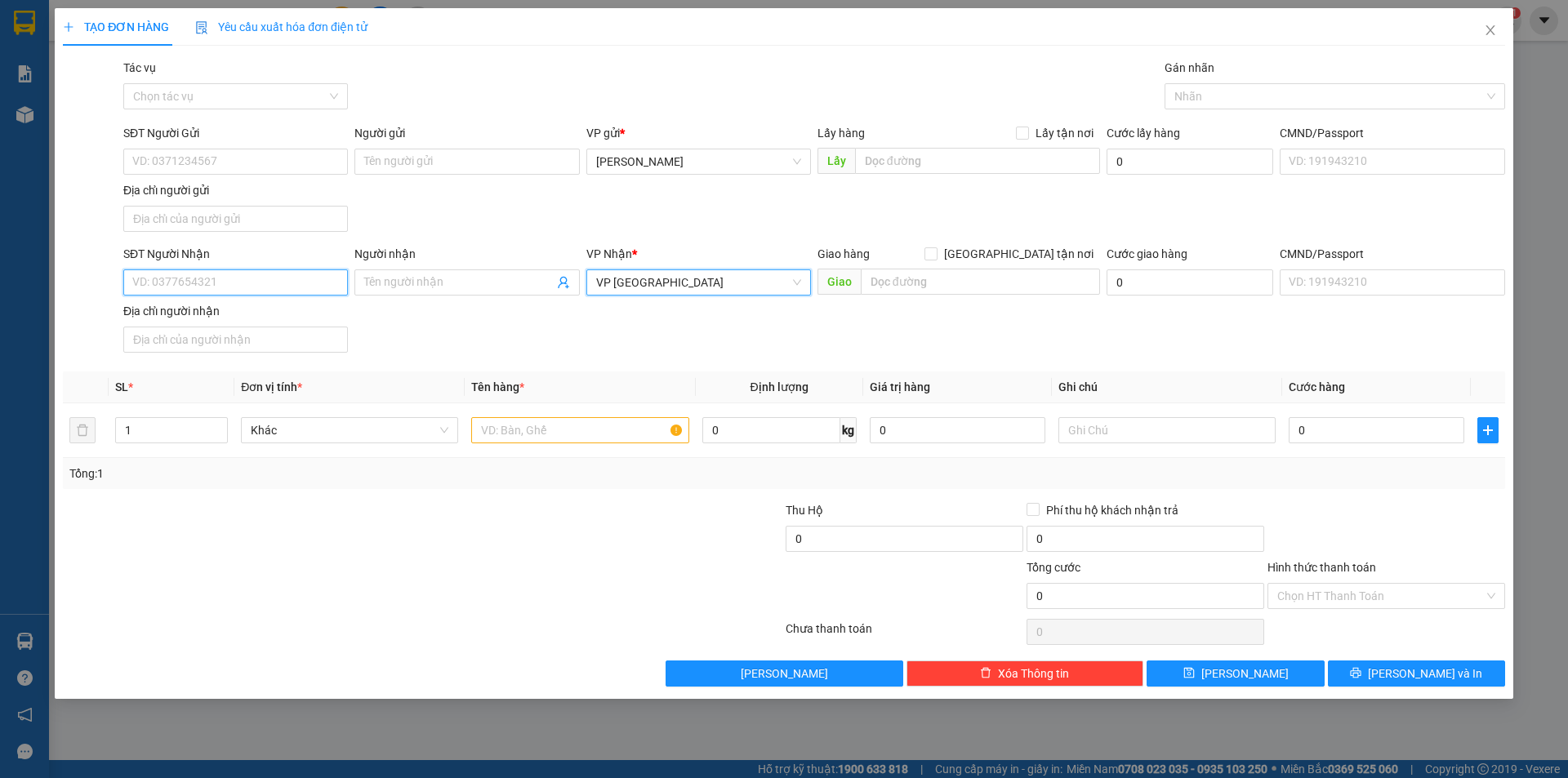
click at [247, 292] on input "SĐT Người Nhận" at bounding box center [235, 282] width 224 height 26
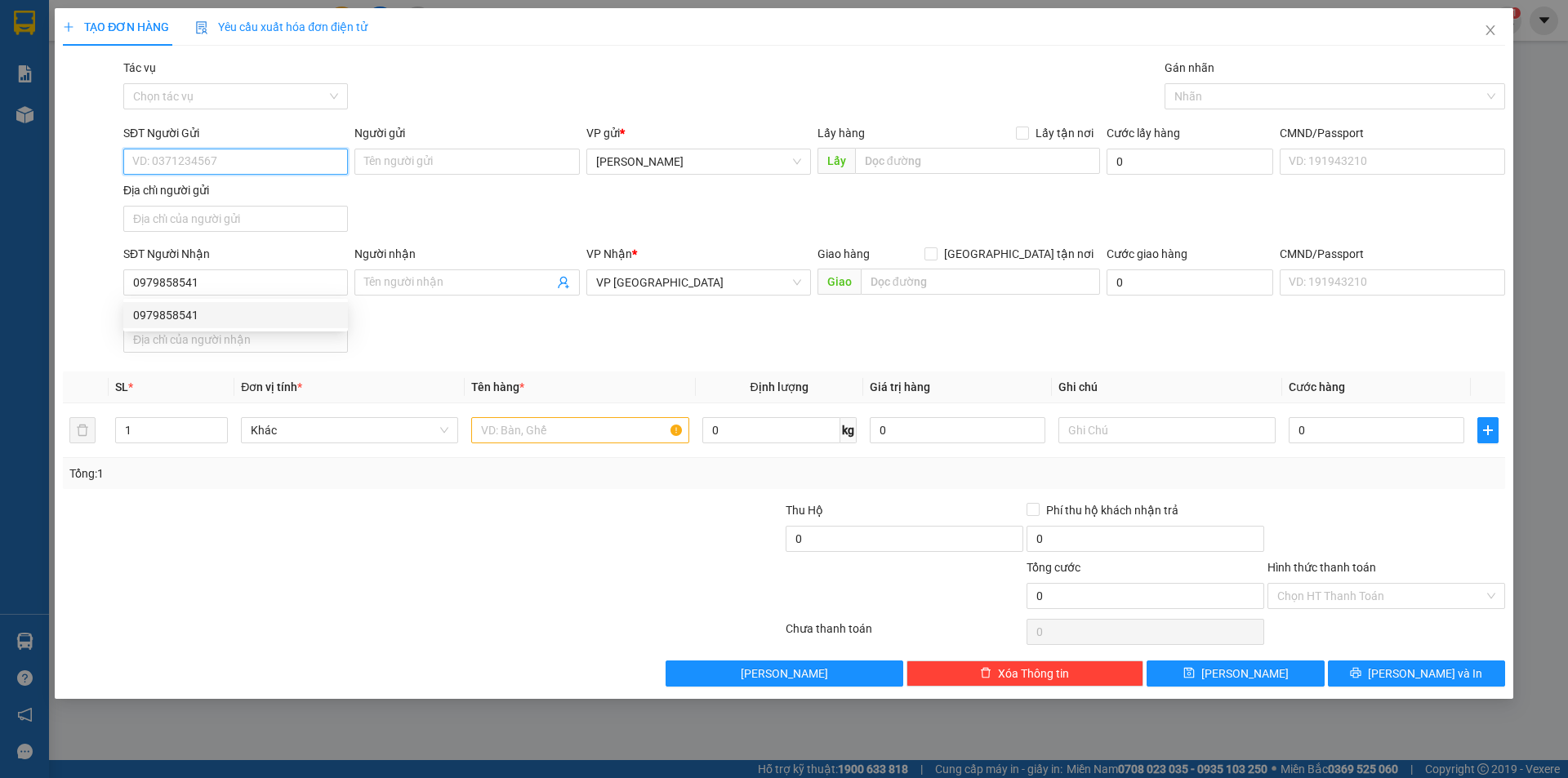
click at [196, 159] on input "SĐT Người Gửi" at bounding box center [235, 161] width 224 height 26
click at [514, 424] on input "text" at bounding box center [580, 430] width 217 height 26
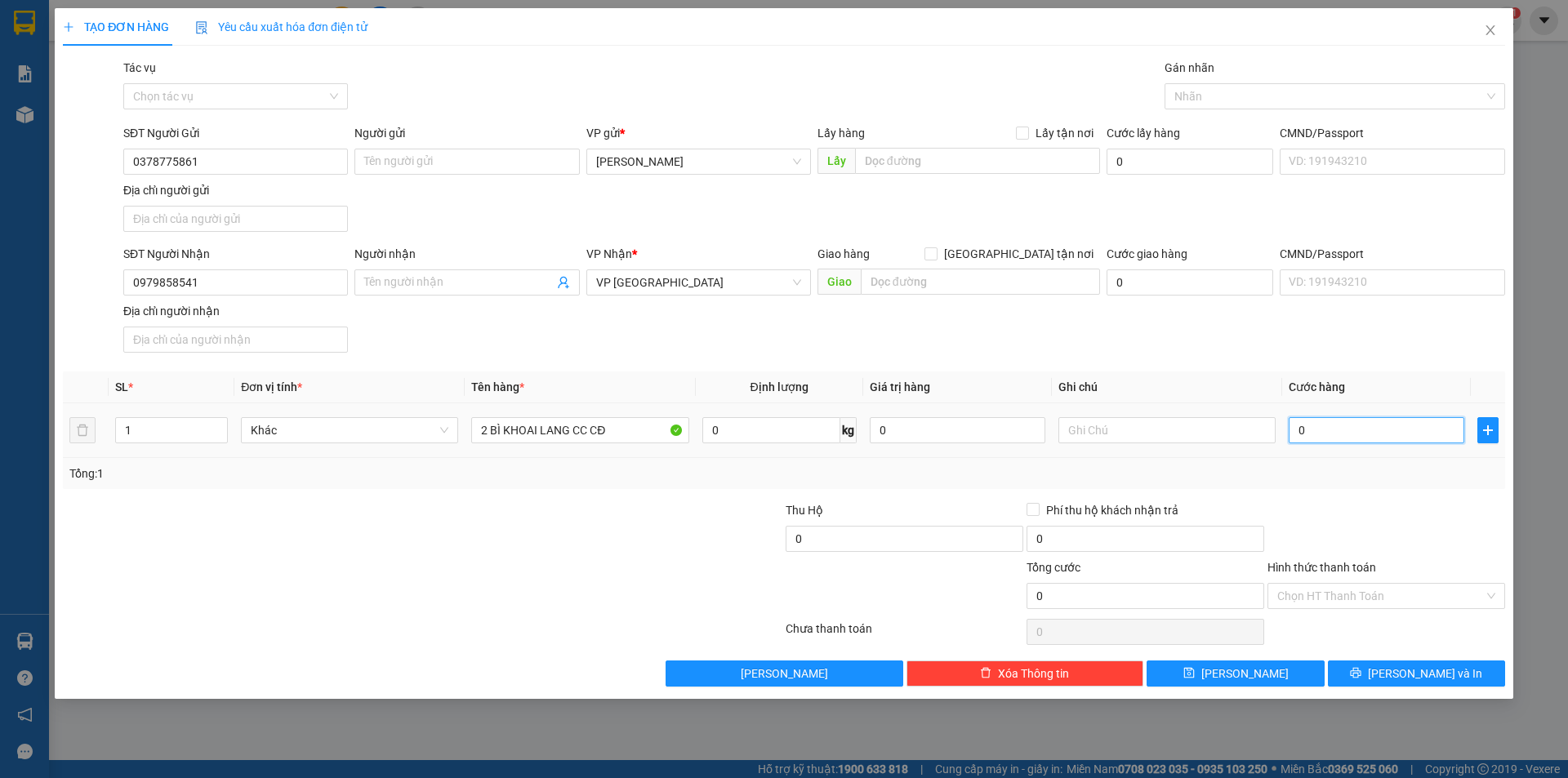
click at [1367, 436] on input "0" at bounding box center [1376, 430] width 176 height 26
click at [1332, 528] on div at bounding box center [1386, 530] width 241 height 57
click at [1250, 663] on button "[PERSON_NAME]" at bounding box center [1234, 673] width 177 height 26
click at [624, 276] on input "search" at bounding box center [692, 282] width 193 height 24
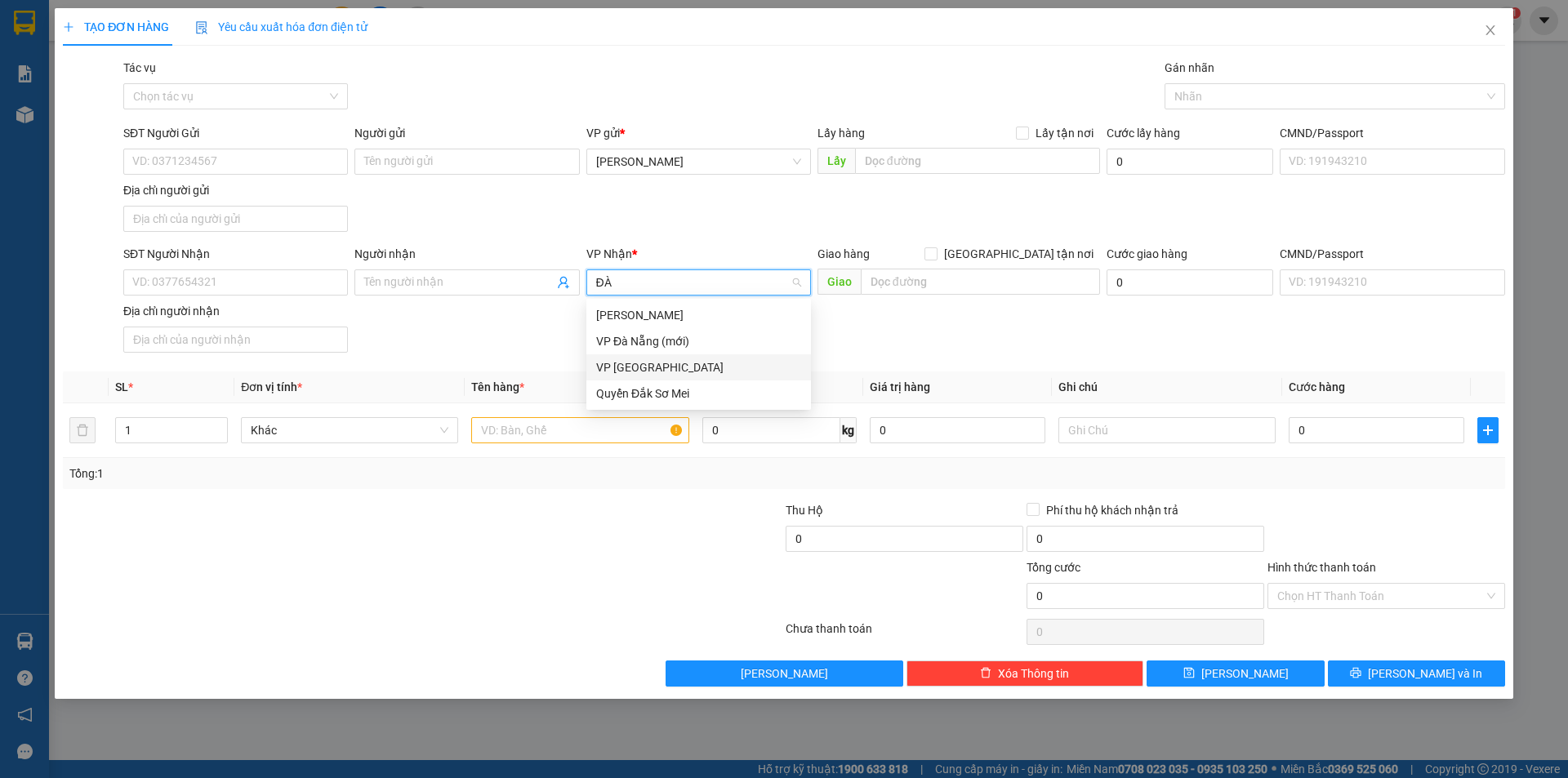
drag, startPoint x: 621, startPoint y: 366, endPoint x: 515, endPoint y: 311, distance: 119.4
click at [618, 366] on div "VP [GEOGRAPHIC_DATA]" at bounding box center [698, 367] width 205 height 18
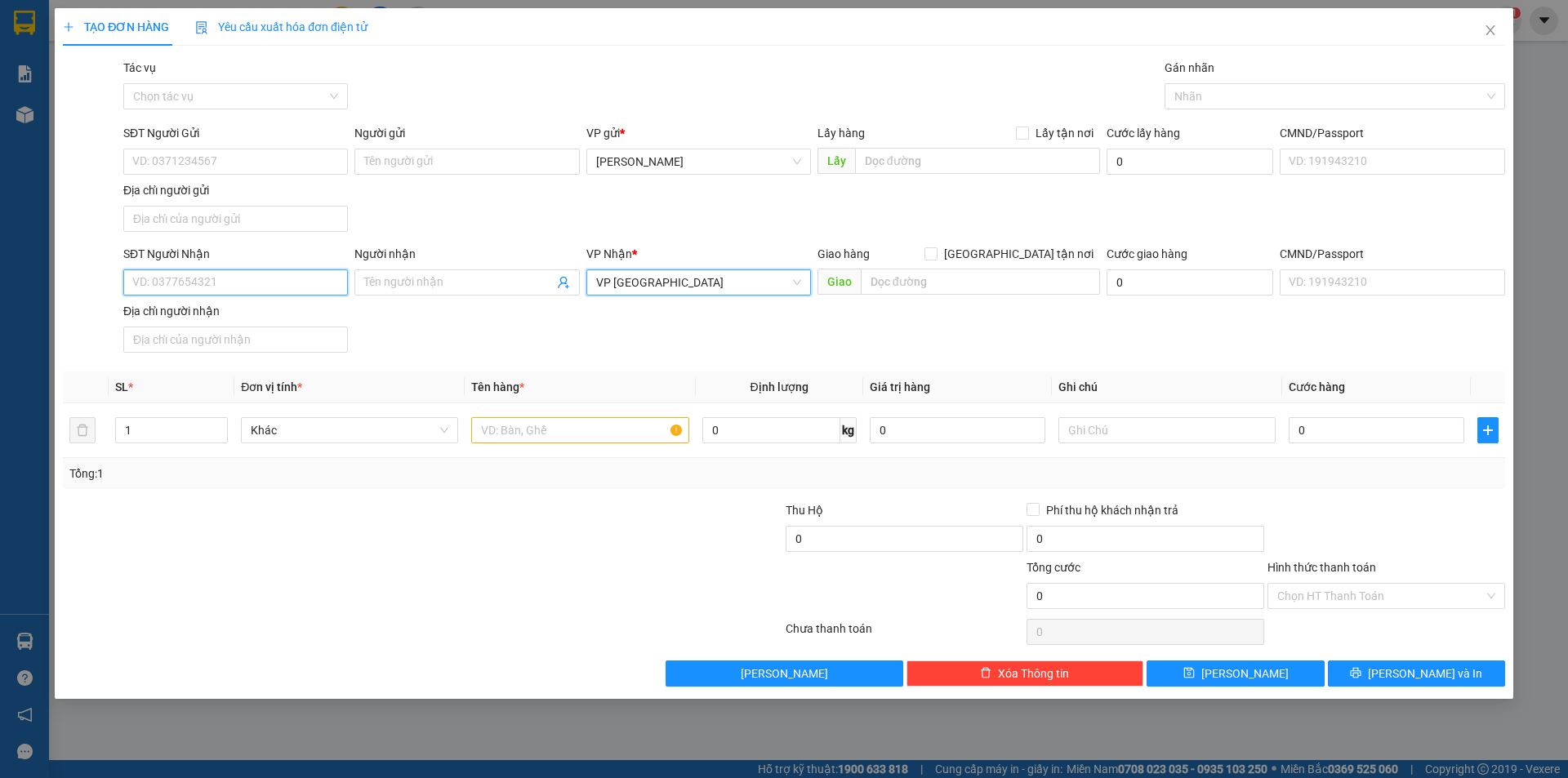
click at [280, 288] on input "SĐT Người Nhận" at bounding box center [235, 282] width 224 height 26
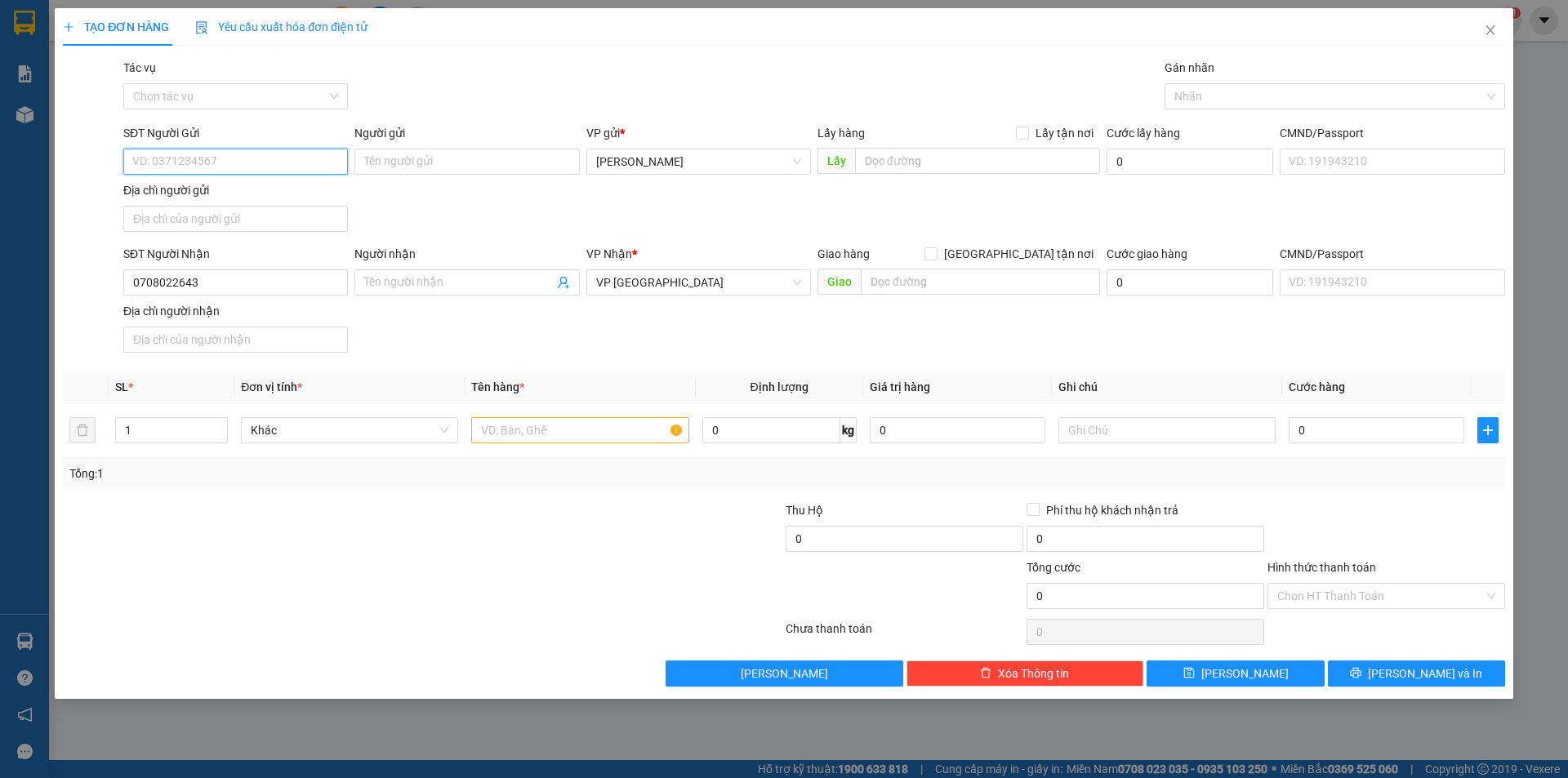
click at [262, 158] on input "SĐT Người Gửi" at bounding box center [235, 161] width 224 height 26
click at [534, 441] on input "text" at bounding box center [580, 430] width 217 height 26
click at [1375, 435] on input "0" at bounding box center [1376, 430] width 176 height 26
drag, startPoint x: 1385, startPoint y: 539, endPoint x: 1428, endPoint y: 547, distance: 43.7
click at [1386, 539] on div at bounding box center [1386, 530] width 241 height 57
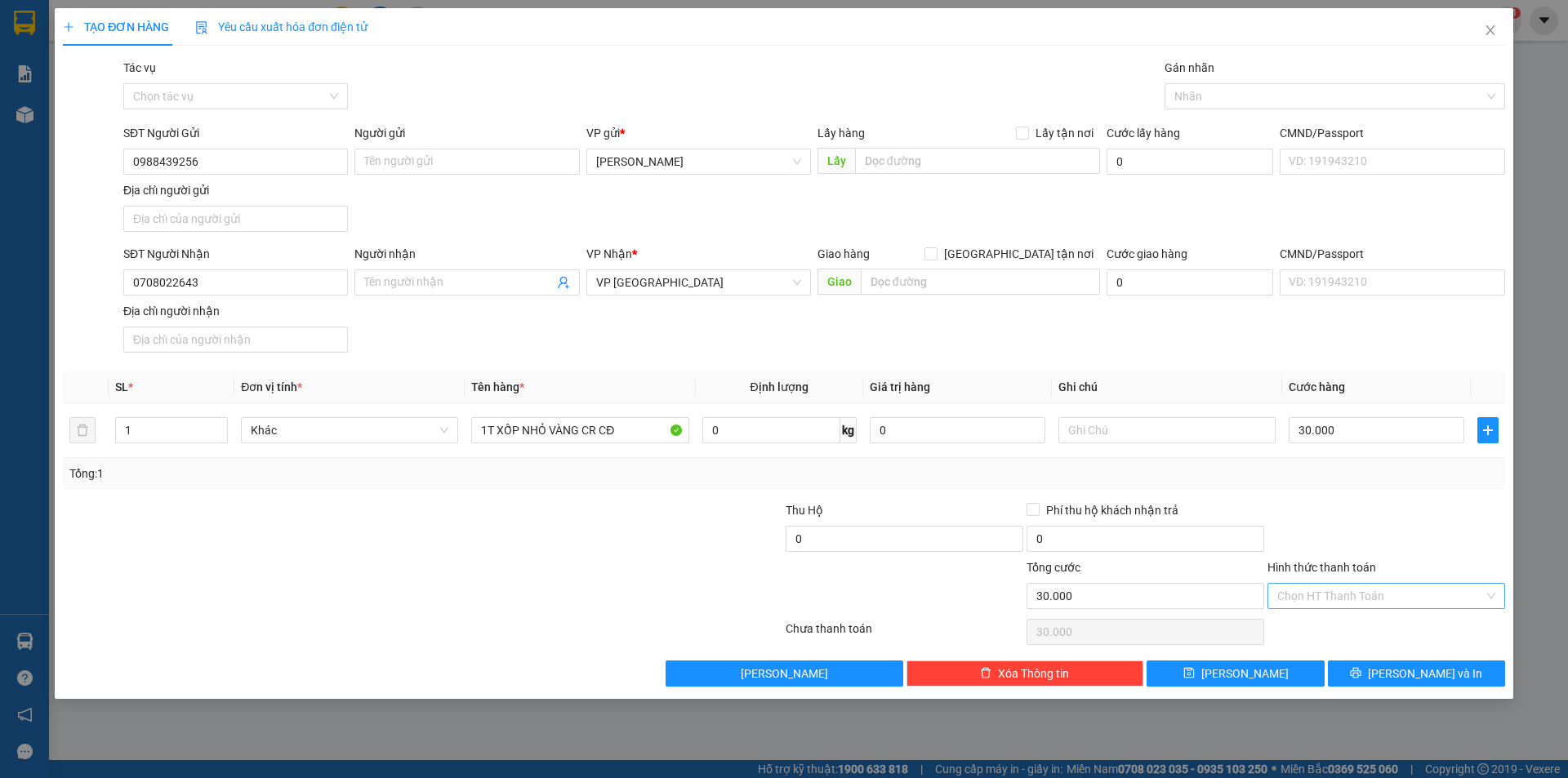
click at [1402, 607] on input "Hình thức thanh toán" at bounding box center [1381, 596] width 207 height 24
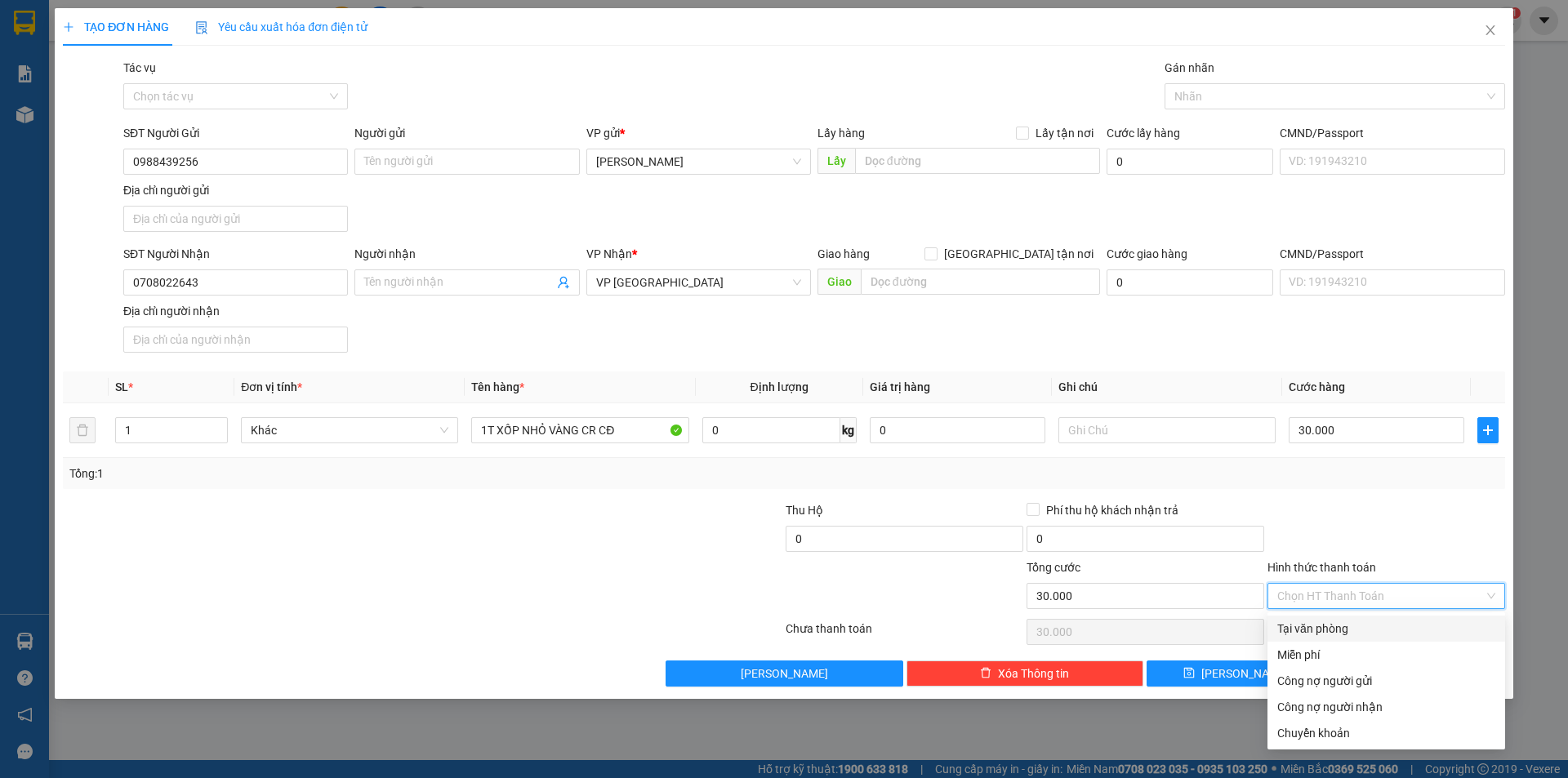
click at [1396, 639] on div "Tại văn phòng" at bounding box center [1386, 628] width 238 height 26
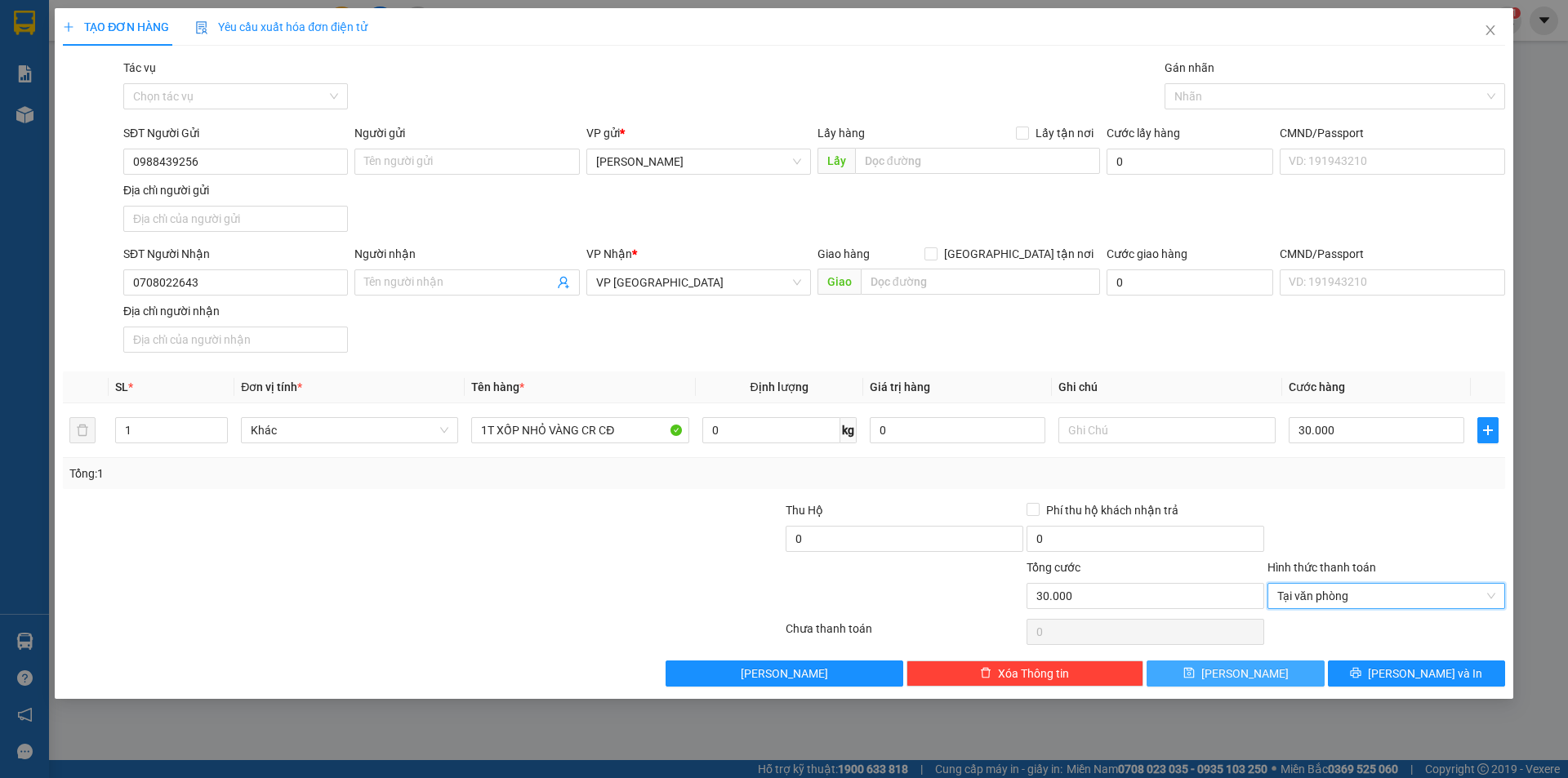
click at [1286, 667] on button "[PERSON_NAME]" at bounding box center [1234, 673] width 177 height 26
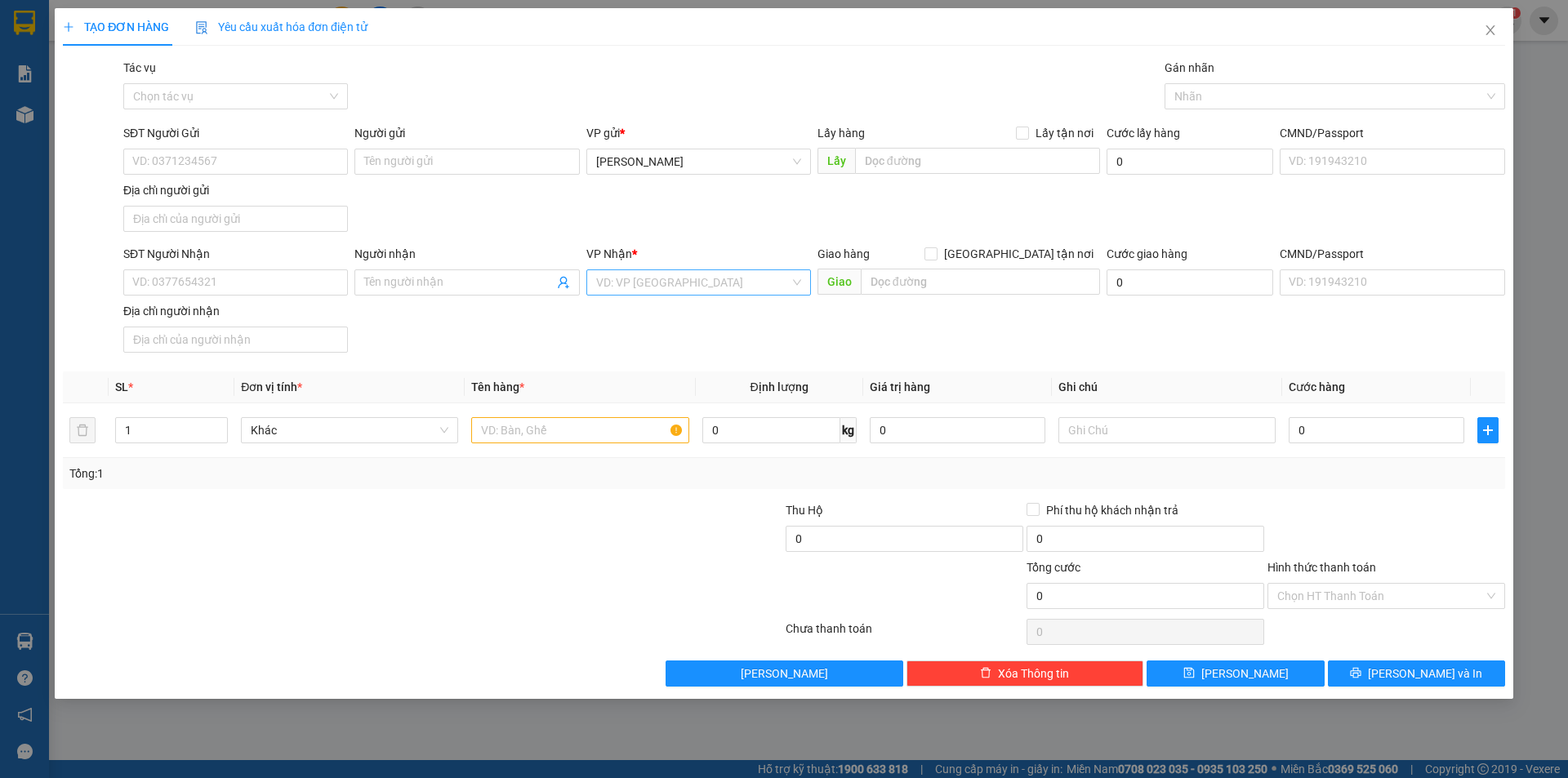
click at [712, 281] on input "search" at bounding box center [692, 282] width 193 height 24
click at [671, 361] on div "VP [GEOGRAPHIC_DATA]" at bounding box center [698, 367] width 205 height 18
click at [216, 285] on input "SĐT Người Nhận" at bounding box center [235, 282] width 224 height 26
click at [197, 162] on input "SĐT Người Gửi" at bounding box center [235, 161] width 224 height 26
click at [602, 437] on input "text" at bounding box center [580, 430] width 217 height 26
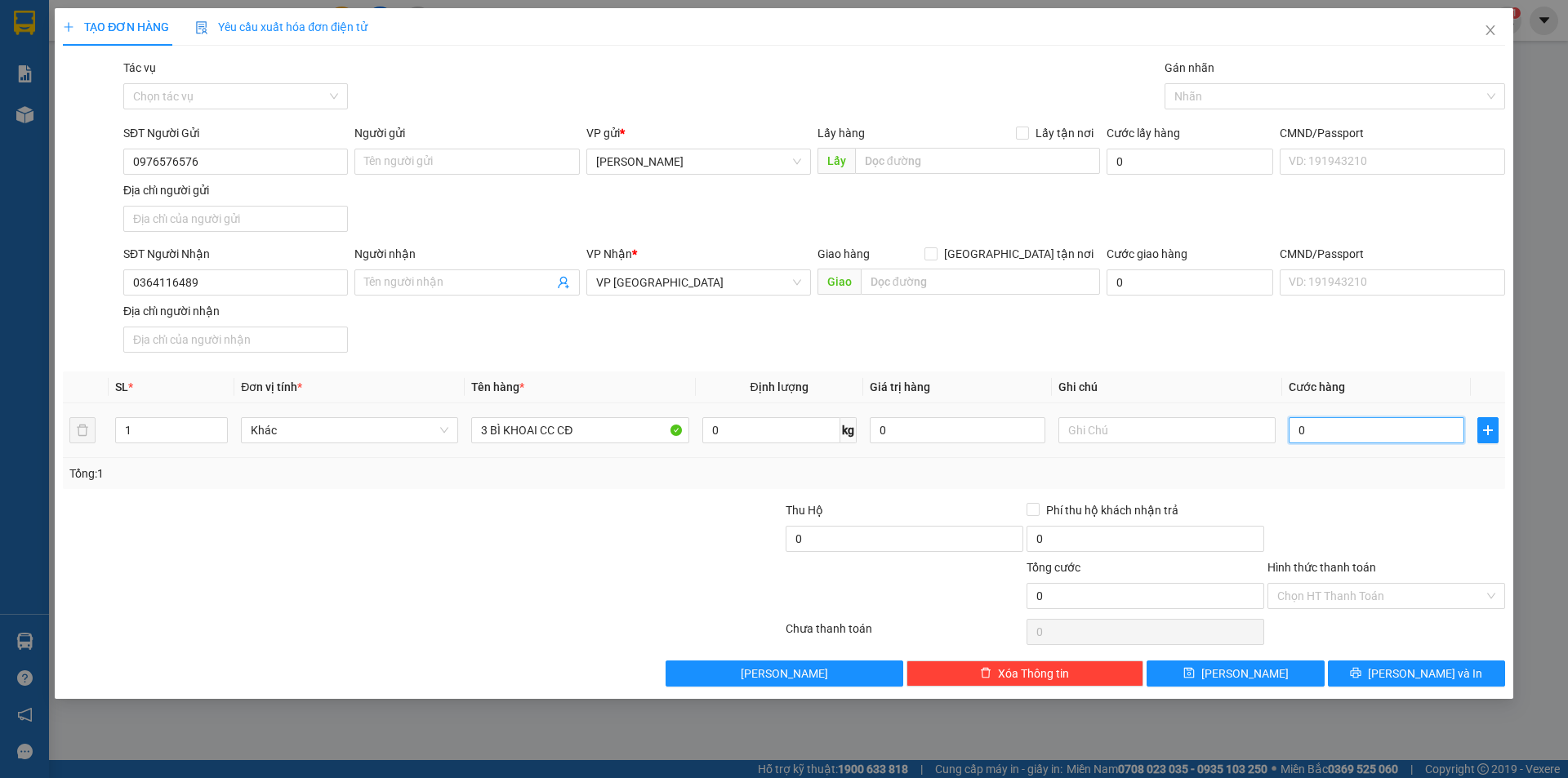
click at [1363, 424] on input "0" at bounding box center [1376, 430] width 176 height 26
click at [1372, 495] on div "Transit Pickup Surcharge Ids Transit Deliver Surcharge Ids Transit Deliver Surc…" at bounding box center [784, 372] width 1442 height 628
click at [1276, 665] on button "[PERSON_NAME]" at bounding box center [1234, 673] width 177 height 26
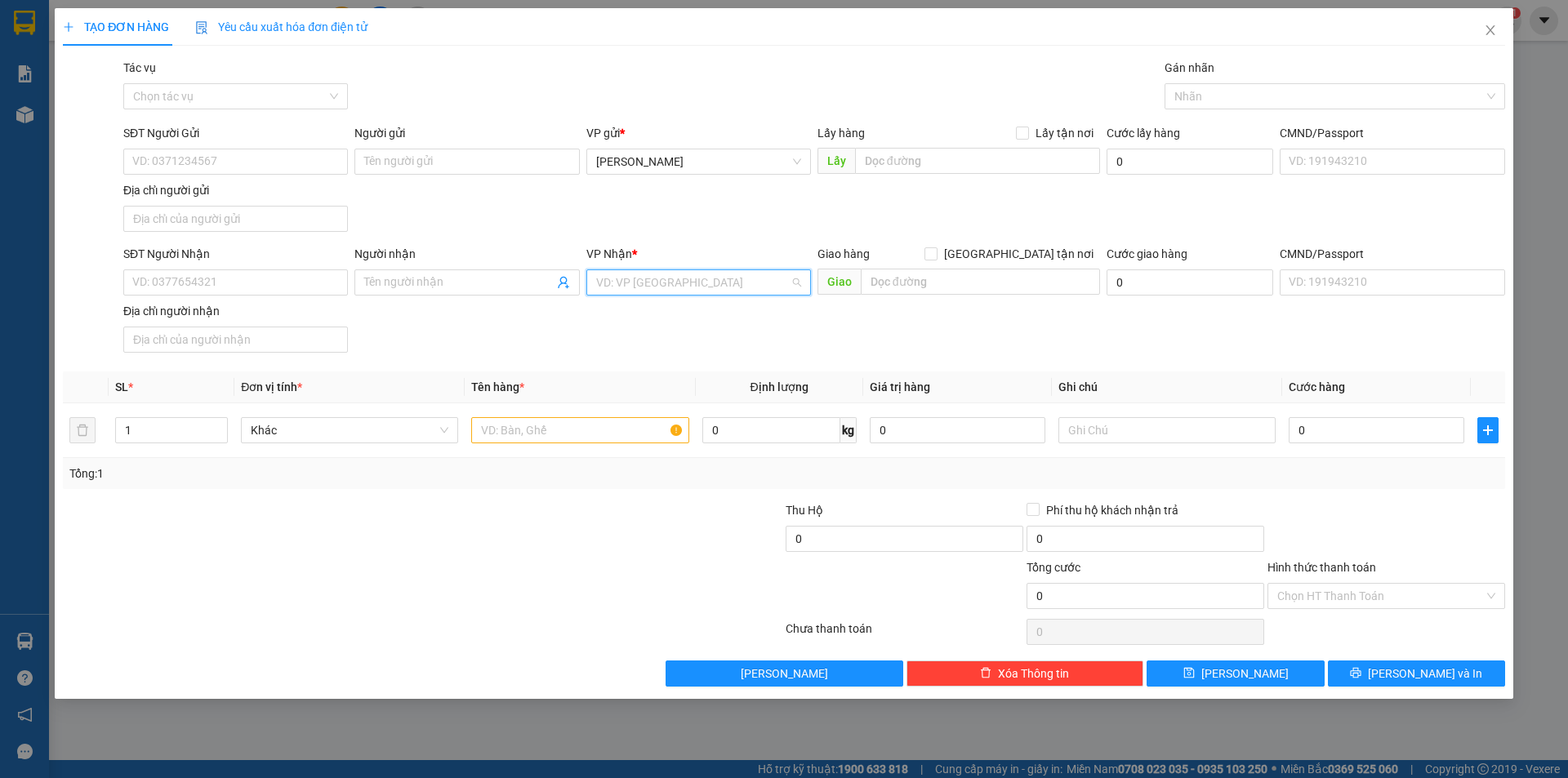
click at [681, 281] on input "search" at bounding box center [692, 282] width 193 height 24
drag, startPoint x: 638, startPoint y: 319, endPoint x: 619, endPoint y: 313, distance: 19.9
click at [636, 318] on div "BX An Sương" at bounding box center [698, 314] width 205 height 18
click at [222, 274] on input "SĐT Người Nhận" at bounding box center [235, 282] width 224 height 26
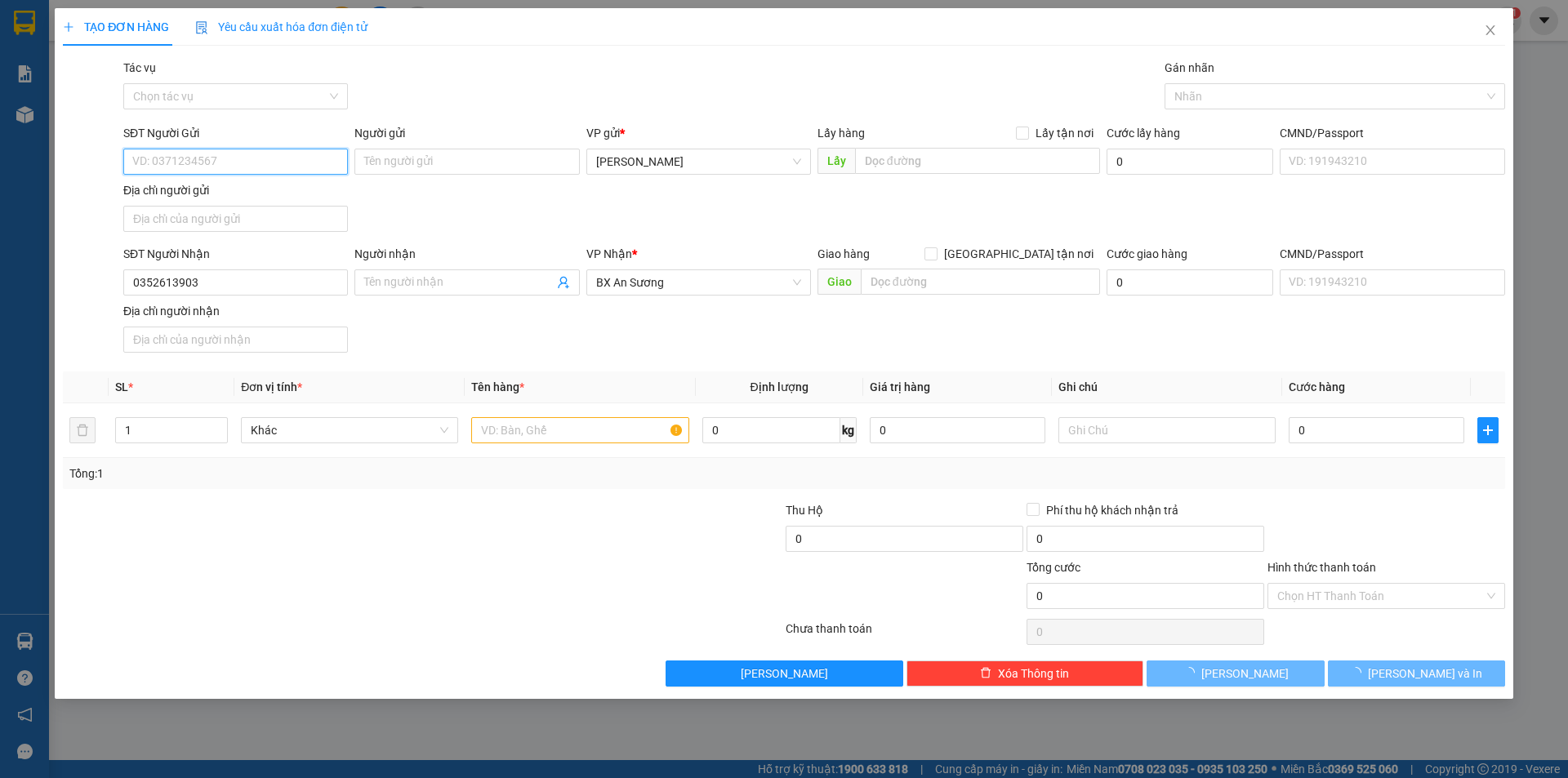
click at [175, 163] on input "SĐT Người Gửi" at bounding box center [235, 161] width 224 height 26
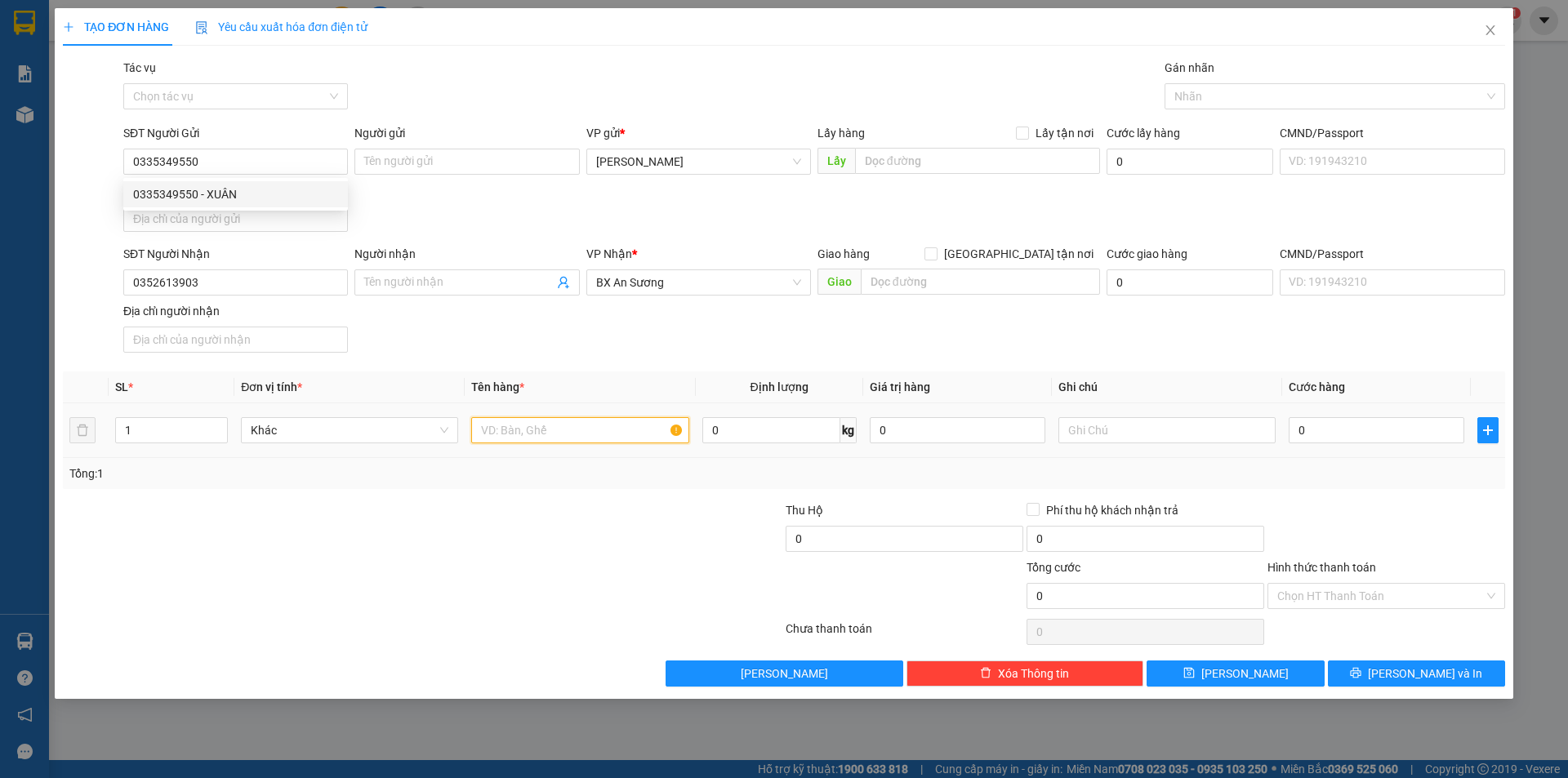
click at [534, 436] on input "text" at bounding box center [580, 430] width 217 height 26
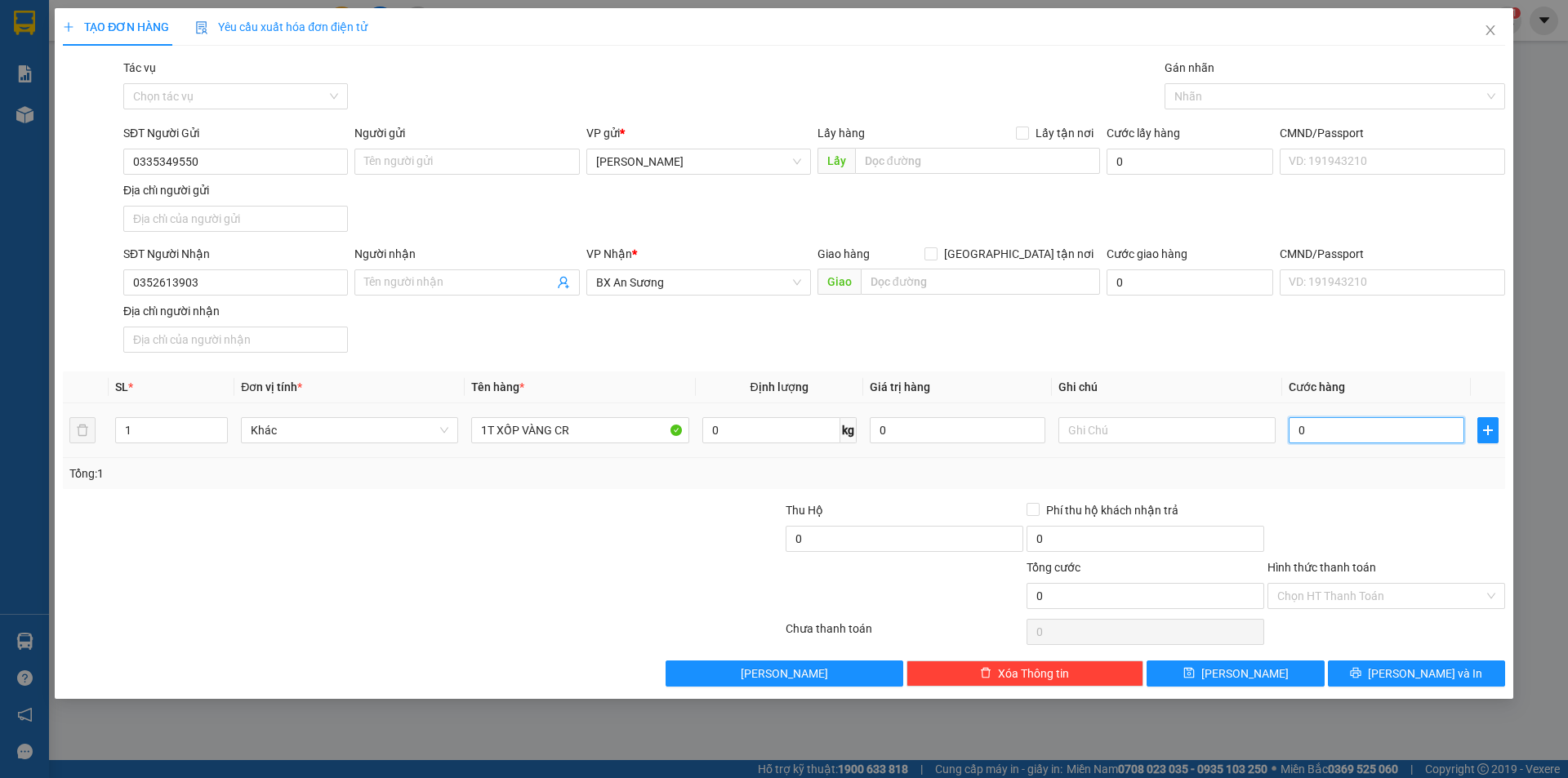
click at [1334, 426] on input "0" at bounding box center [1376, 430] width 176 height 26
click at [608, 431] on input "1T XỐP VÀNG CR" at bounding box center [580, 430] width 217 height 26
drag, startPoint x: 1363, startPoint y: 591, endPoint x: 1352, endPoint y: 609, distance: 21.1
click at [1362, 590] on input "Hình thức thanh toán" at bounding box center [1381, 596] width 207 height 24
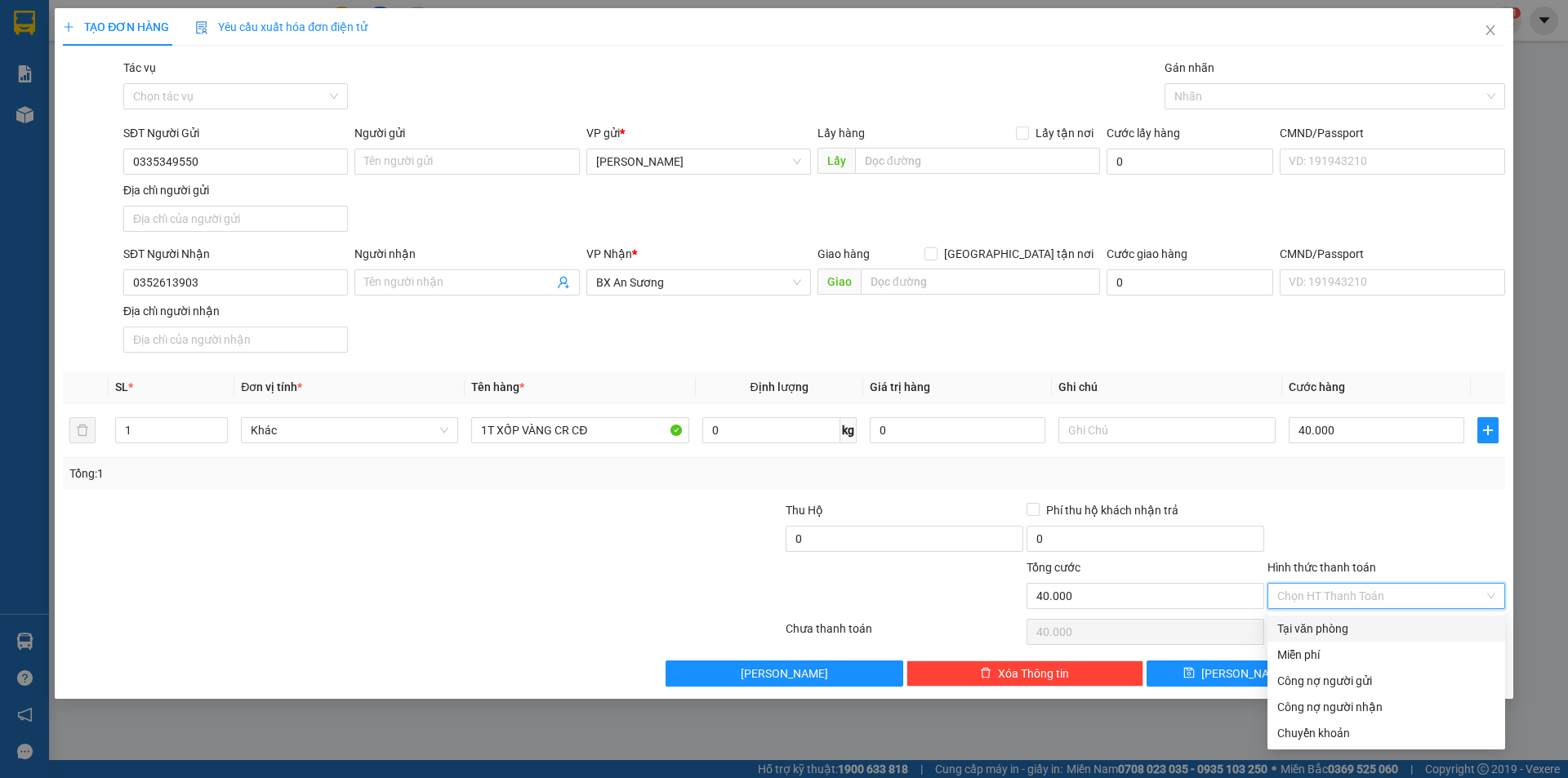
click at [1317, 625] on div "Tại văn phòng" at bounding box center [1386, 628] width 218 height 18
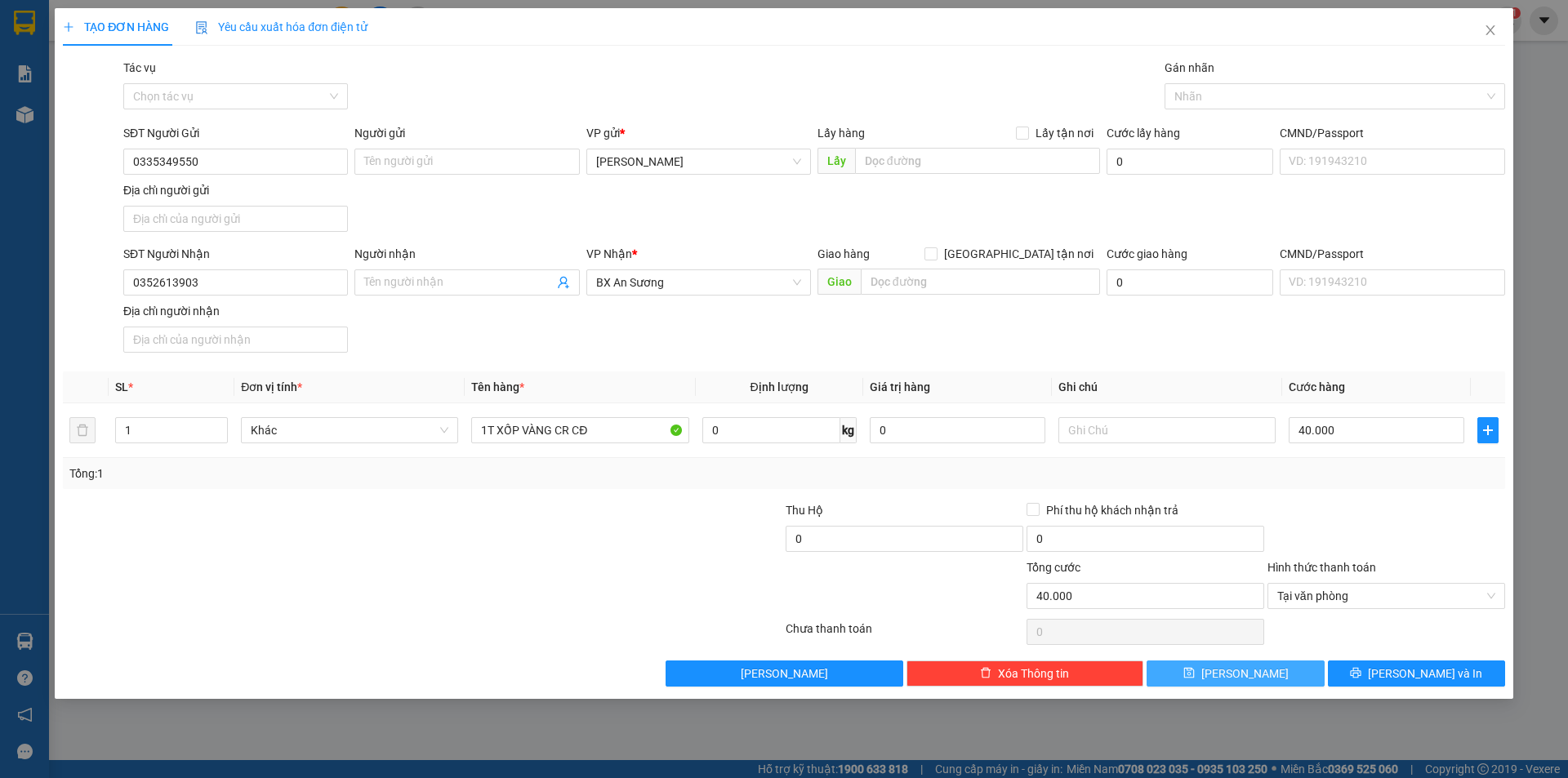
click at [1250, 676] on span "[PERSON_NAME]" at bounding box center [1244, 673] width 87 height 18
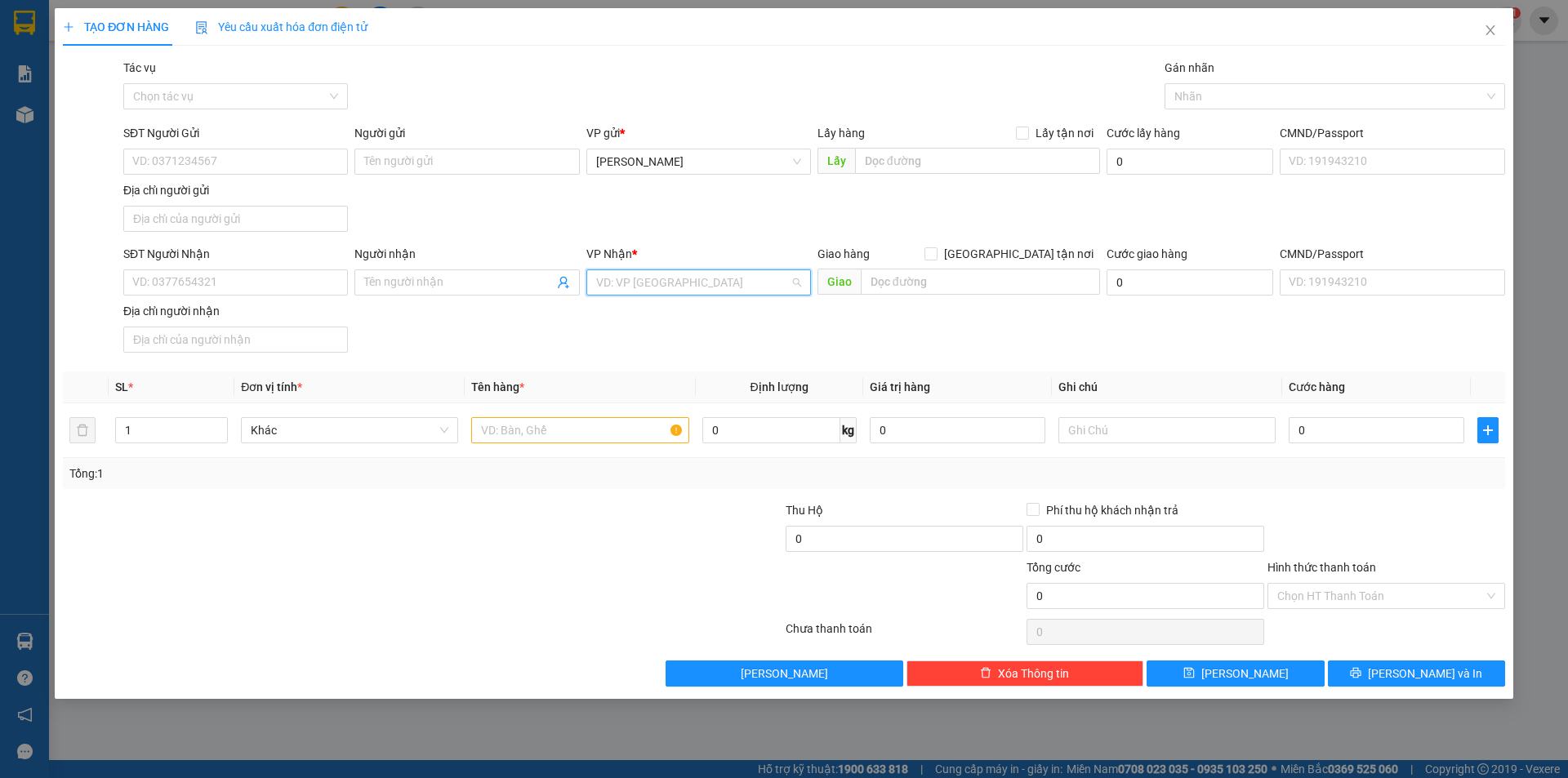
click at [647, 279] on input "search" at bounding box center [692, 282] width 193 height 24
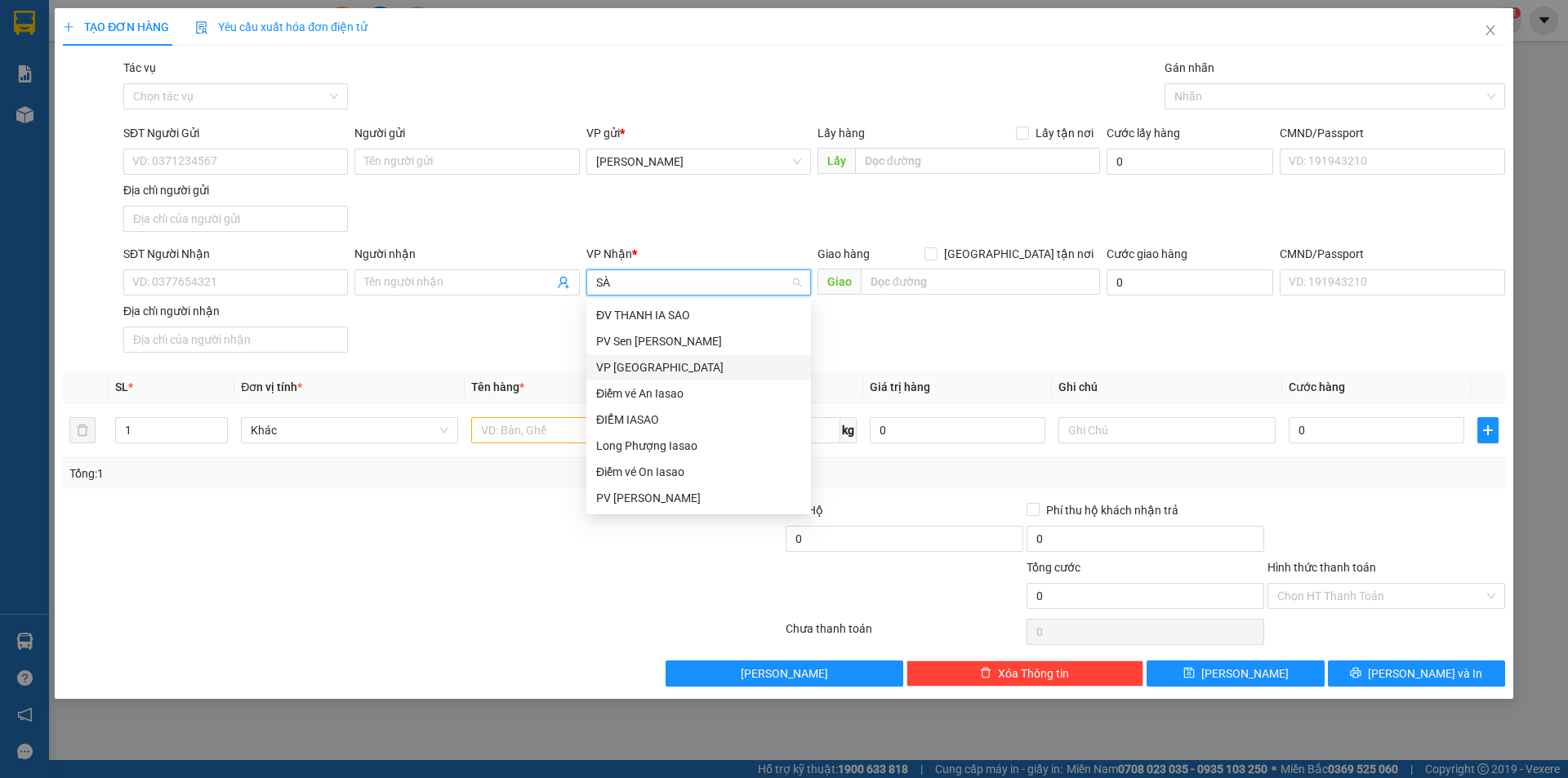
click at [645, 373] on div "VP [GEOGRAPHIC_DATA]" at bounding box center [698, 367] width 205 height 18
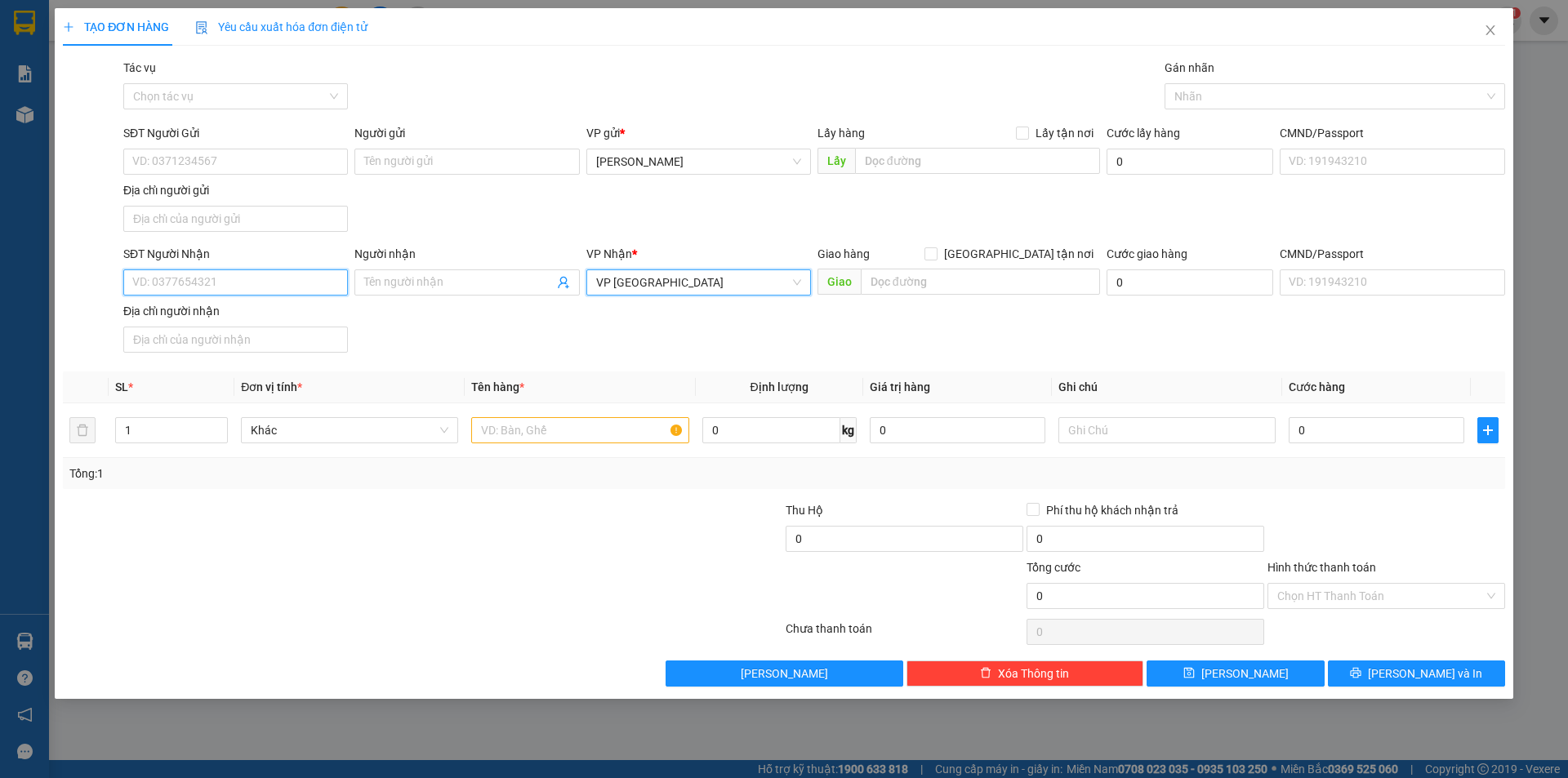
click at [270, 282] on input "SĐT Người Nhận" at bounding box center [235, 282] width 224 height 26
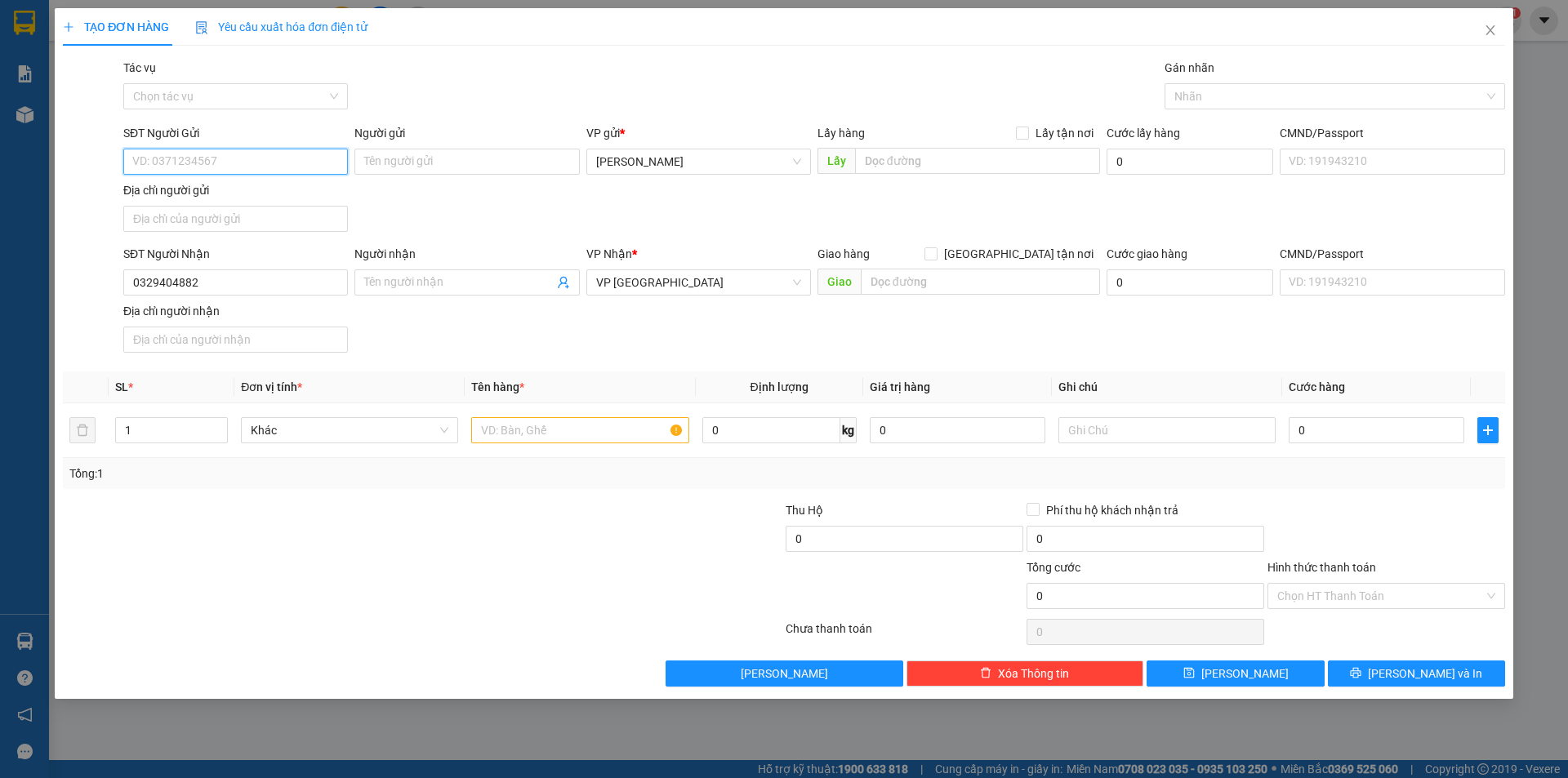
click at [266, 161] on input "SĐT Người Gửi" at bounding box center [235, 161] width 224 height 26
click at [504, 444] on div at bounding box center [580, 430] width 217 height 33
click at [515, 439] on input "text" at bounding box center [580, 430] width 217 height 26
click at [1408, 443] on input "0" at bounding box center [1376, 430] width 176 height 26
click at [1352, 513] on div at bounding box center [1386, 530] width 241 height 57
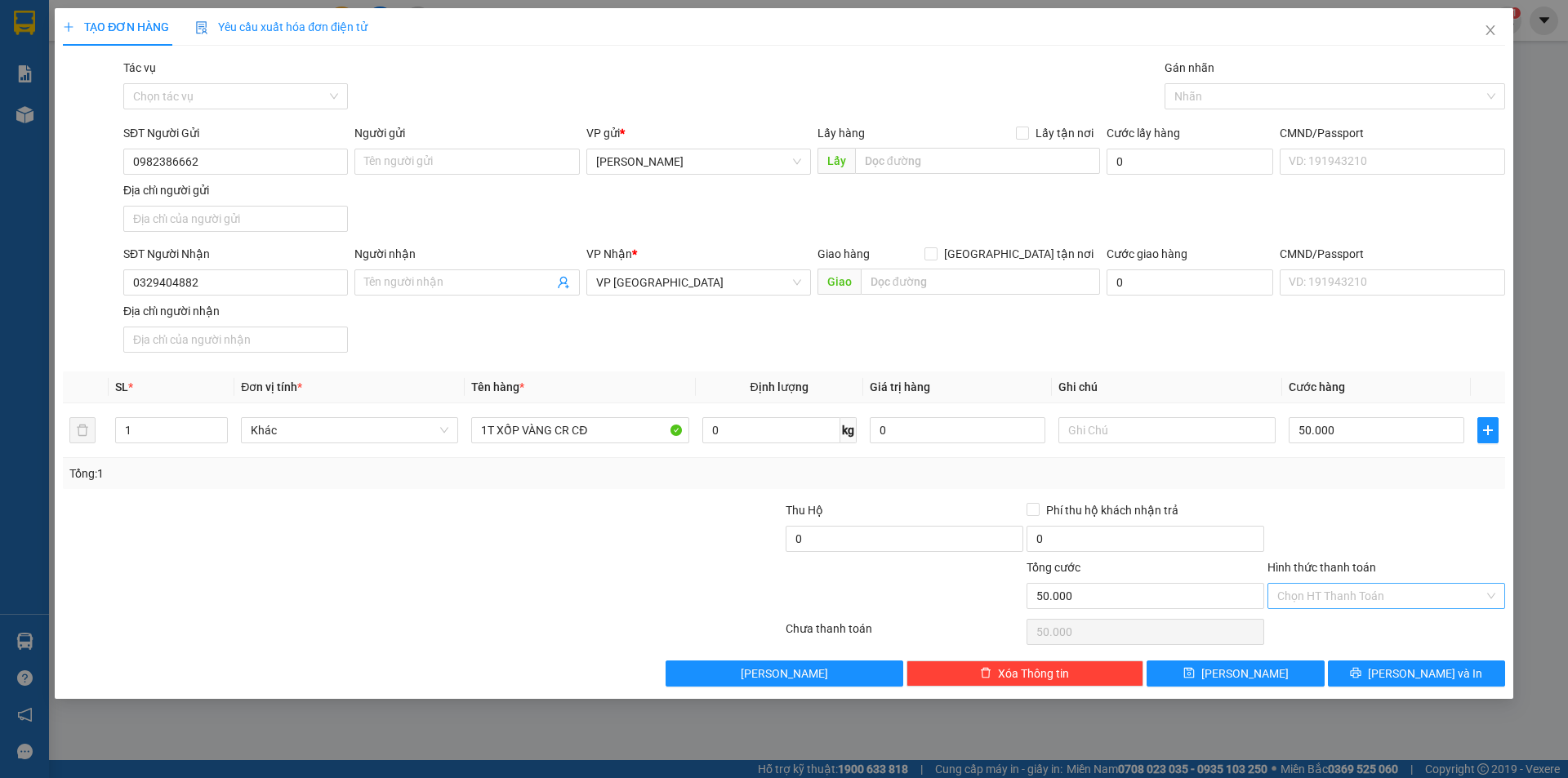
click at [1344, 605] on input "Hình thức thanh toán" at bounding box center [1381, 596] width 207 height 24
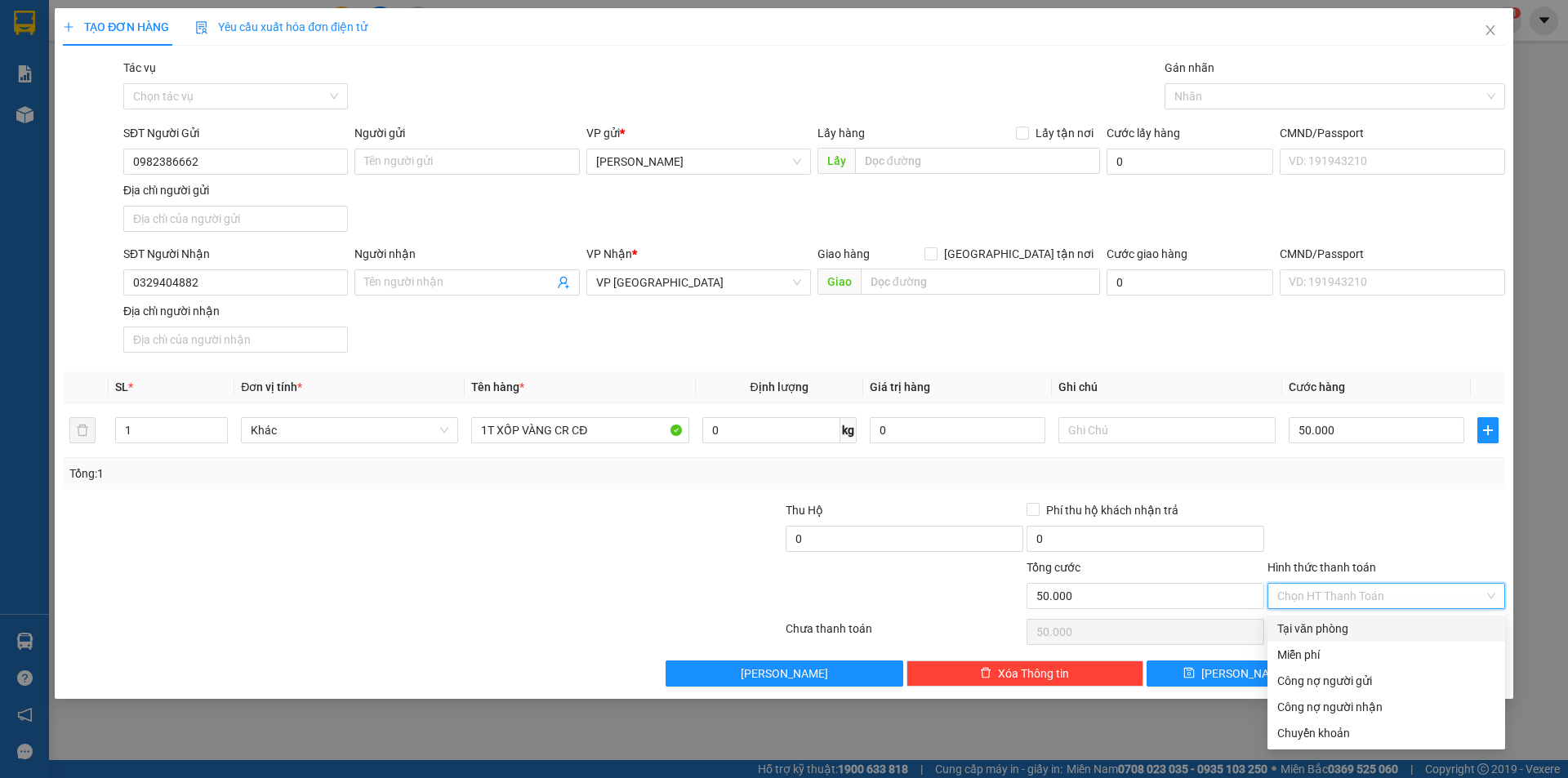
click at [1318, 632] on div "Tại văn phòng" at bounding box center [1386, 628] width 218 height 18
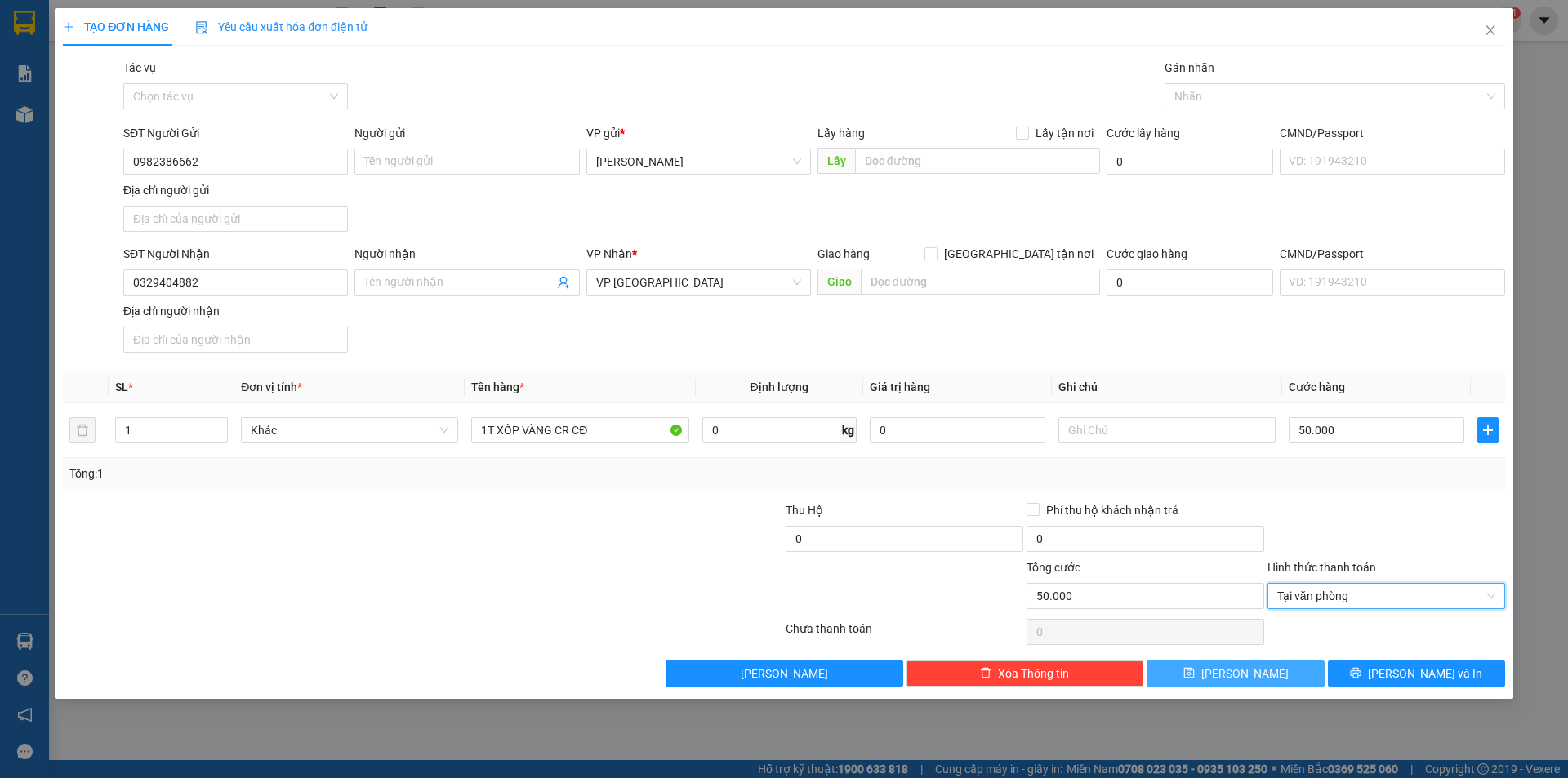
click at [1237, 673] on span "[PERSON_NAME]" at bounding box center [1244, 673] width 87 height 18
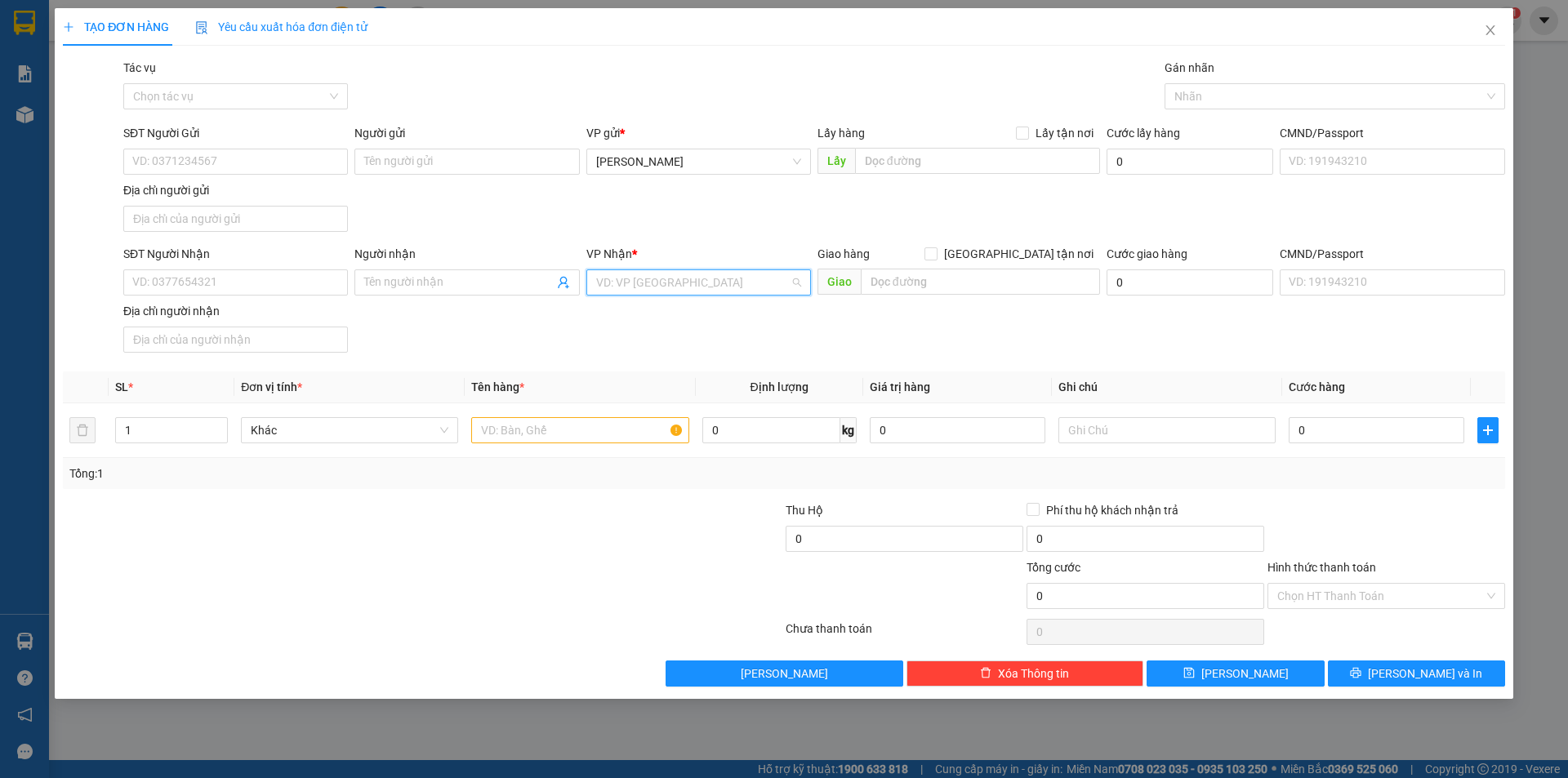
click at [677, 273] on input "search" at bounding box center [692, 282] width 193 height 24
click at [651, 371] on div "VP [GEOGRAPHIC_DATA]" at bounding box center [698, 367] width 205 height 18
click at [226, 293] on input "SĐT Người Nhận" at bounding box center [235, 282] width 224 height 26
click at [226, 292] on input "SĐT Người Nhận" at bounding box center [235, 282] width 224 height 26
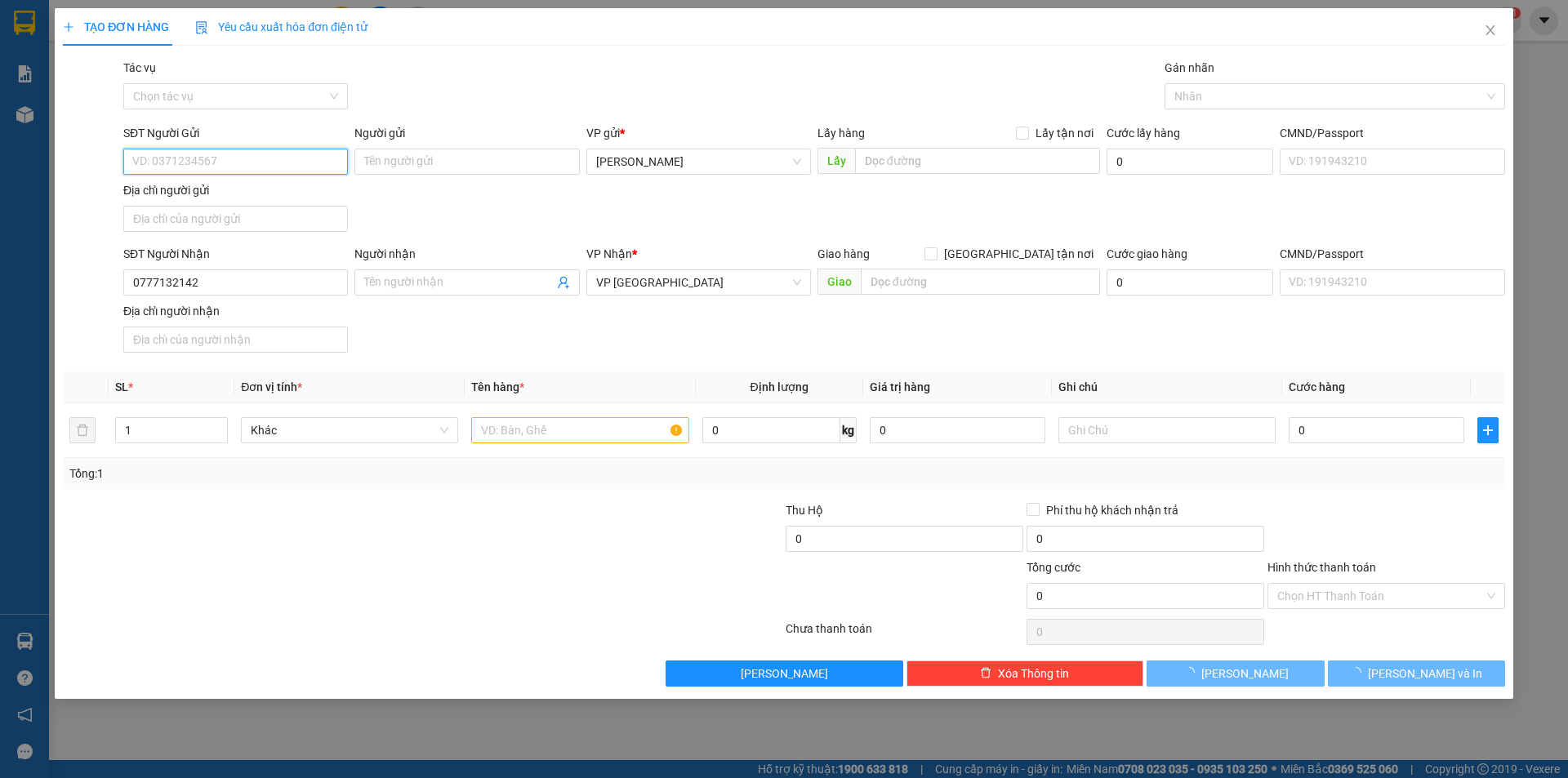
click at [231, 153] on input "SĐT Người Gửi" at bounding box center [235, 161] width 224 height 26
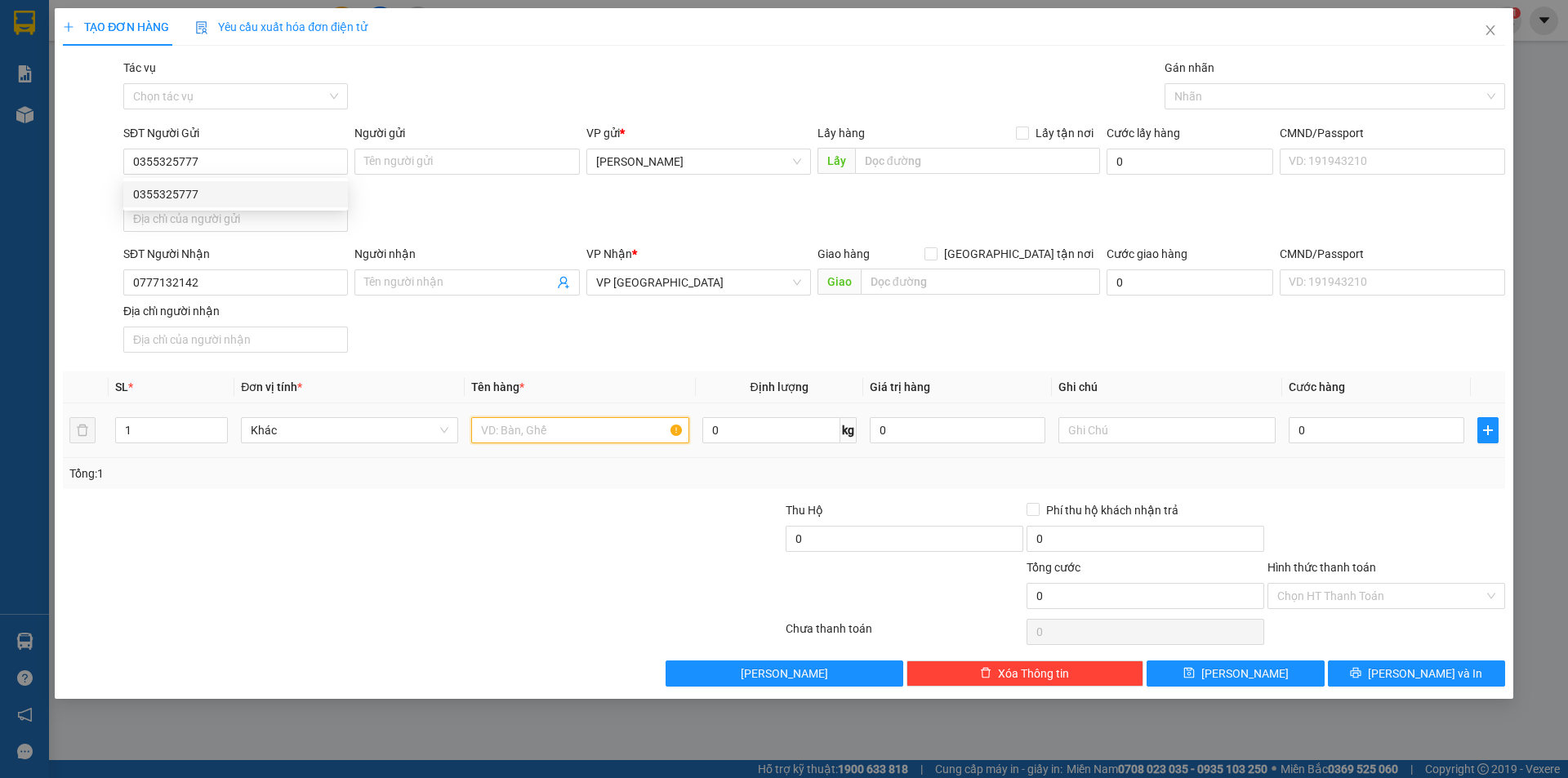
click at [593, 421] on input "text" at bounding box center [580, 430] width 217 height 26
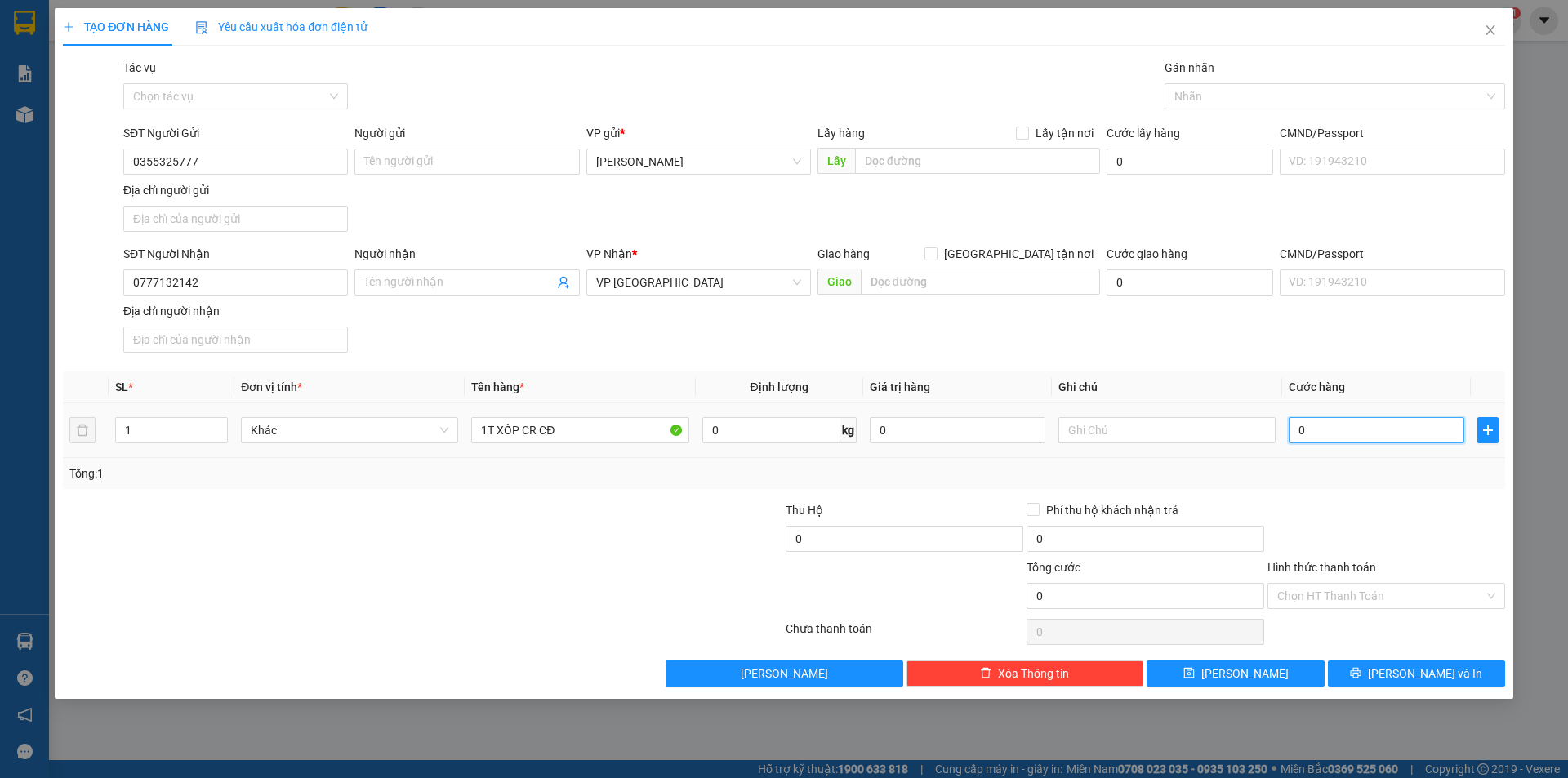
click at [1355, 424] on input "0" at bounding box center [1376, 430] width 176 height 26
click at [1418, 513] on div at bounding box center [1386, 530] width 241 height 57
click at [1334, 596] on input "Hình thức thanh toán" at bounding box center [1381, 596] width 207 height 24
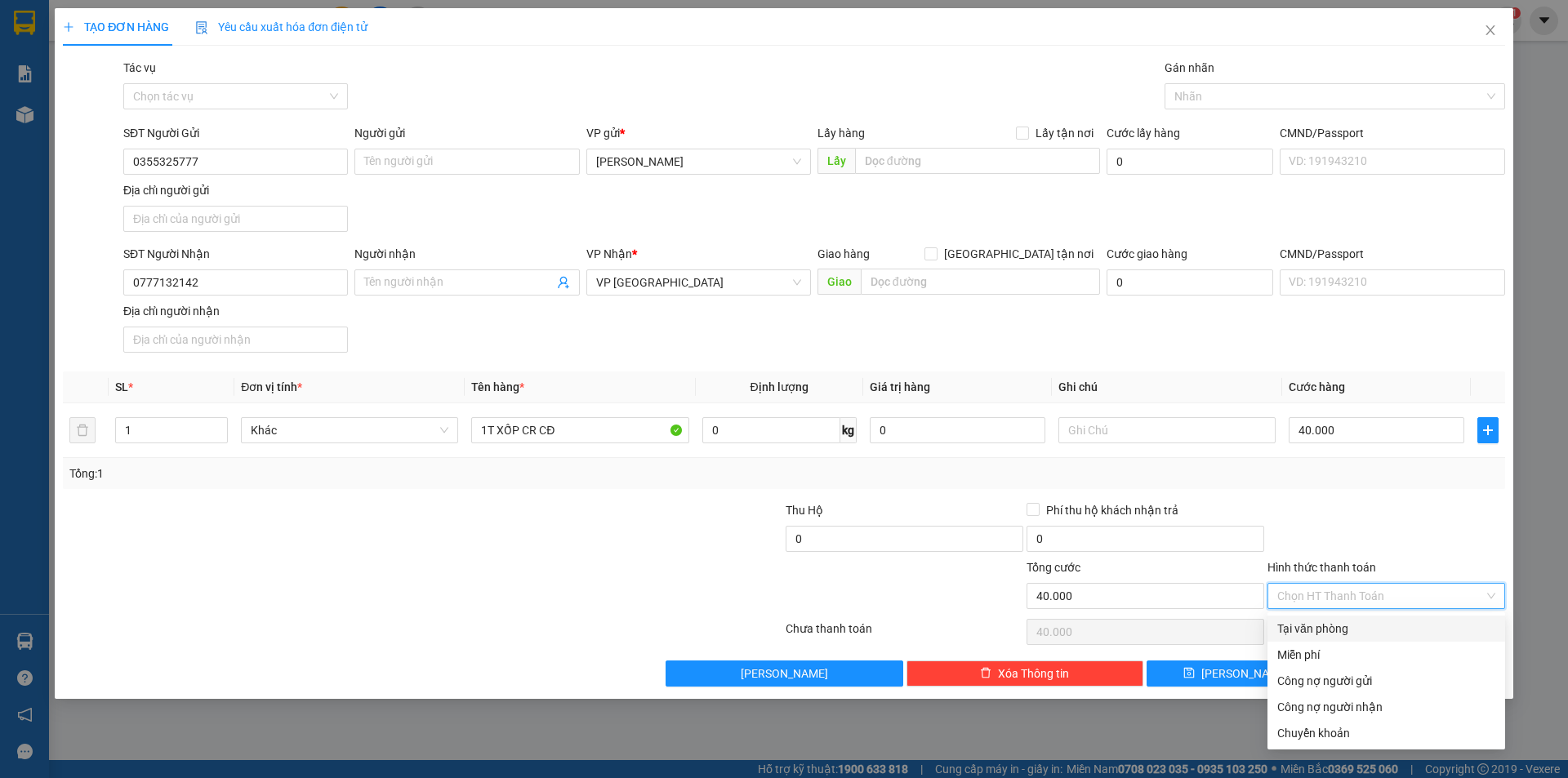
click at [1327, 619] on div "Tại văn phòng" at bounding box center [1386, 628] width 238 height 26
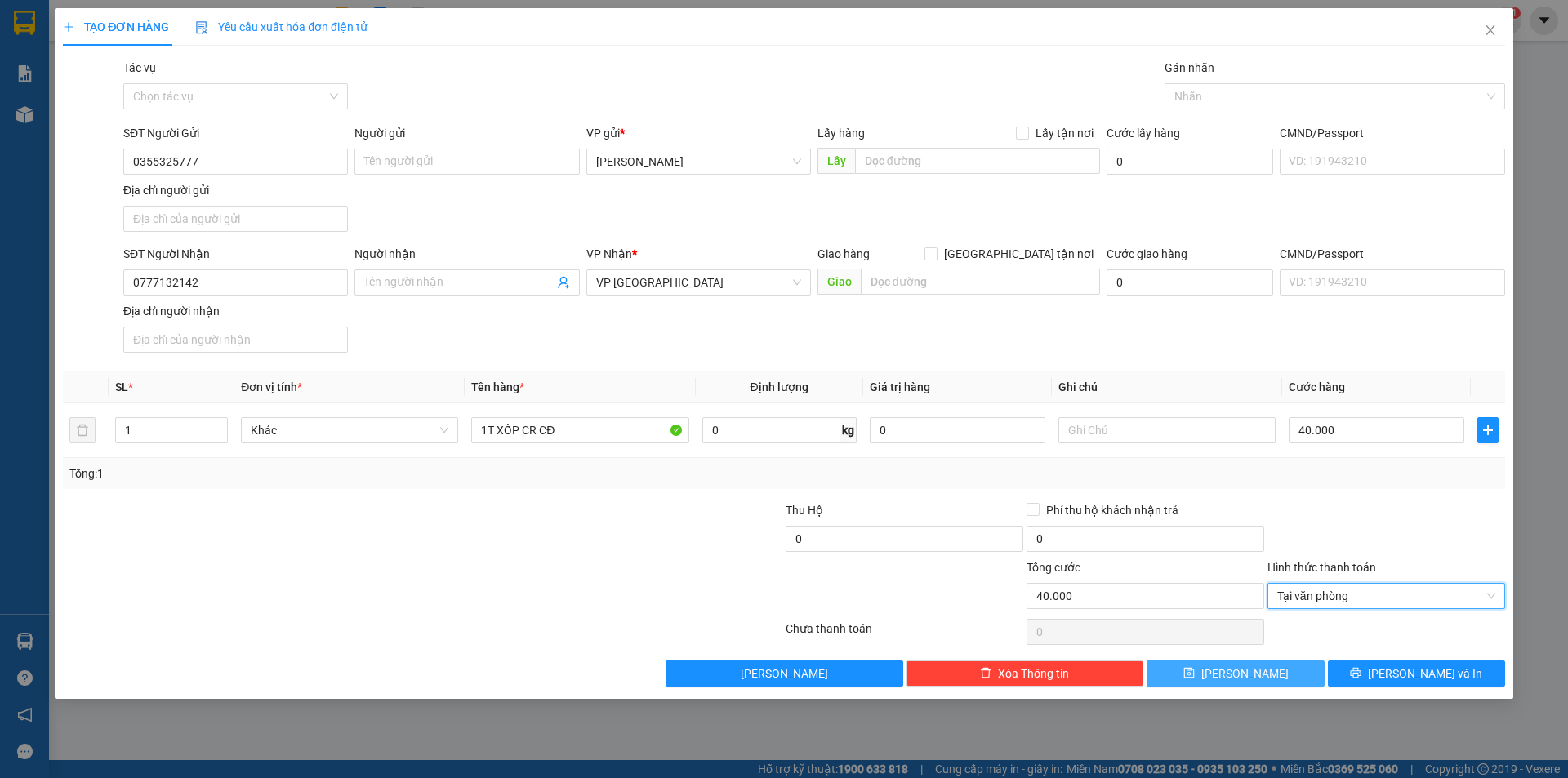
click at [1195, 680] on span "save" at bounding box center [1189, 674] width 12 height 13
click at [682, 274] on input "search" at bounding box center [692, 282] width 193 height 24
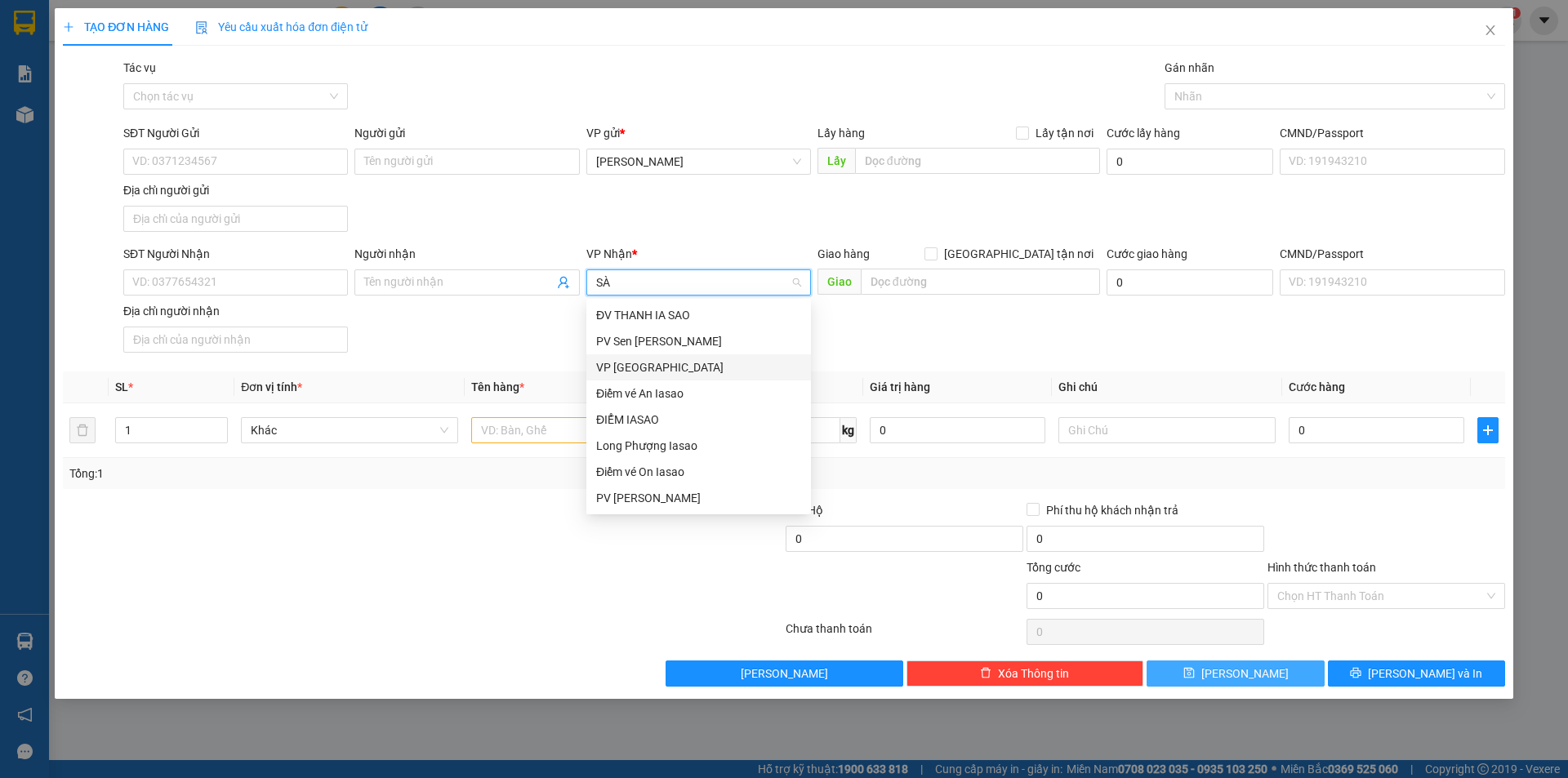
click at [637, 360] on div "VP [GEOGRAPHIC_DATA]" at bounding box center [698, 367] width 205 height 18
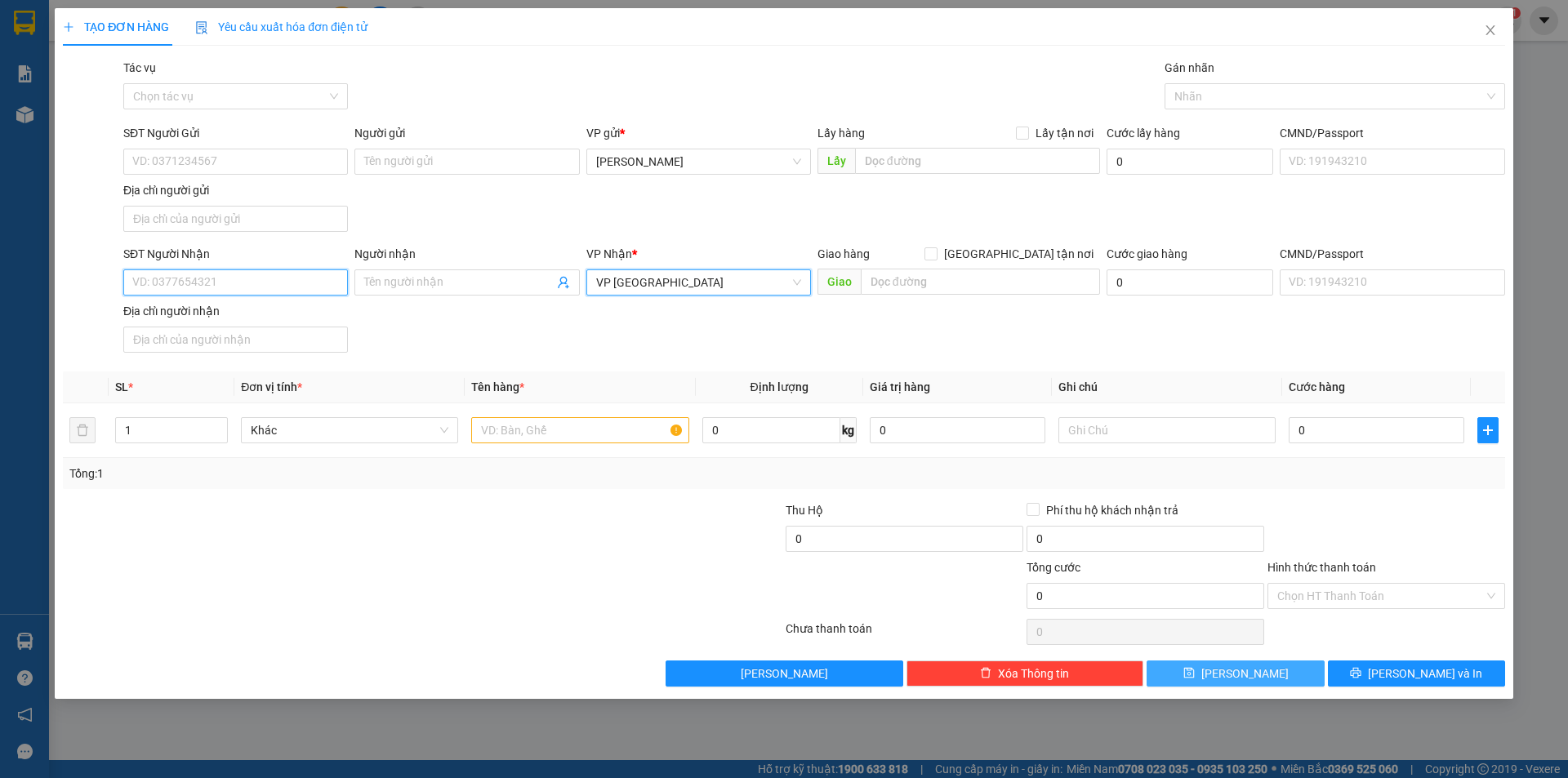
click at [255, 286] on input "SĐT Người Nhận" at bounding box center [235, 282] width 224 height 26
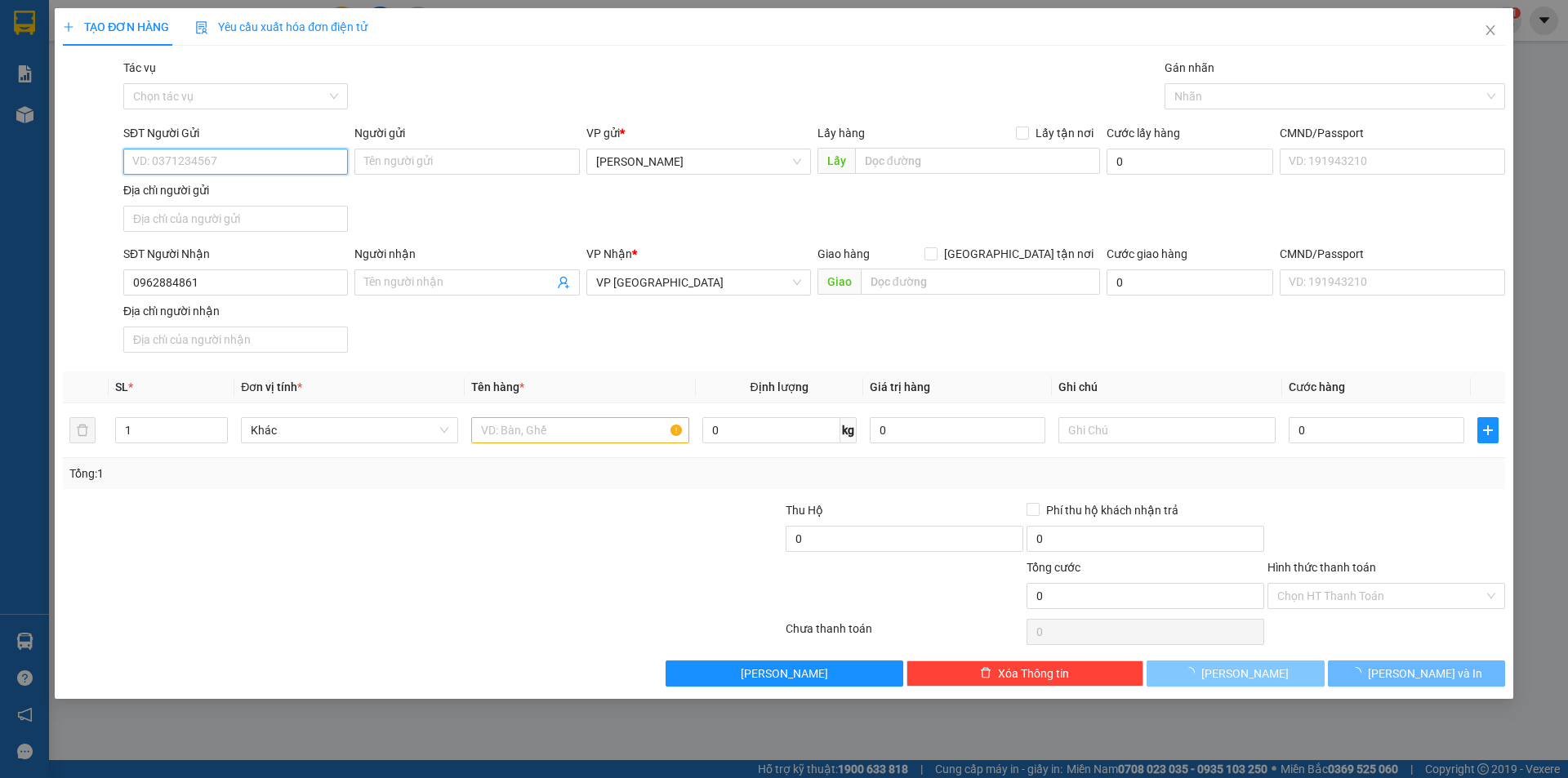
click at [201, 160] on input "SĐT Người Gửi" at bounding box center [235, 161] width 224 height 26
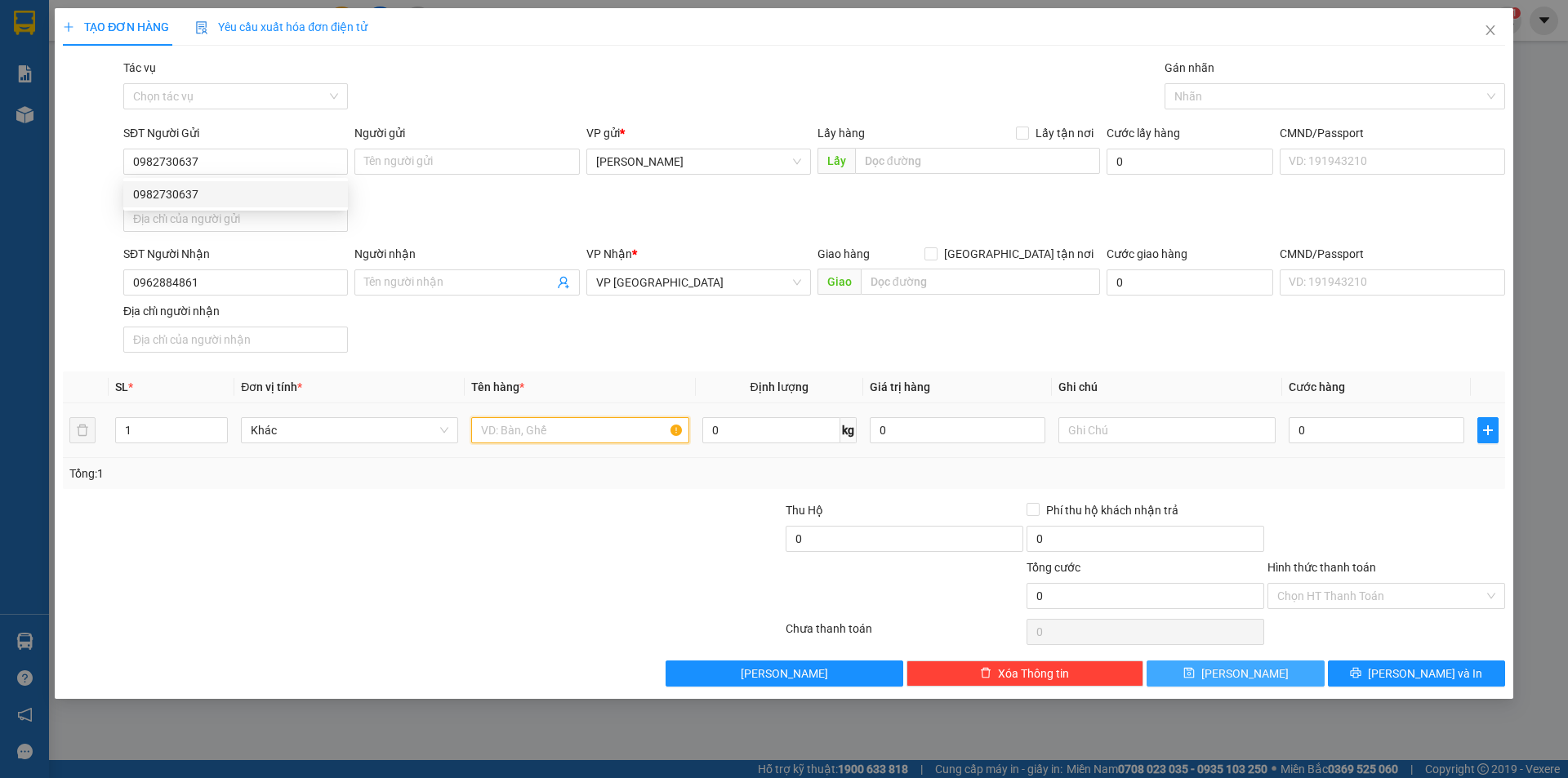
click at [568, 428] on input "text" at bounding box center [580, 430] width 217 height 26
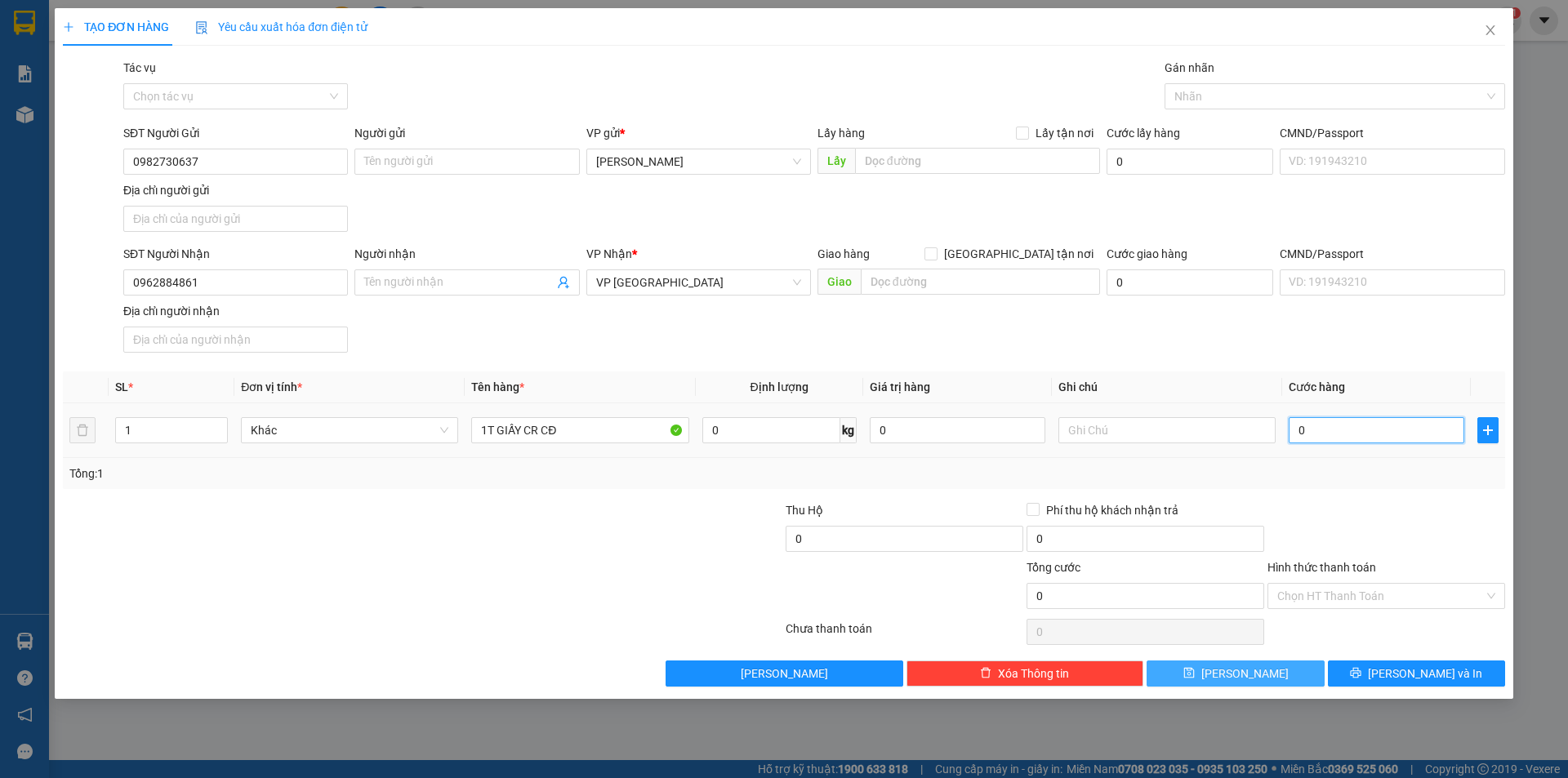
click at [1345, 438] on input "0" at bounding box center [1376, 430] width 176 height 26
click at [1308, 597] on input "Hình thức thanh toán" at bounding box center [1381, 596] width 207 height 24
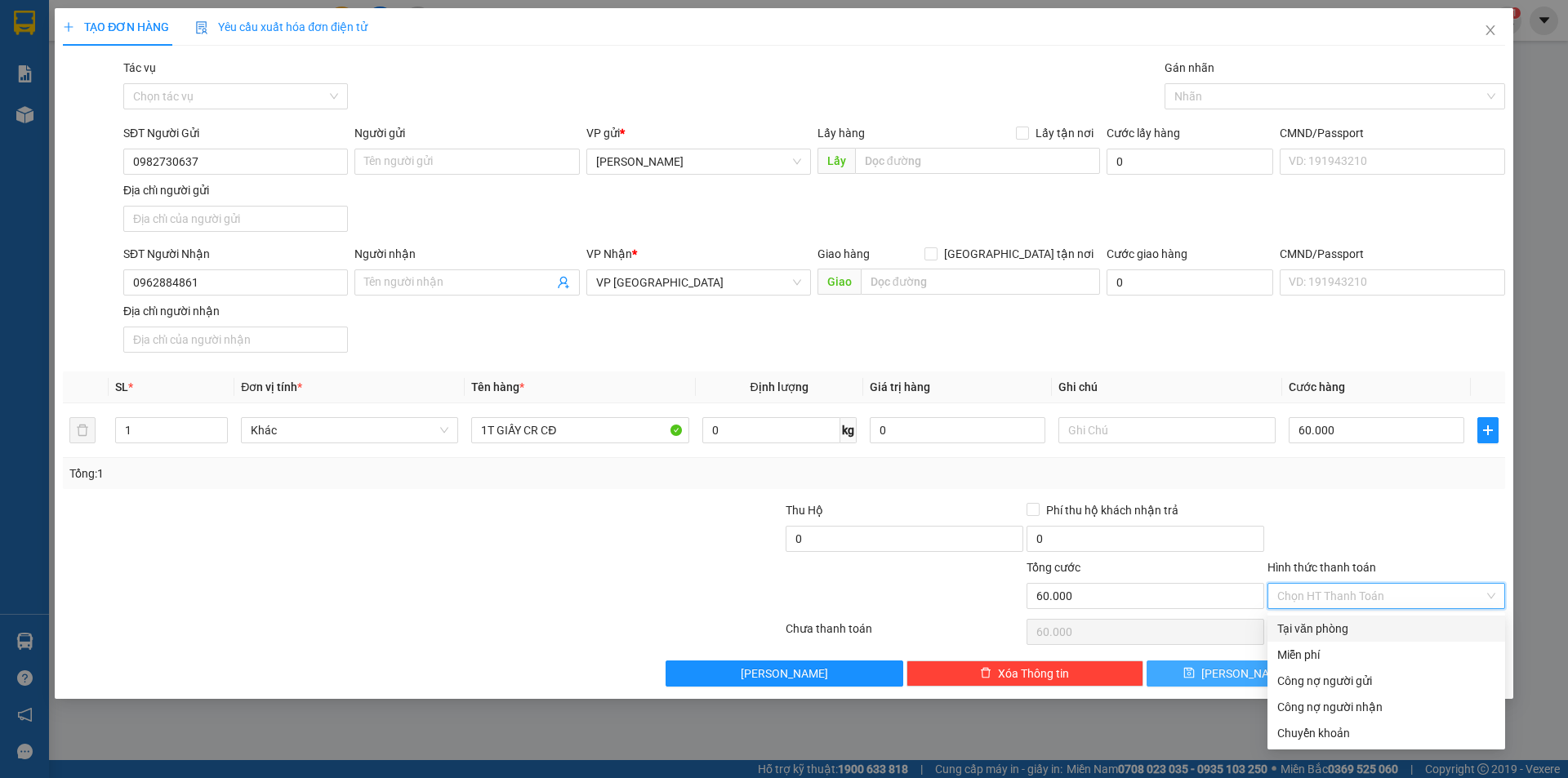
click at [1317, 625] on div "Tại văn phòng" at bounding box center [1386, 628] width 218 height 18
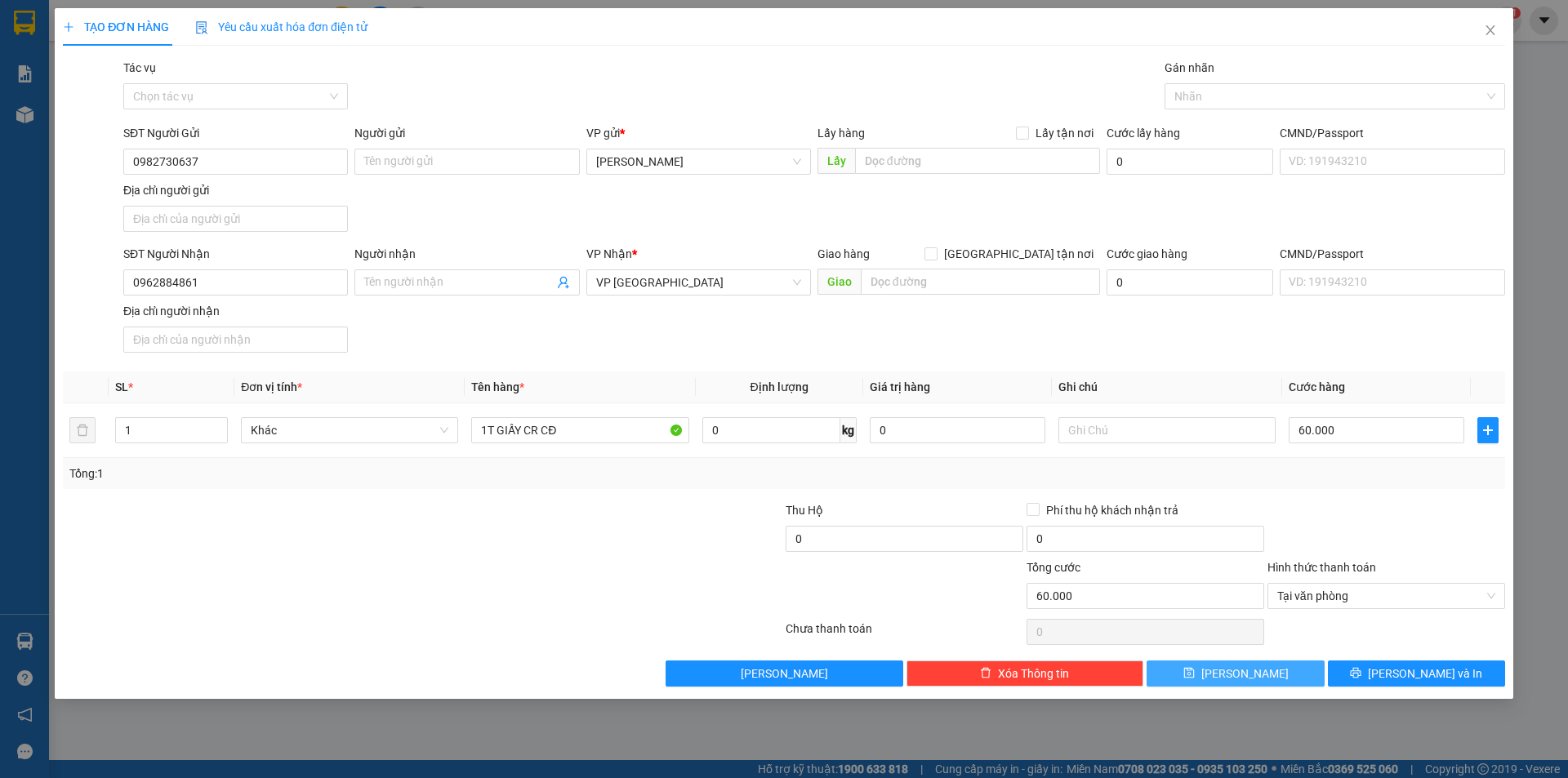
click at [1254, 678] on button "[PERSON_NAME]" at bounding box center [1234, 673] width 177 height 26
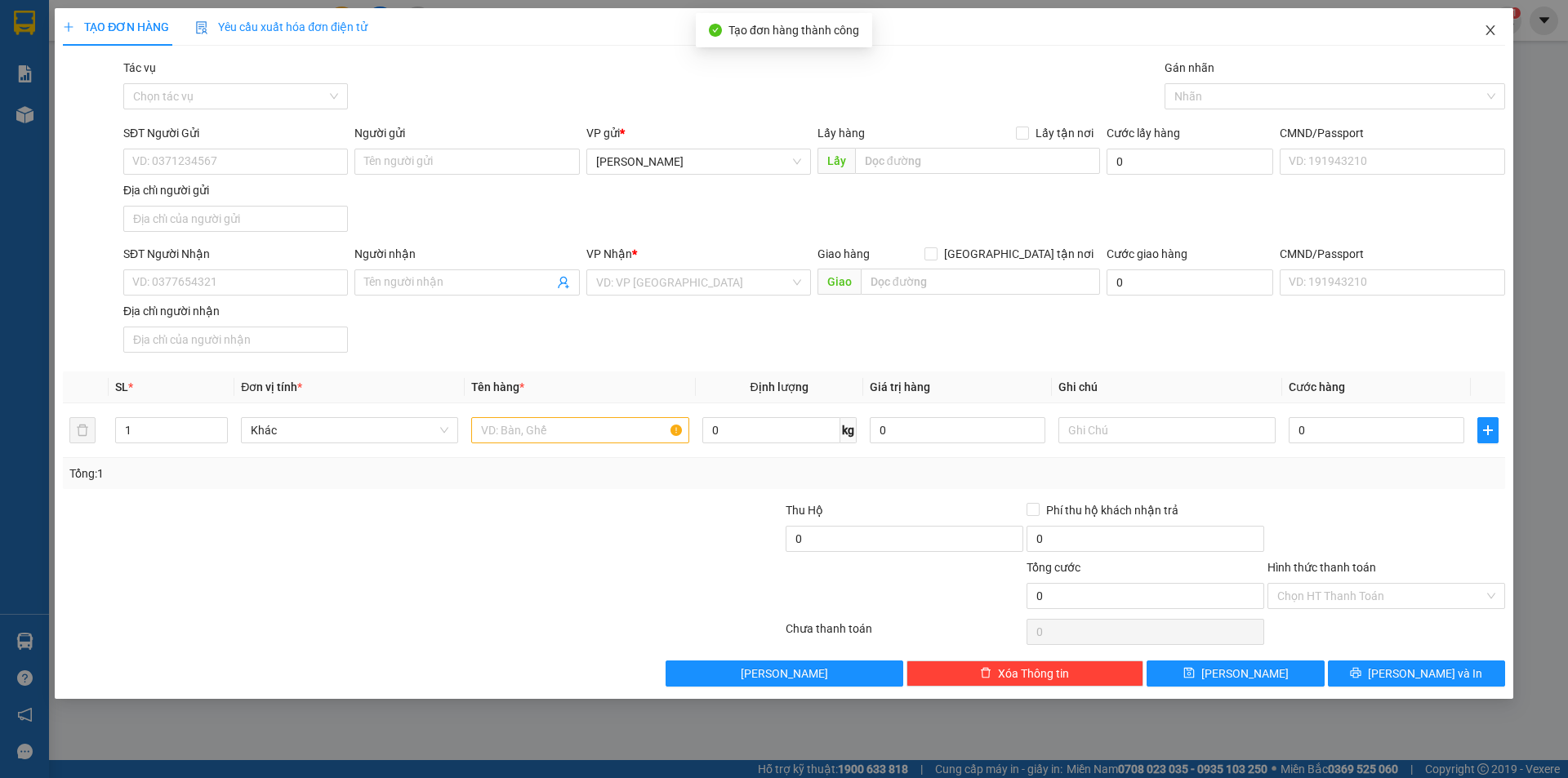
click at [1497, 29] on span "Close" at bounding box center [1490, 31] width 45 height 45
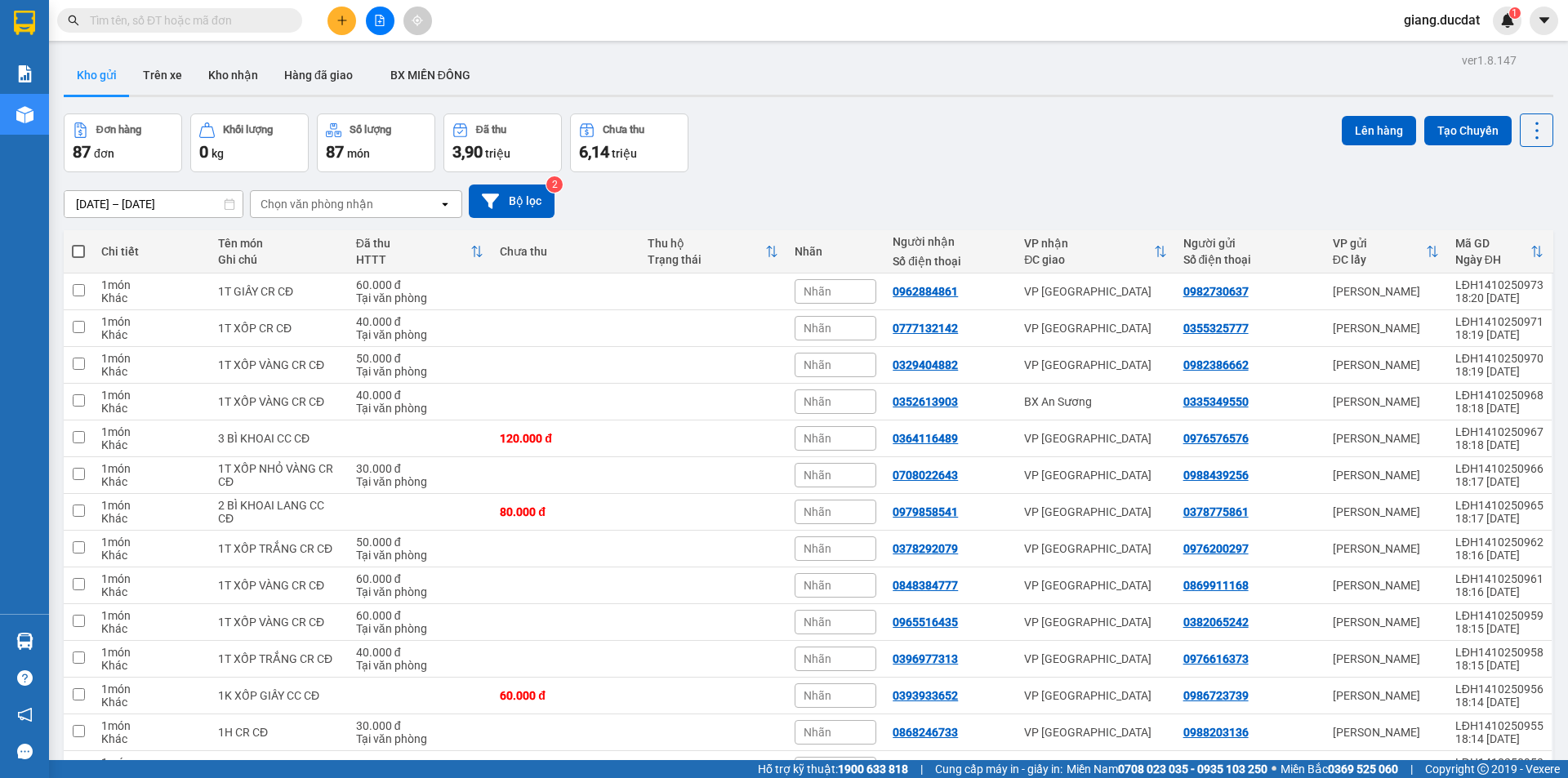
click at [345, 20] on icon "plus" at bounding box center [341, 19] width 9 height 1
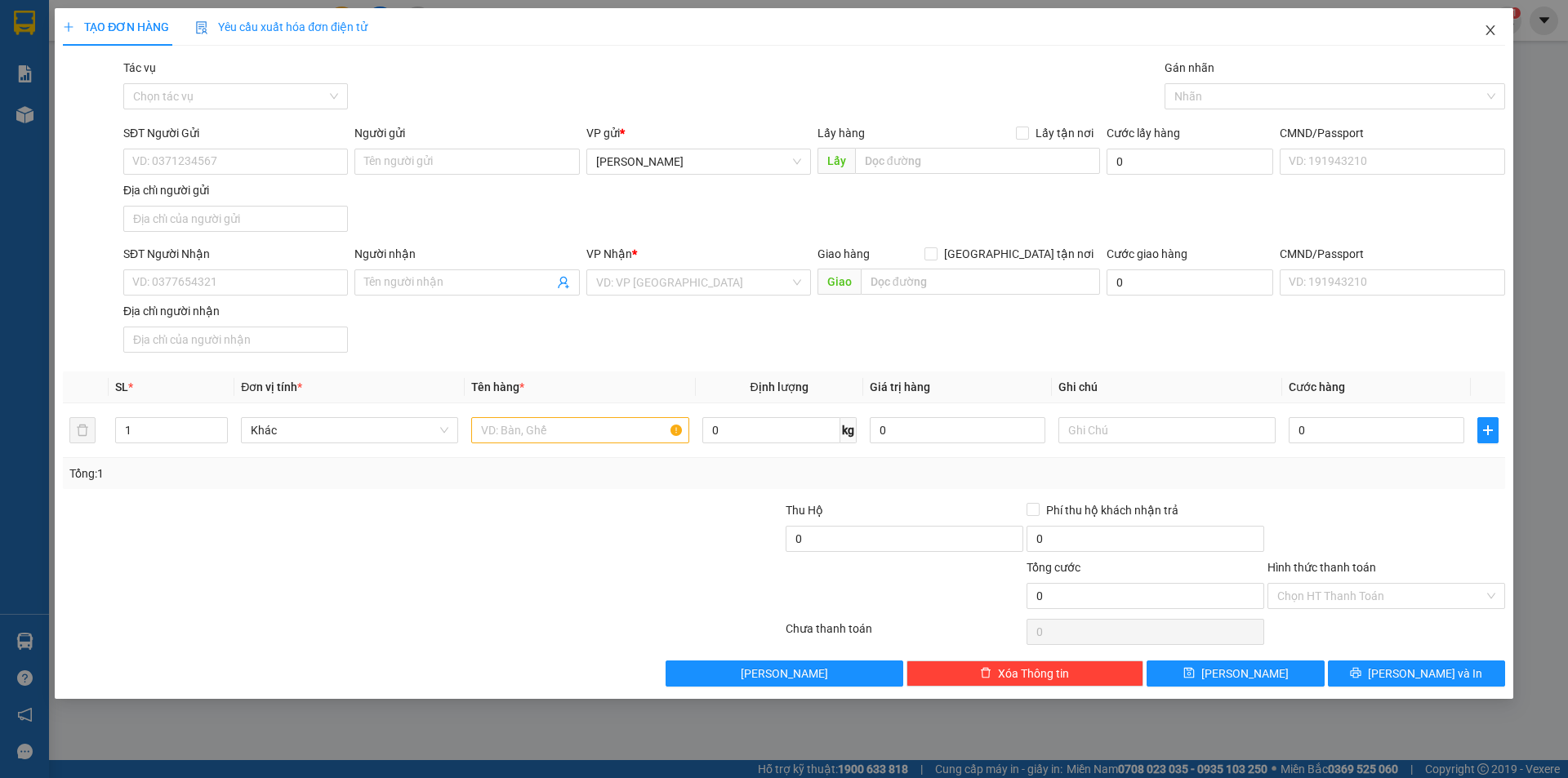
drag, startPoint x: 1485, startPoint y: 34, endPoint x: 1497, endPoint y: 42, distance: 14.4
click at [1486, 34] on icon "close" at bounding box center [1490, 30] width 13 height 13
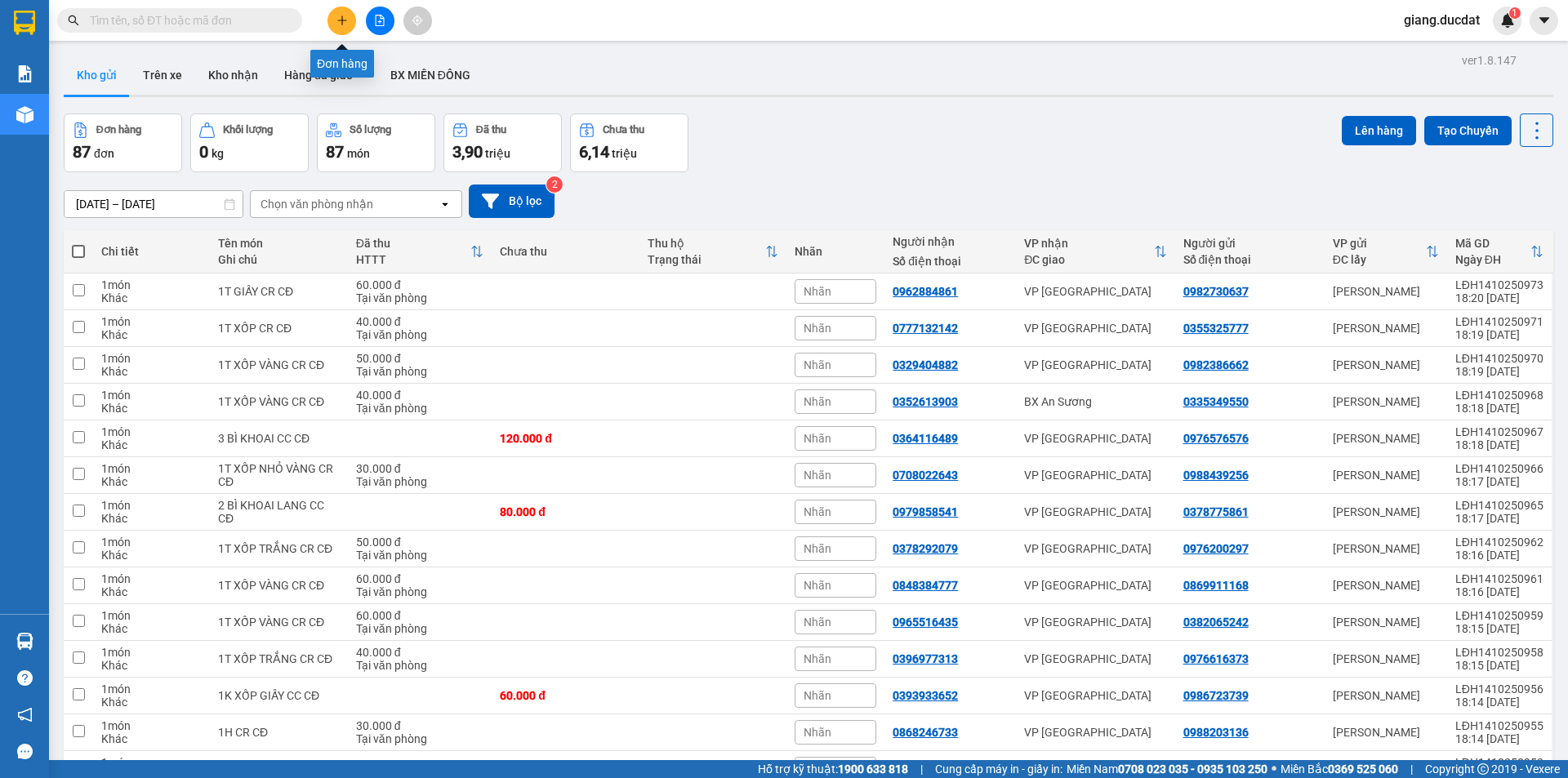
click at [338, 24] on icon "plus" at bounding box center [342, 20] width 12 height 12
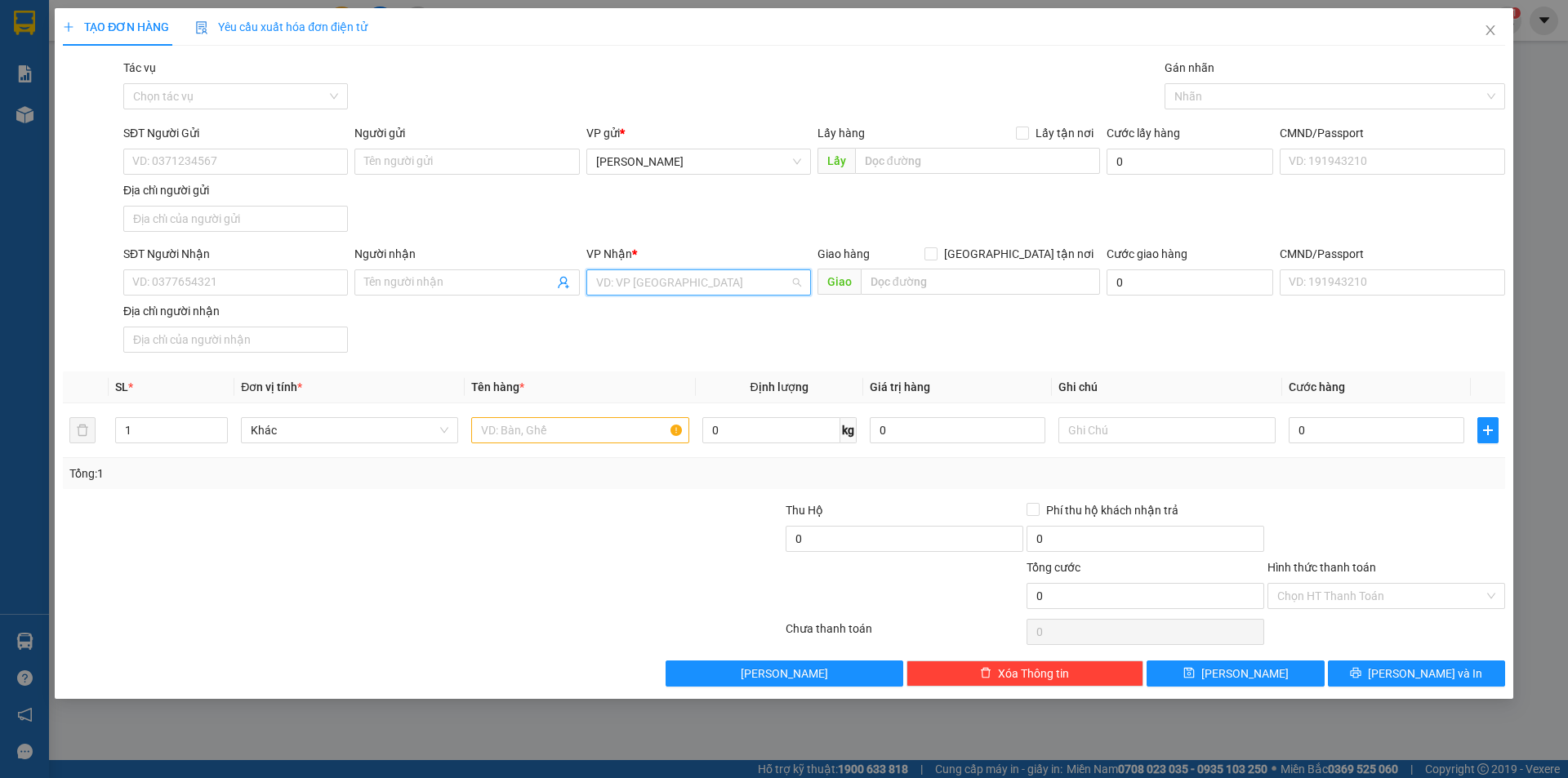
click at [671, 272] on input "search" at bounding box center [692, 282] width 193 height 24
click at [637, 371] on div "VP [GEOGRAPHIC_DATA]" at bounding box center [698, 367] width 205 height 18
click at [228, 276] on input "SĐT Người Nhận" at bounding box center [235, 282] width 224 height 26
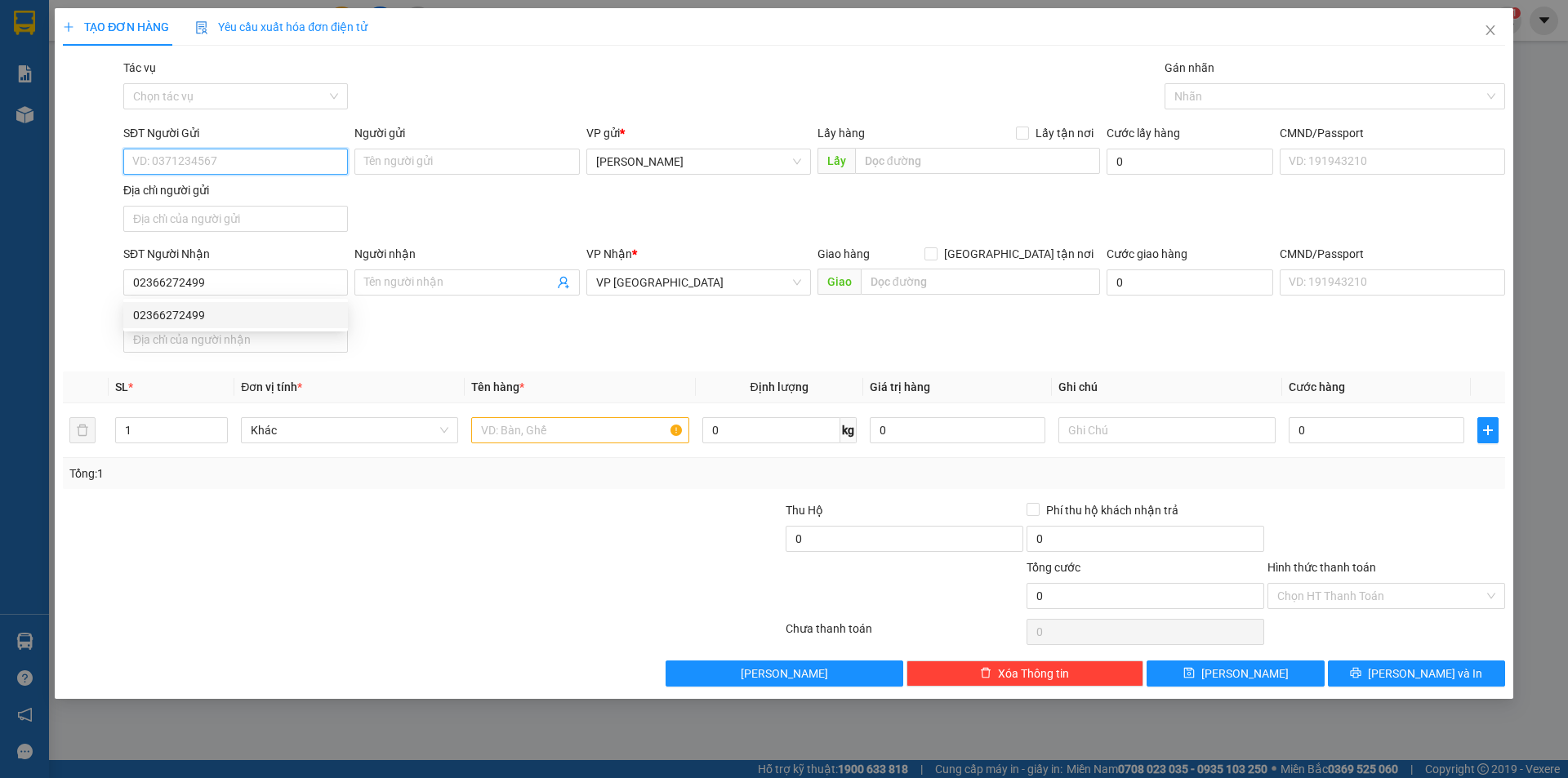
click at [187, 173] on input "SĐT Người Gửi" at bounding box center [235, 161] width 224 height 26
click at [533, 423] on input "text" at bounding box center [580, 430] width 217 height 26
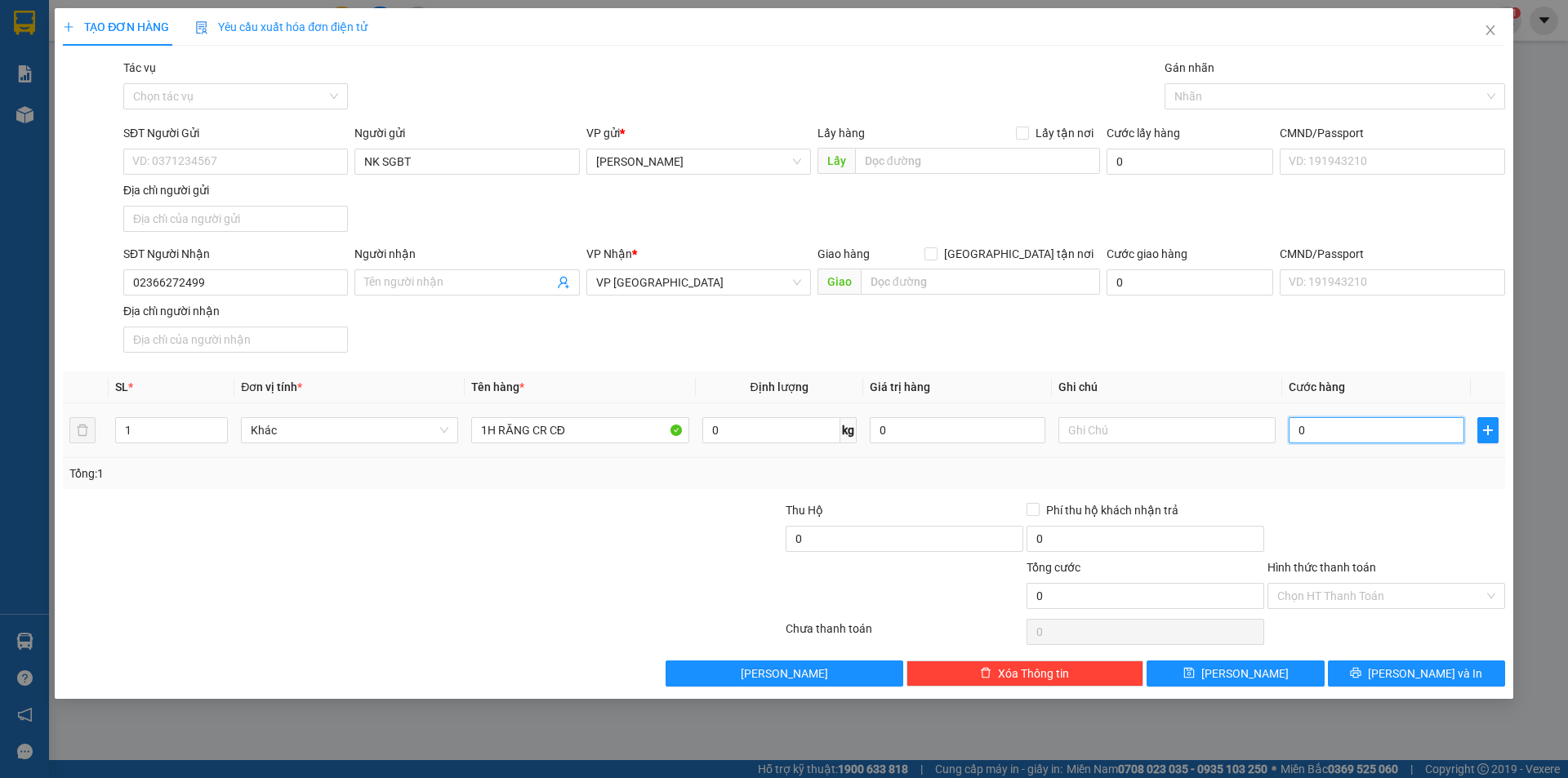
click at [1313, 438] on input "0" at bounding box center [1376, 430] width 176 height 26
drag, startPoint x: 1339, startPoint y: 512, endPoint x: 1347, endPoint y: 570, distance: 58.5
click at [1339, 513] on div at bounding box center [1386, 530] width 241 height 57
click at [1363, 597] on input "Hình thức thanh toán" at bounding box center [1381, 596] width 207 height 24
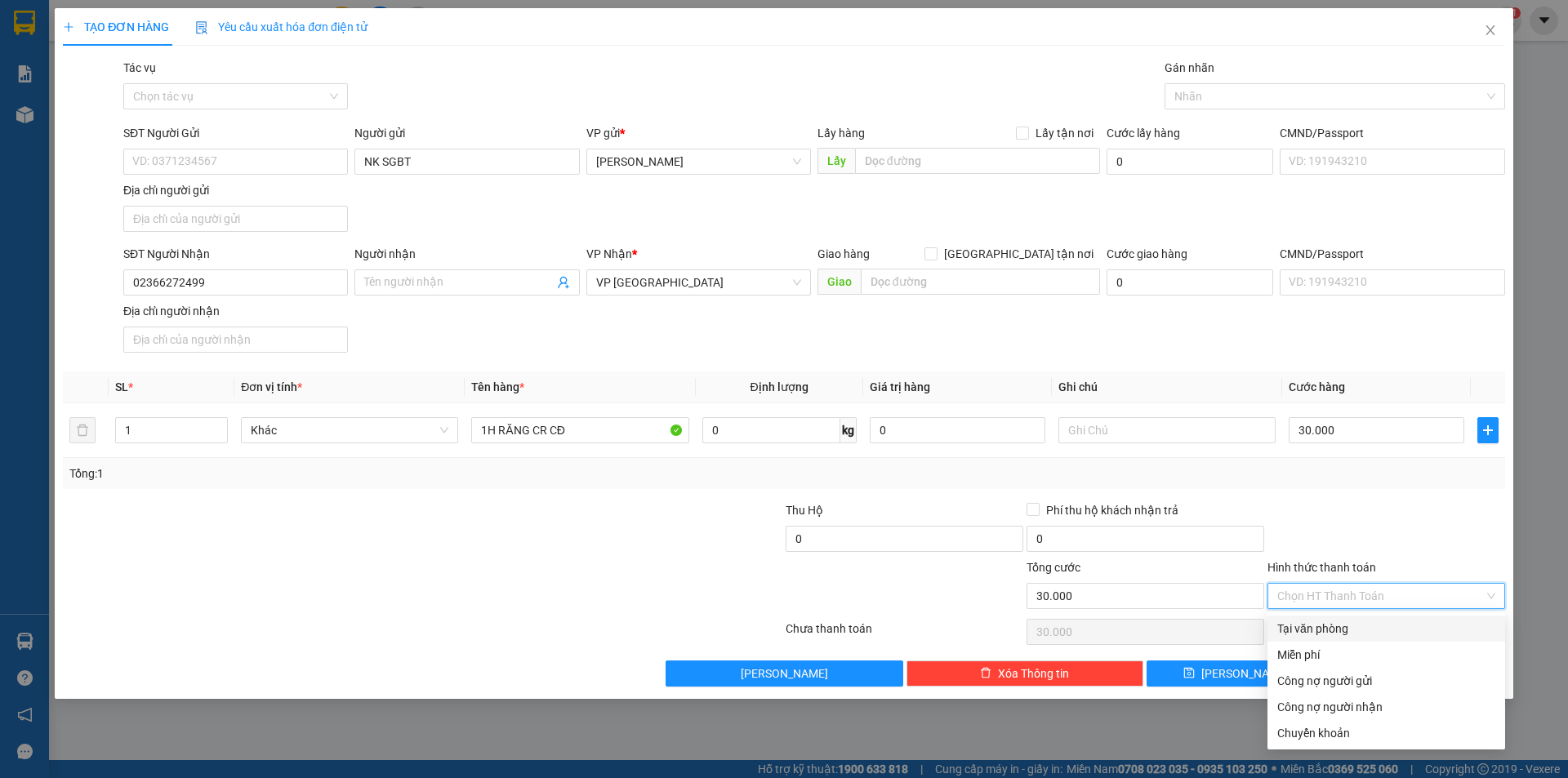
click at [1354, 624] on div "Tại văn phòng" at bounding box center [1386, 628] width 218 height 18
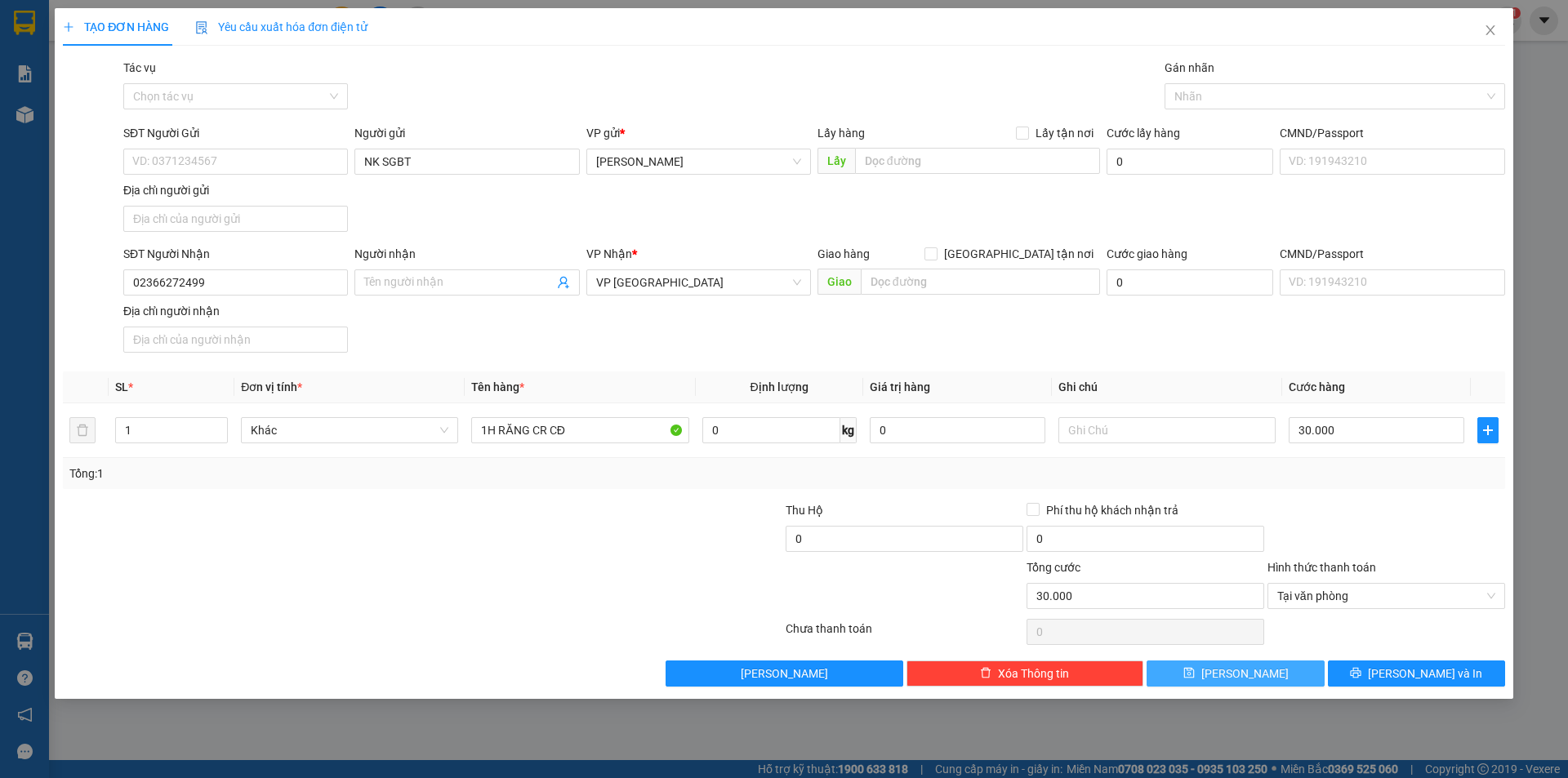
click at [1232, 673] on button "[PERSON_NAME]" at bounding box center [1234, 673] width 177 height 26
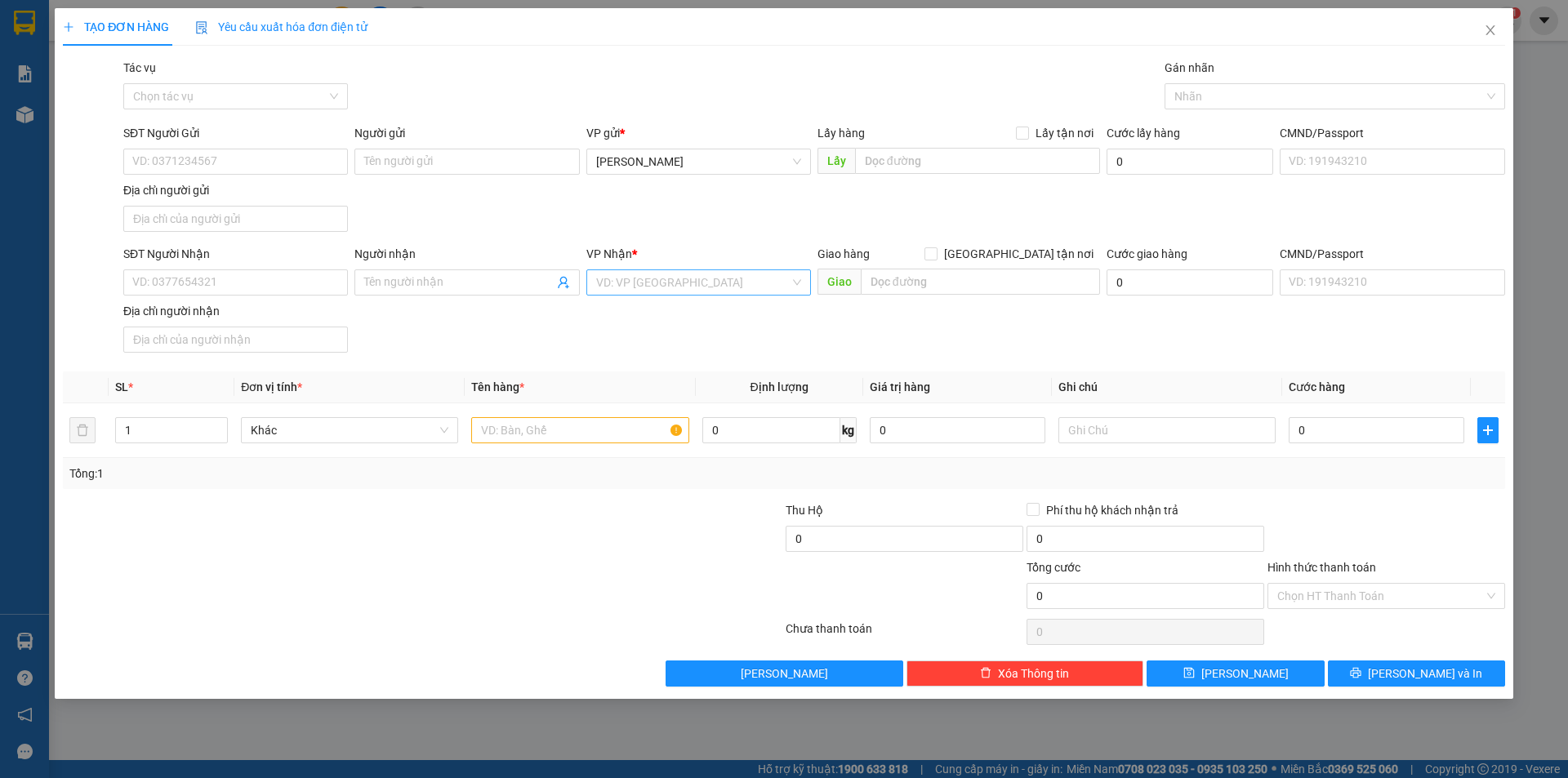
click at [650, 271] on input "search" at bounding box center [692, 282] width 193 height 24
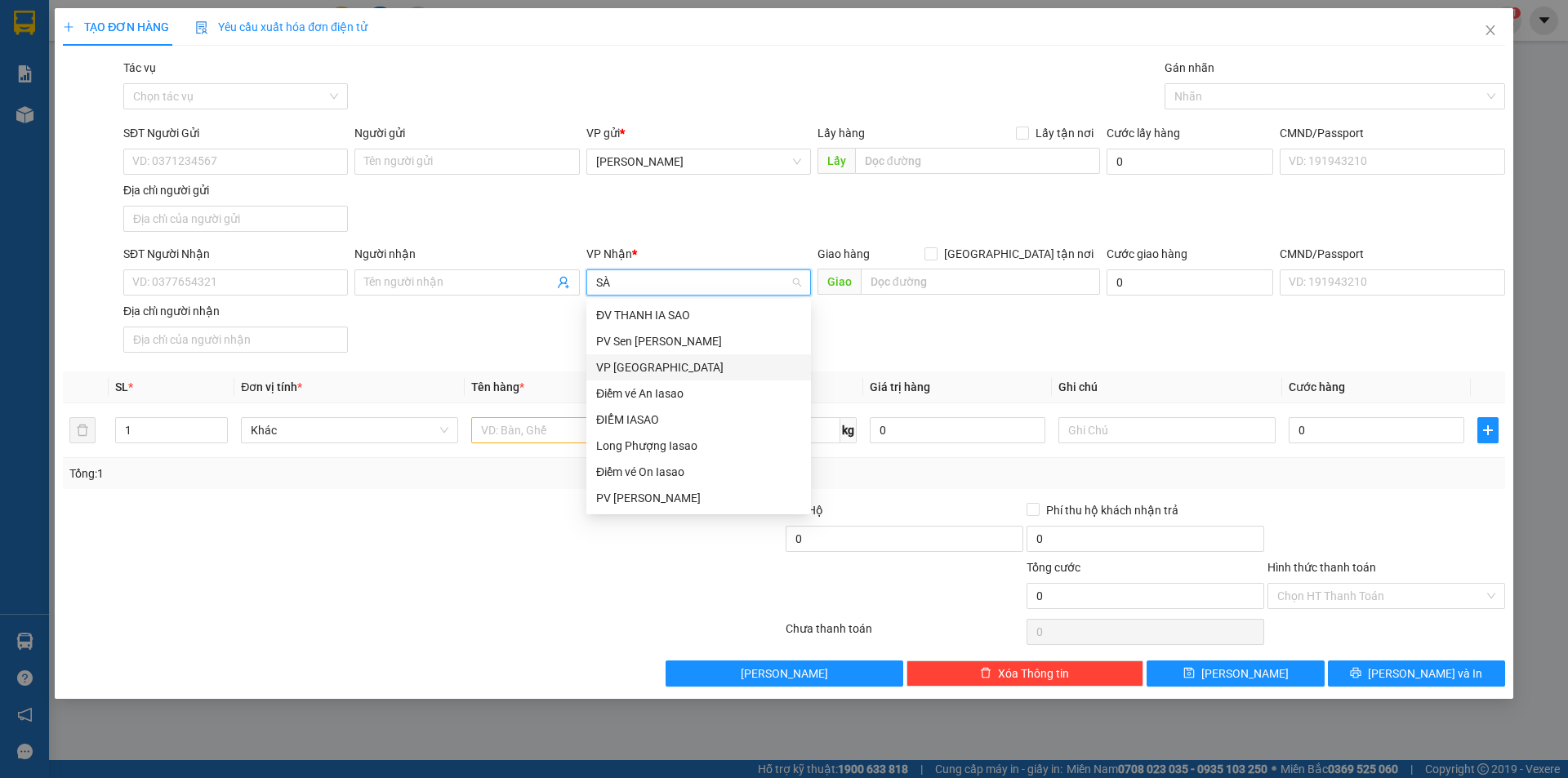
click at [645, 368] on div "VP [GEOGRAPHIC_DATA]" at bounding box center [698, 367] width 205 height 18
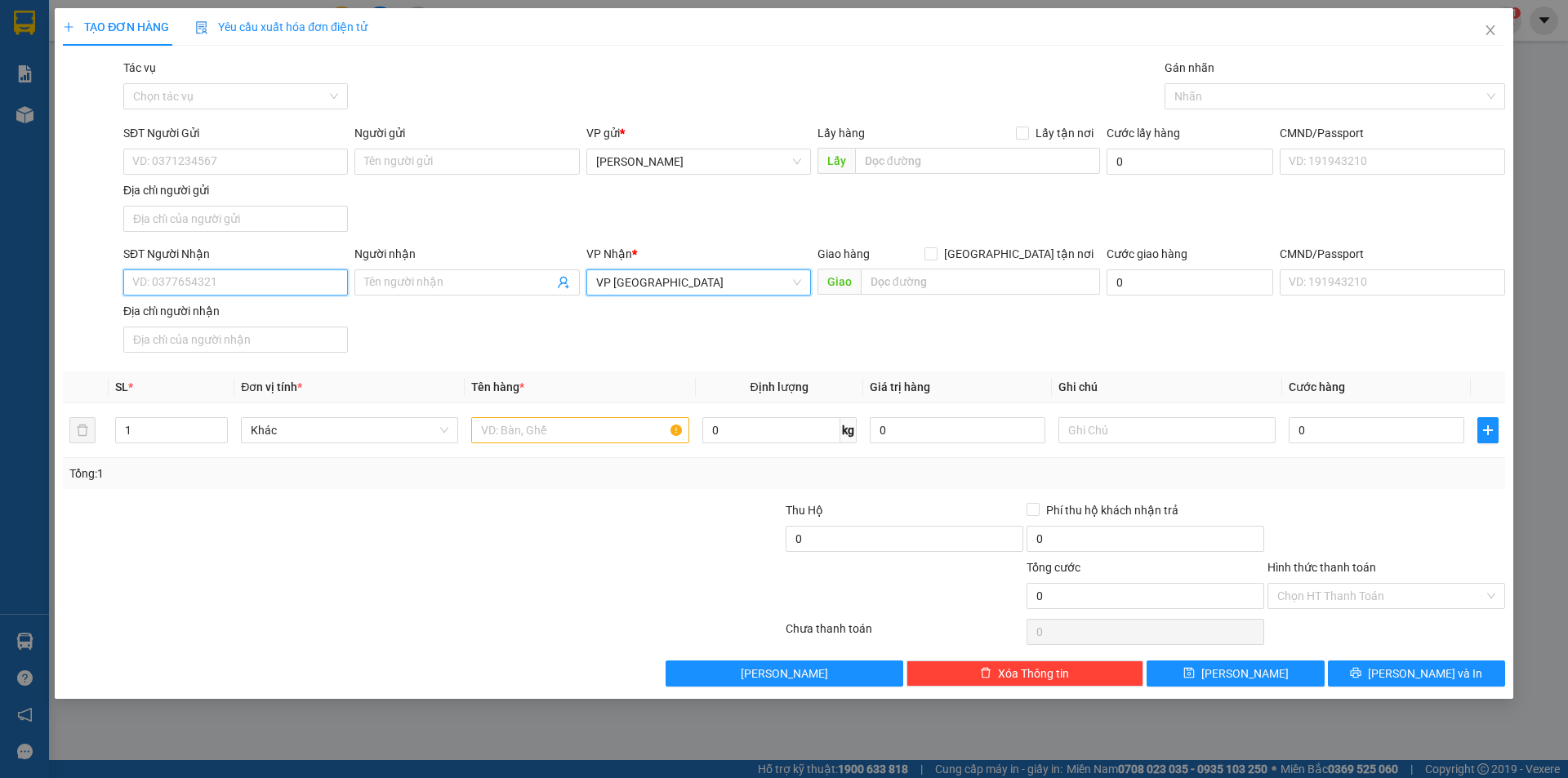
click at [281, 277] on input "SĐT Người Nhận" at bounding box center [235, 282] width 224 height 26
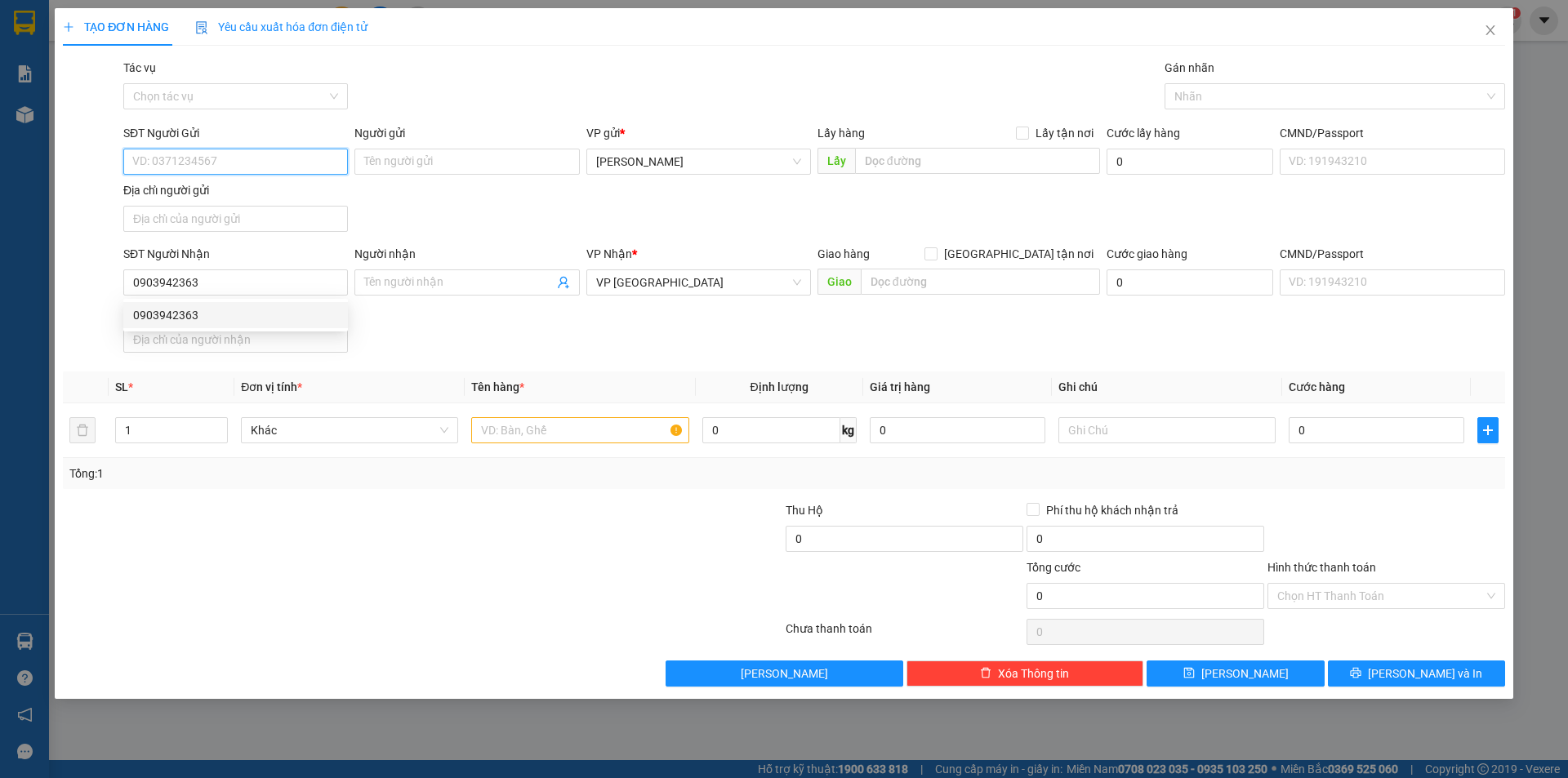
click at [250, 151] on input "SĐT Người Gửi" at bounding box center [235, 161] width 224 height 26
click at [588, 425] on input "text" at bounding box center [580, 430] width 217 height 26
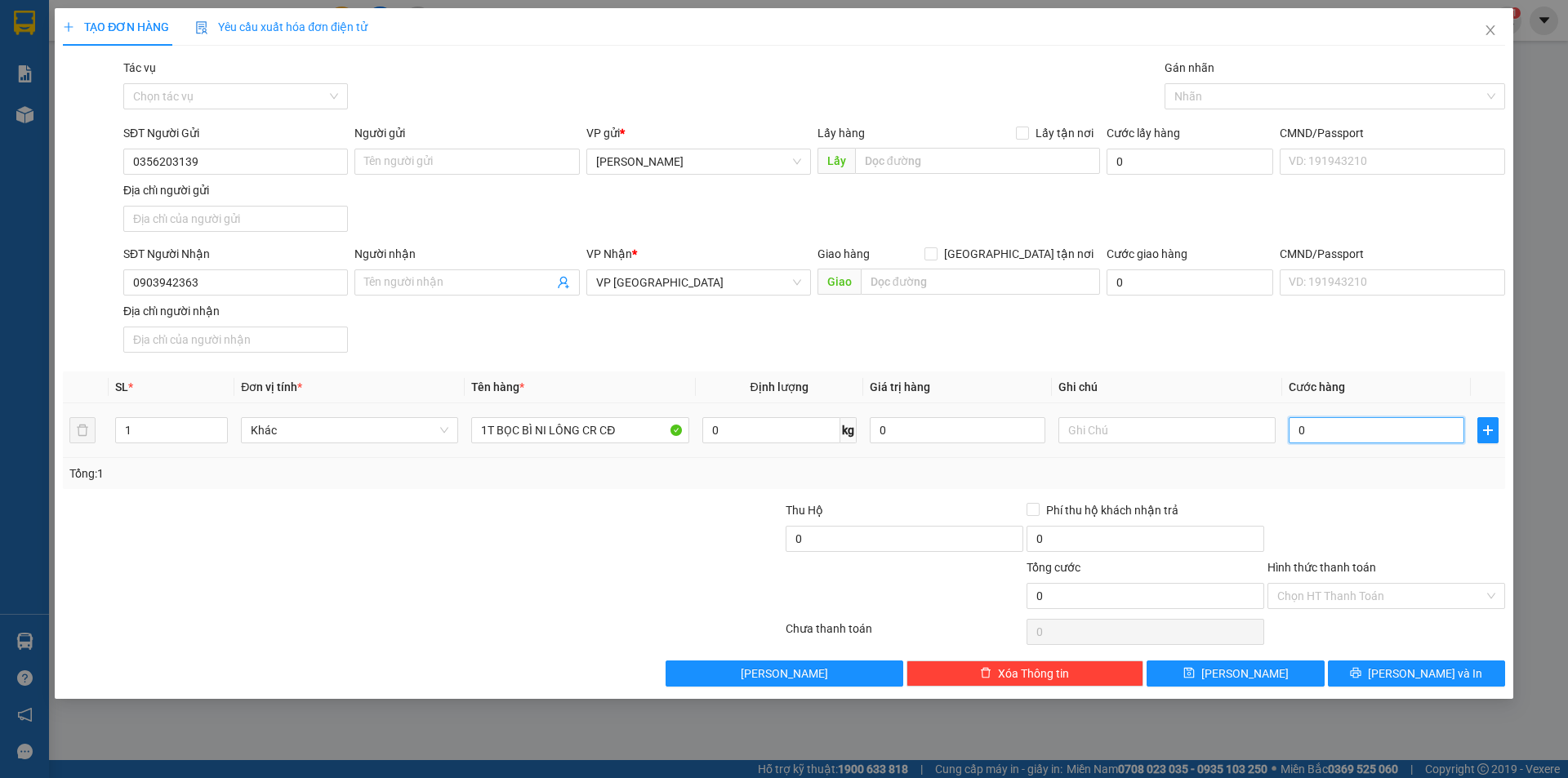
click at [1382, 435] on input "0" at bounding box center [1376, 430] width 176 height 26
click at [1428, 523] on div at bounding box center [1386, 530] width 241 height 57
click at [1373, 600] on input "Hình thức thanh toán" at bounding box center [1381, 596] width 207 height 24
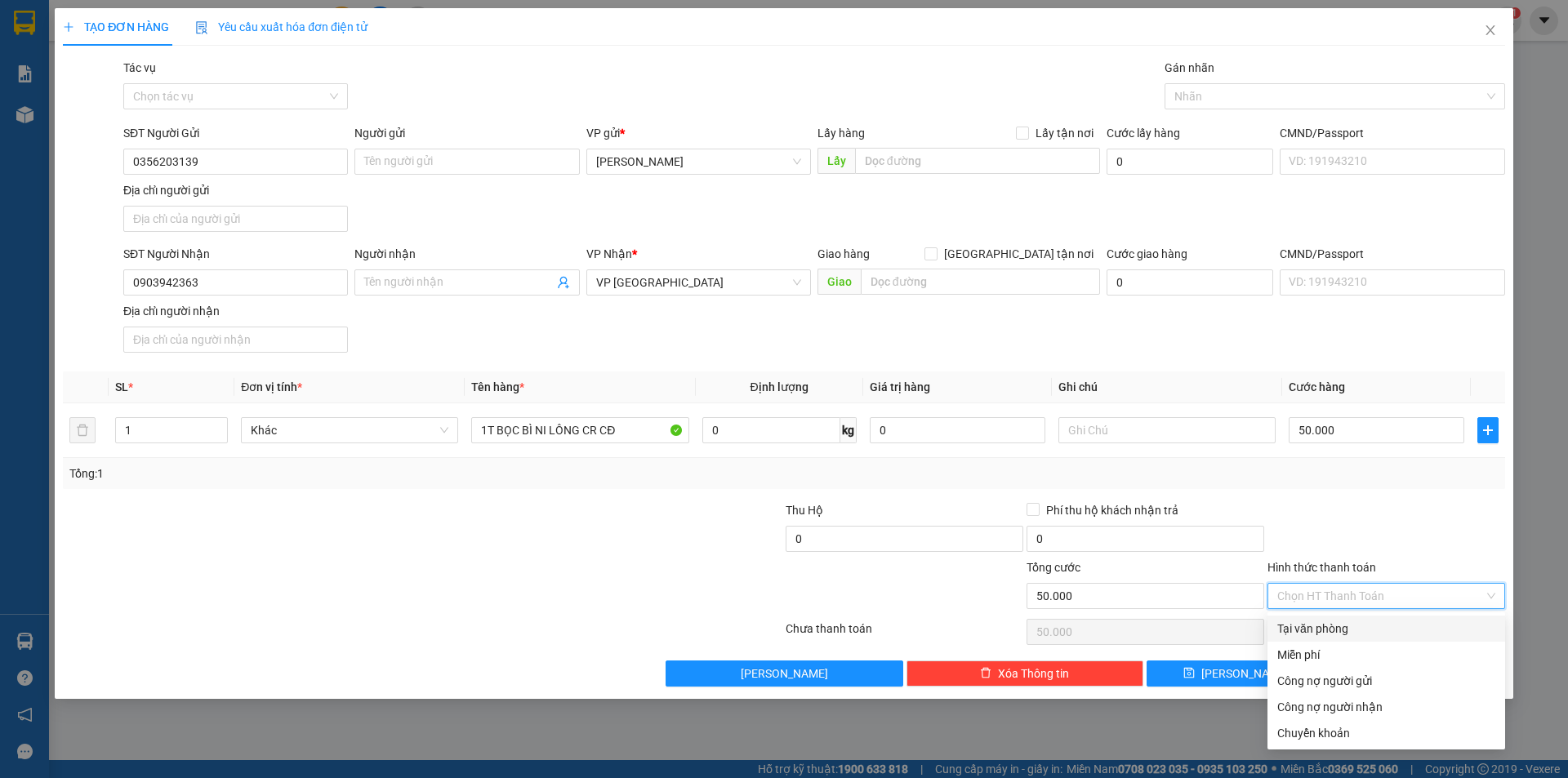
click at [1365, 628] on div "Tại văn phòng" at bounding box center [1386, 628] width 218 height 18
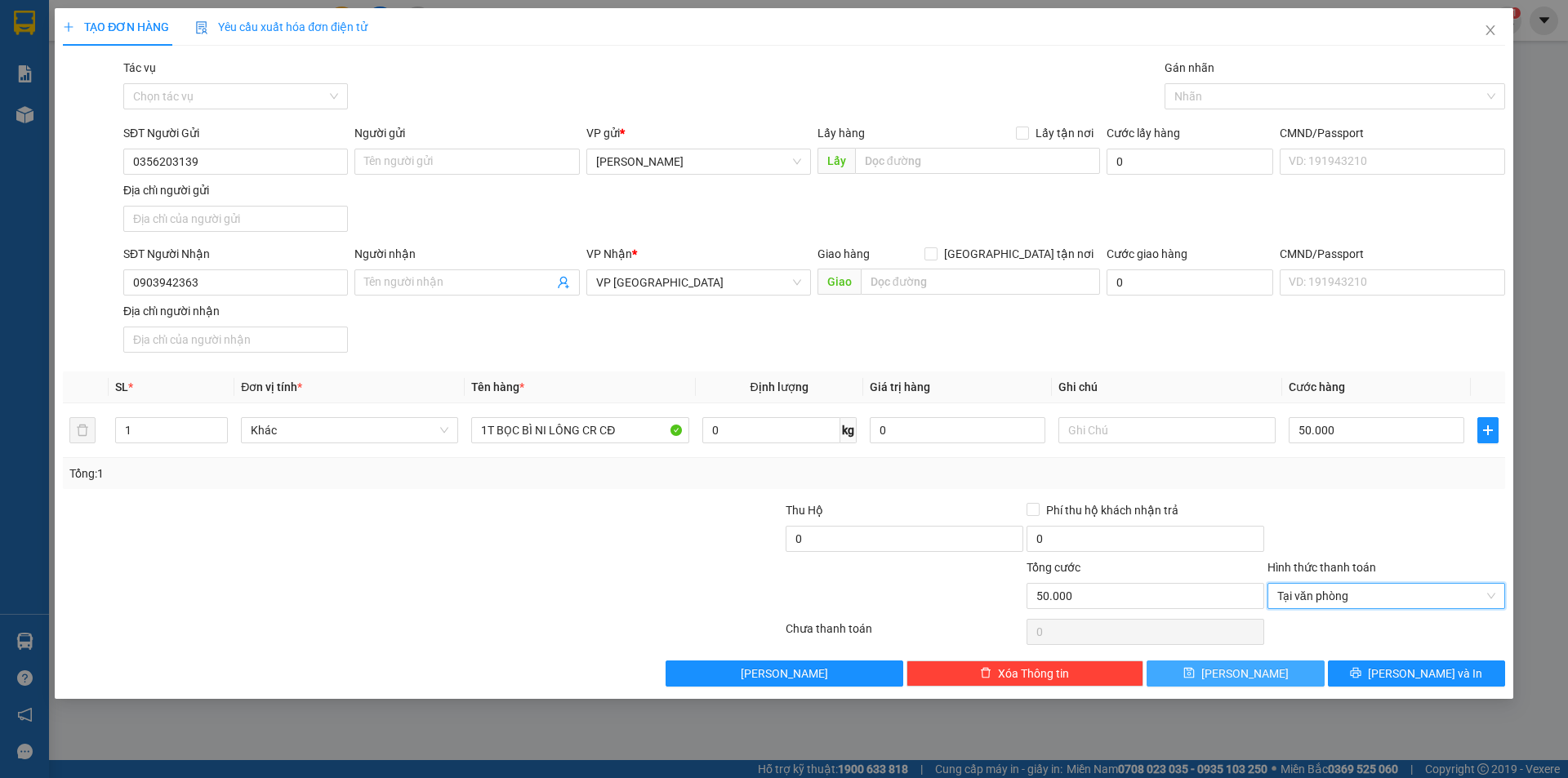
click at [1231, 675] on button "[PERSON_NAME]" at bounding box center [1234, 673] width 177 height 26
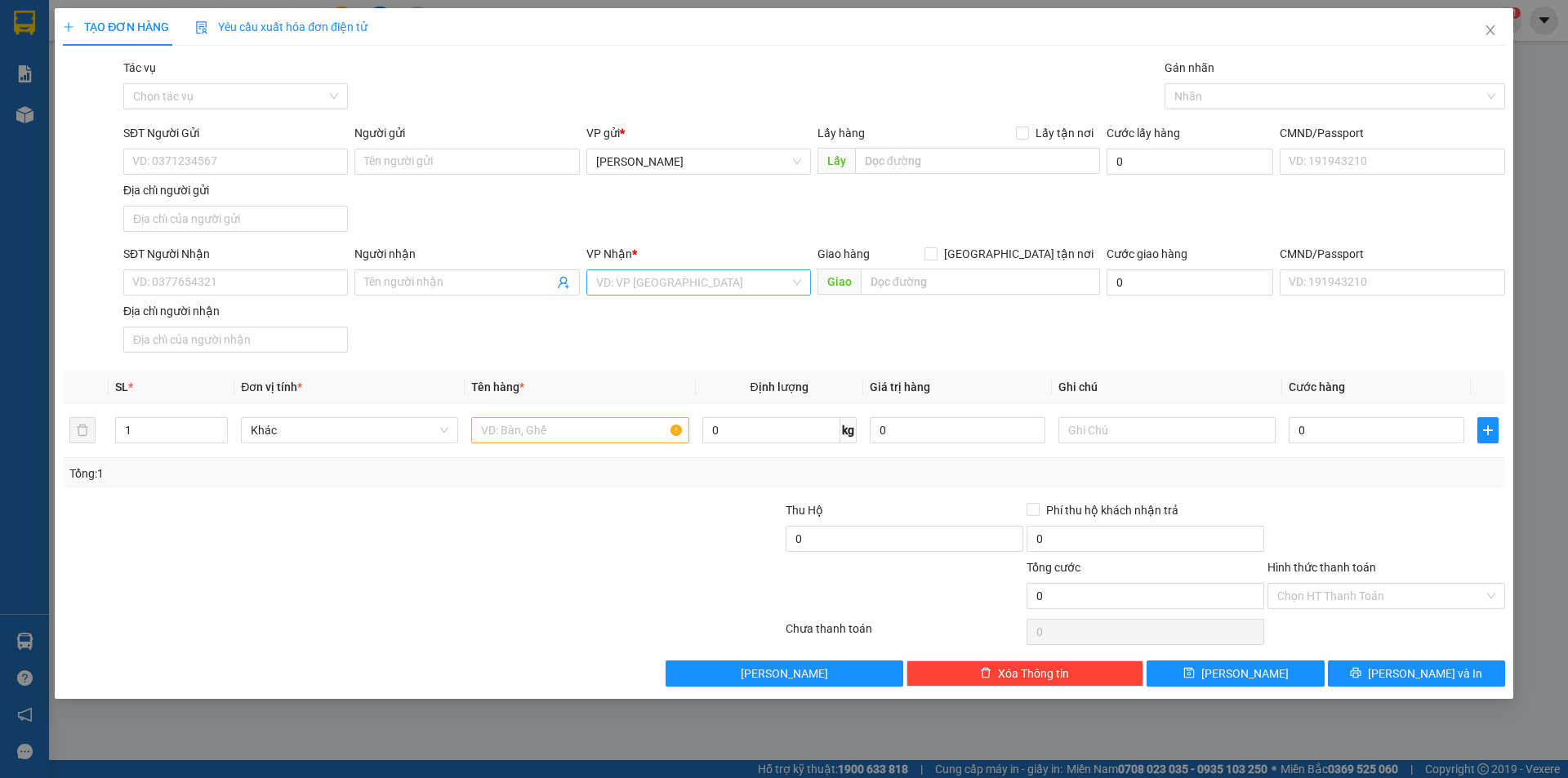
click at [662, 283] on input "search" at bounding box center [692, 282] width 193 height 24
click at [666, 366] on div "Dọc đường SG" at bounding box center [698, 367] width 205 height 18
click at [910, 287] on input "text" at bounding box center [980, 281] width 239 height 26
click at [237, 283] on input "SĐT Người Nhận" at bounding box center [235, 282] width 224 height 26
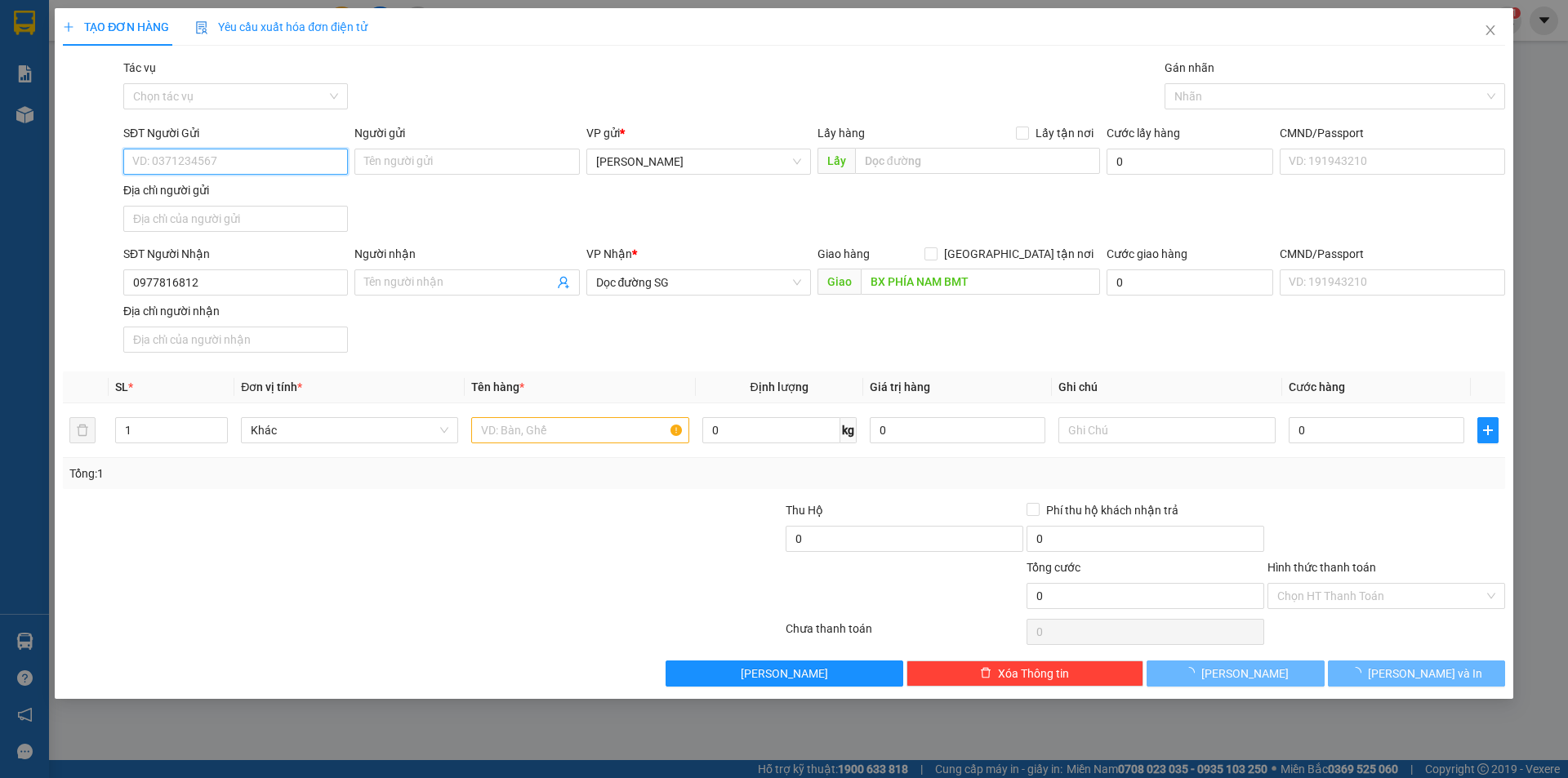
click at [200, 156] on input "SĐT Người Gửi" at bounding box center [235, 161] width 224 height 26
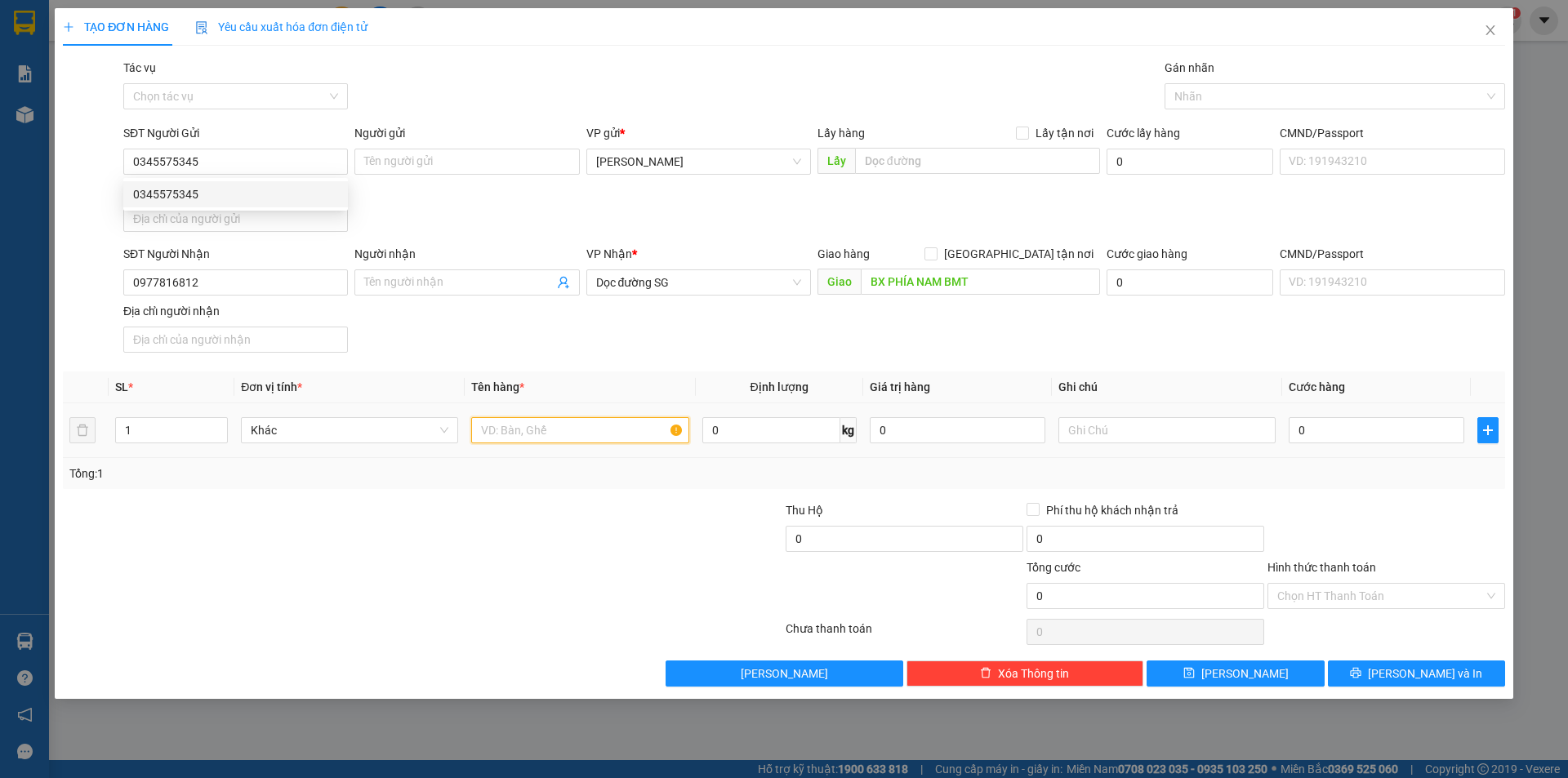
click at [586, 428] on input "text" at bounding box center [580, 430] width 217 height 26
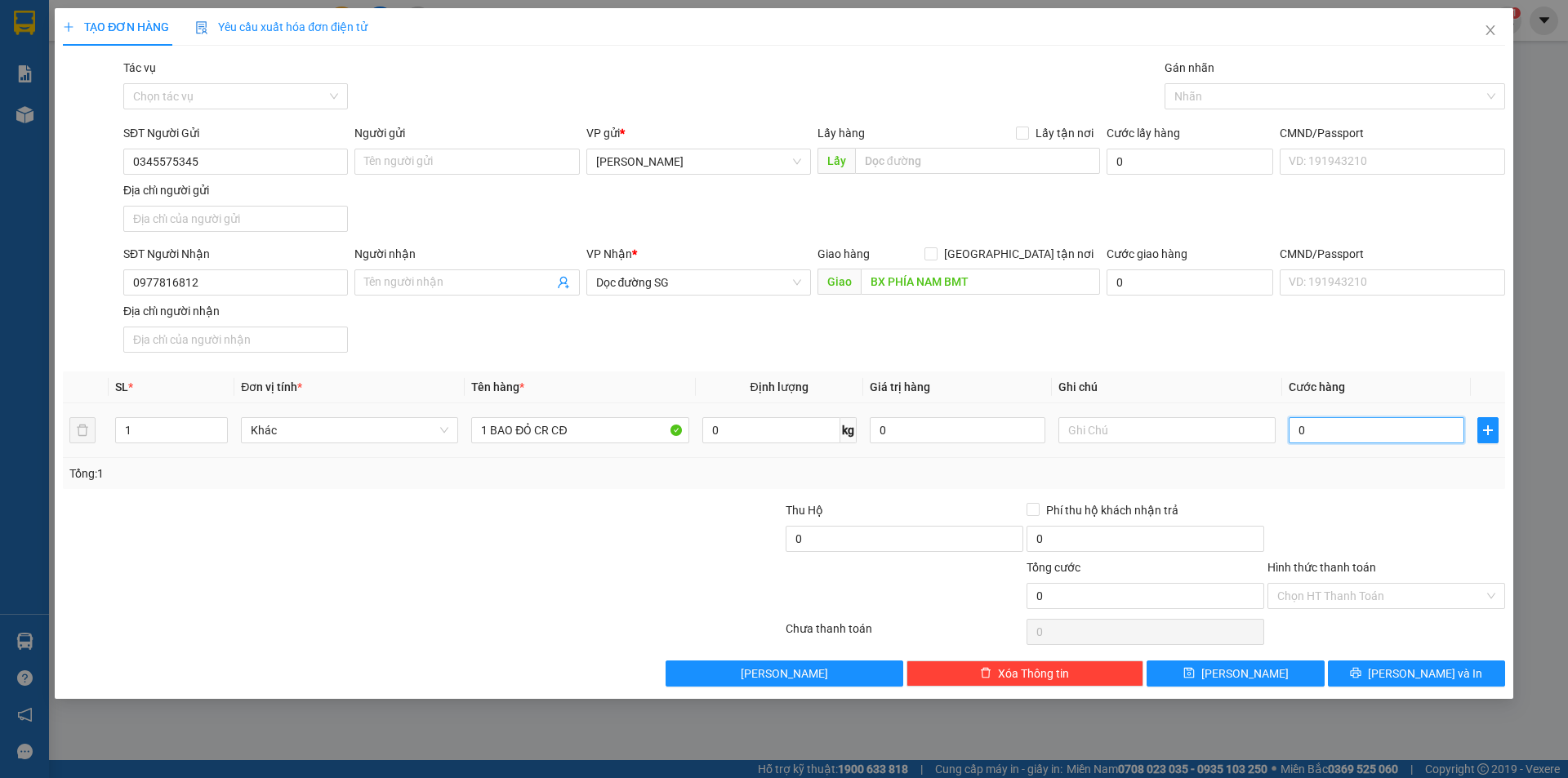
click at [1360, 440] on input "0" at bounding box center [1376, 430] width 176 height 26
click at [1378, 592] on input "Hình thức thanh toán" at bounding box center [1381, 596] width 207 height 24
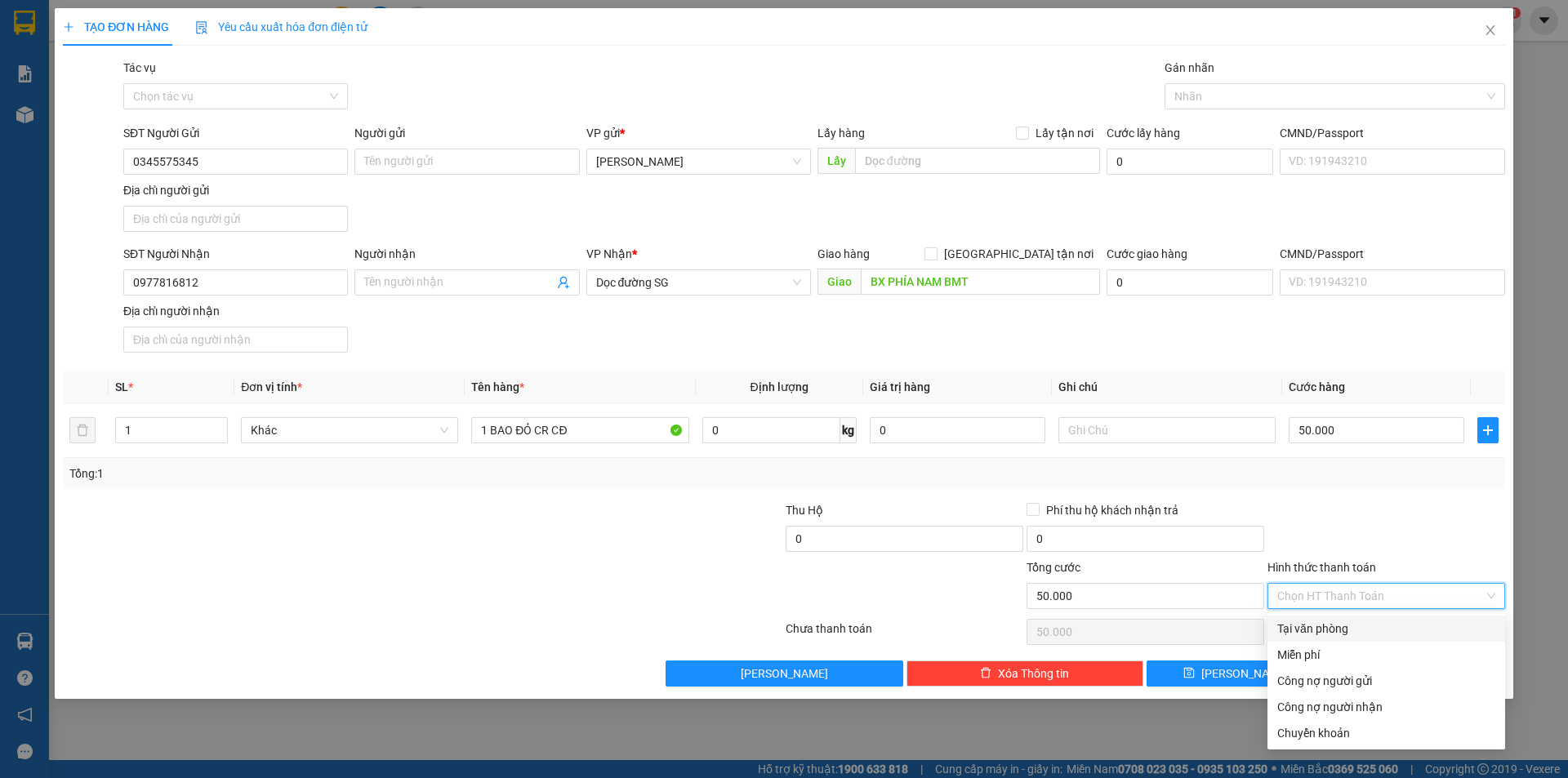
click at [1360, 622] on div "Tại văn phòng" at bounding box center [1386, 628] width 218 height 18
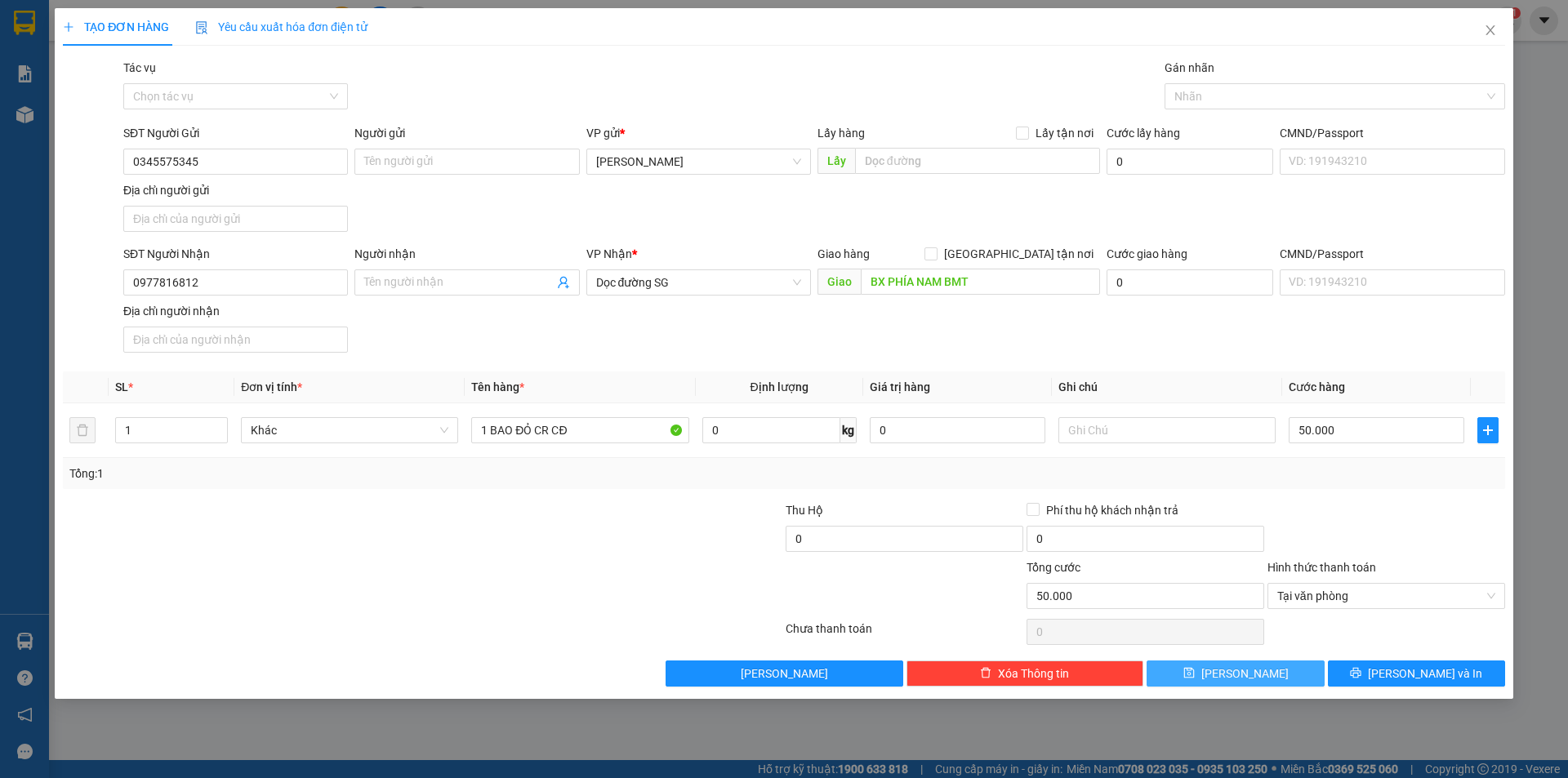
click at [1259, 662] on button "[PERSON_NAME]" at bounding box center [1234, 673] width 177 height 26
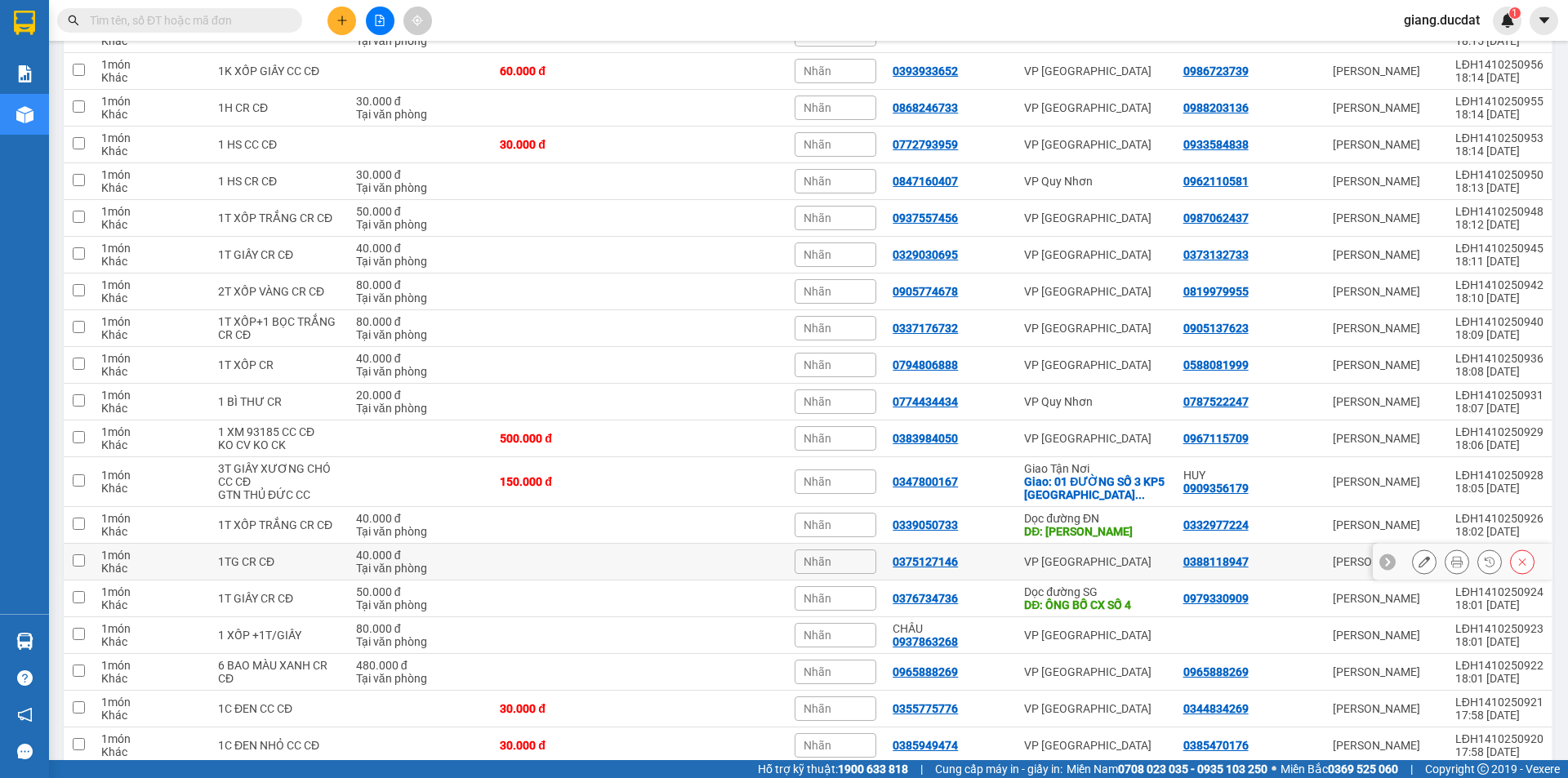
scroll to position [898, 0]
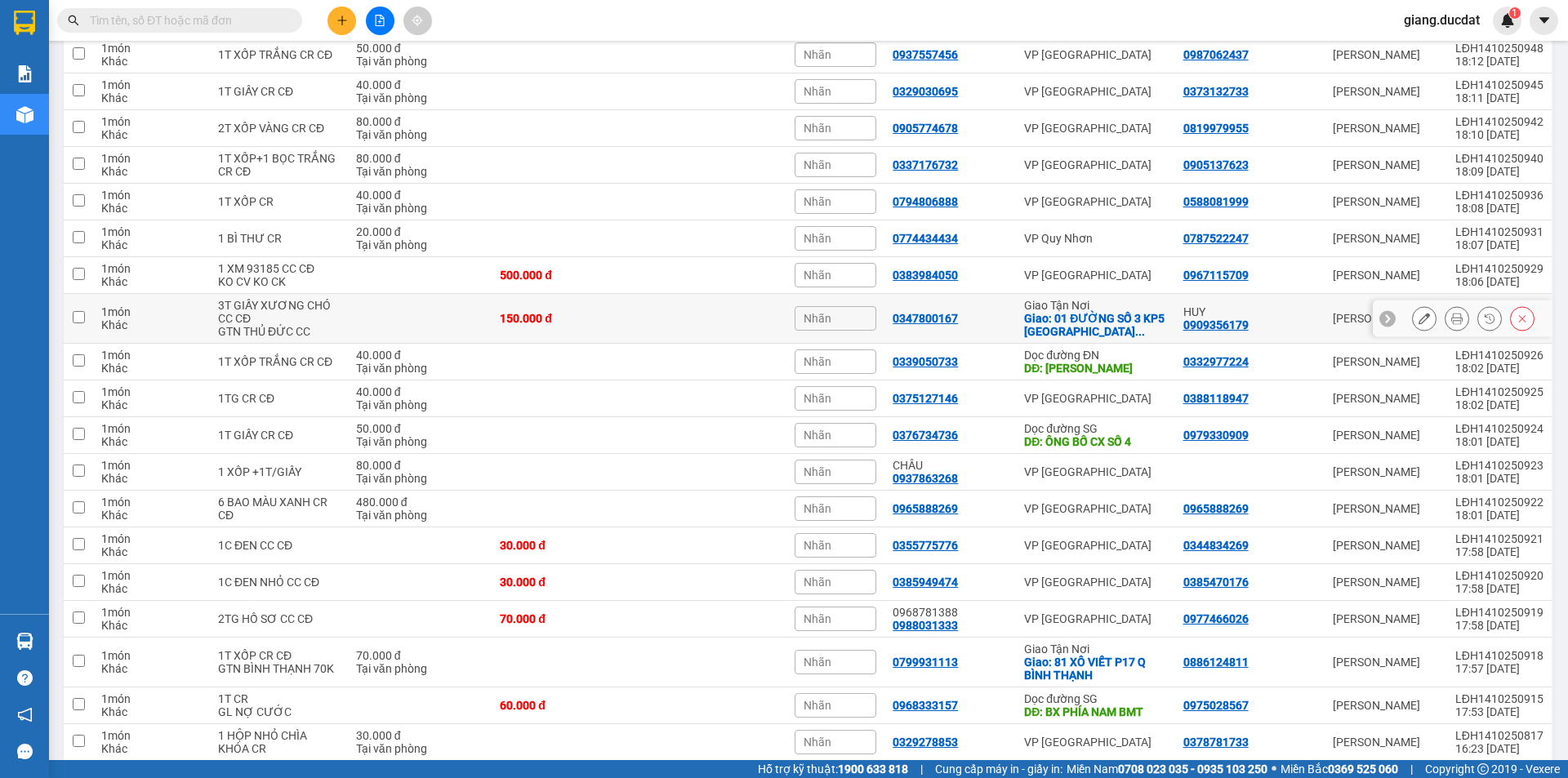
click at [76, 323] on input "checkbox" at bounding box center [78, 317] width 13 height 13
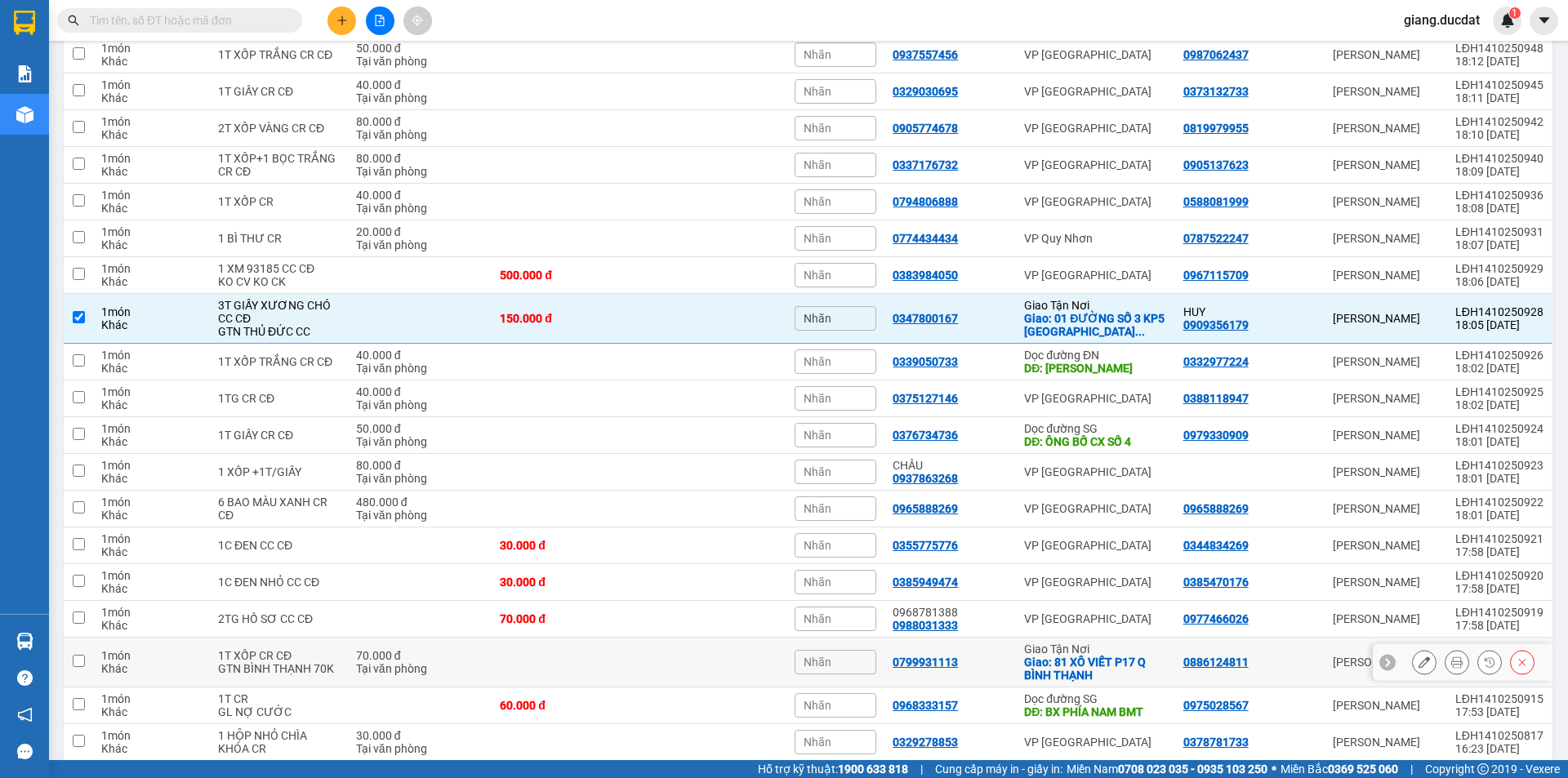
click at [82, 661] on input "checkbox" at bounding box center [78, 660] width 13 height 13
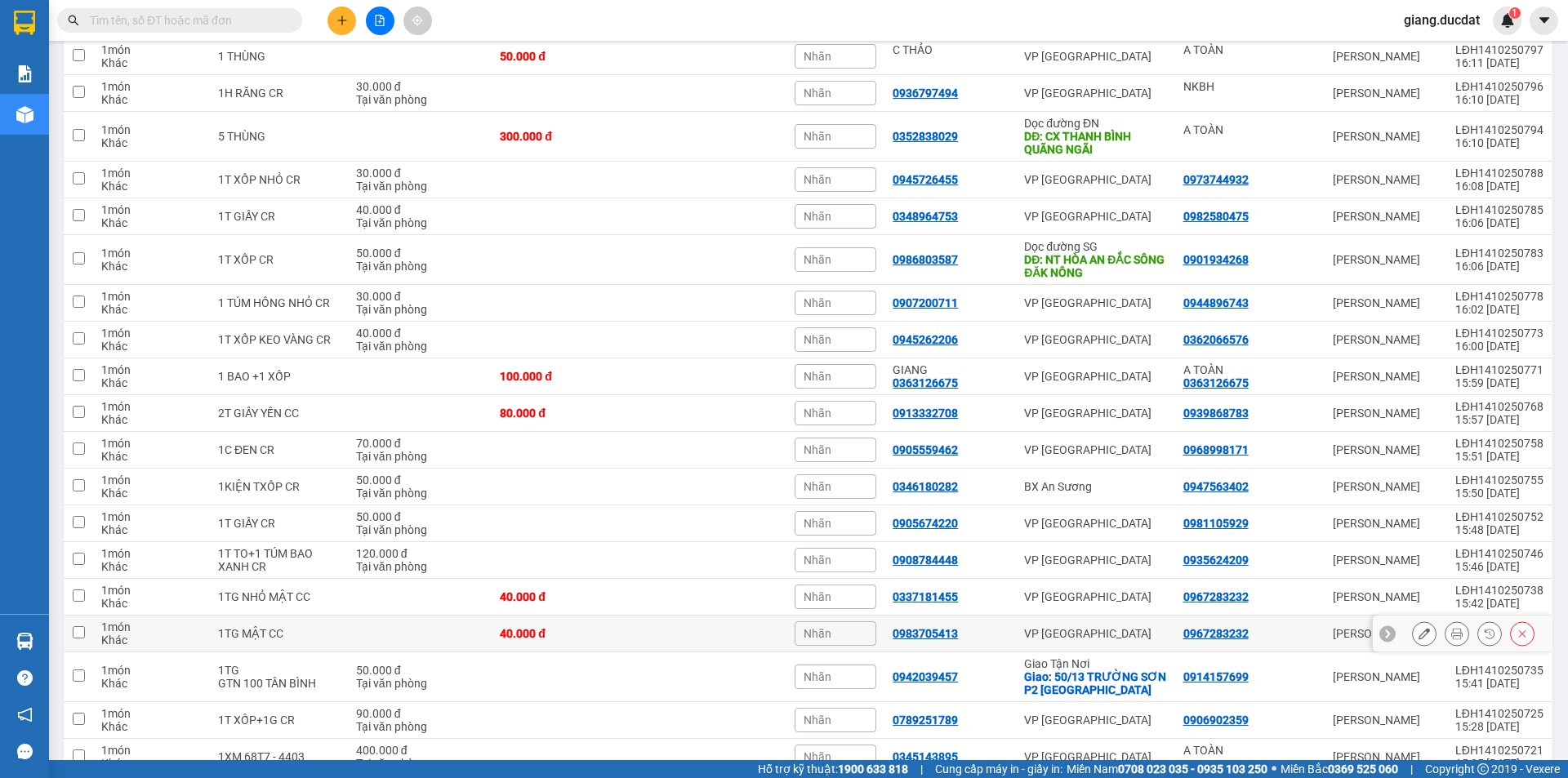
scroll to position [1959, 0]
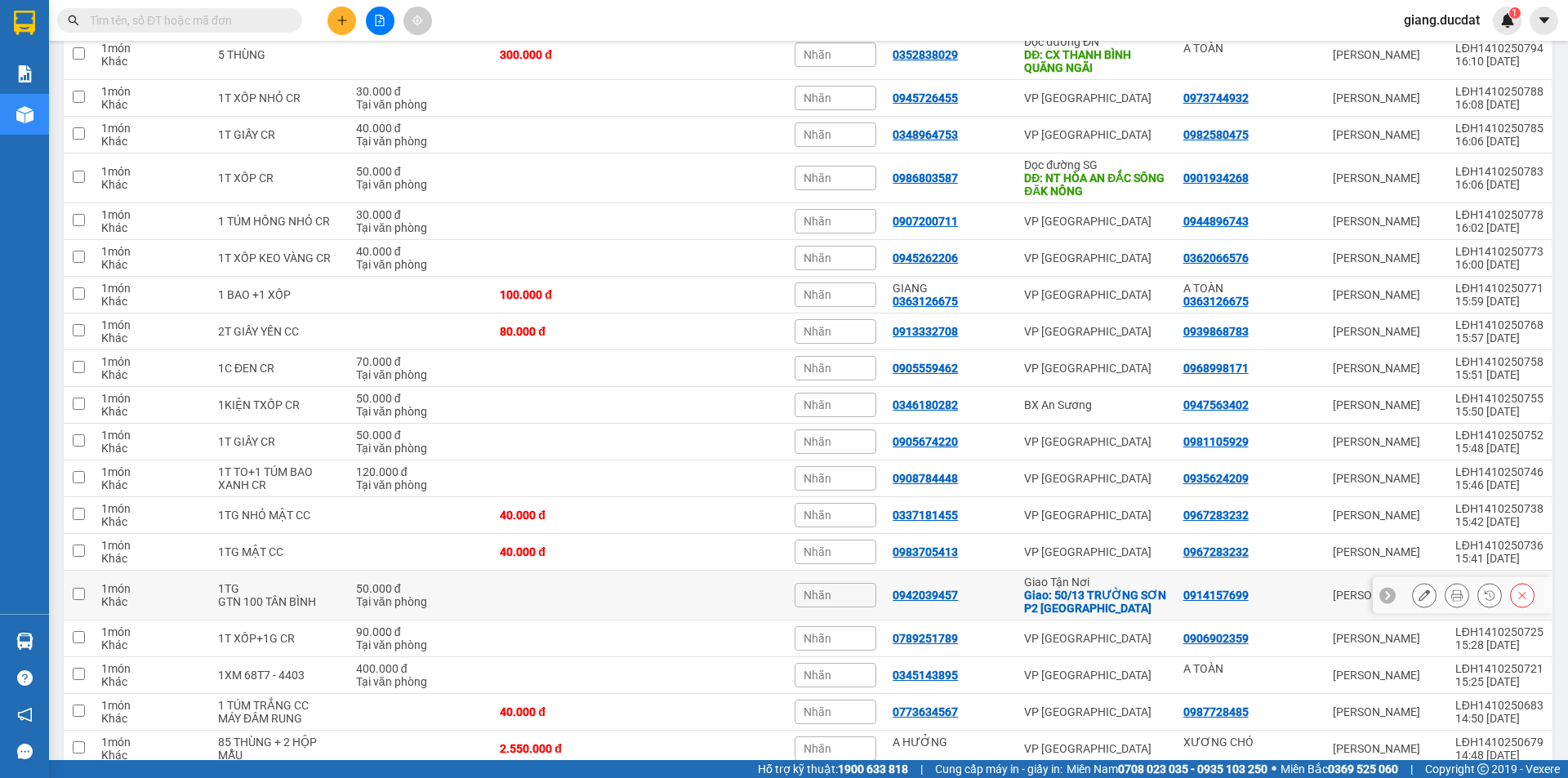
click at [77, 591] on input "checkbox" at bounding box center [78, 594] width 13 height 13
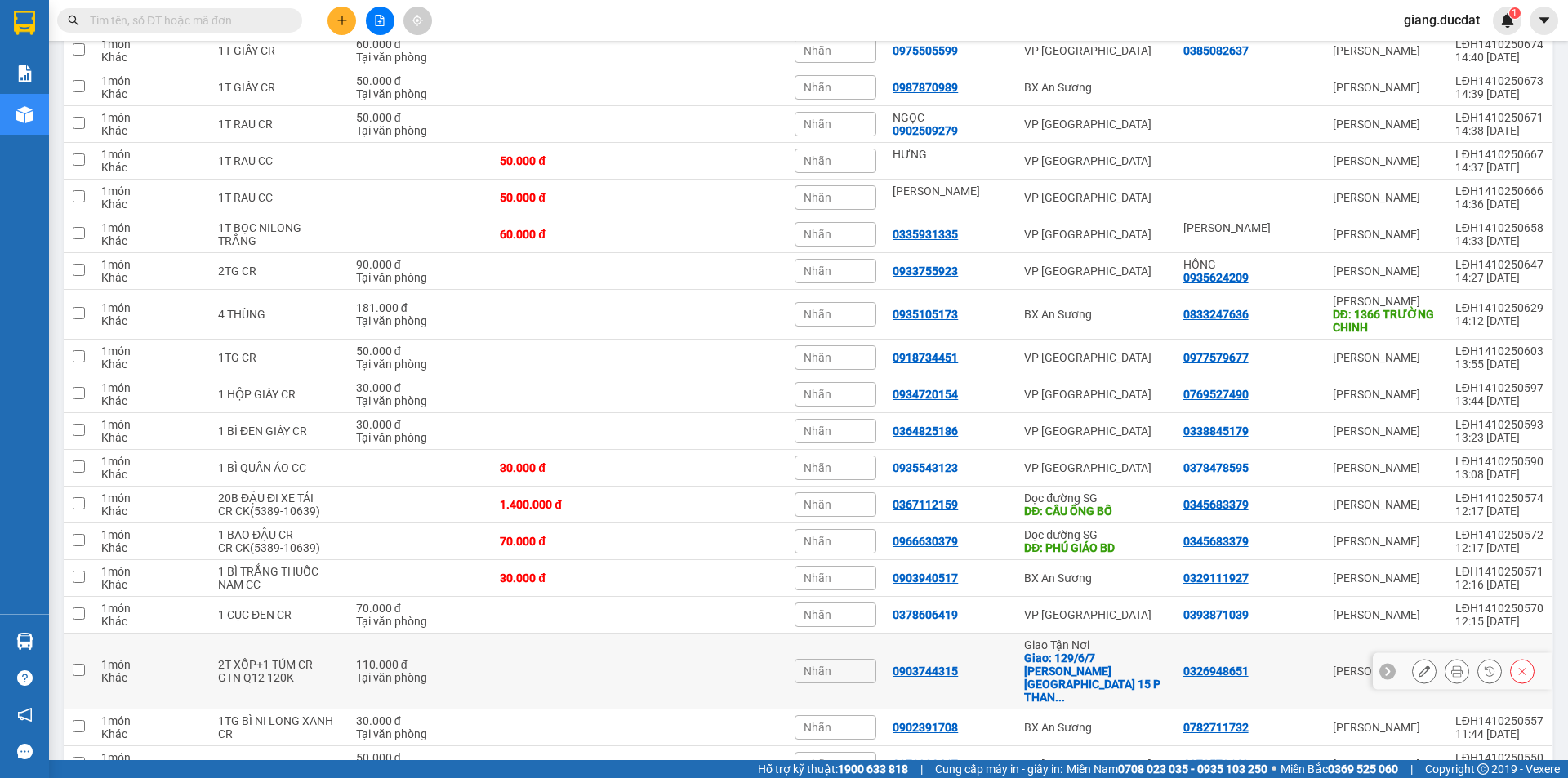
scroll to position [2776, 0]
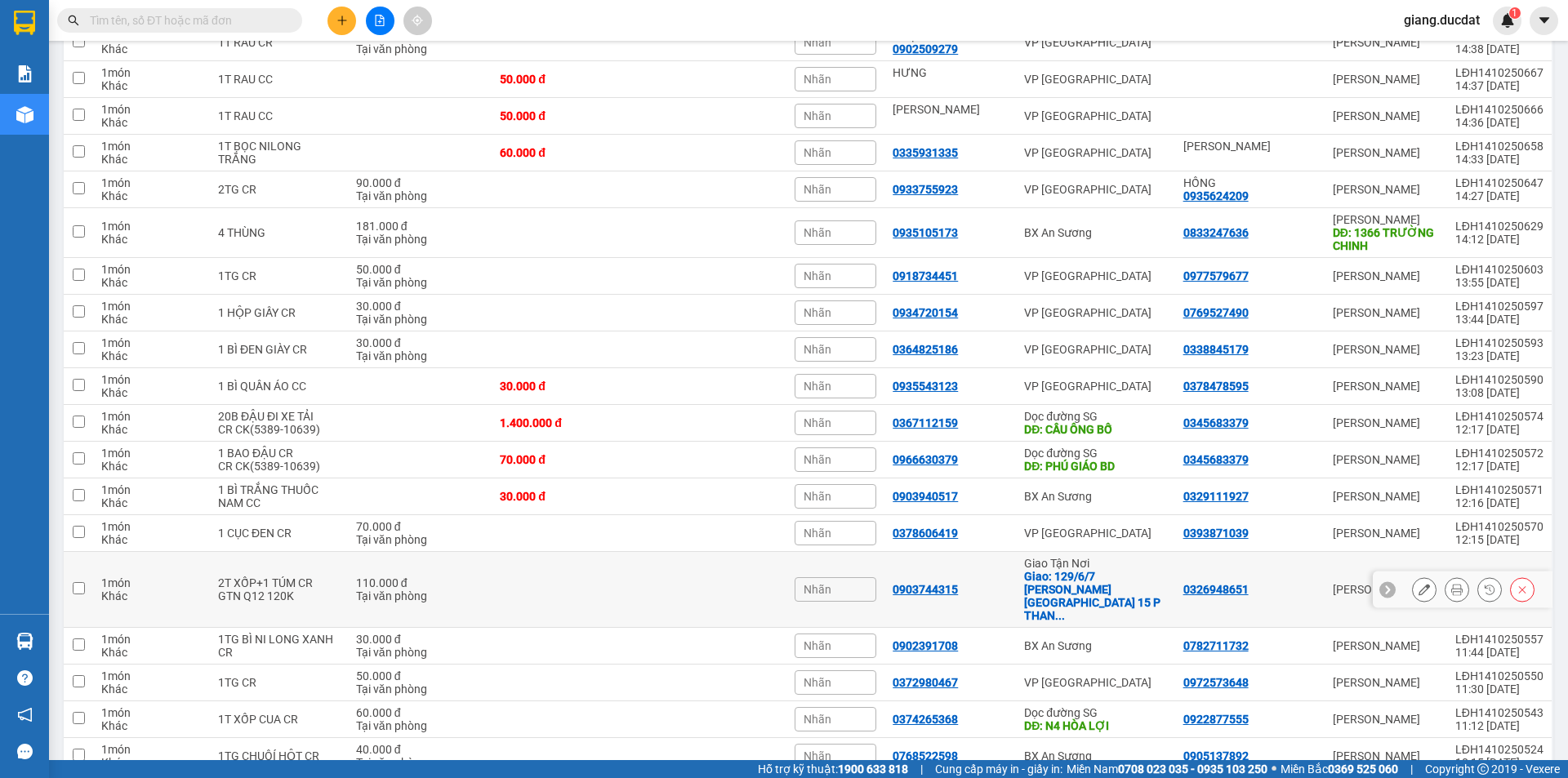
click at [82, 582] on input "checkbox" at bounding box center [78, 588] width 13 height 13
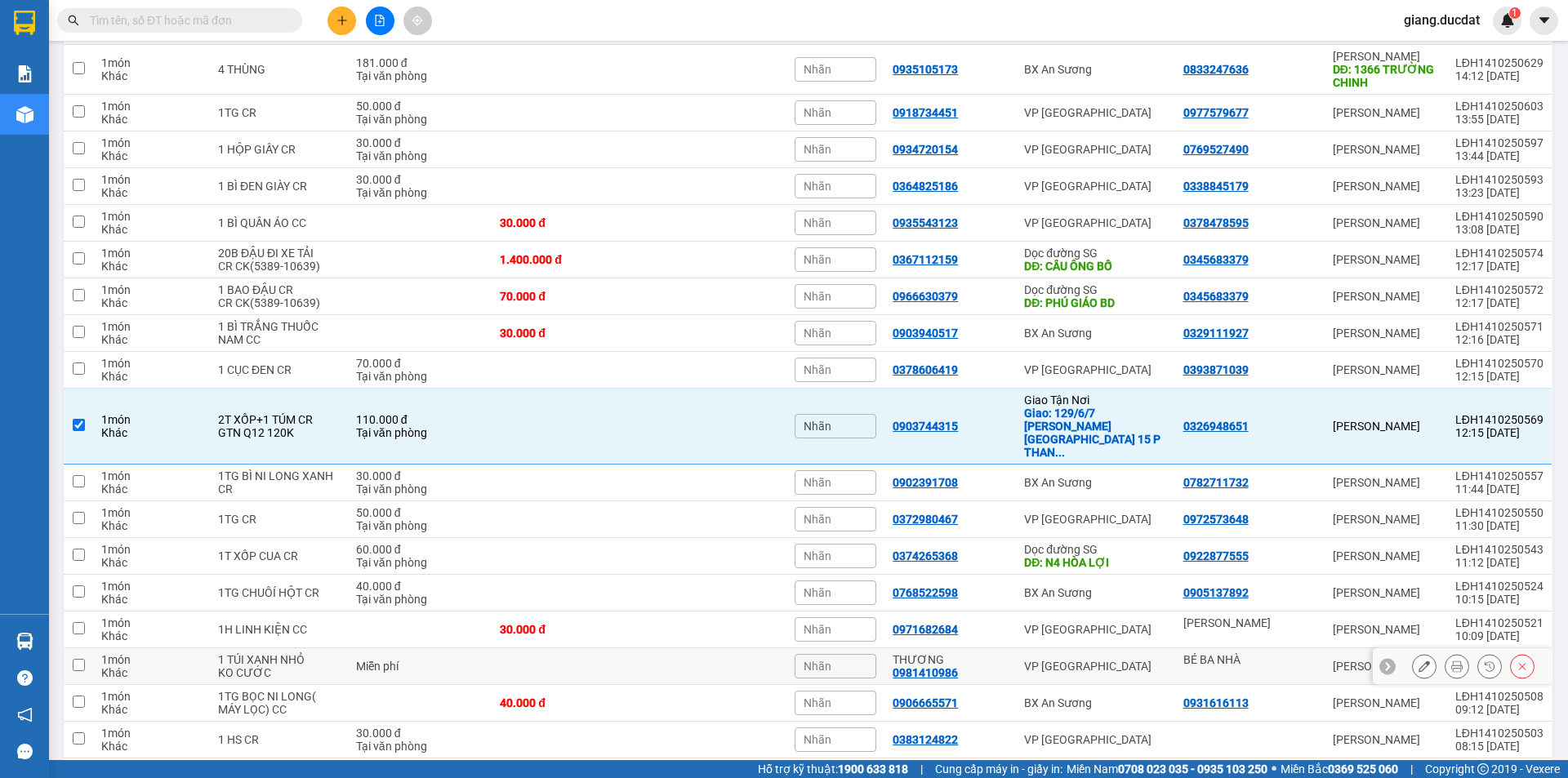
scroll to position [2978, 0]
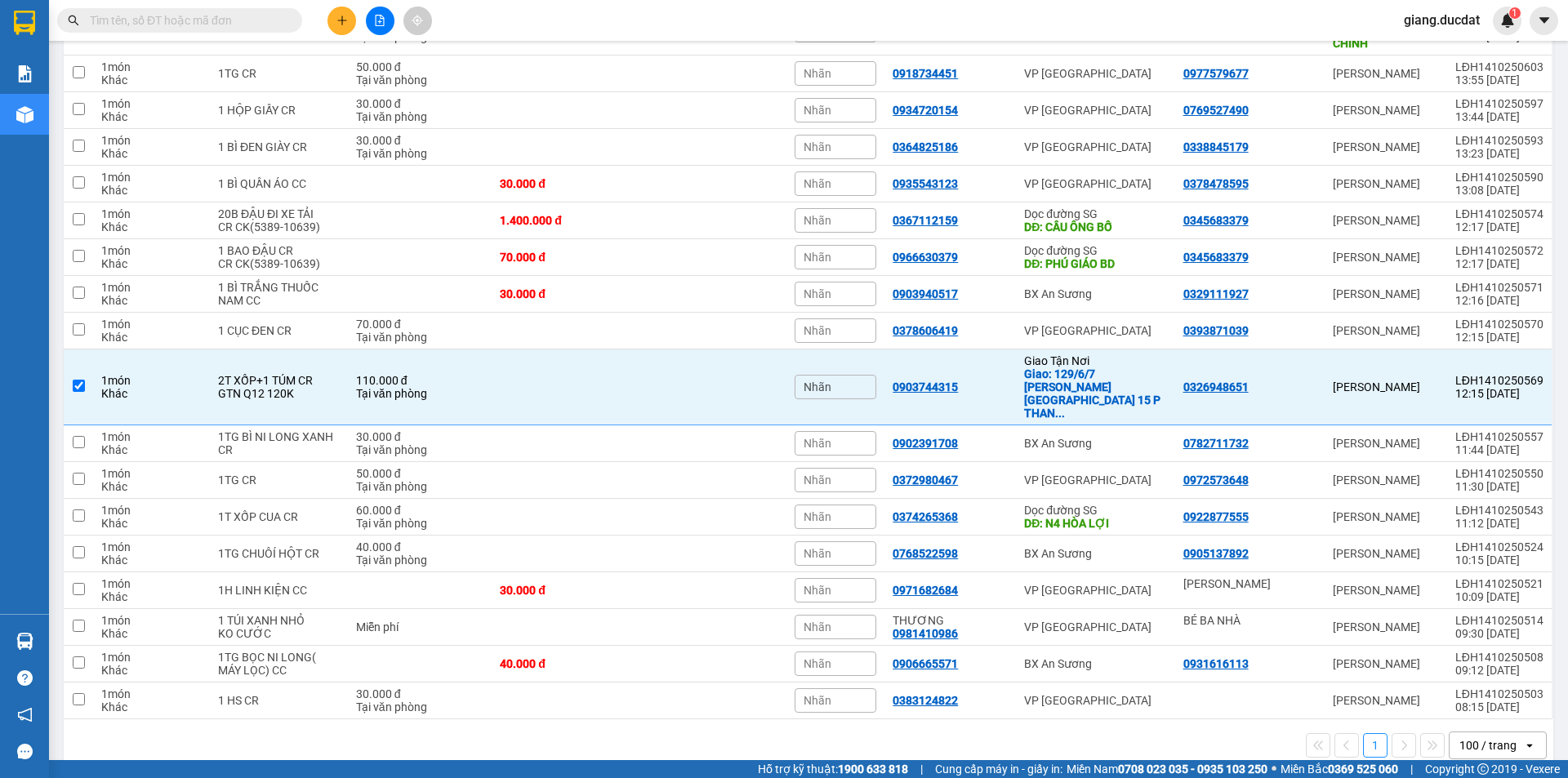
click at [1460, 737] on div "100 / trang" at bounding box center [1487, 744] width 57 height 16
click at [1462, 686] on span "100 / trang" at bounding box center [1481, 683] width 62 height 16
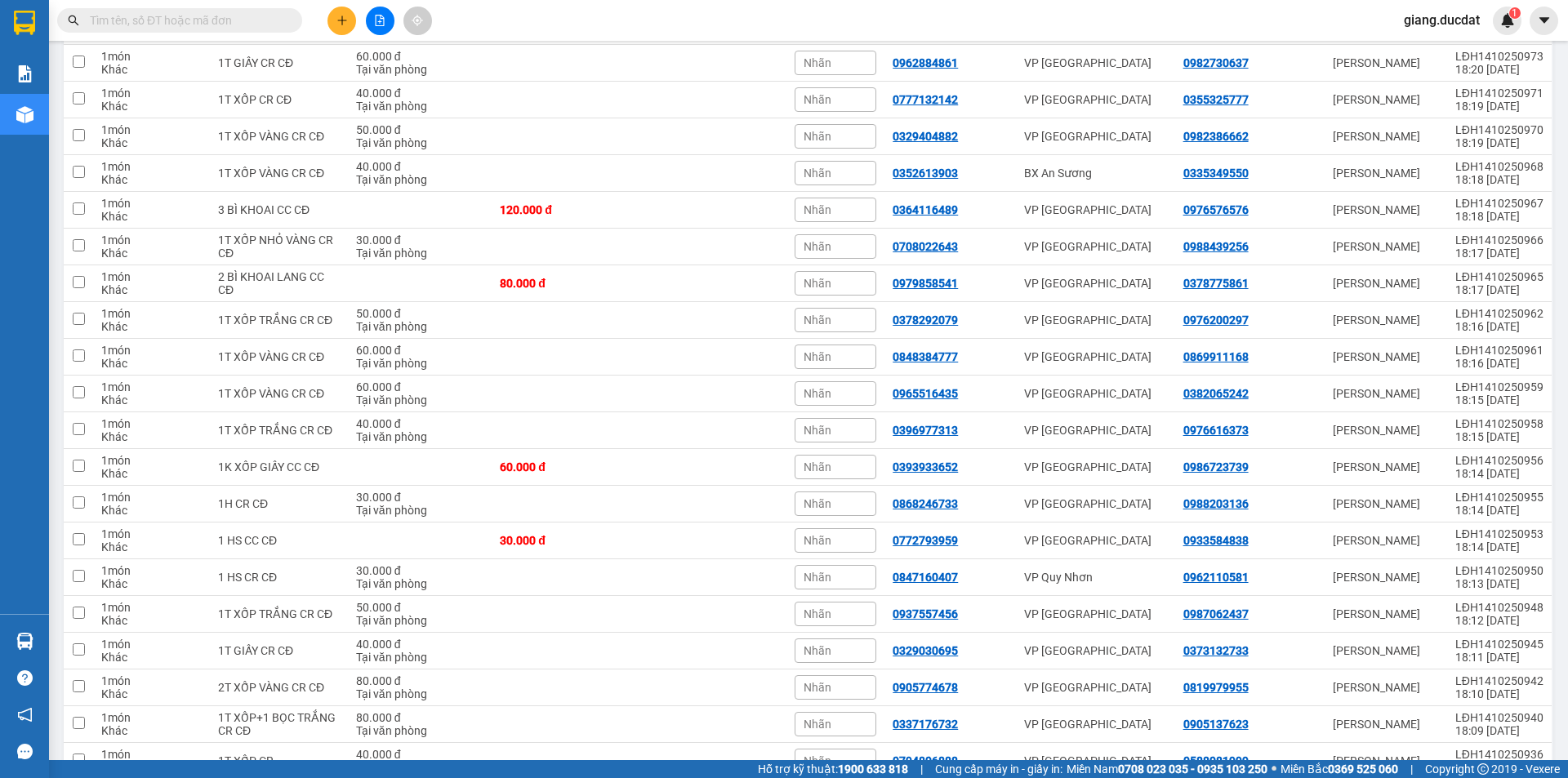
scroll to position [0, 0]
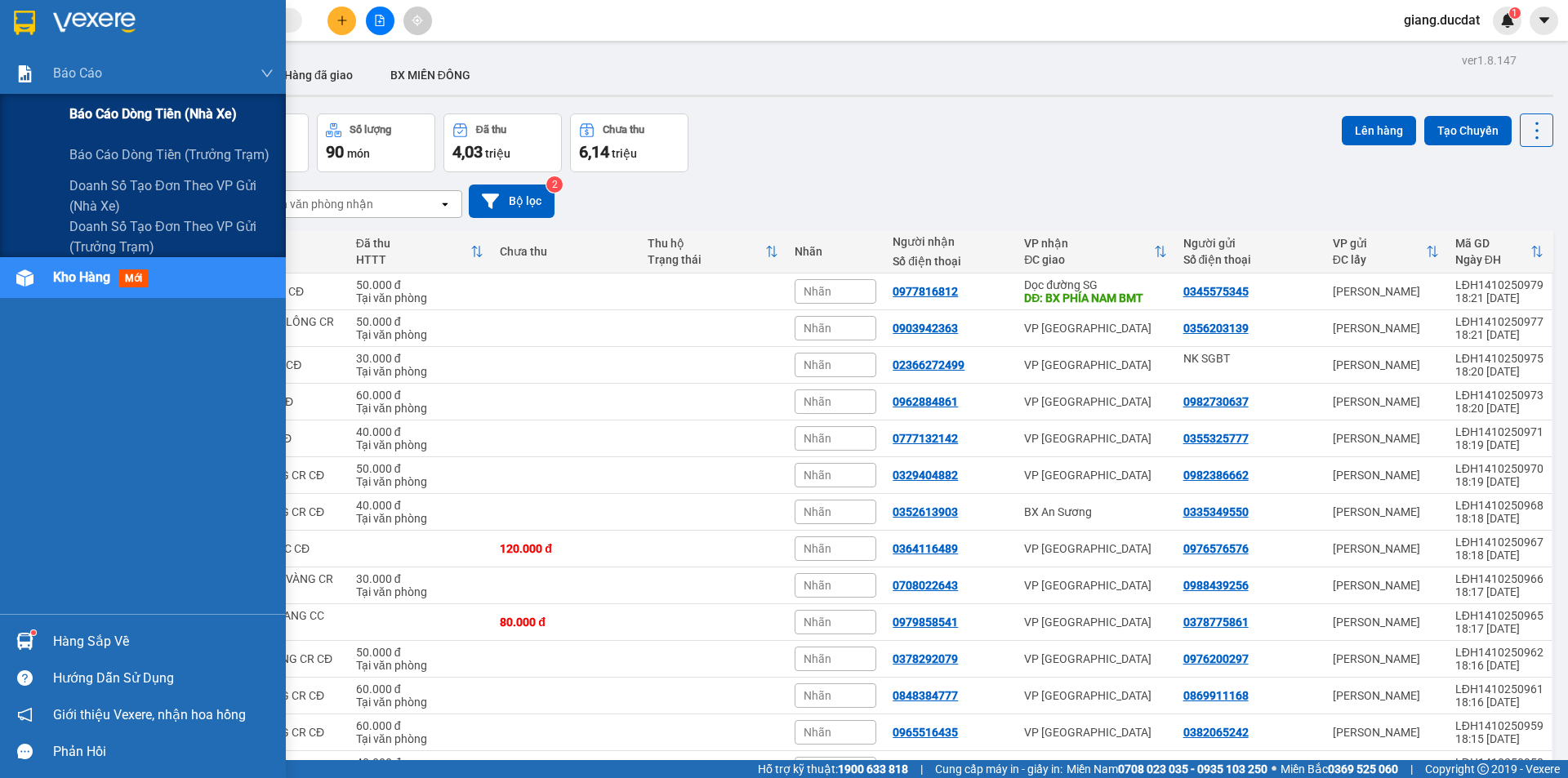
click at [97, 118] on span "Báo cáo dòng tiền (nhà xe)" at bounding box center [153, 113] width 167 height 20
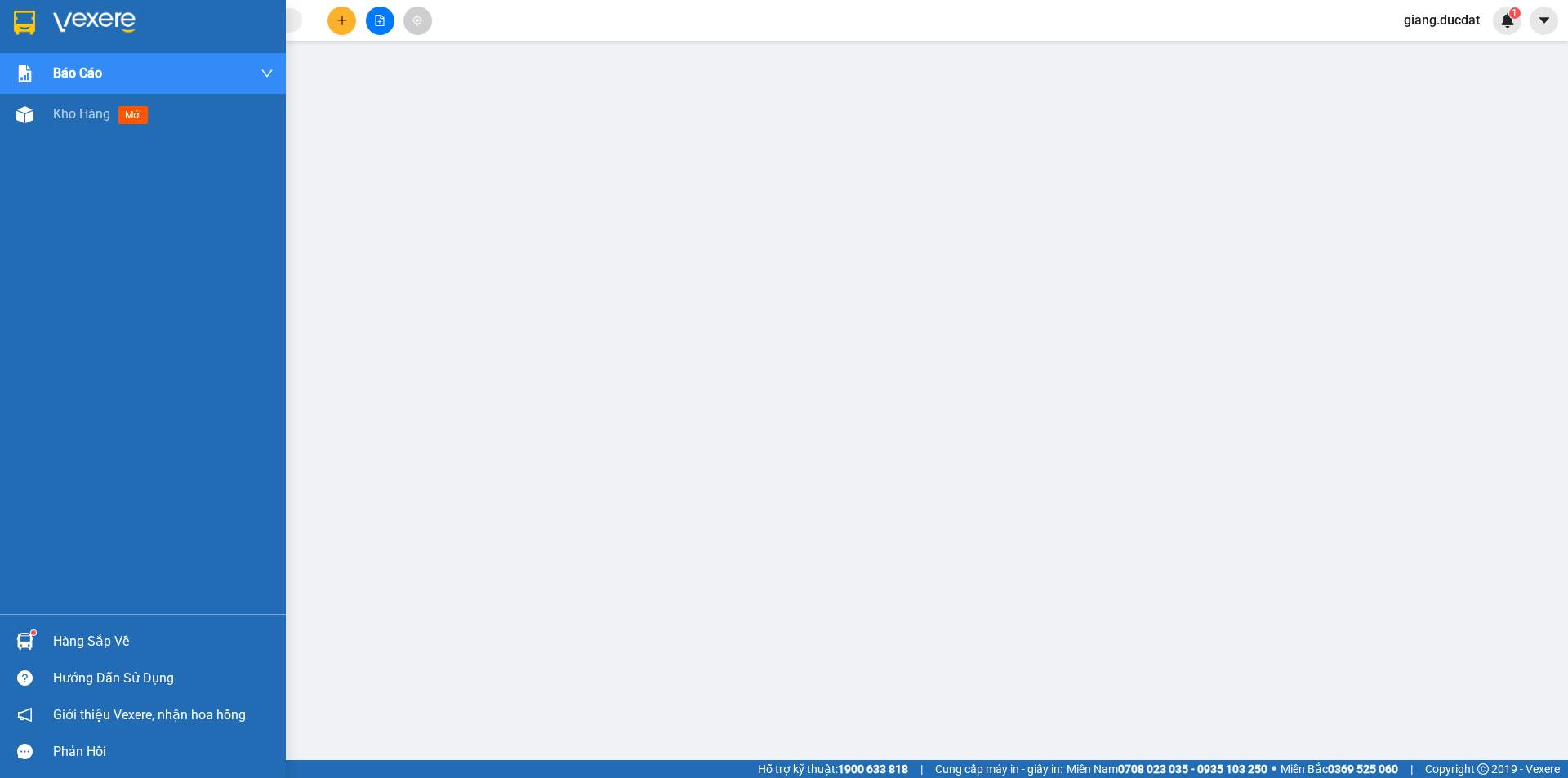
click at [30, 20] on img at bounding box center [24, 23] width 21 height 24
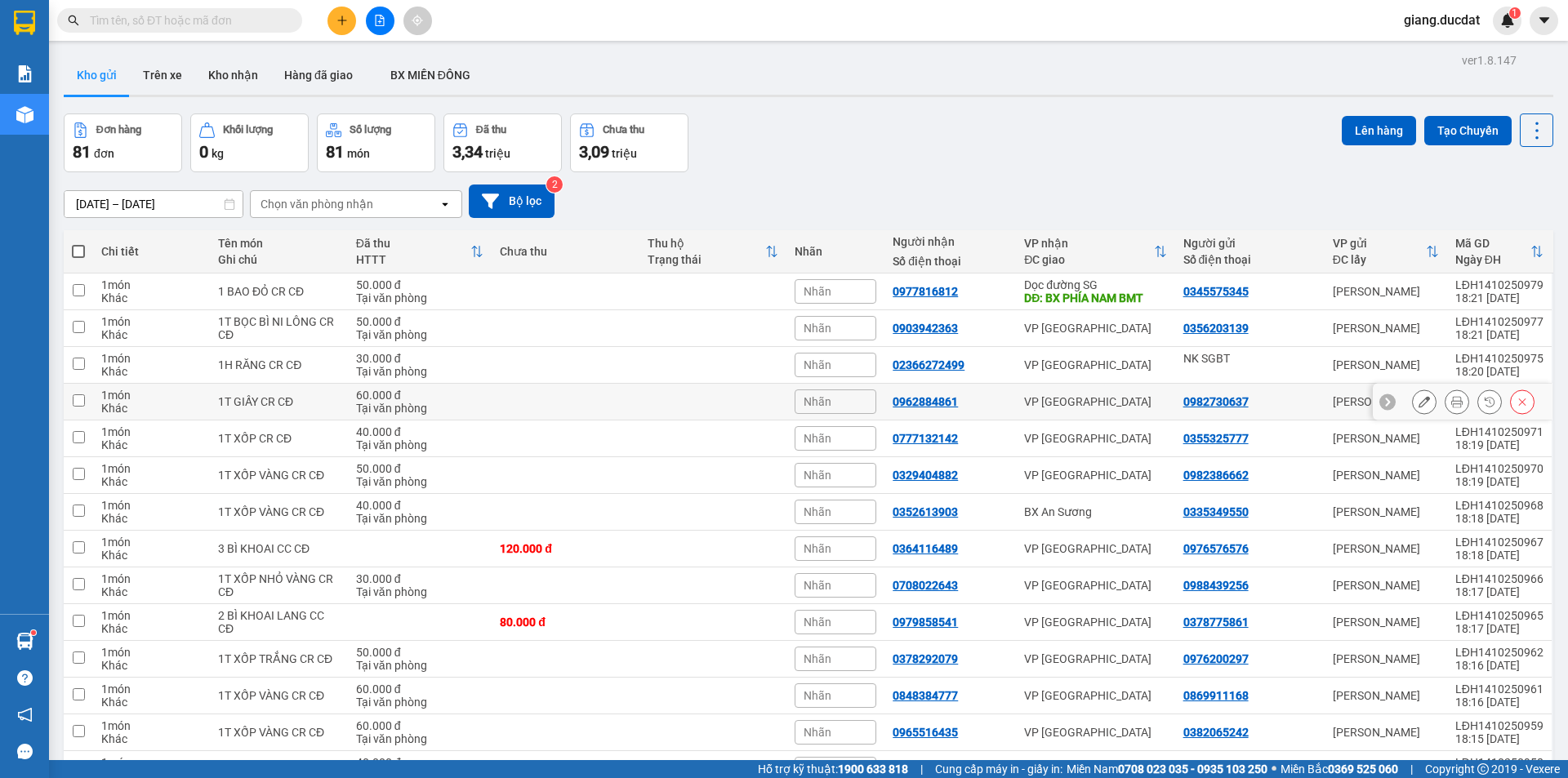
click at [81, 399] on input "checkbox" at bounding box center [78, 400] width 13 height 13
checkbox input "true"
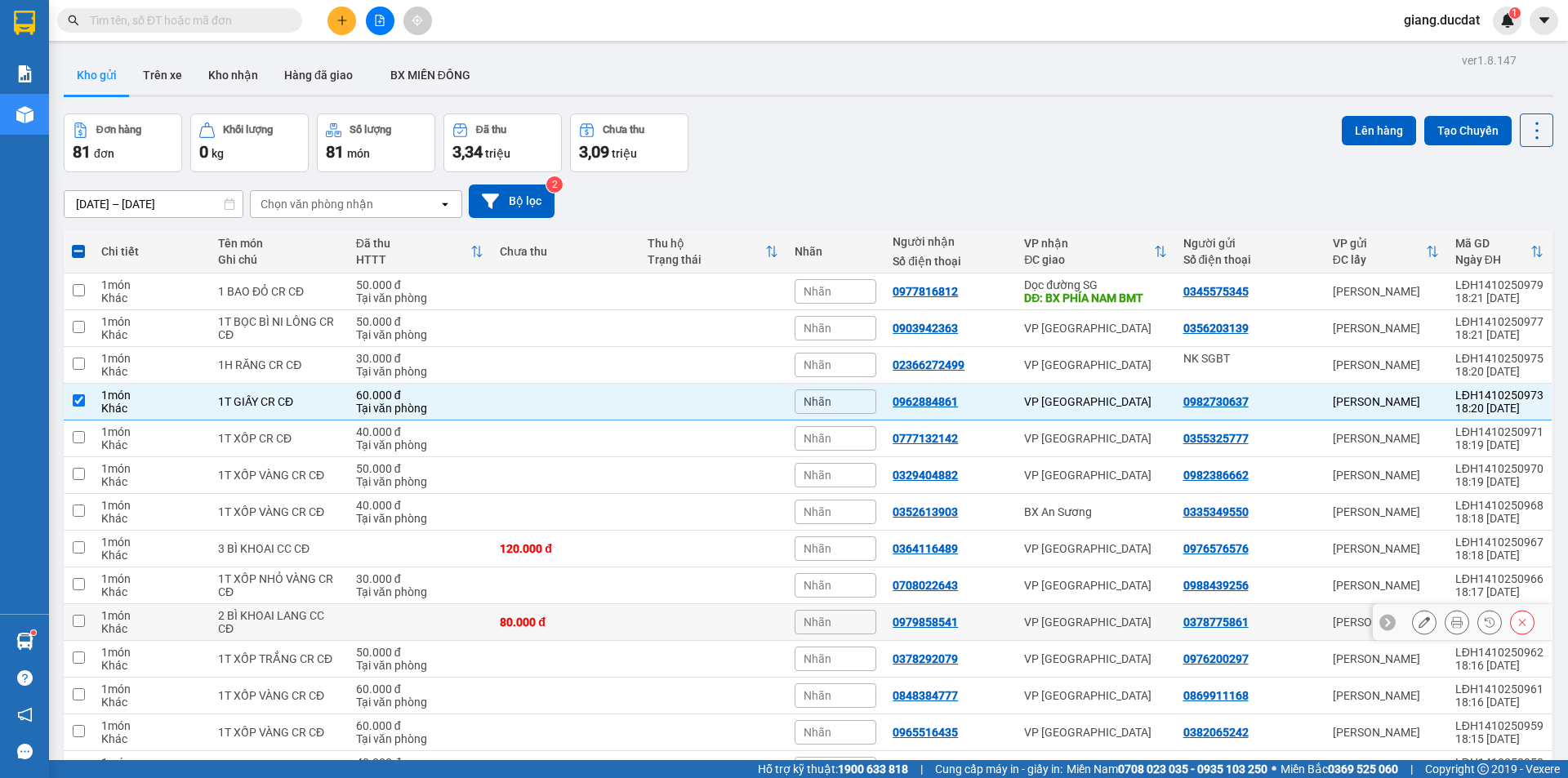
scroll to position [81, 0]
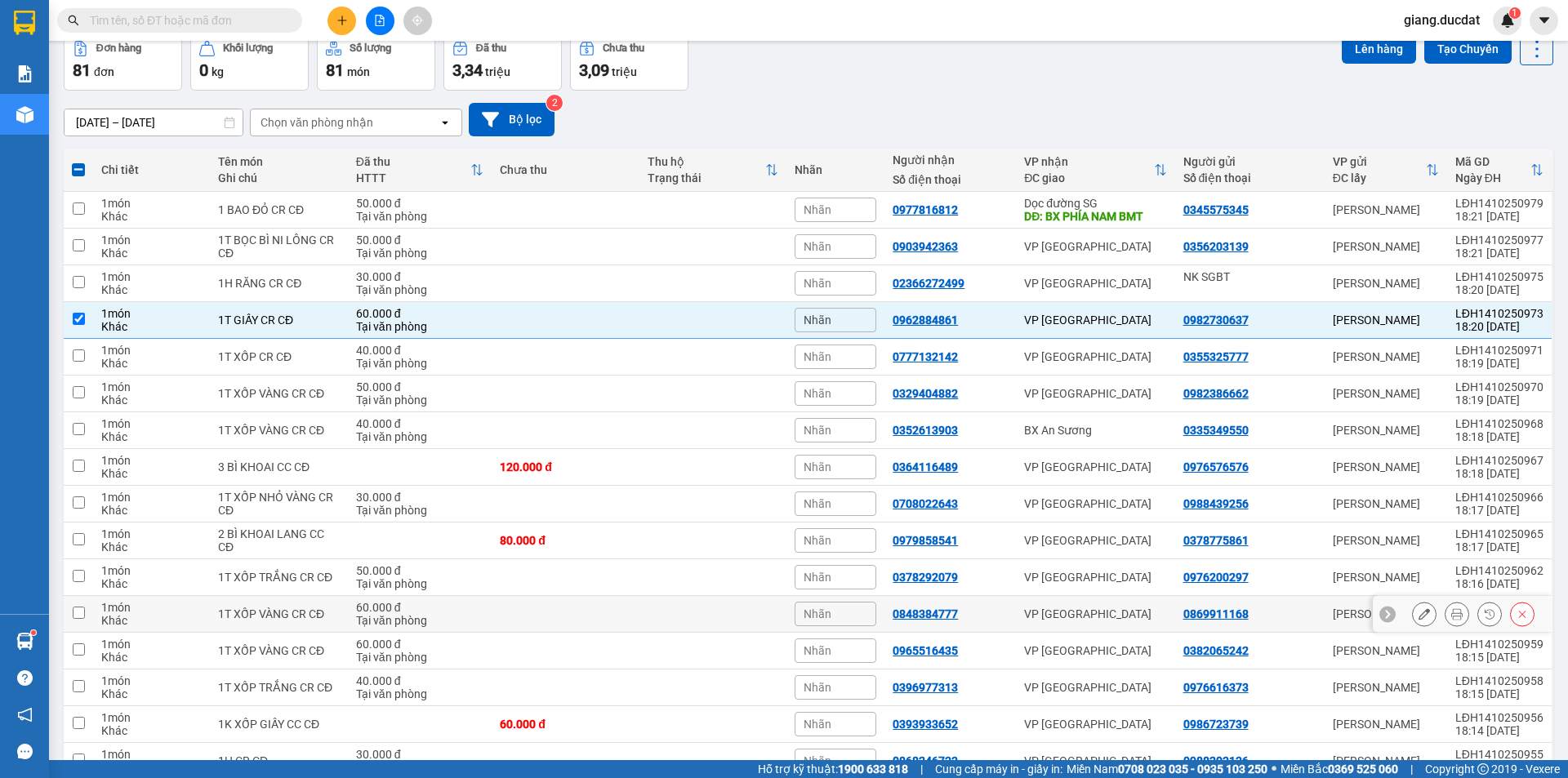
click at [73, 613] on input "checkbox" at bounding box center [78, 612] width 13 height 13
checkbox input "true"
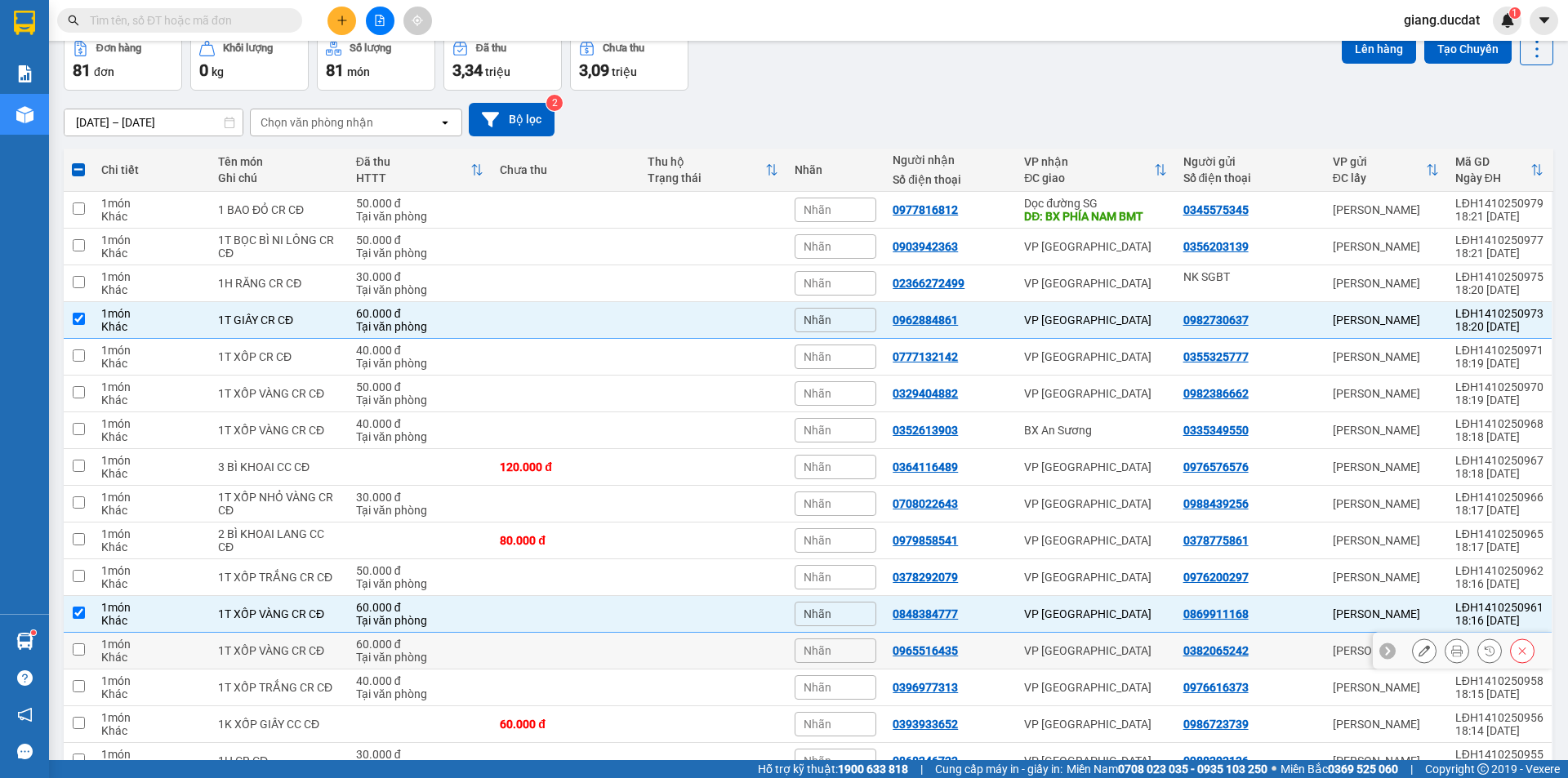
click at [73, 649] on input "checkbox" at bounding box center [78, 649] width 13 height 13
checkbox input "true"
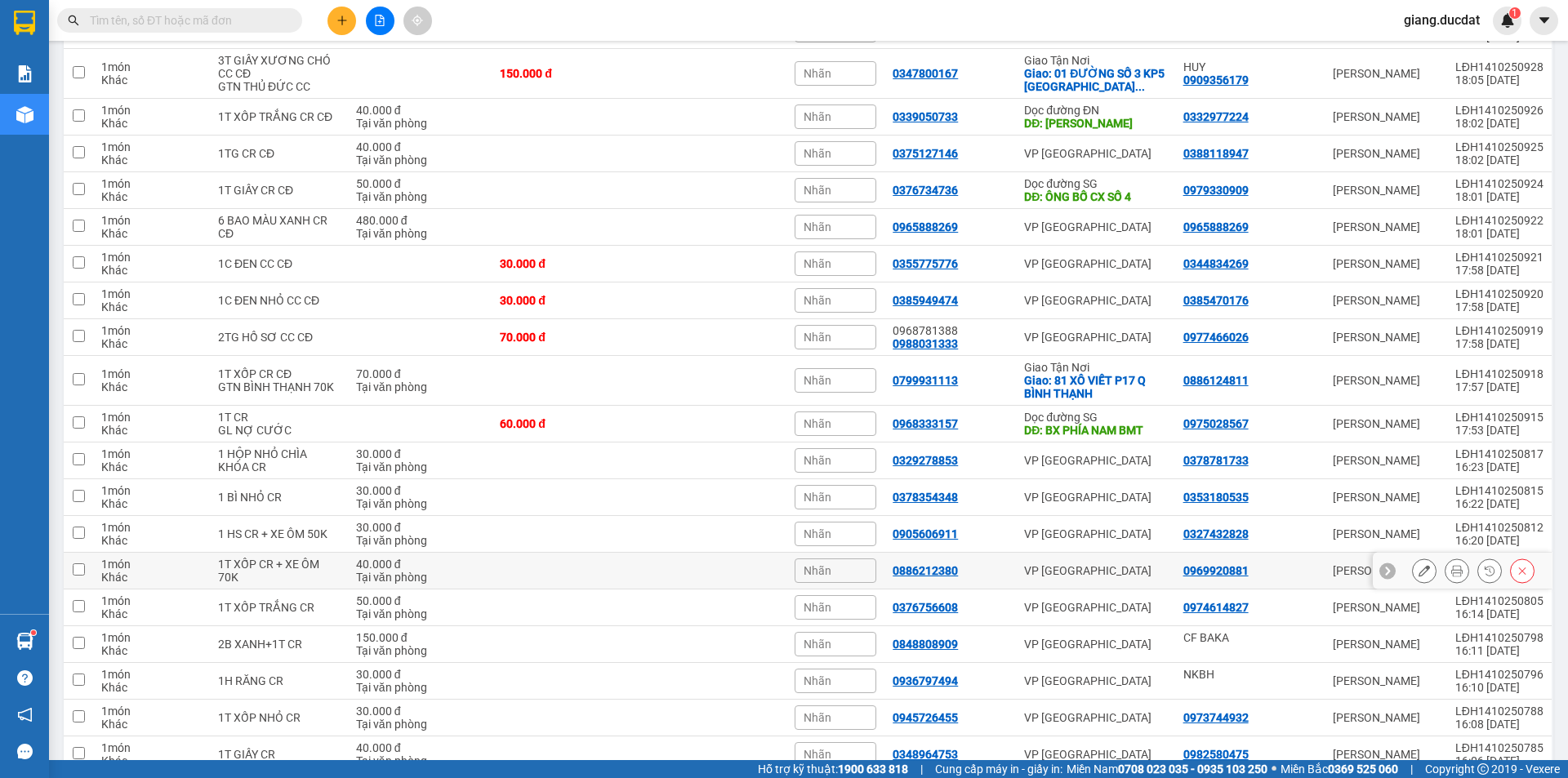
scroll to position [1061, 0]
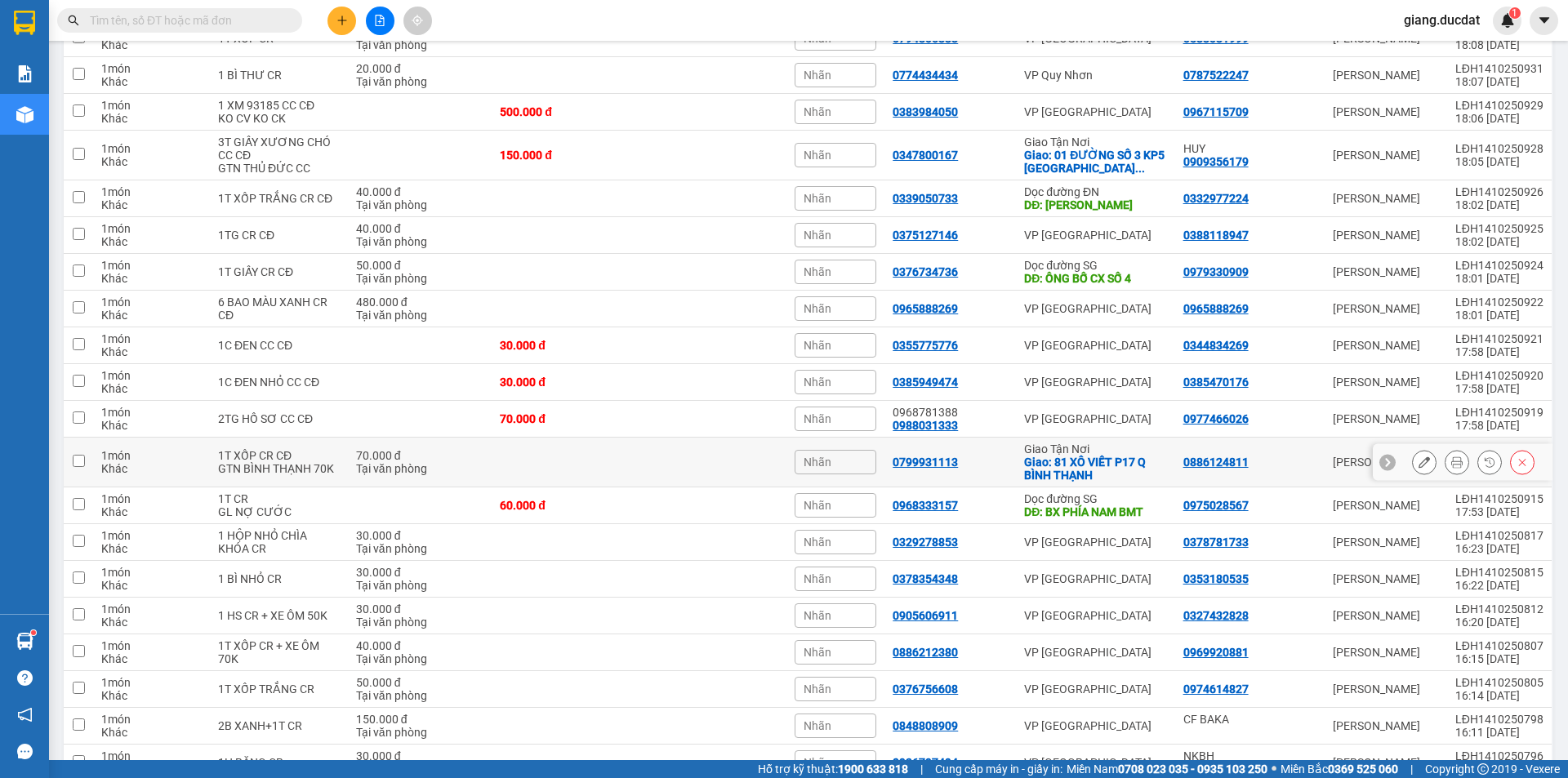
click at [89, 460] on td at bounding box center [78, 462] width 29 height 50
checkbox input "true"
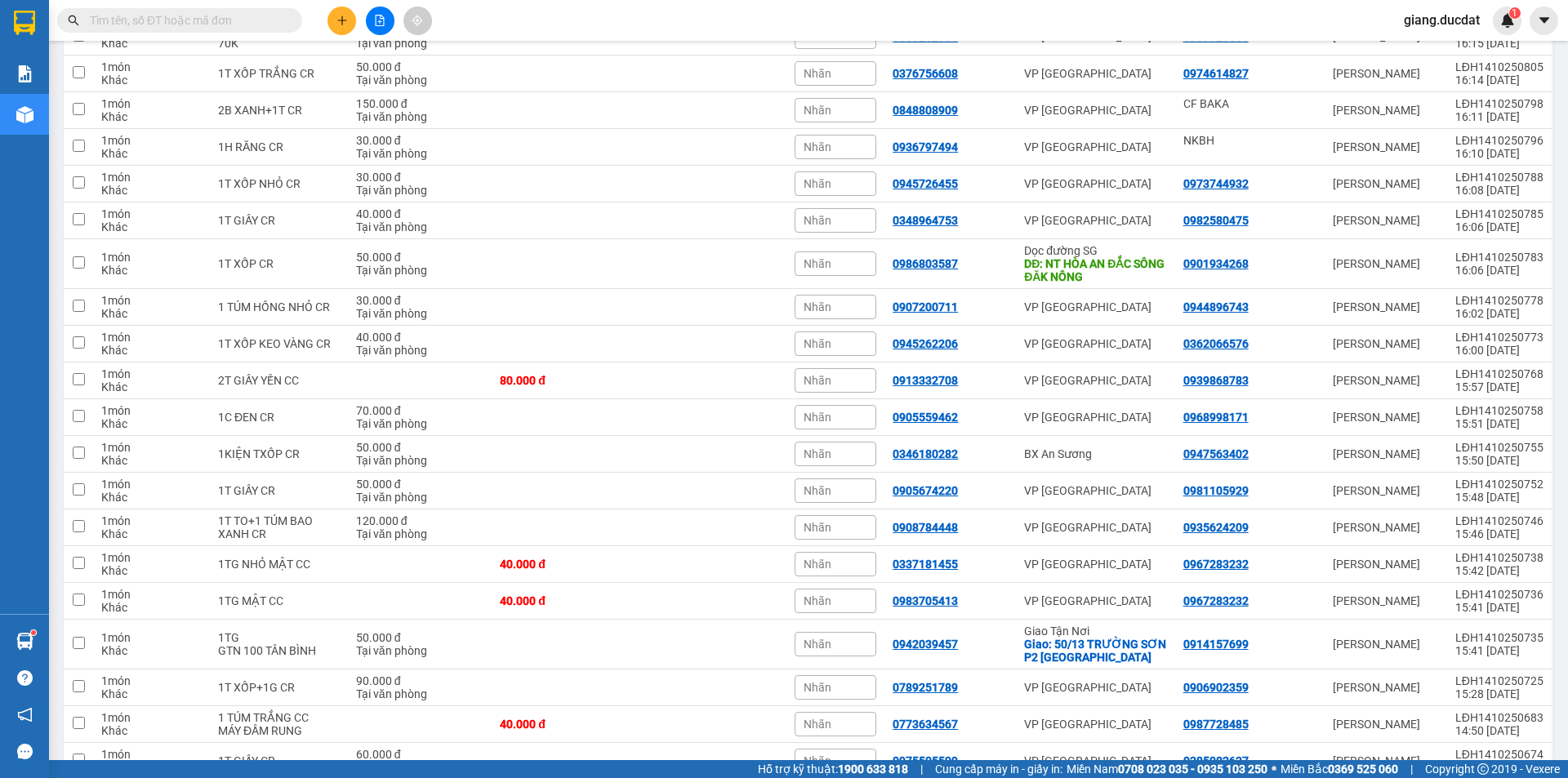
scroll to position [1107, 0]
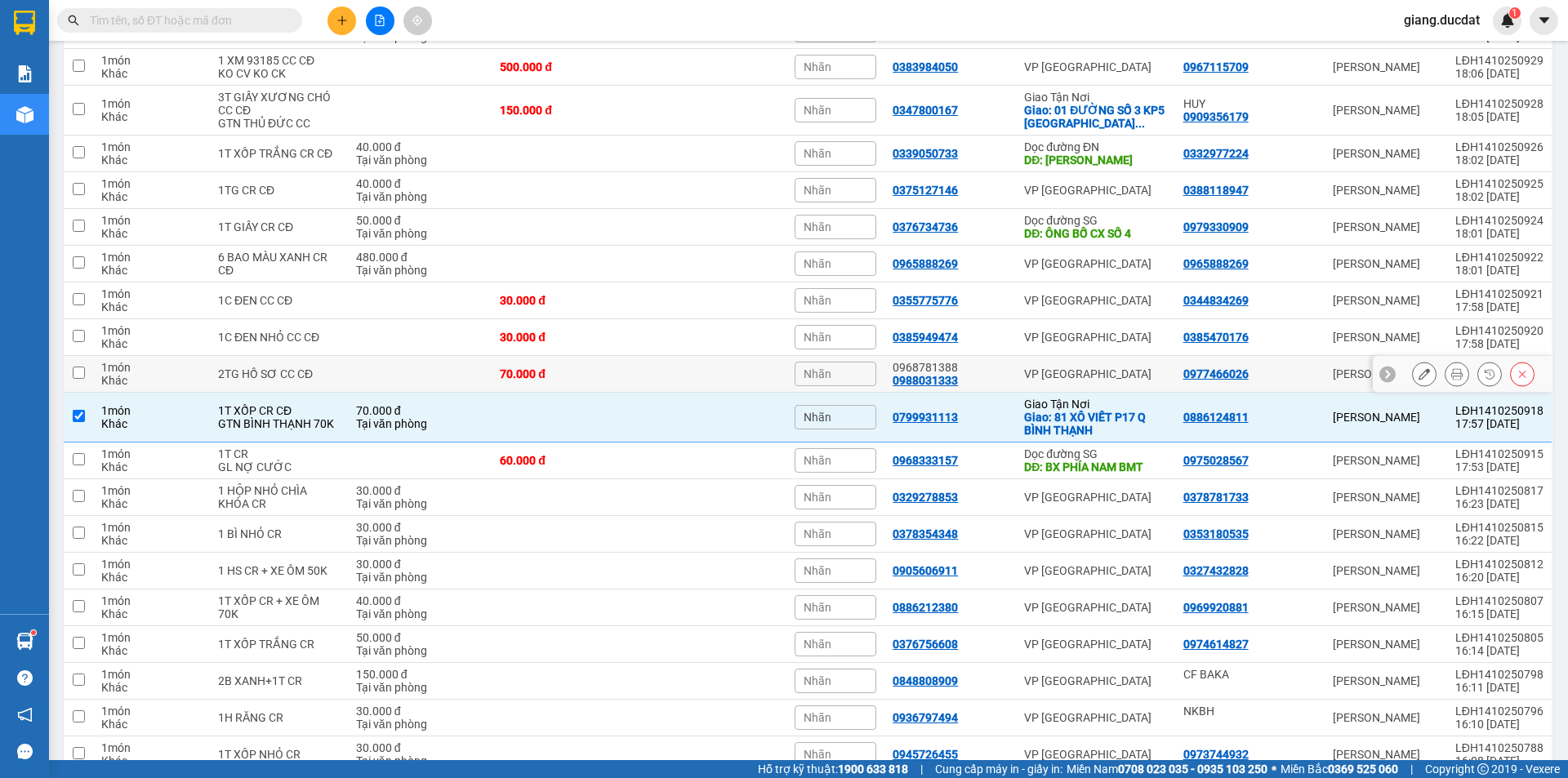
click at [77, 371] on input "checkbox" at bounding box center [78, 372] width 13 height 13
checkbox input "true"
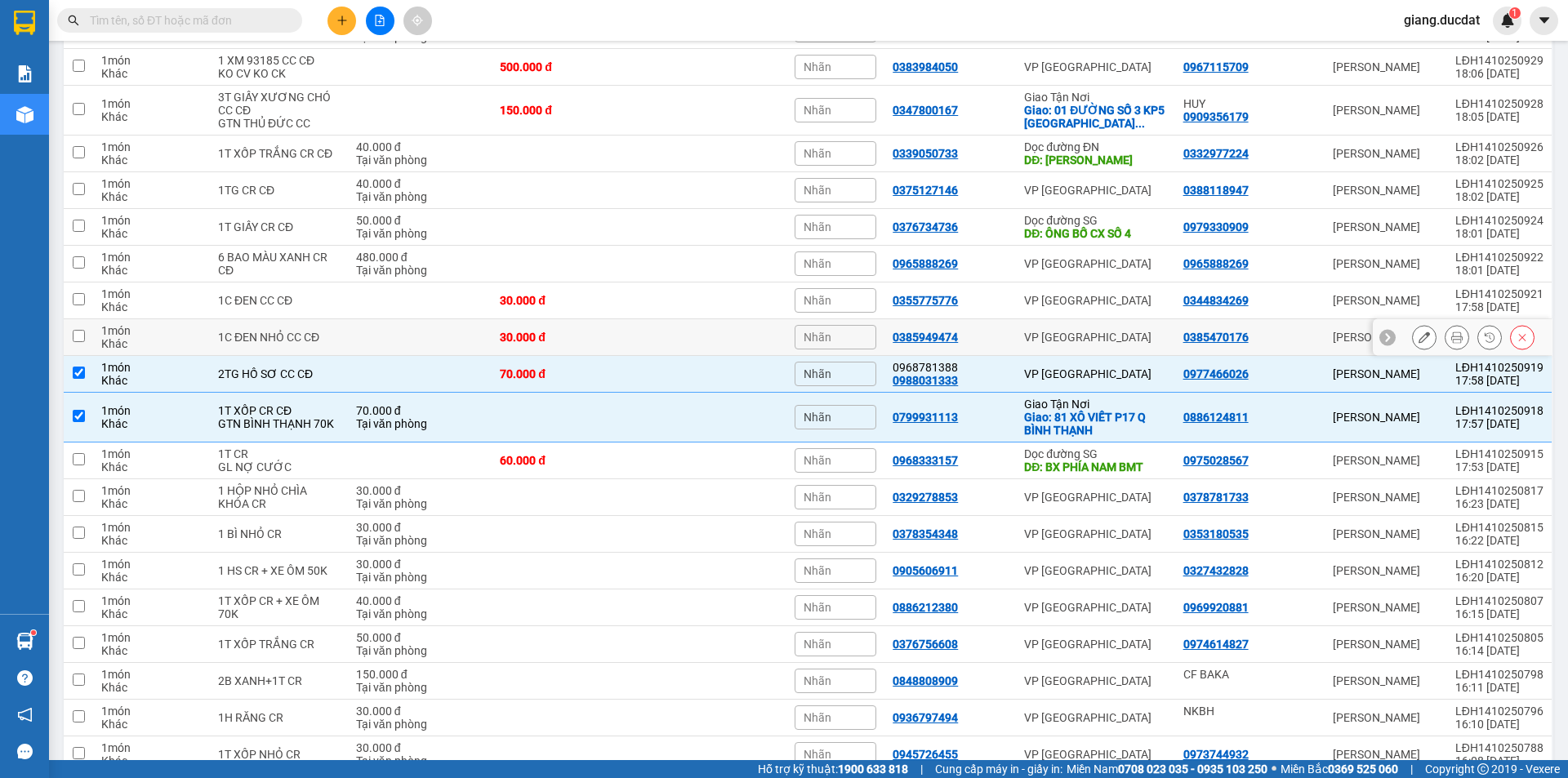
click at [74, 341] on input "checkbox" at bounding box center [78, 336] width 13 height 13
checkbox input "true"
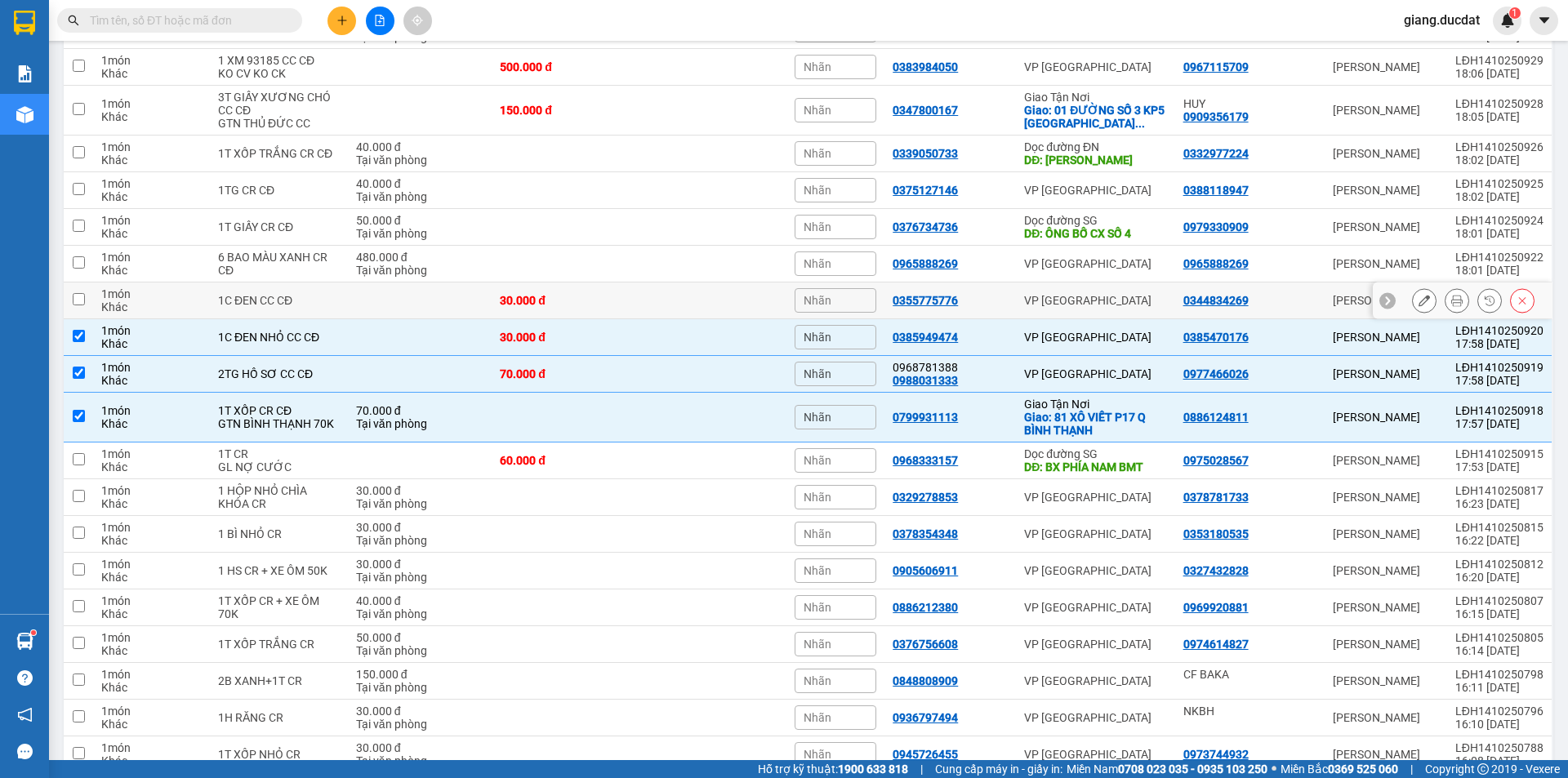
click at [78, 303] on input "checkbox" at bounding box center [78, 299] width 13 height 13
checkbox input "true"
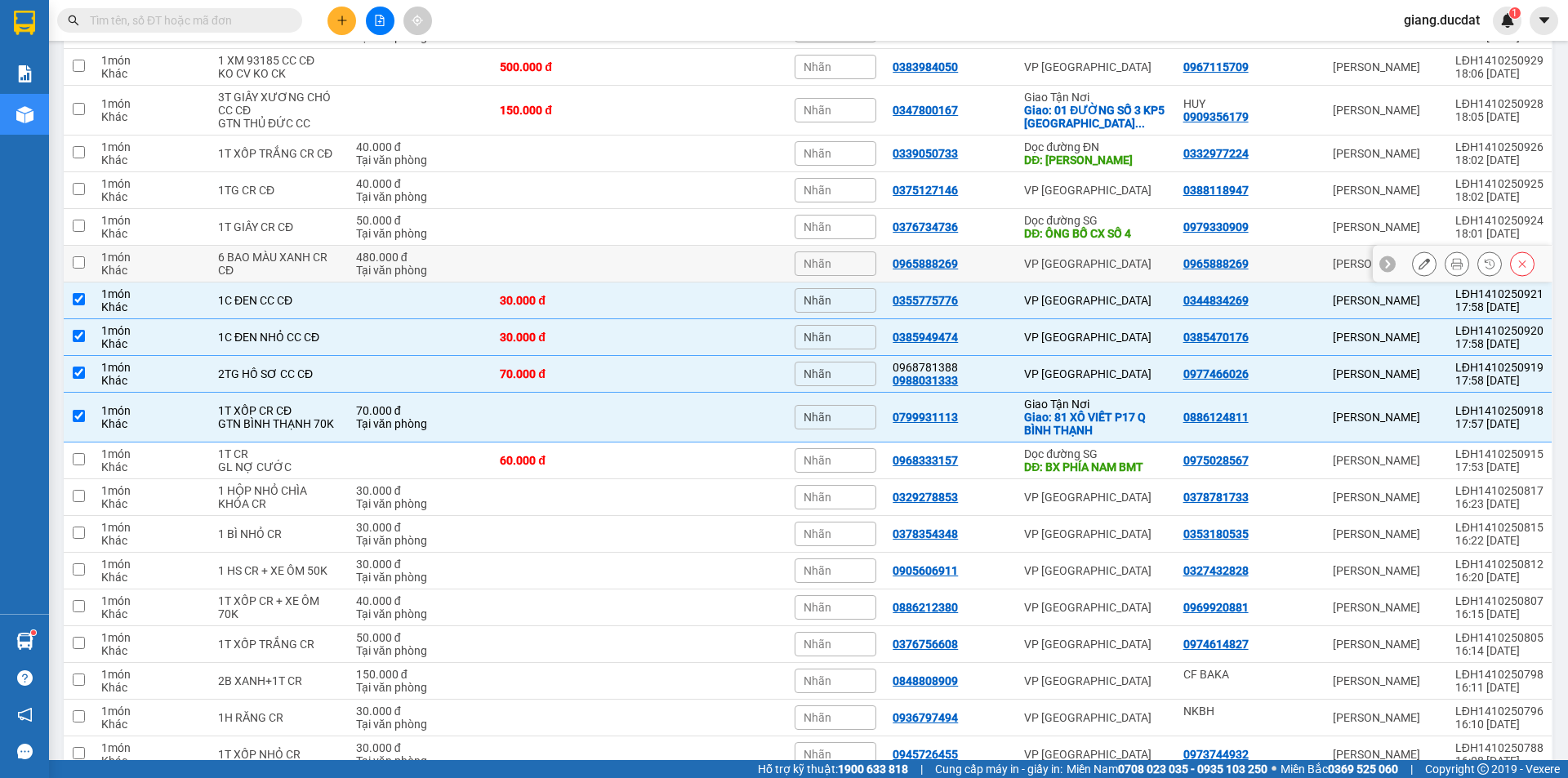
click at [84, 269] on td at bounding box center [78, 264] width 29 height 37
checkbox input "true"
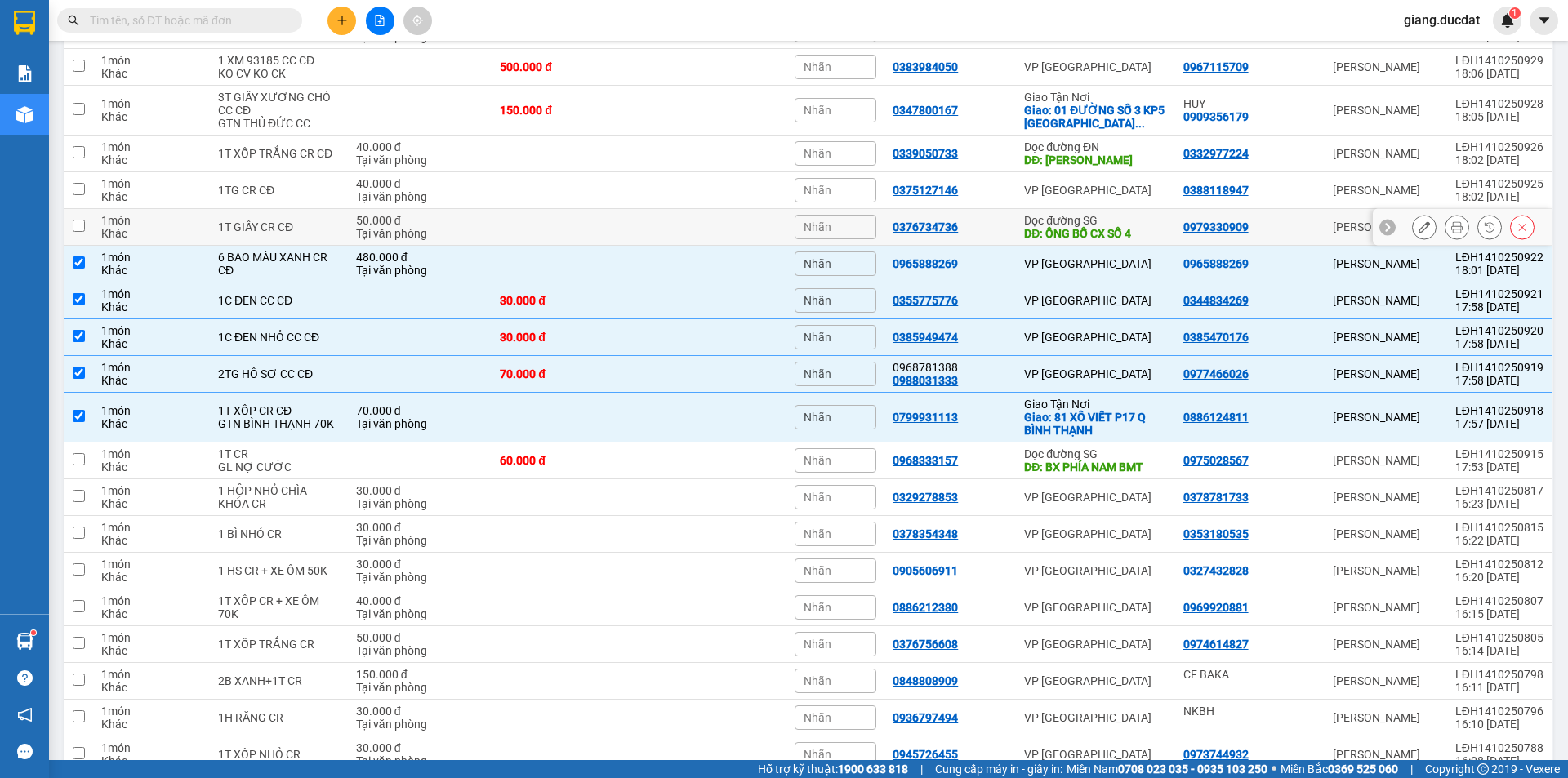
click at [86, 229] on td at bounding box center [78, 228] width 29 height 37
checkbox input "true"
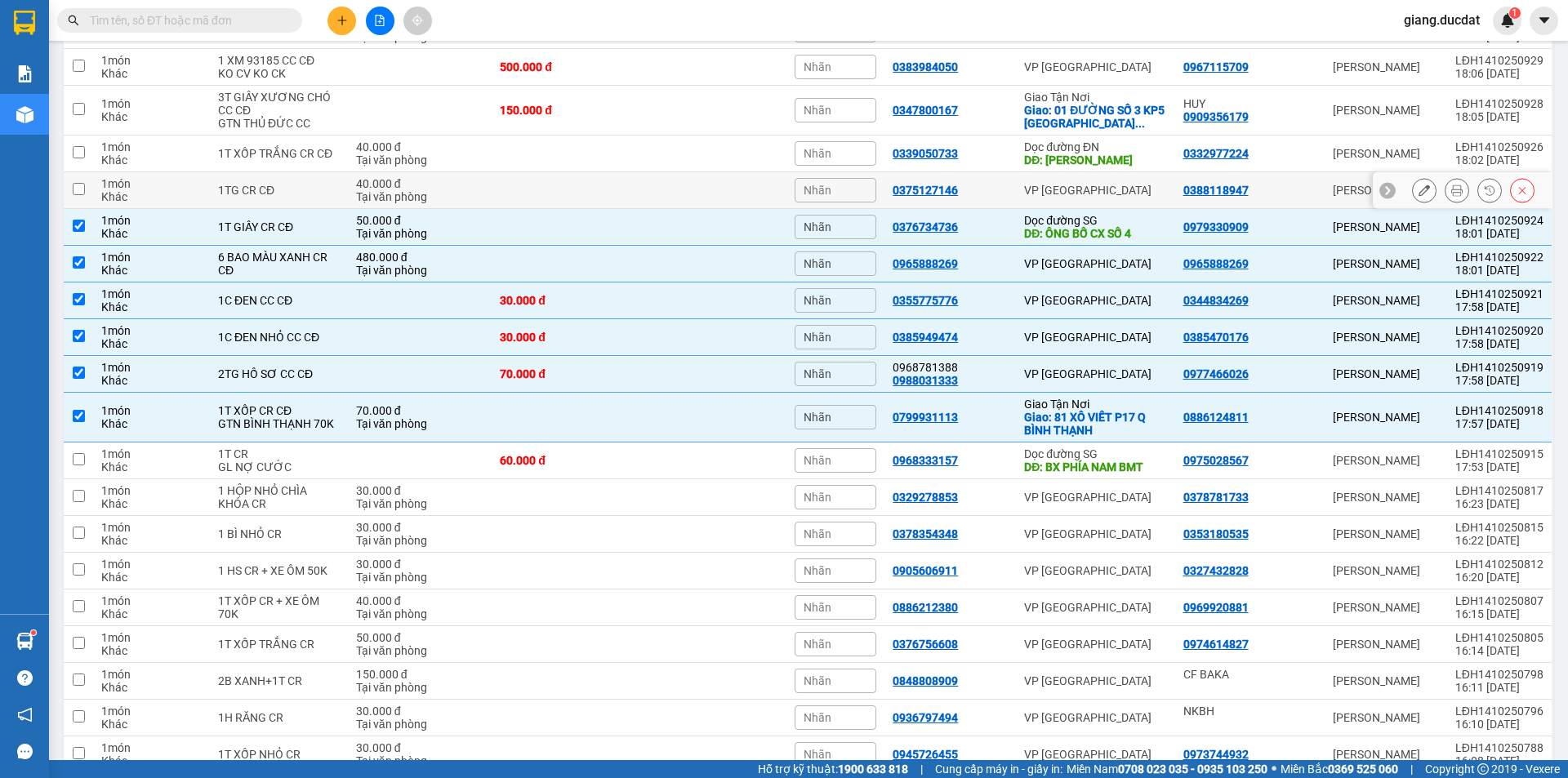
click at [81, 192] on input "checkbox" at bounding box center [78, 189] width 13 height 13
checkbox input "true"
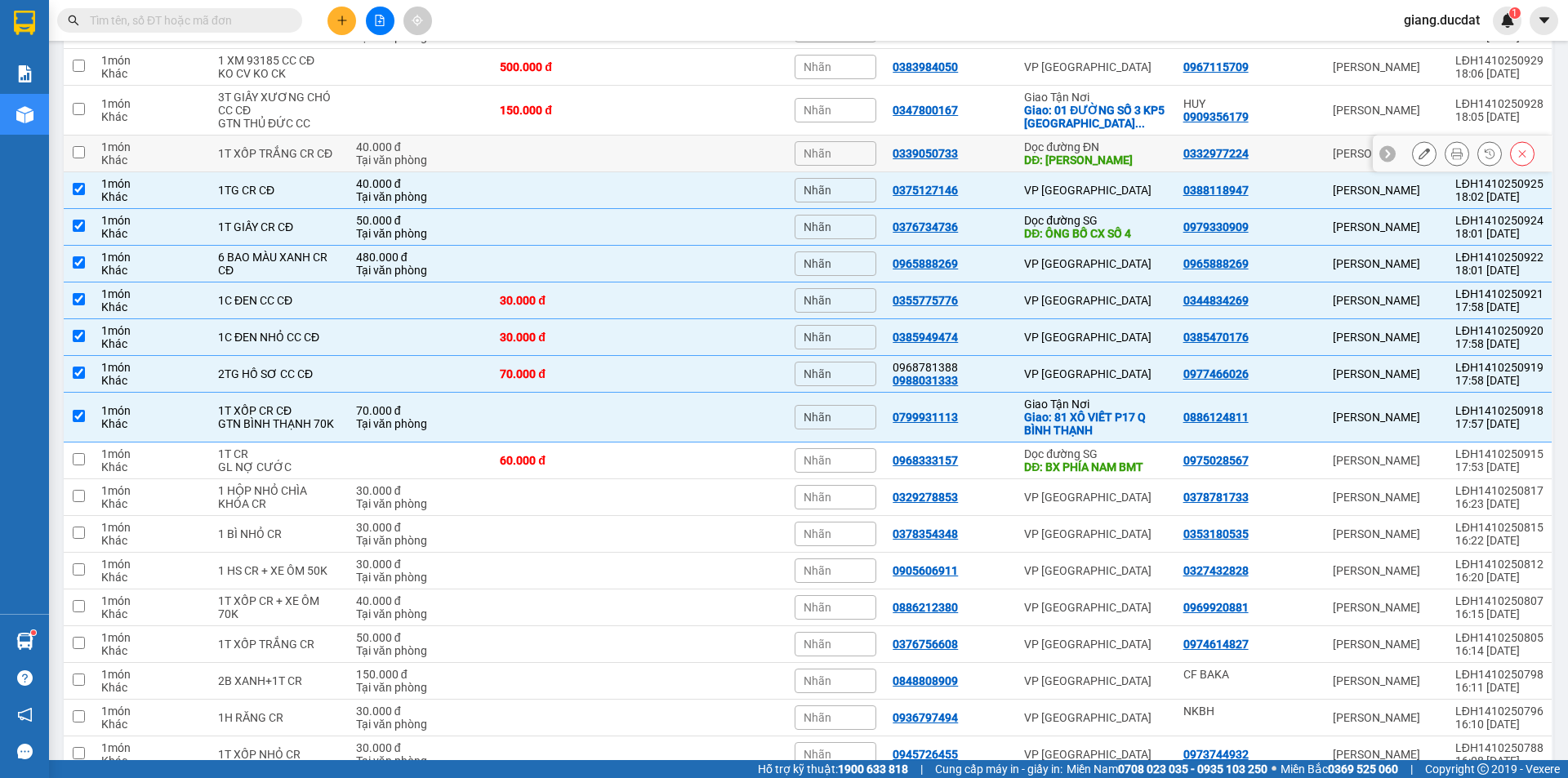
click at [83, 159] on td at bounding box center [78, 154] width 29 height 37
checkbox input "true"
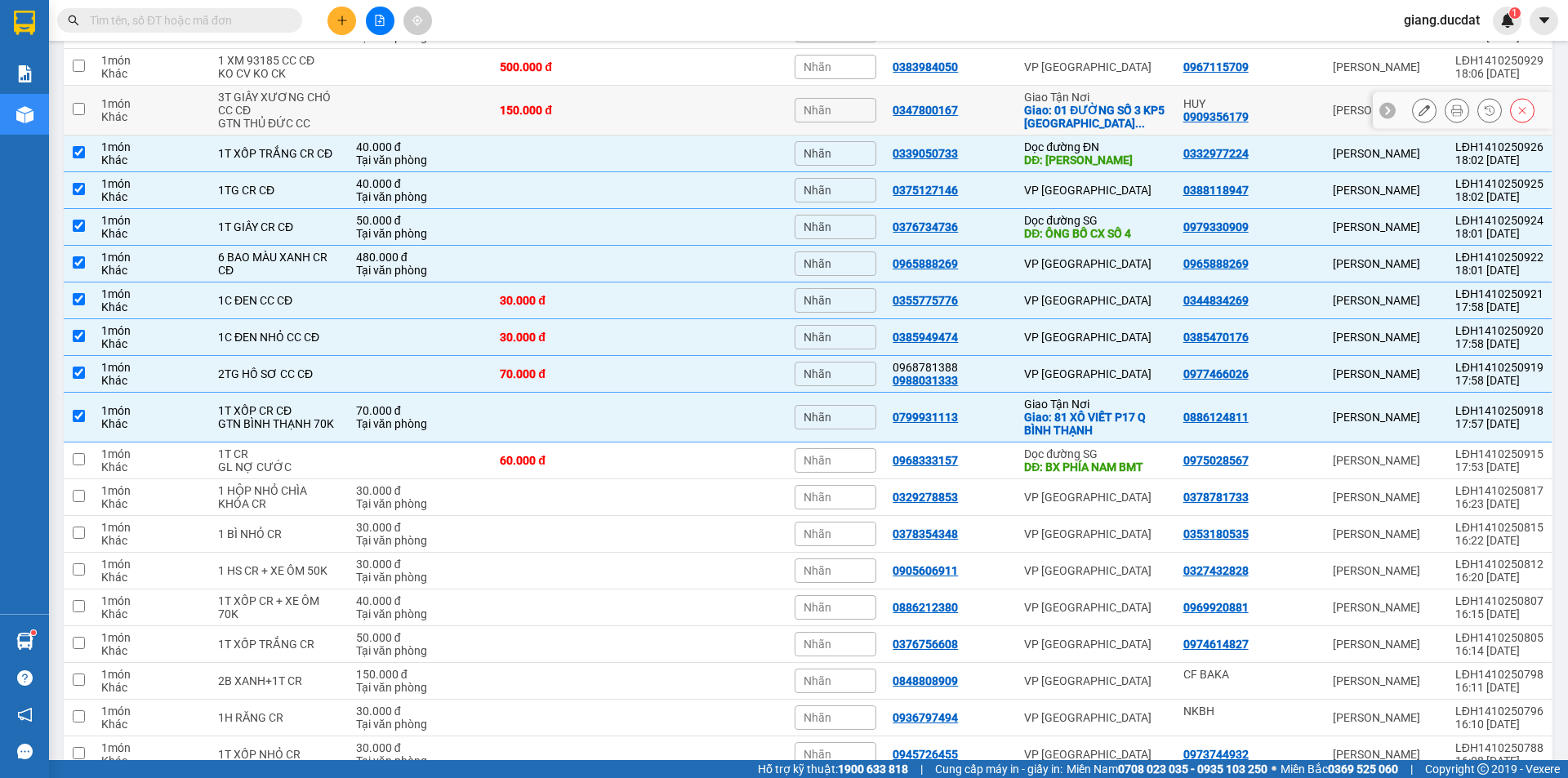
click at [80, 113] on input "checkbox" at bounding box center [78, 108] width 13 height 13
checkbox input "true"
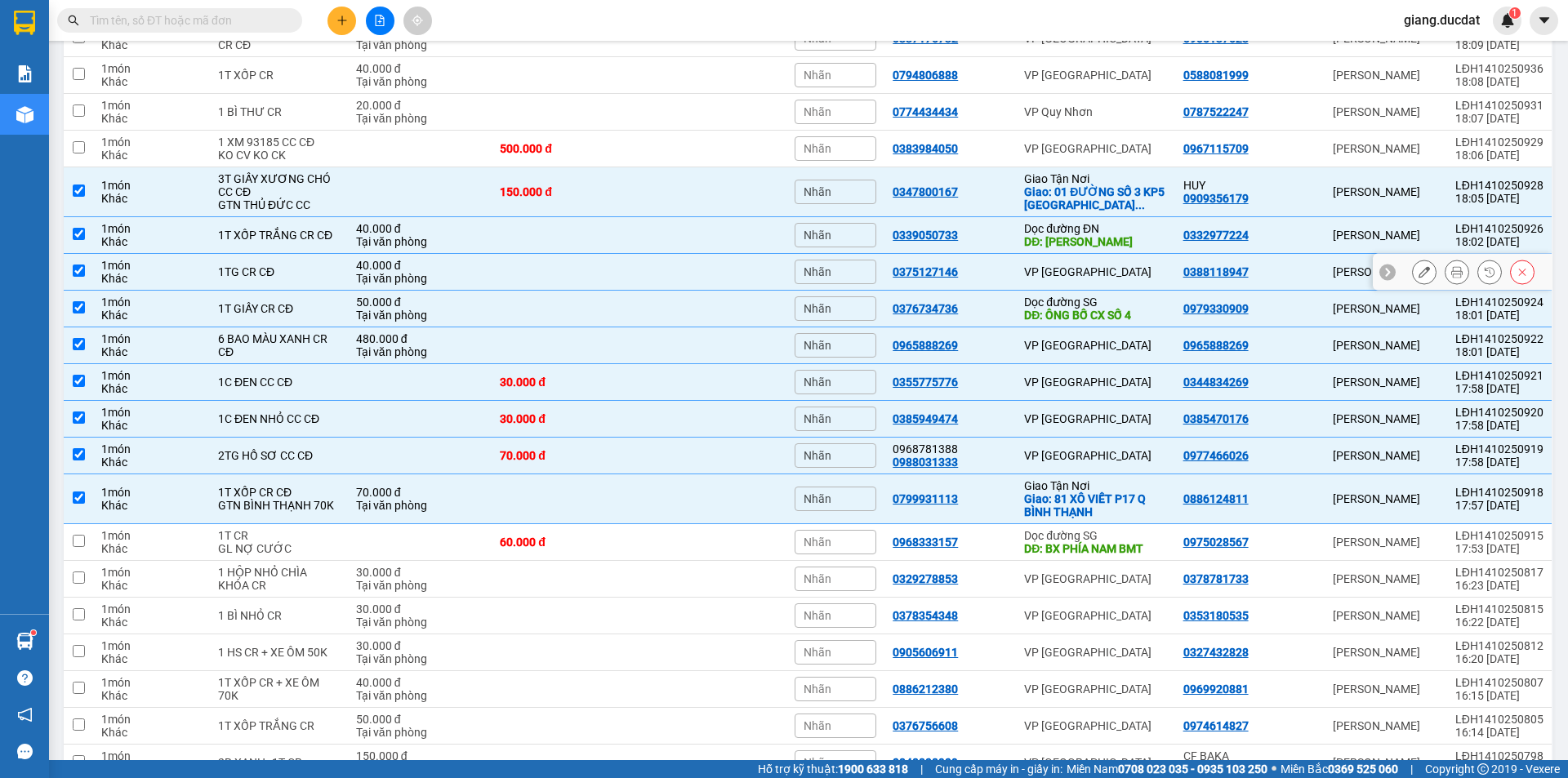
scroll to position [943, 0]
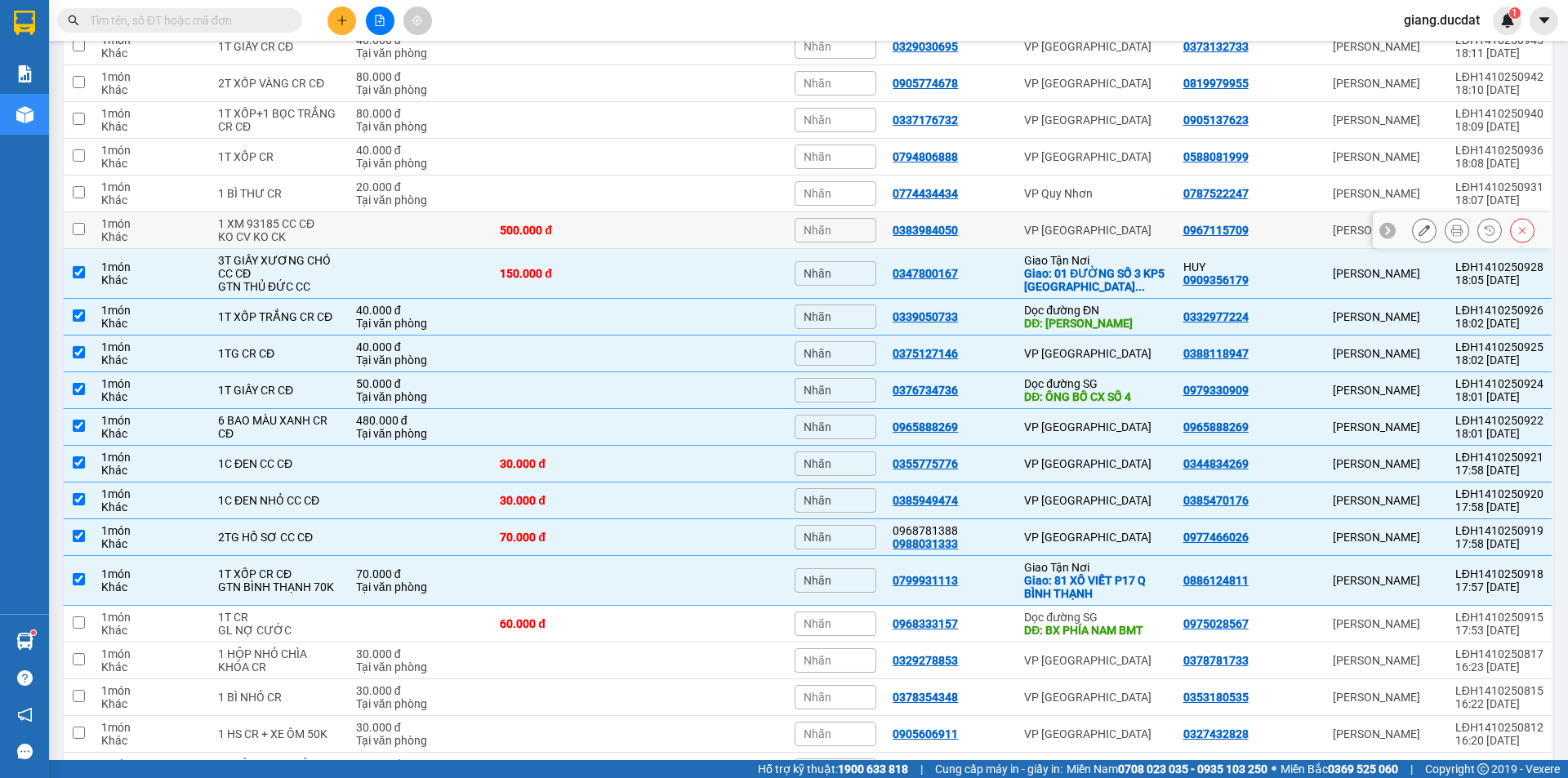
click at [80, 227] on input "checkbox" at bounding box center [78, 229] width 13 height 13
checkbox input "true"
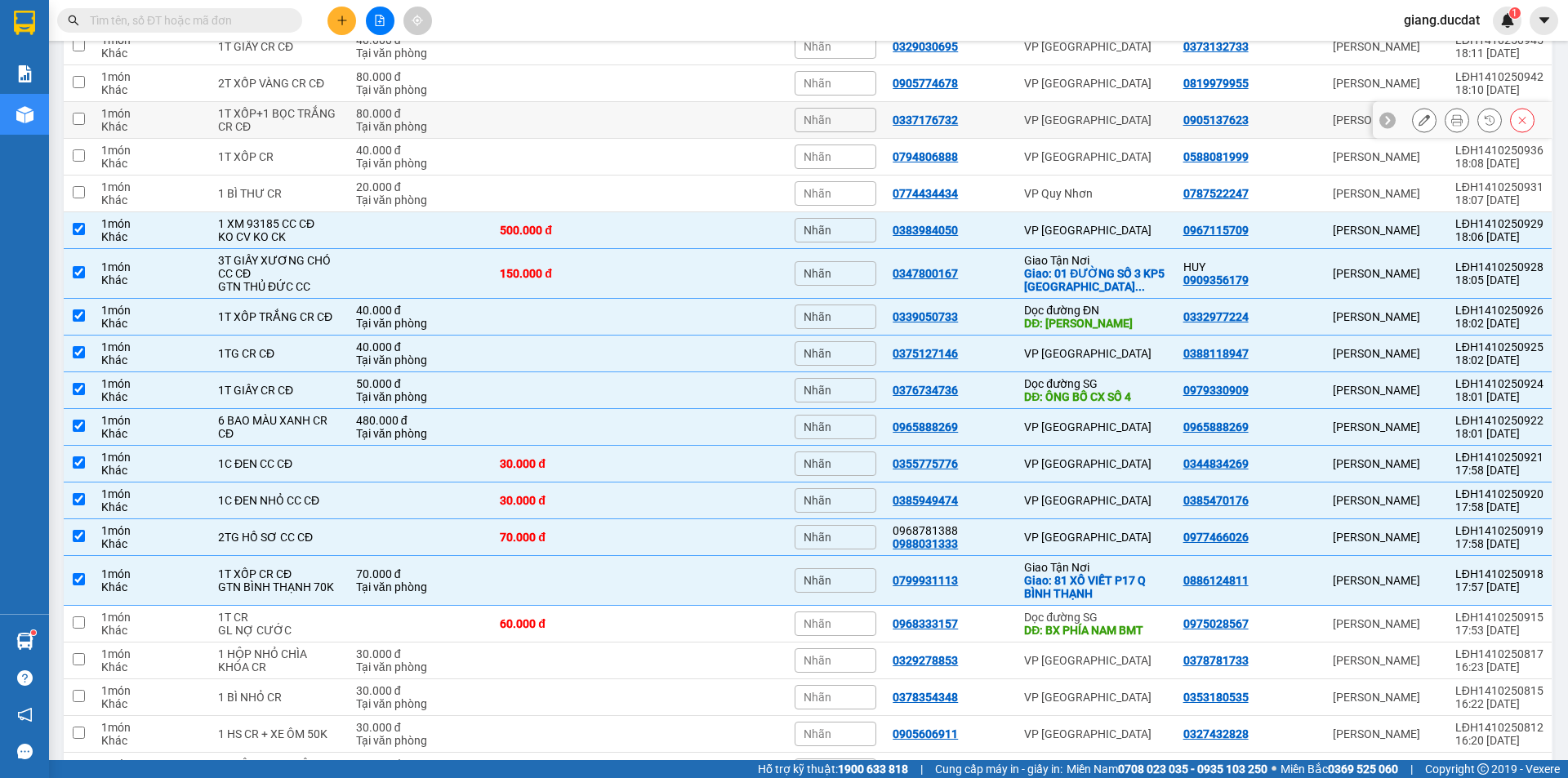
click at [79, 121] on input "checkbox" at bounding box center [78, 118] width 13 height 13
checkbox input "true"
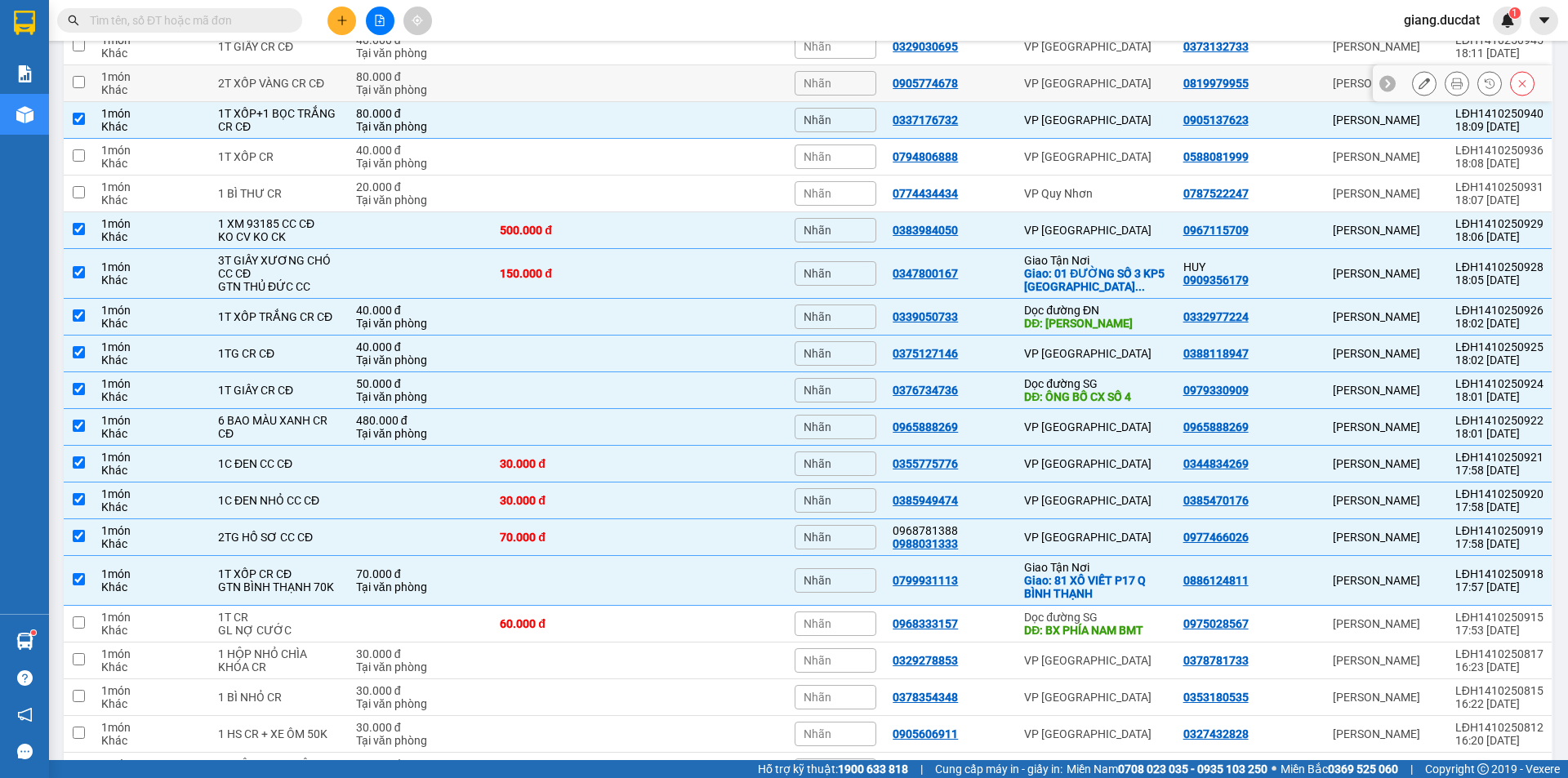
click at [76, 79] on input "checkbox" at bounding box center [78, 81] width 13 height 13
checkbox input "true"
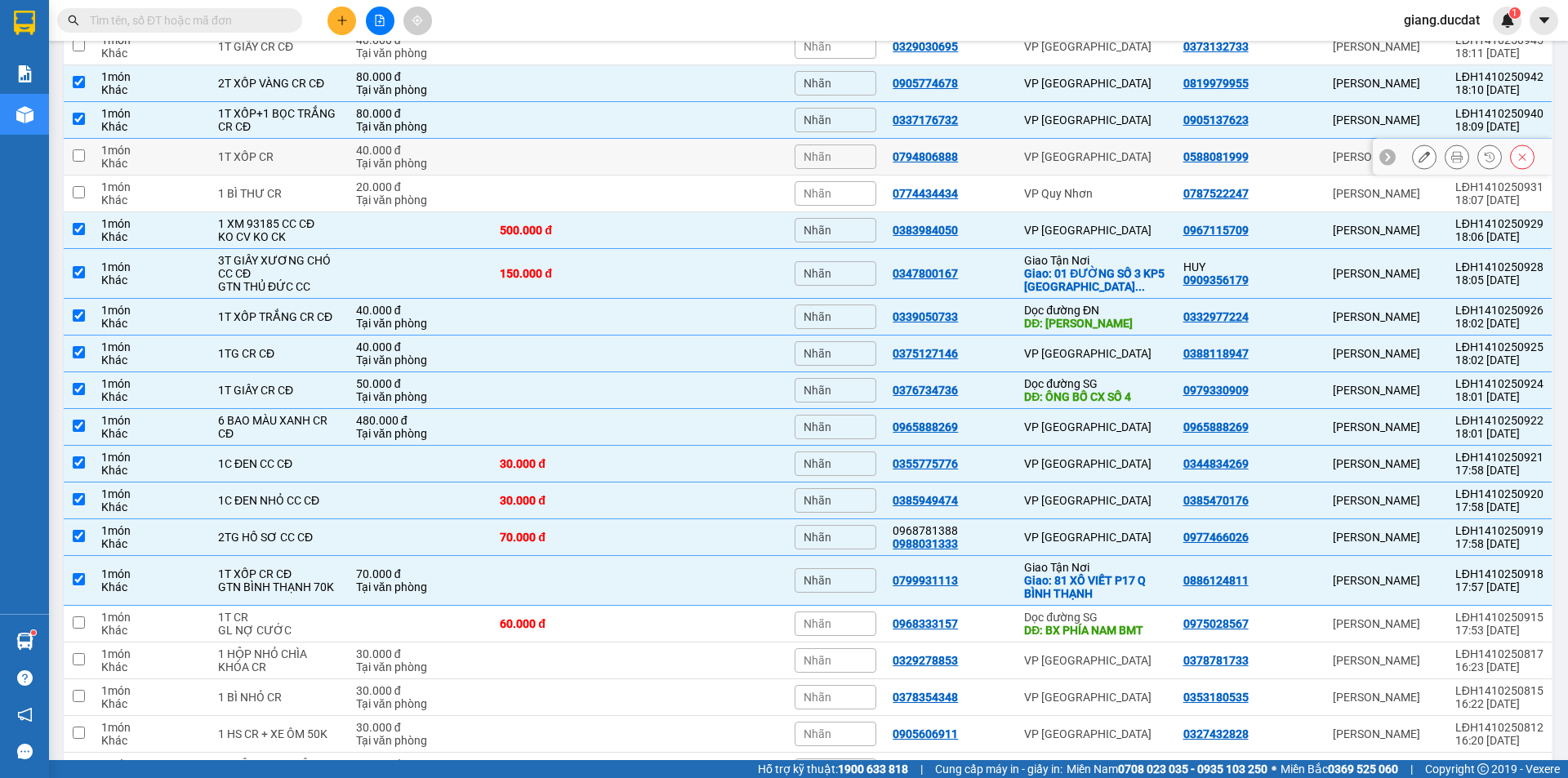
scroll to position [861, 0]
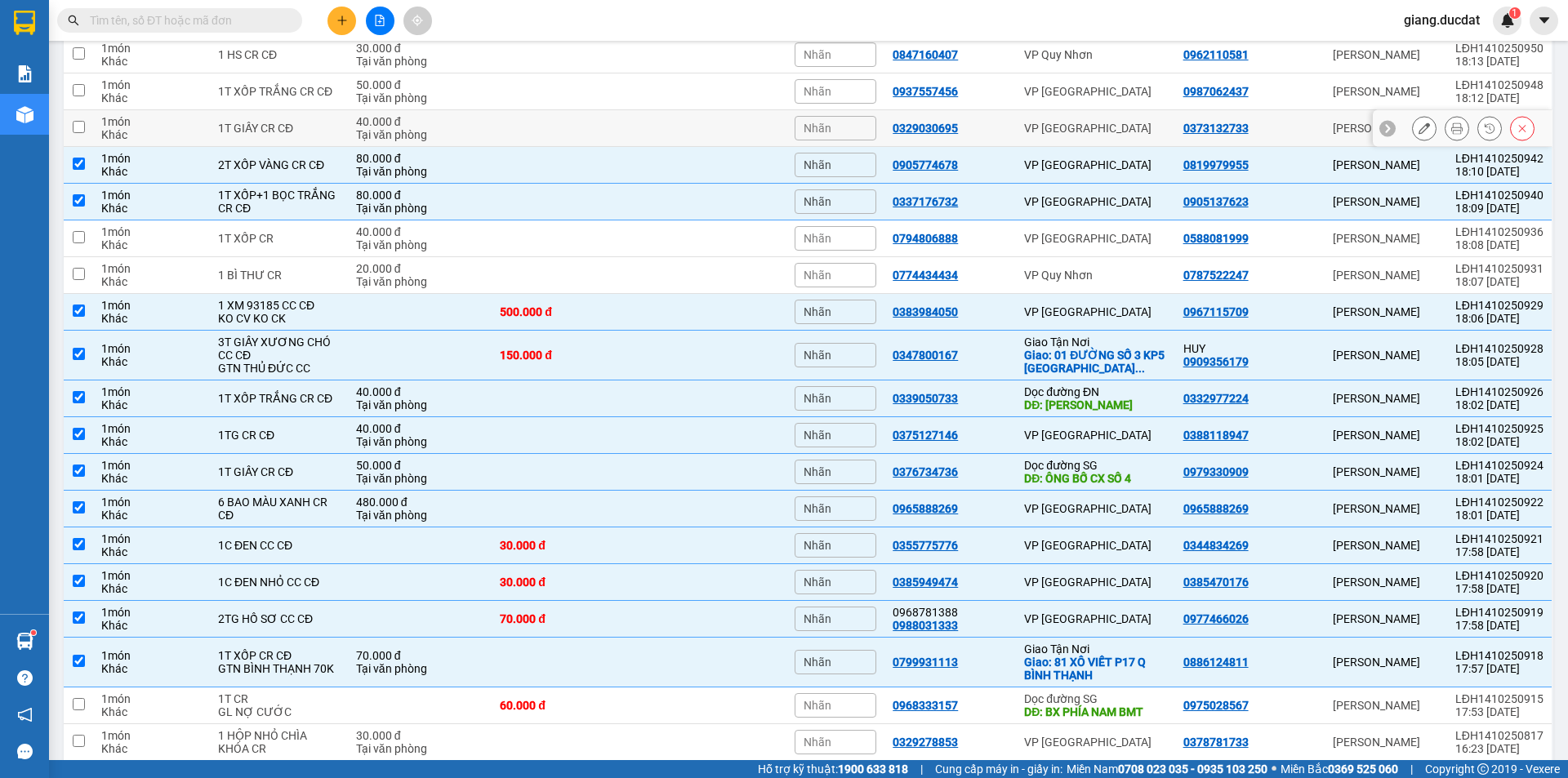
click at [78, 125] on input "checkbox" at bounding box center [78, 127] width 13 height 13
checkbox input "true"
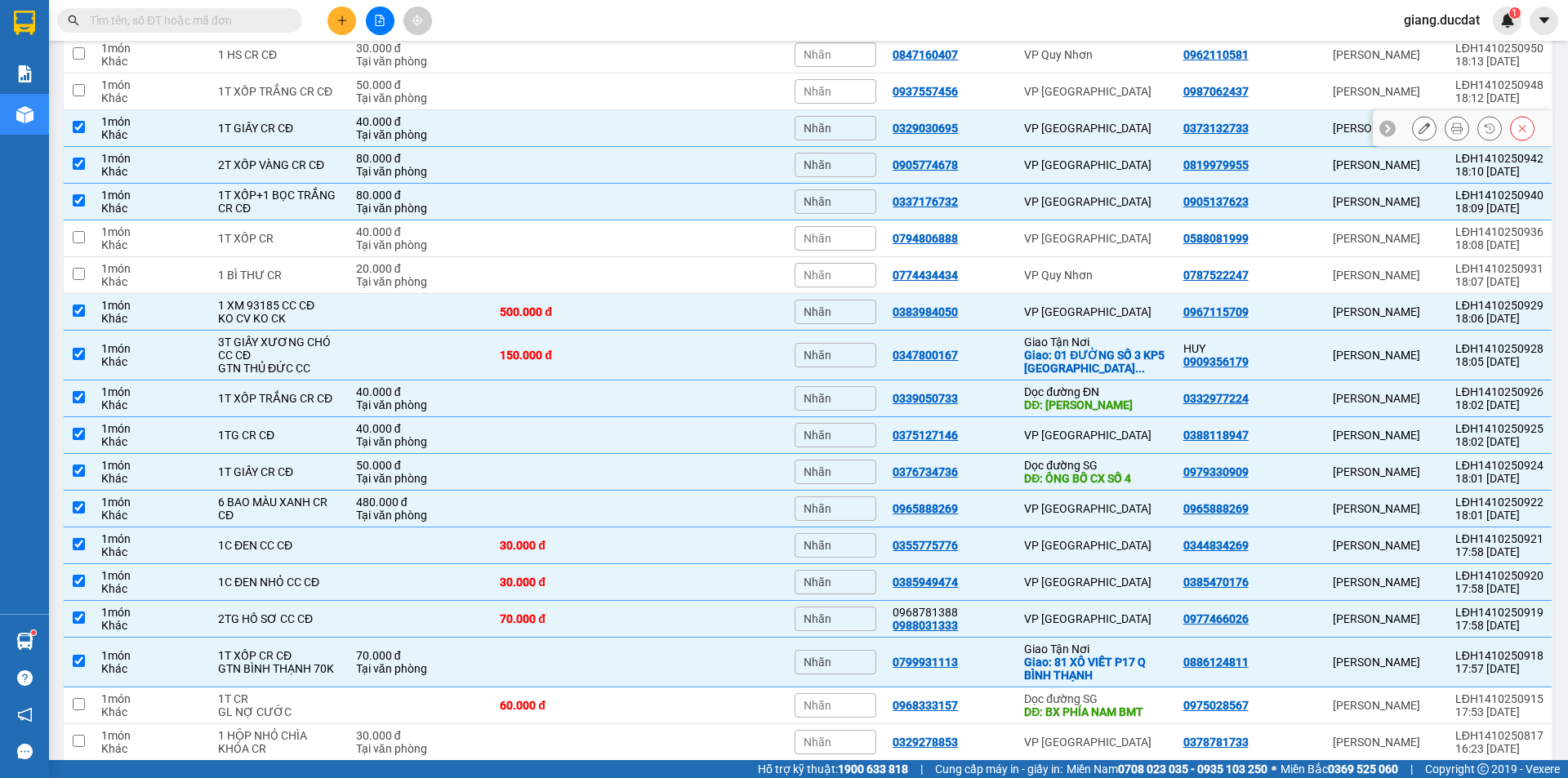
scroll to position [780, 0]
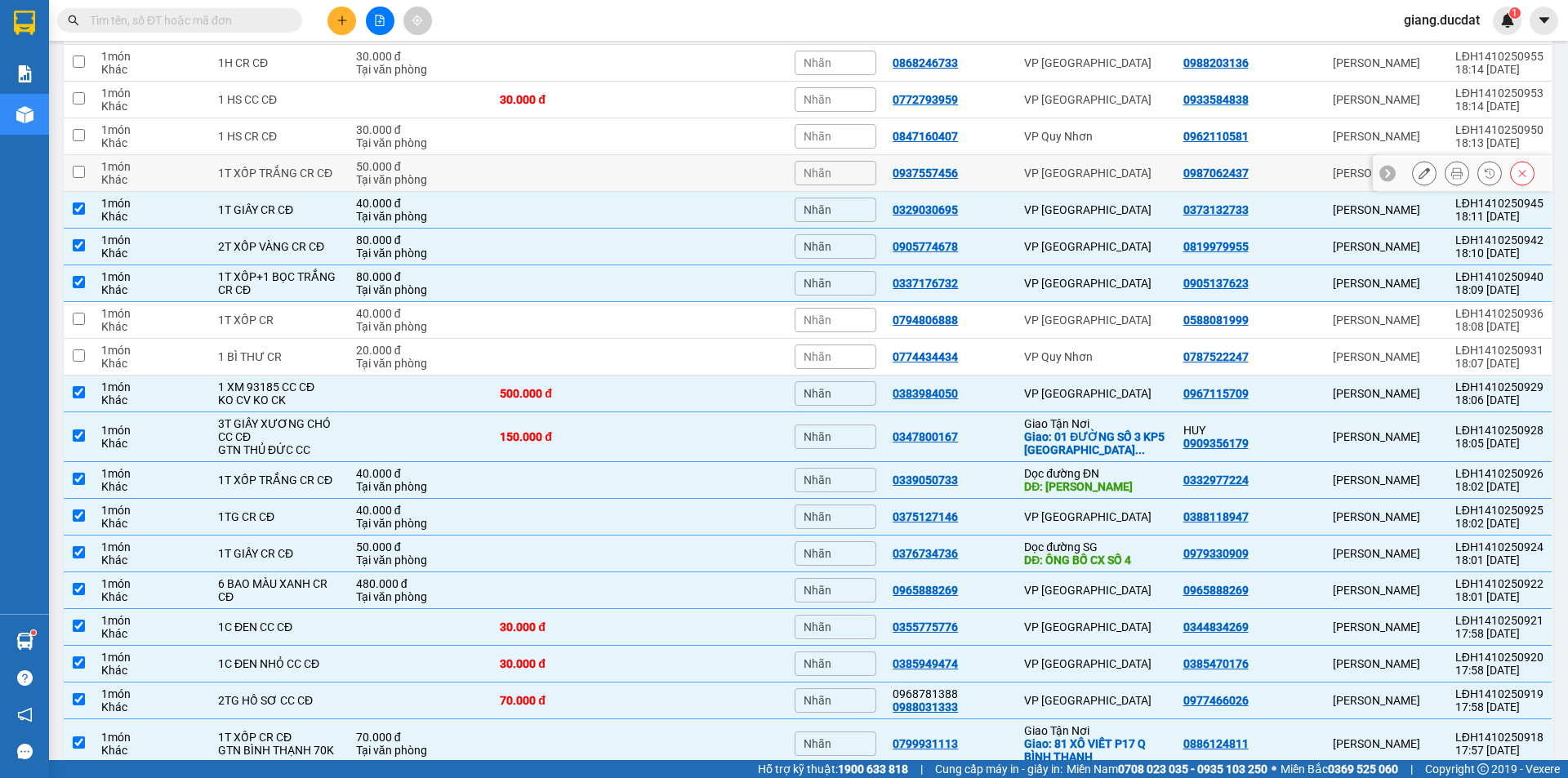
click at [77, 180] on td at bounding box center [78, 174] width 29 height 37
checkbox input "true"
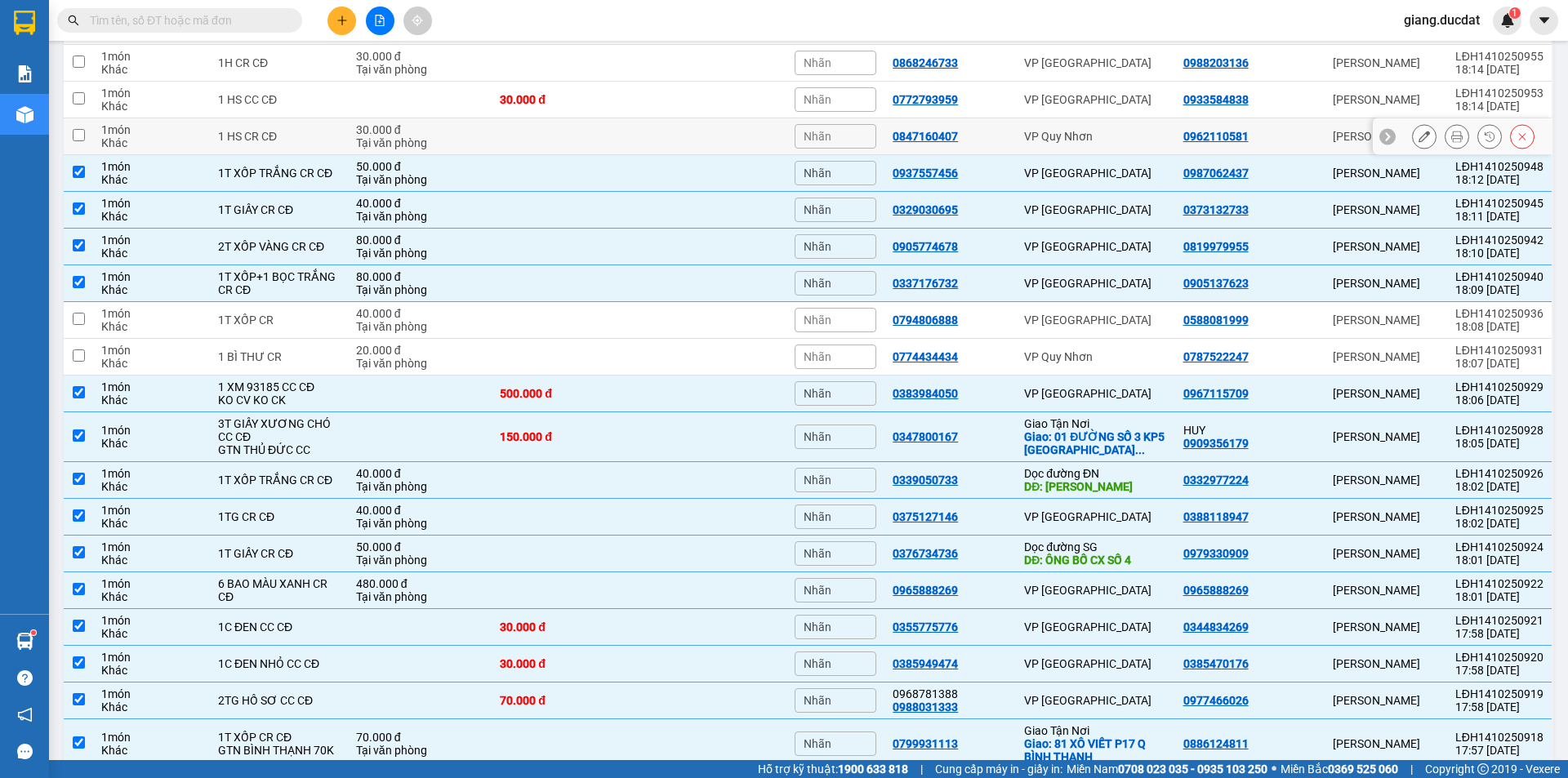
click at [83, 139] on input "checkbox" at bounding box center [78, 135] width 13 height 13
checkbox input "true"
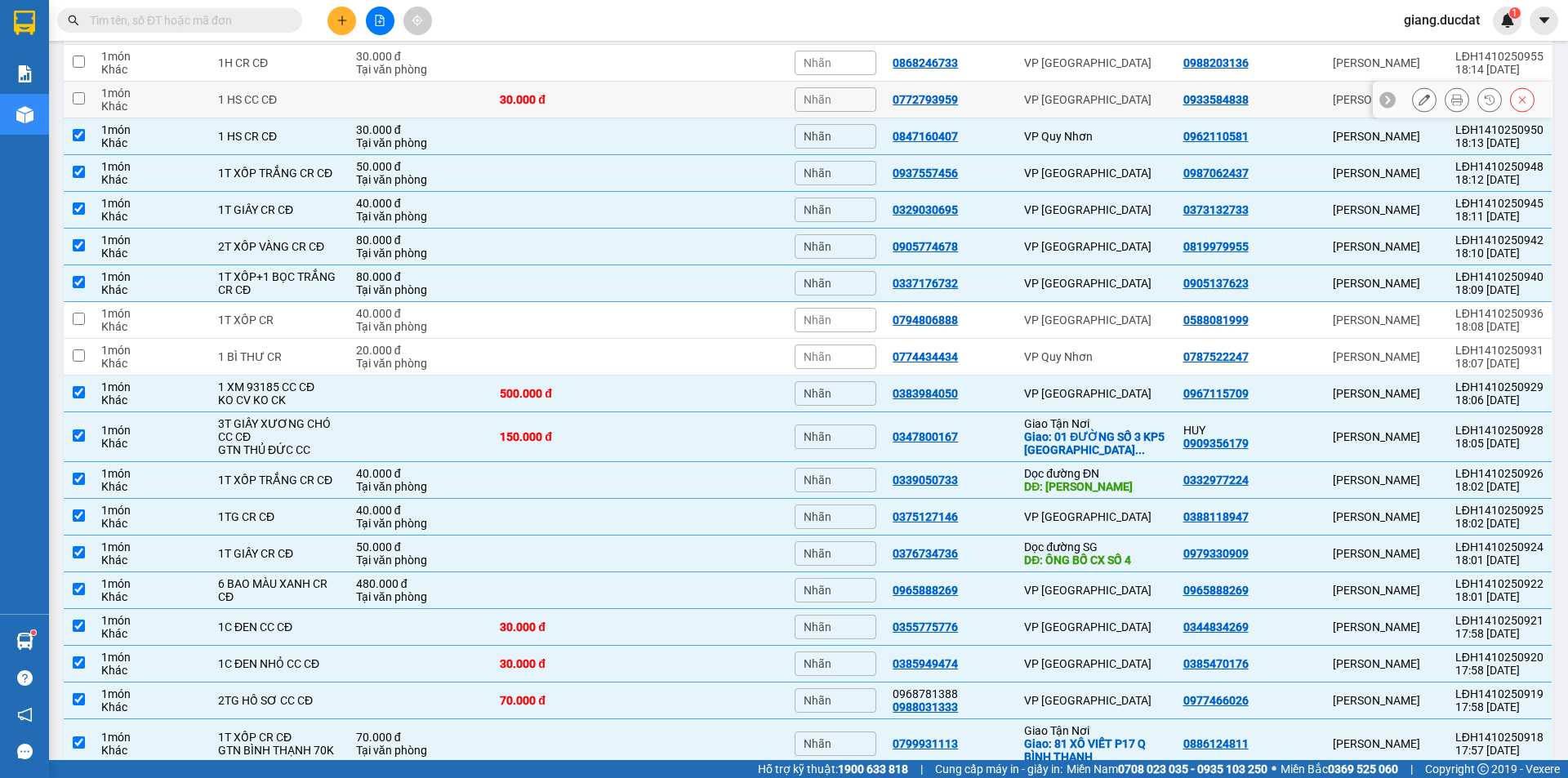
click at [73, 102] on input "checkbox" at bounding box center [78, 98] width 13 height 13
checkbox input "true"
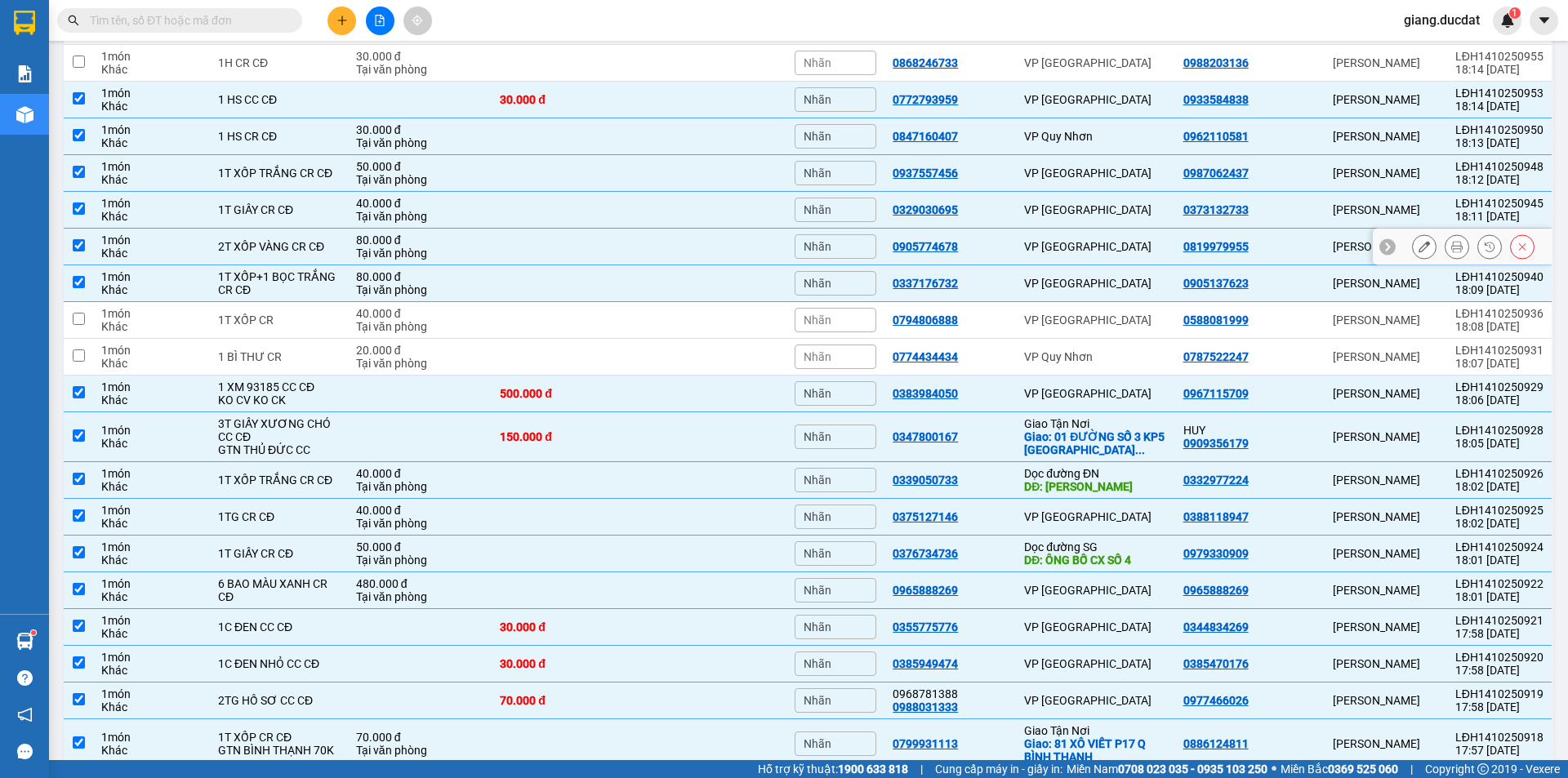
scroll to position [698, 0]
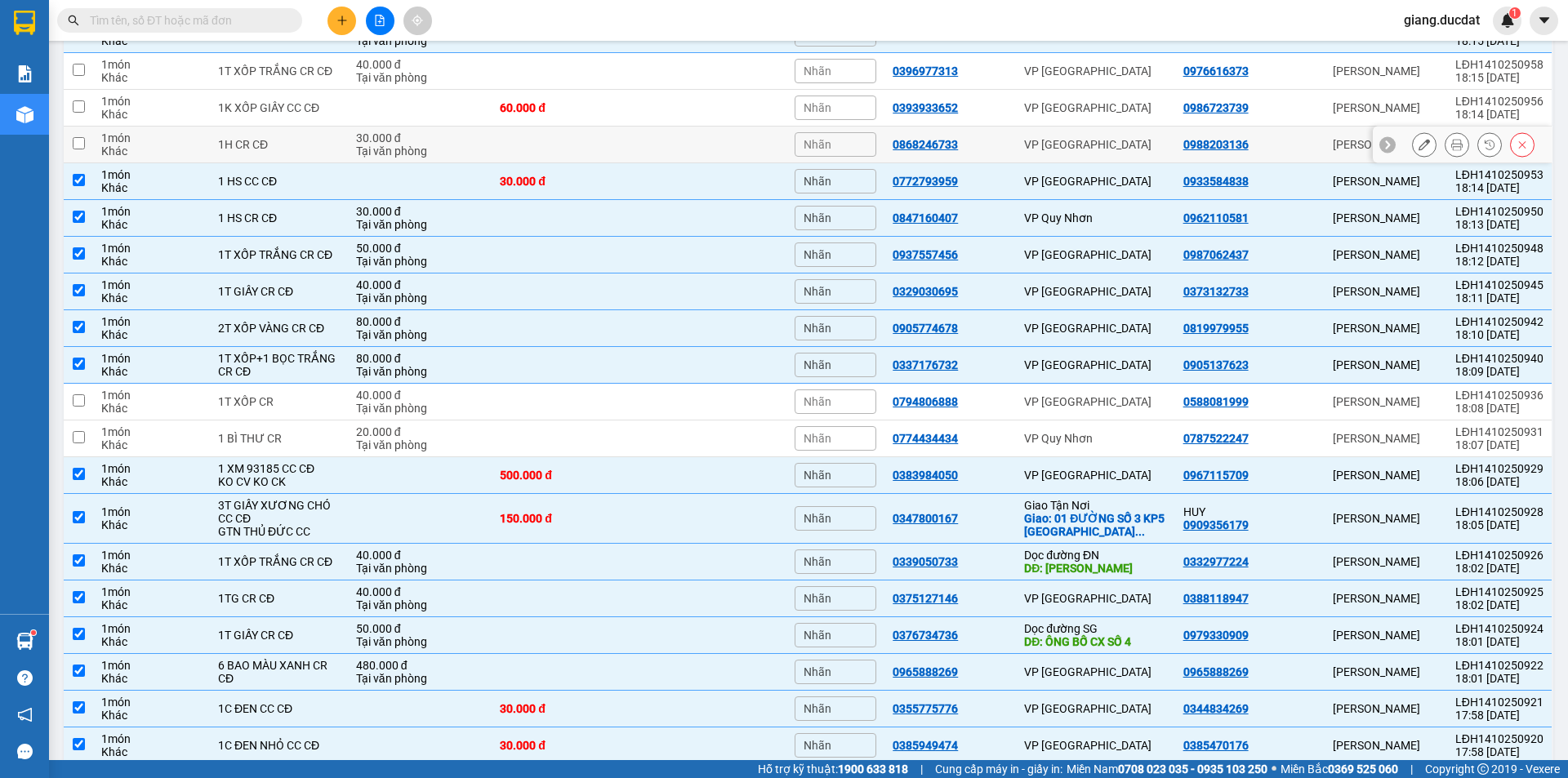
click at [82, 145] on input "checkbox" at bounding box center [78, 143] width 13 height 13
checkbox input "true"
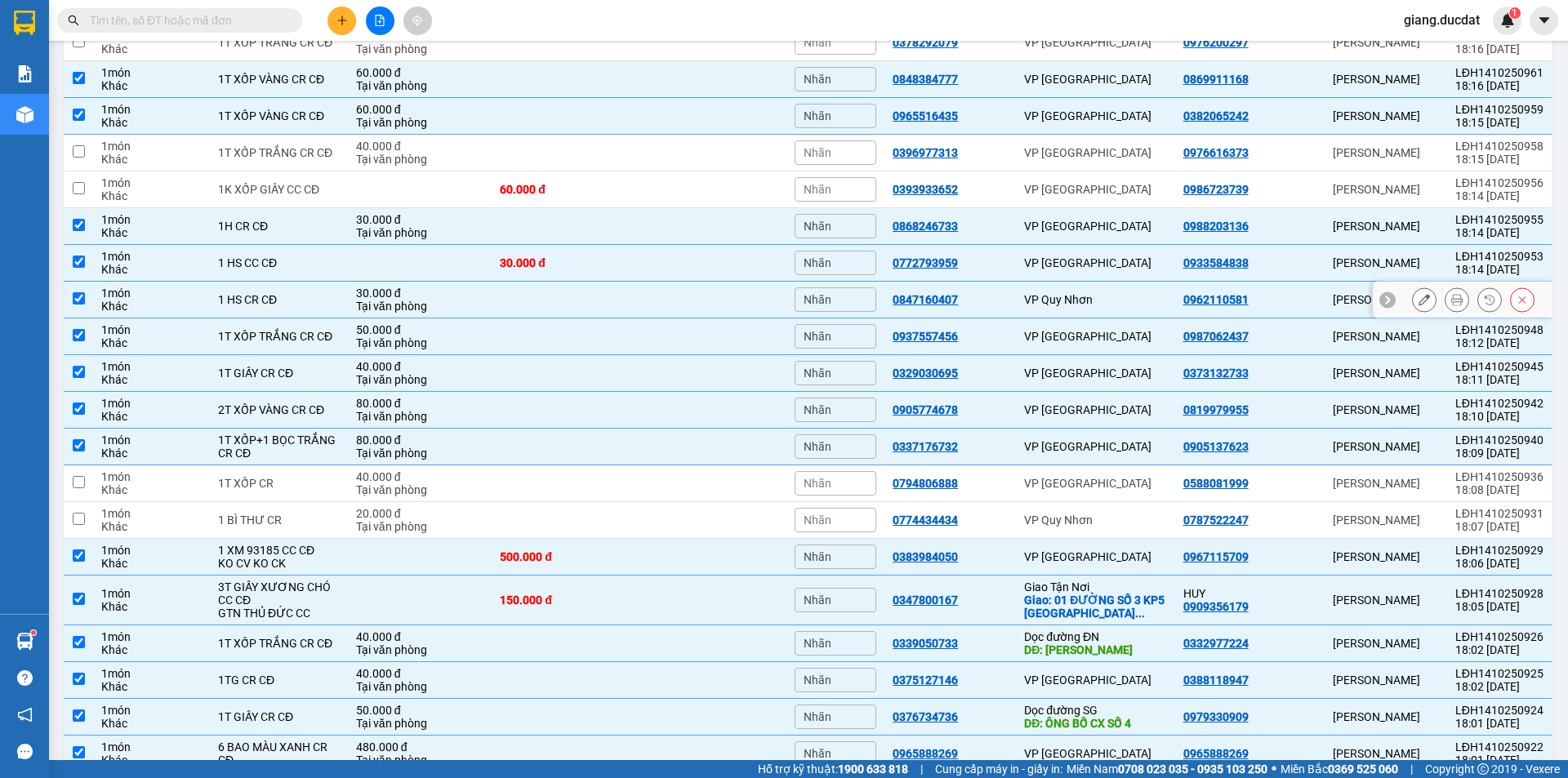
scroll to position [534, 0]
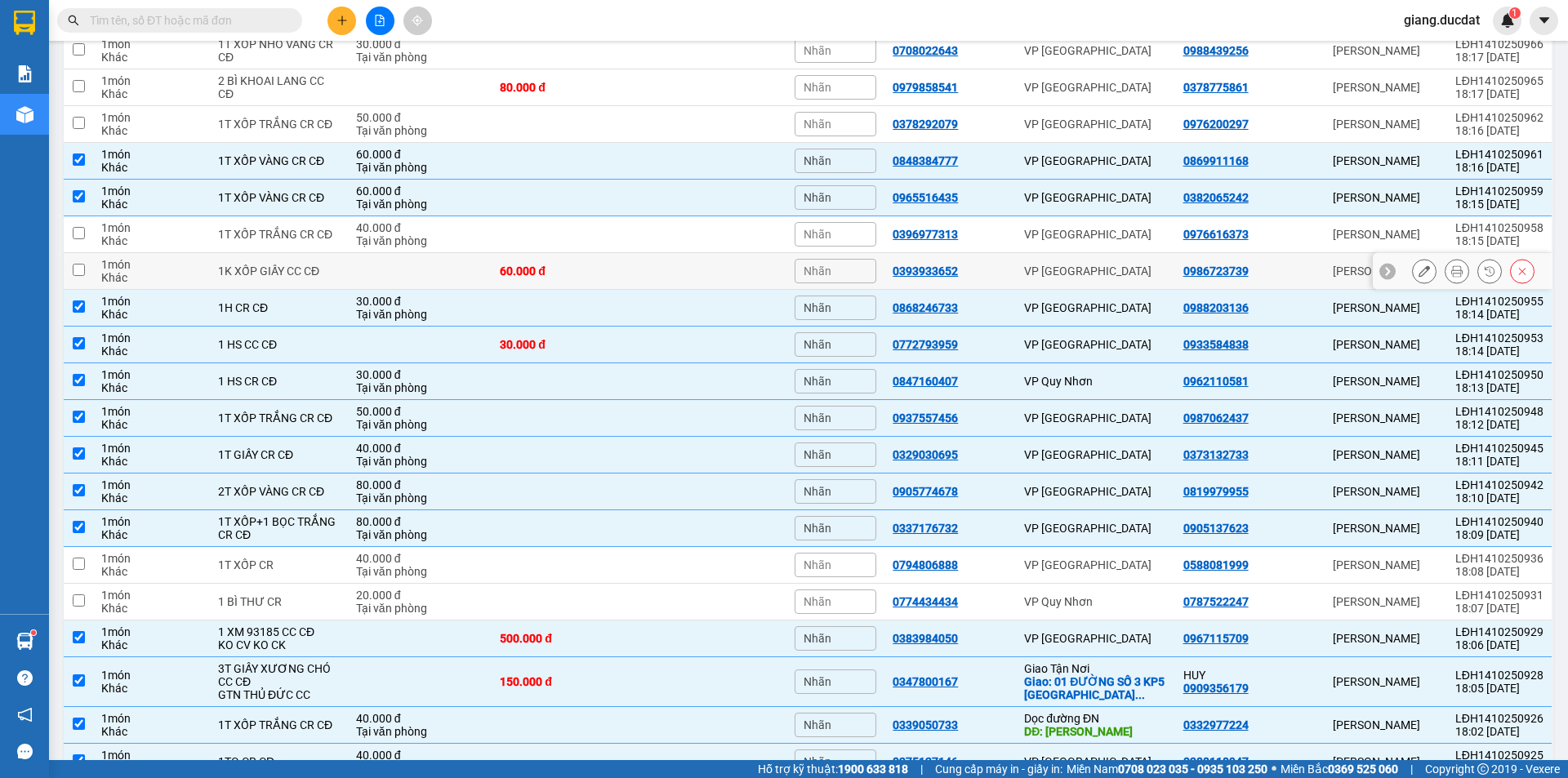
click at [83, 273] on input "checkbox" at bounding box center [78, 270] width 13 height 13
checkbox input "true"
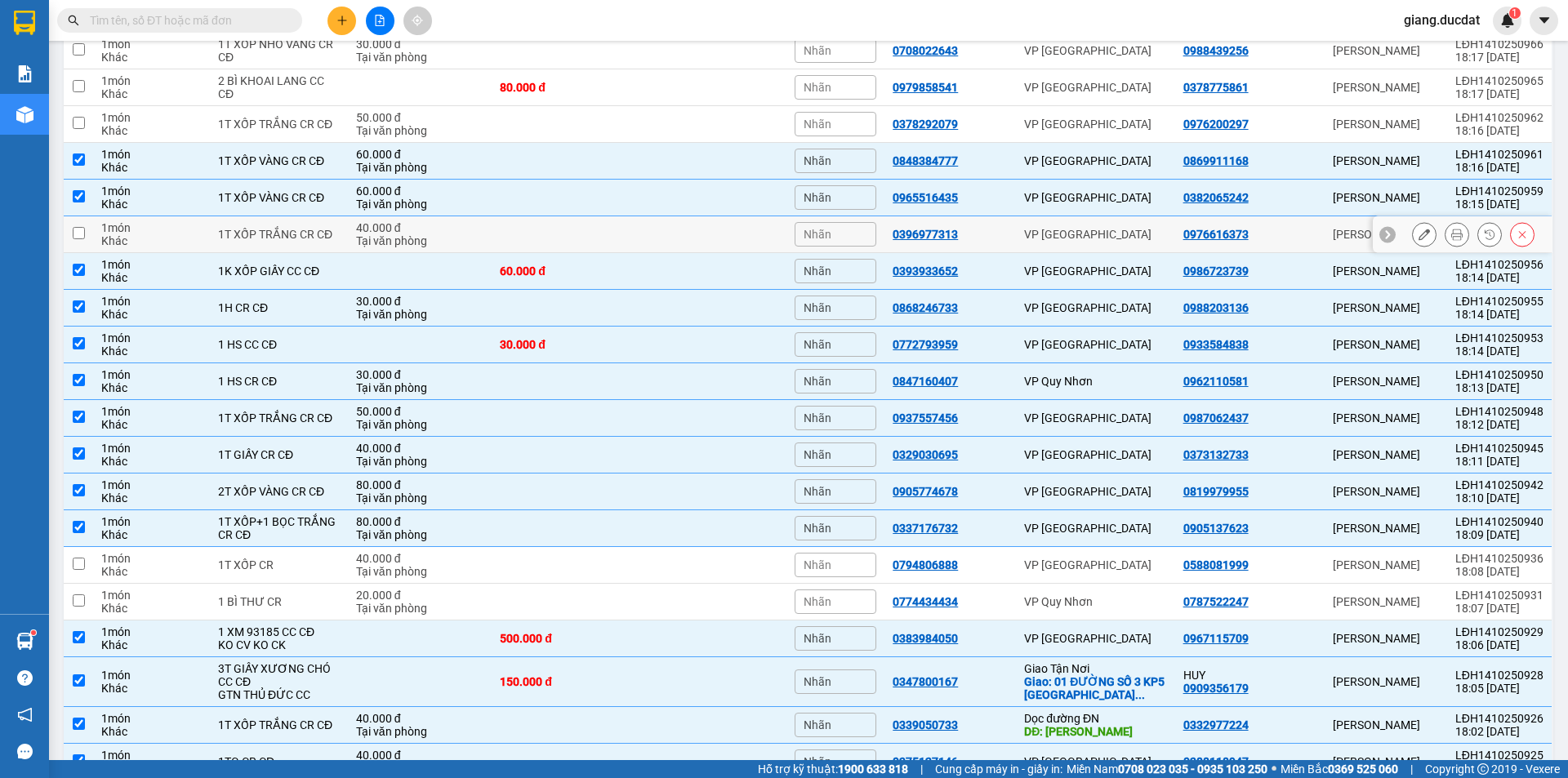
click at [78, 233] on input "checkbox" at bounding box center [78, 233] width 13 height 13
checkbox input "true"
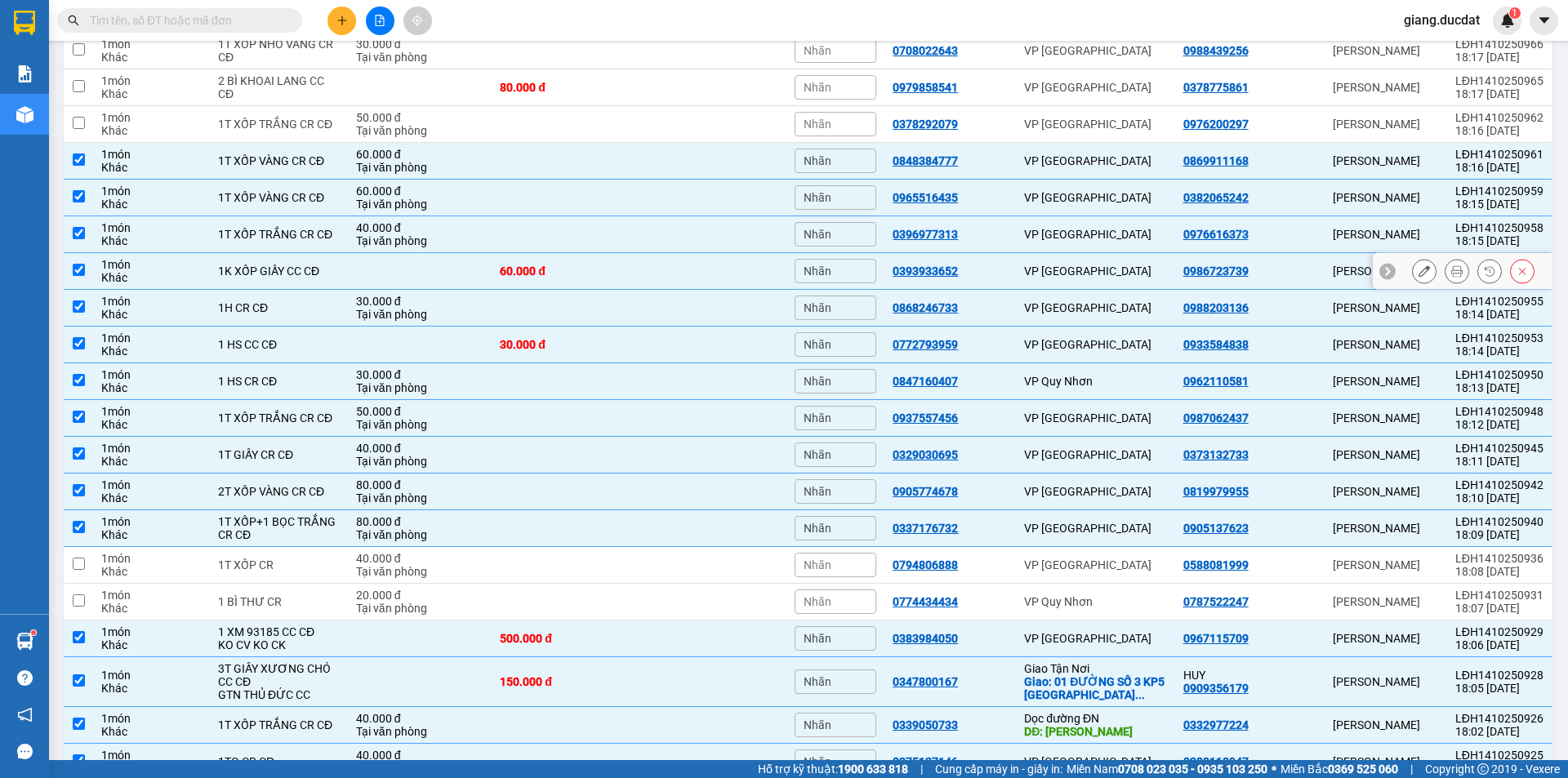
scroll to position [453, 0]
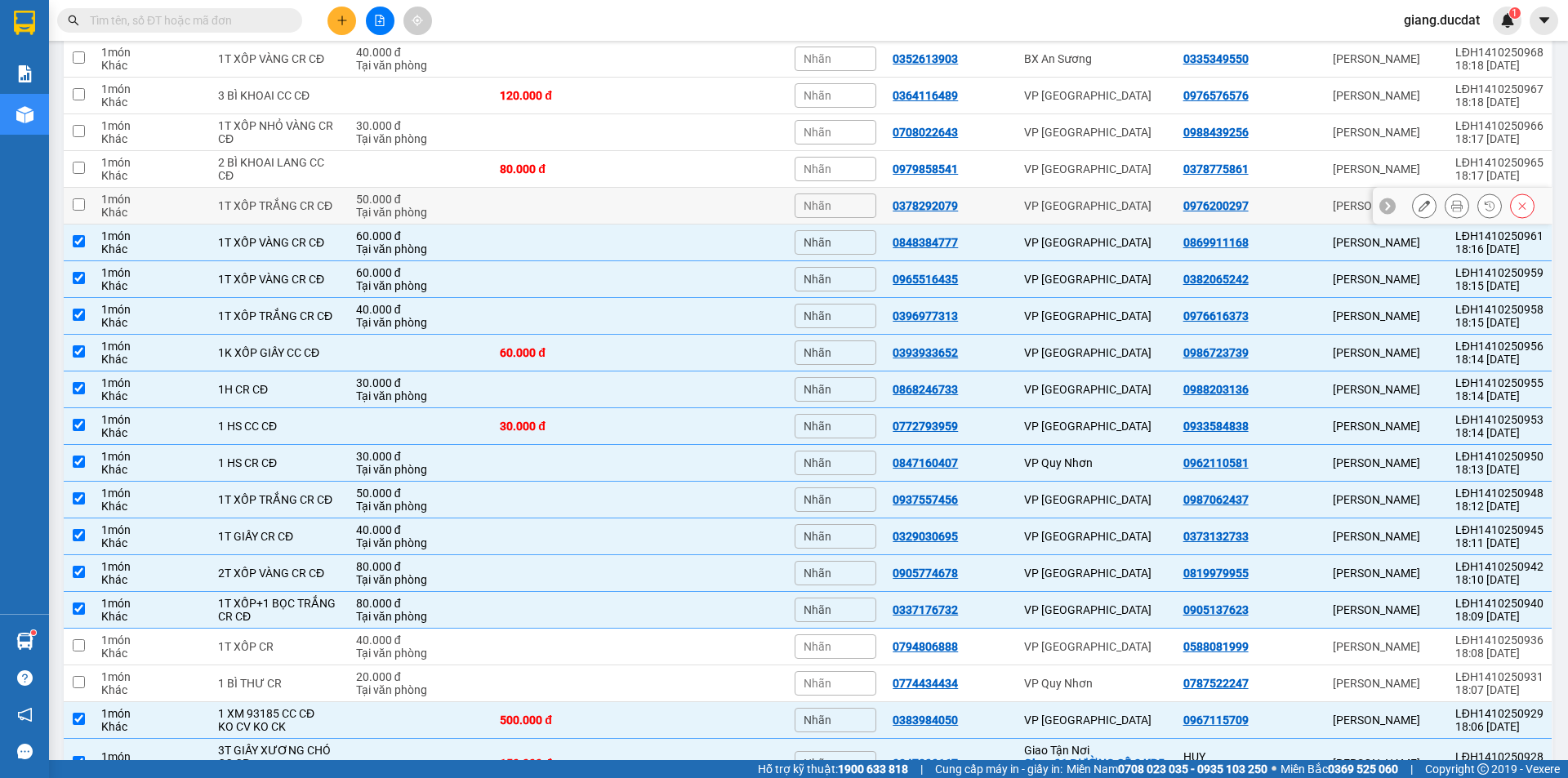
click at [81, 206] on input "checkbox" at bounding box center [78, 204] width 13 height 13
checkbox input "true"
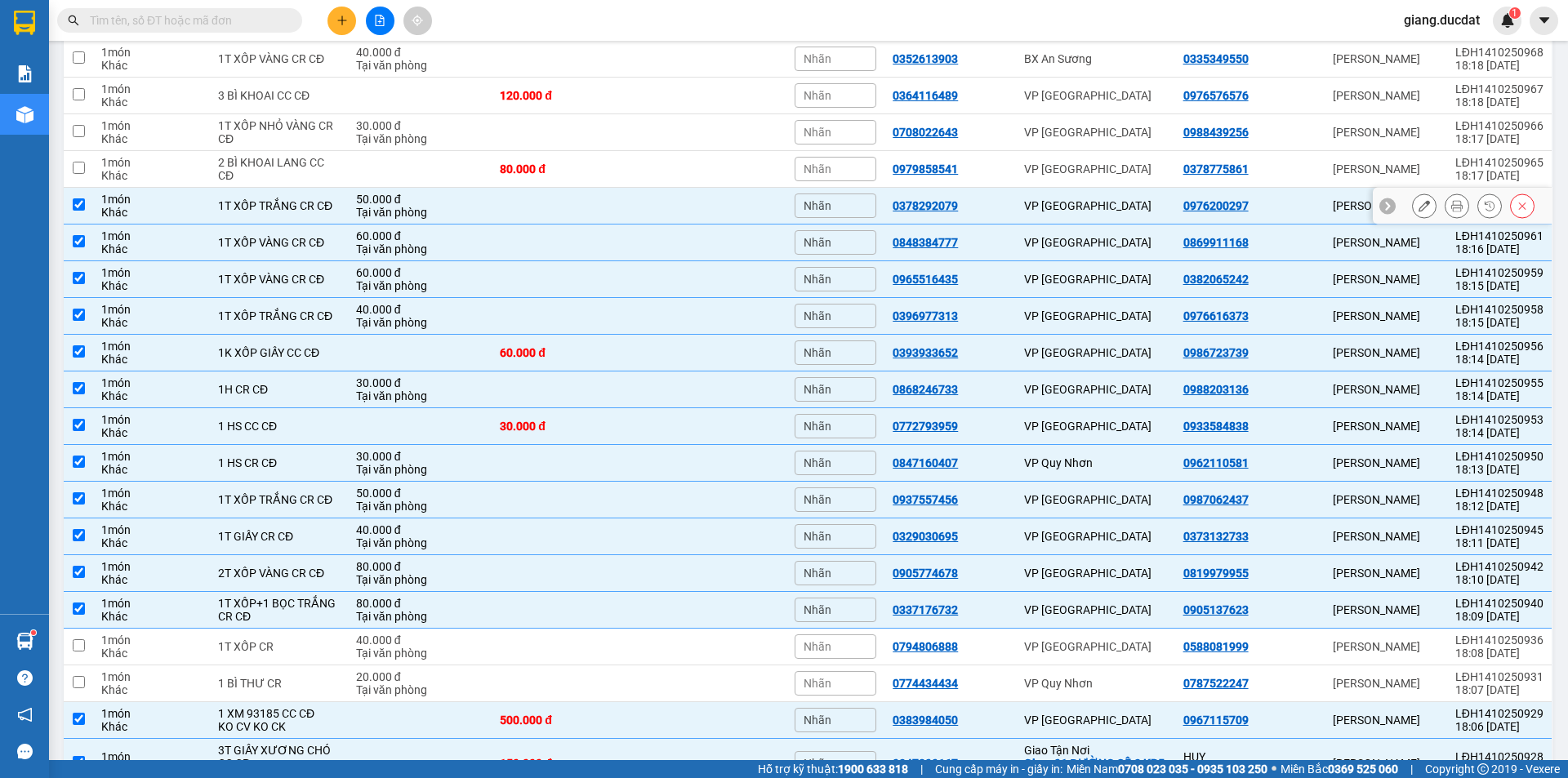
scroll to position [371, 0]
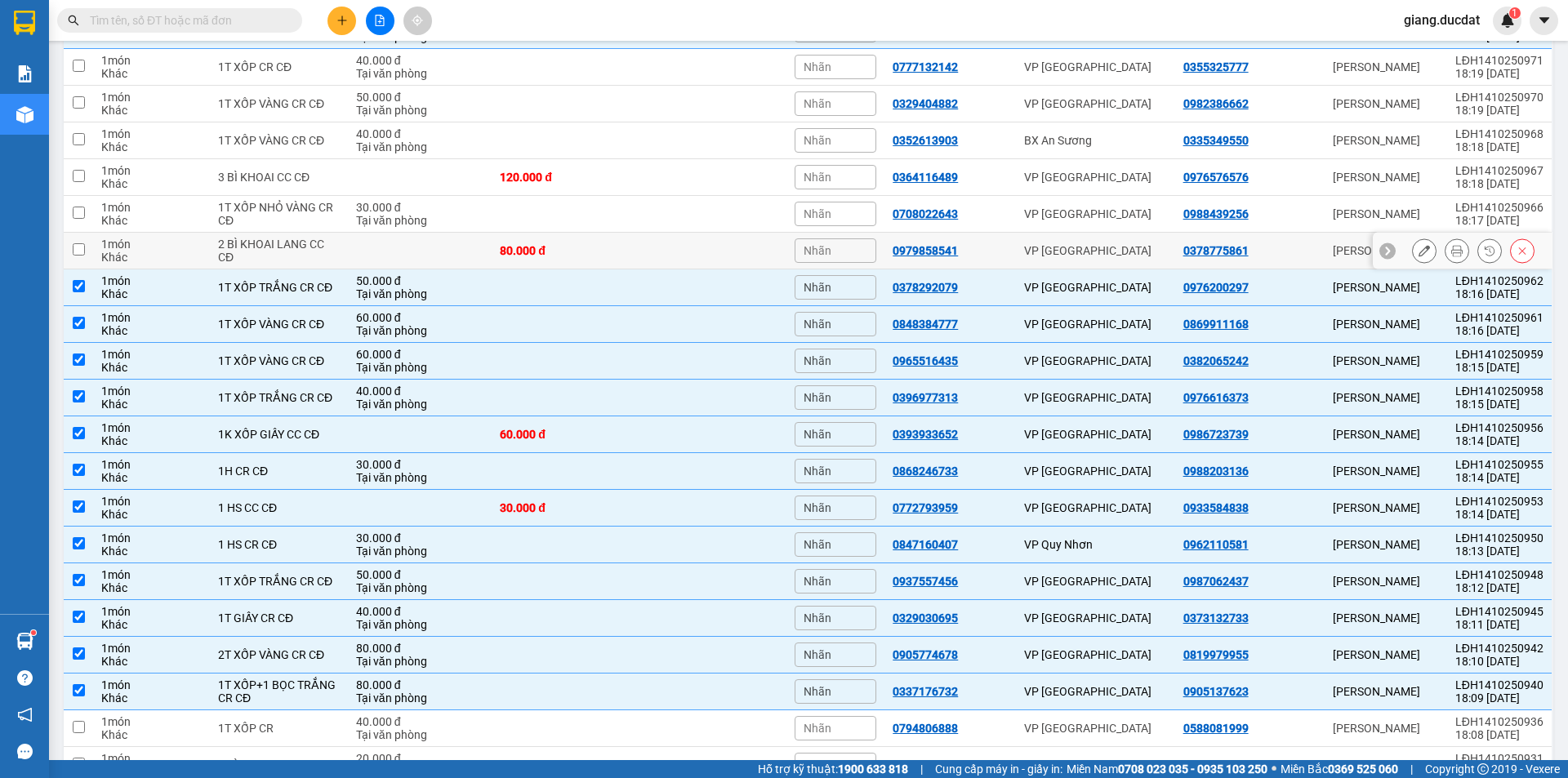
click at [83, 251] on input "checkbox" at bounding box center [78, 250] width 13 height 13
checkbox input "true"
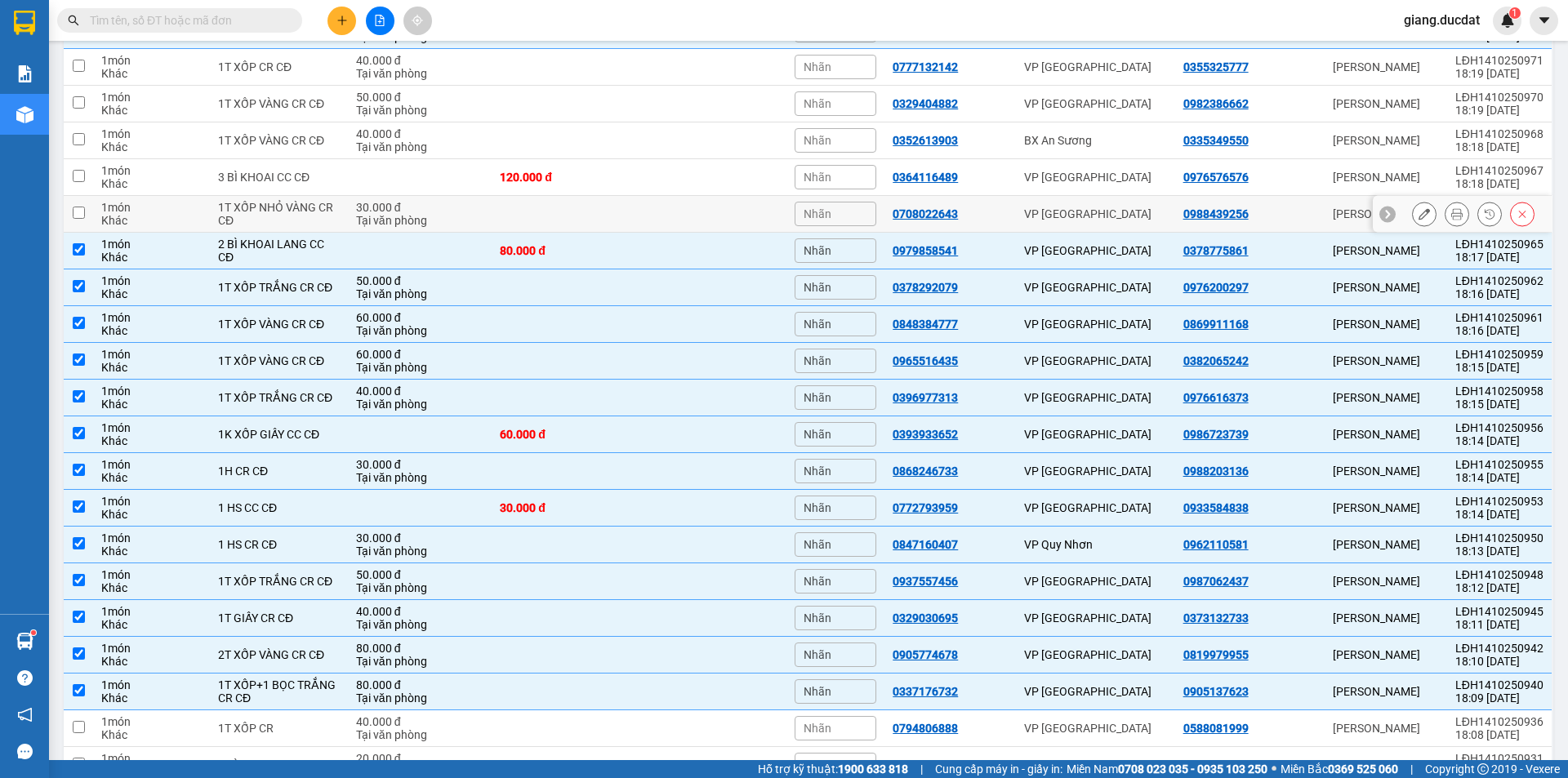
click at [86, 206] on td at bounding box center [78, 214] width 29 height 37
checkbox input "true"
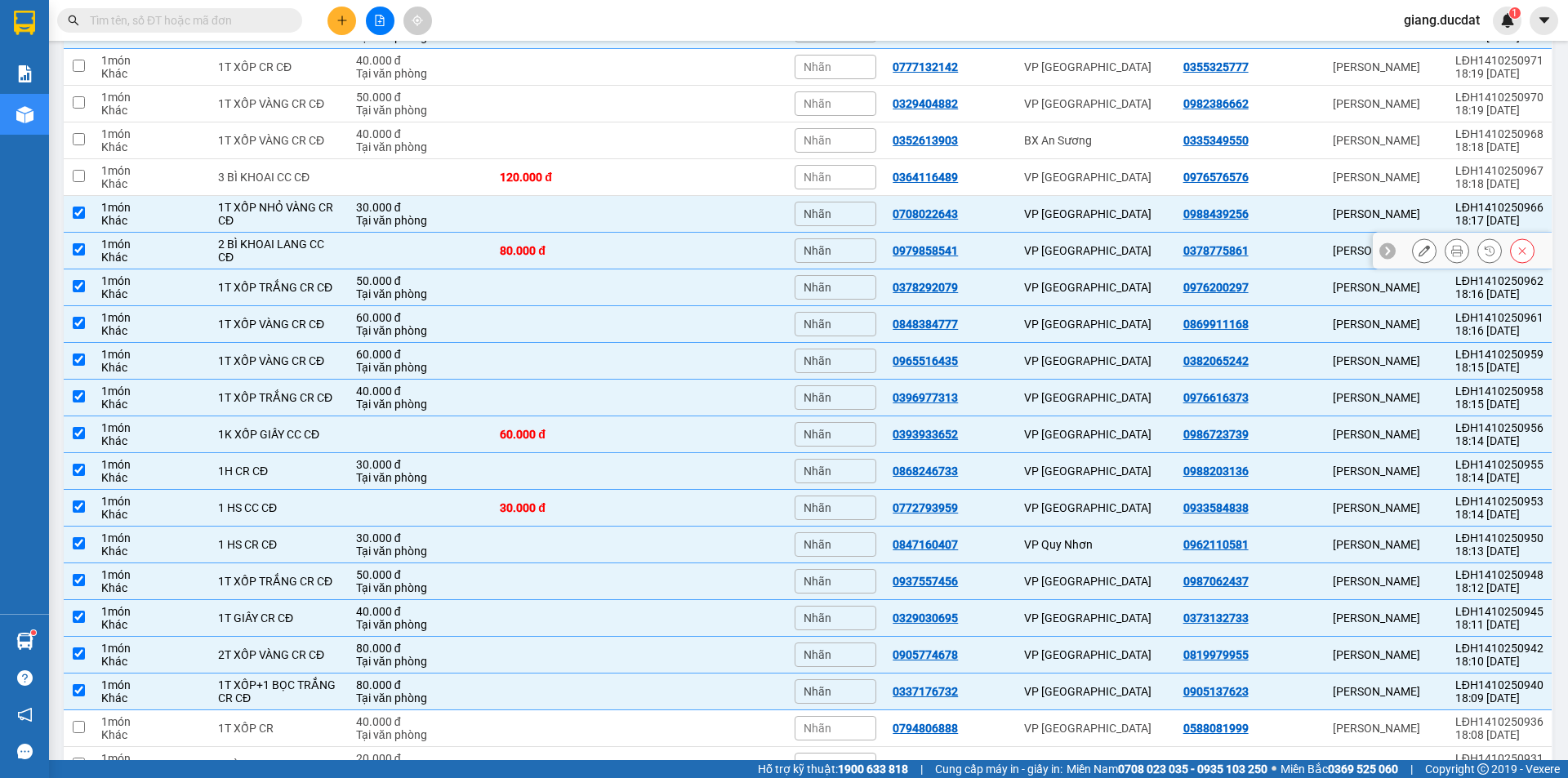
scroll to position [290, 0]
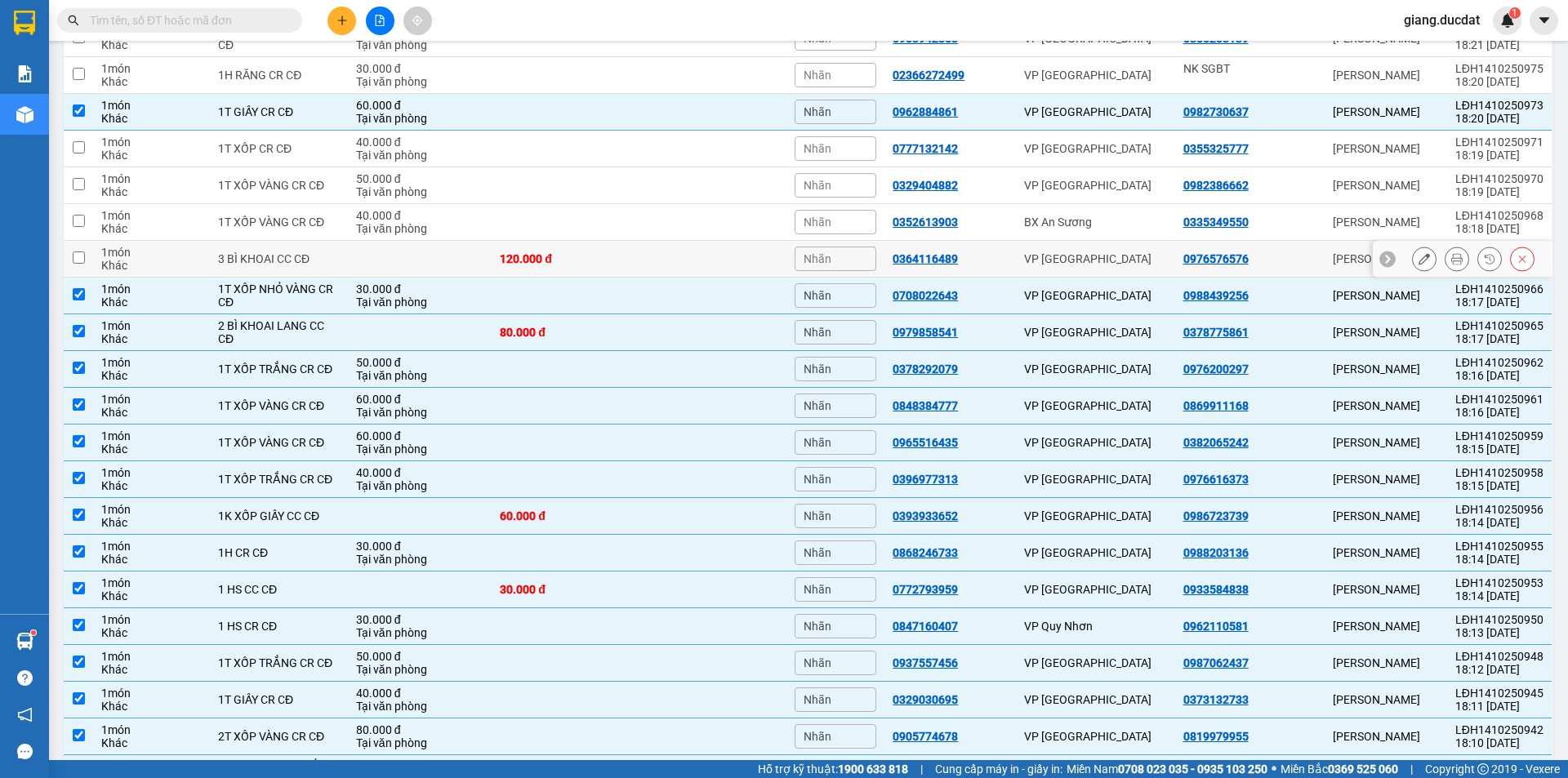
click at [83, 259] on input "checkbox" at bounding box center [78, 257] width 13 height 13
checkbox input "true"
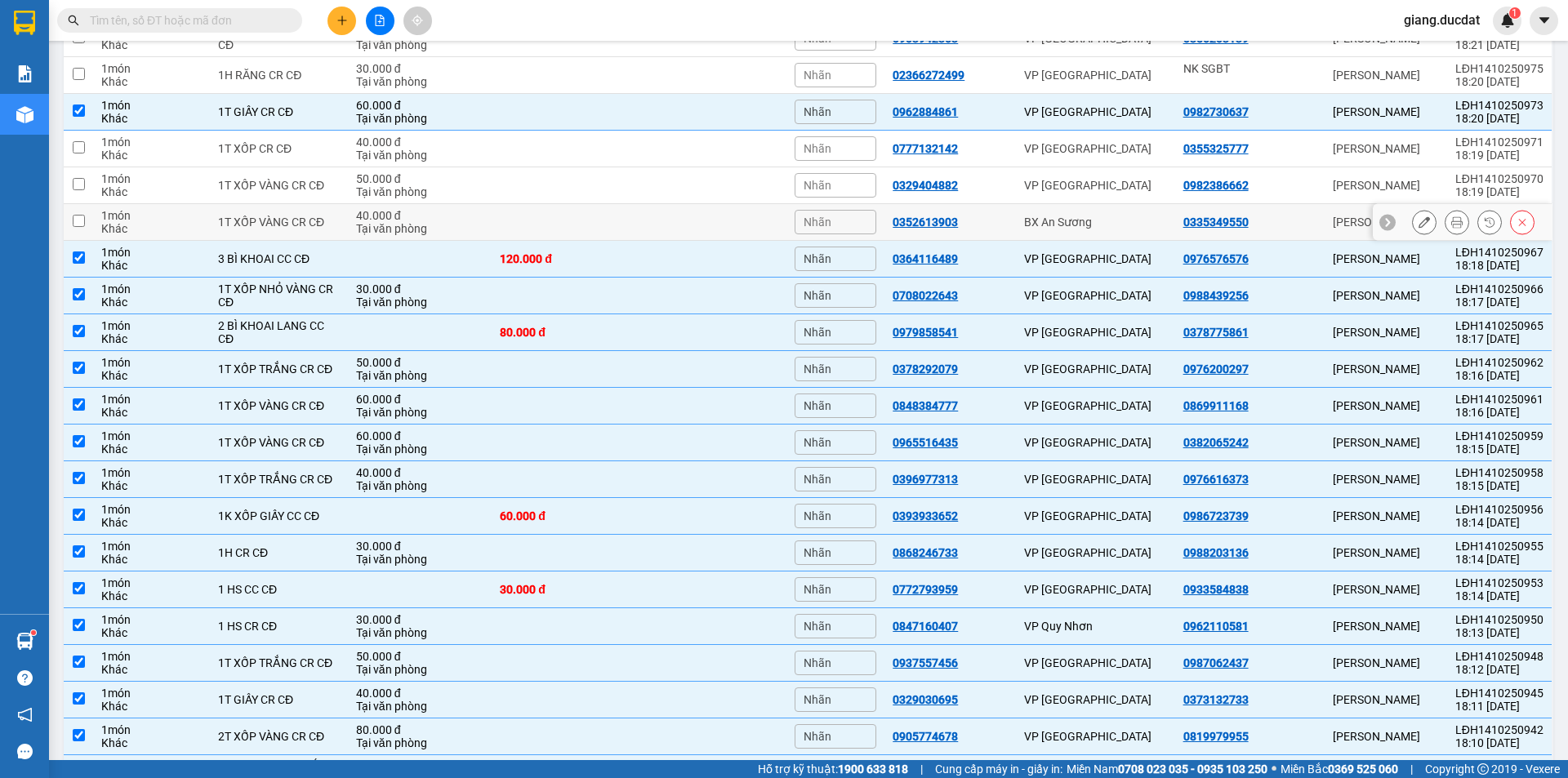
click at [79, 223] on input "checkbox" at bounding box center [78, 221] width 13 height 13
checkbox input "true"
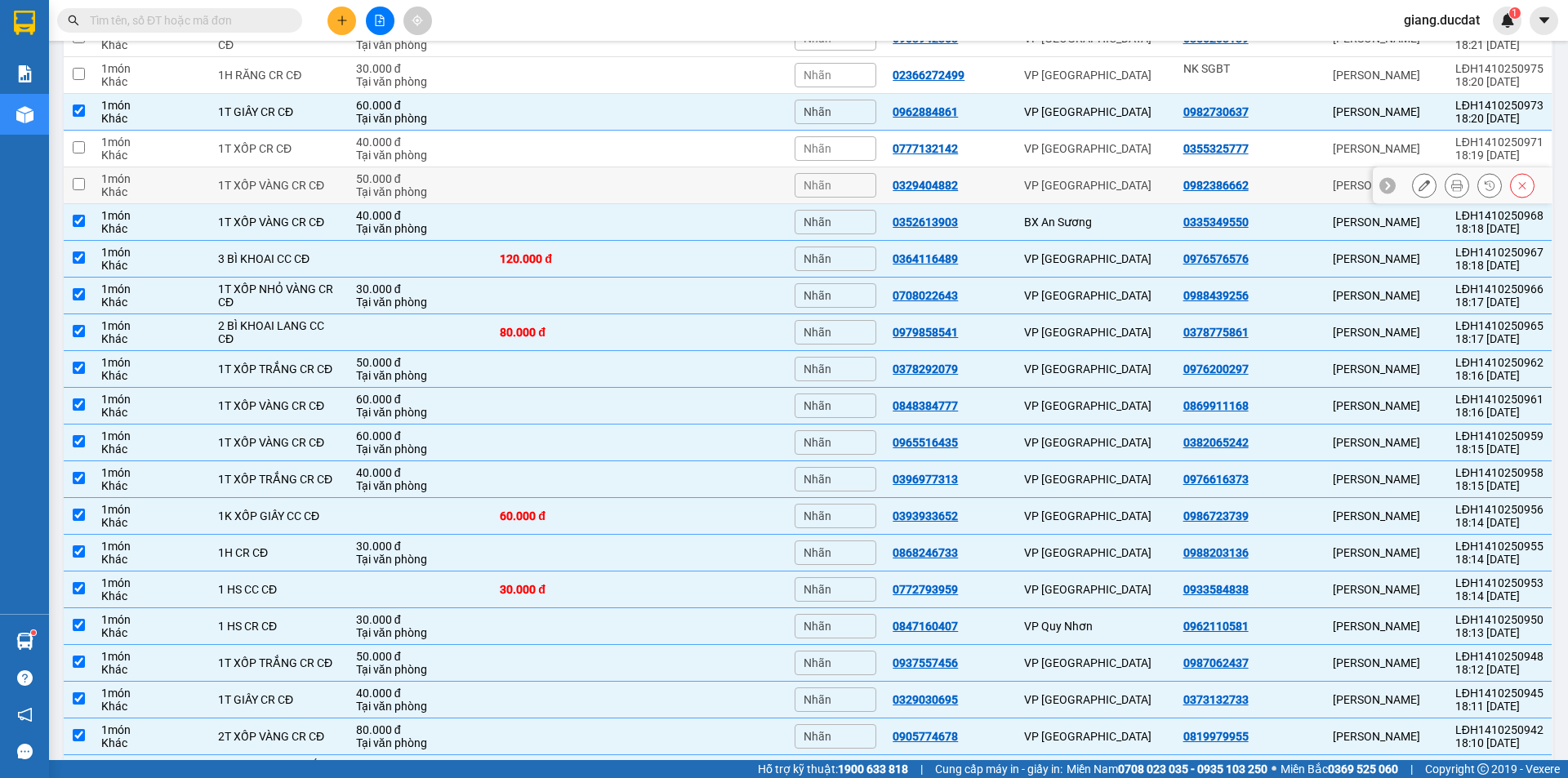
click at [80, 185] on input "checkbox" at bounding box center [78, 184] width 13 height 13
checkbox input "true"
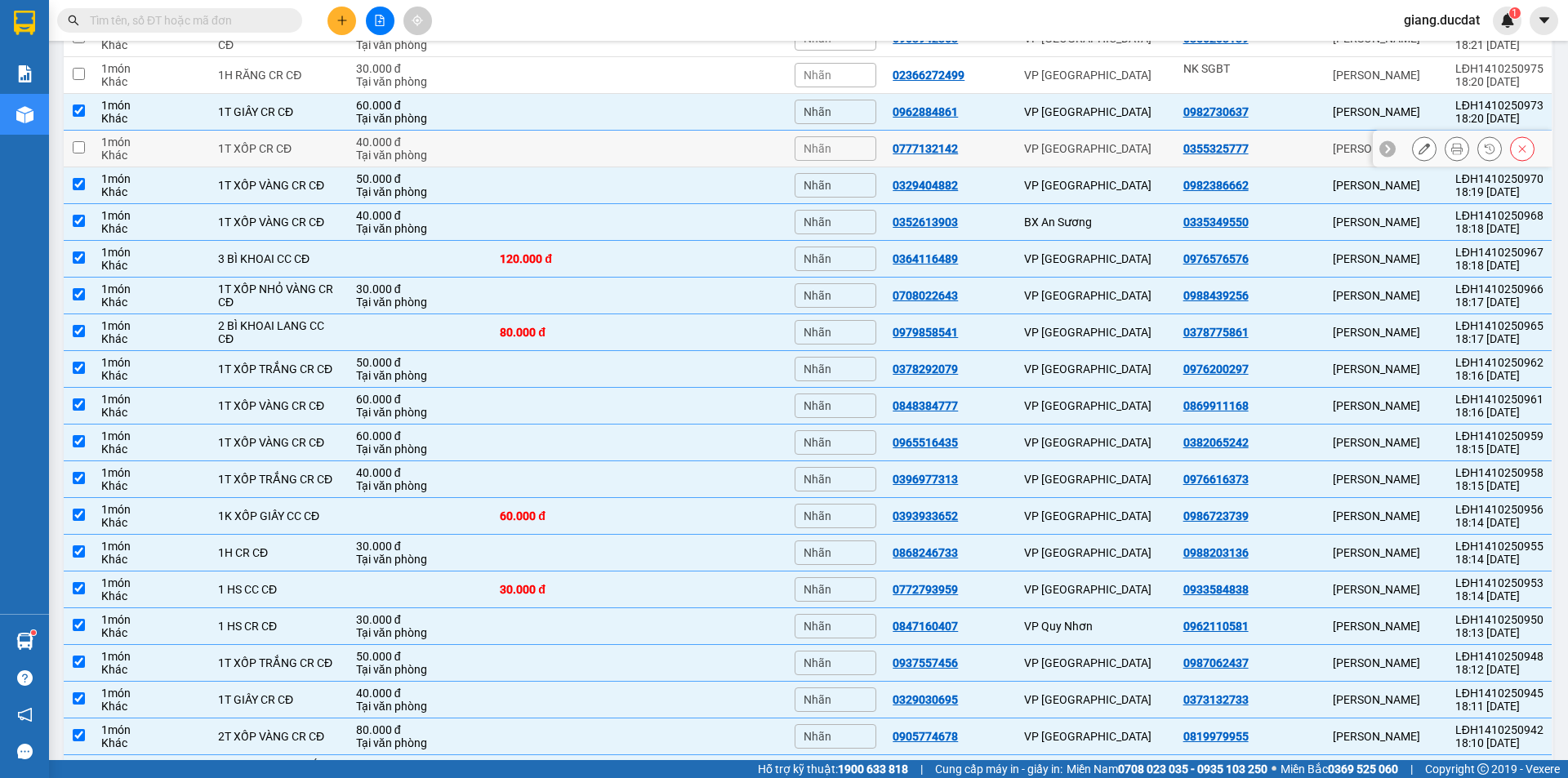
click at [75, 151] on input "checkbox" at bounding box center [78, 147] width 13 height 13
checkbox input "true"
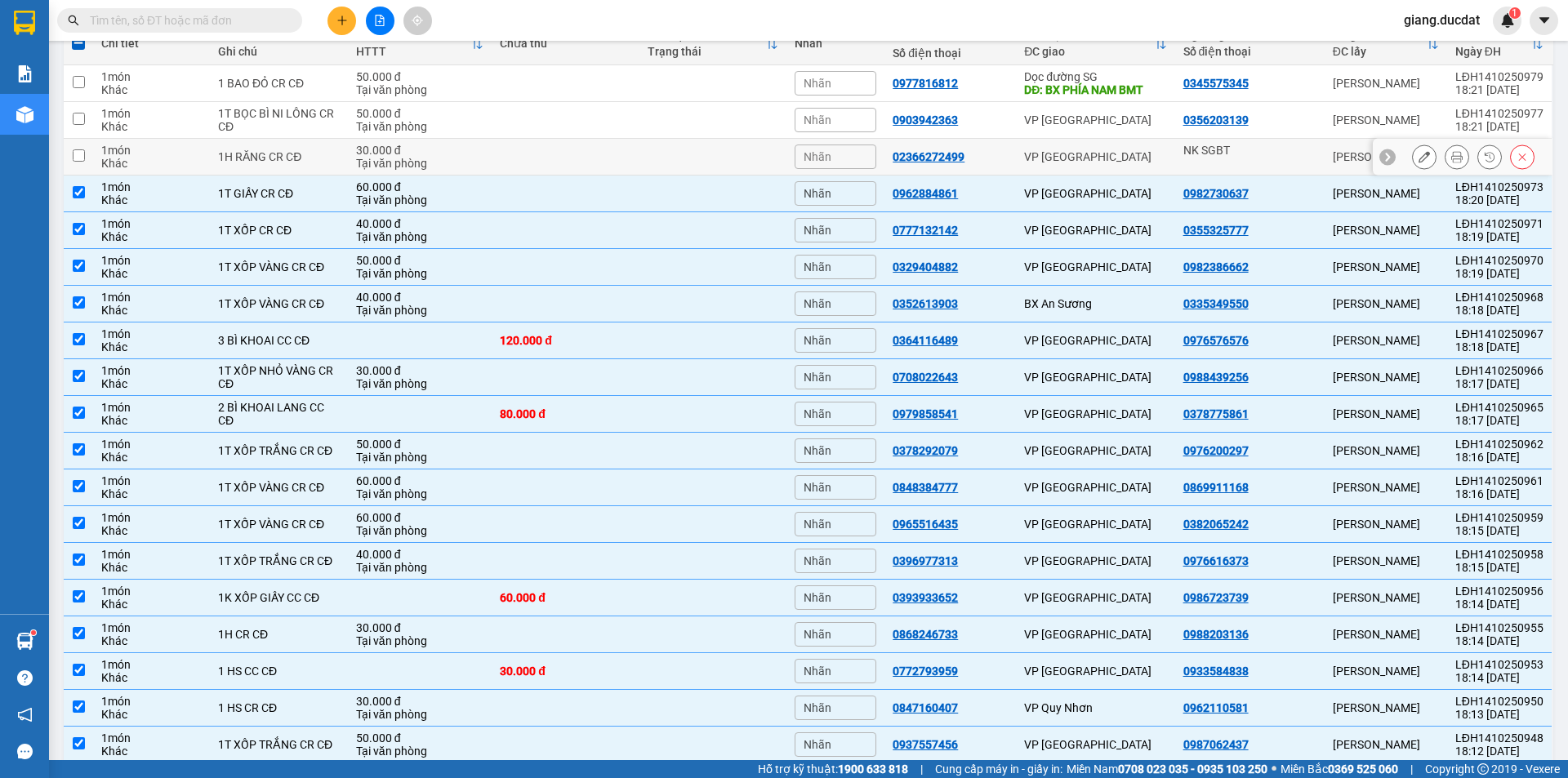
scroll to position [127, 0]
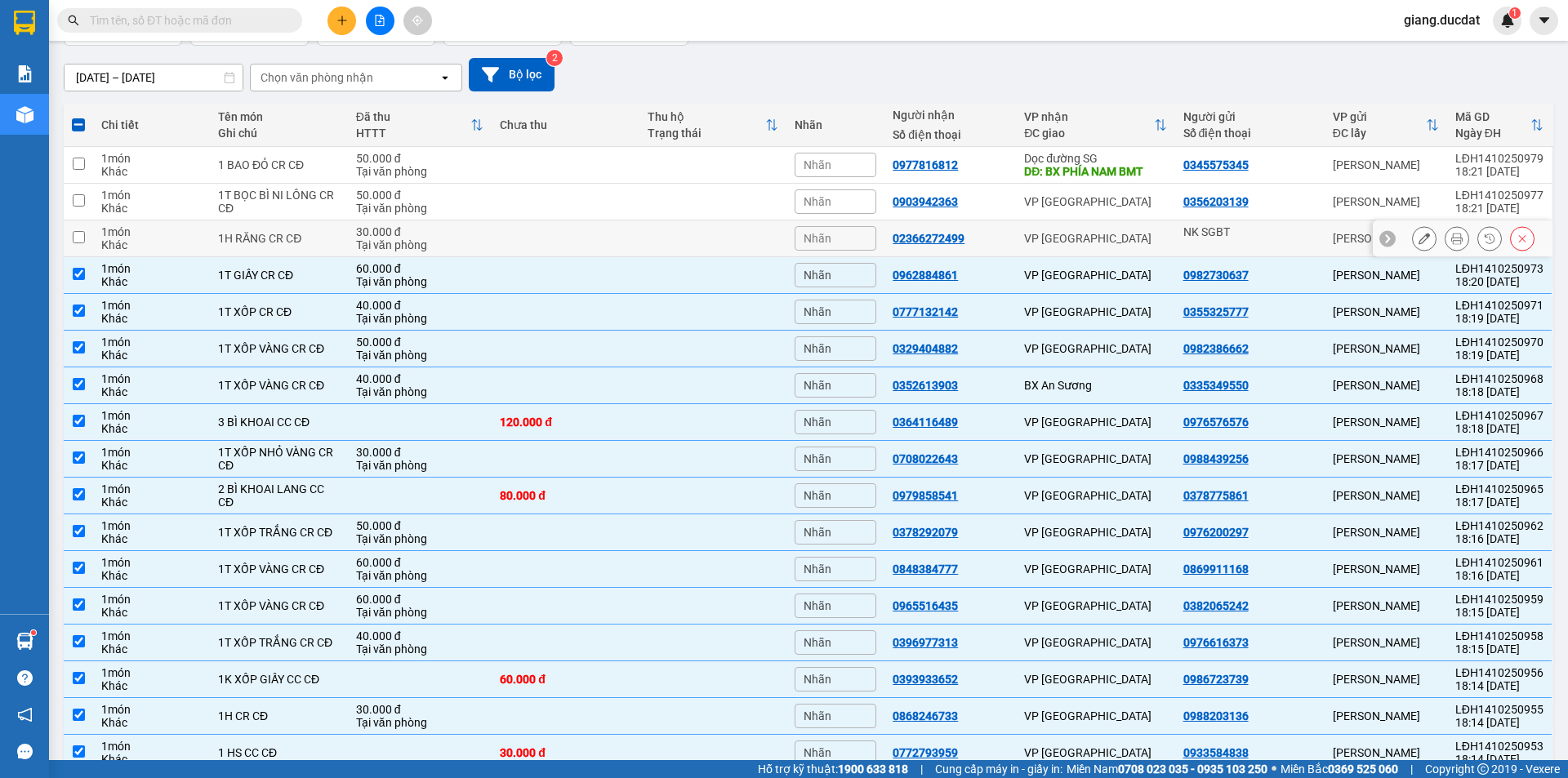
click at [77, 242] on input "checkbox" at bounding box center [78, 237] width 13 height 13
checkbox input "true"
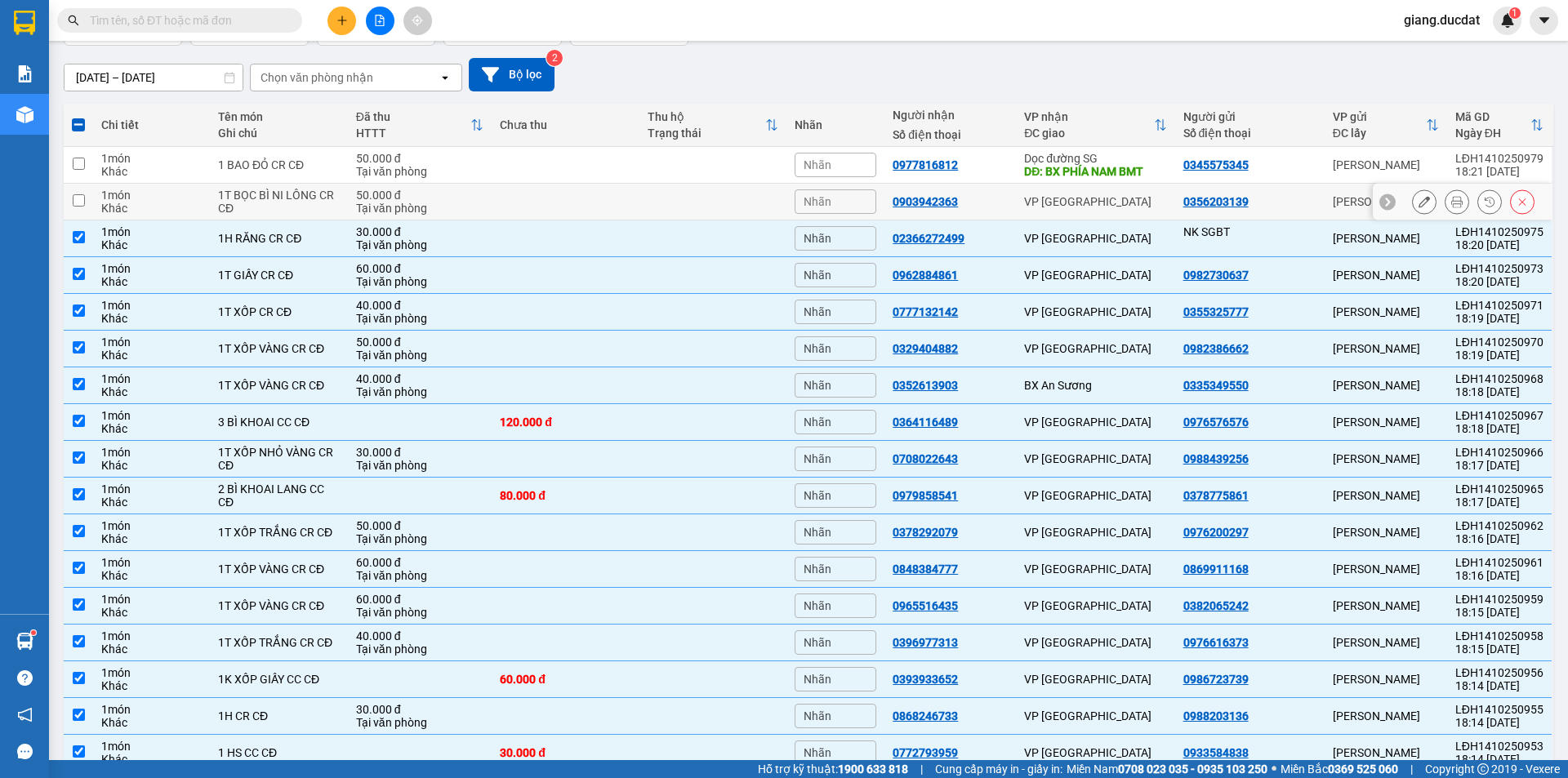
click at [81, 201] on input "checkbox" at bounding box center [78, 200] width 13 height 13
checkbox input "true"
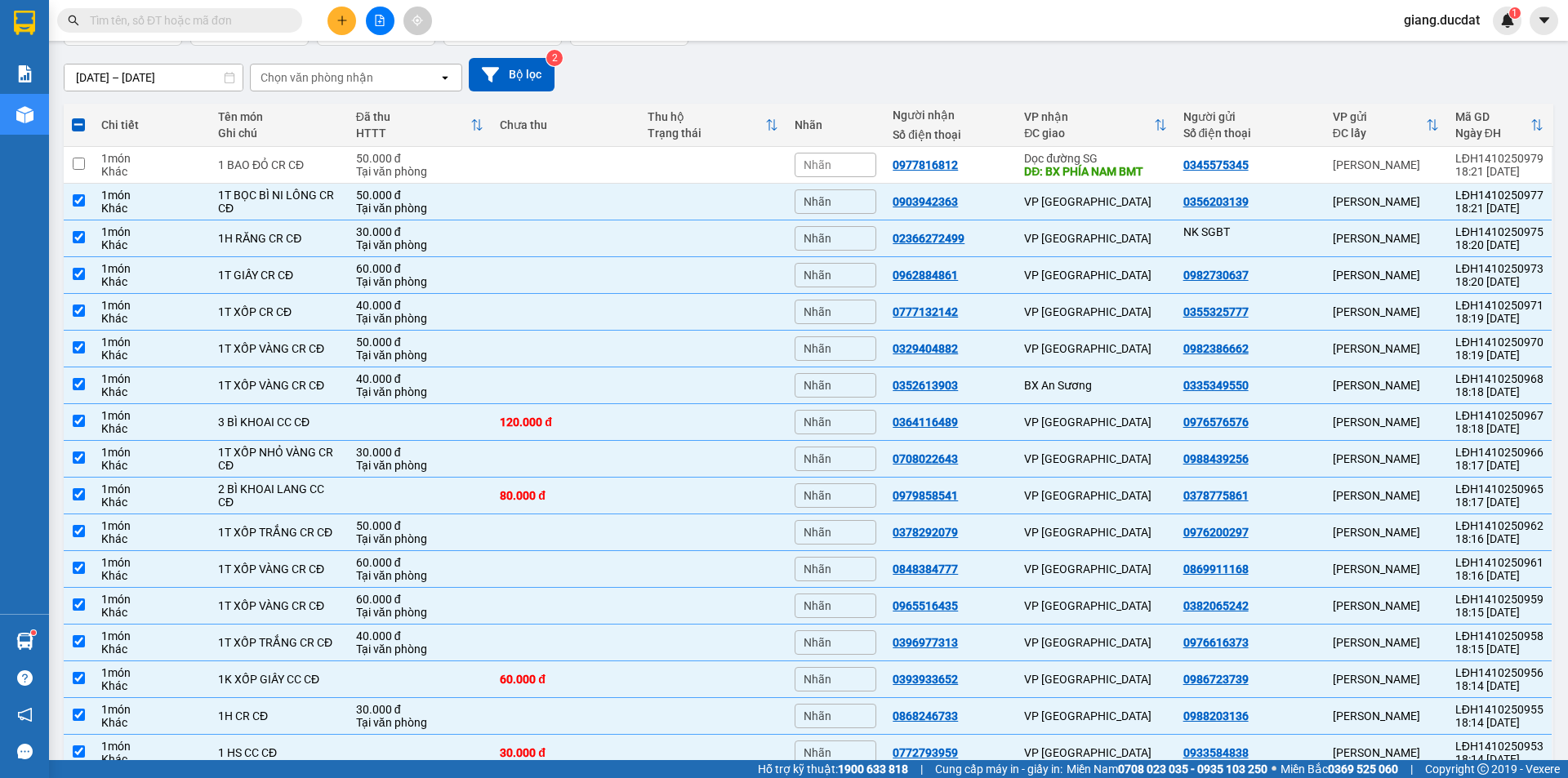
scroll to position [45, 0]
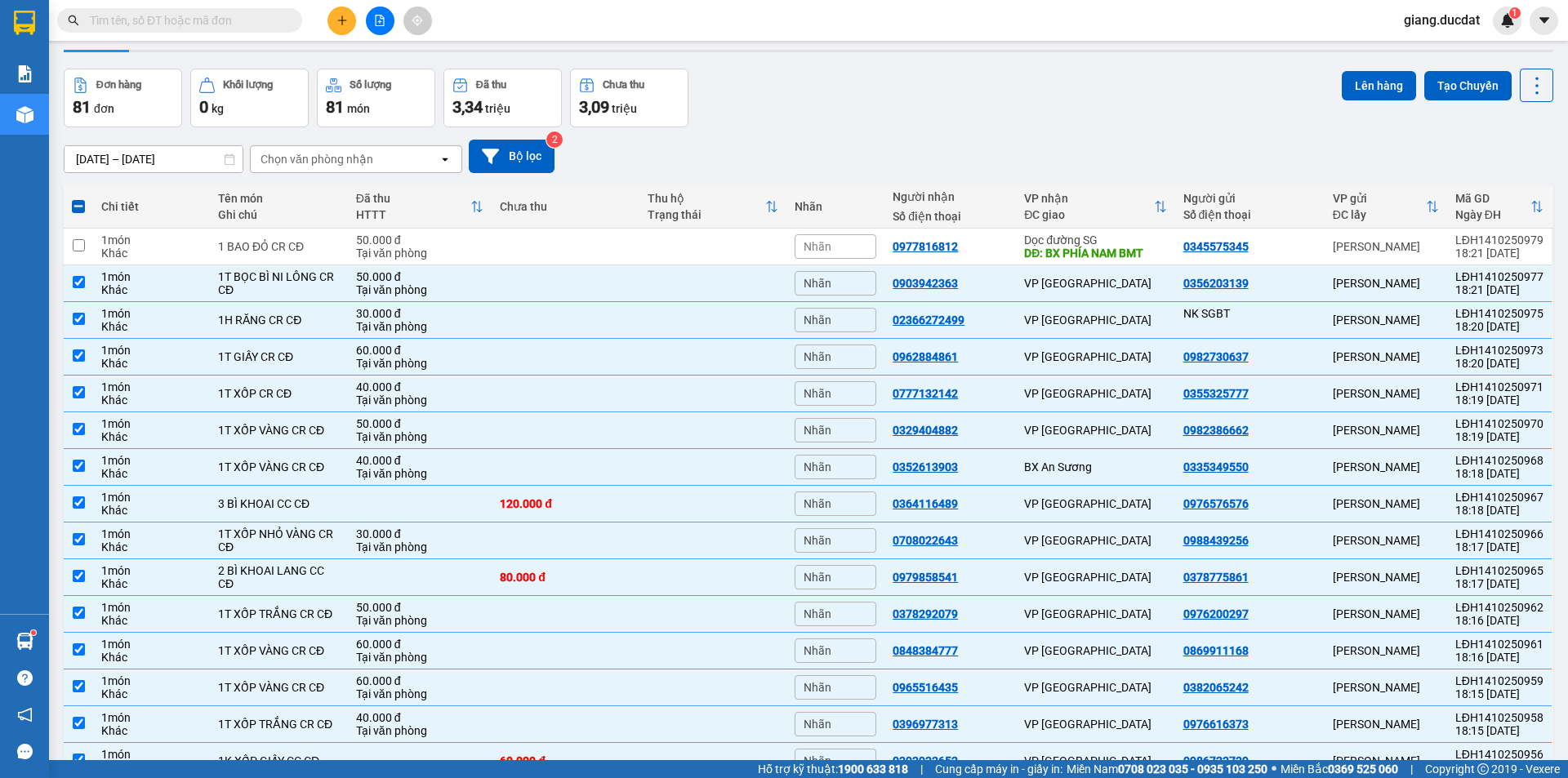
click at [77, 205] on span at bounding box center [79, 207] width 13 height 13
click at [78, 198] on input "checkbox" at bounding box center [78, 198] width 0 height 0
checkbox input "true"
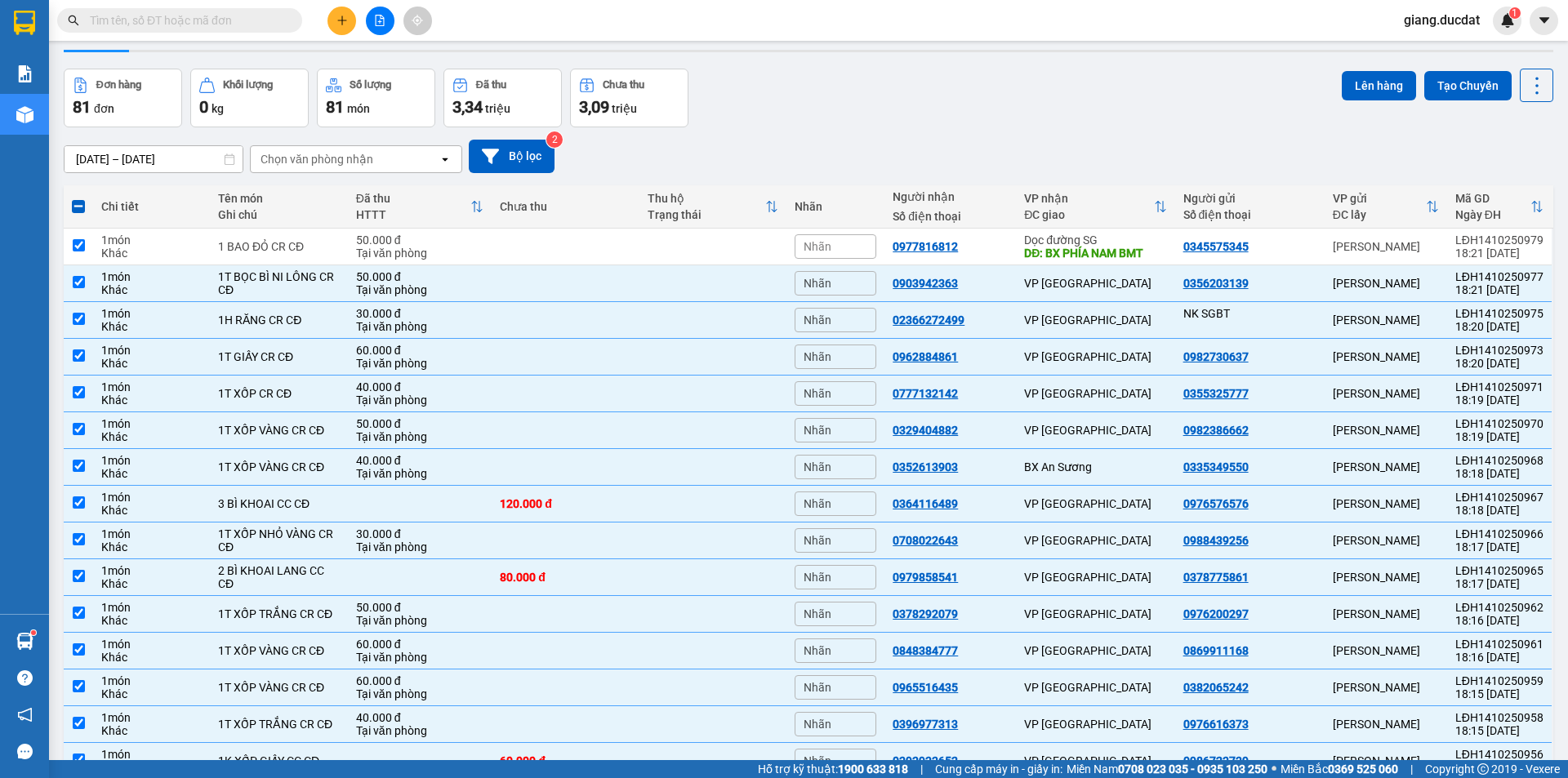
checkbox input "true"
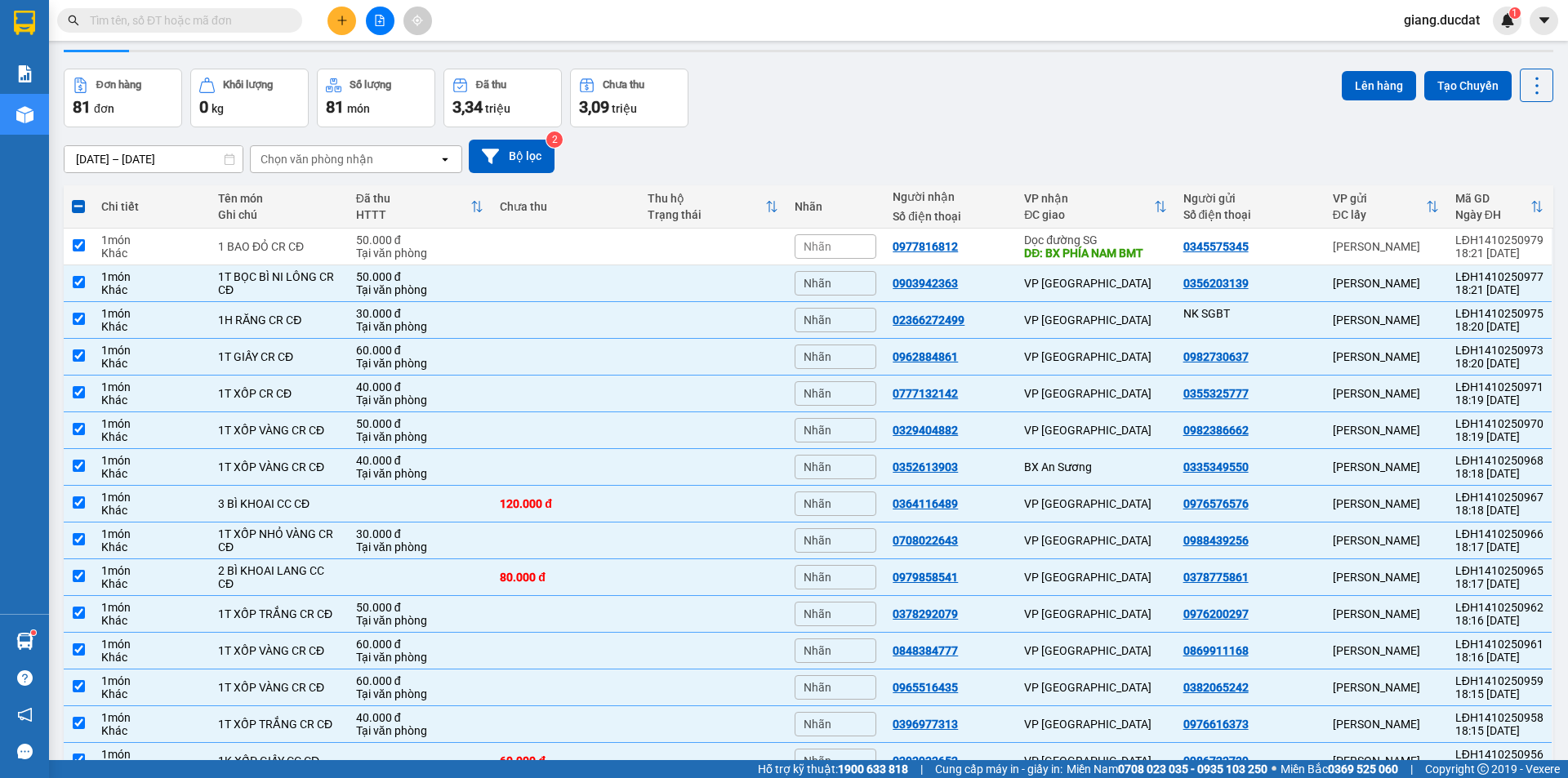
checkbox input "true"
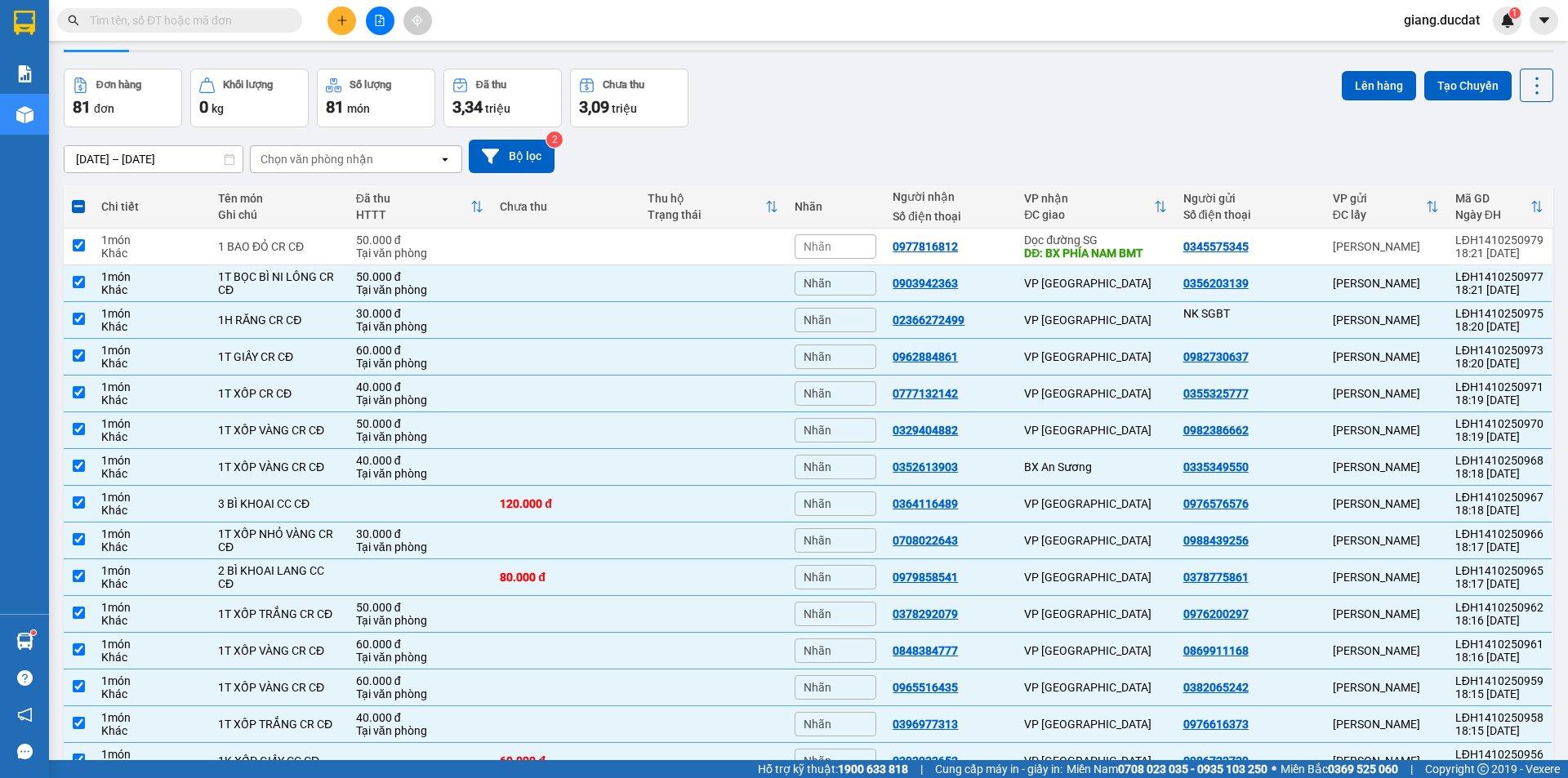
checkbox input "true"
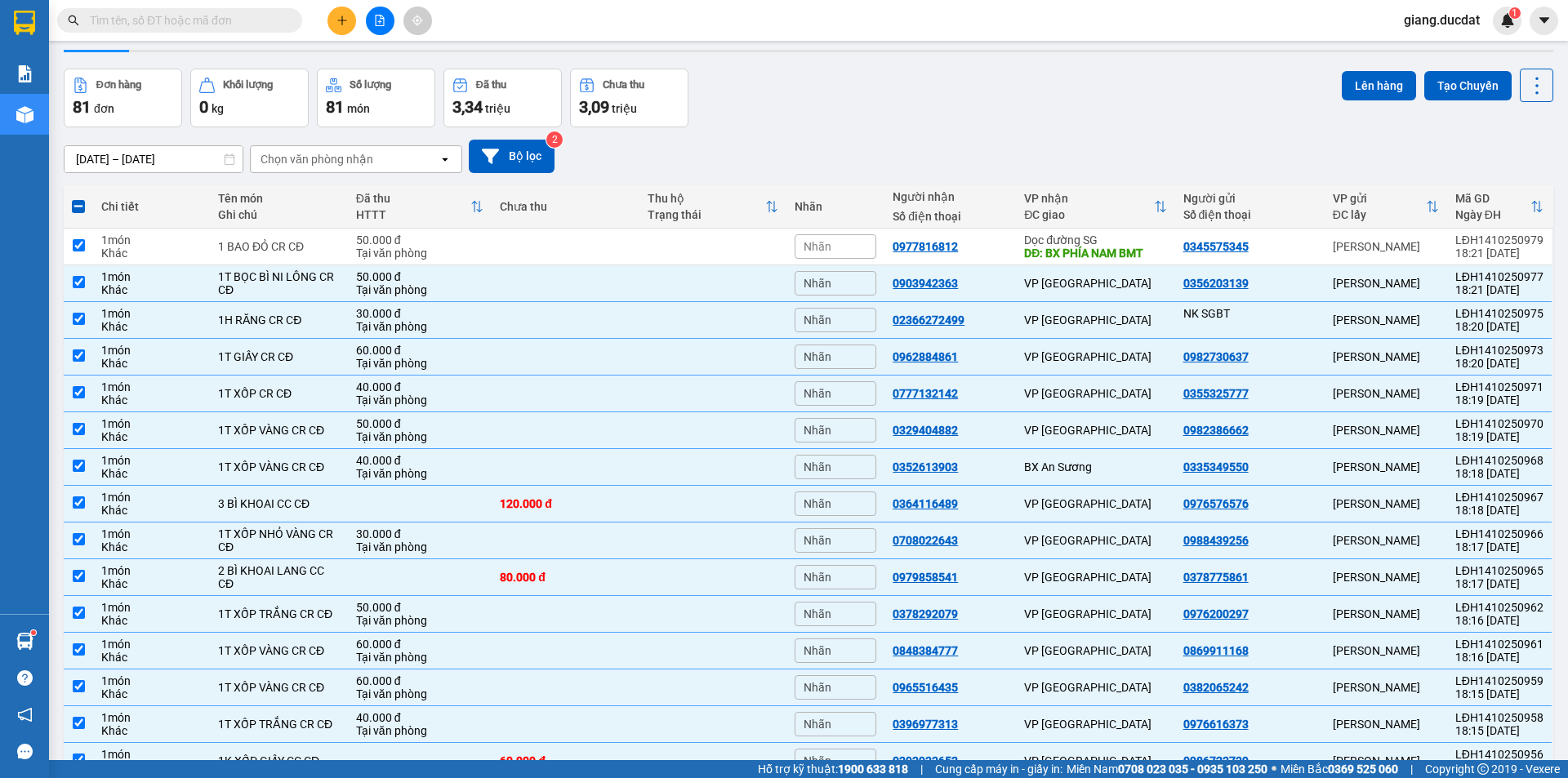
checkbox input "true"
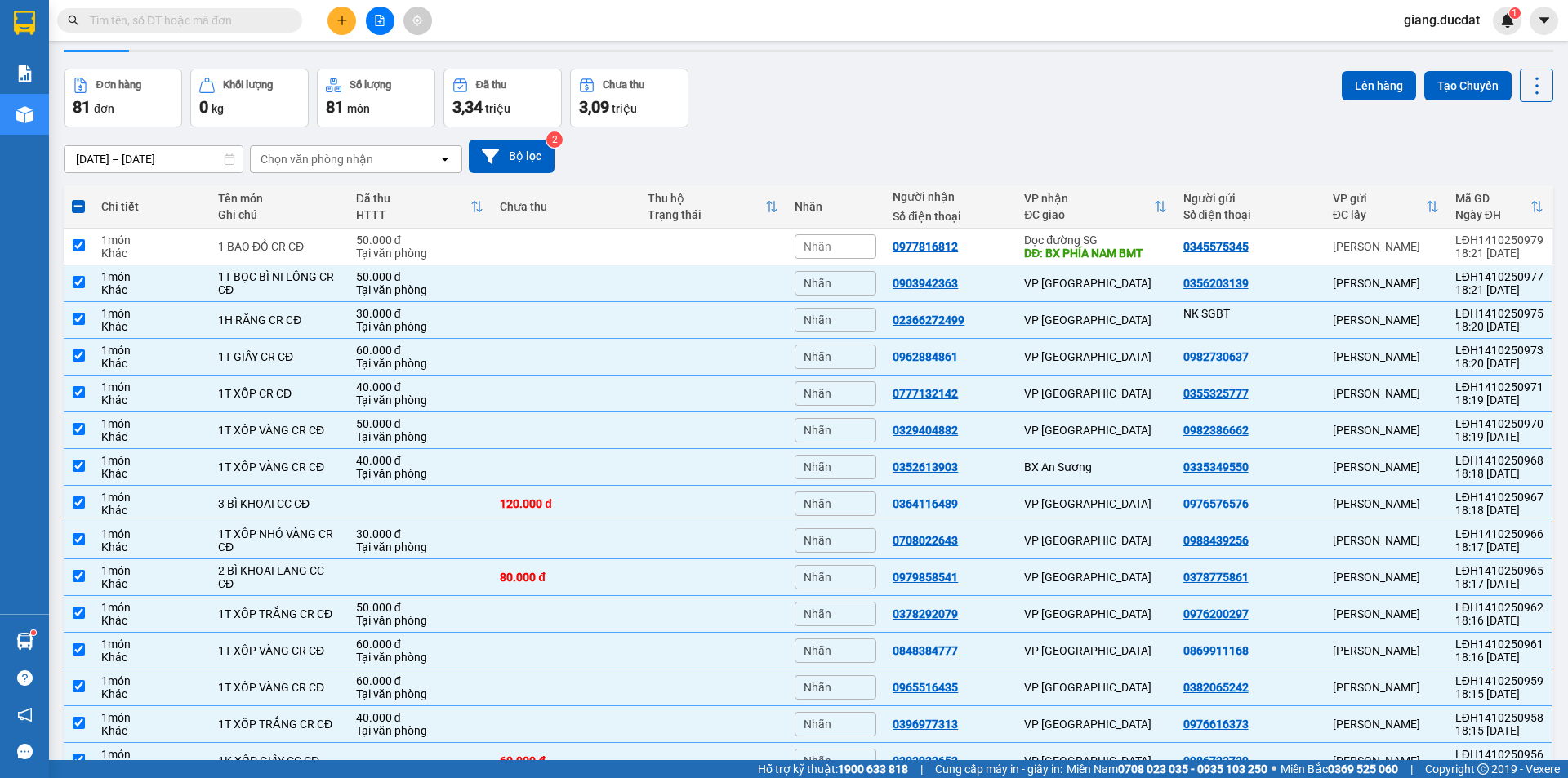
checkbox input "true"
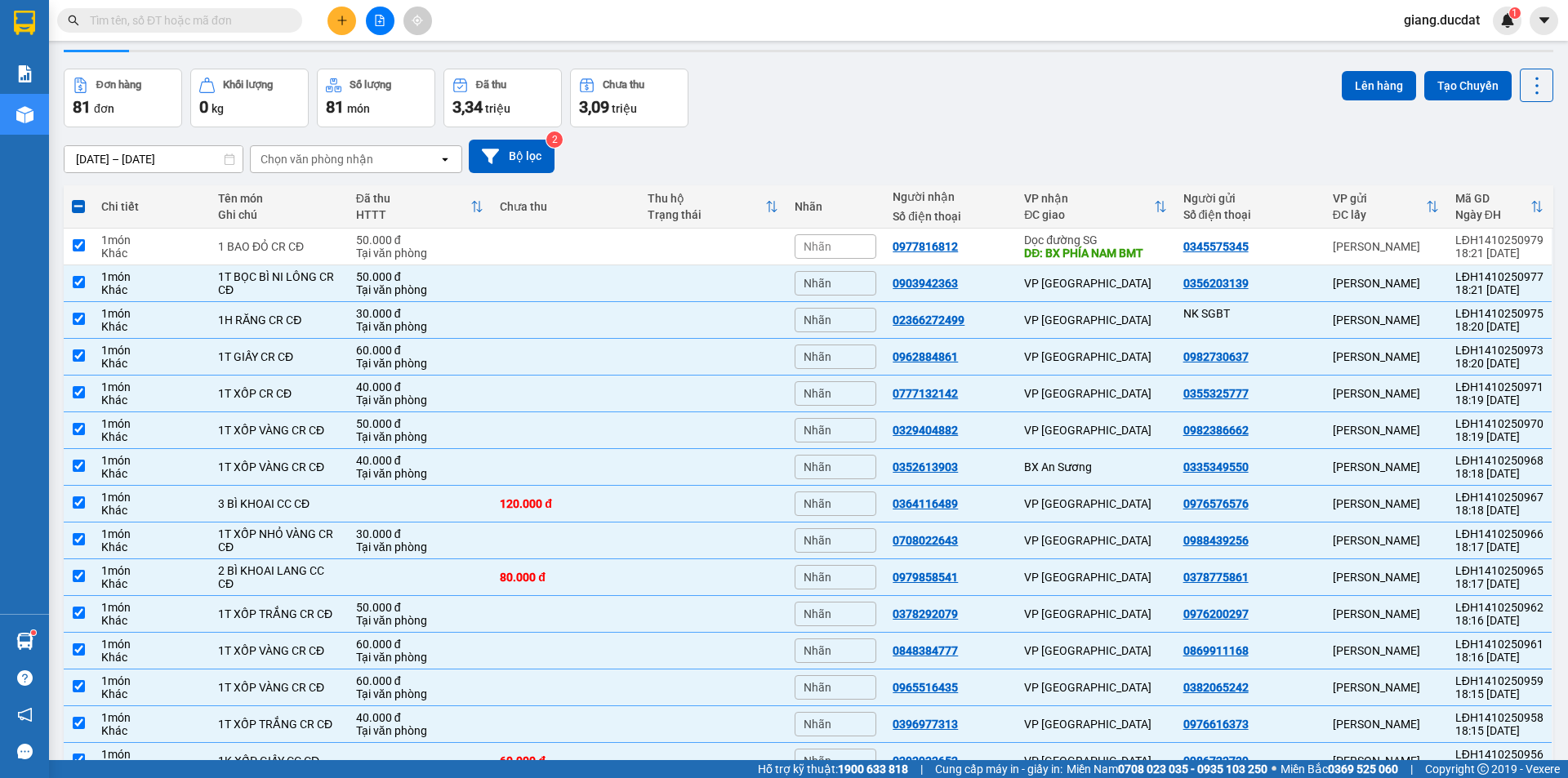
checkbox input "true"
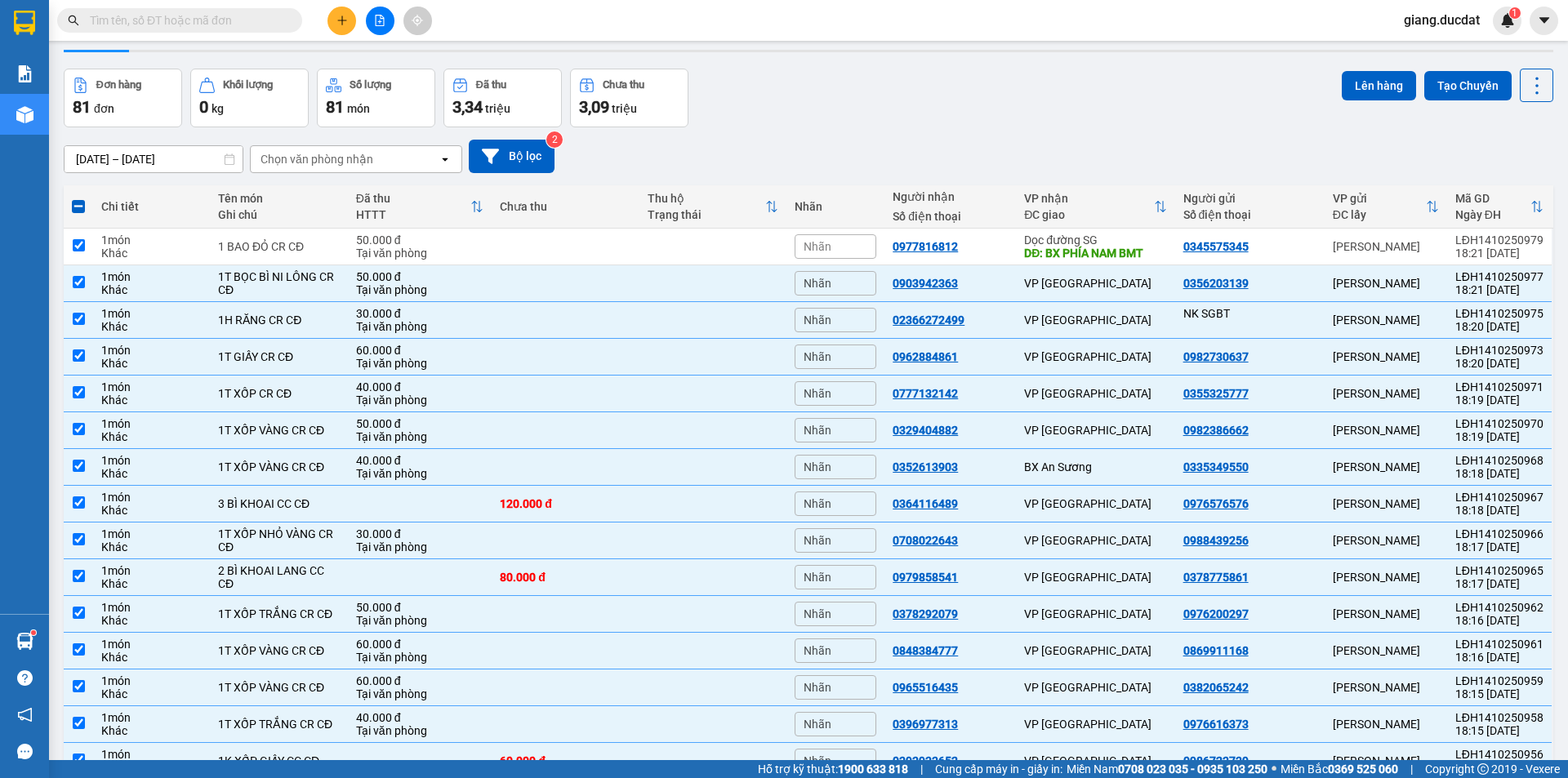
checkbox input "true"
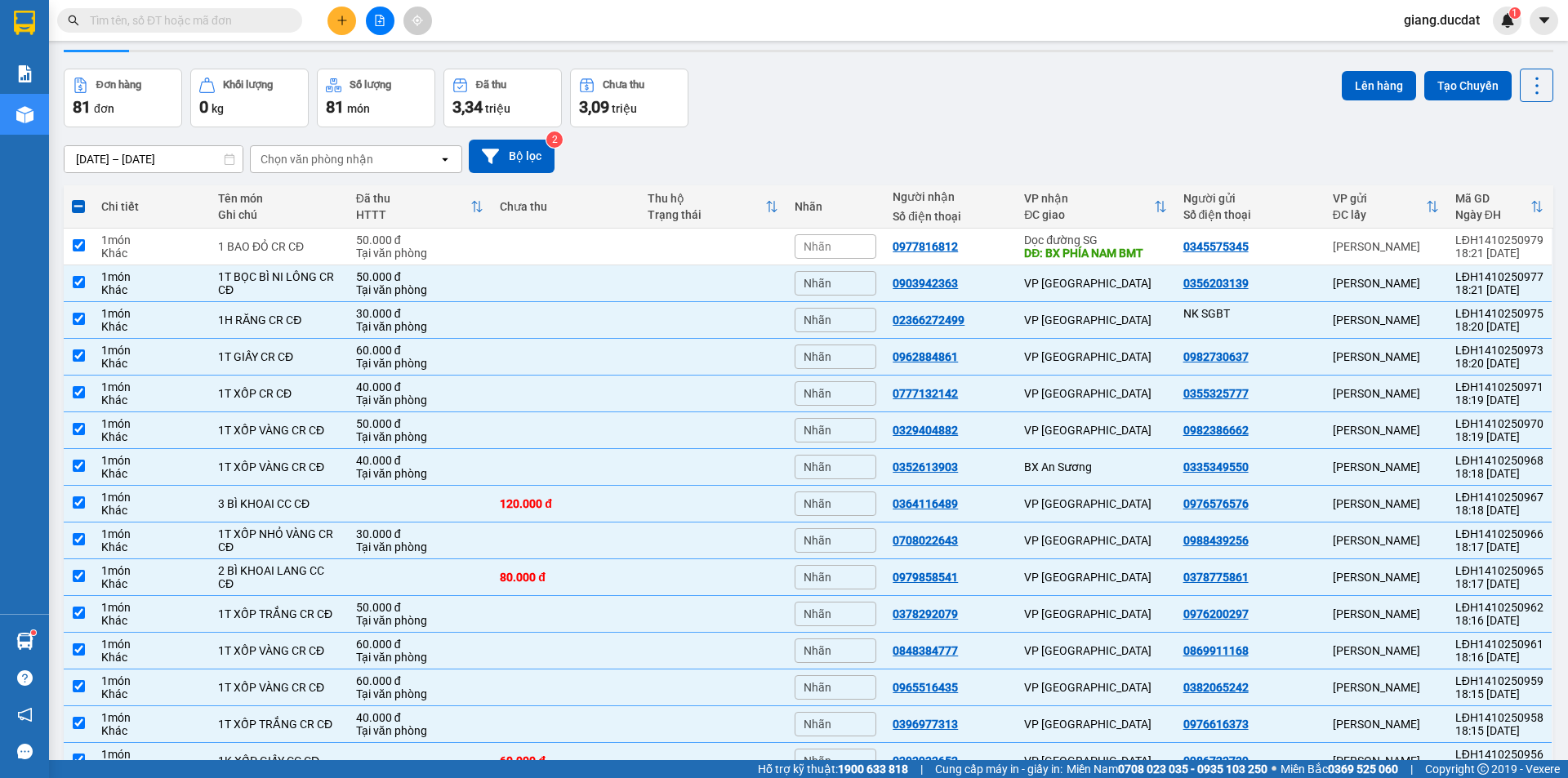
checkbox input "true"
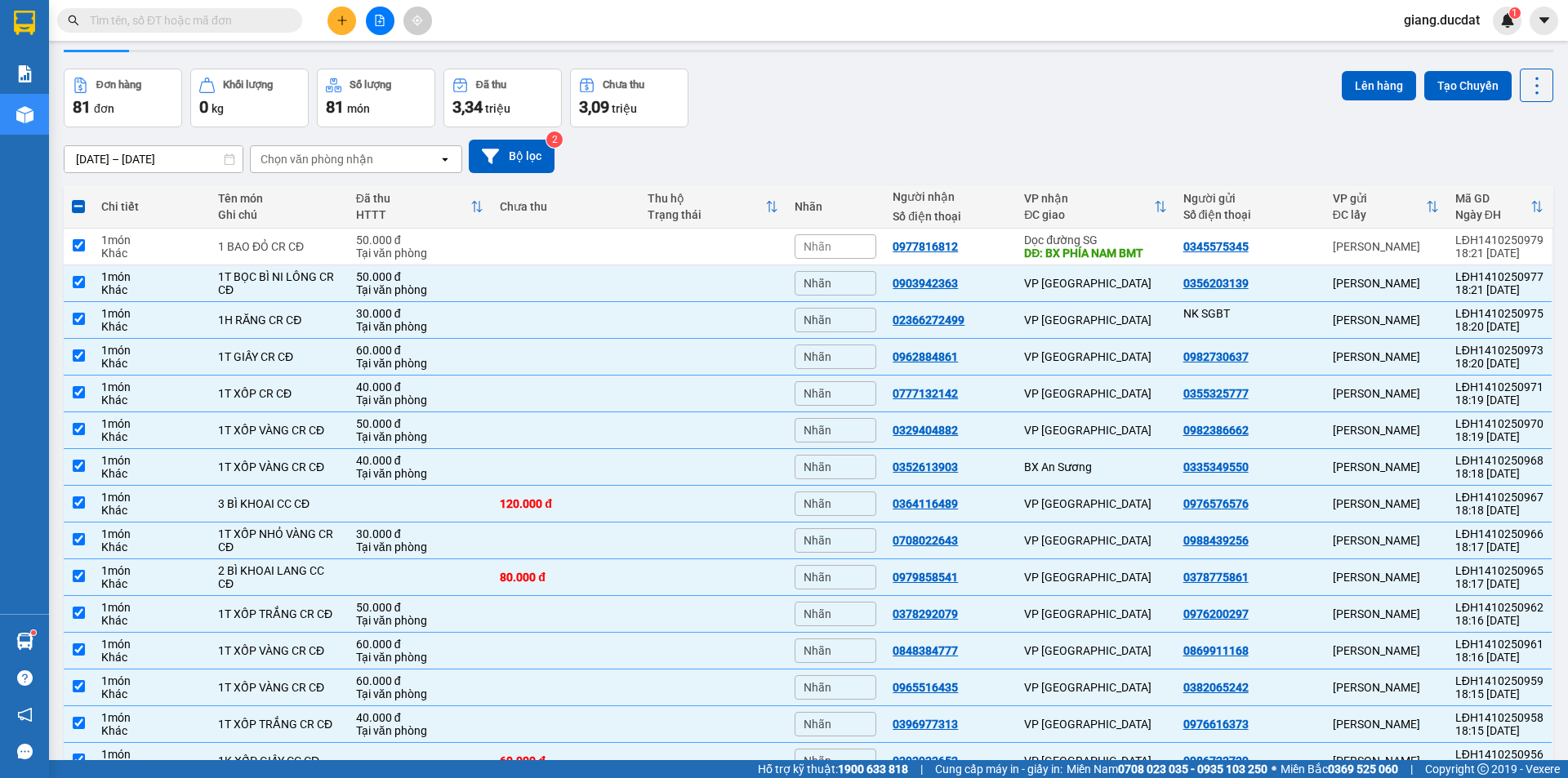
checkbox input "true"
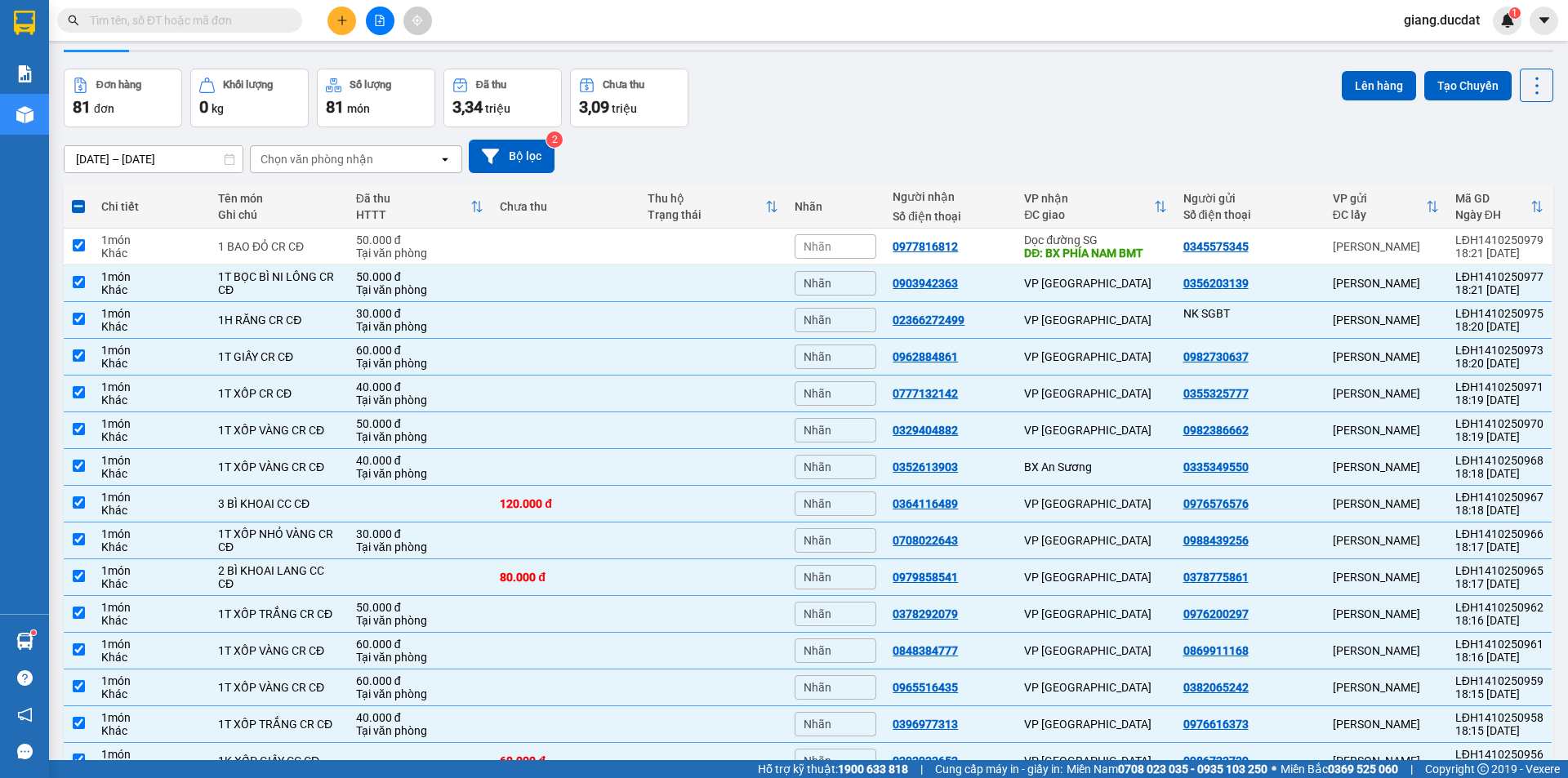
checkbox input "true"
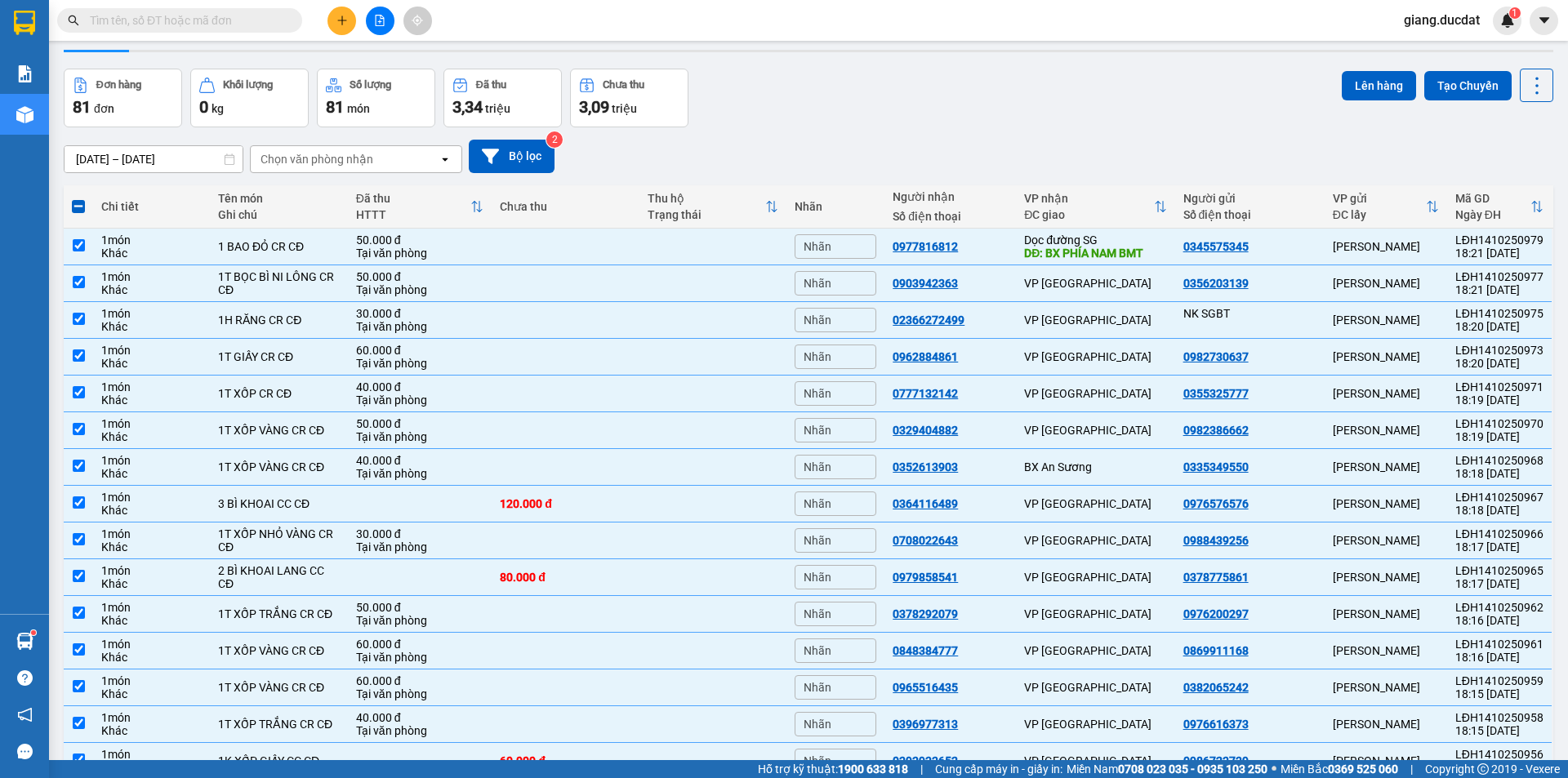
click at [77, 205] on span at bounding box center [79, 207] width 13 height 13
click at [78, 198] on input "checkbox" at bounding box center [78, 198] width 0 height 0
click at [78, 205] on span at bounding box center [79, 207] width 13 height 13
click at [78, 198] on input "checkbox" at bounding box center [78, 198] width 0 height 0
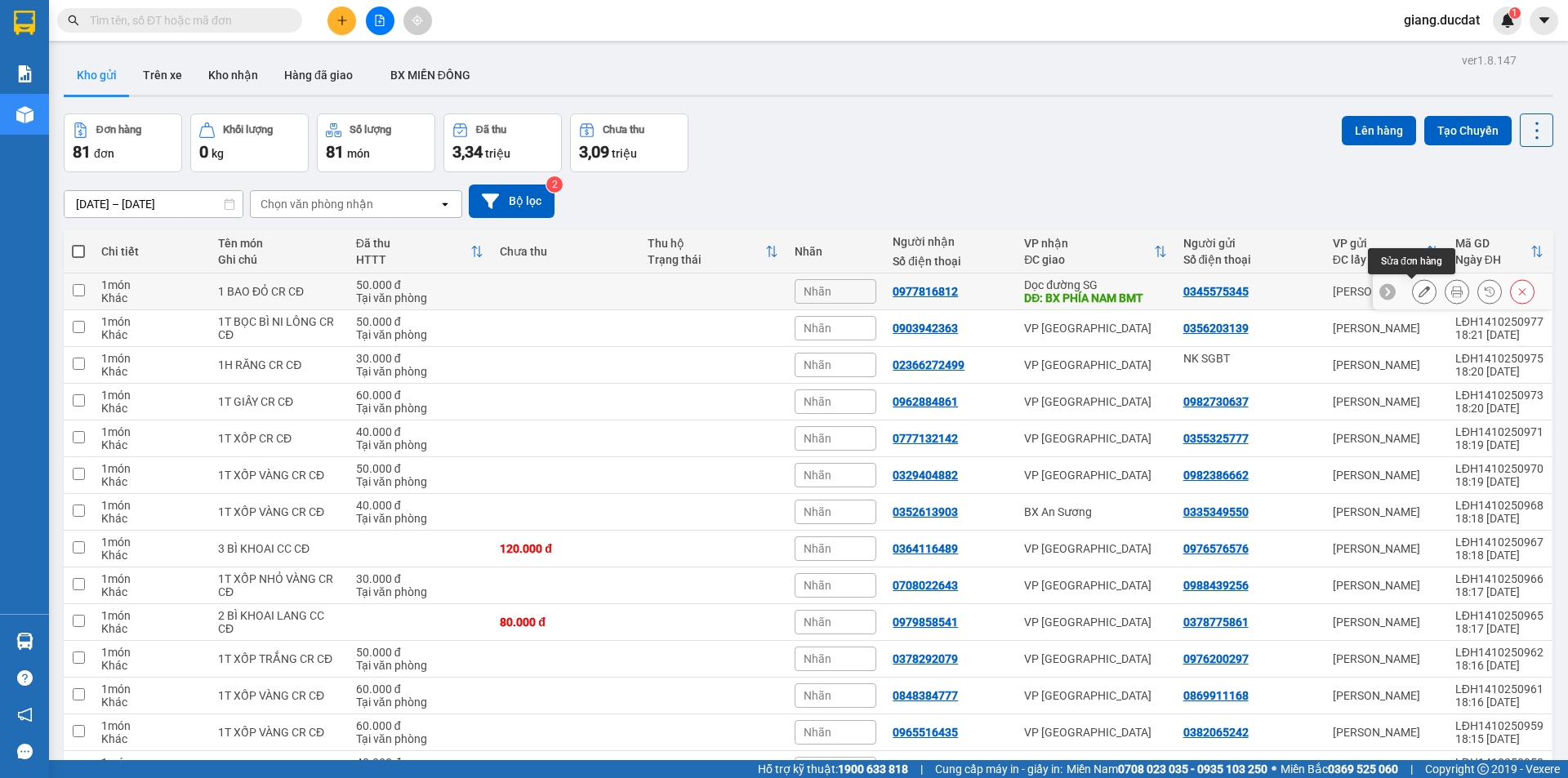
click at [1418, 289] on icon at bounding box center [1424, 292] width 12 height 12
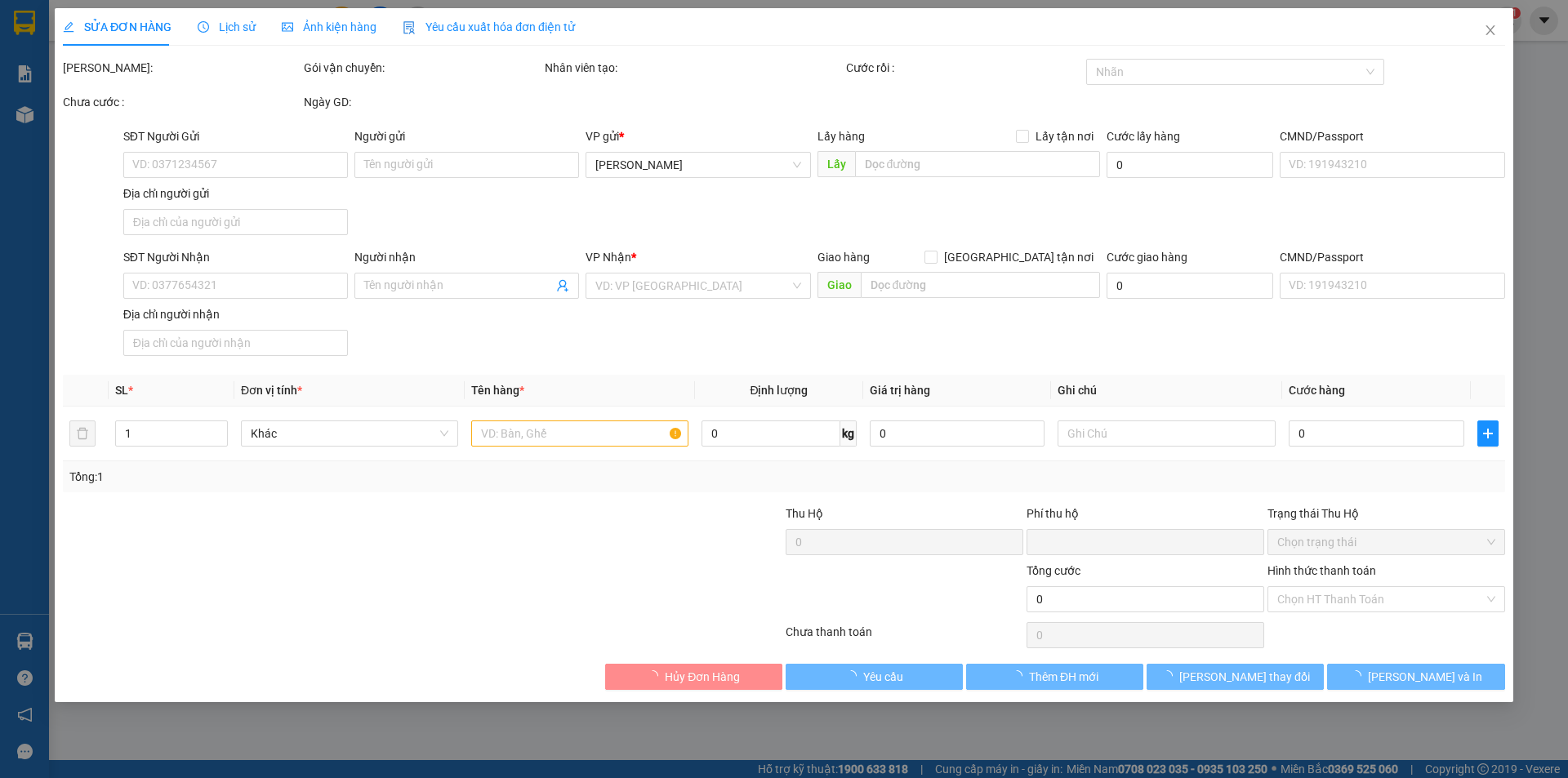
type input "0345575345"
type input "0977816812"
type input "BX PHÍA NAM BMT"
type input "0"
type input "50.000"
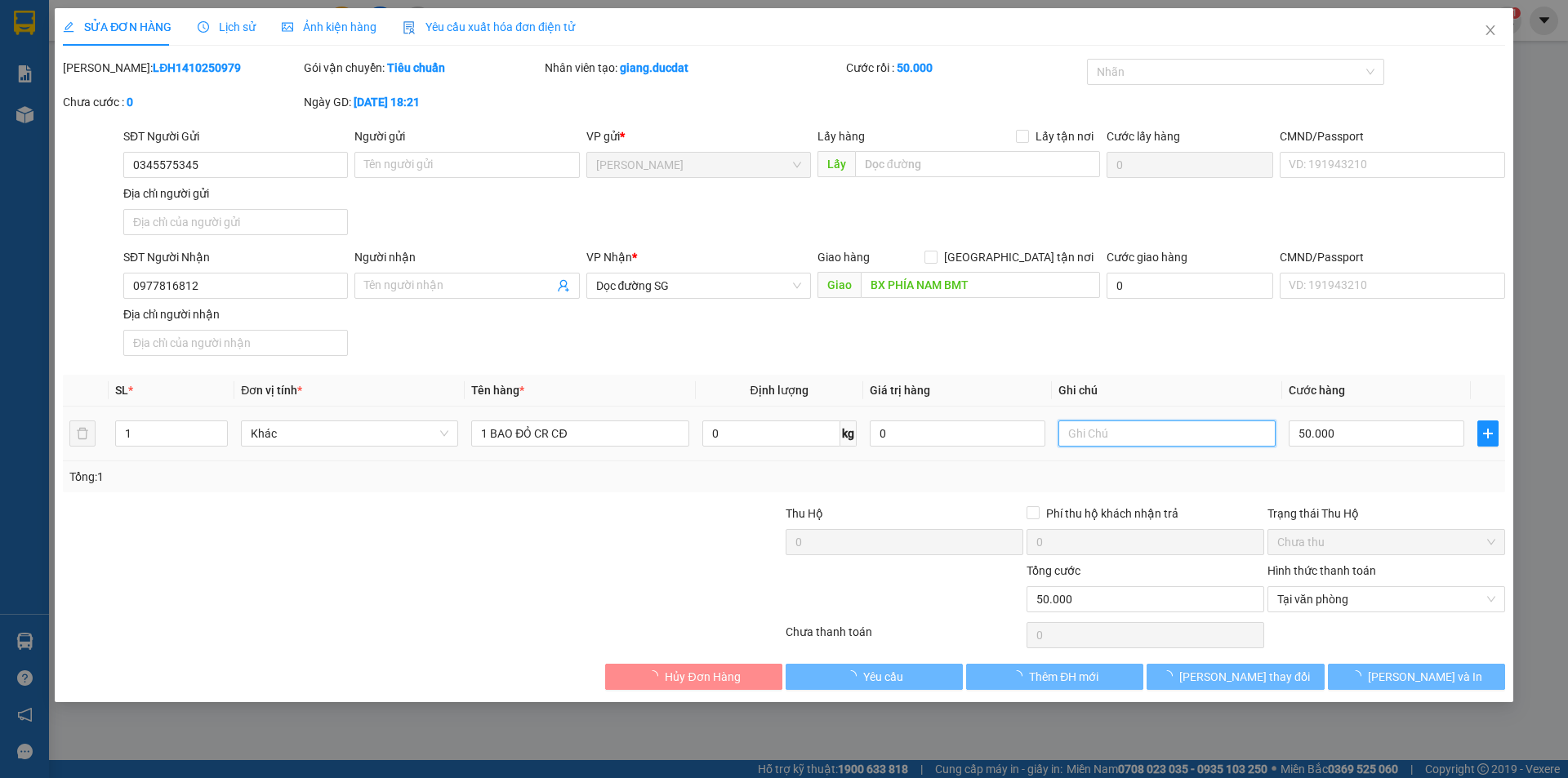
click at [1135, 427] on input "text" at bounding box center [1166, 433] width 217 height 26
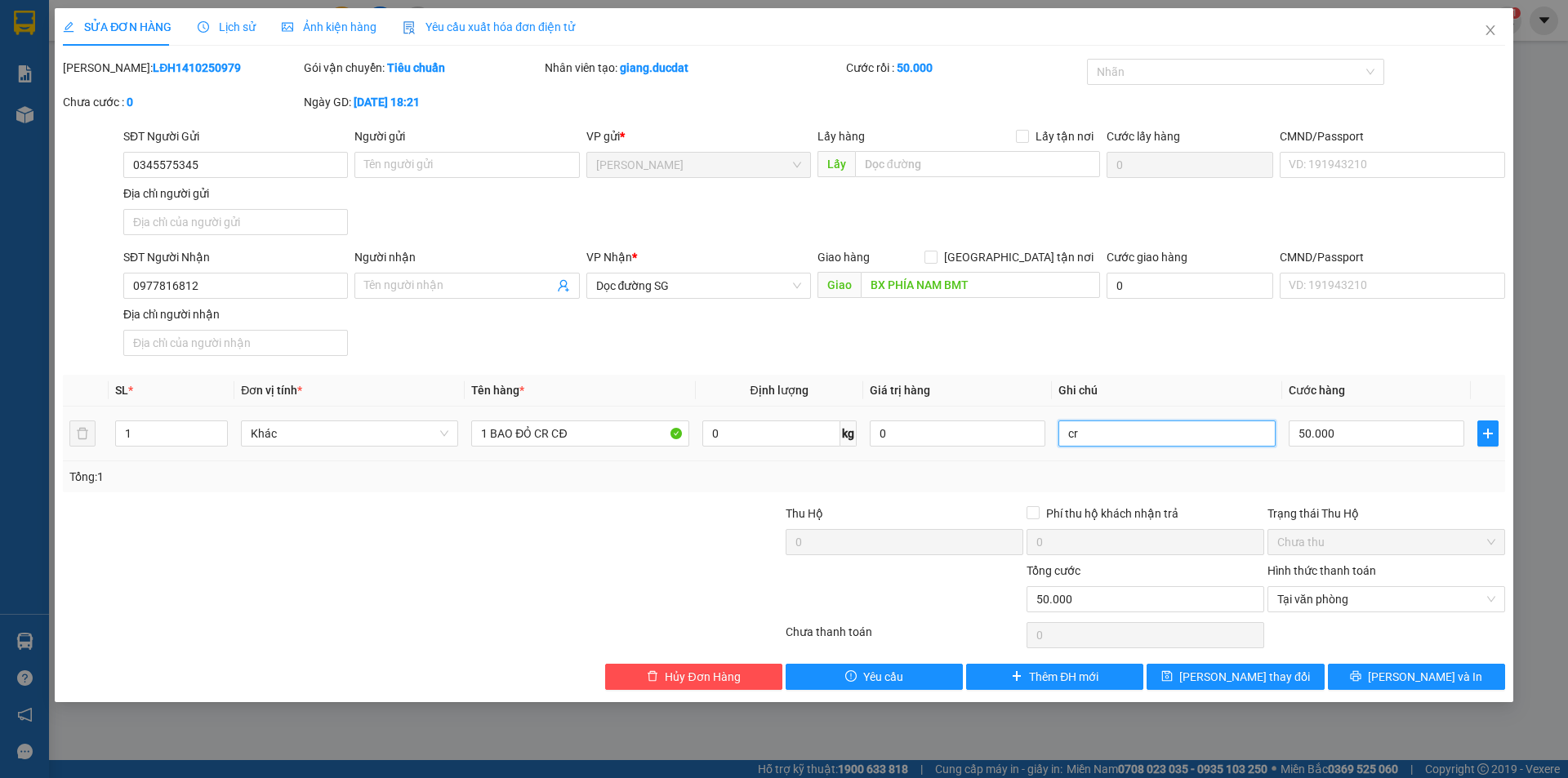
type input "c"
paste input "5424 - 66837"
type input "CR CK(5424 - 66837)"
type input "50.000"
type input "CR CK(5424 - 66837)"
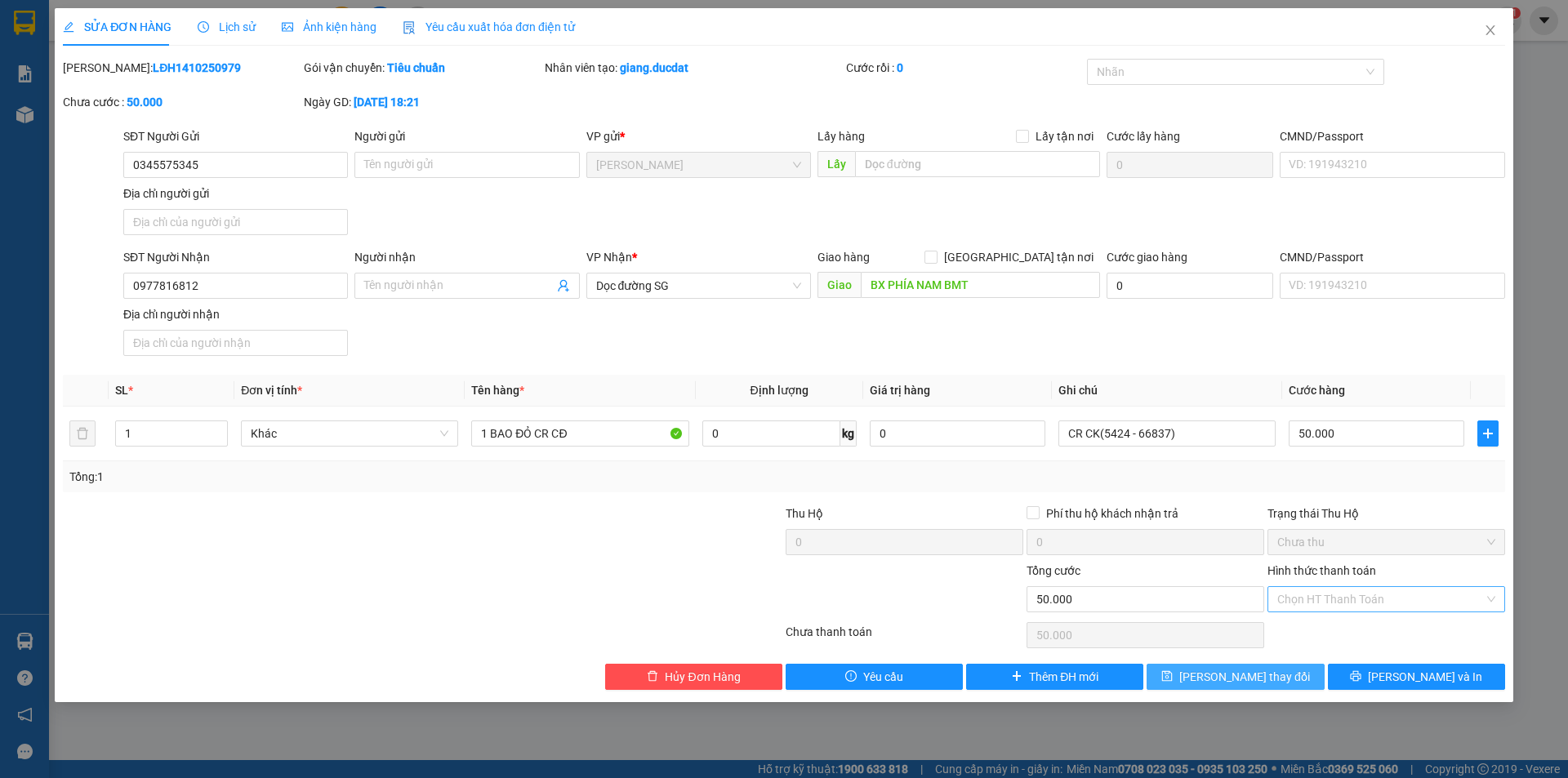
click at [1247, 675] on span "Lưu thay đổi" at bounding box center [1244, 676] width 130 height 18
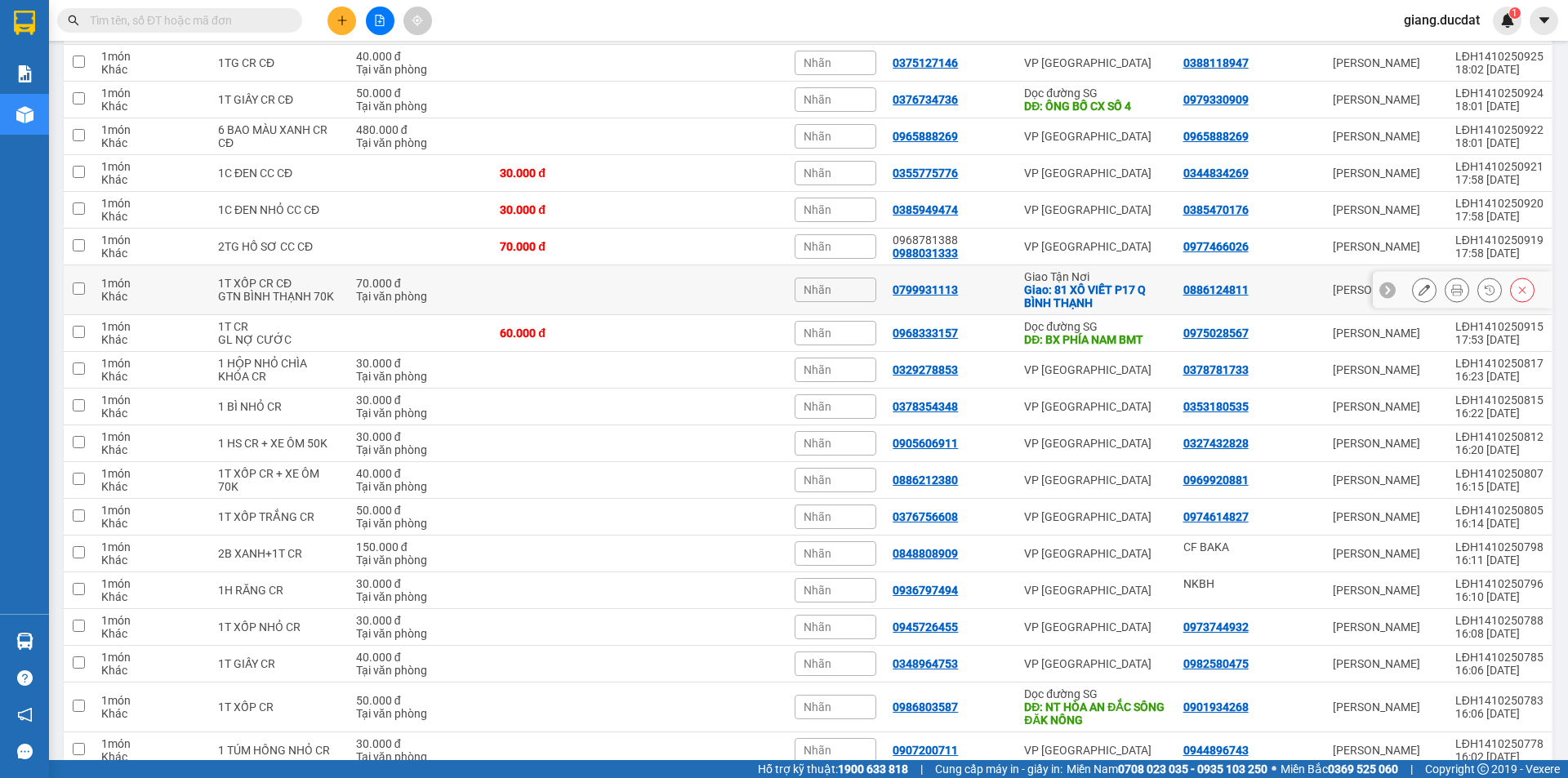
scroll to position [719, 0]
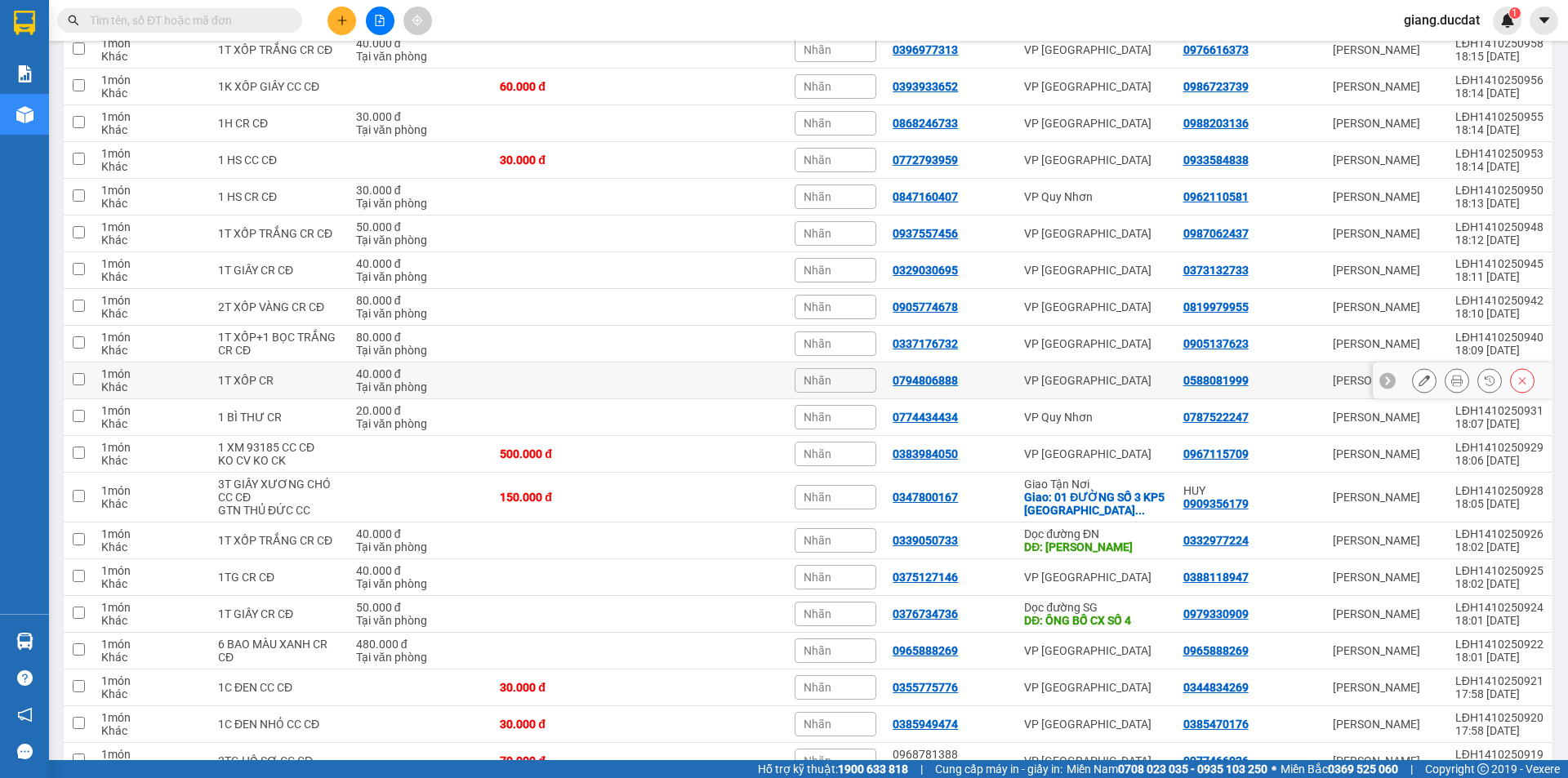
click at [84, 385] on input "checkbox" at bounding box center [78, 379] width 13 height 13
checkbox input "true"
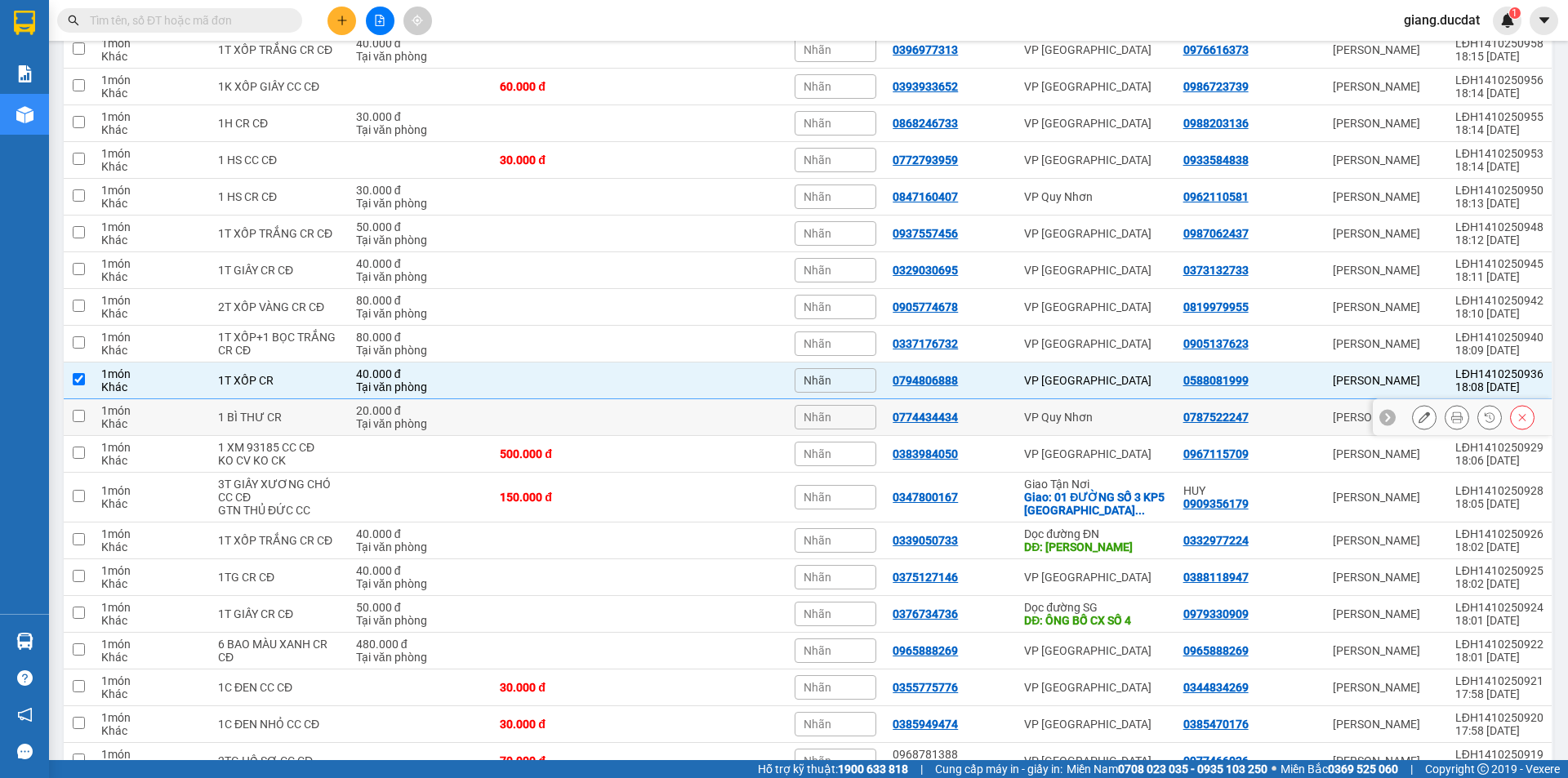
click at [82, 412] on input "checkbox" at bounding box center [78, 416] width 13 height 13
checkbox input "true"
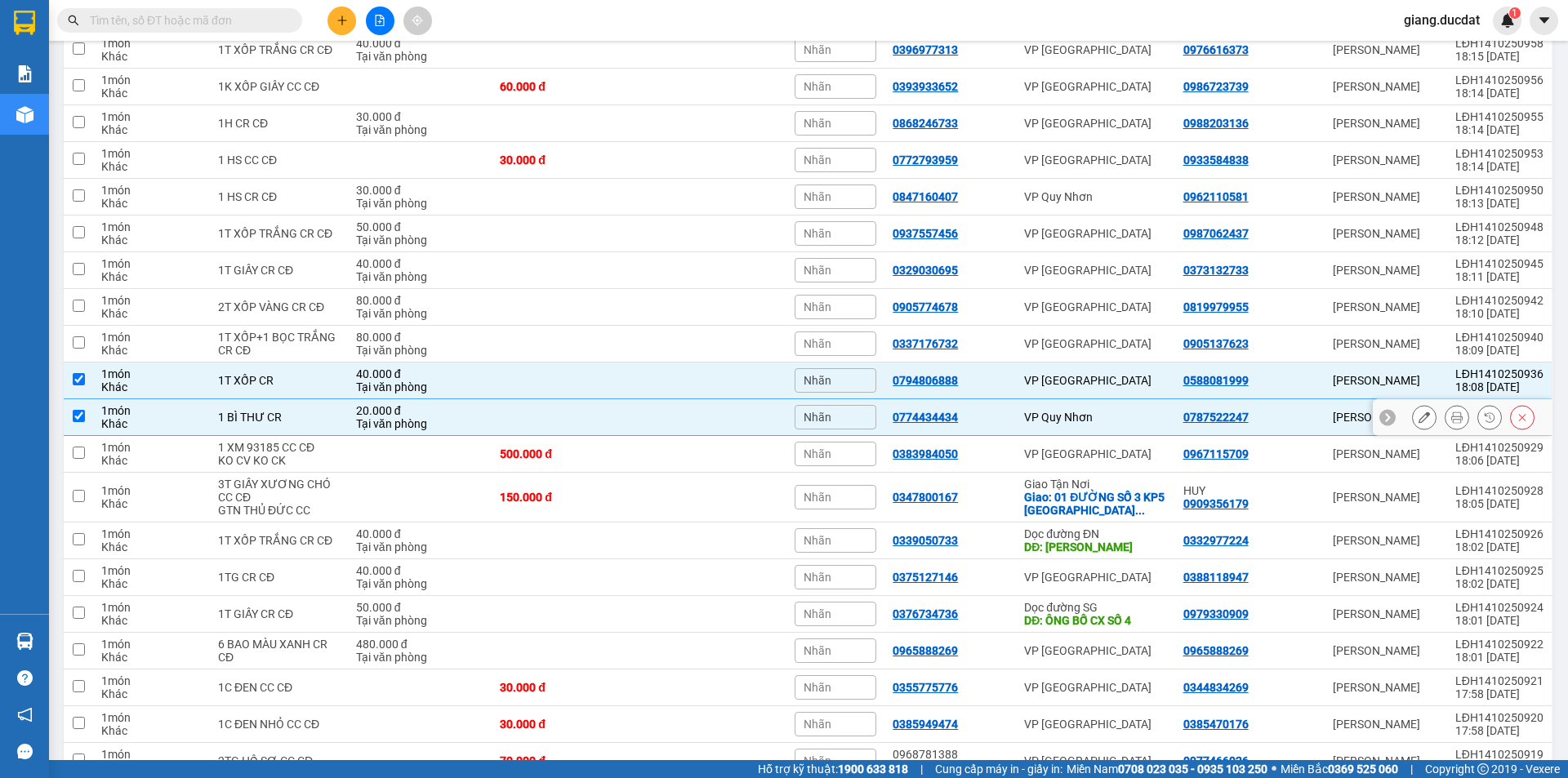
scroll to position [1186, 0]
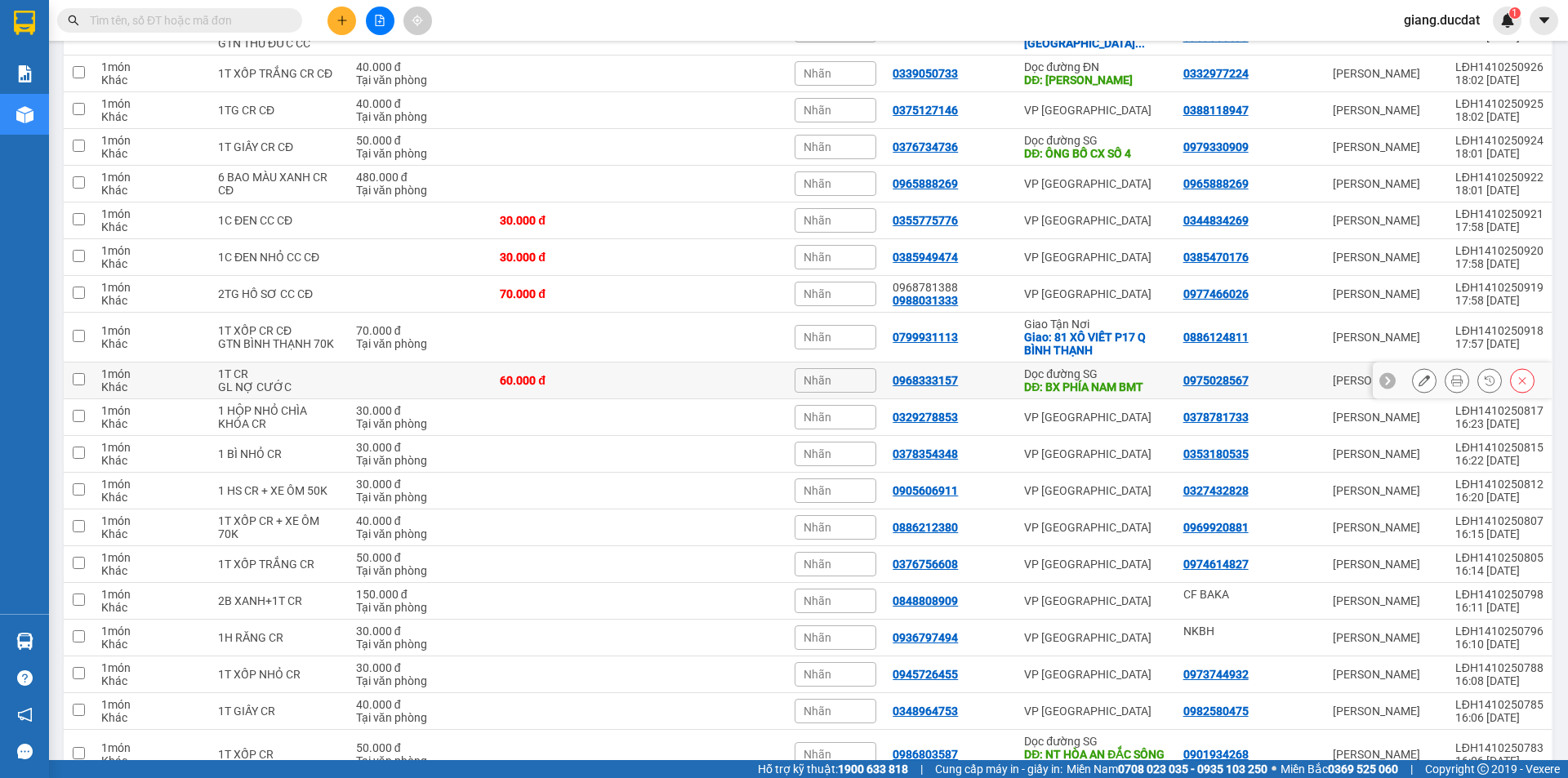
click at [82, 380] on input "checkbox" at bounding box center [78, 379] width 13 height 13
checkbox input "true"
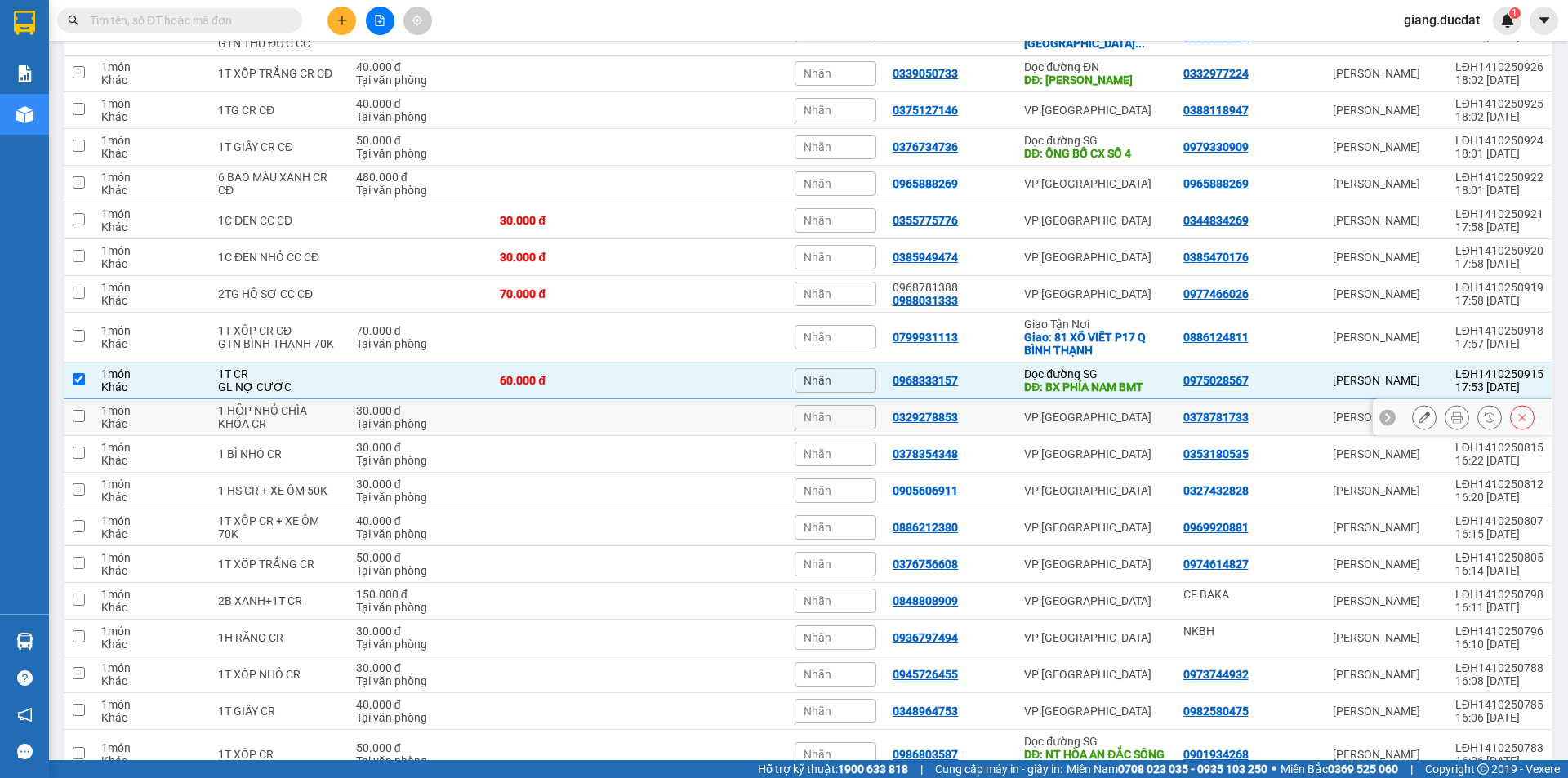
click at [82, 415] on input "checkbox" at bounding box center [78, 416] width 13 height 13
checkbox input "true"
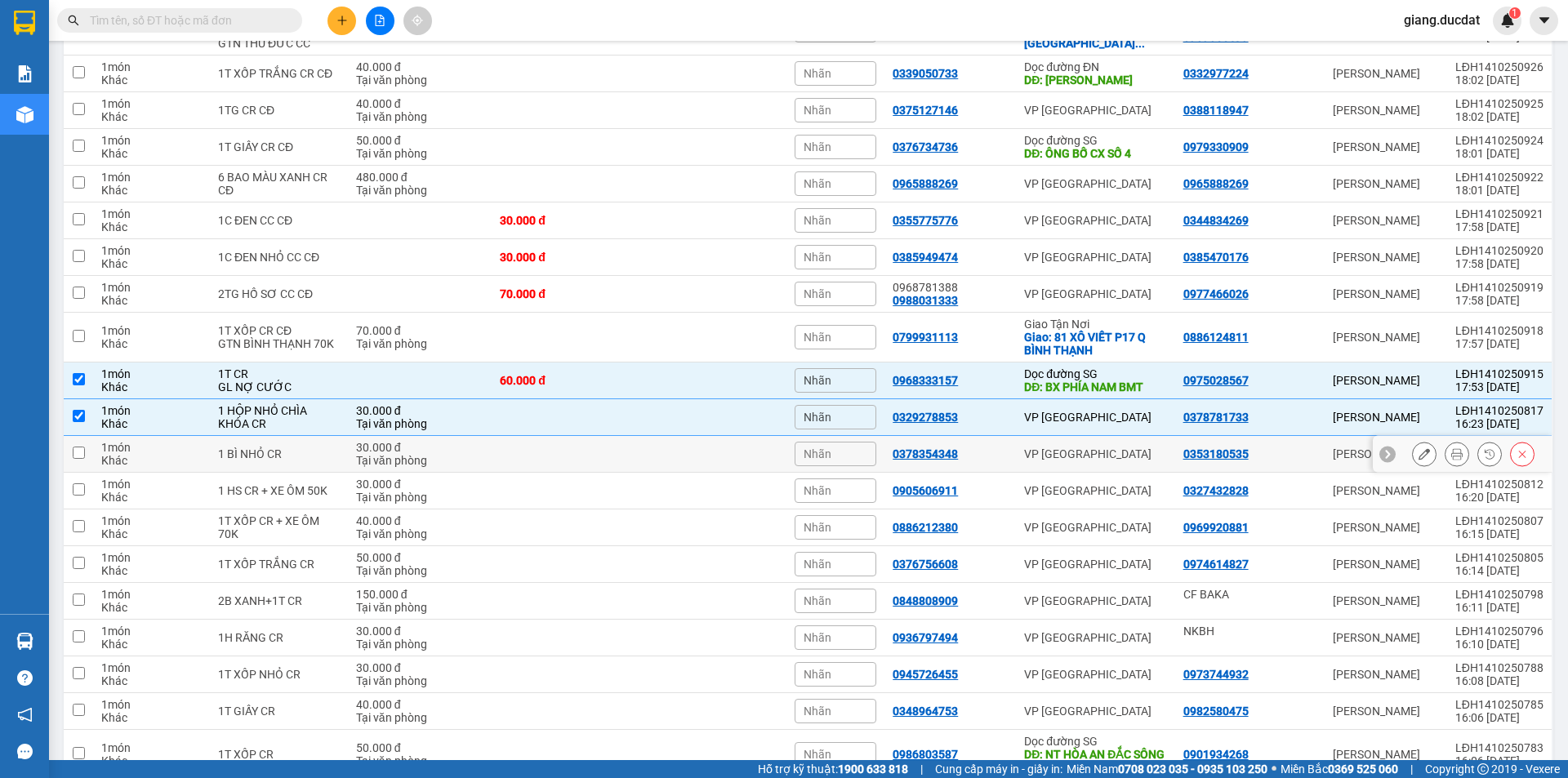
click at [82, 455] on input "checkbox" at bounding box center [78, 452] width 13 height 13
checkbox input "true"
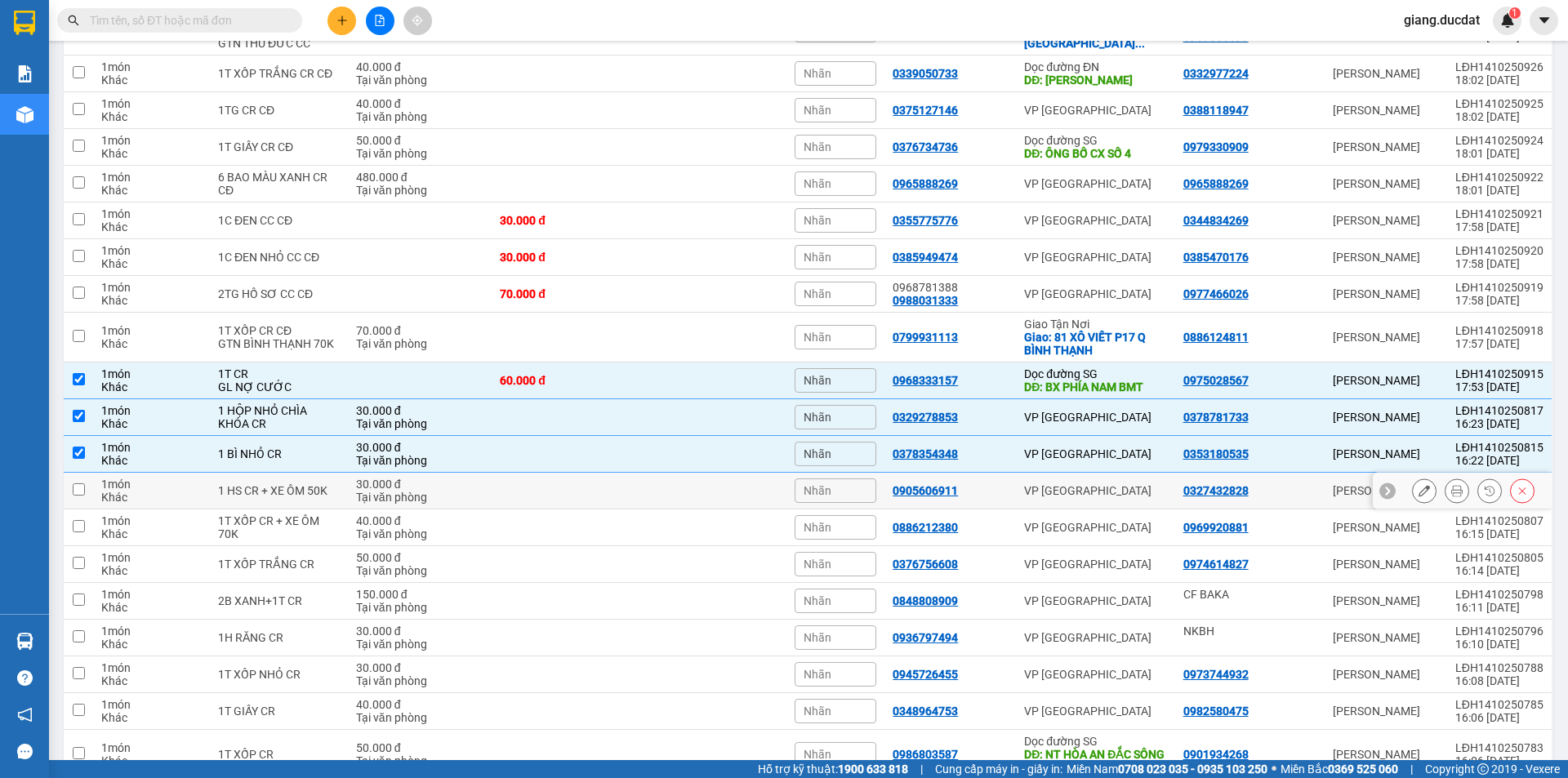
click at [78, 496] on td at bounding box center [78, 492] width 29 height 37
checkbox input "true"
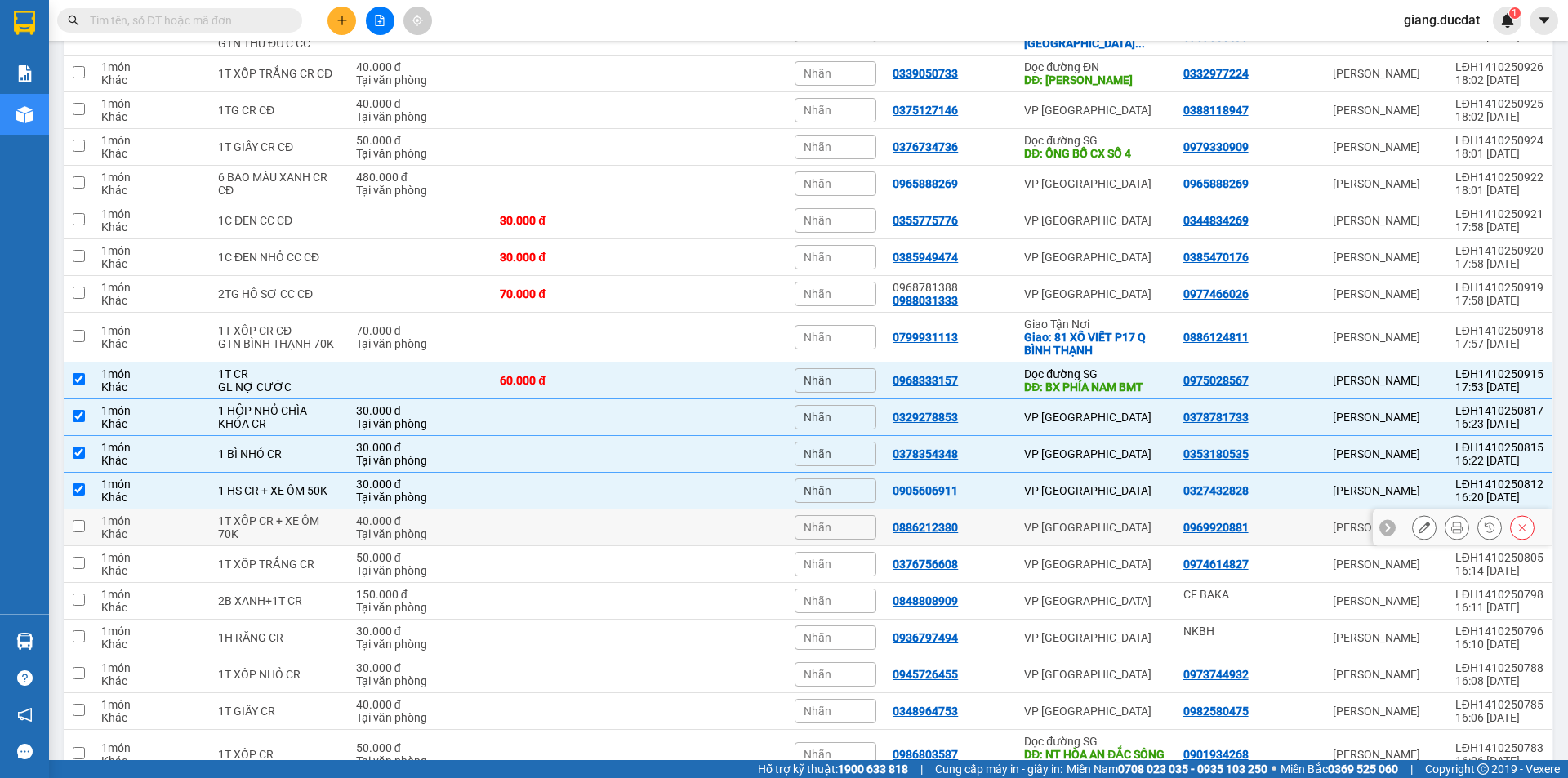
click at [81, 528] on input "checkbox" at bounding box center [78, 526] width 13 height 13
checkbox input "true"
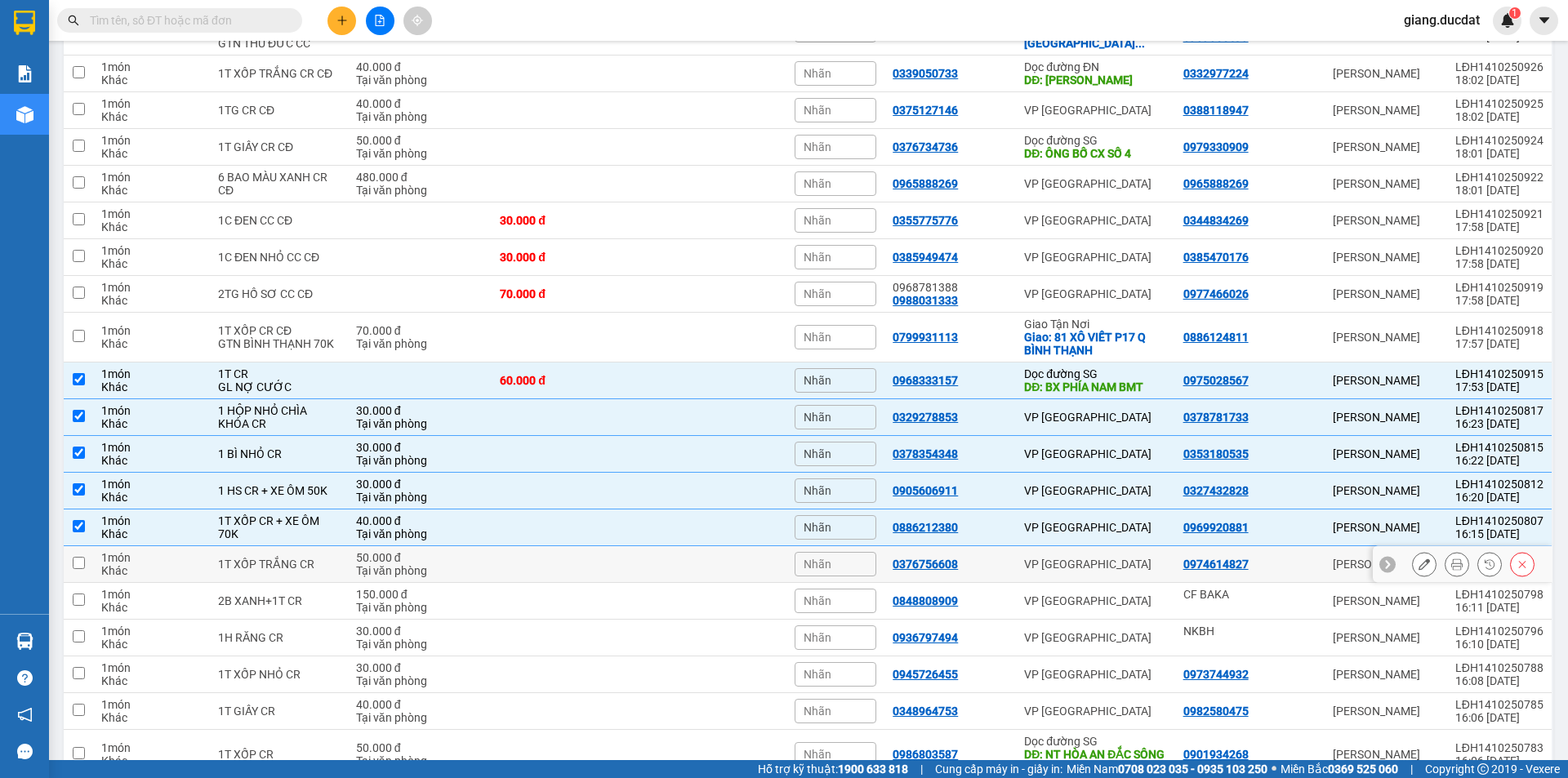
click at [83, 565] on input "checkbox" at bounding box center [78, 563] width 13 height 13
checkbox input "true"
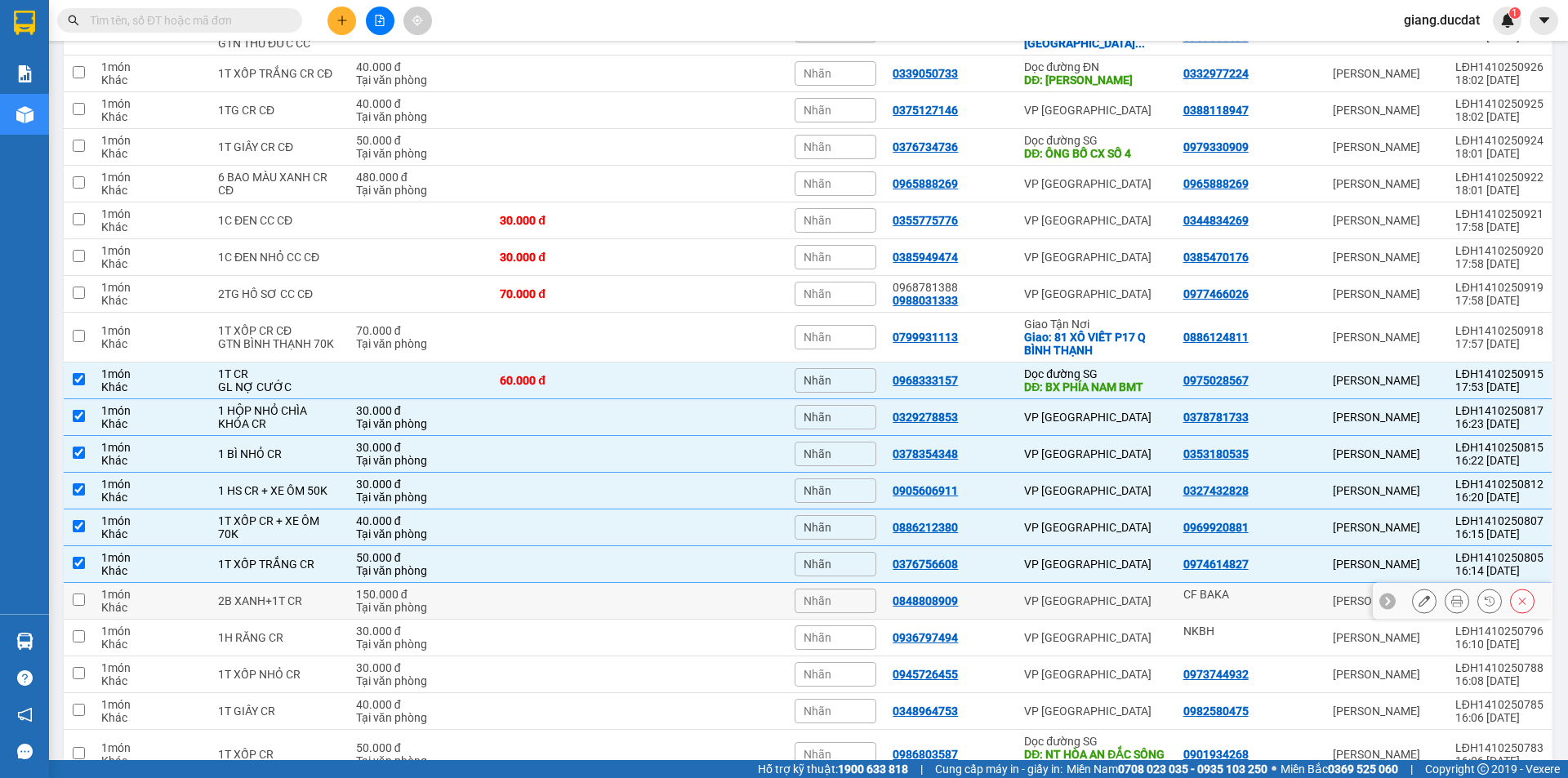
click at [84, 597] on input "checkbox" at bounding box center [78, 599] width 13 height 13
checkbox input "true"
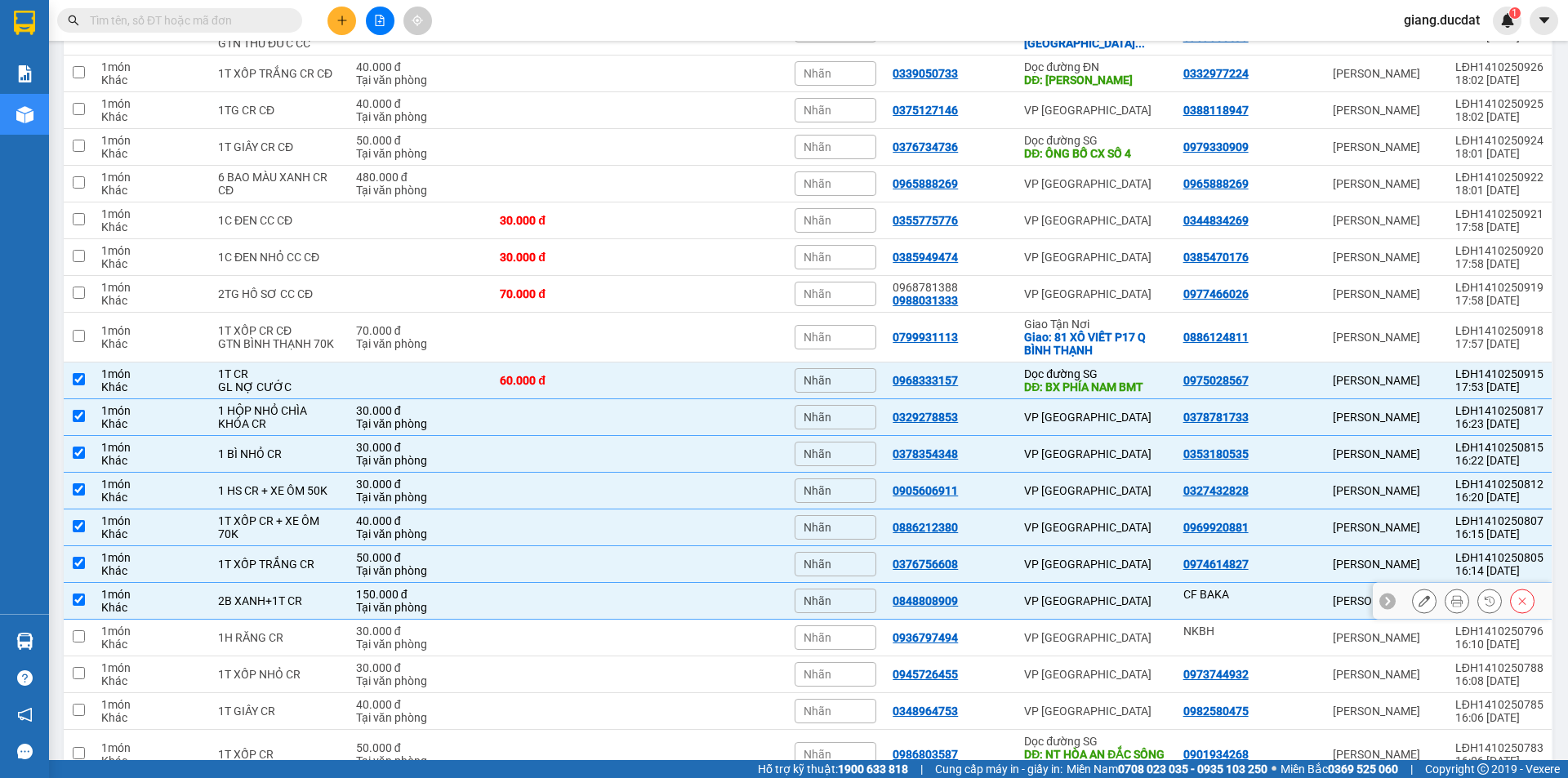
scroll to position [1268, 0]
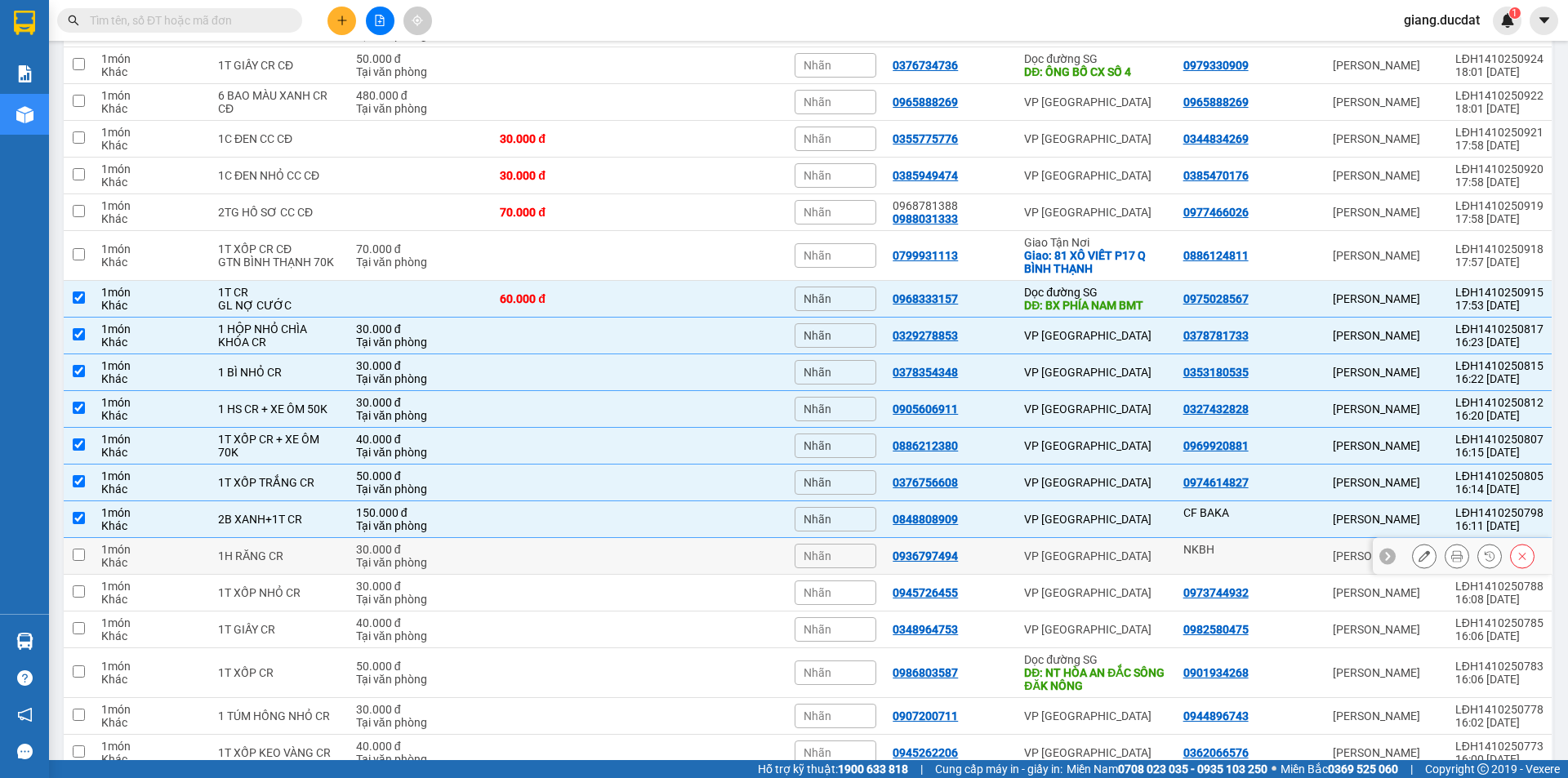
click at [83, 560] on input "checkbox" at bounding box center [78, 555] width 13 height 13
checkbox input "true"
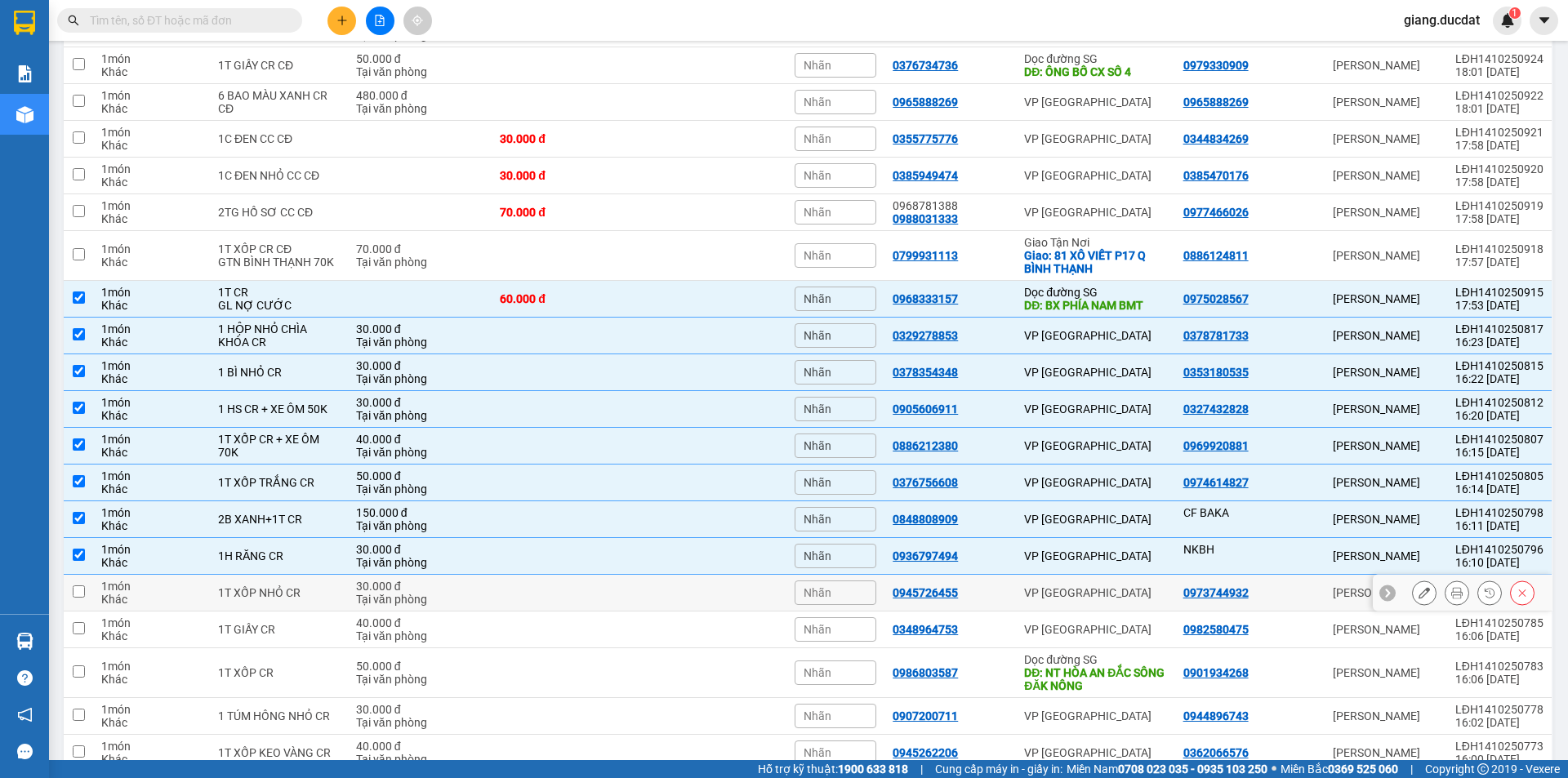
click at [82, 591] on input "checkbox" at bounding box center [78, 591] width 13 height 13
checkbox input "true"
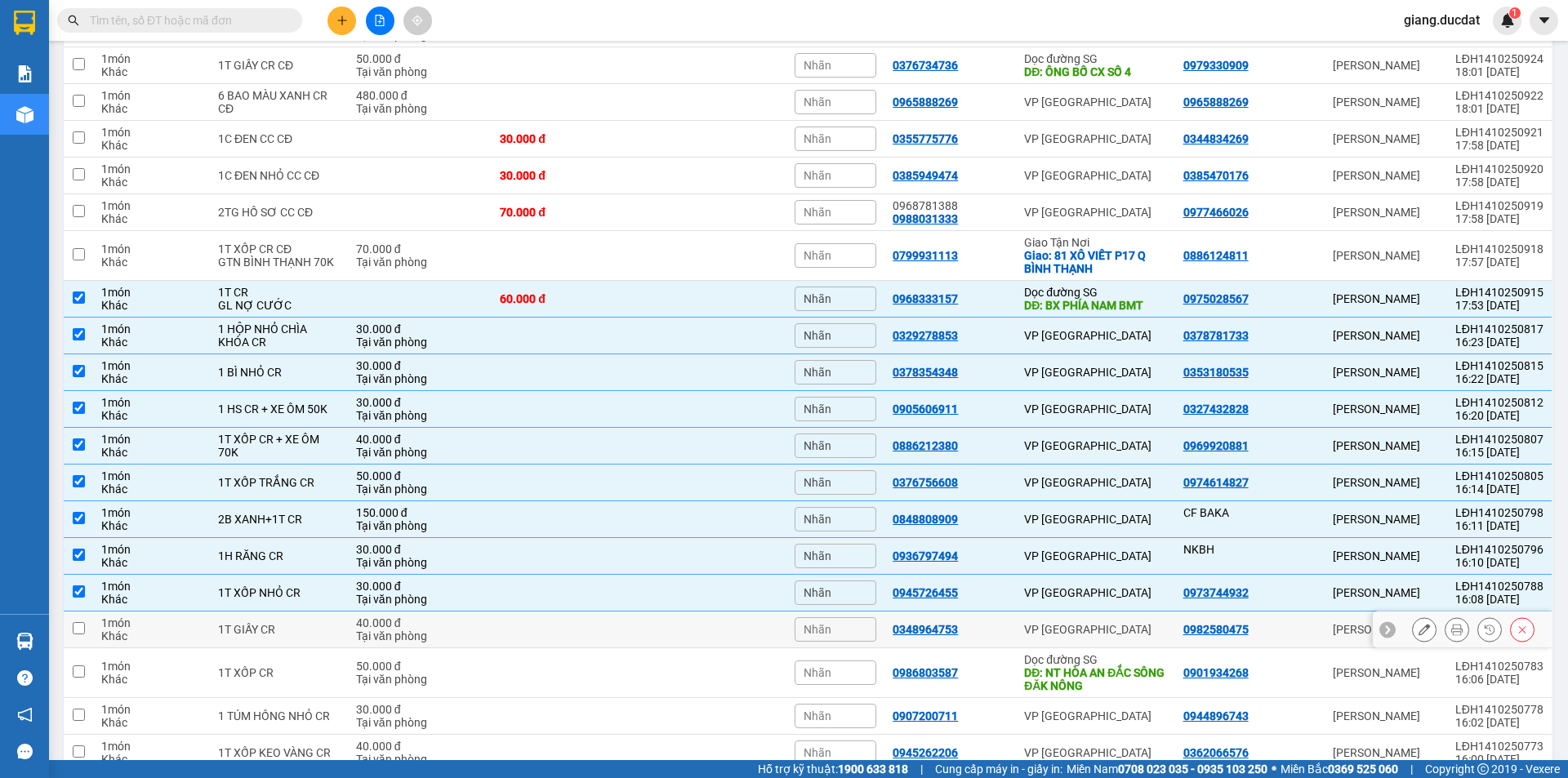
click at [85, 622] on td at bounding box center [78, 630] width 29 height 37
checkbox input "true"
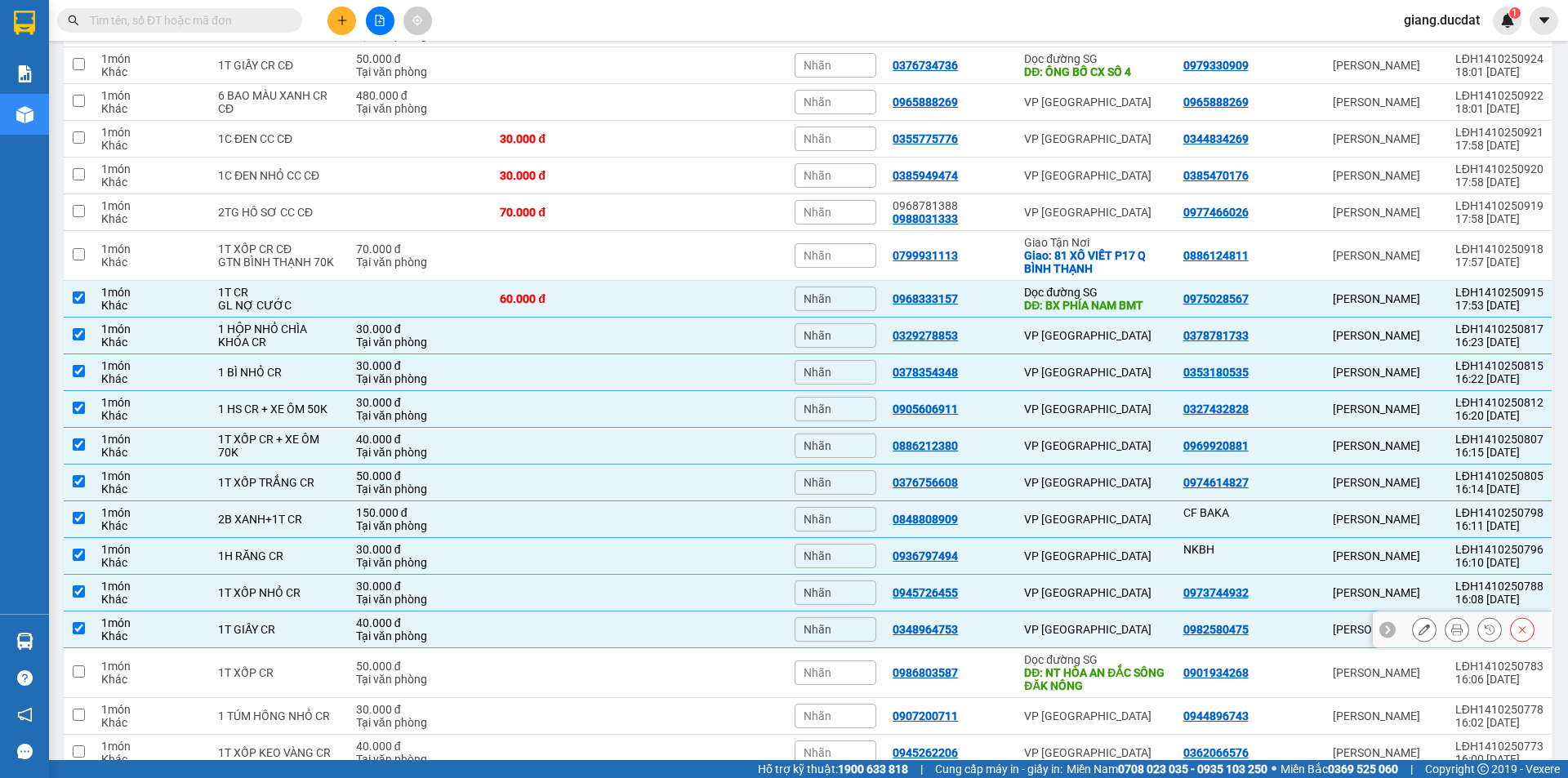
scroll to position [1349, 0]
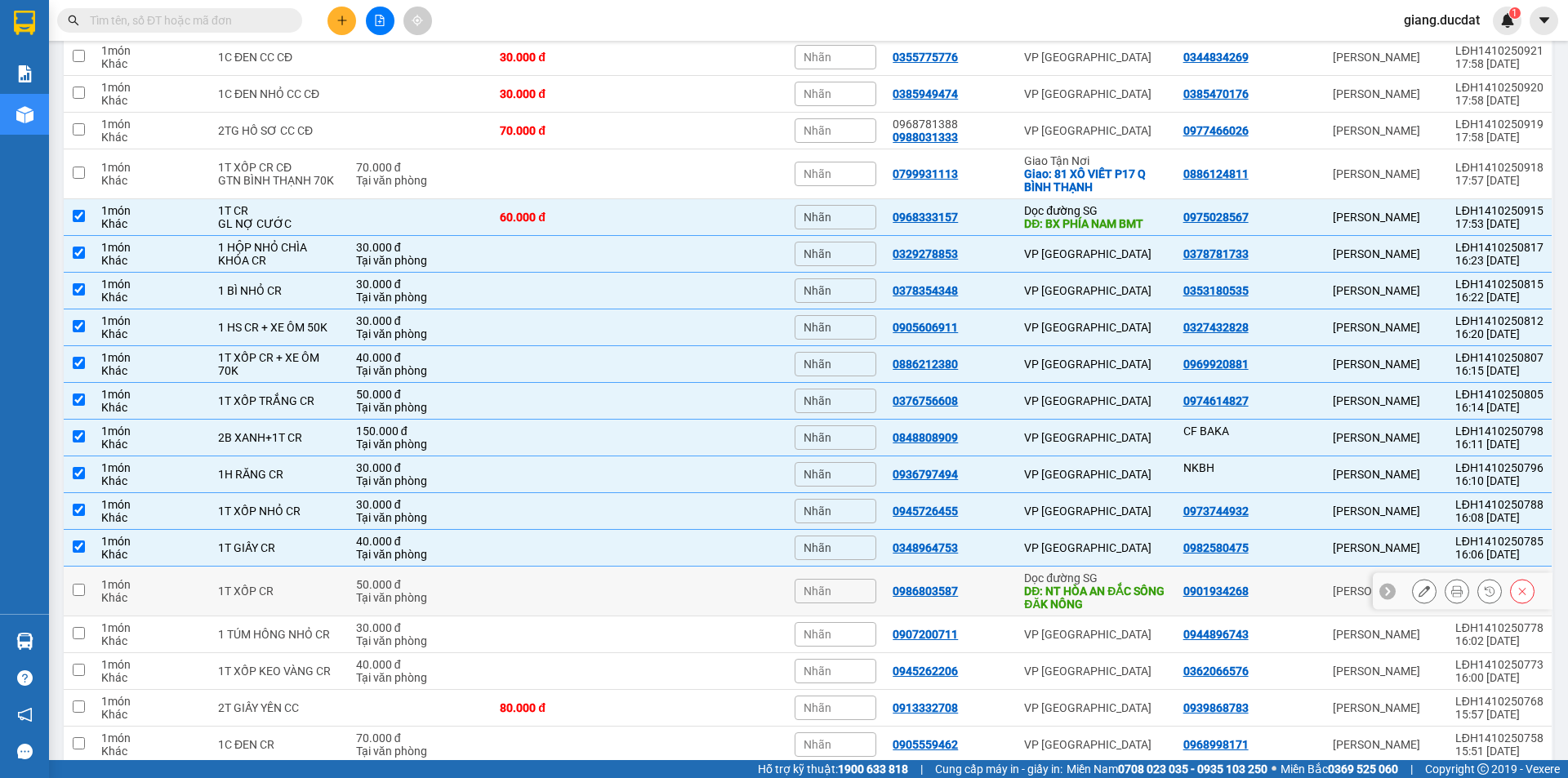
click at [79, 594] on input "checkbox" at bounding box center [78, 590] width 13 height 13
checkbox input "true"
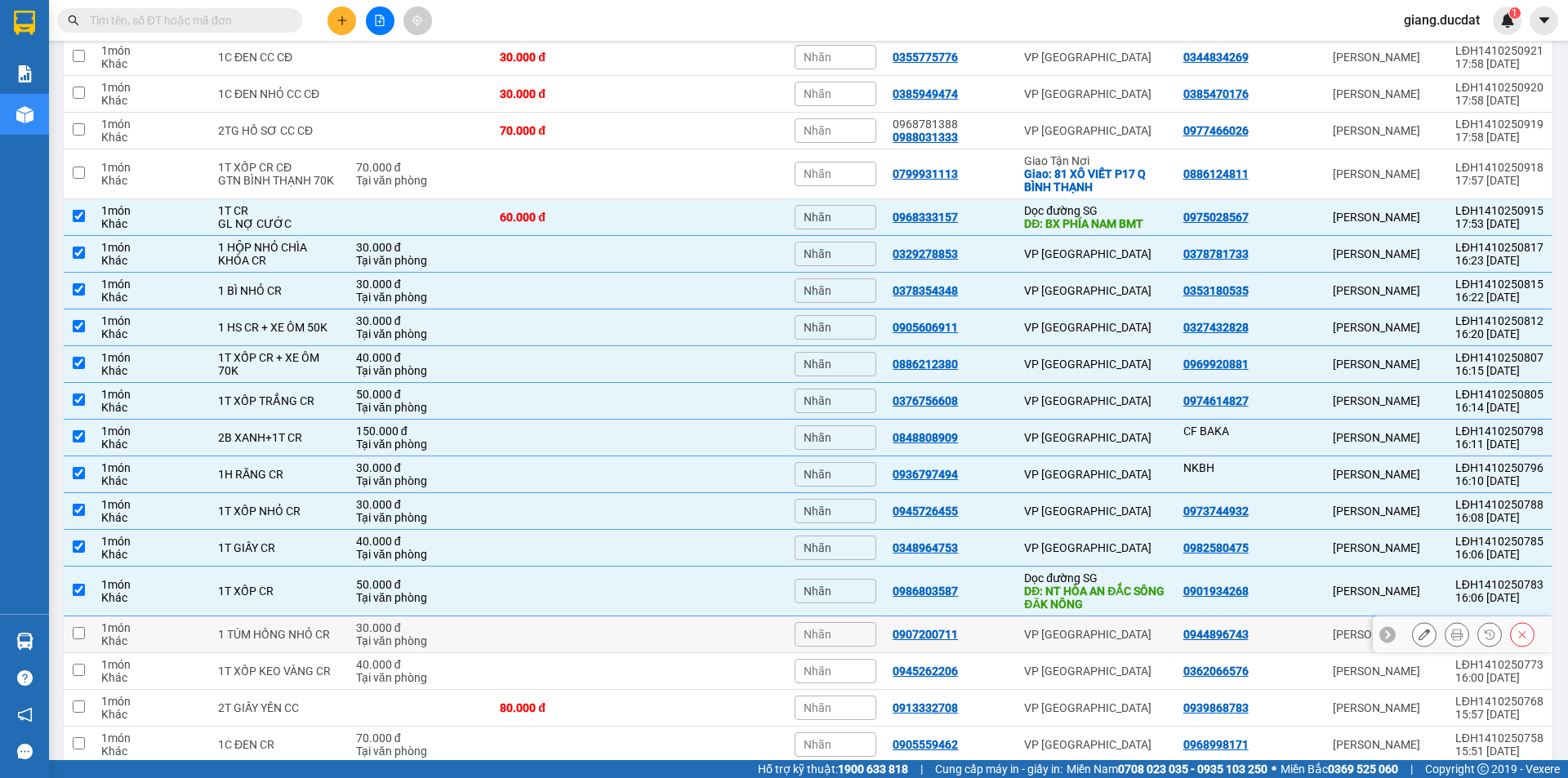
click at [80, 629] on input "checkbox" at bounding box center [78, 633] width 13 height 13
checkbox input "true"
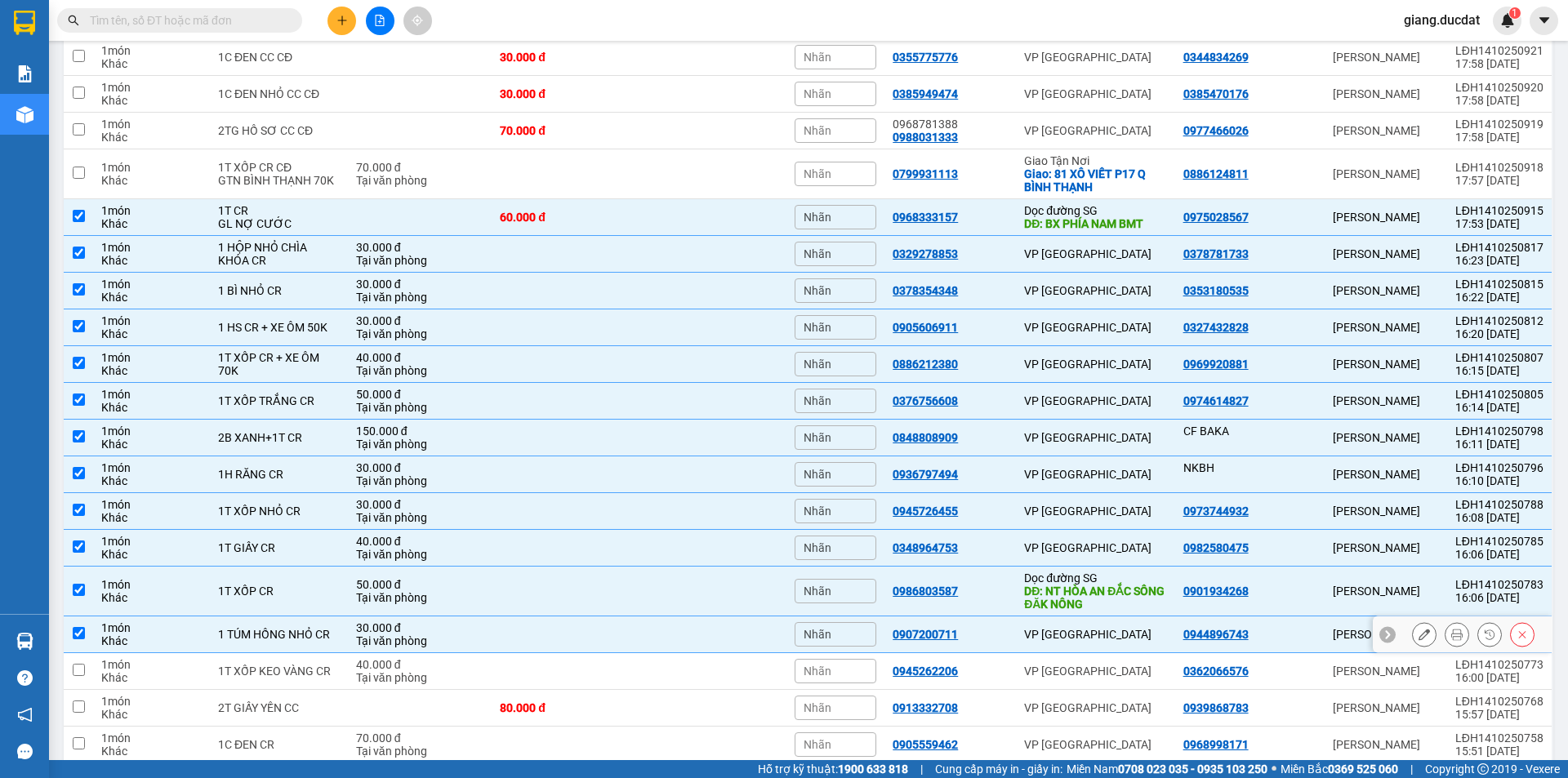
scroll to position [1431, 0]
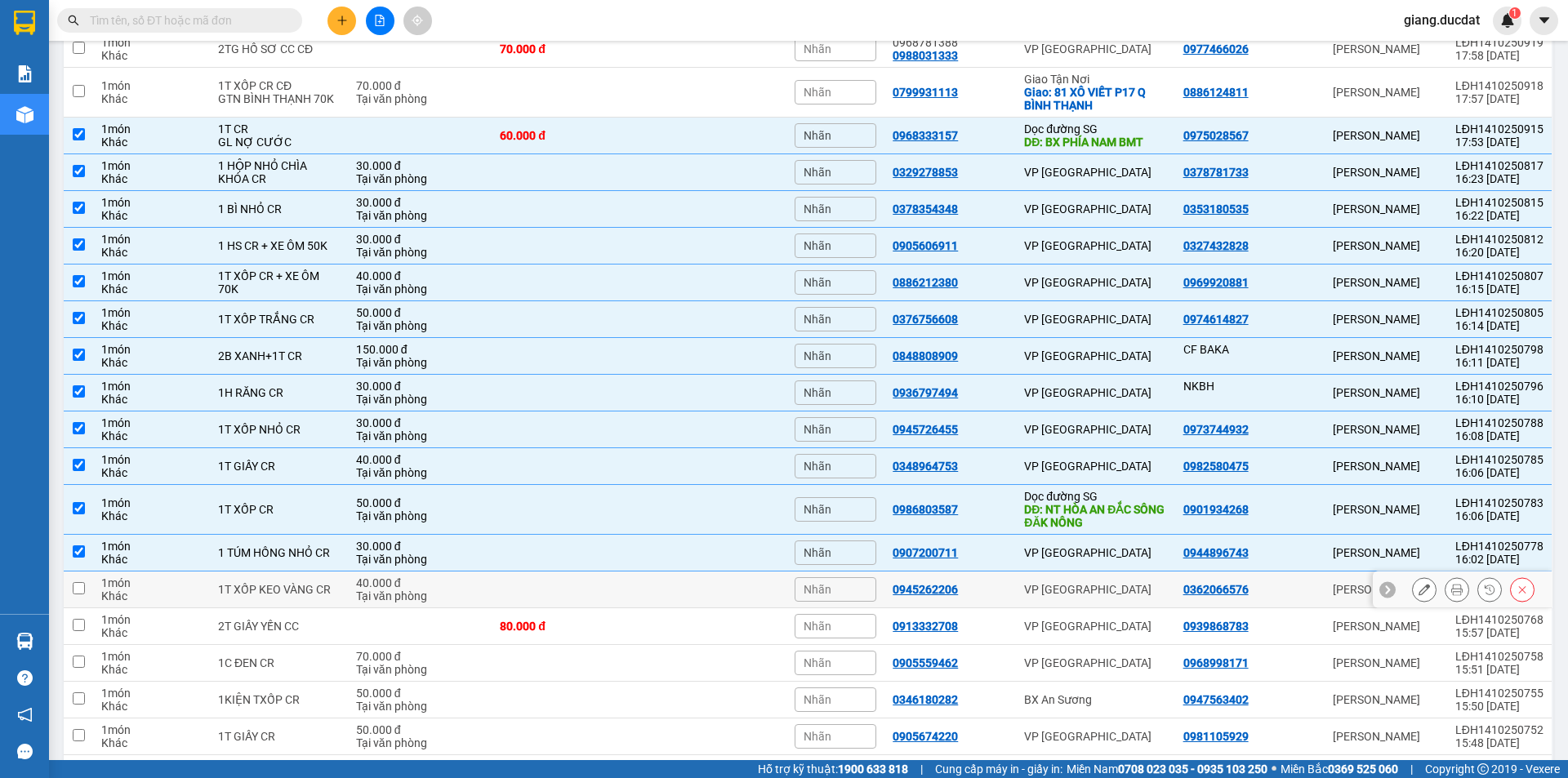
click at [79, 592] on input "checkbox" at bounding box center [78, 588] width 13 height 13
checkbox input "true"
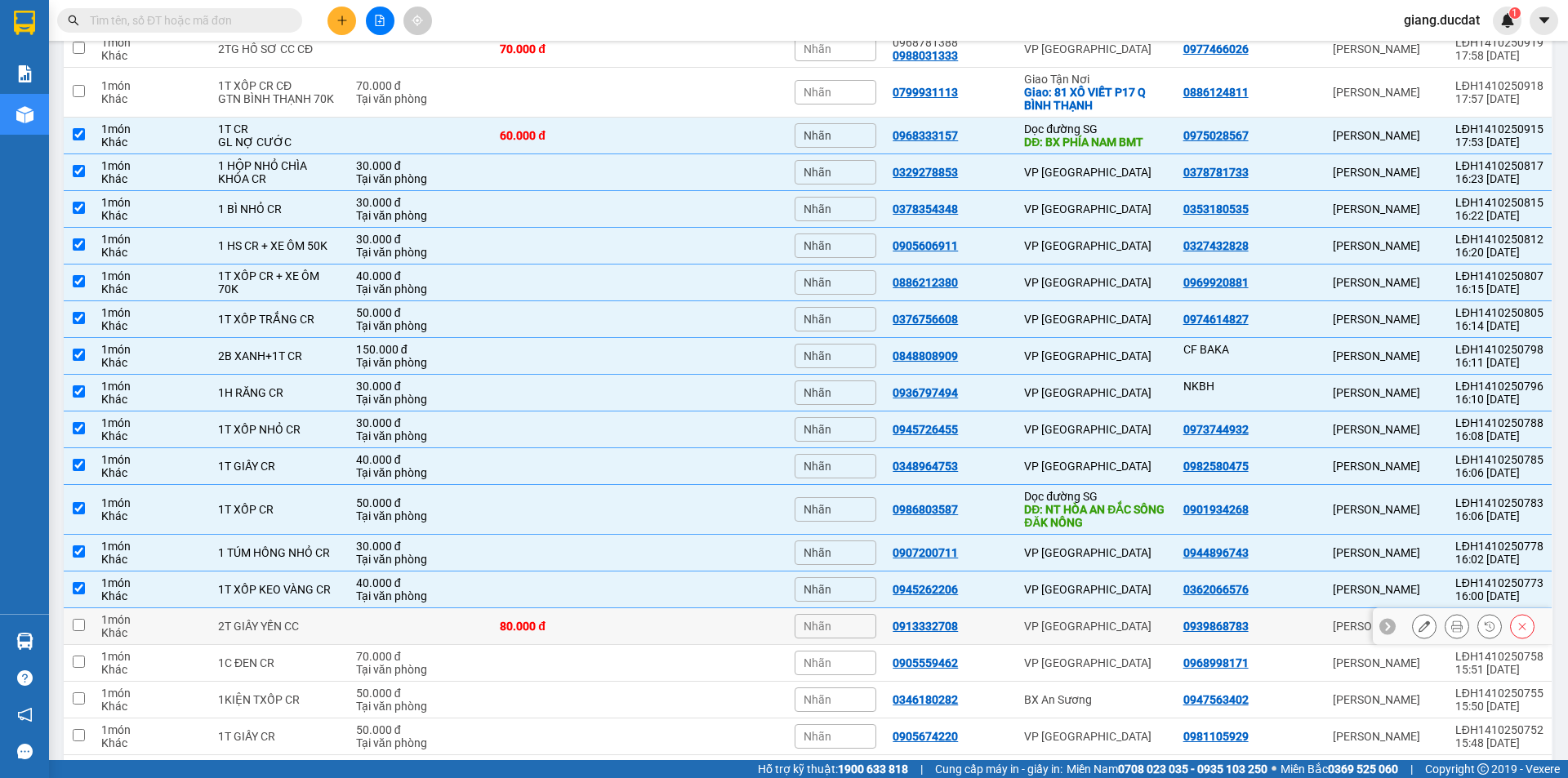
click at [78, 621] on input "checkbox" at bounding box center [78, 625] width 13 height 13
checkbox input "true"
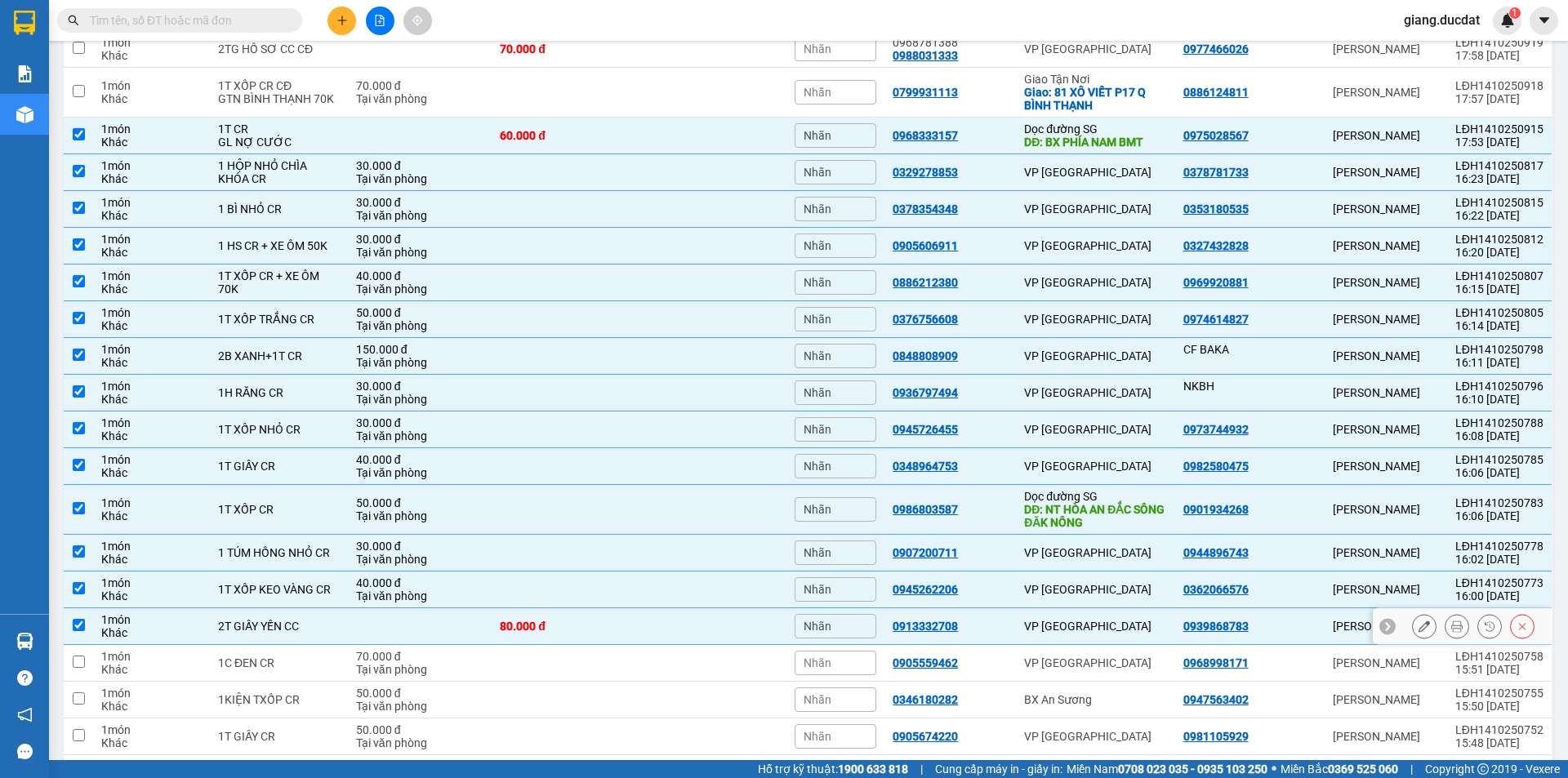
scroll to position [1512, 0]
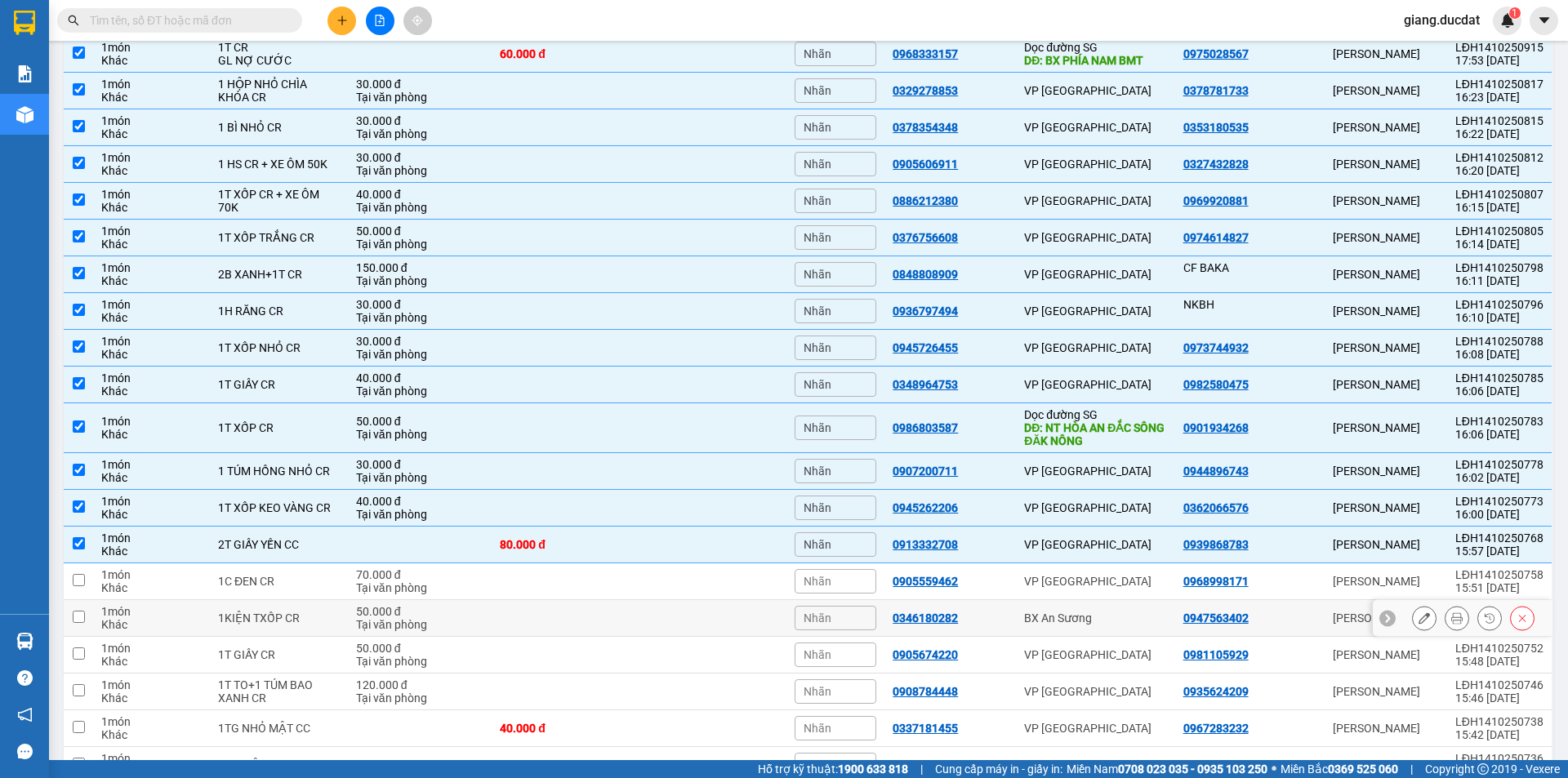
click at [79, 615] on input "checkbox" at bounding box center [78, 617] width 13 height 13
checkbox input "true"
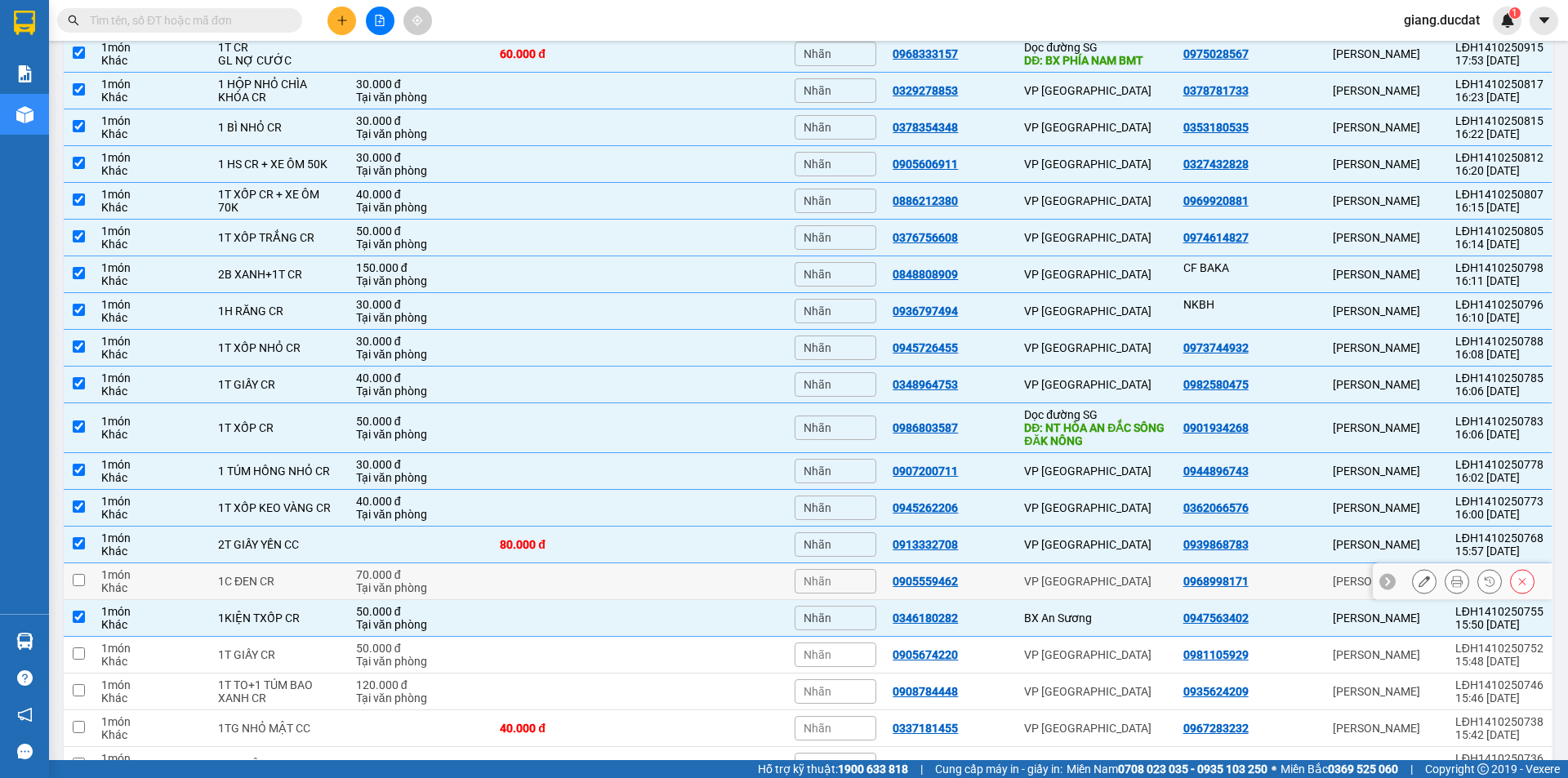
click at [80, 581] on input "checkbox" at bounding box center [78, 580] width 13 height 13
checkbox input "true"
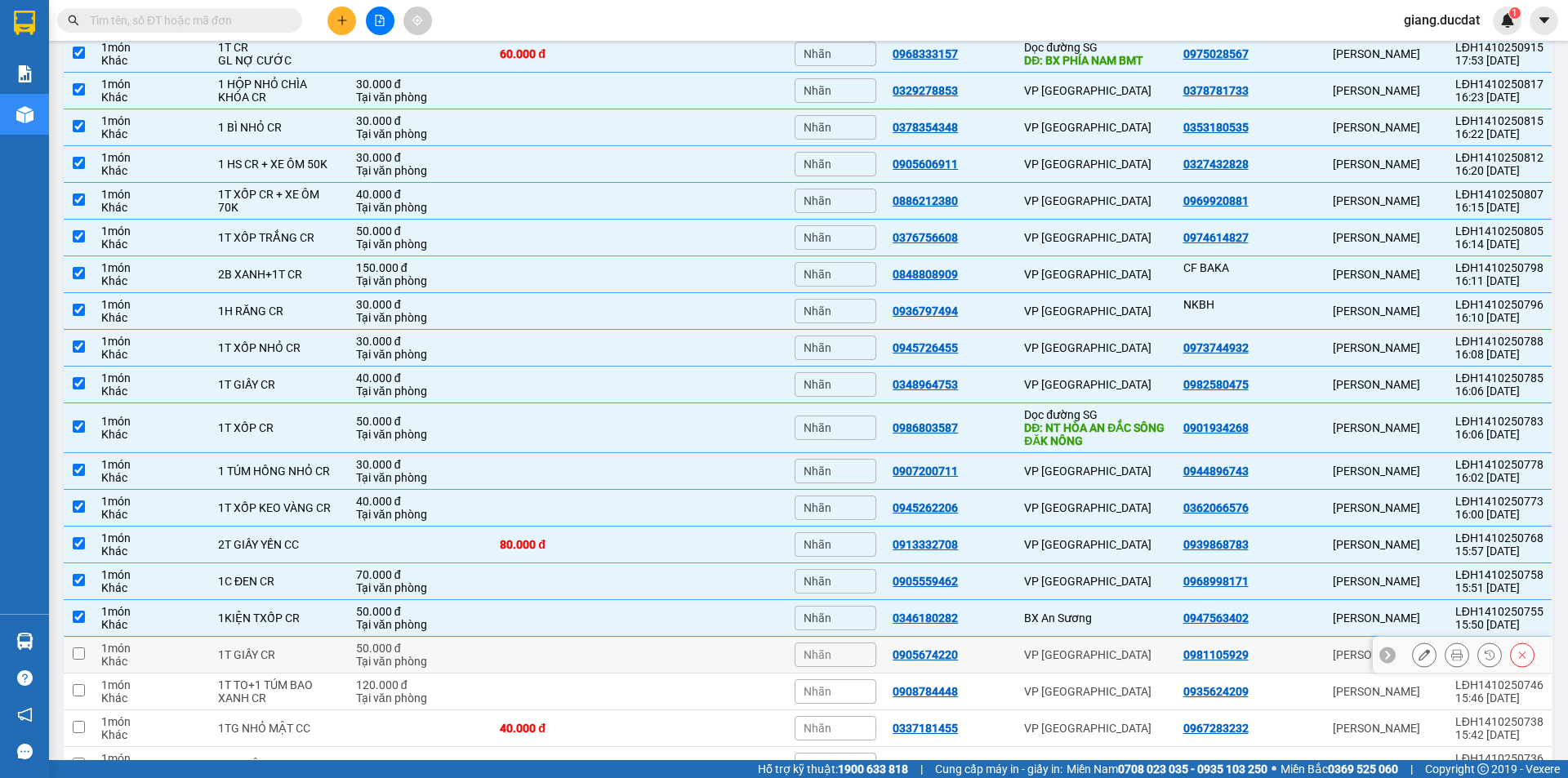
click at [82, 645] on td at bounding box center [78, 655] width 29 height 37
checkbox input "true"
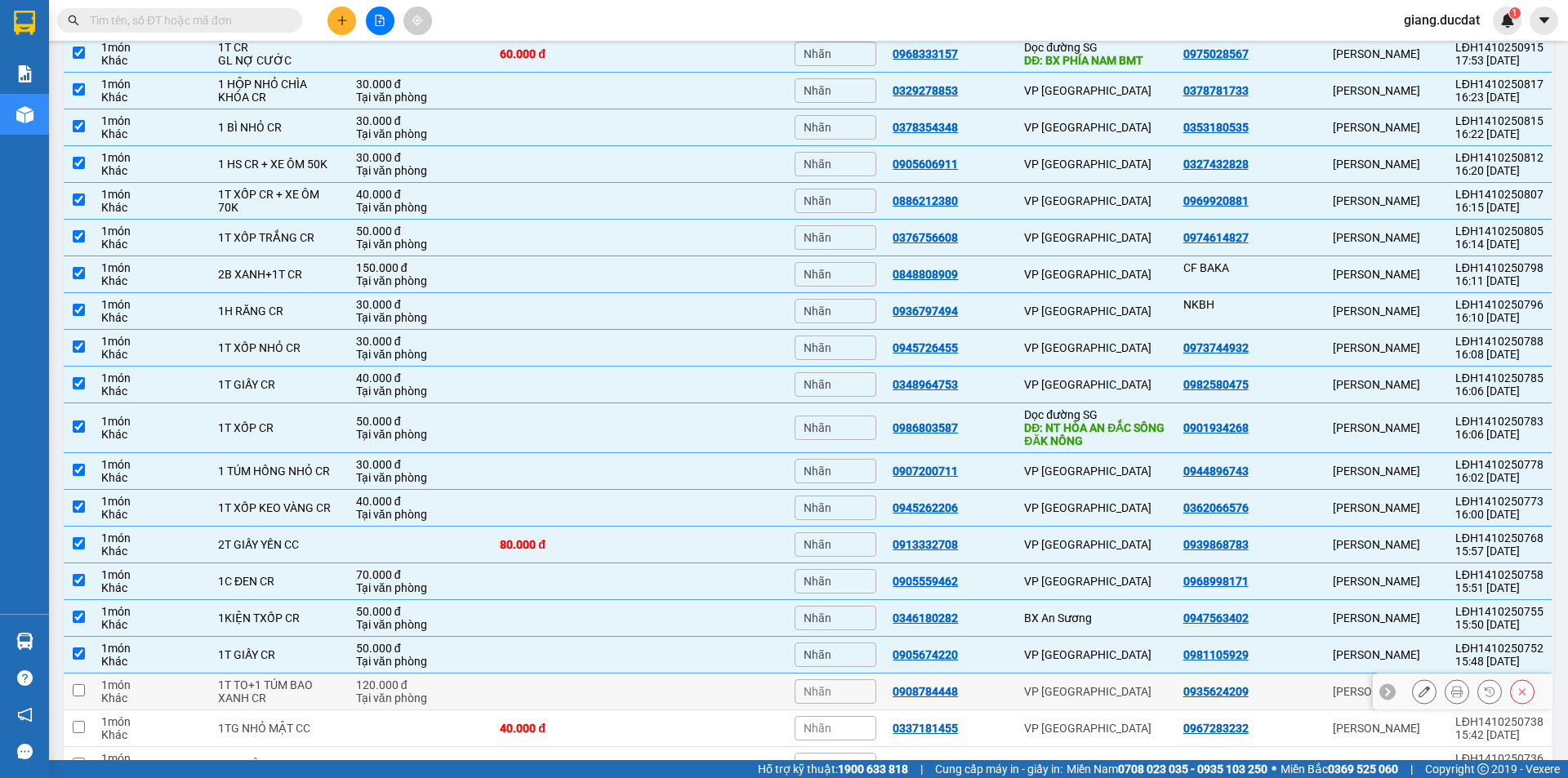
scroll to position [1595, 0]
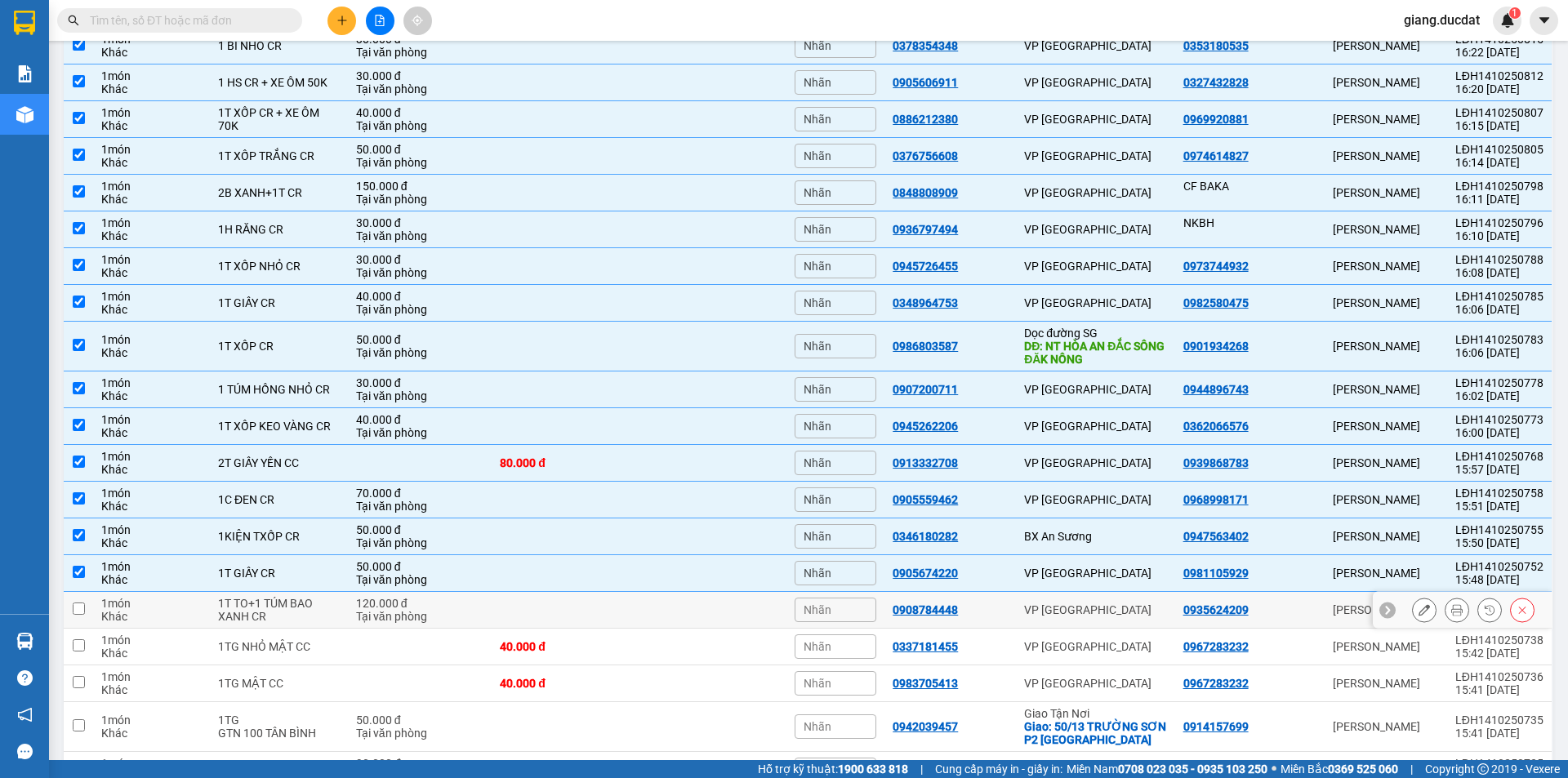
click at [77, 610] on input "checkbox" at bounding box center [78, 608] width 13 height 13
checkbox input "true"
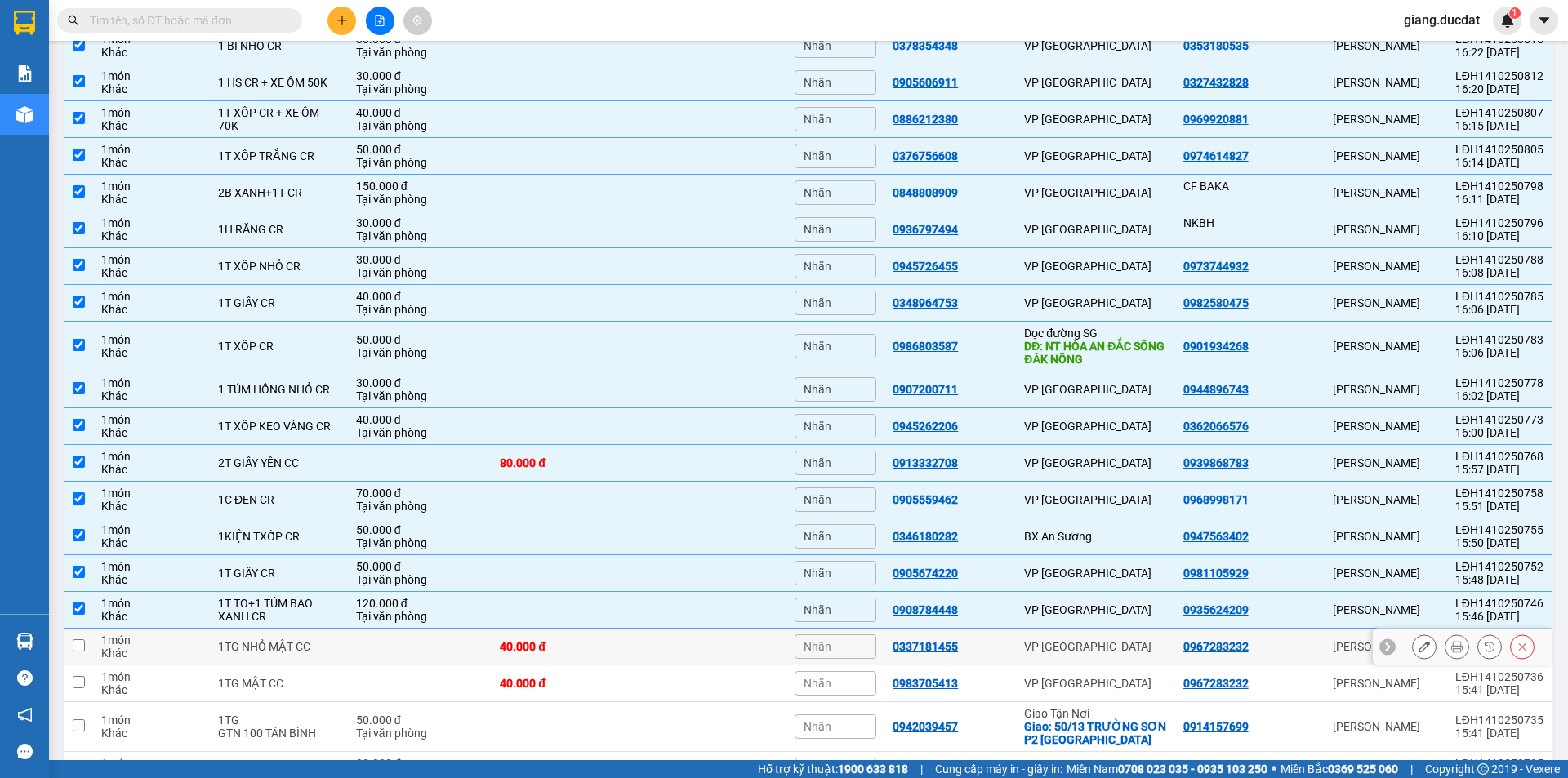
click at [83, 639] on input "checkbox" at bounding box center [78, 645] width 13 height 13
checkbox input "true"
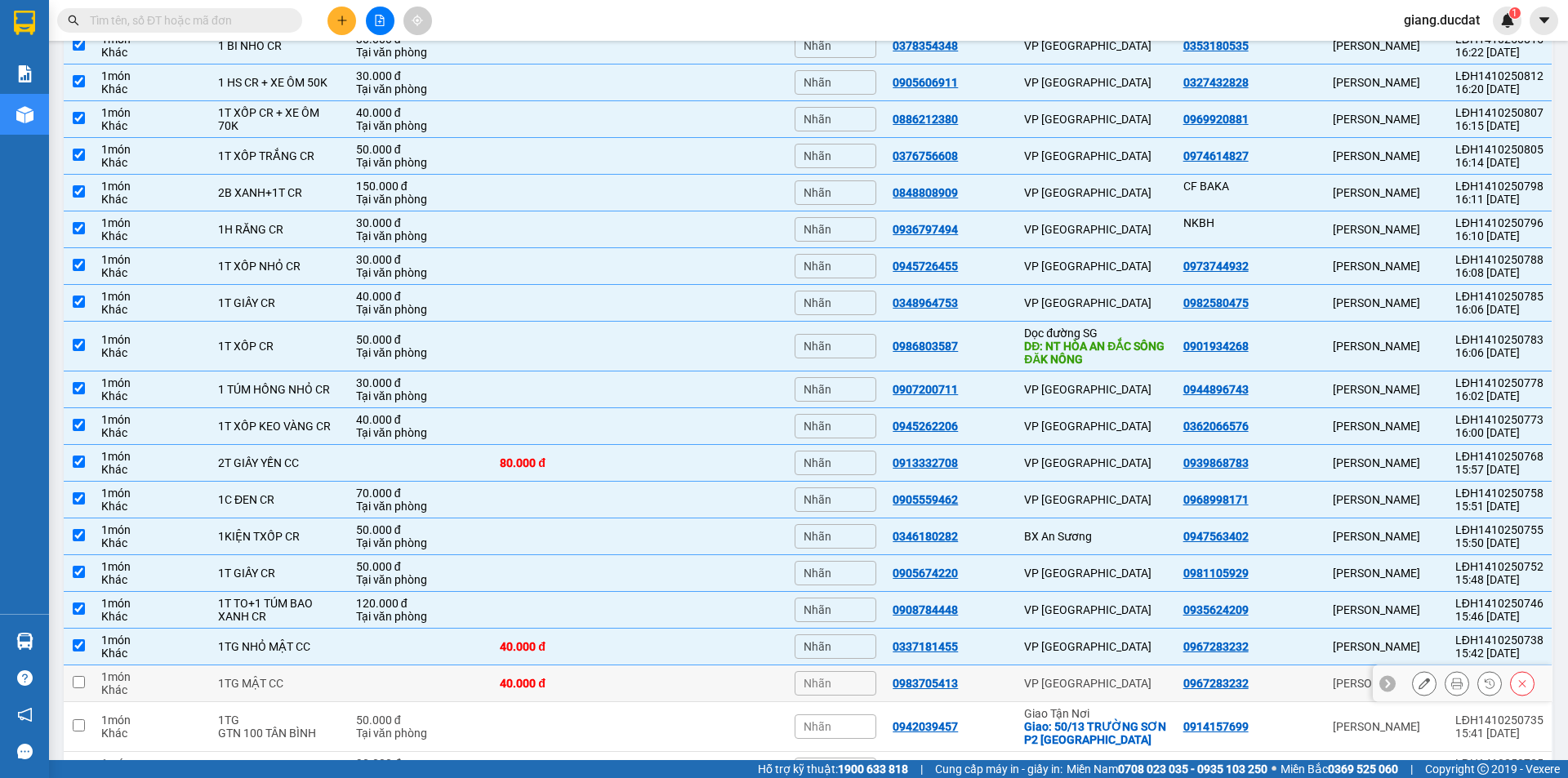
click at [86, 681] on td at bounding box center [78, 684] width 29 height 37
checkbox input "true"
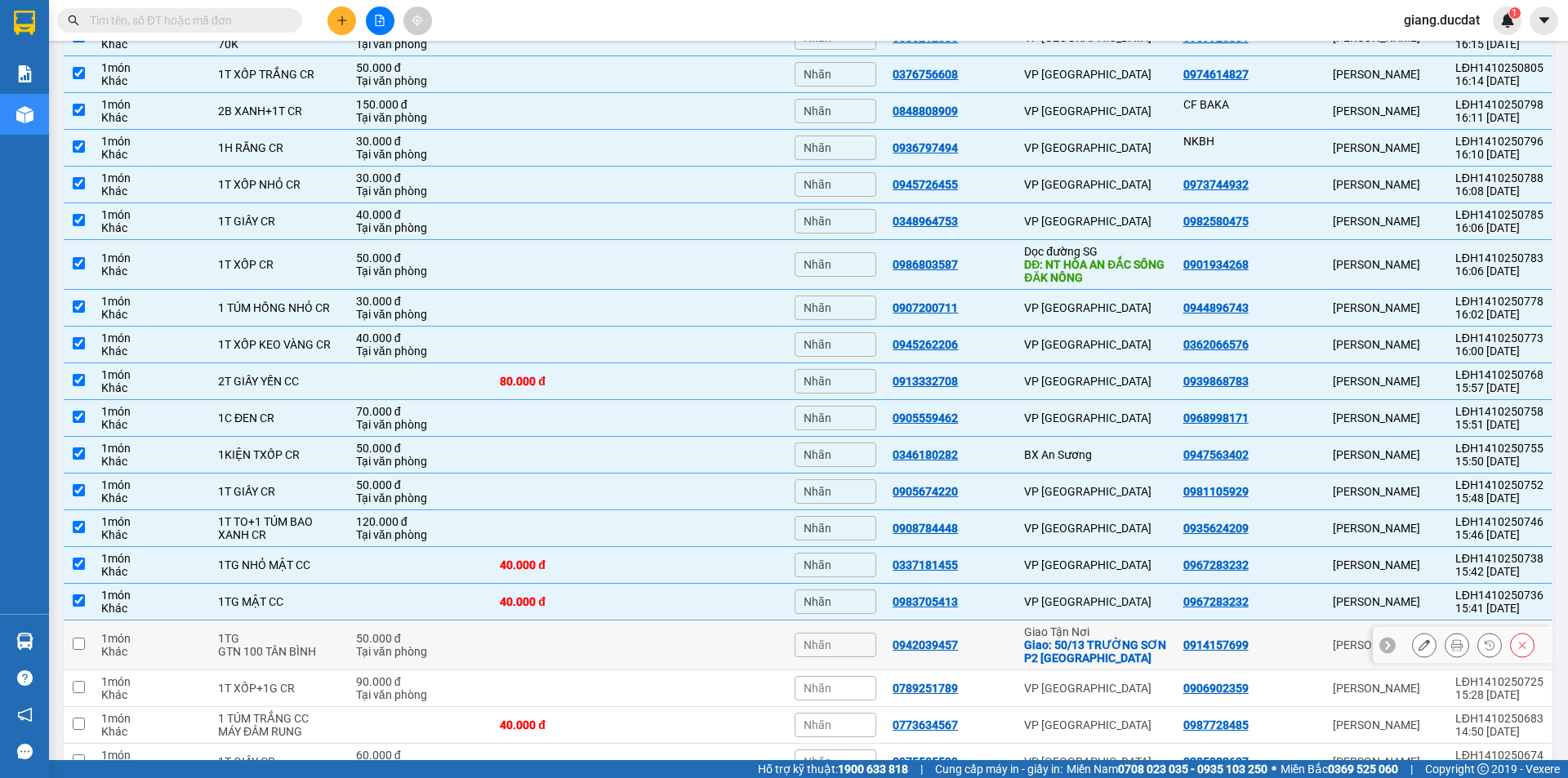
scroll to position [1758, 0]
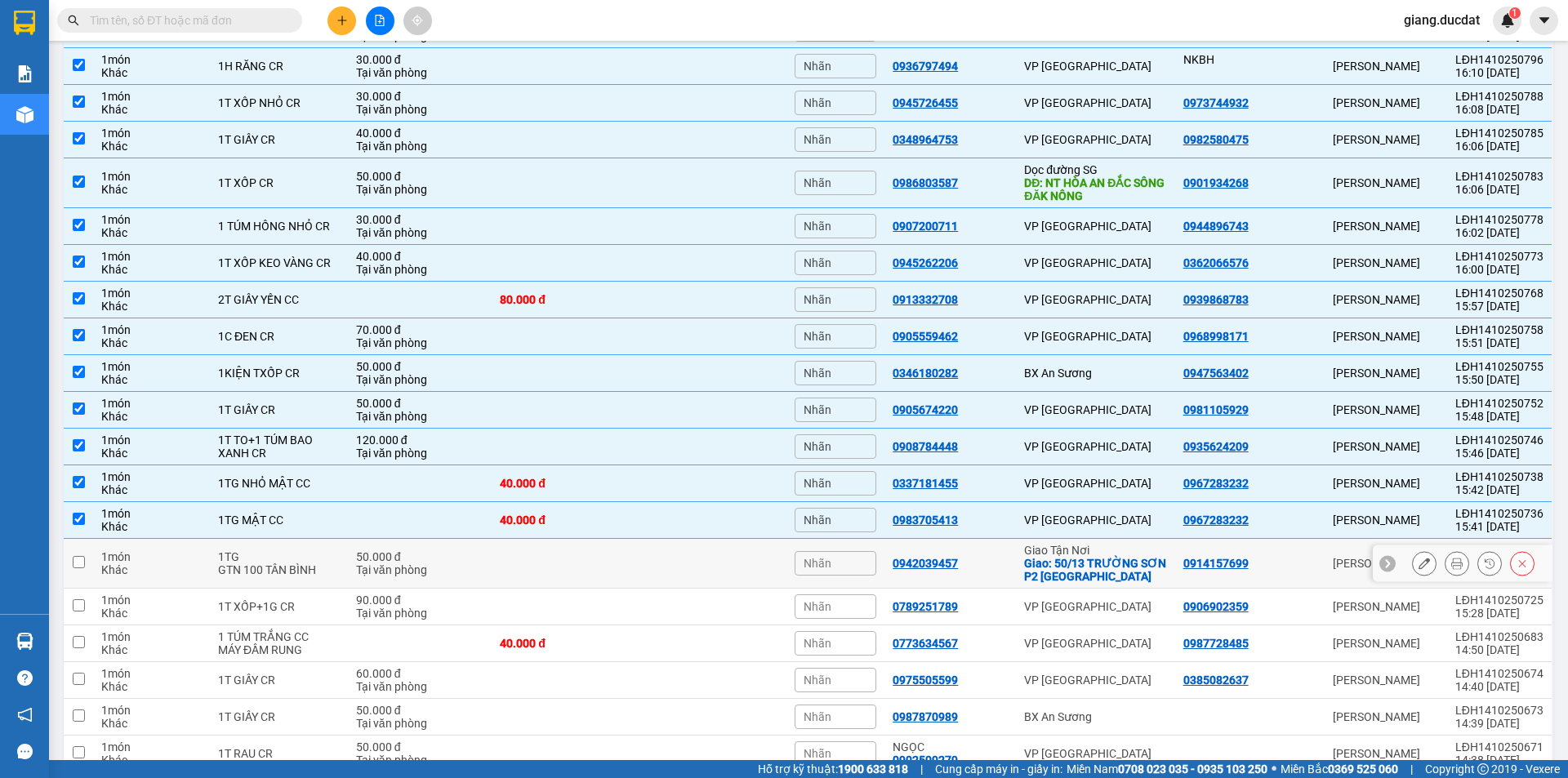
click at [76, 568] on td at bounding box center [78, 563] width 29 height 50
checkbox input "true"
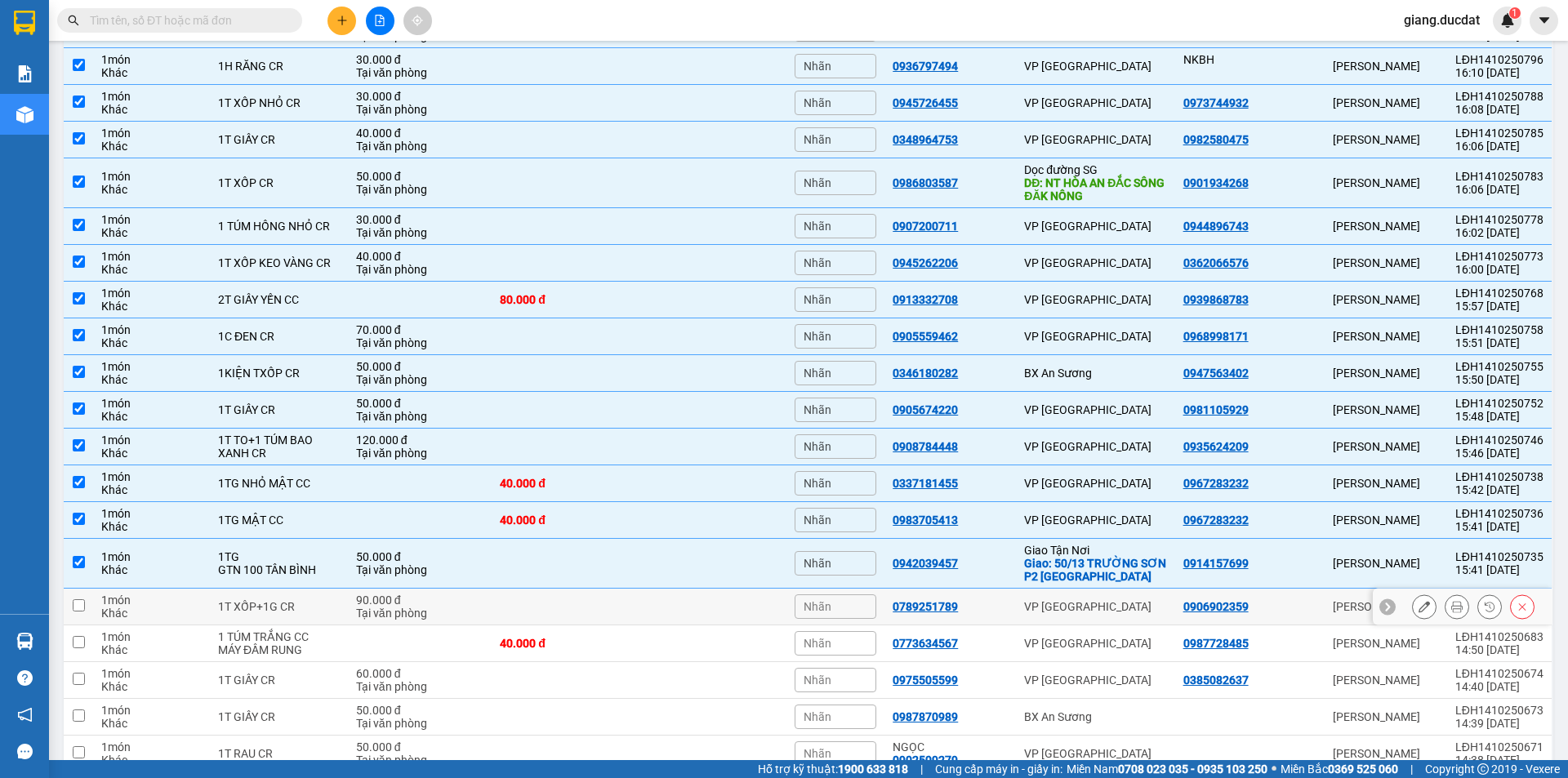
click at [77, 603] on input "checkbox" at bounding box center [78, 605] width 13 height 13
checkbox input "true"
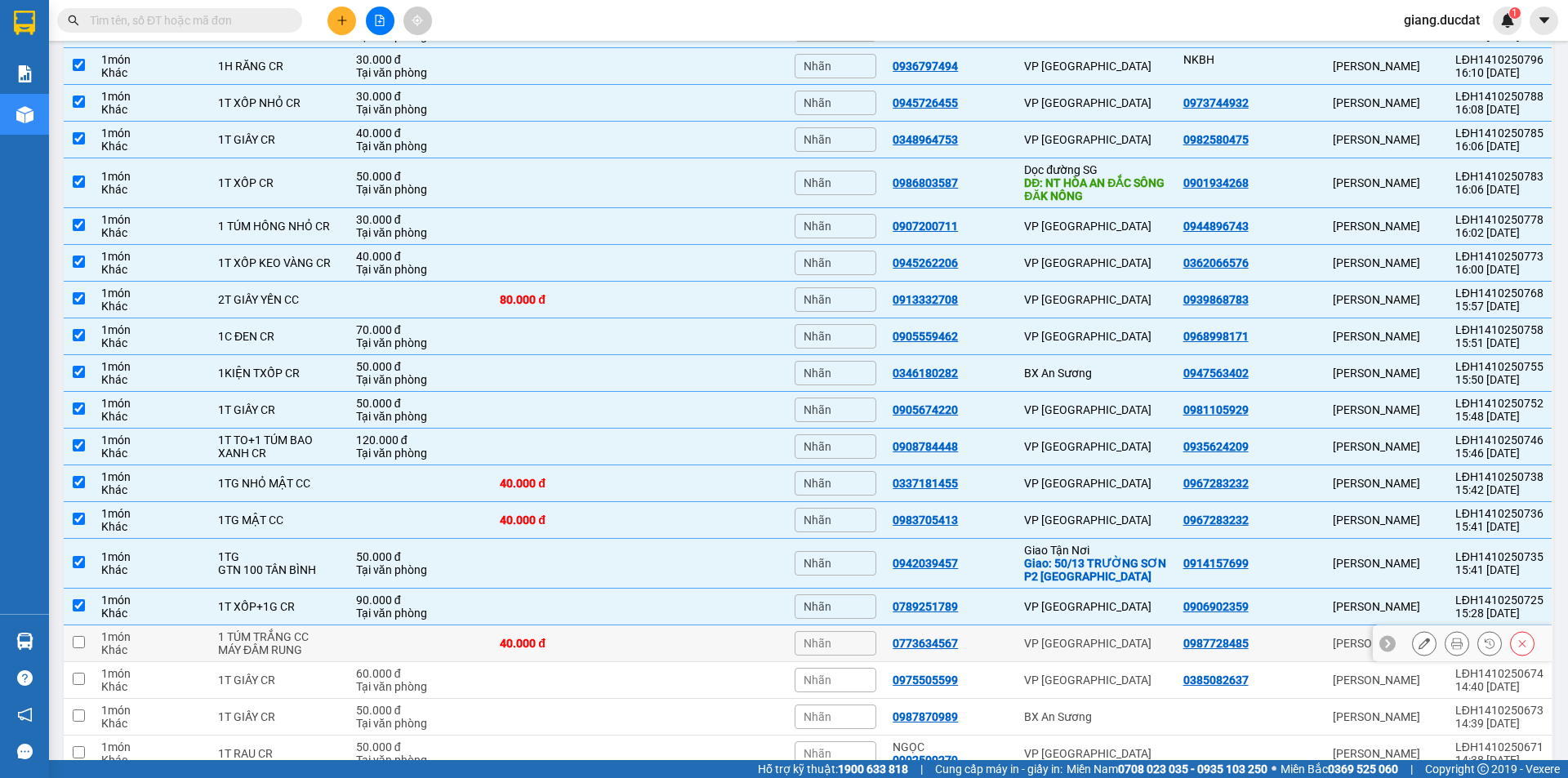
click at [85, 639] on td at bounding box center [78, 644] width 29 height 37
checkbox input "true"
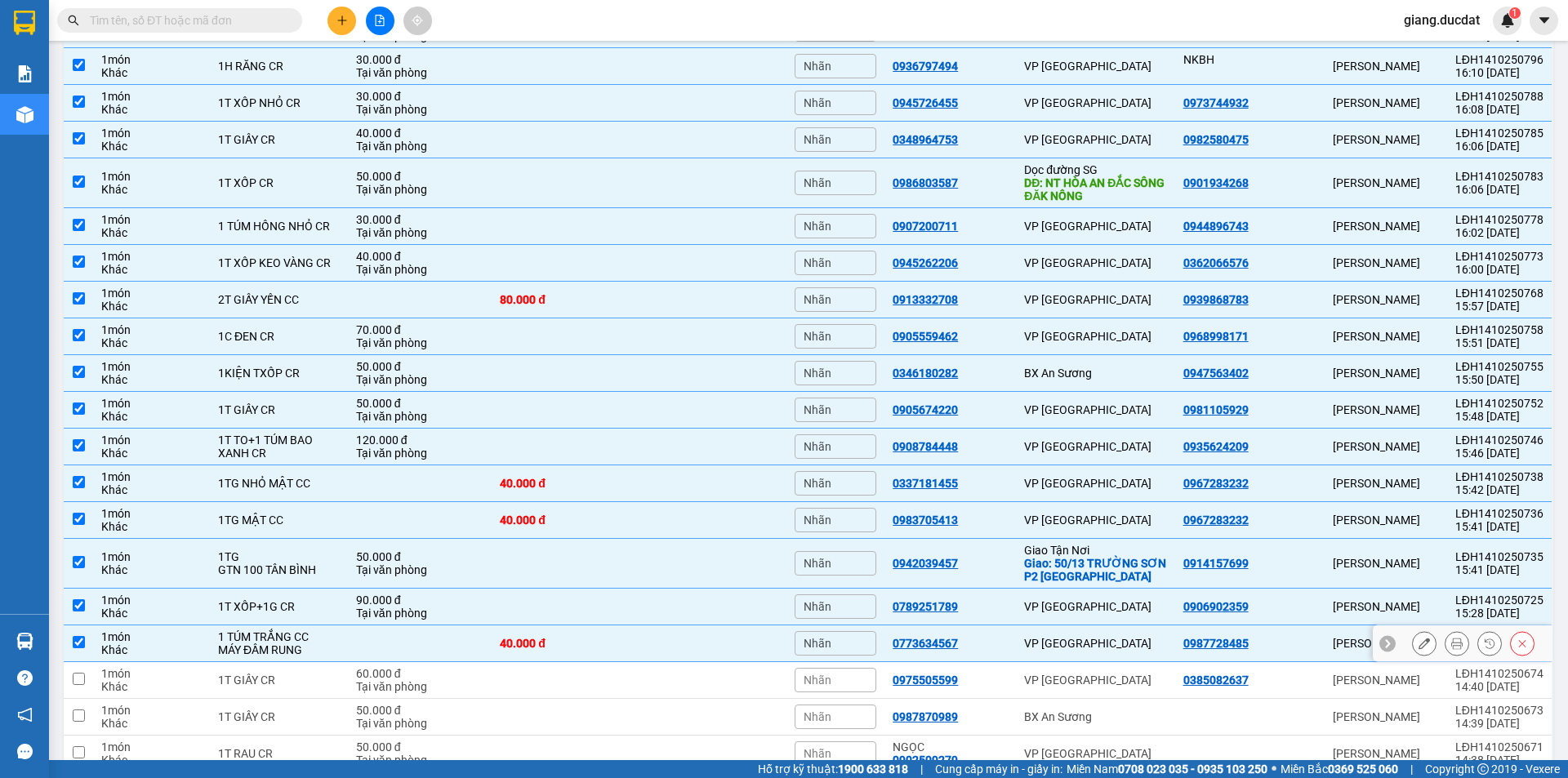
scroll to position [1839, 0]
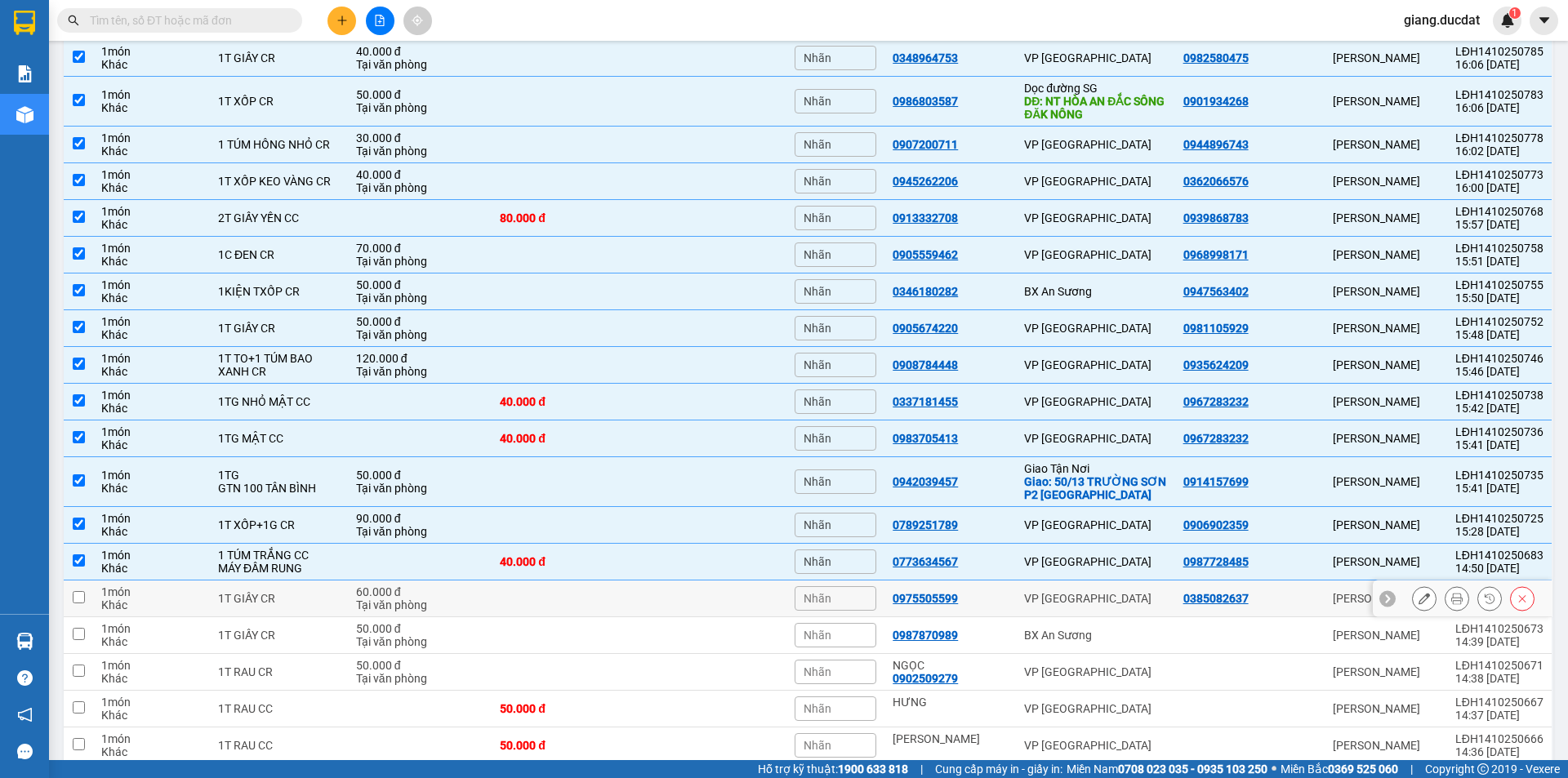
click at [77, 597] on input "checkbox" at bounding box center [78, 597] width 13 height 13
checkbox input "true"
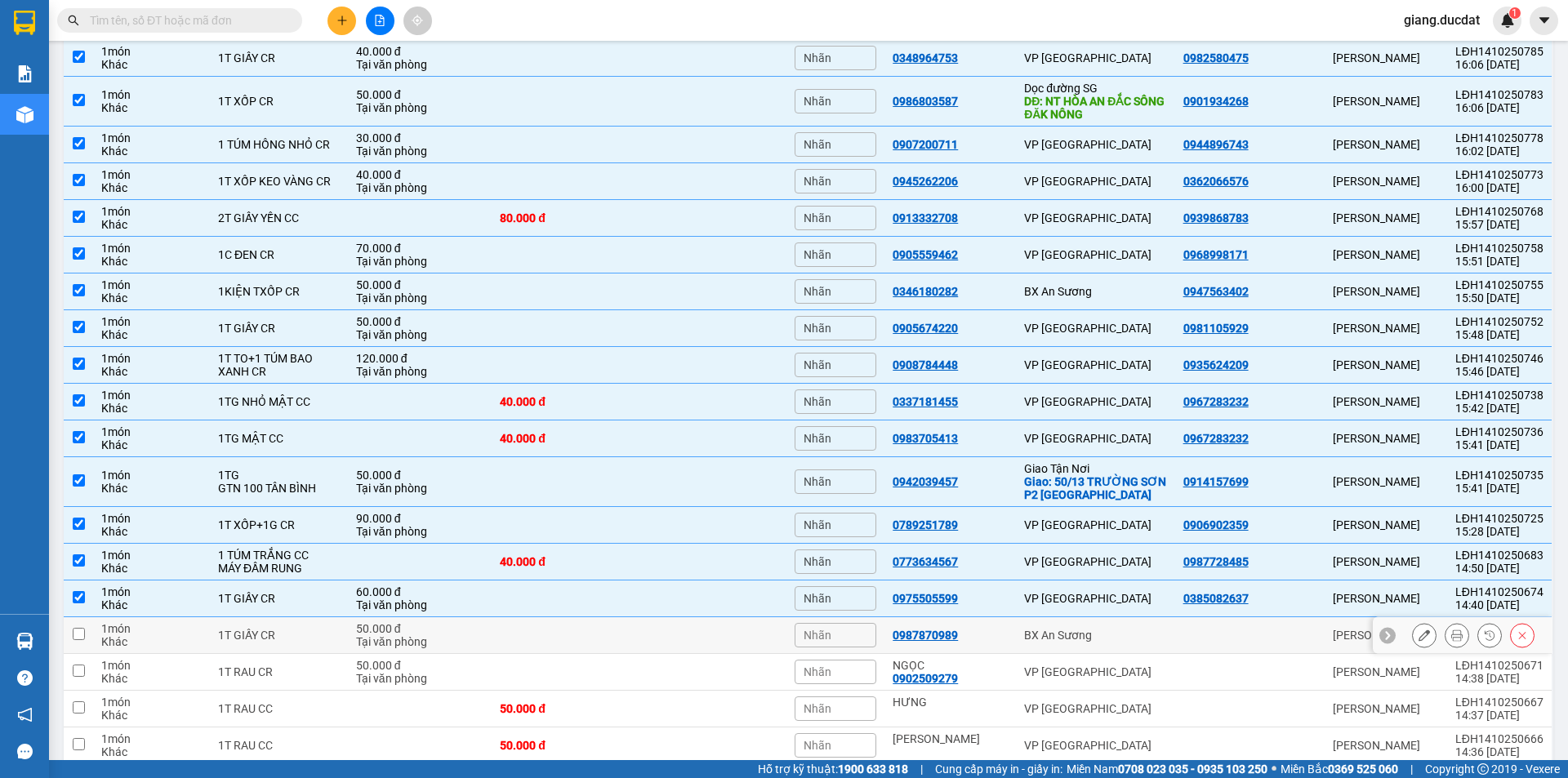
click at [78, 633] on input "checkbox" at bounding box center [78, 633] width 13 height 13
checkbox input "true"
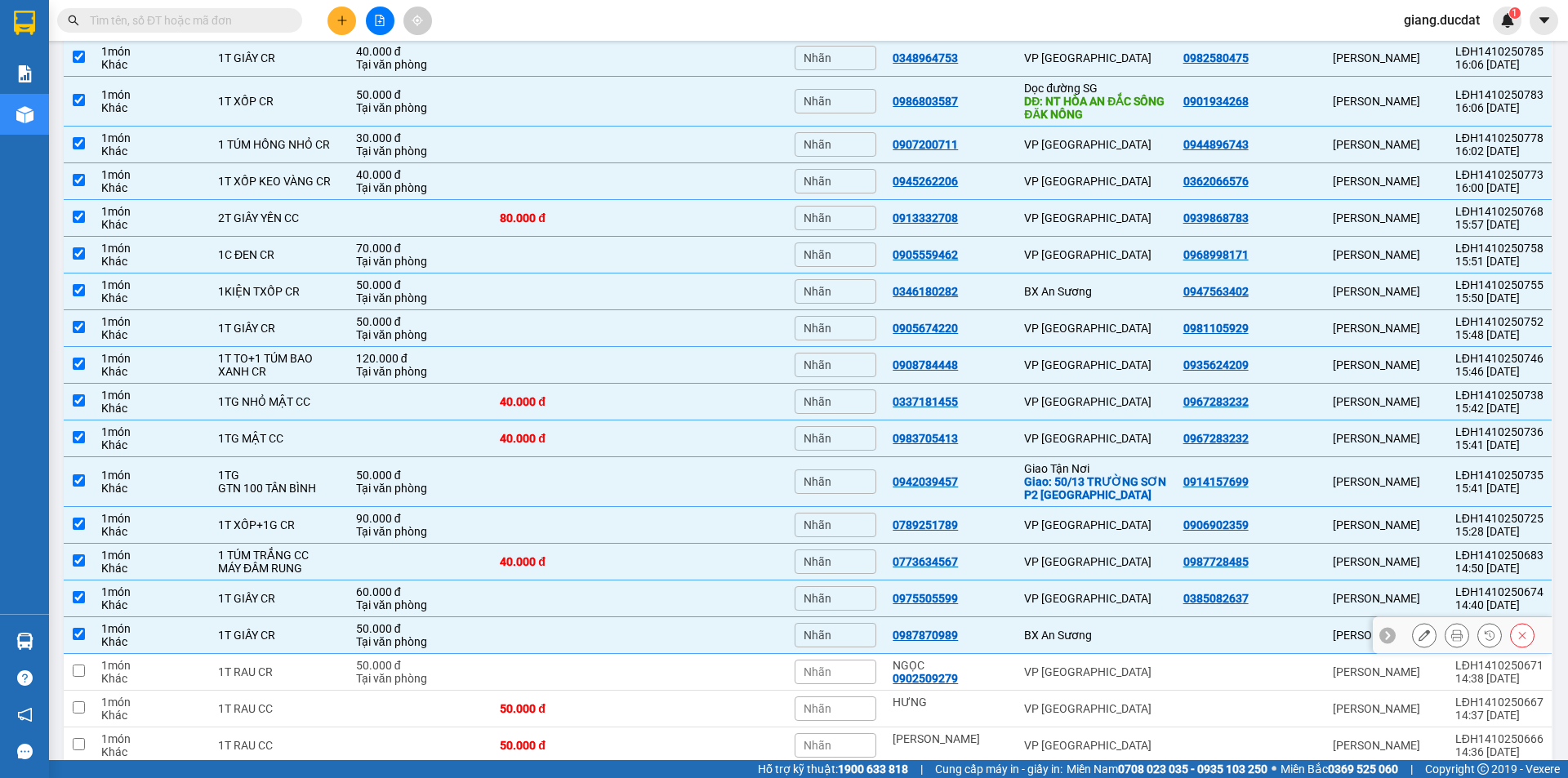
scroll to position [1921, 0]
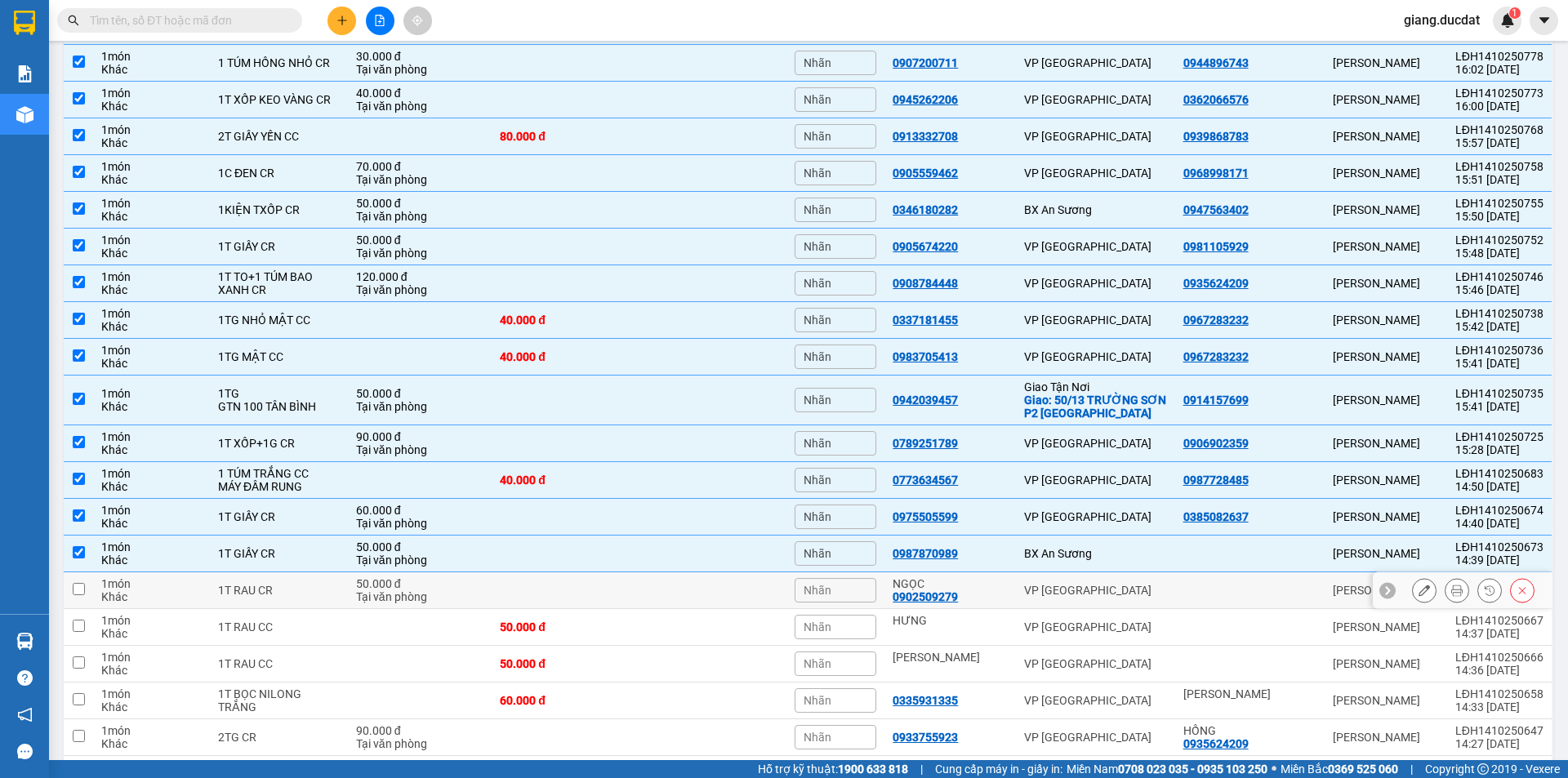
click at [76, 584] on input "checkbox" at bounding box center [78, 589] width 13 height 13
checkbox input "true"
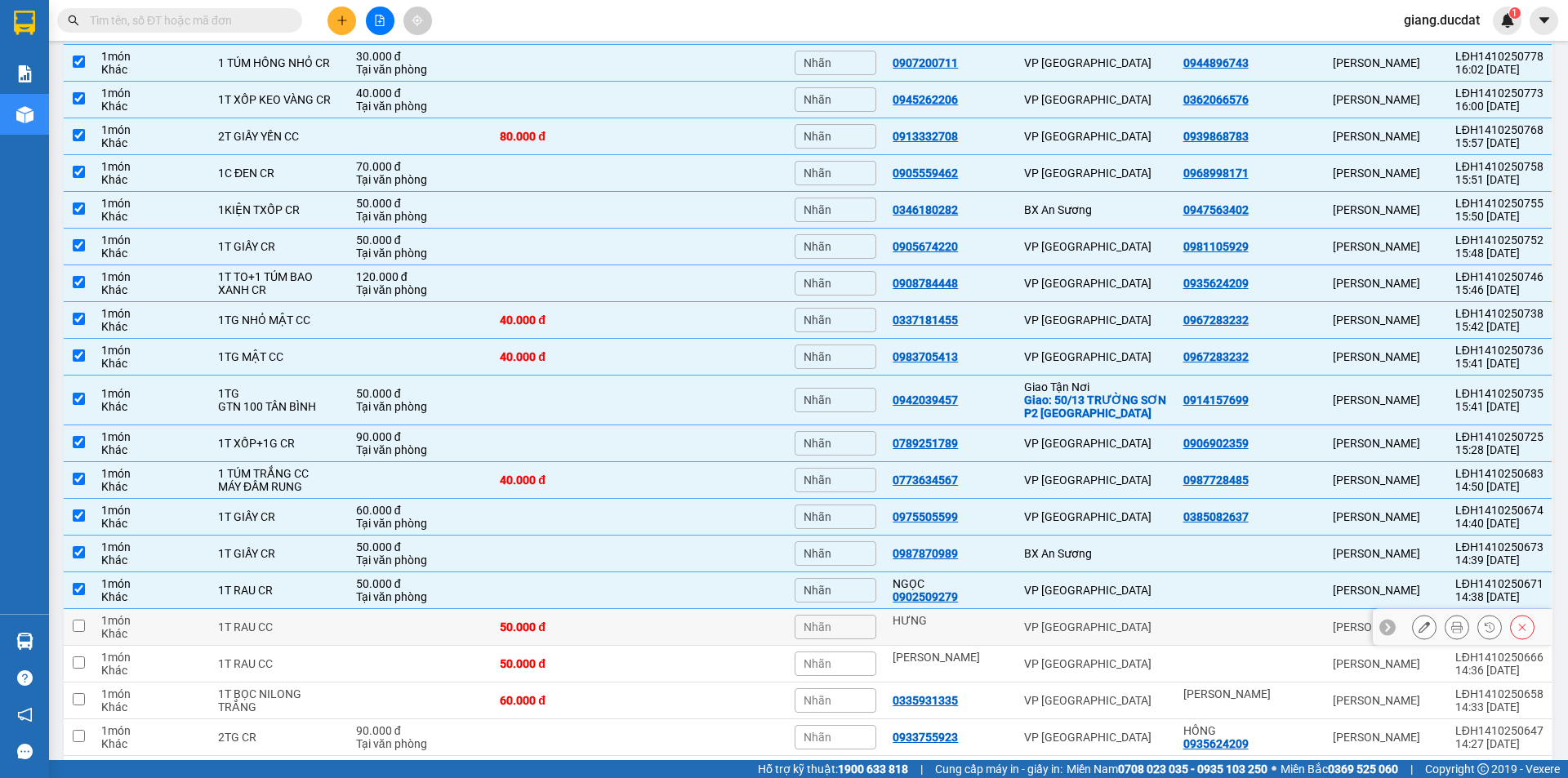
click at [82, 628] on input "checkbox" at bounding box center [78, 625] width 13 height 13
checkbox input "true"
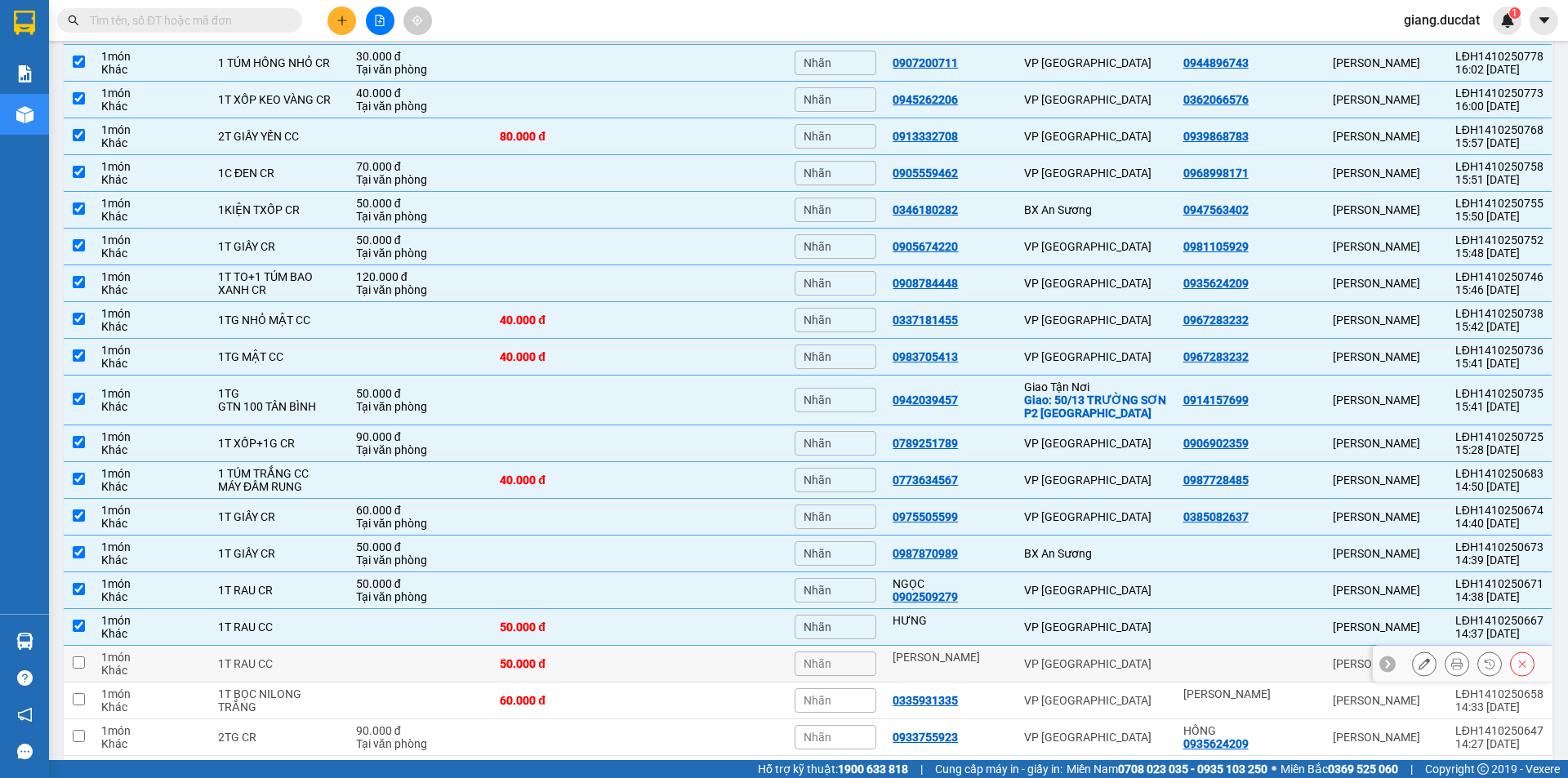
click at [82, 669] on td at bounding box center [78, 665] width 29 height 37
checkbox input "true"
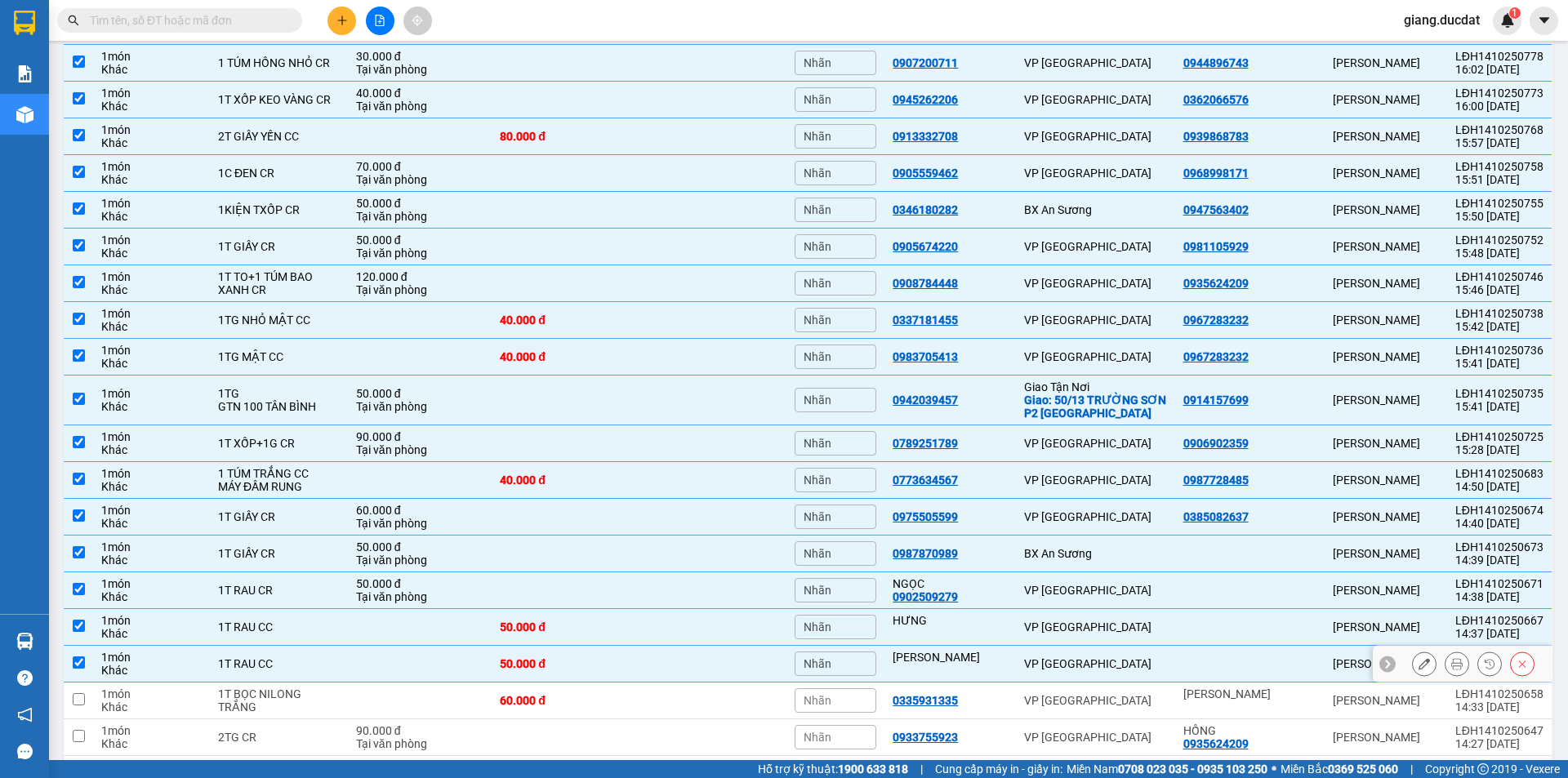
scroll to position [2002, 0]
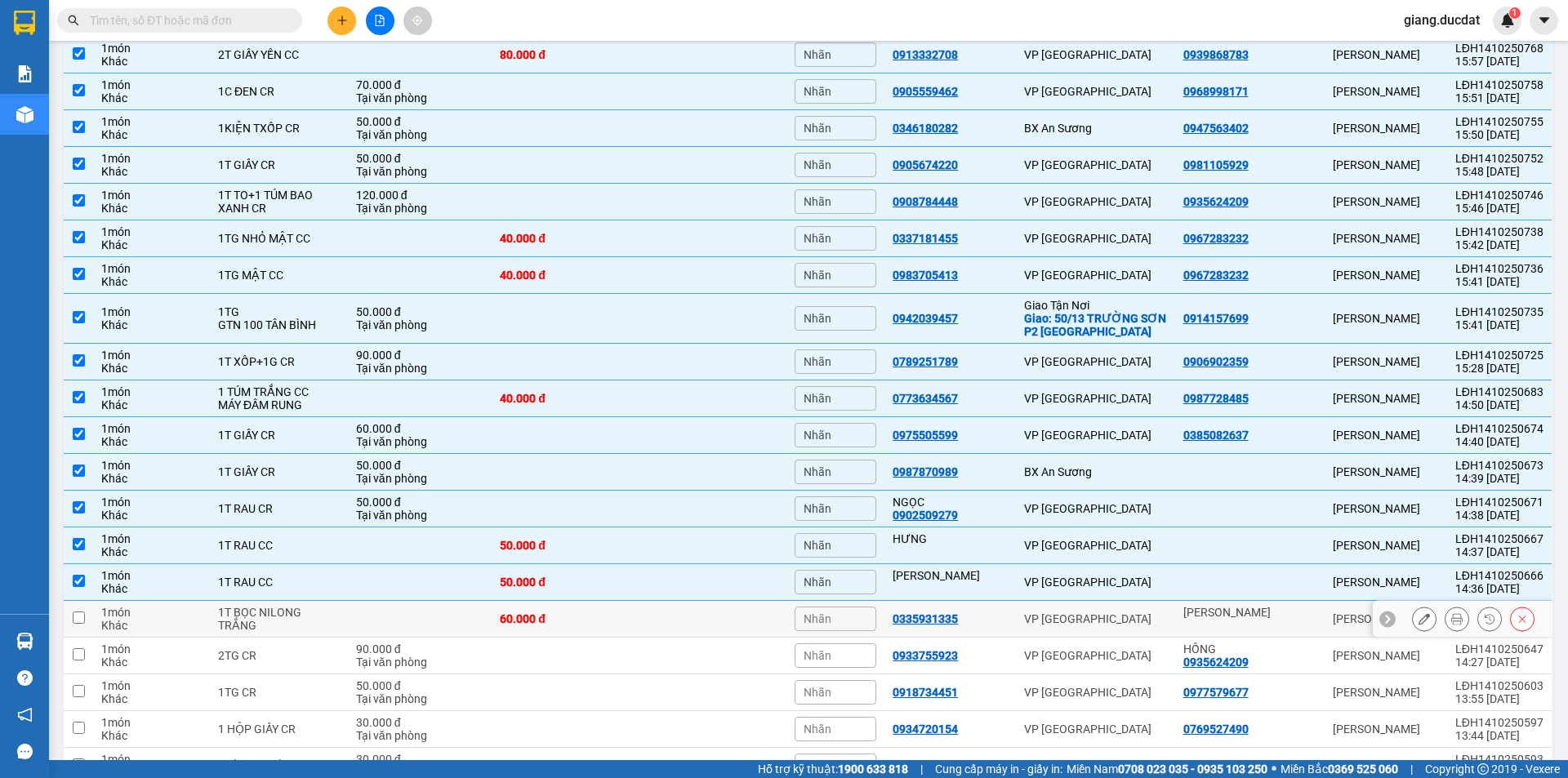
click at [81, 616] on input "checkbox" at bounding box center [78, 618] width 13 height 13
checkbox input "true"
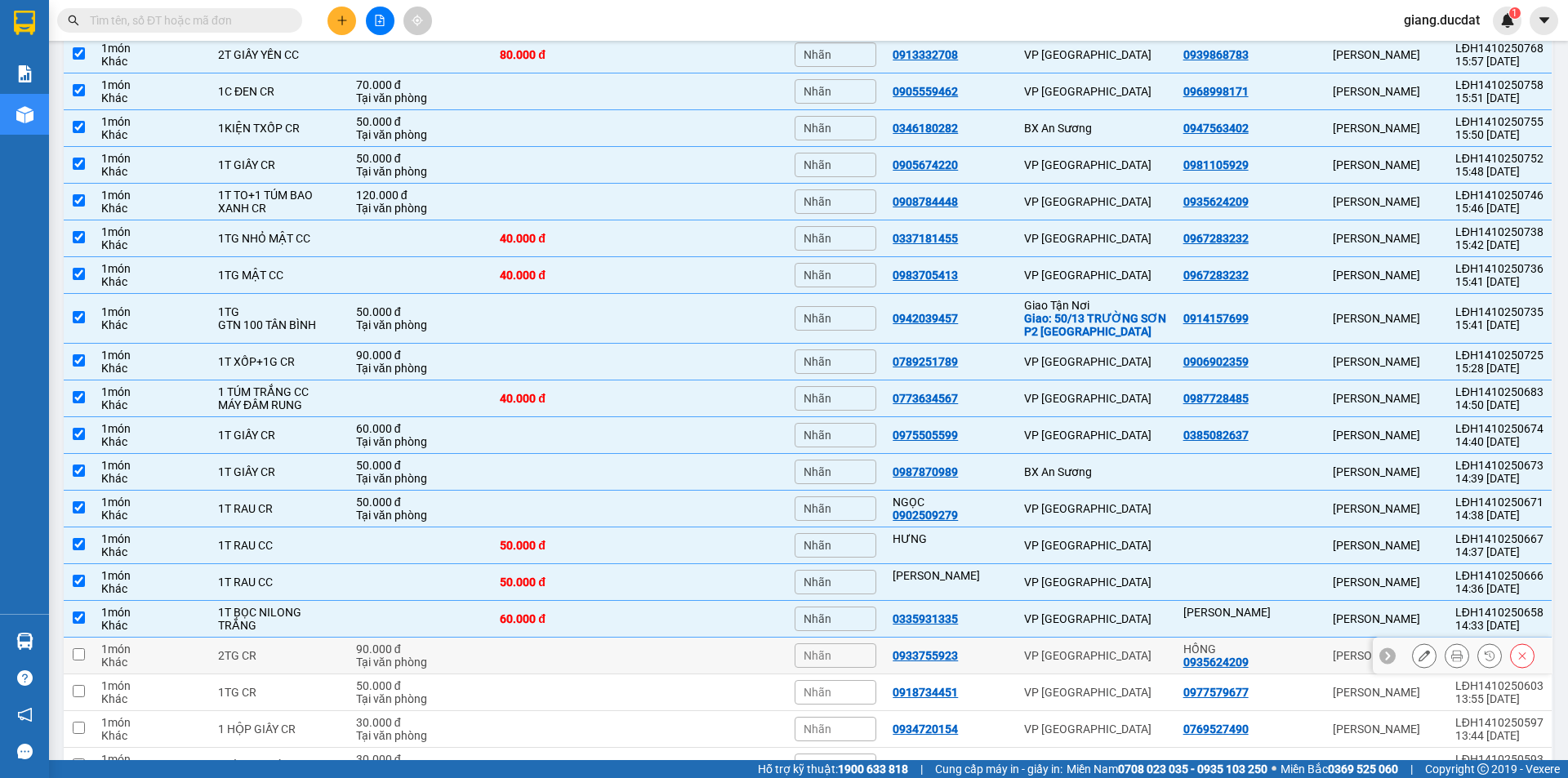
click at [82, 654] on input "checkbox" at bounding box center [78, 654] width 13 height 13
checkbox input "true"
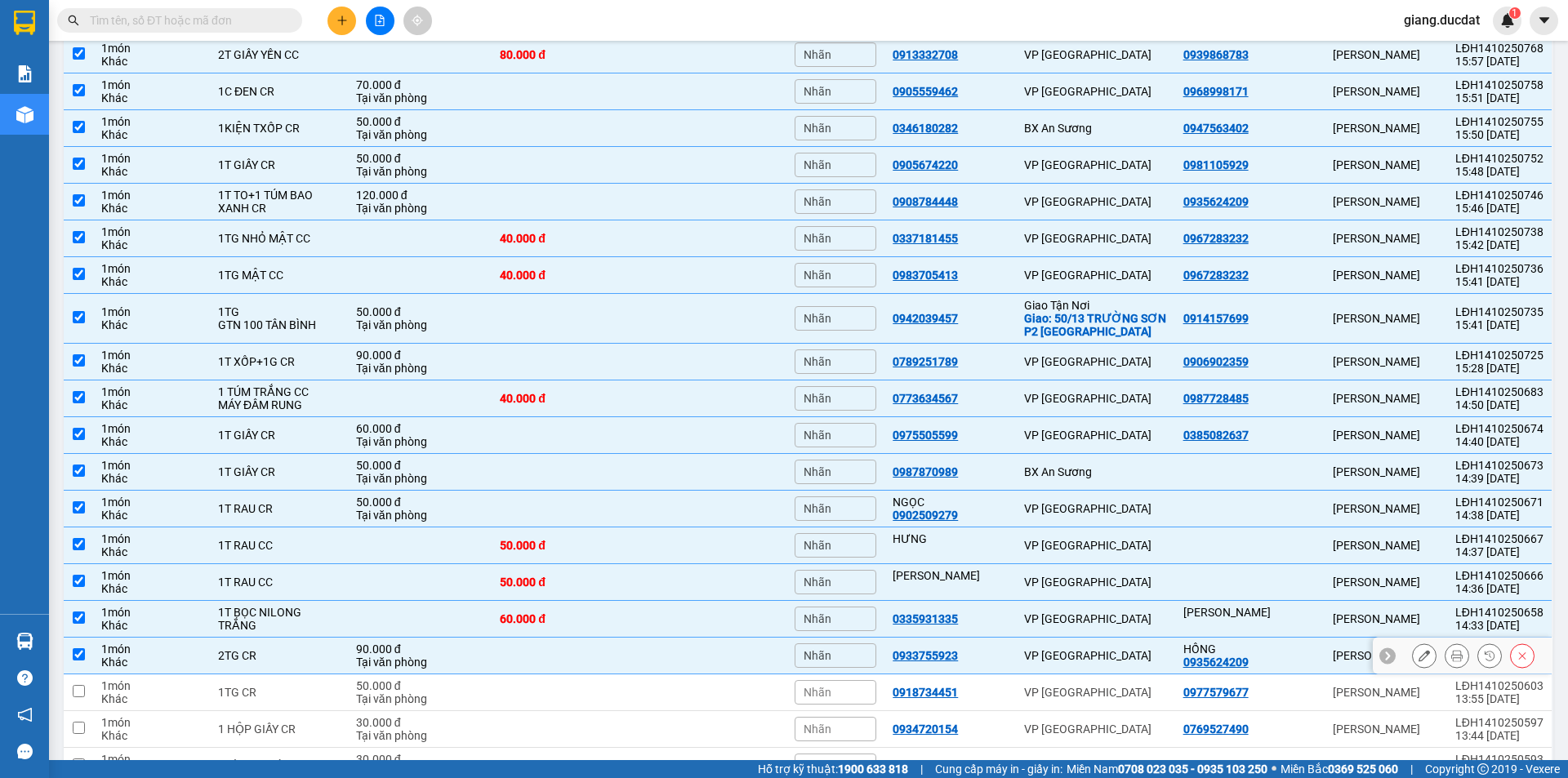
scroll to position [2084, 0]
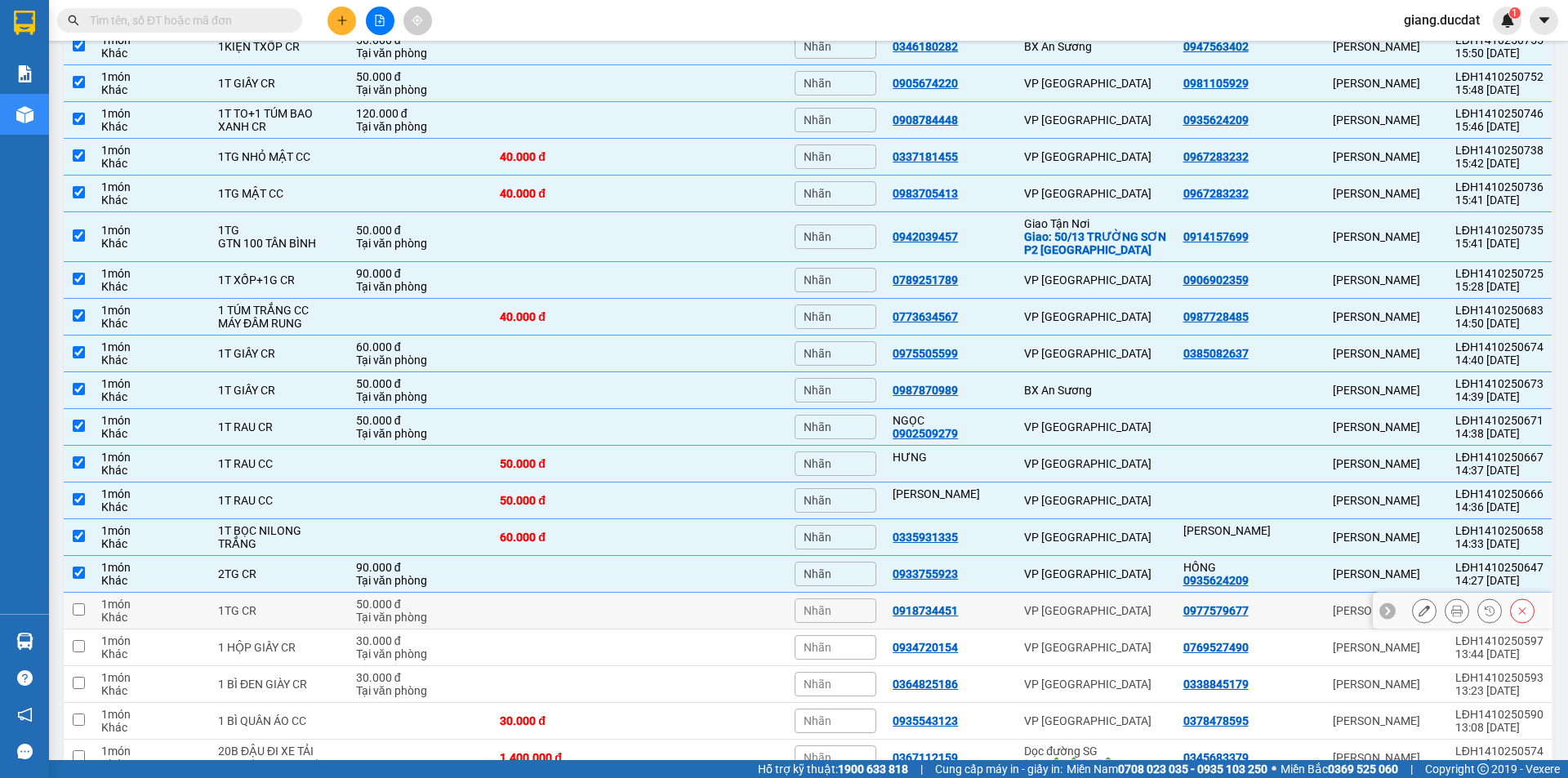
click at [78, 613] on input "checkbox" at bounding box center [78, 609] width 13 height 13
checkbox input "true"
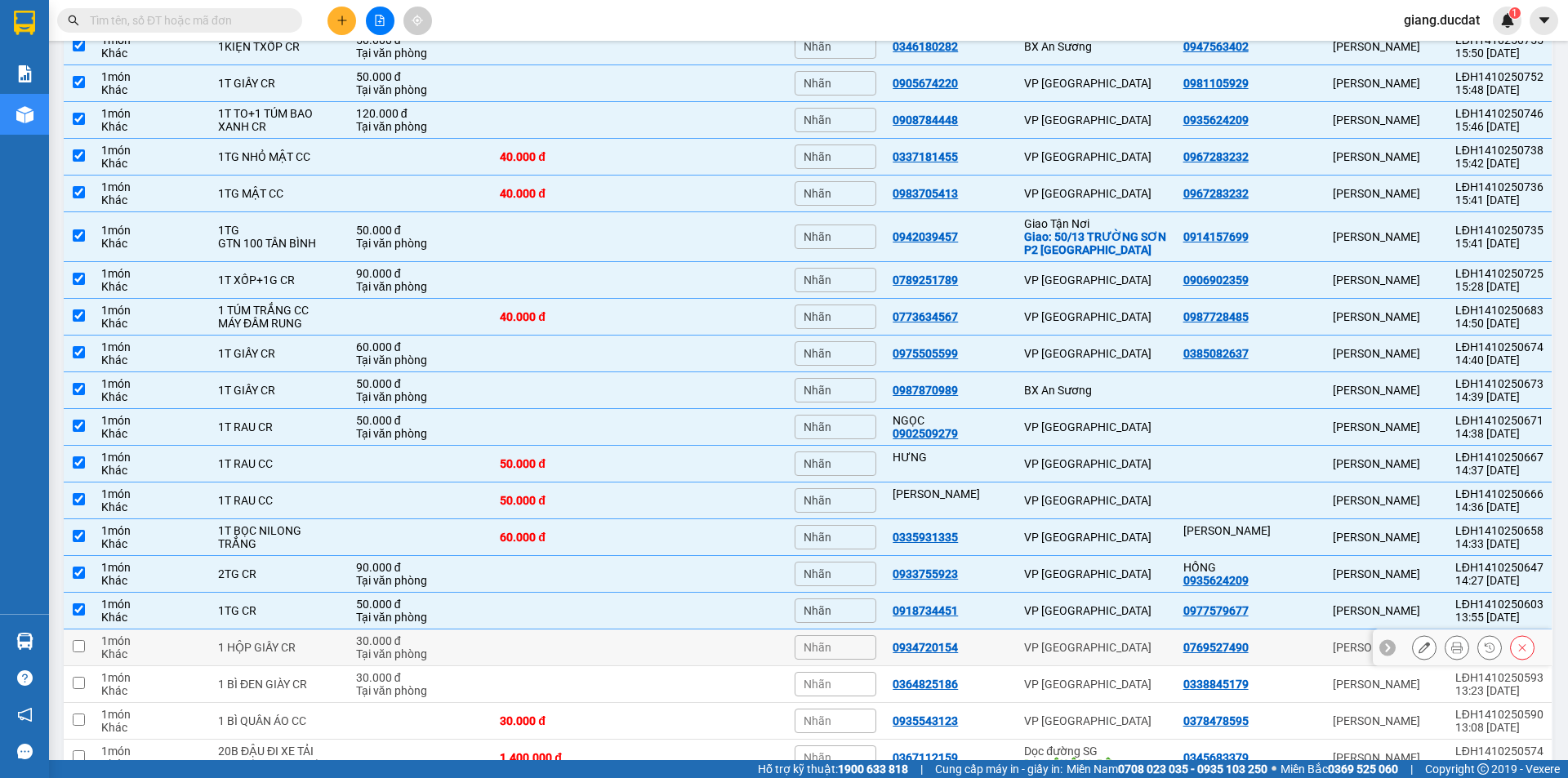
click at [85, 644] on td at bounding box center [78, 648] width 29 height 37
checkbox input "true"
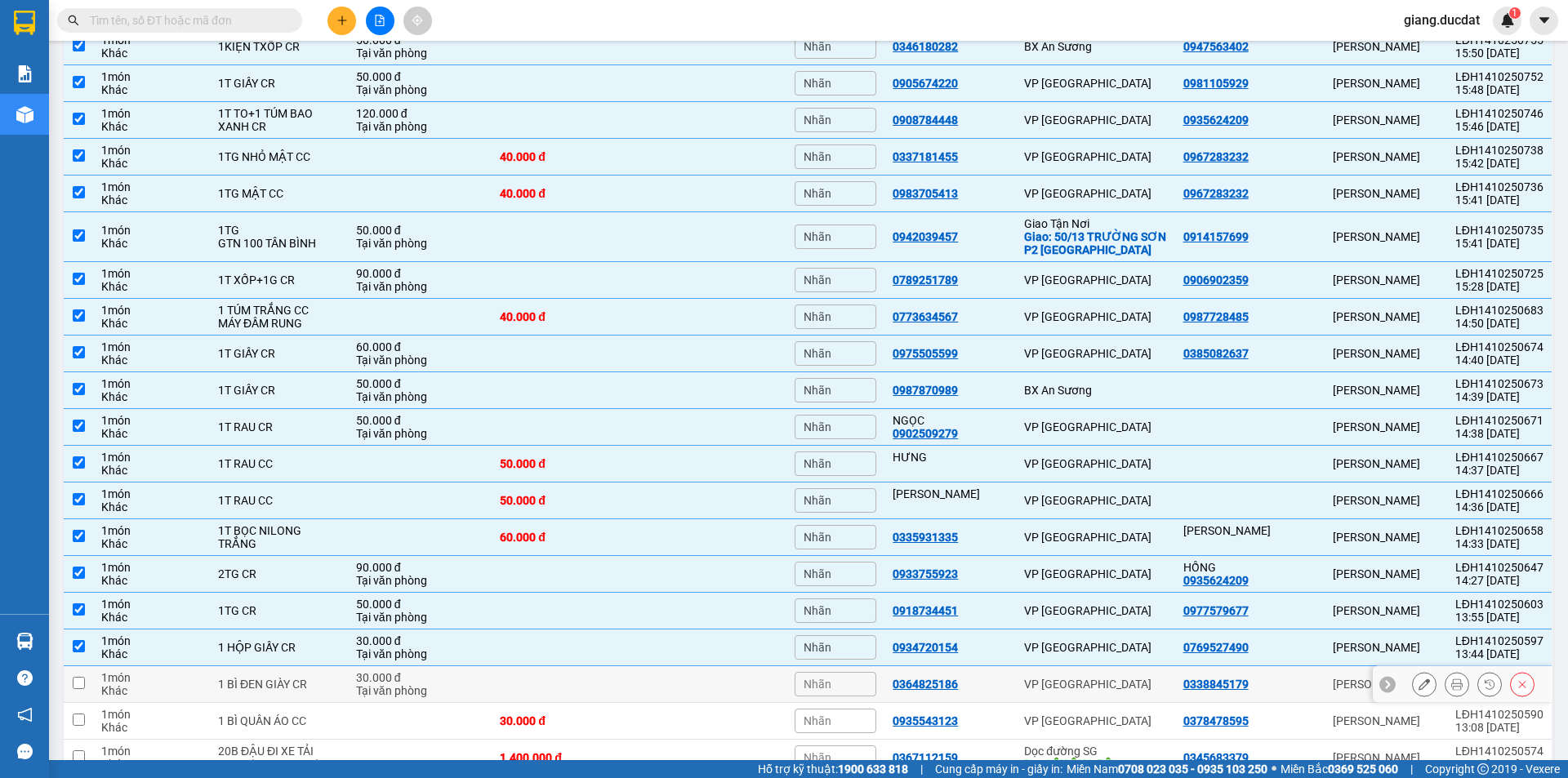
click at [82, 675] on td at bounding box center [78, 685] width 29 height 37
checkbox input "true"
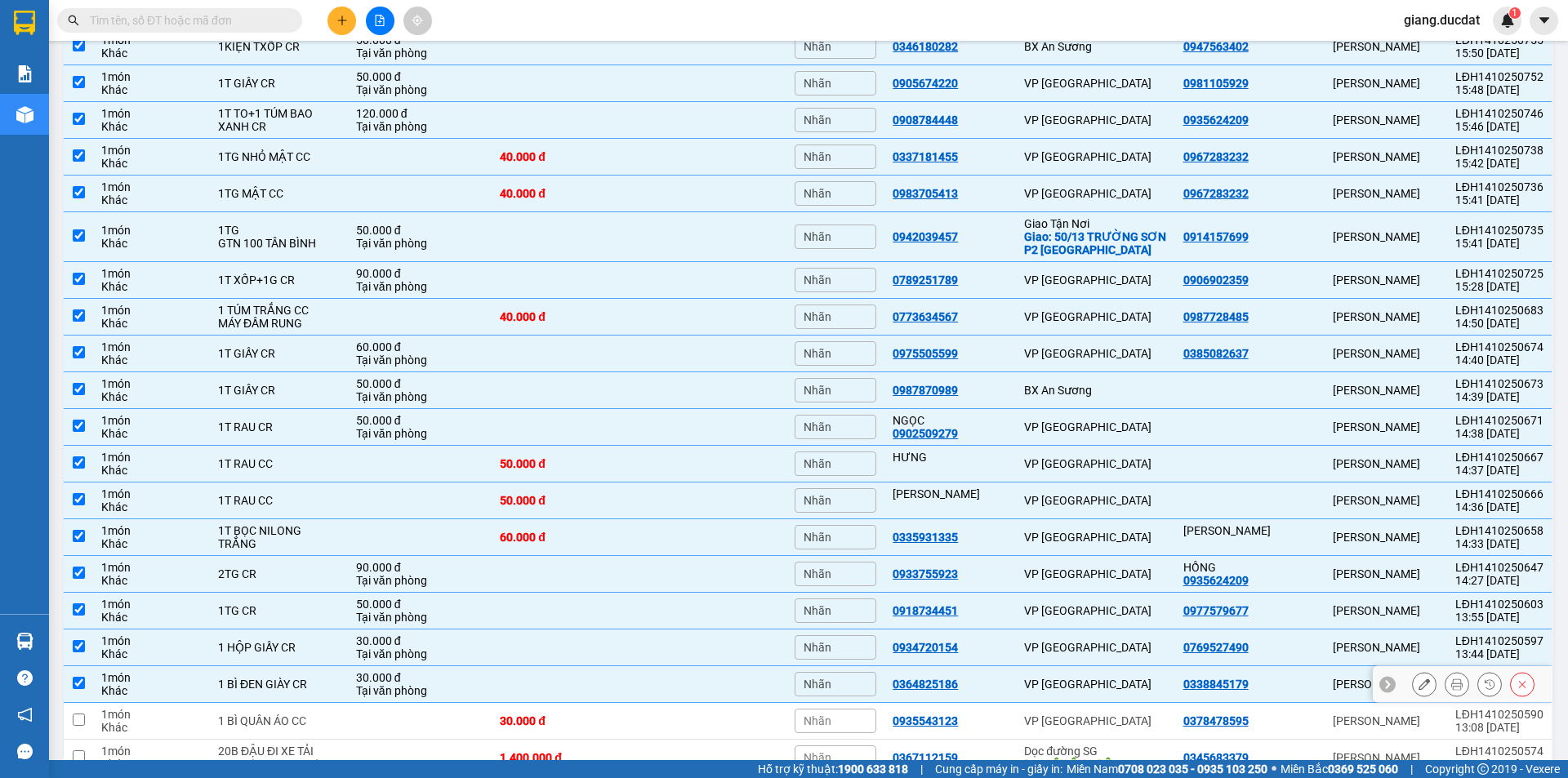
scroll to position [2166, 0]
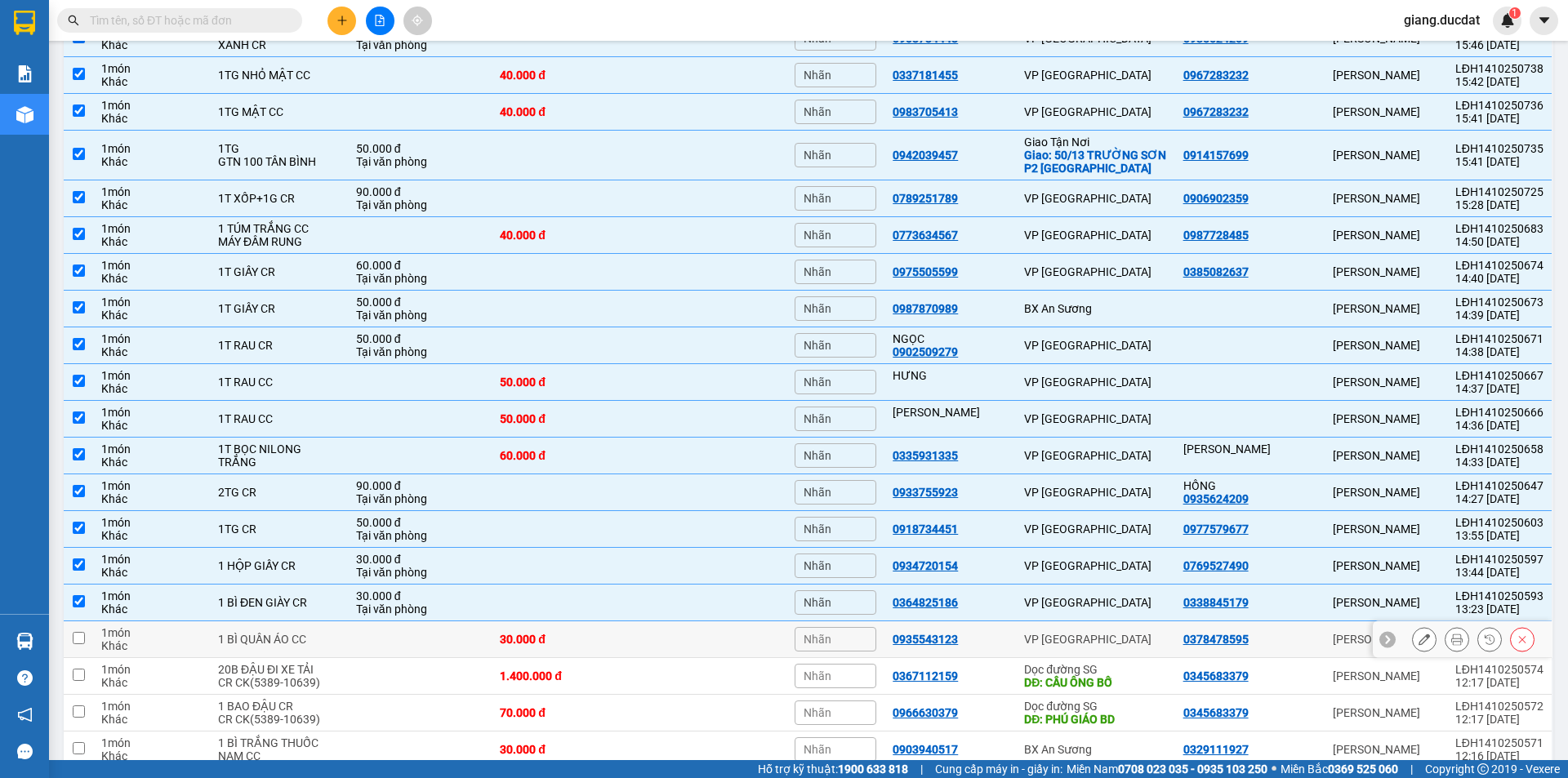
click at [86, 643] on td at bounding box center [78, 639] width 29 height 37
checkbox input "true"
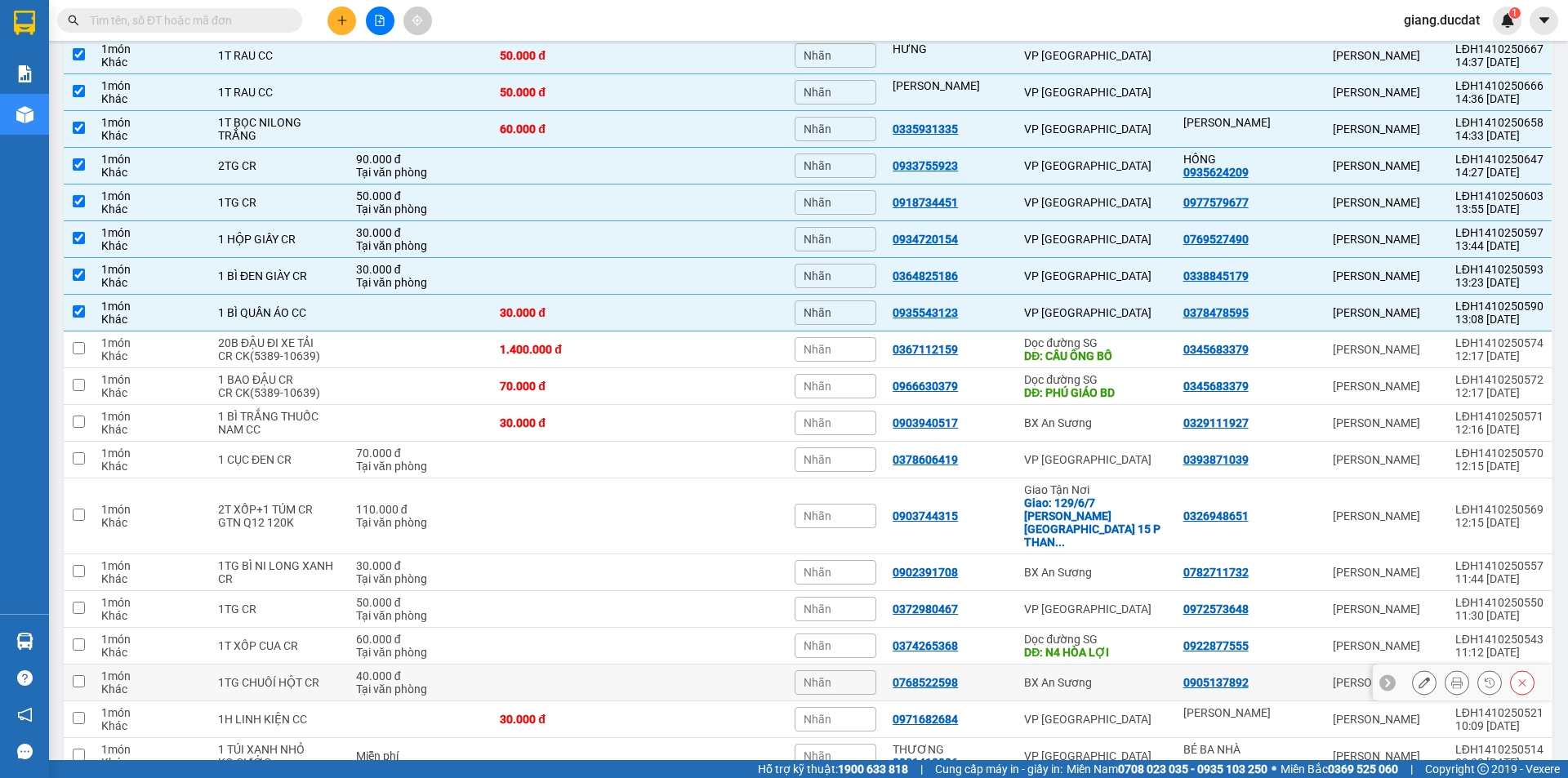
scroll to position [2621, 0]
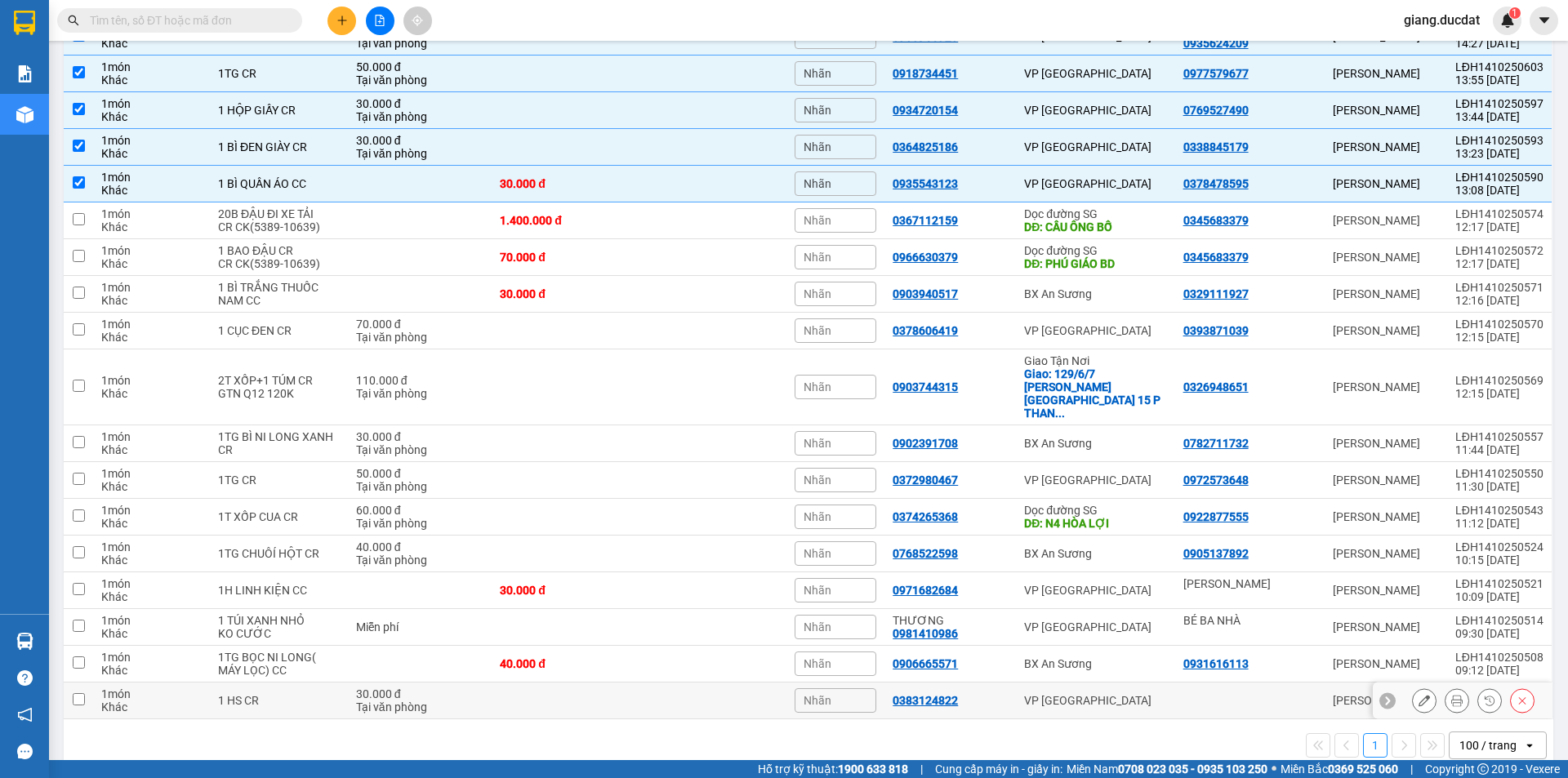
click at [77, 693] on input "checkbox" at bounding box center [78, 699] width 13 height 13
checkbox input "true"
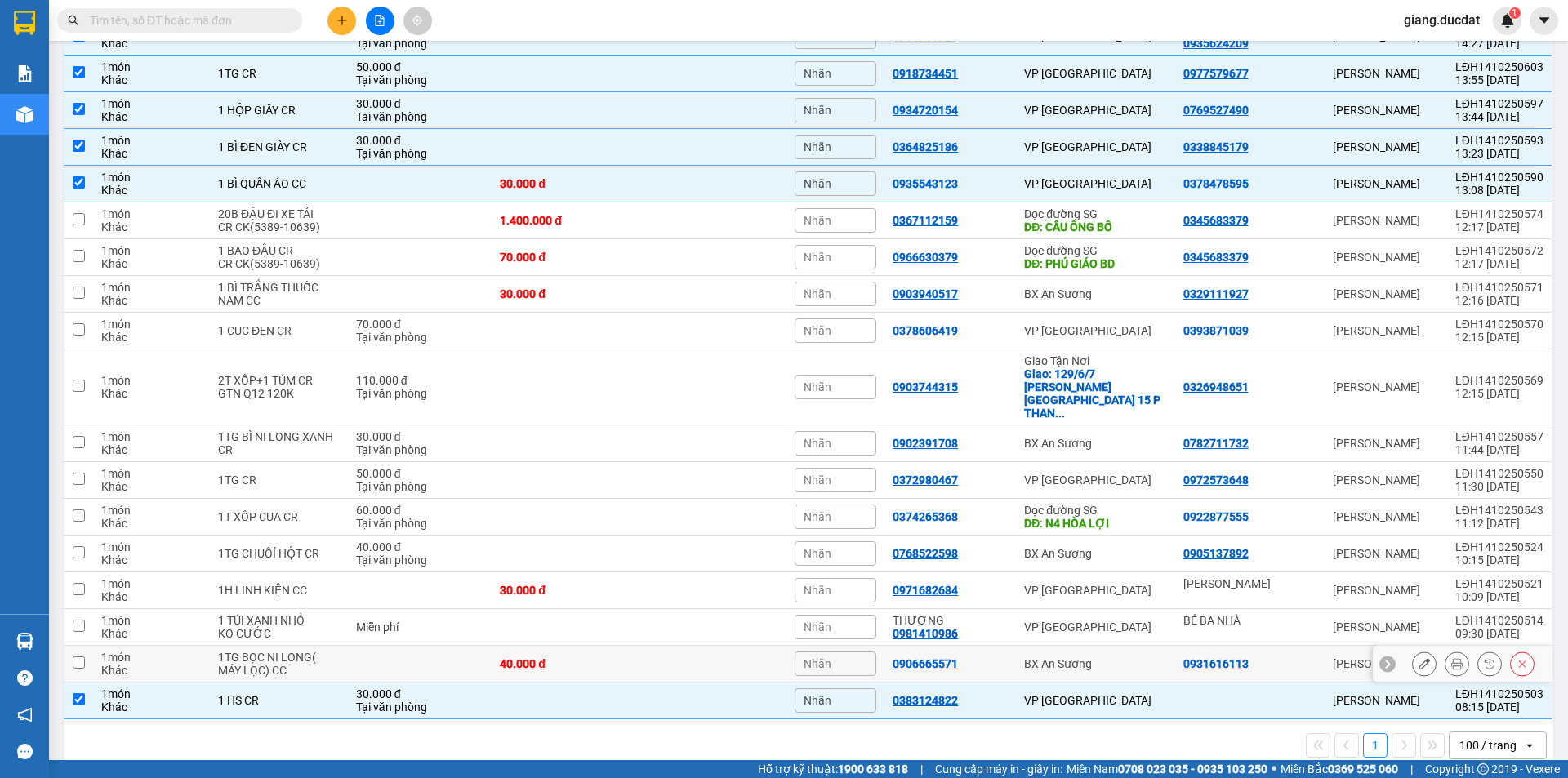
click at [82, 656] on input "checkbox" at bounding box center [78, 662] width 13 height 13
checkbox input "true"
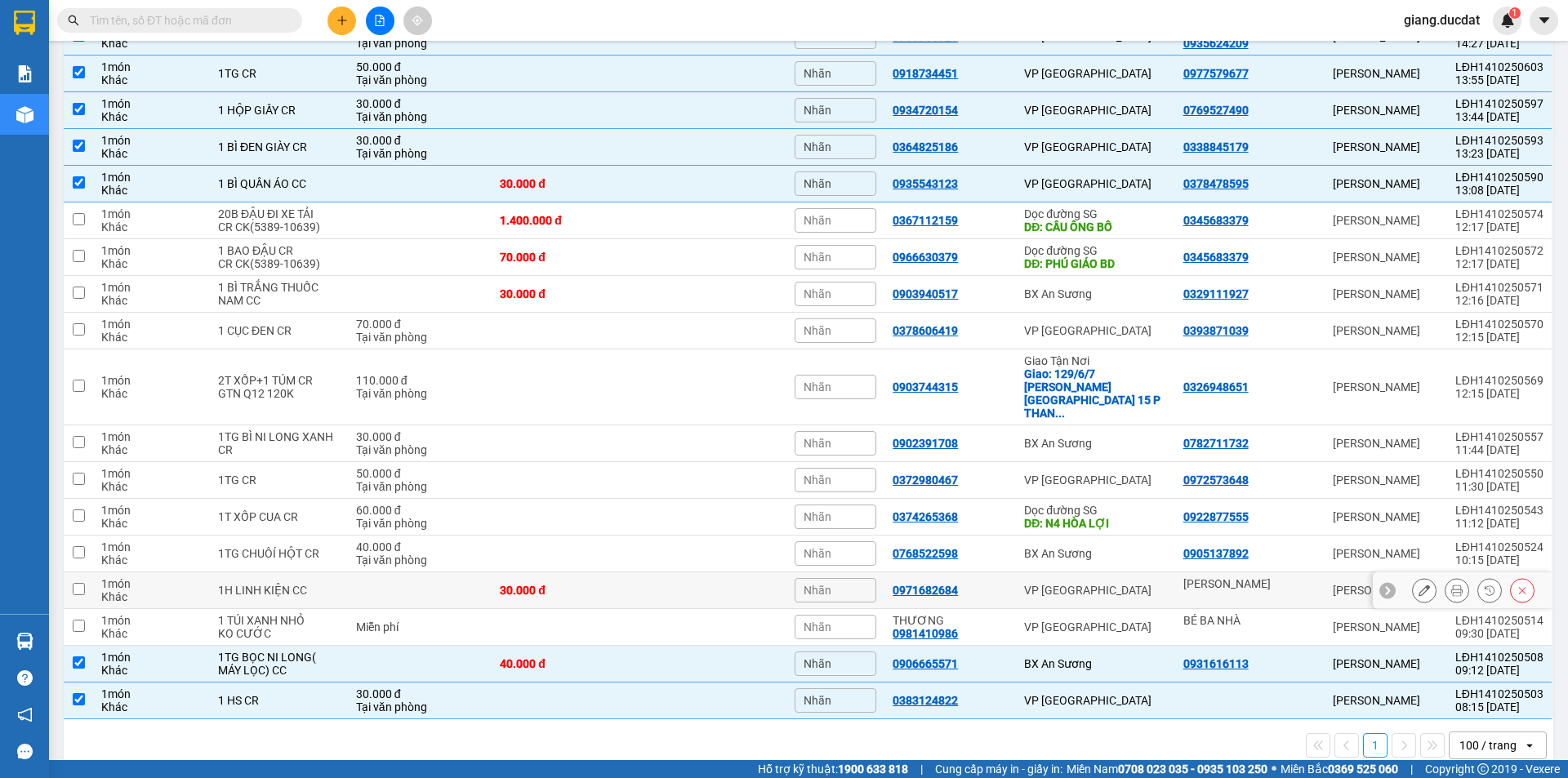
click at [83, 583] on input "checkbox" at bounding box center [78, 589] width 13 height 13
checkbox input "true"
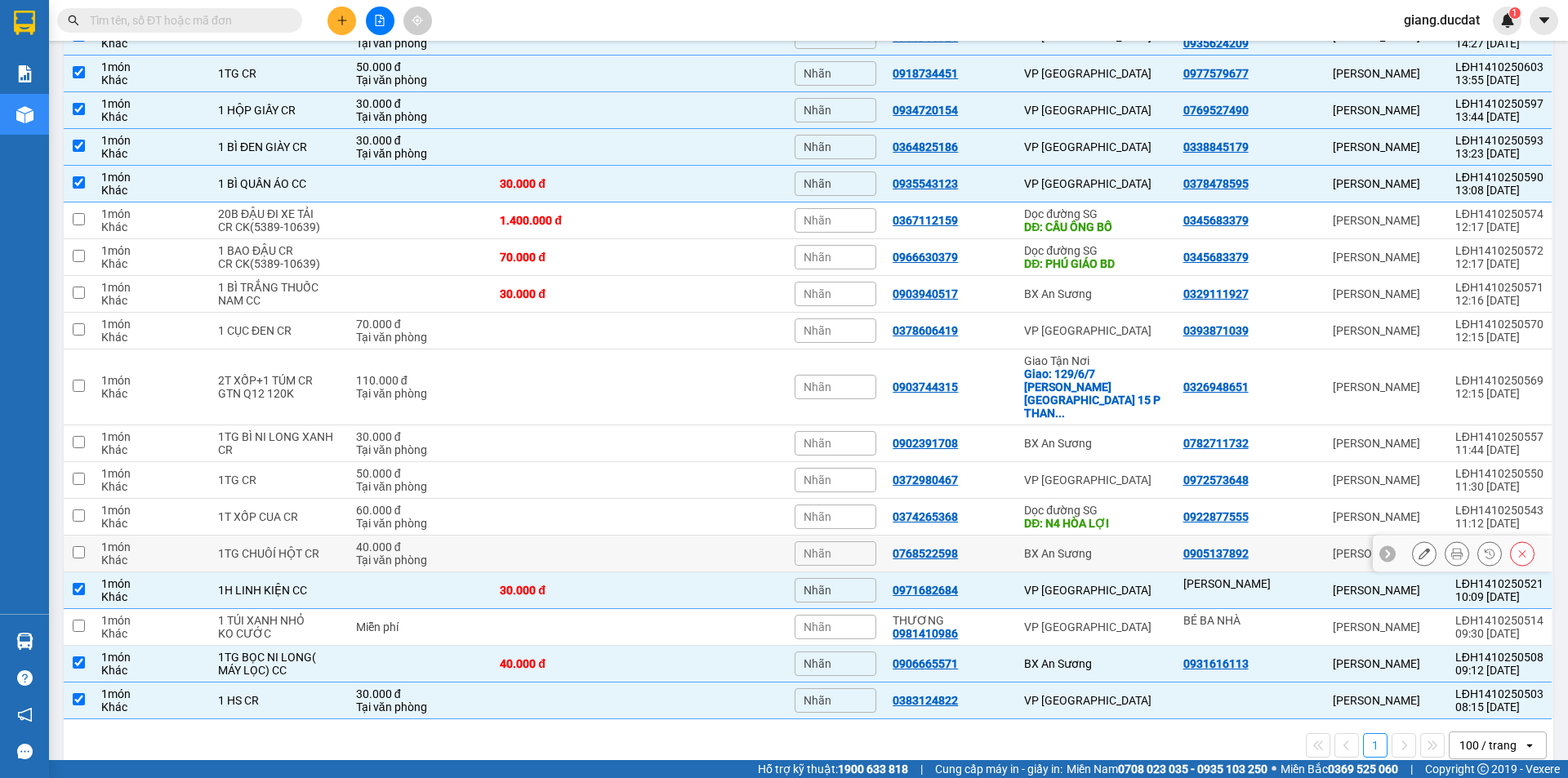
click at [86, 535] on td at bounding box center [78, 554] width 29 height 37
checkbox input "true"
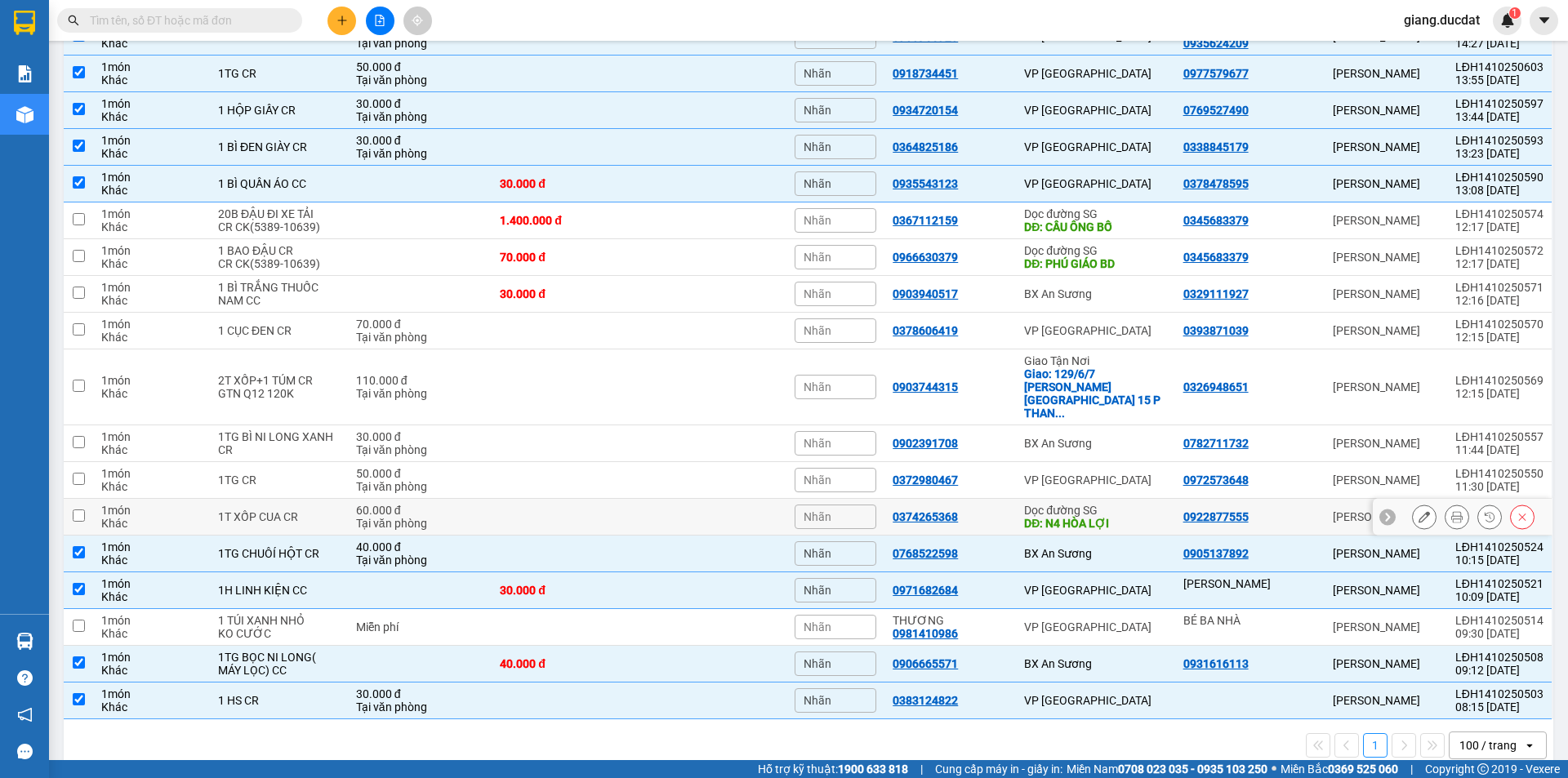
click at [81, 509] on input "checkbox" at bounding box center [78, 515] width 13 height 13
checkbox input "true"
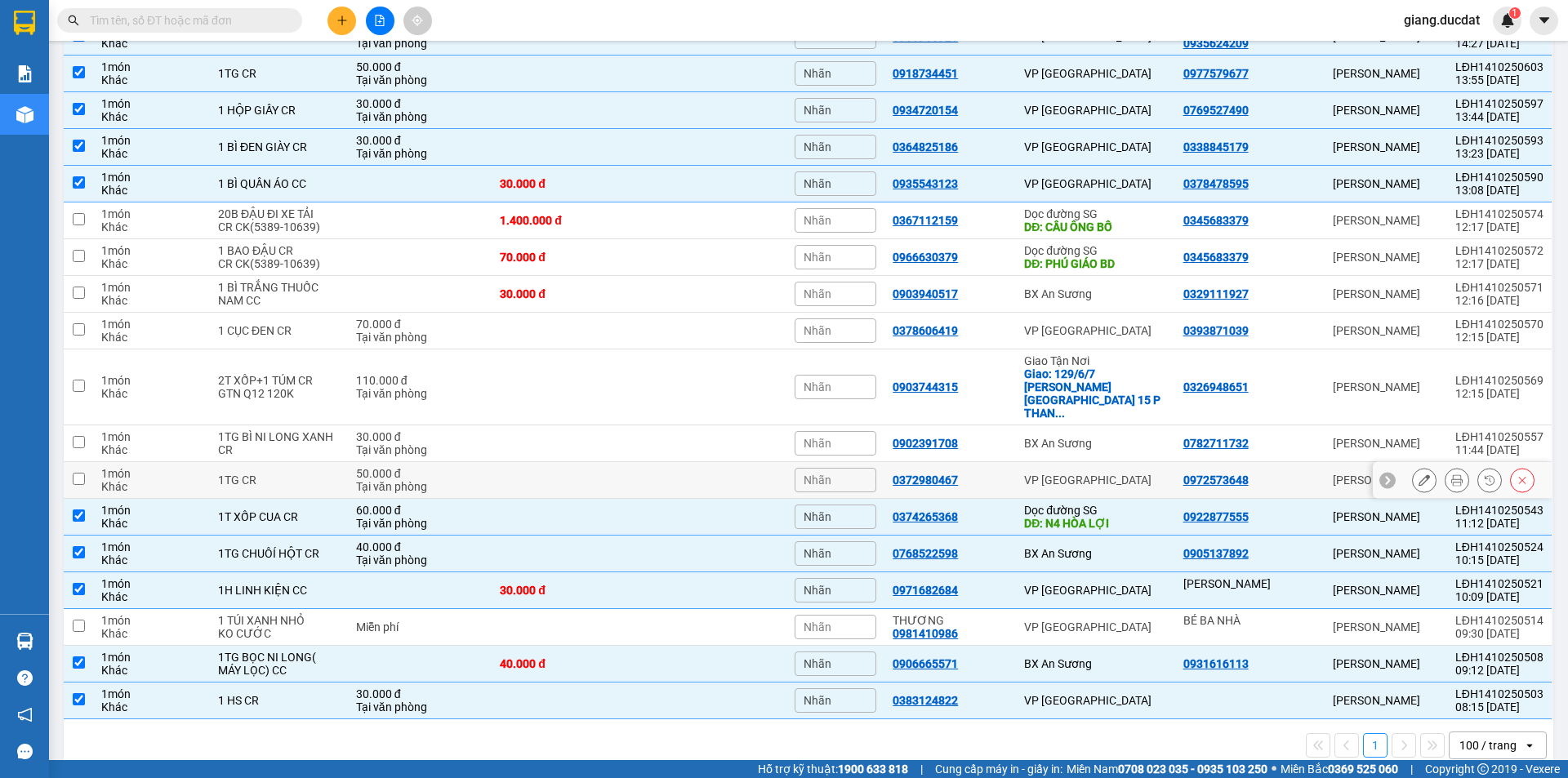
click at [81, 473] on input "checkbox" at bounding box center [78, 479] width 13 height 13
checkbox input "true"
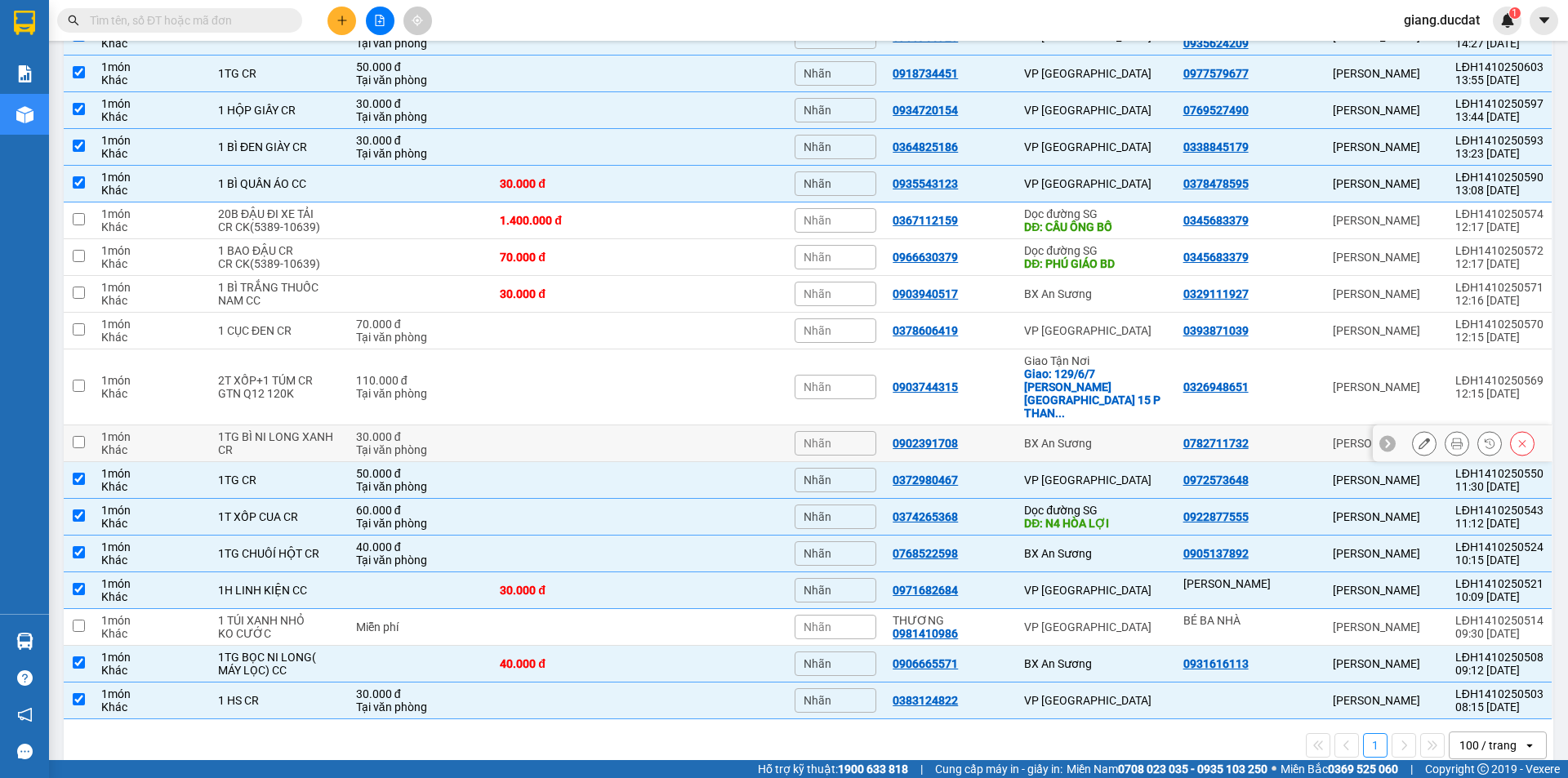
click at [82, 436] on input "checkbox" at bounding box center [78, 442] width 13 height 13
checkbox input "true"
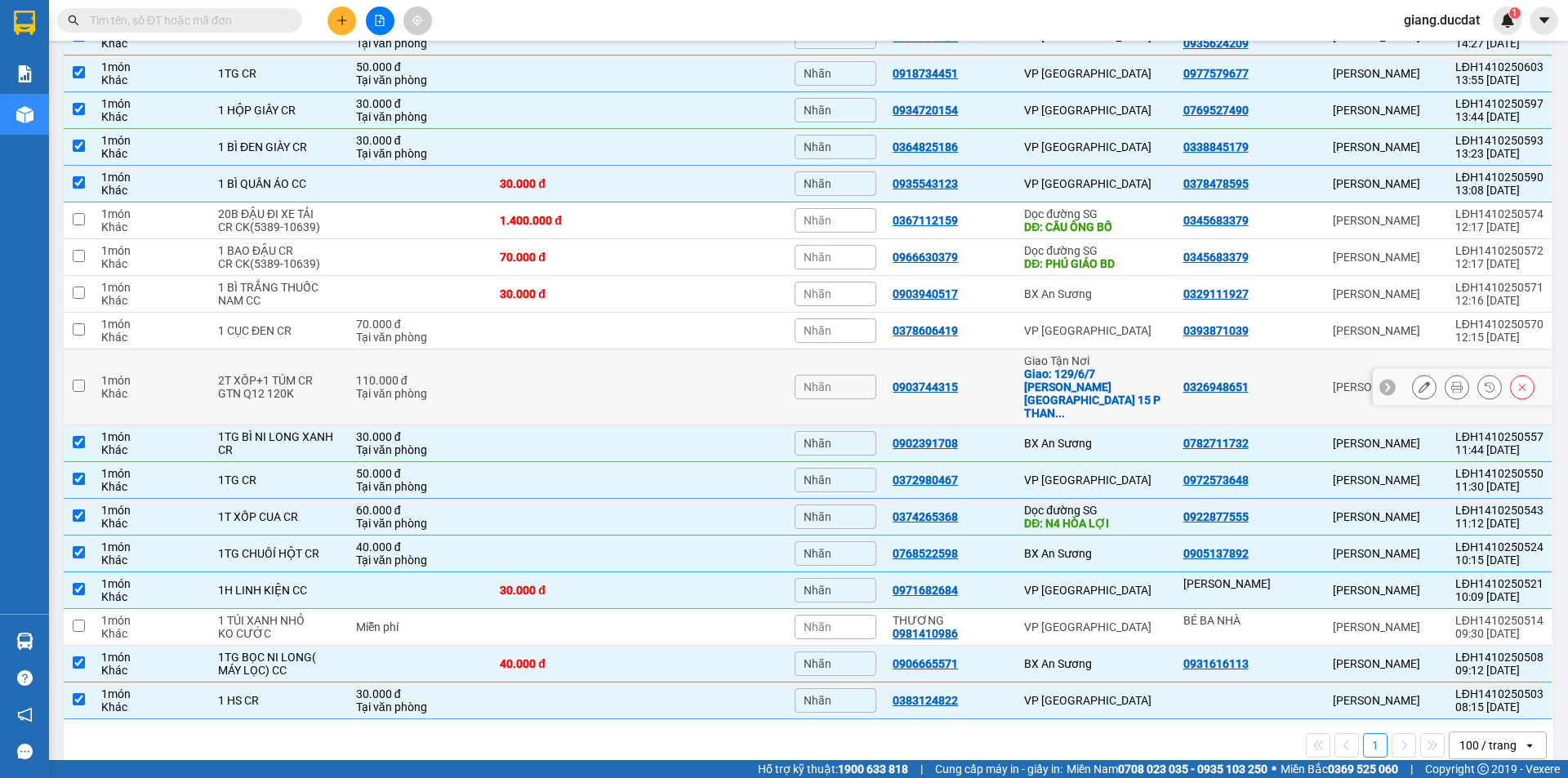
click at [76, 380] on input "checkbox" at bounding box center [78, 386] width 13 height 13
checkbox input "true"
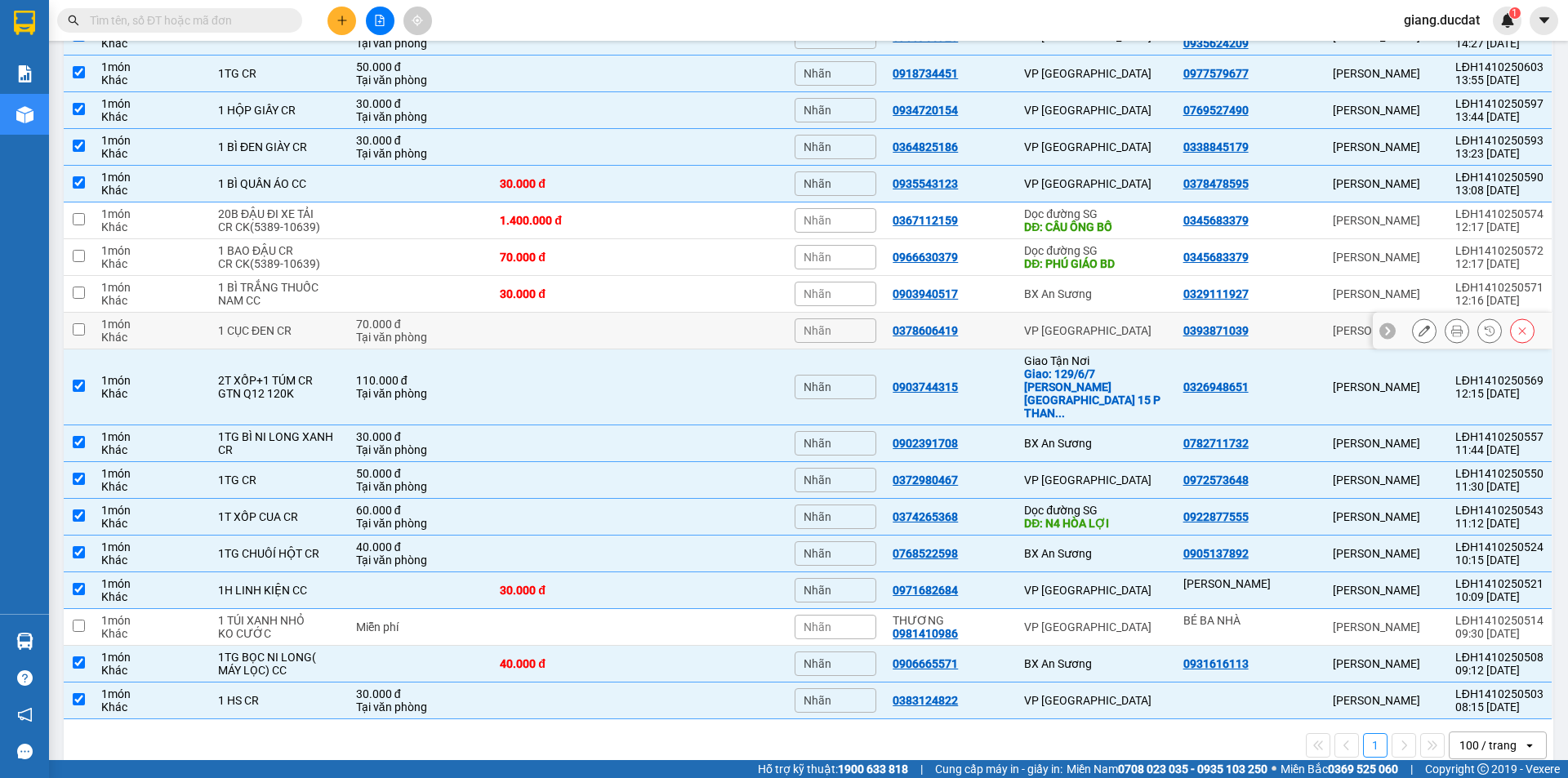
click at [75, 329] on input "checkbox" at bounding box center [78, 329] width 13 height 13
checkbox input "true"
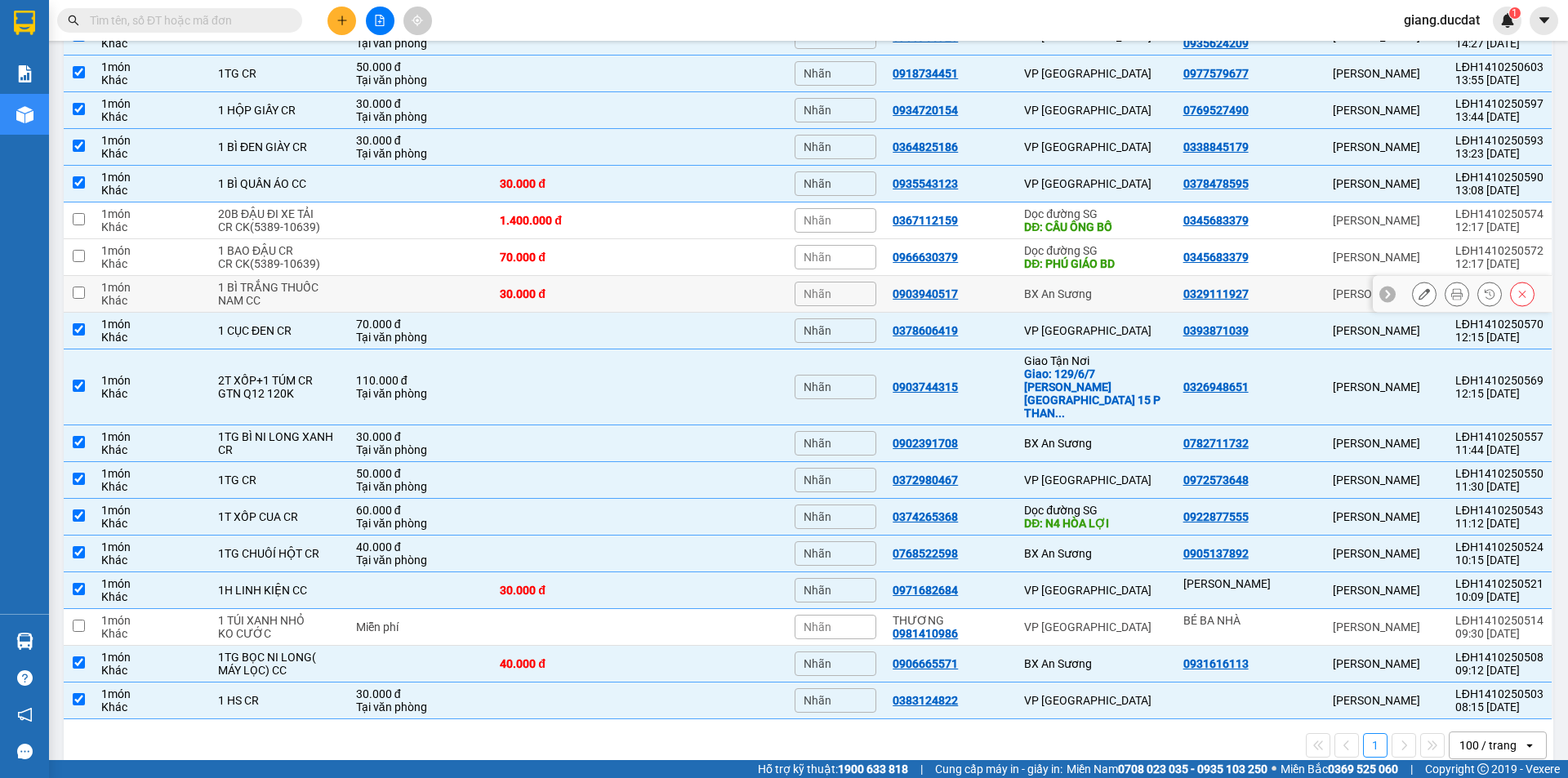
click at [76, 293] on input "checkbox" at bounding box center [78, 292] width 13 height 13
checkbox input "true"
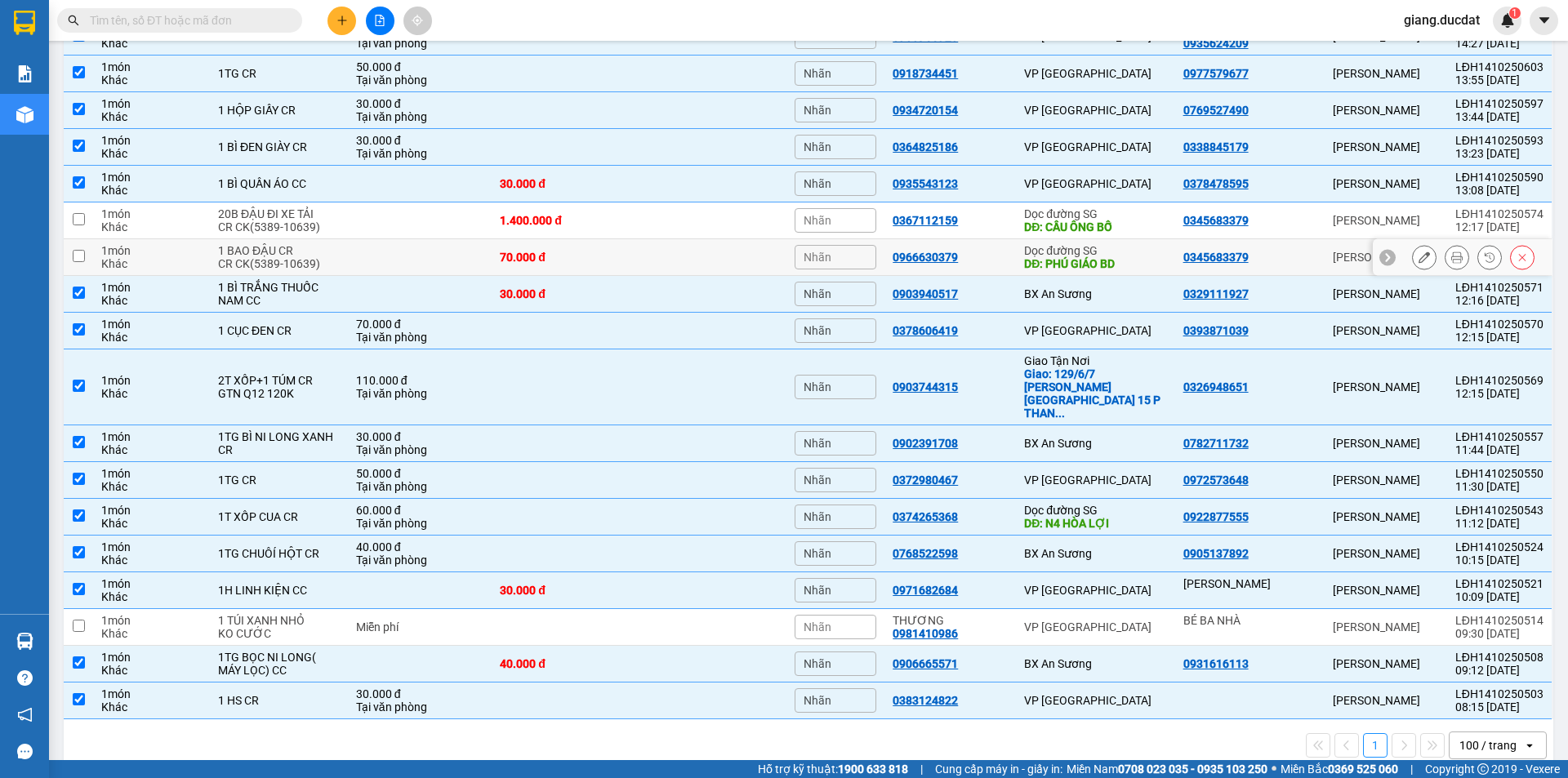
drag, startPoint x: 77, startPoint y: 260, endPoint x: 77, endPoint y: 227, distance: 33.0
click at [77, 251] on input "checkbox" at bounding box center [78, 255] width 13 height 13
checkbox input "true"
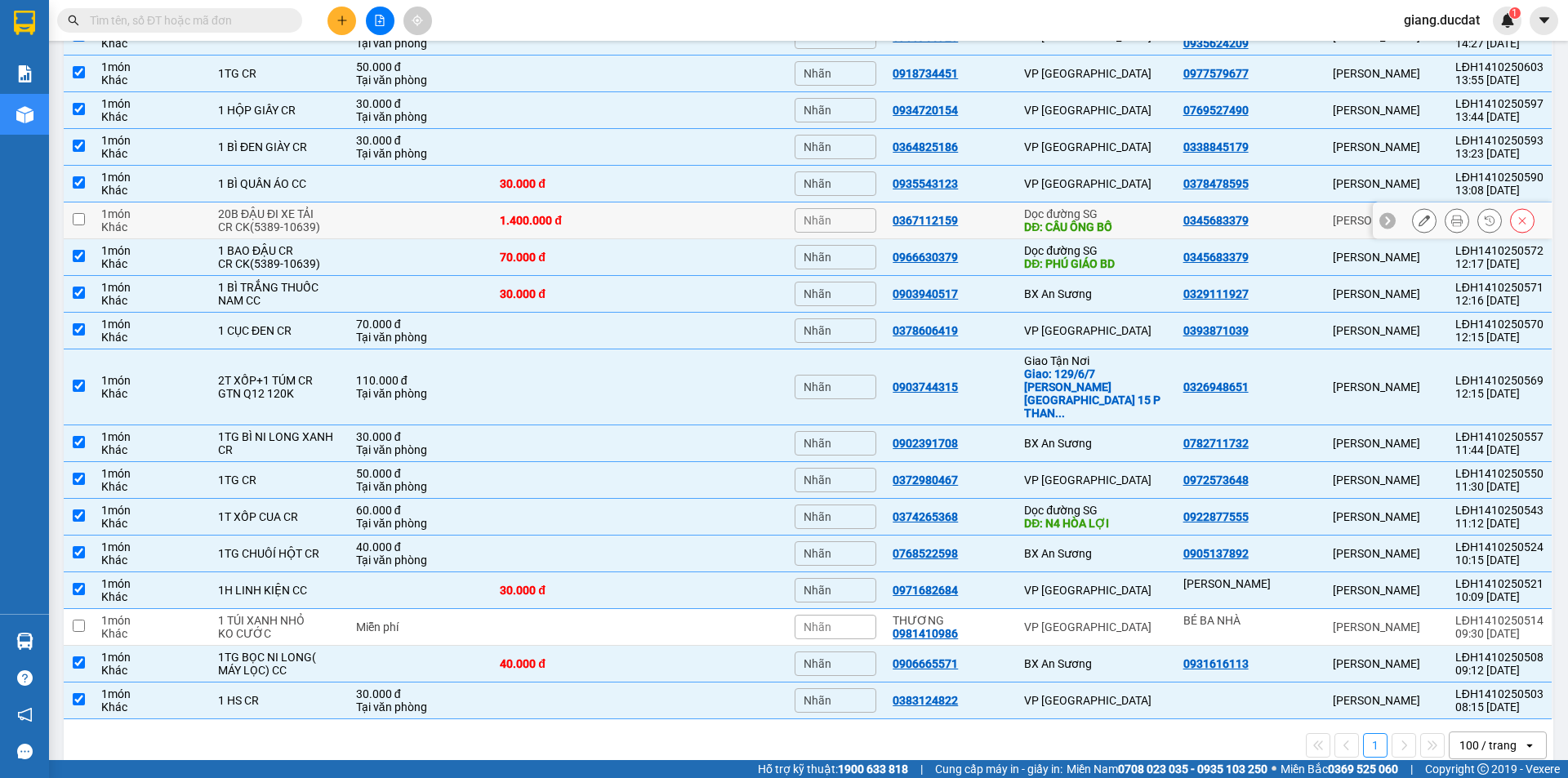
click at [77, 218] on input "checkbox" at bounding box center [78, 219] width 13 height 13
checkbox input "true"
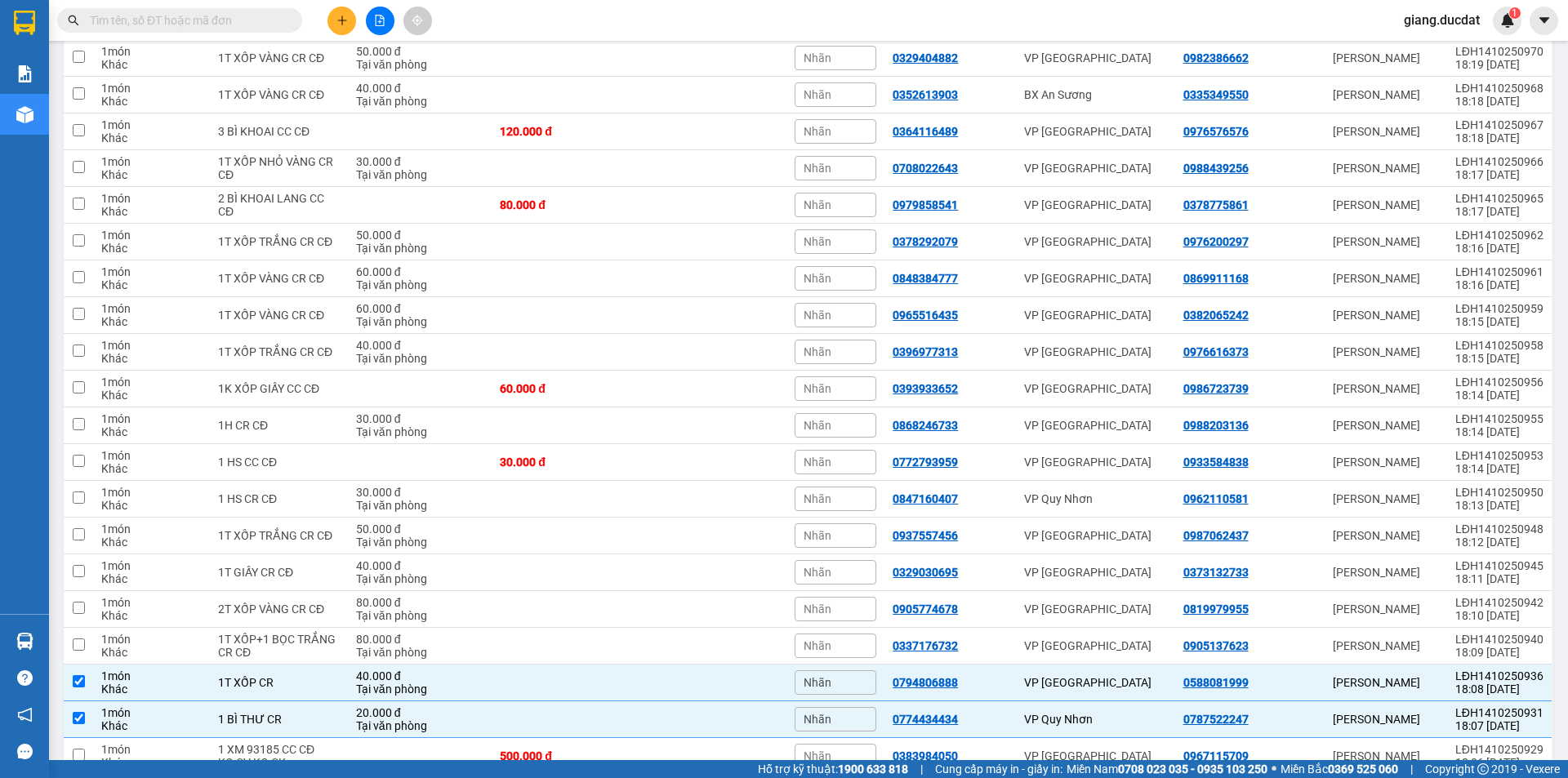
scroll to position [9, 0]
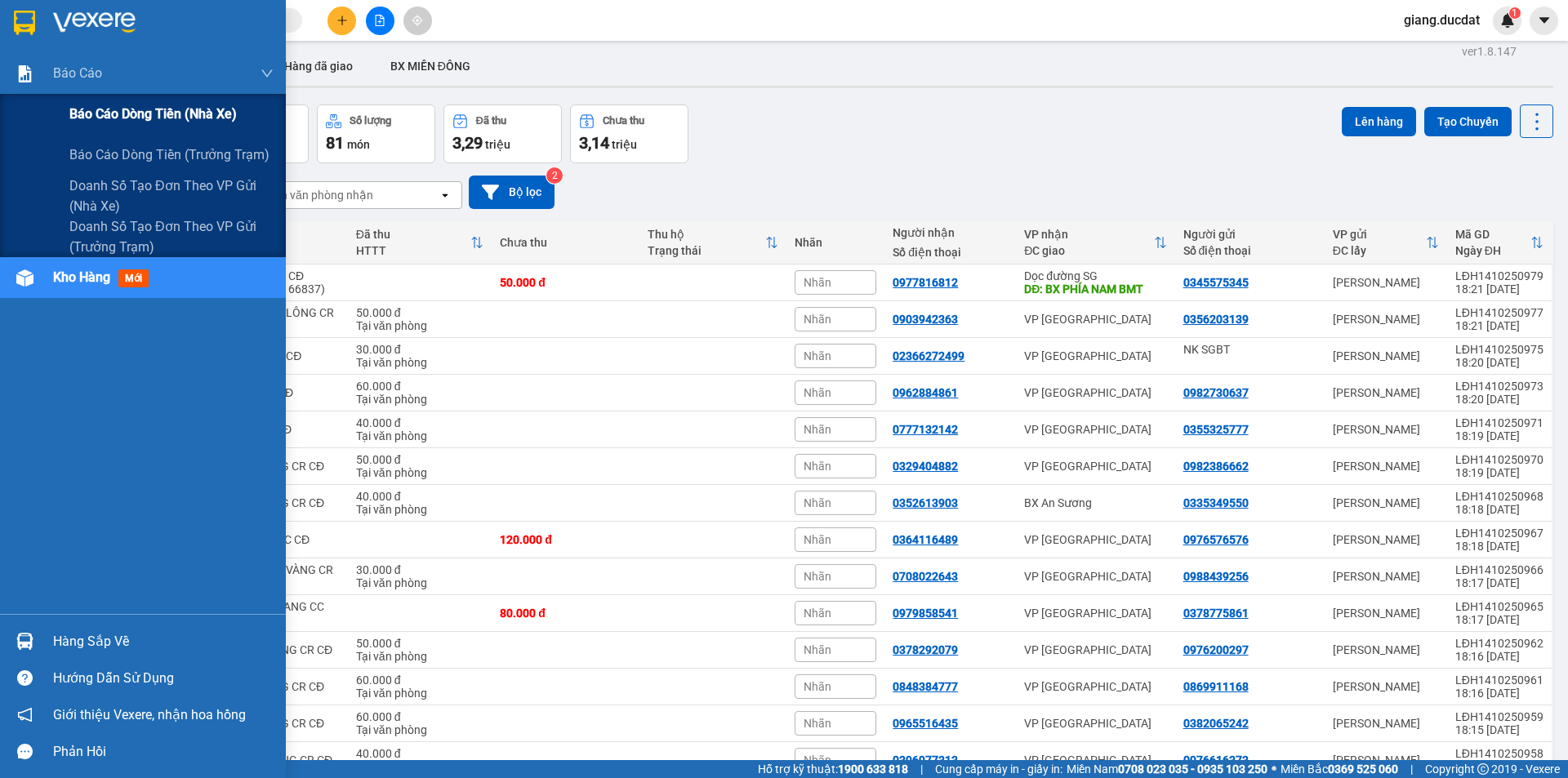
click at [116, 108] on span "Báo cáo dòng tiền (nhà xe)" at bounding box center [153, 113] width 167 height 20
